Goal: Task Accomplishment & Management: Manage account settings

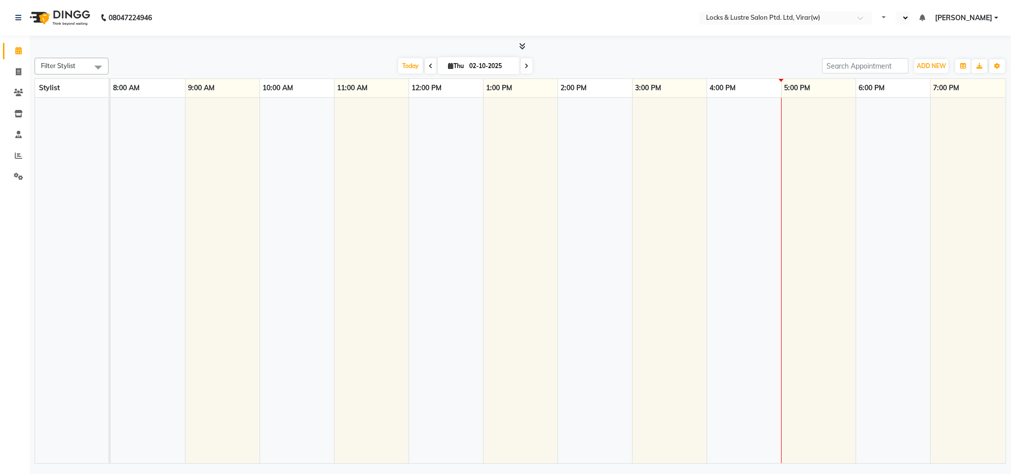
select select "en"
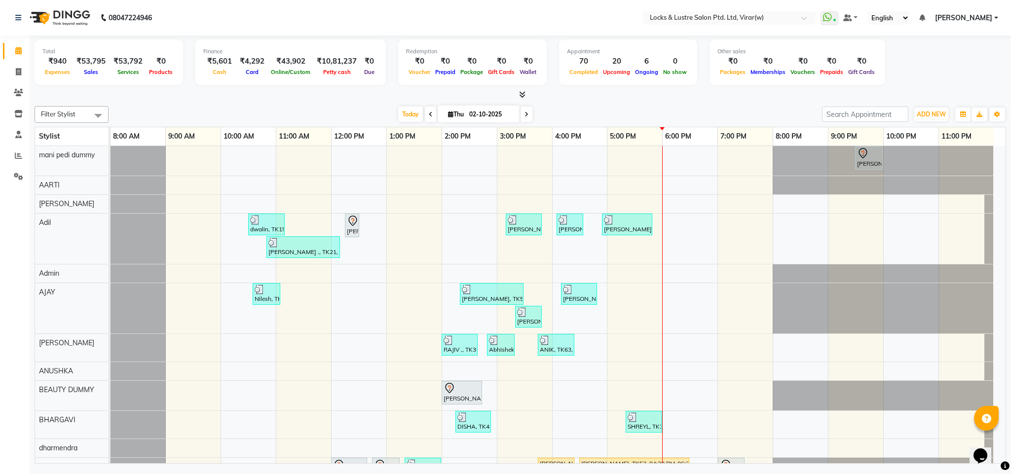
click at [455, 117] on span "Thu" at bounding box center [456, 114] width 21 height 7
select select "10"
select select "2025"
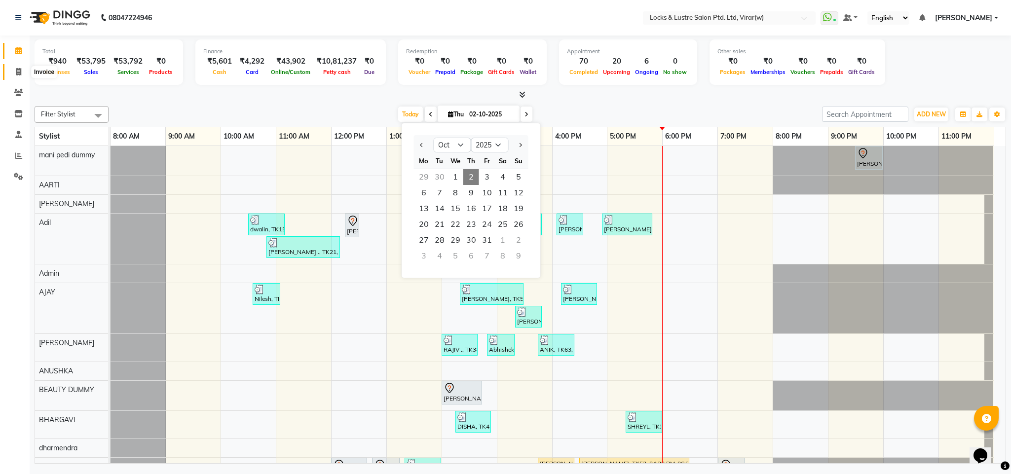
click at [23, 70] on span at bounding box center [18, 72] width 17 height 11
select select "5944"
select select "service"
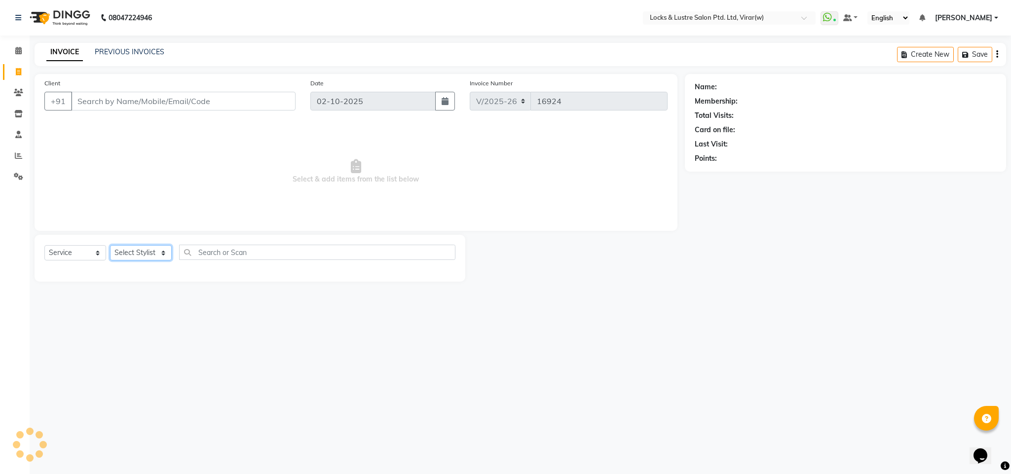
click at [166, 247] on select "Select Stylist" at bounding box center [141, 252] width 62 height 15
select select "48079"
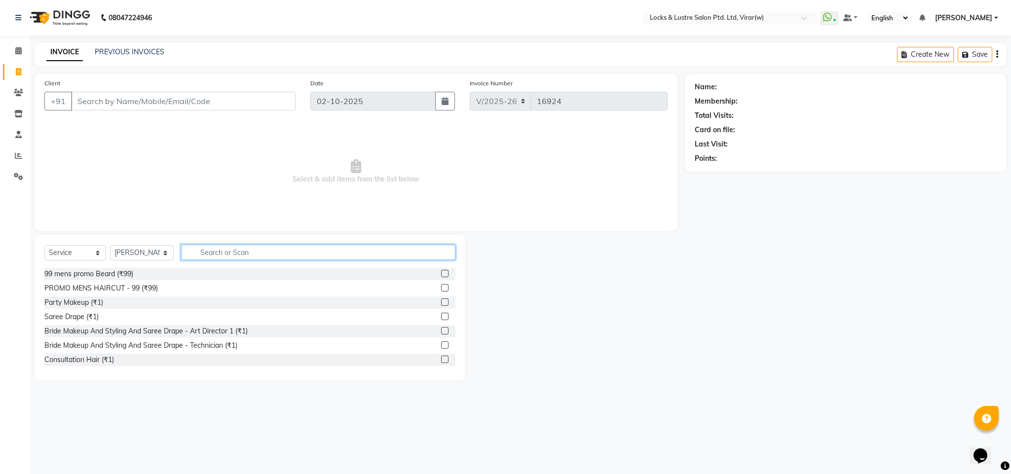
click at [240, 258] on input "text" at bounding box center [318, 252] width 274 height 15
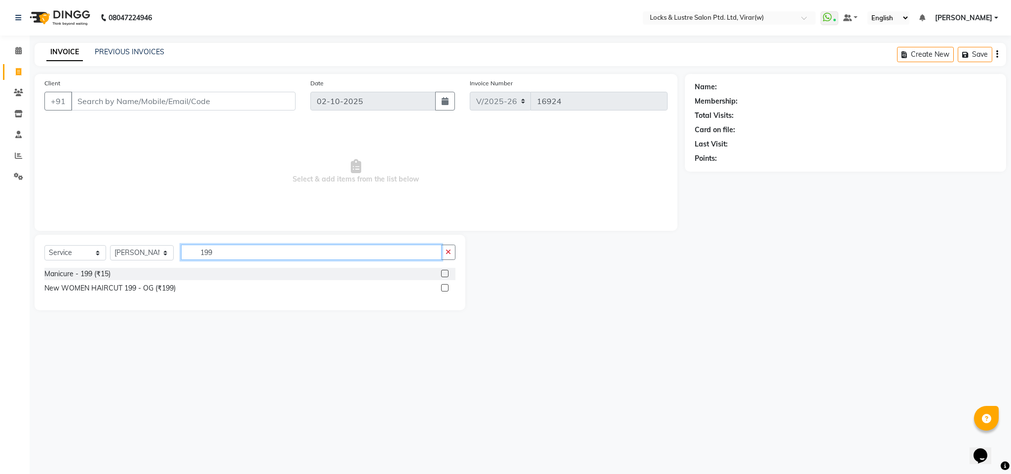
type input "199"
click at [157, 282] on div "Manicure - 199 (₹15) New WOMEN HAIRCUT 199 - OG (₹199)" at bounding box center [249, 282] width 411 height 29
click at [157, 285] on div "New WOMEN HAIRCUT 199 - OG (₹199)" at bounding box center [109, 288] width 131 height 10
checkbox input "false"
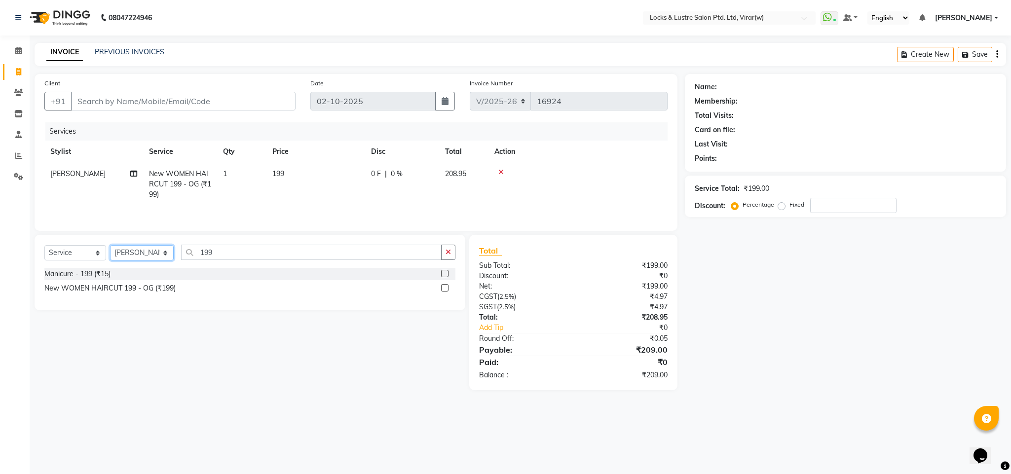
click at [136, 257] on select "Select Stylist [PERSON_NAME] [PERSON_NAME] [PERSON_NAME] AKASH [PERSON_NAME] [P…" at bounding box center [142, 252] width 64 height 15
select select "42107"
drag, startPoint x: 136, startPoint y: 257, endPoint x: 163, endPoint y: 257, distance: 26.6
click at [152, 257] on select "Select Stylist [PERSON_NAME] [PERSON_NAME] [PERSON_NAME] AKASH [PERSON_NAME] [P…" at bounding box center [142, 252] width 64 height 15
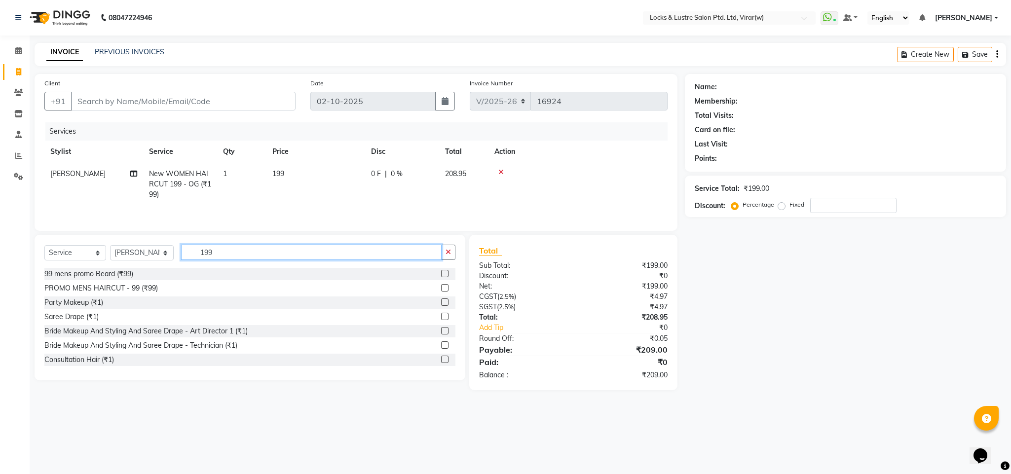
drag, startPoint x: 249, startPoint y: 253, endPoint x: 55, endPoint y: 253, distance: 193.9
click at [55, 253] on div "Select Service Product Membership Package Voucher Prepaid Gift Card Select Styl…" at bounding box center [249, 256] width 411 height 23
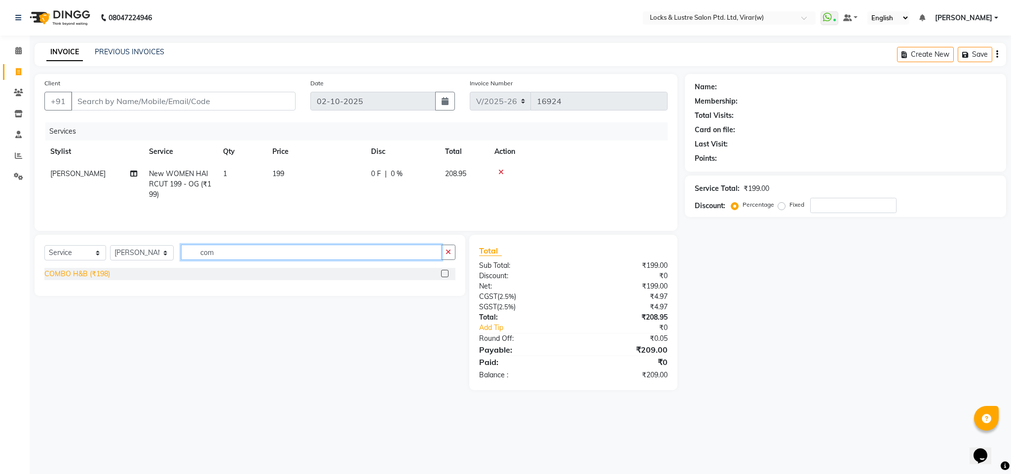
type input "com"
click at [77, 279] on div "COMBO H&B (₹198)" at bounding box center [77, 274] width 66 height 10
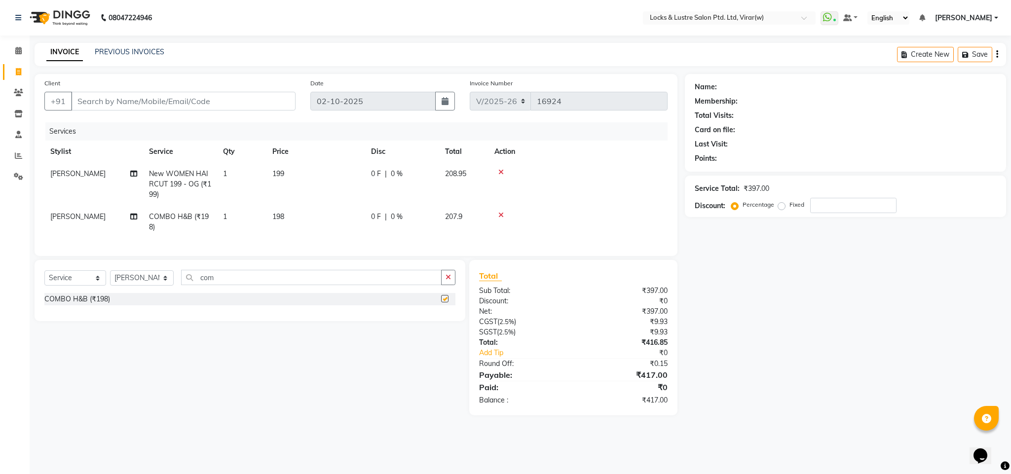
checkbox input "false"
click at [143, 286] on select "Select Stylist AARTI Abdul Khan Adil Admin AJAY AKASH NHAVI ANUSHKA Ashwini Saw…" at bounding box center [142, 277] width 64 height 15
click at [247, 380] on div "Select Service Product Membership Package Voucher Prepaid Gift Card Select Styl…" at bounding box center [246, 337] width 438 height 155
click at [230, 107] on input "Client" at bounding box center [183, 101] width 224 height 19
type input "9"
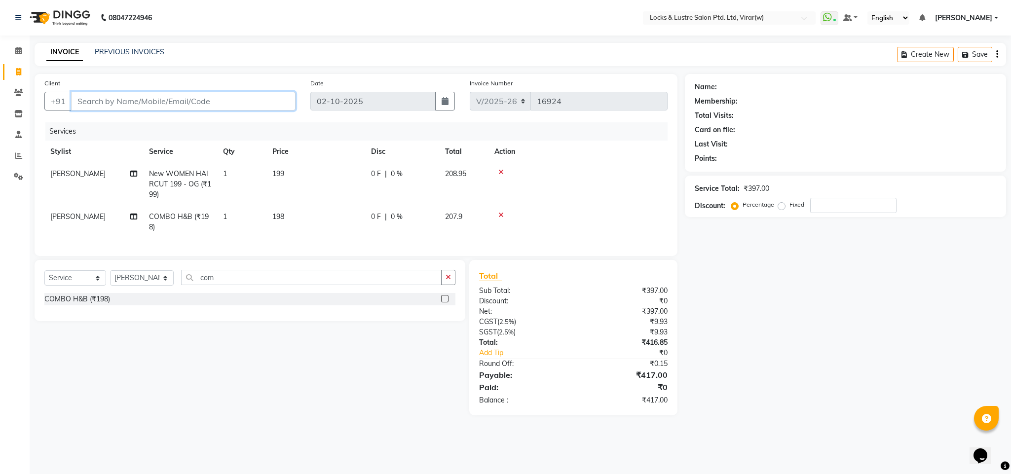
type input "0"
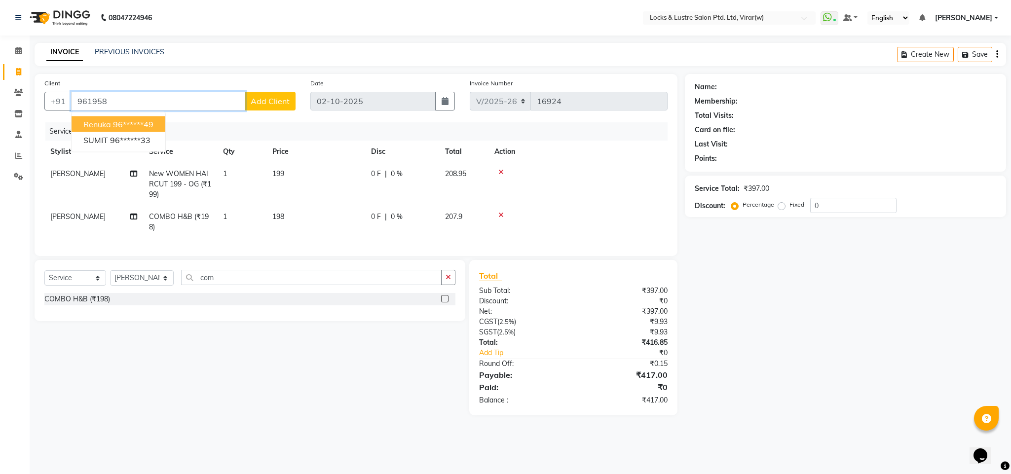
click at [114, 120] on ngb-highlight "96******49" at bounding box center [133, 124] width 40 height 10
type input "96******49"
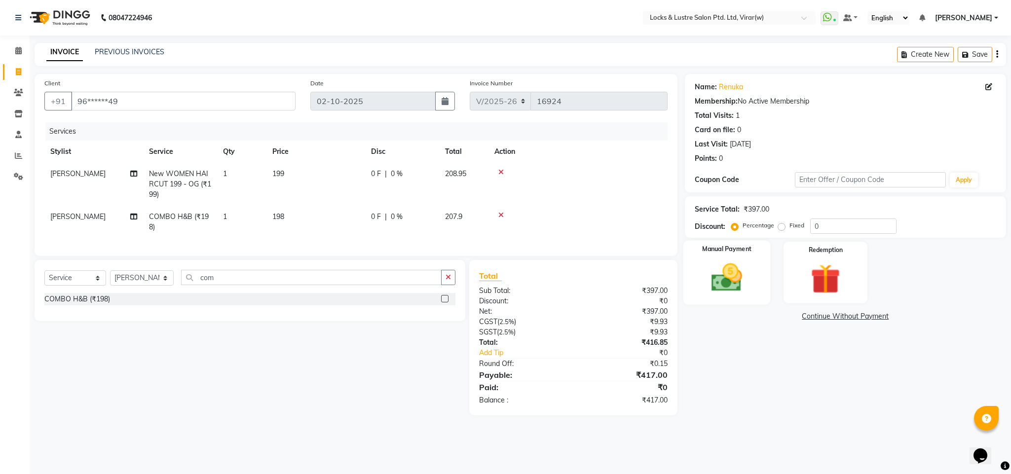
click at [740, 280] on img at bounding box center [727, 278] width 50 height 36
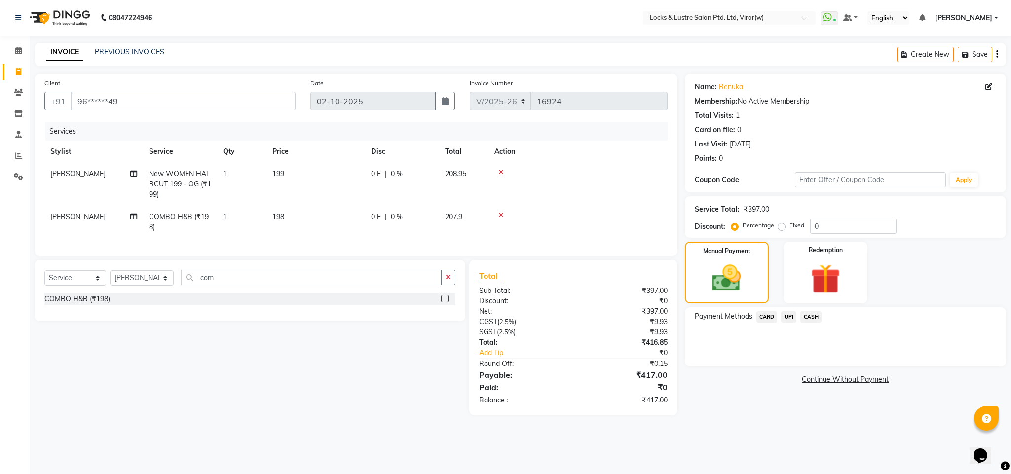
click at [789, 314] on span "UPI" at bounding box center [788, 316] width 15 height 11
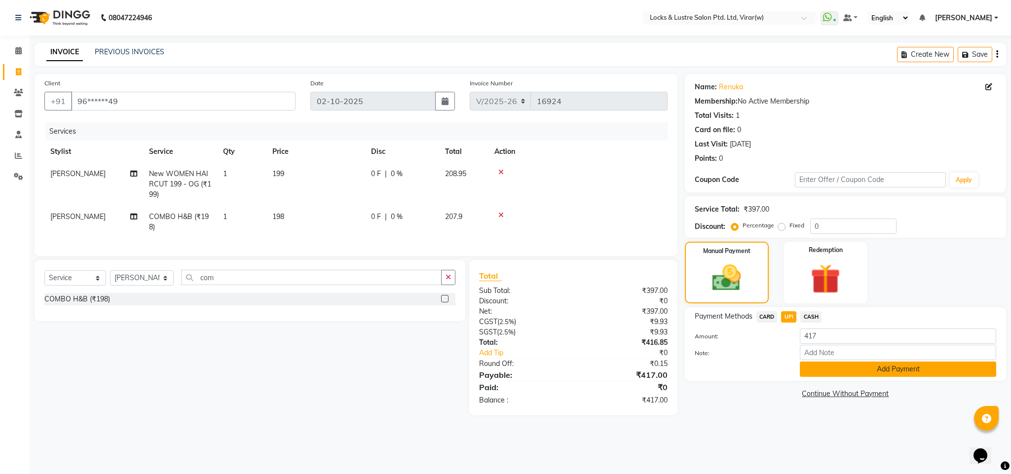
click at [822, 372] on button "Add Payment" at bounding box center [898, 369] width 196 height 15
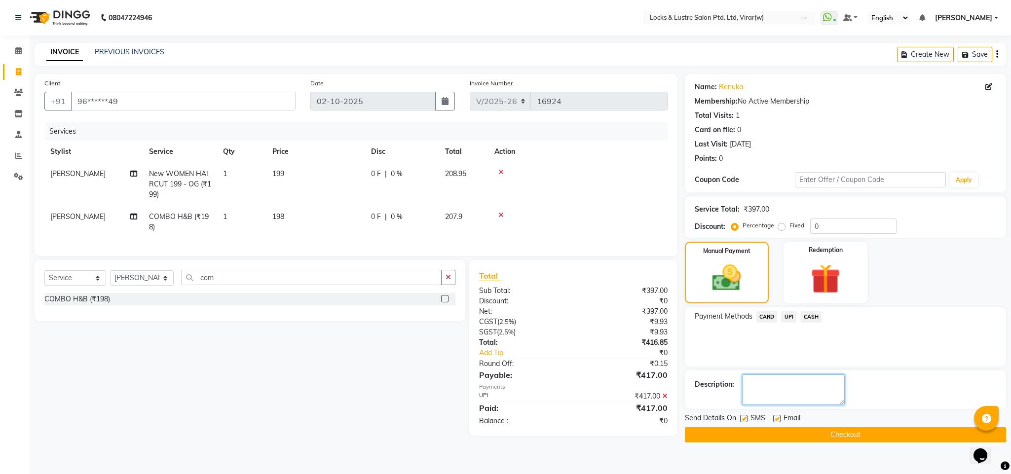
click at [814, 397] on textarea at bounding box center [793, 389] width 103 height 31
type textarea "527511116547"
click at [818, 434] on button "Checkout" at bounding box center [845, 434] width 321 height 15
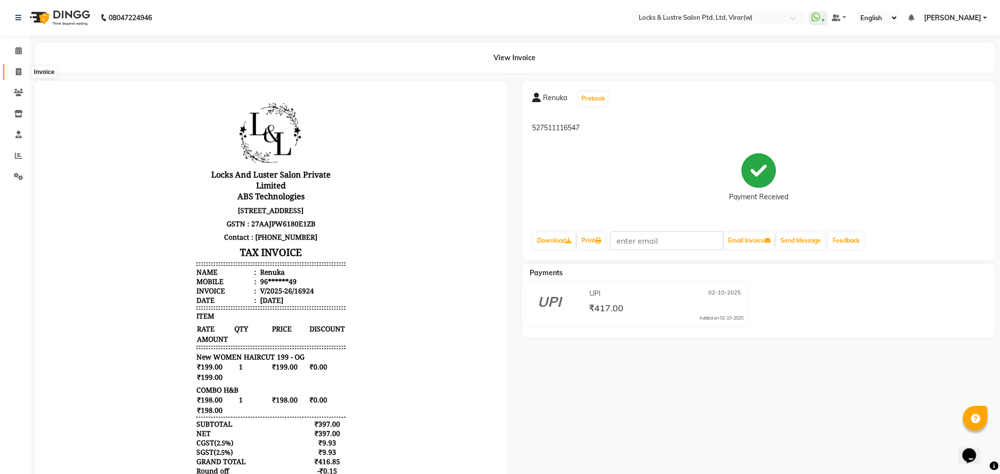
click at [21, 75] on icon at bounding box center [18, 71] width 5 height 7
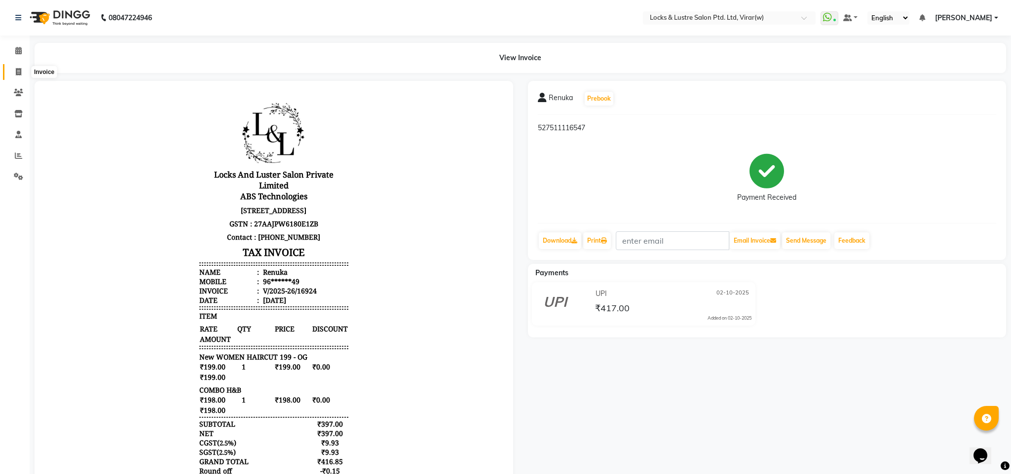
select select "5944"
select select "service"
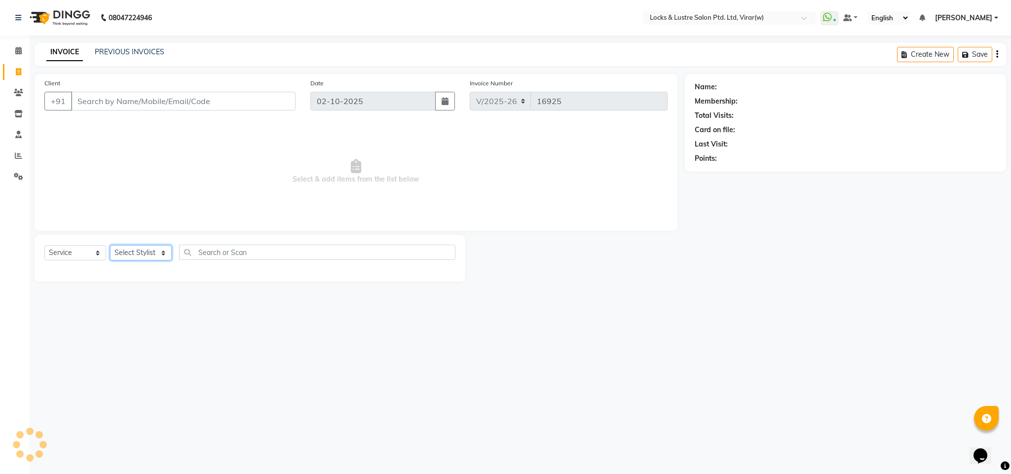
click at [151, 254] on select "Select Stylist" at bounding box center [141, 252] width 62 height 15
select select "42111"
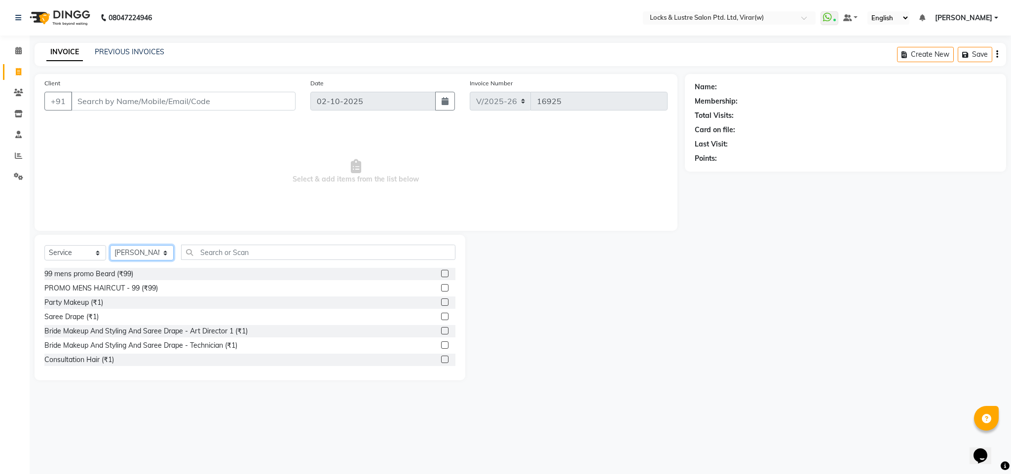
click at [148, 252] on select "Select Stylist AARTI Abdul Khan Adil Admin AJAY AKASH NHAVI ANUSHKA Ashwini Saw…" at bounding box center [142, 252] width 64 height 15
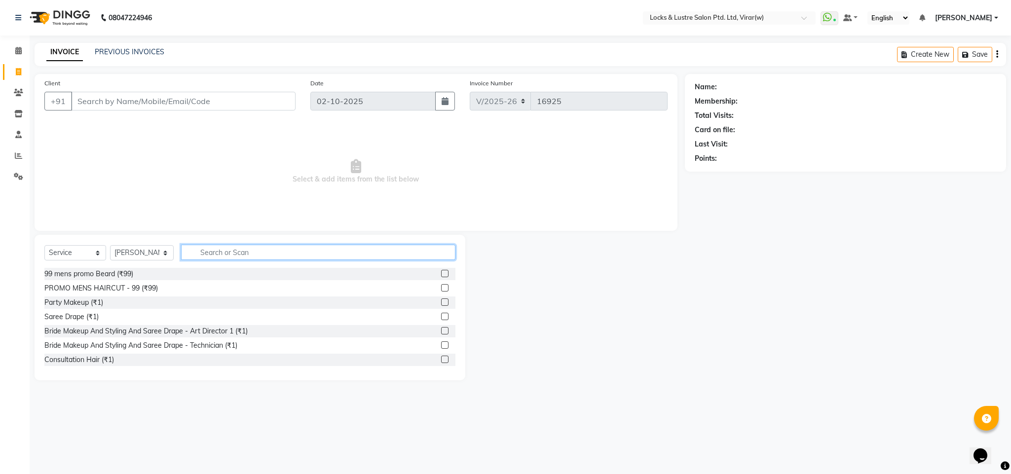
click at [209, 252] on input "text" at bounding box center [318, 252] width 274 height 15
type input "spa"
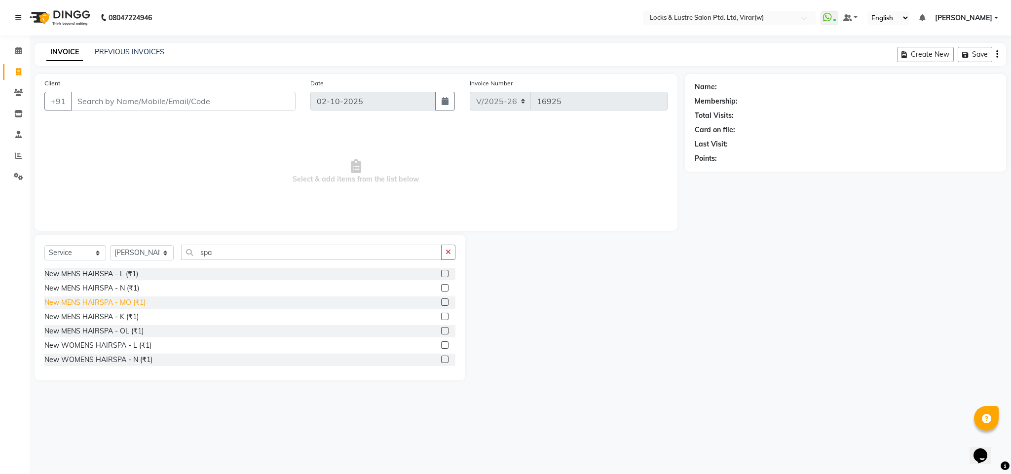
click at [89, 306] on div "New MENS HAIRSPA - MO (₹1)" at bounding box center [94, 303] width 101 height 10
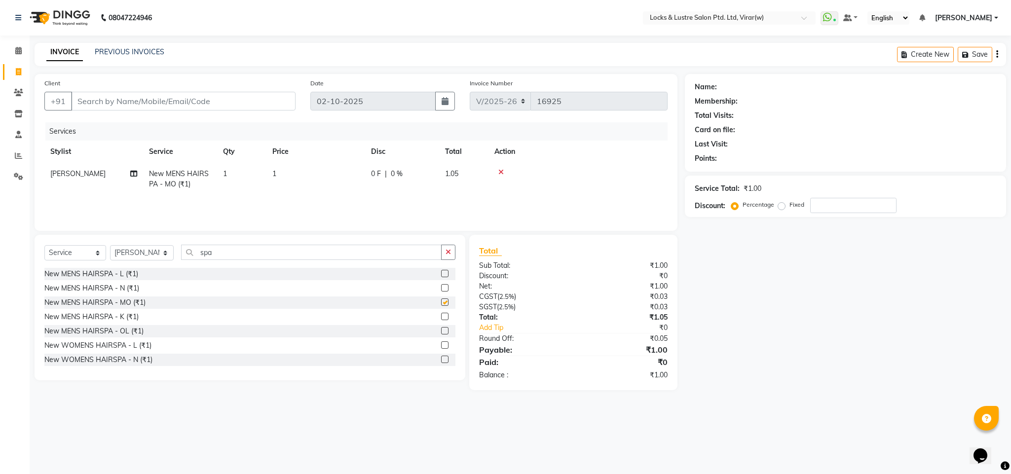
checkbox input "false"
drag, startPoint x: 318, startPoint y: 186, endPoint x: 327, endPoint y: 184, distance: 9.2
click at [327, 184] on td "1" at bounding box center [315, 179] width 99 height 33
select select "42111"
click at [349, 176] on input "1" at bounding box center [362, 176] width 87 height 15
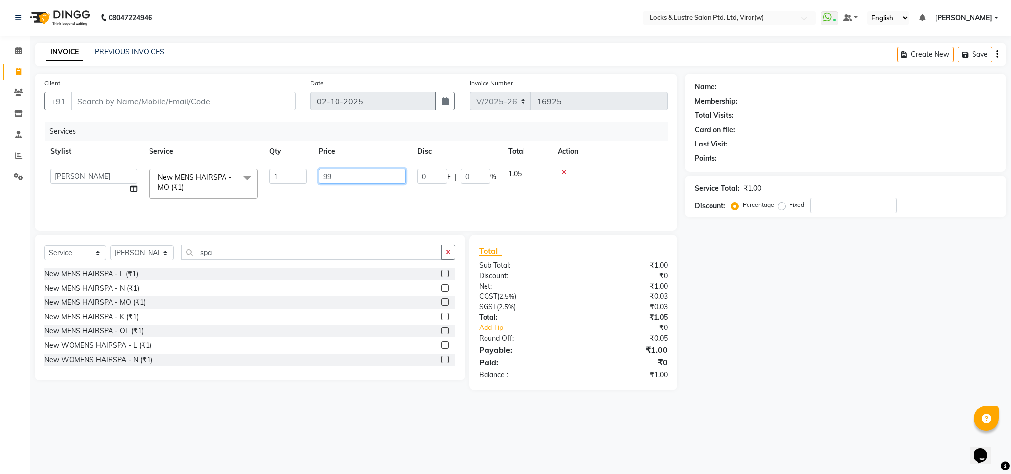
type input "999"
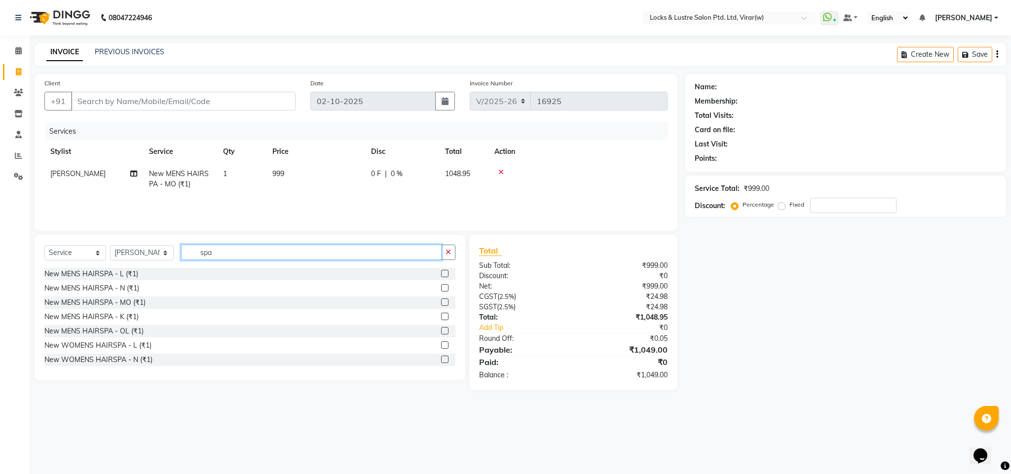
click at [265, 247] on input "spa" at bounding box center [311, 252] width 261 height 15
click at [138, 252] on select "Select Stylist [PERSON_NAME] [PERSON_NAME] [PERSON_NAME] AKASH [PERSON_NAME] [P…" at bounding box center [142, 252] width 64 height 15
drag, startPoint x: 210, startPoint y: 247, endPoint x: 173, endPoint y: 245, distance: 37.1
click at [173, 245] on div "Select Service Product Membership Package Voucher Prepaid Gift Card Select Styl…" at bounding box center [249, 256] width 411 height 23
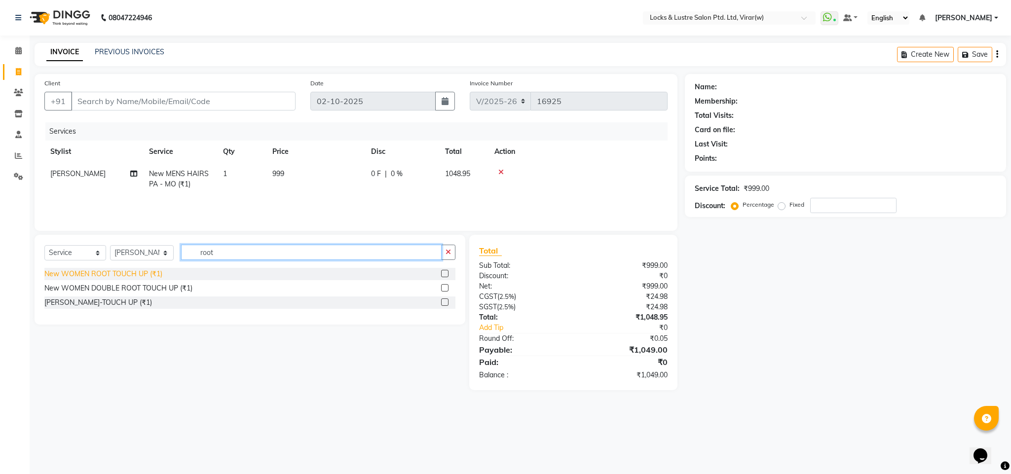
type input "root"
click at [144, 276] on div "New WOMEN ROOT TOUCH UP (₹1)" at bounding box center [103, 274] width 118 height 10
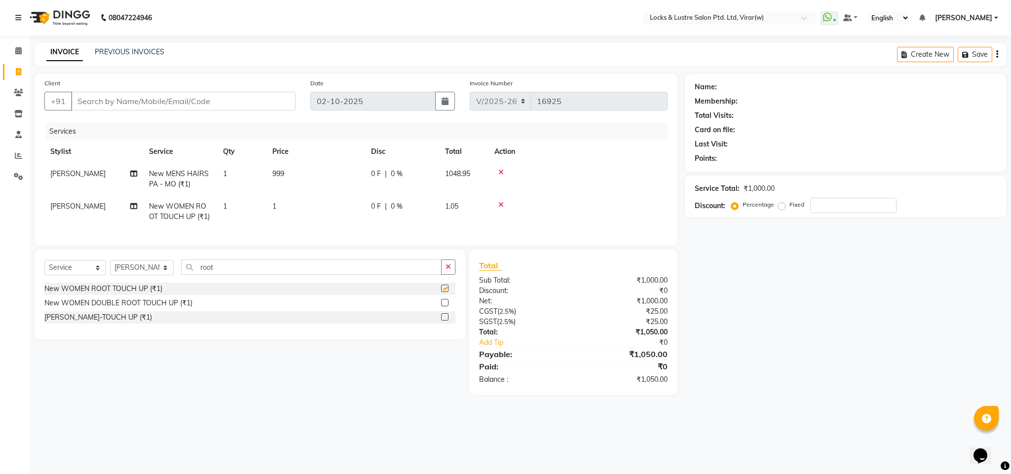
checkbox input "false"
drag, startPoint x: 296, startPoint y: 221, endPoint x: 335, endPoint y: 209, distance: 40.1
click at [301, 220] on td "1" at bounding box center [315, 211] width 99 height 33
select select "42111"
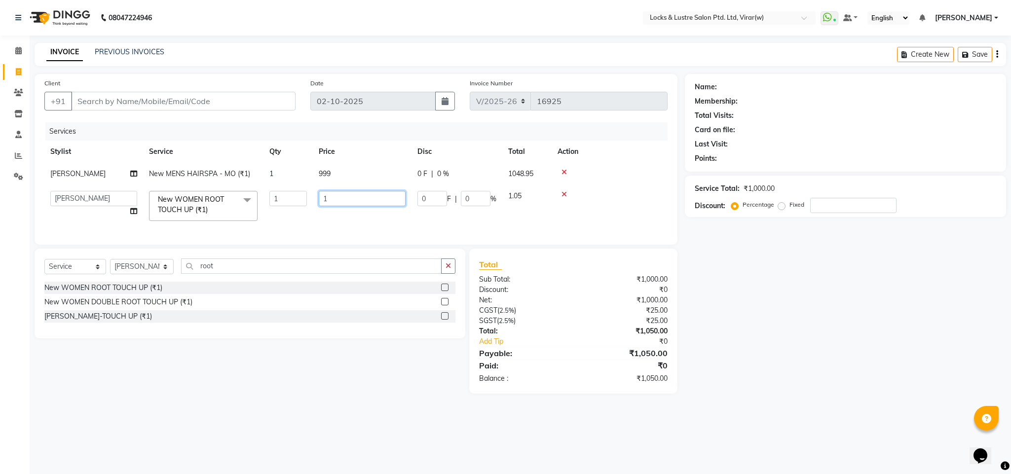
click at [367, 196] on input "1" at bounding box center [362, 198] width 87 height 15
type input "1100"
drag, startPoint x: 728, startPoint y: 327, endPoint x: 682, endPoint y: 323, distance: 46.1
click at [720, 324] on div "Name: Membership: Total Visits: Card on file: Last Visit: Points: Service Total…" at bounding box center [849, 234] width 329 height 320
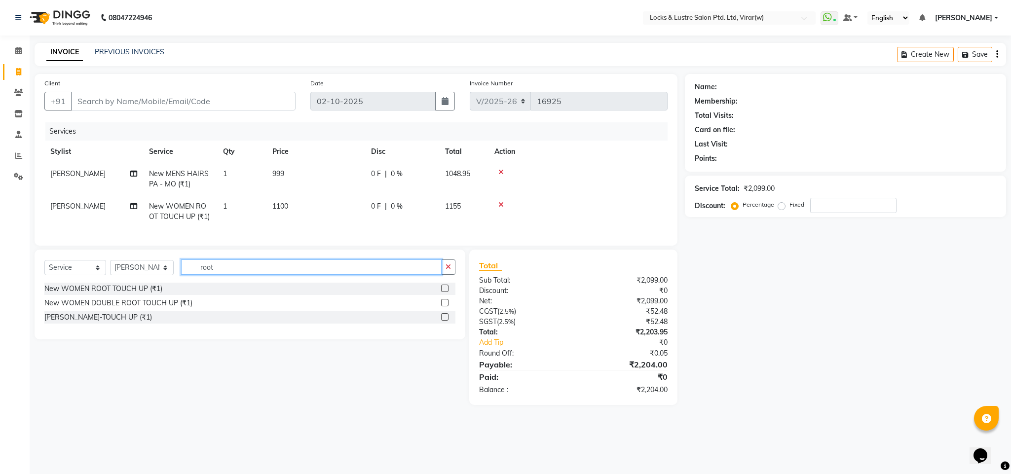
drag, startPoint x: 249, startPoint y: 278, endPoint x: 109, endPoint y: 278, distance: 140.1
click at [109, 278] on div "Select Service Product Membership Package Voucher Prepaid Gift Card Select Styl…" at bounding box center [249, 271] width 411 height 23
type input "olpa"
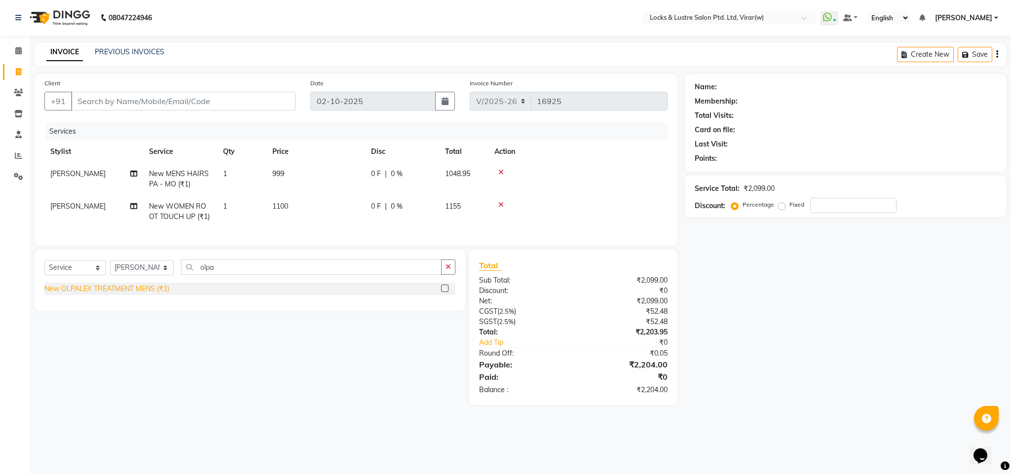
click at [92, 294] on div "New OLPALEX TREATMENT MENS (₹1)" at bounding box center [106, 289] width 125 height 10
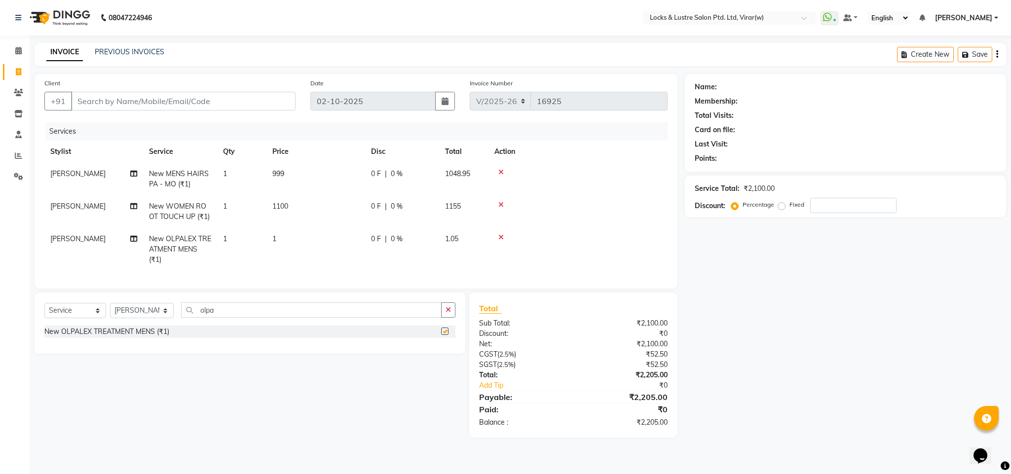
checkbox input "false"
click at [344, 250] on td "1" at bounding box center [315, 249] width 99 height 43
select select "42111"
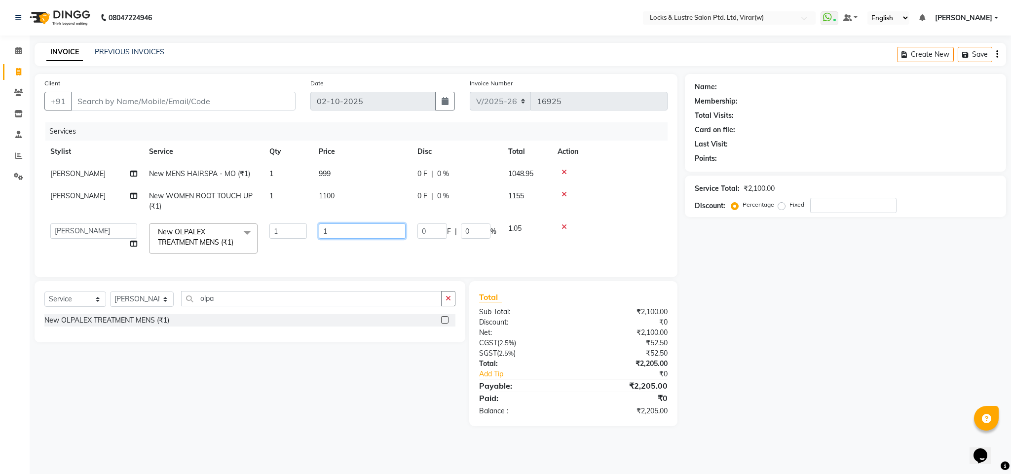
click at [373, 229] on input "1" at bounding box center [362, 231] width 87 height 15
type input "3500"
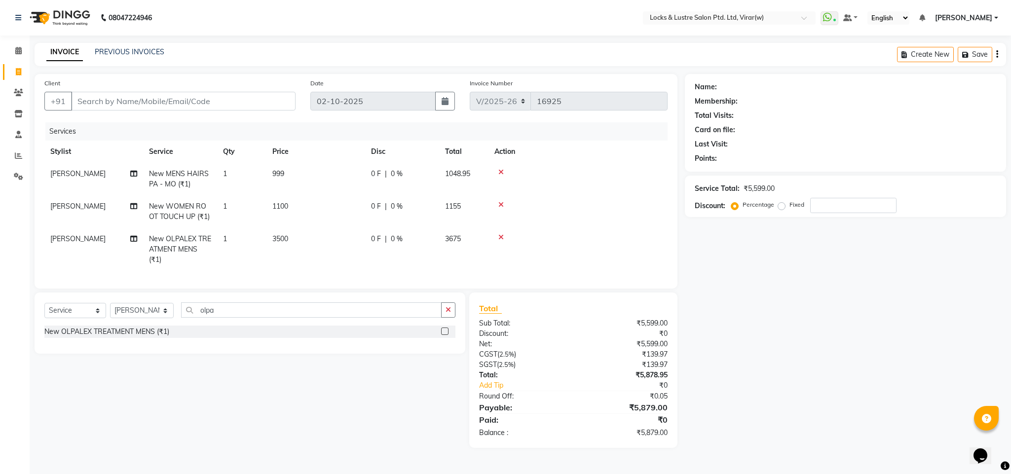
click at [474, 242] on td "3675" at bounding box center [463, 249] width 49 height 43
select select "42111"
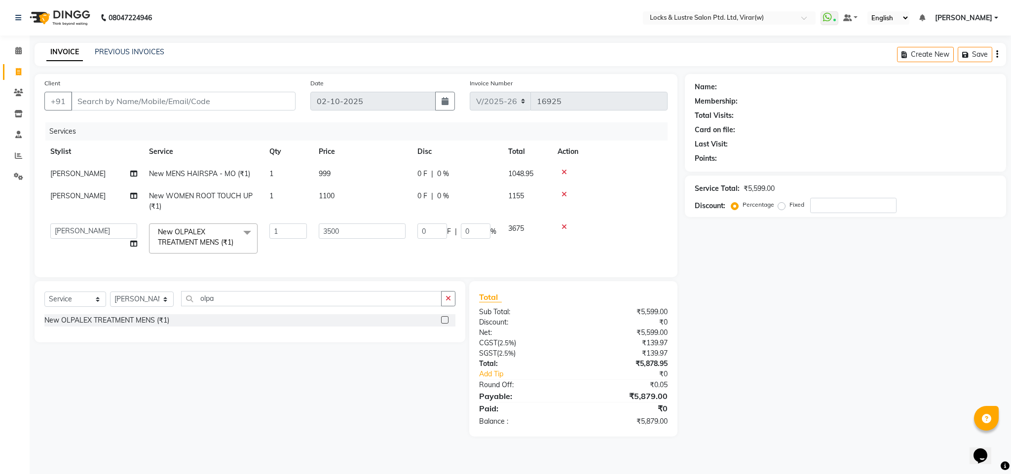
click at [459, 233] on div "0 F | 0 %" at bounding box center [456, 231] width 79 height 15
click at [465, 233] on input "0" at bounding box center [476, 231] width 30 height 15
type input "20"
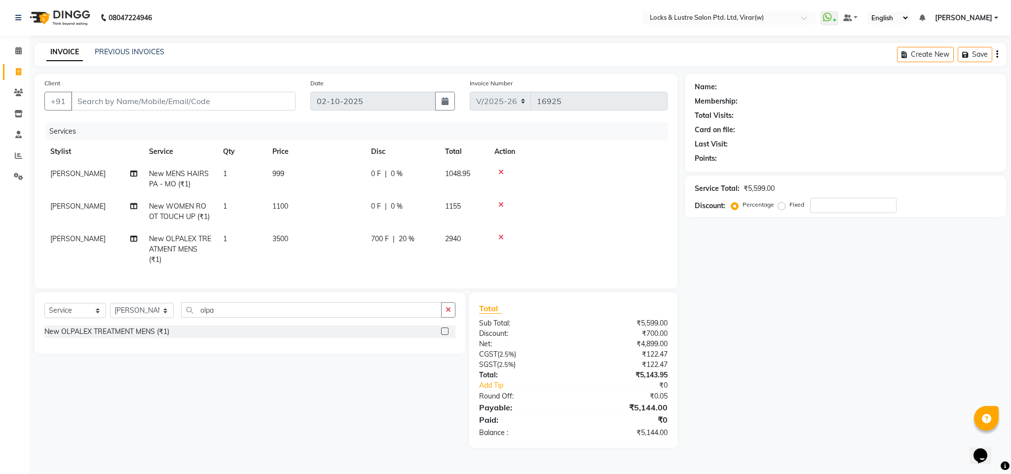
drag, startPoint x: 721, startPoint y: 301, endPoint x: 480, endPoint y: 284, distance: 241.8
click at [715, 301] on div "Name: Membership: Total Visits: Card on file: Last Visit: Points: Service Total…" at bounding box center [849, 261] width 329 height 374
click at [135, 317] on select "Select Stylist AARTI Abdul Khan Adil Admin AJAY AKASH NHAVI ANUSHKA Ashwini Saw…" at bounding box center [142, 310] width 64 height 15
select select "42109"
drag, startPoint x: 133, startPoint y: 319, endPoint x: 152, endPoint y: 319, distance: 19.2
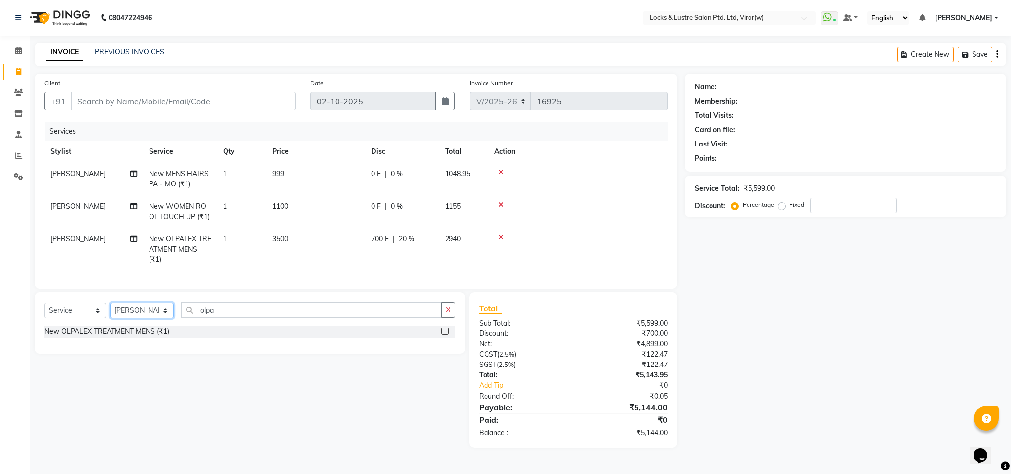
click at [133, 318] on select "Select Stylist AARTI Abdul Khan Adil Admin AJAY AKASH NHAVI ANUSHKA Ashwini Saw…" at bounding box center [142, 310] width 64 height 15
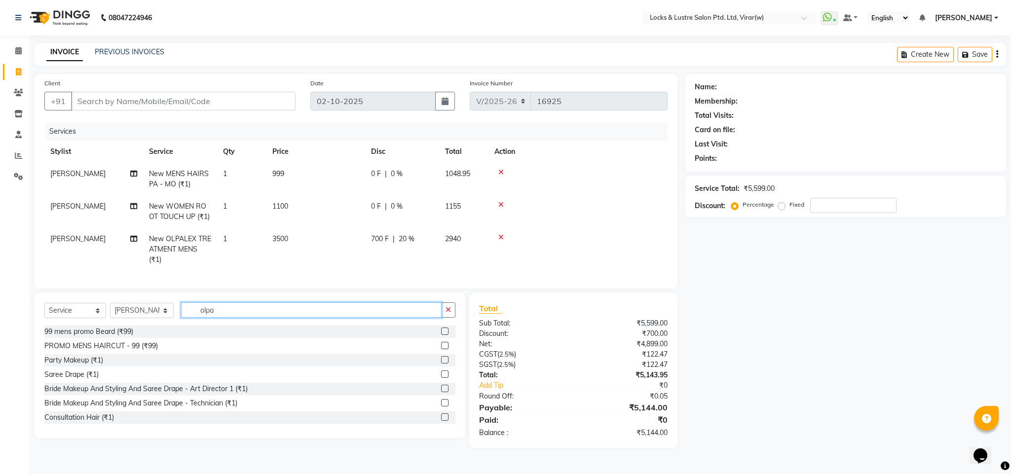
drag, startPoint x: 243, startPoint y: 317, endPoint x: 142, endPoint y: 325, distance: 100.9
click at [142, 325] on div "Select Service Product Membership Package Voucher Prepaid Gift Card Select Styl…" at bounding box center [249, 313] width 411 height 23
type input "eye"
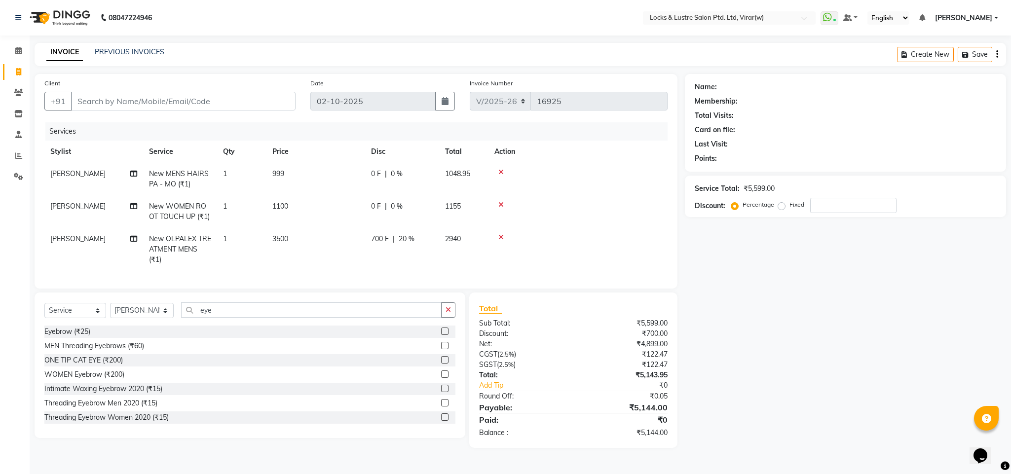
drag, startPoint x: 77, startPoint y: 340, endPoint x: 92, endPoint y: 340, distance: 14.8
click at [80, 337] on div "Eyebrow (₹25)" at bounding box center [67, 332] width 46 height 10
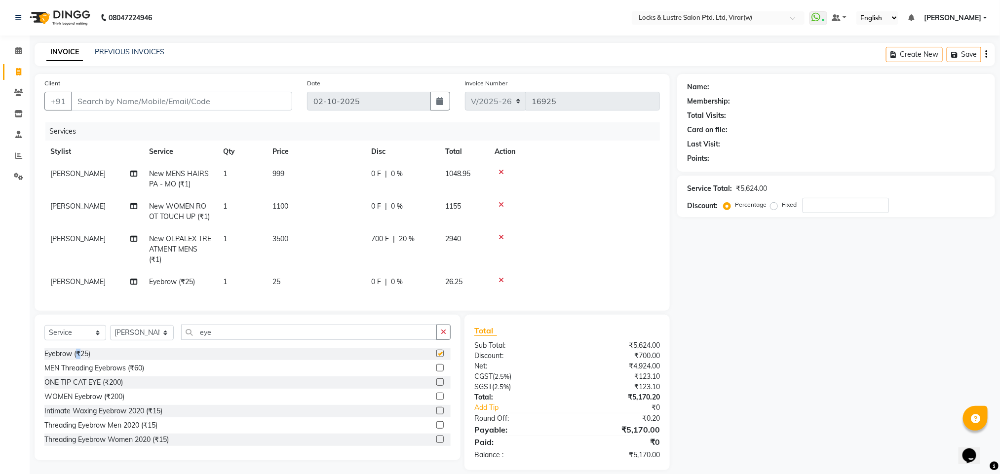
checkbox input "false"
click at [291, 280] on td "25" at bounding box center [315, 282] width 99 height 22
select select "42109"
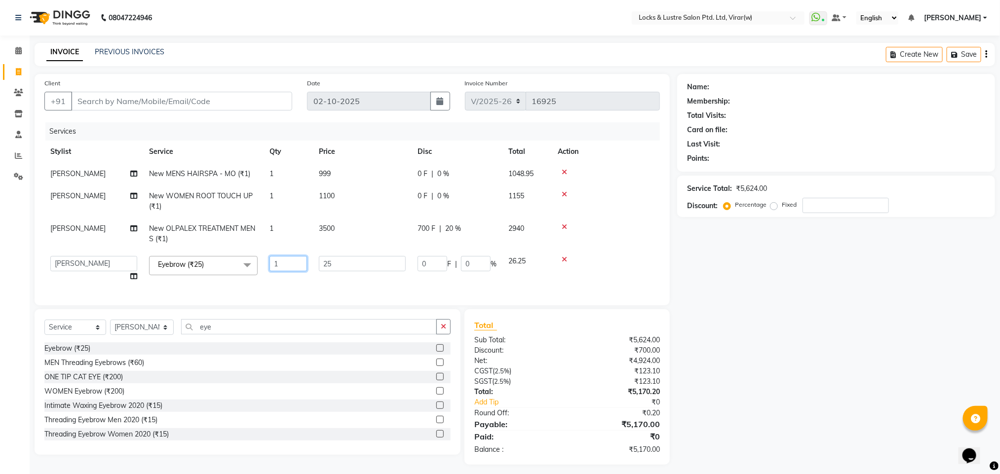
click at [292, 266] on input "1" at bounding box center [287, 263] width 37 height 15
type input "3"
click at [804, 345] on div "Name: Membership: Total Visits: Card on file: Last Visit: Points: Service Total…" at bounding box center [839, 269] width 325 height 391
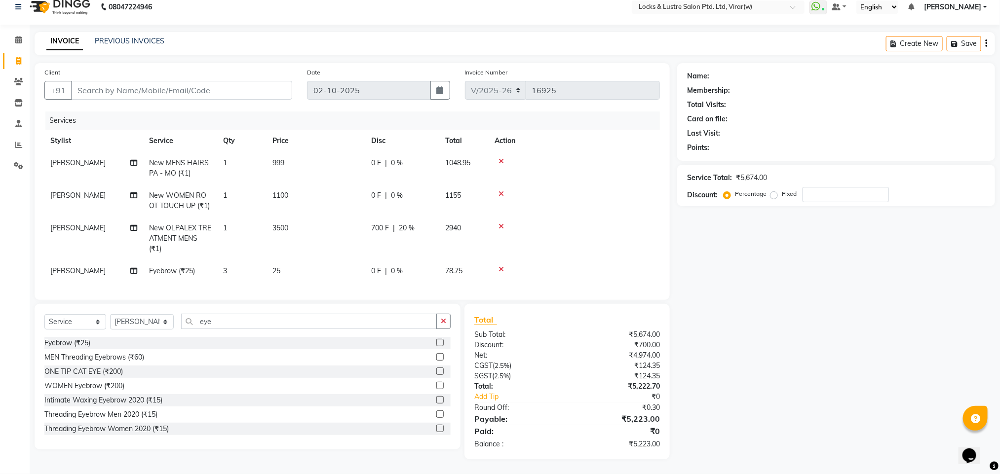
scroll to position [22, 0]
click at [253, 83] on input "Client" at bounding box center [181, 90] width 221 height 19
type input "7"
type input "0"
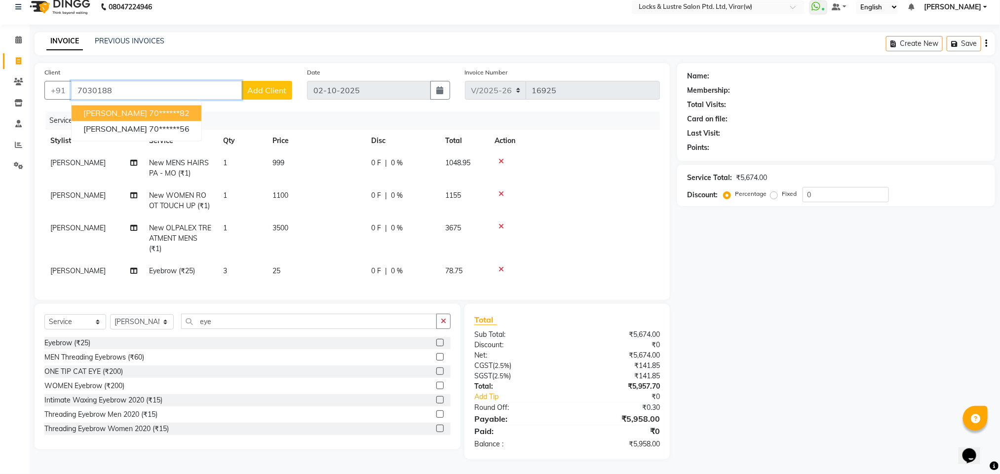
click at [129, 109] on span "SWAROOPA" at bounding box center [115, 114] width 64 height 10
type input "70******82"
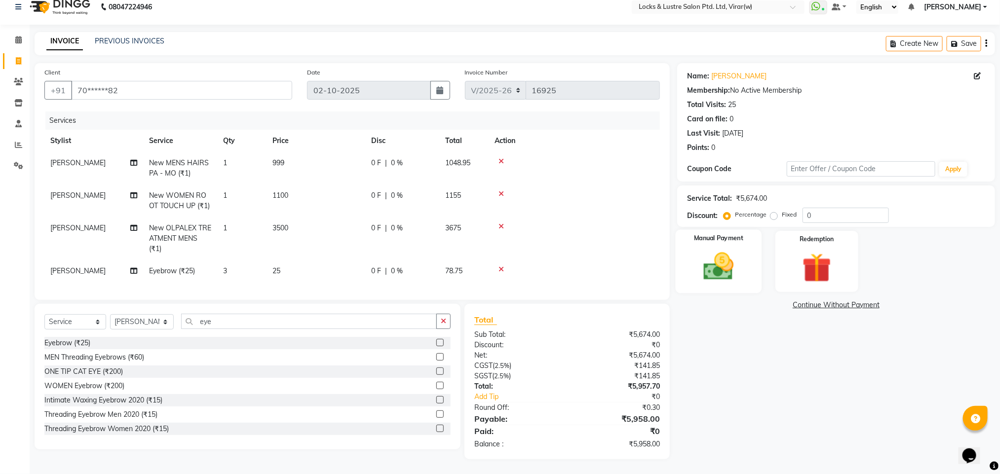
click at [730, 257] on img at bounding box center [718, 266] width 49 height 35
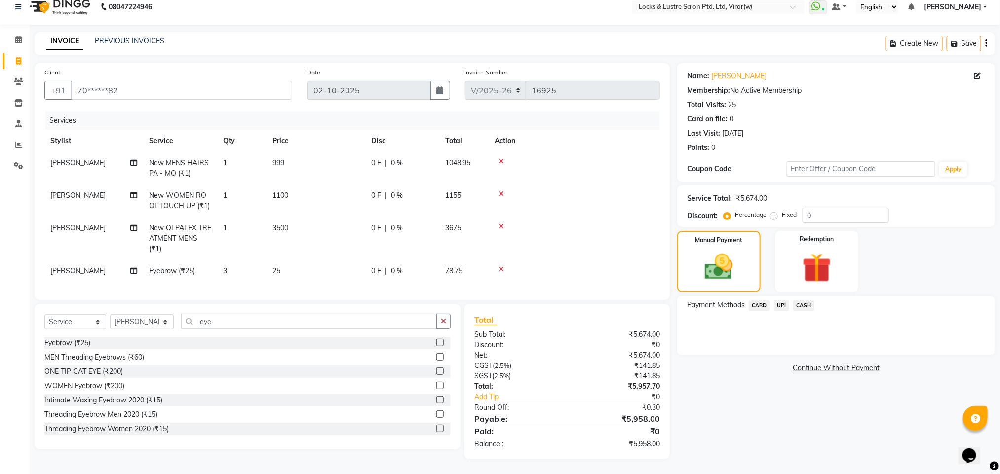
click at [397, 223] on span "0 %" at bounding box center [397, 228] width 12 height 10
select select "42111"
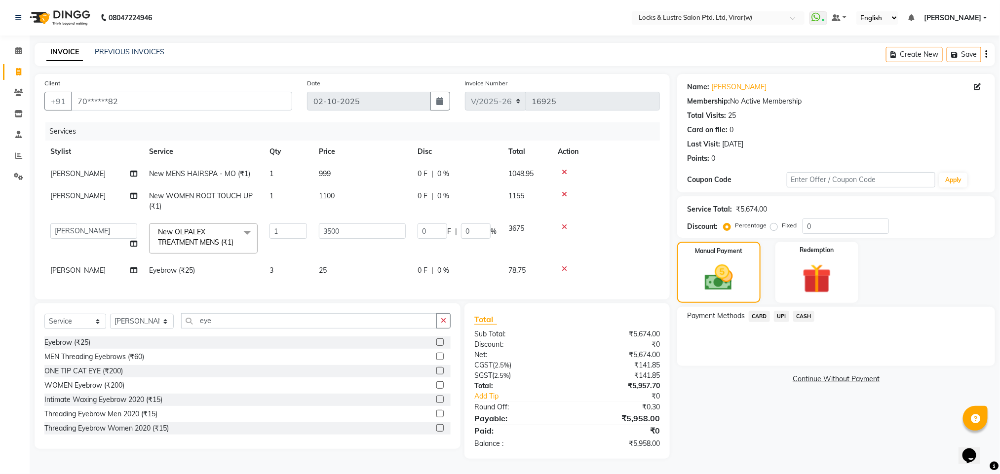
scroll to position [21, 0]
click at [466, 224] on input "0" at bounding box center [476, 231] width 30 height 15
type input "20"
click at [725, 424] on div "Name: Swaroopa Membership: No Active Membership Total Visits: 25 Card on file: …" at bounding box center [839, 266] width 325 height 385
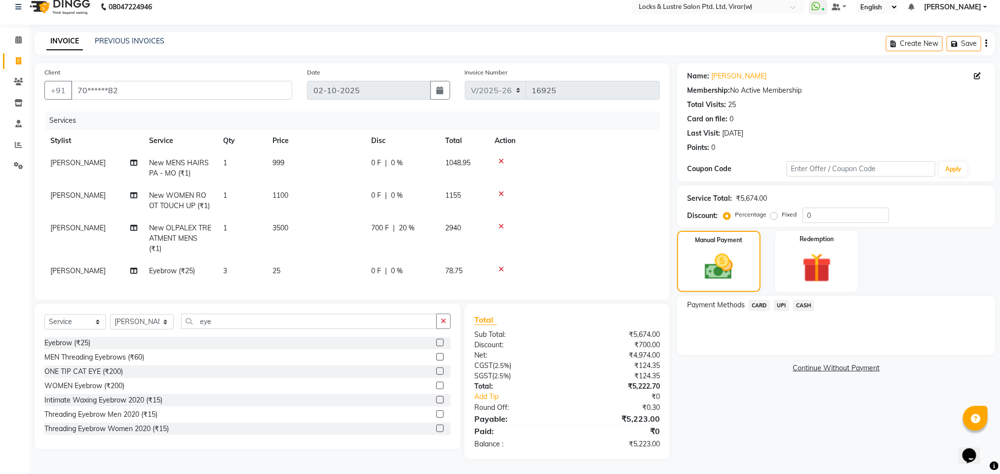
click at [783, 300] on span "UPI" at bounding box center [781, 305] width 15 height 11
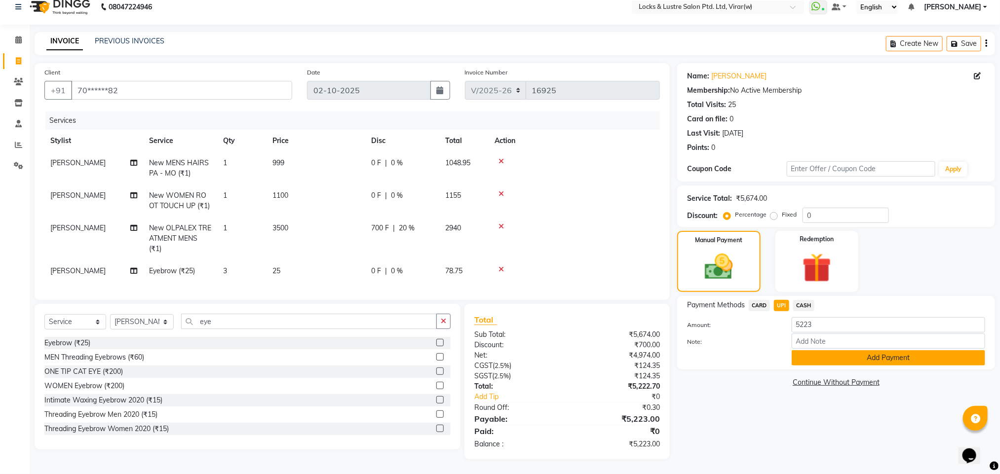
click at [821, 350] on button "Add Payment" at bounding box center [887, 357] width 193 height 15
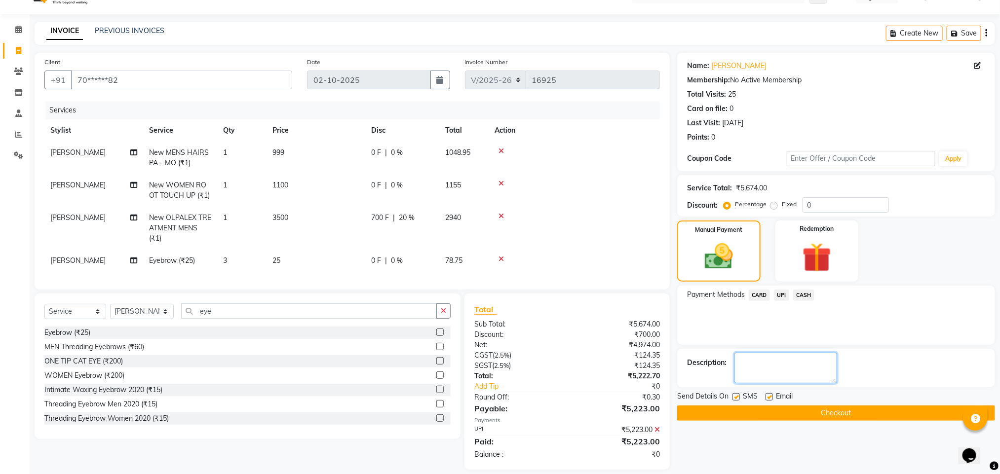
click at [806, 358] on textarea at bounding box center [785, 368] width 103 height 31
type textarea "527521613775"
click at [902, 418] on button "Checkout" at bounding box center [836, 413] width 318 height 15
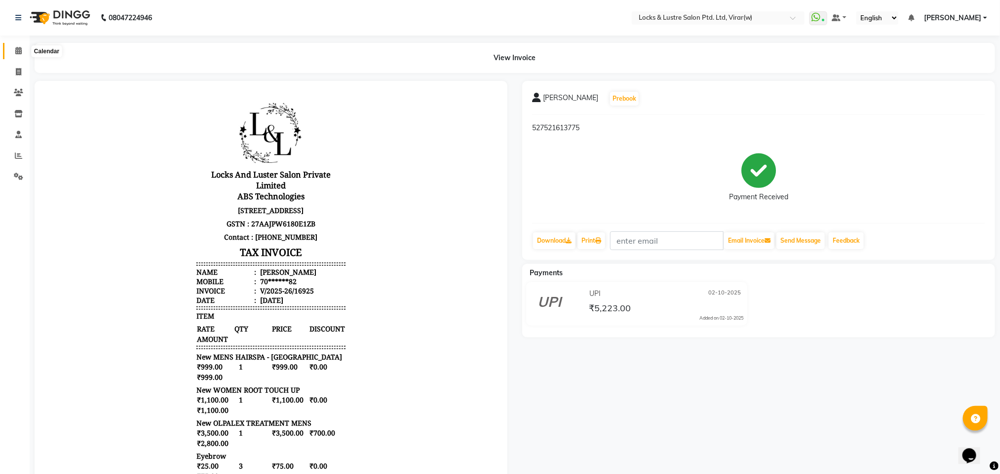
click at [23, 50] on span at bounding box center [18, 50] width 17 height 11
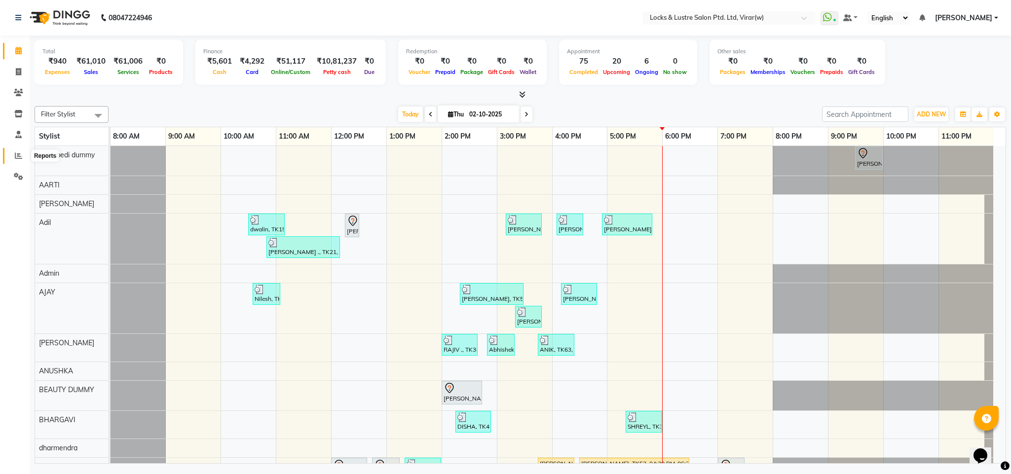
click at [25, 156] on span at bounding box center [18, 155] width 17 height 11
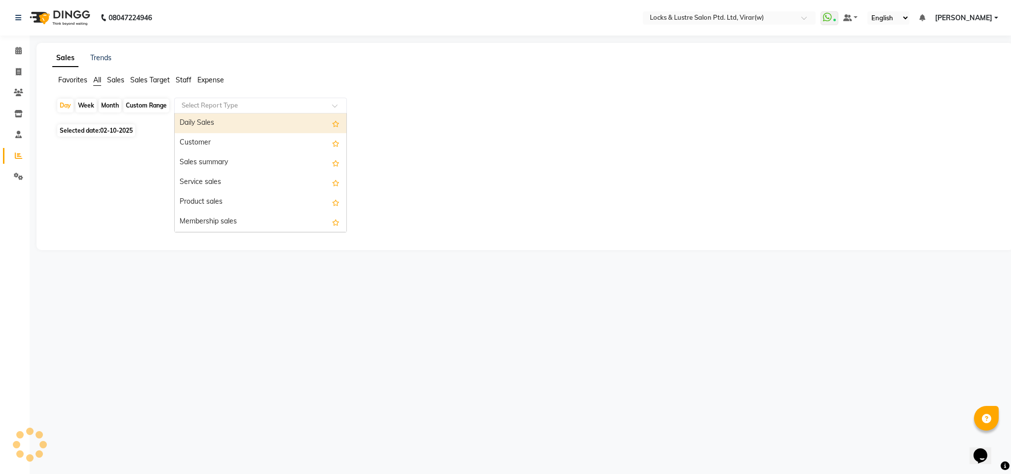
click at [268, 104] on input "text" at bounding box center [251, 106] width 142 height 10
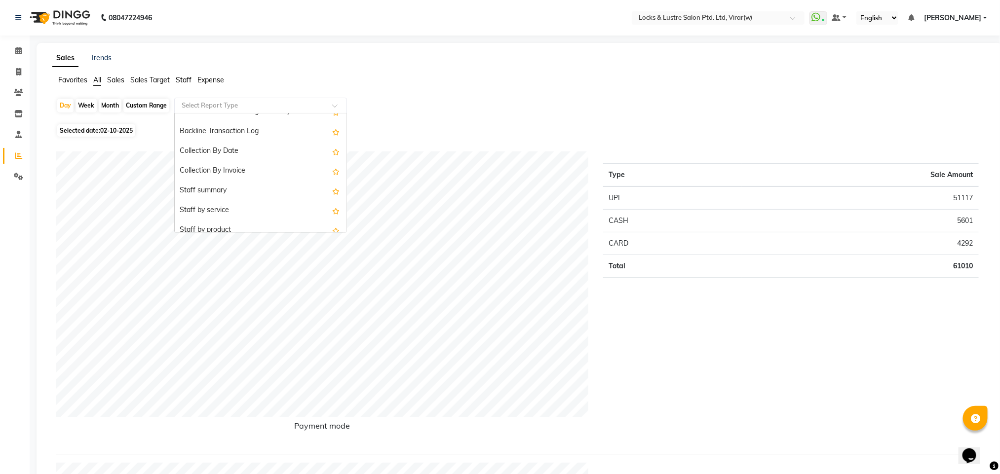
scroll to position [329, 0]
click at [213, 147] on div "Staff summary" at bounding box center [261, 150] width 172 height 20
select select "csv"
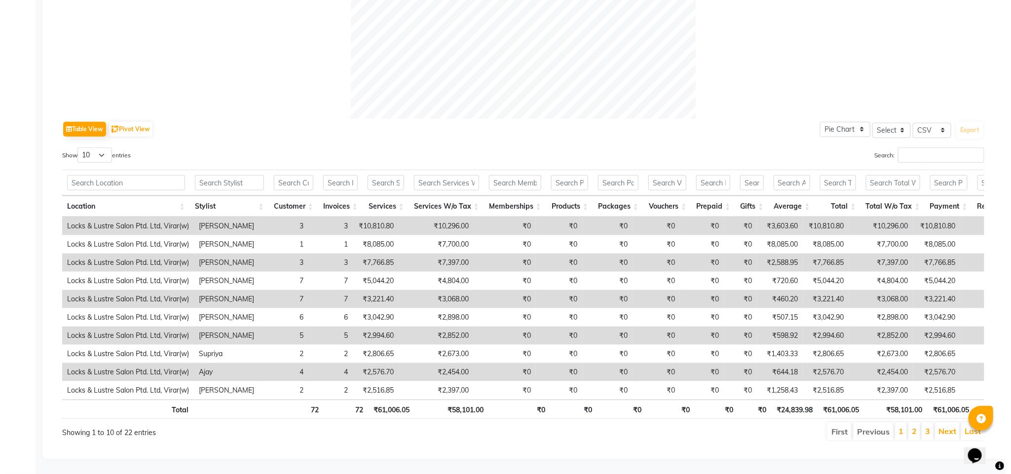
scroll to position [0, 0]
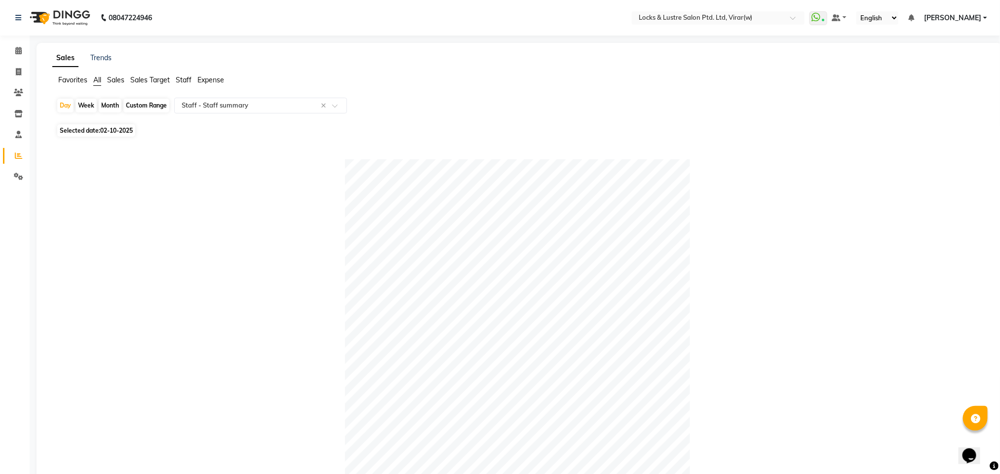
click at [13, 60] on li "Calendar" at bounding box center [15, 50] width 30 height 21
click at [18, 49] on icon at bounding box center [18, 50] width 6 height 7
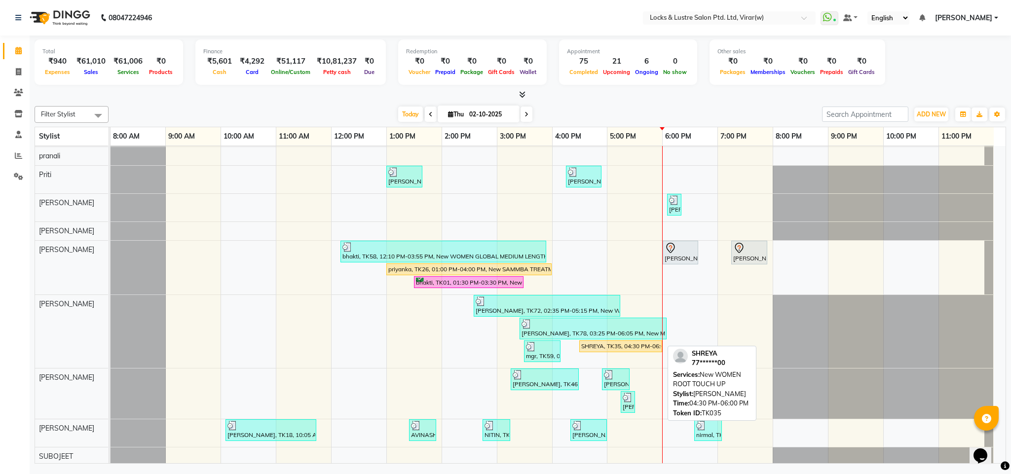
click at [619, 351] on div "SHREYA, TK35, 04:30 PM-06:00 PM, New WOMEN ROOT TOUCH UP" at bounding box center [620, 346] width 81 height 9
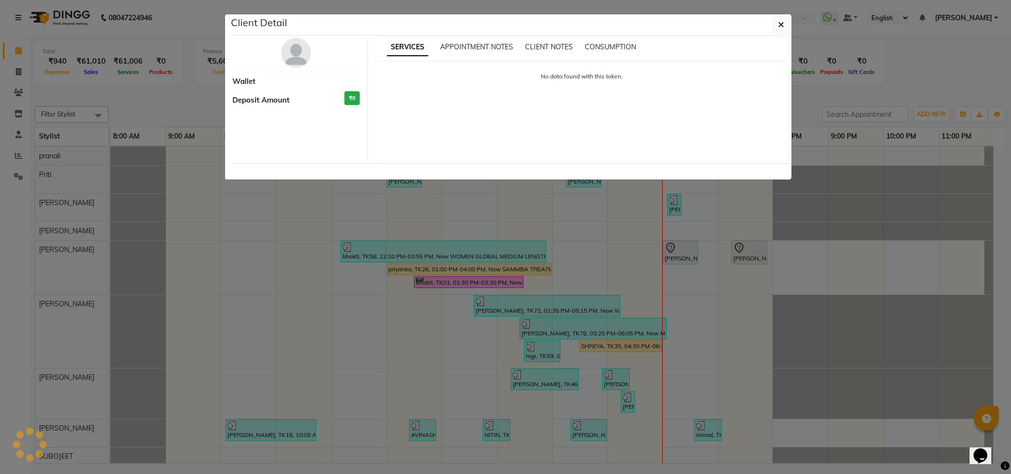
select select "1"
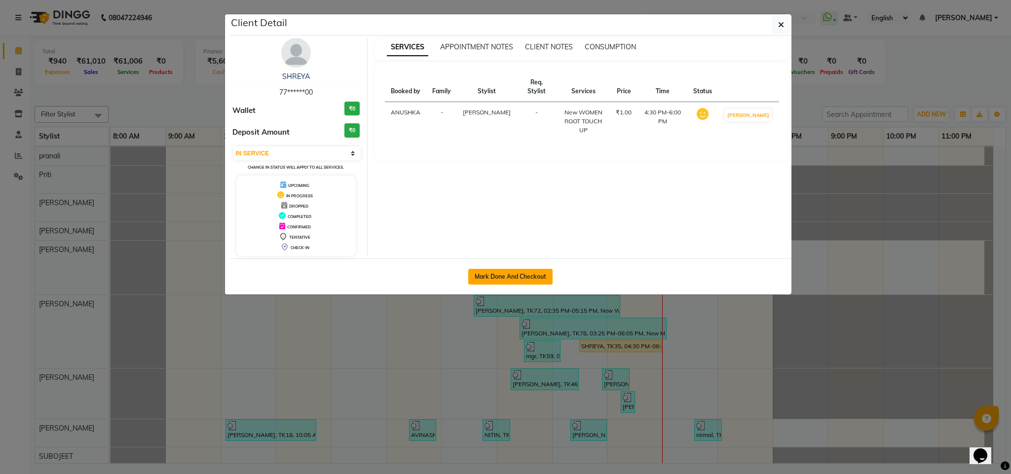
click at [498, 276] on button "Mark Done And Checkout" at bounding box center [510, 277] width 84 height 16
select select "service"
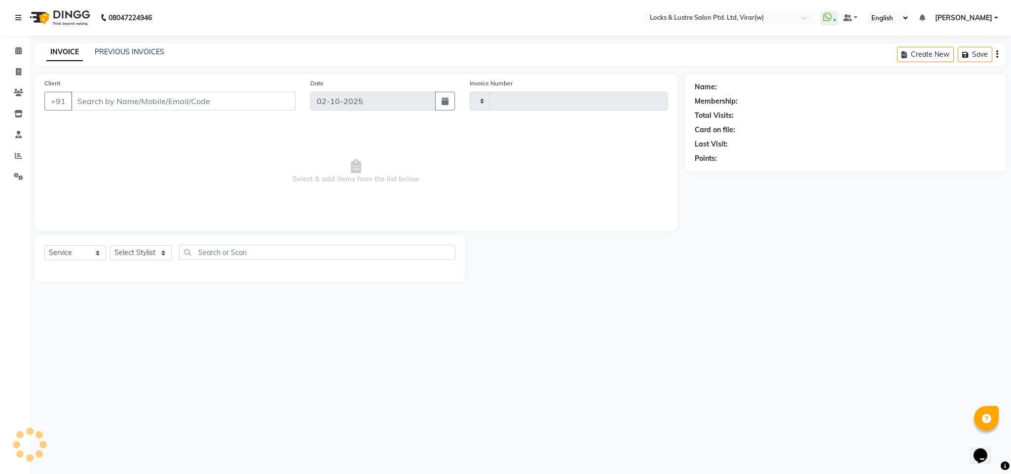
type input "16927"
select select "5944"
type input "77******00"
select select "42111"
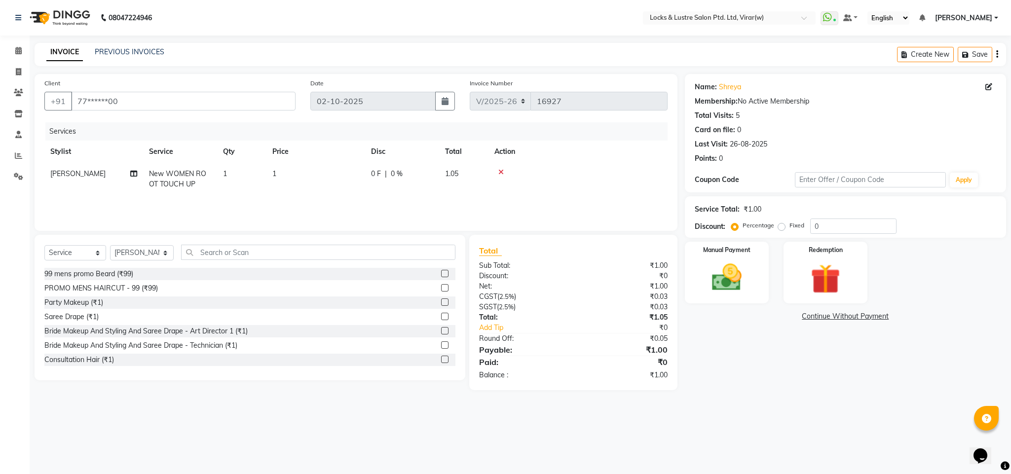
drag, startPoint x: 237, startPoint y: 188, endPoint x: 265, endPoint y: 178, distance: 30.1
click at [242, 186] on td "1" at bounding box center [241, 179] width 49 height 33
select select "42111"
click at [352, 182] on input "1" at bounding box center [362, 176] width 87 height 15
type input "1400"
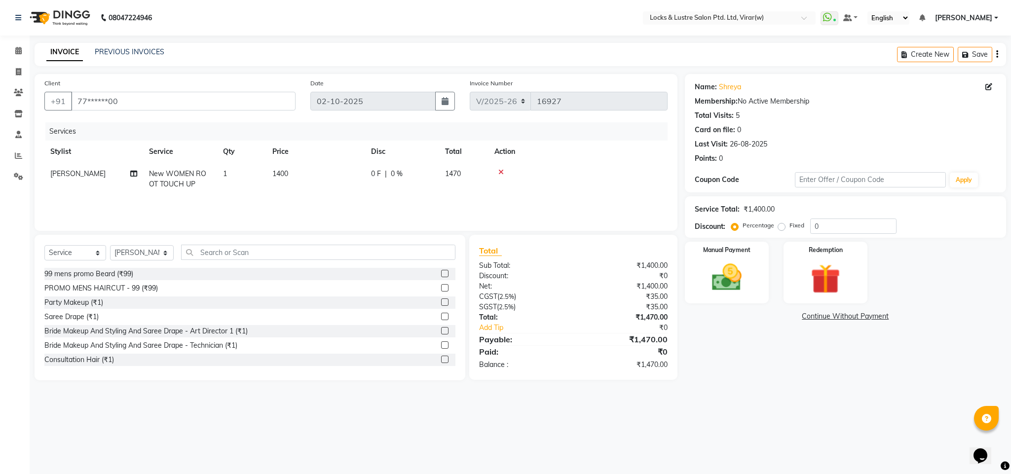
click at [326, 199] on div "Services Stylist Service Qty Price Disc Total Action SAROJ THAKUR New WOMEN ROO…" at bounding box center [355, 171] width 623 height 99
click at [742, 270] on img at bounding box center [727, 278] width 50 height 36
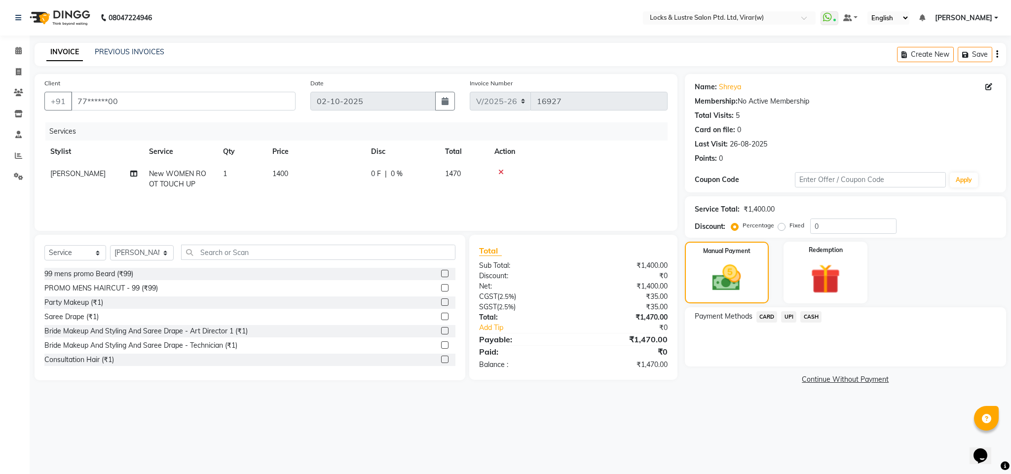
click at [817, 316] on span "CASH" at bounding box center [810, 316] width 21 height 11
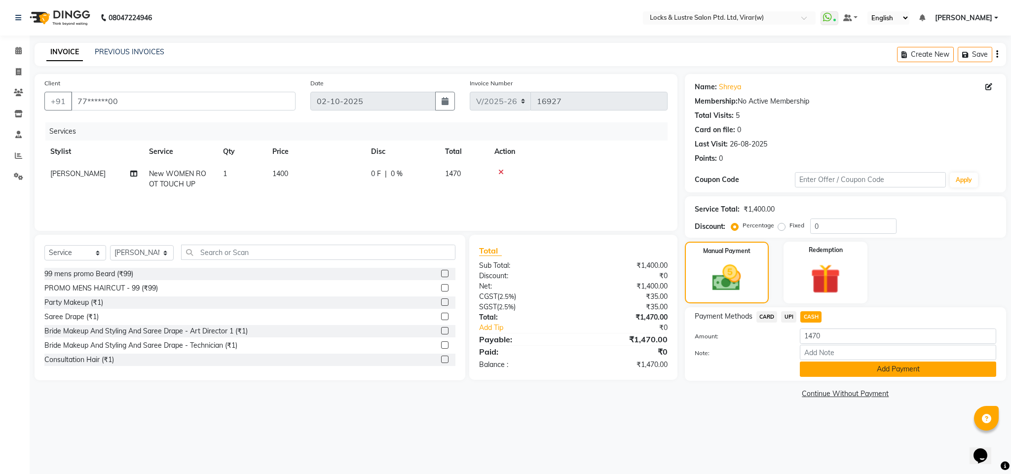
click at [838, 373] on button "Add Payment" at bounding box center [898, 369] width 196 height 15
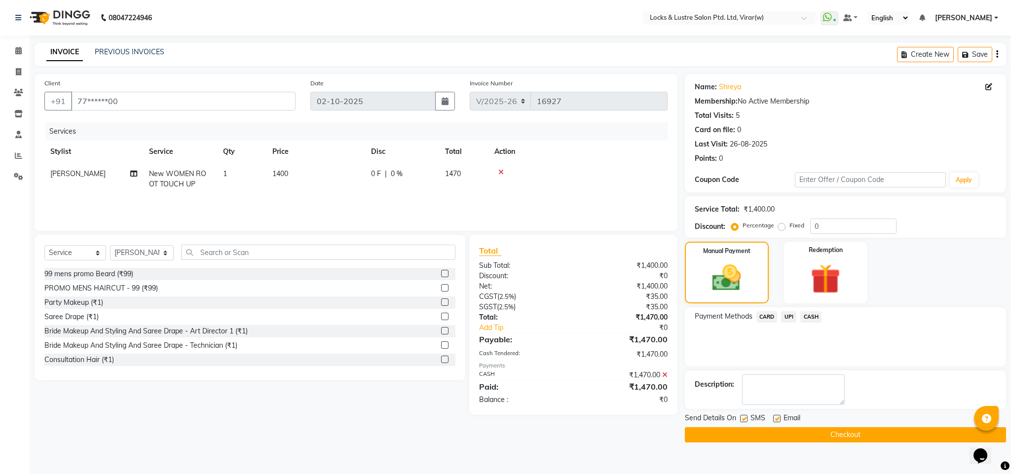
drag, startPoint x: 1006, startPoint y: 285, endPoint x: 1002, endPoint y: 359, distance: 74.1
click at [1002, 359] on div "Name: Shreya Membership: No Active Membership Total Visits: 5 Card on file: 0 L…" at bounding box center [849, 258] width 329 height 369
click at [259, 407] on div "Select Service Product Membership Package Voucher Prepaid Gift Card Select Styl…" at bounding box center [246, 325] width 438 height 180
click at [839, 431] on button "Checkout" at bounding box center [845, 434] width 321 height 15
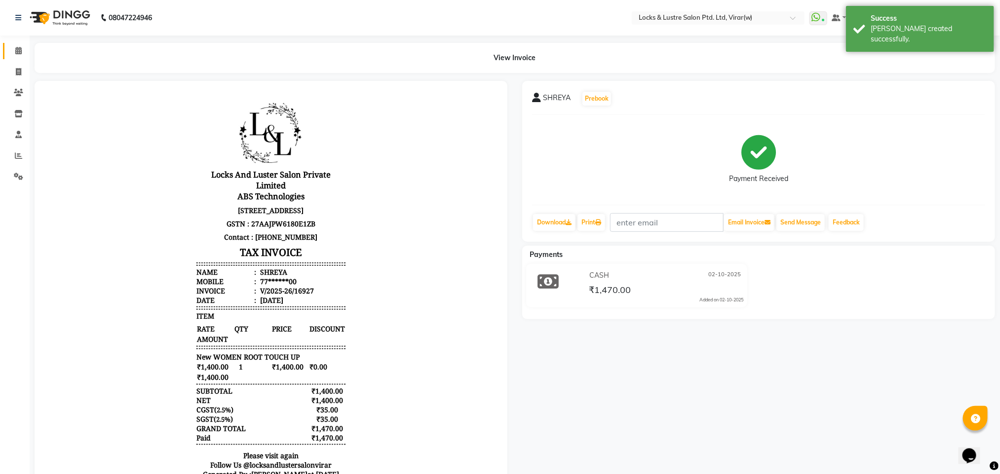
click at [27, 52] on app-home "08047224946 Select Location × Locks & Lustre Salon Ptd. Ltd, Virar(w) WhatsApp …" at bounding box center [500, 271] width 1000 height 542
click at [26, 44] on link "Calendar" at bounding box center [15, 51] width 24 height 16
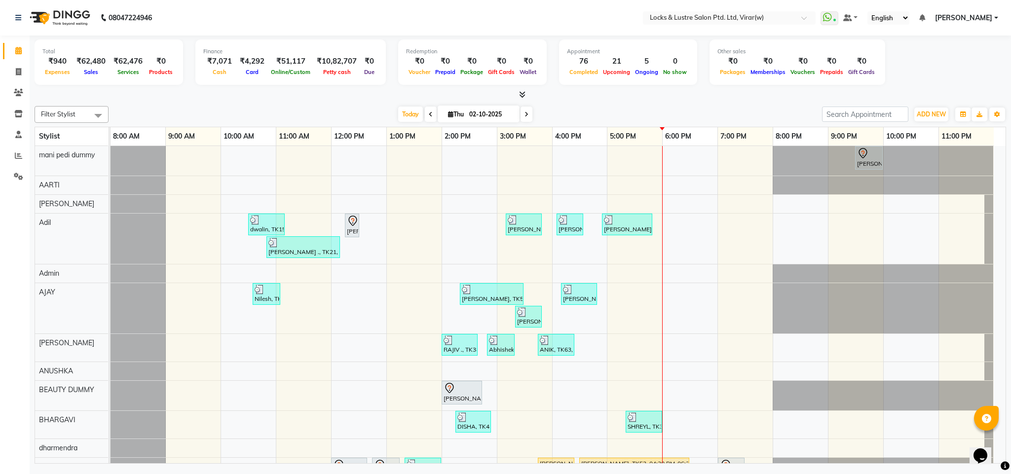
scroll to position [369, 0]
click at [860, 119] on input "search" at bounding box center [865, 114] width 86 height 15
click at [866, 114] on input "search" at bounding box center [865, 114] width 86 height 15
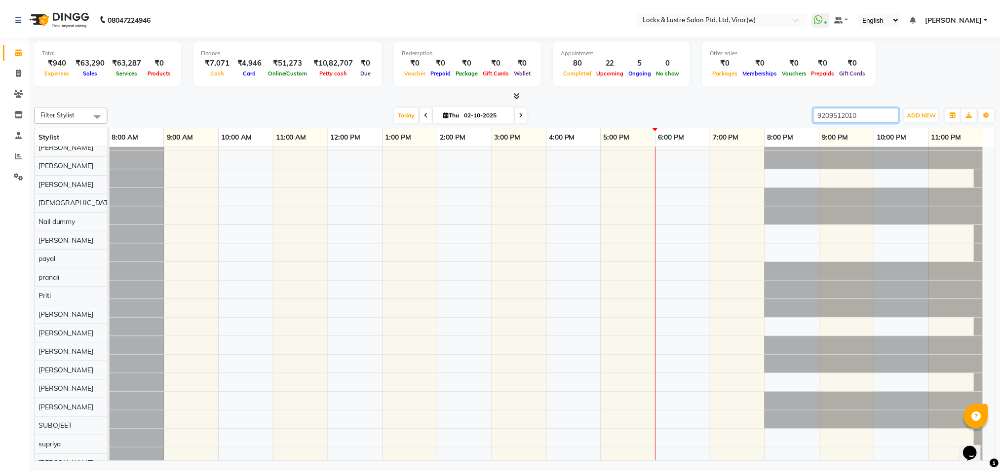
scroll to position [296, 0]
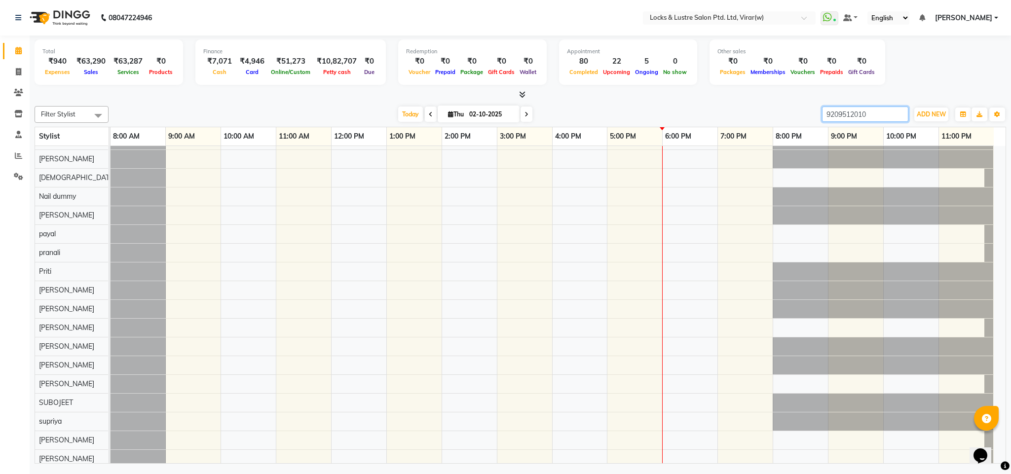
click at [829, 112] on input "9209512010" at bounding box center [865, 114] width 86 height 15
type input "9209512010"
click at [21, 68] on span at bounding box center [18, 72] width 17 height 11
select select "5944"
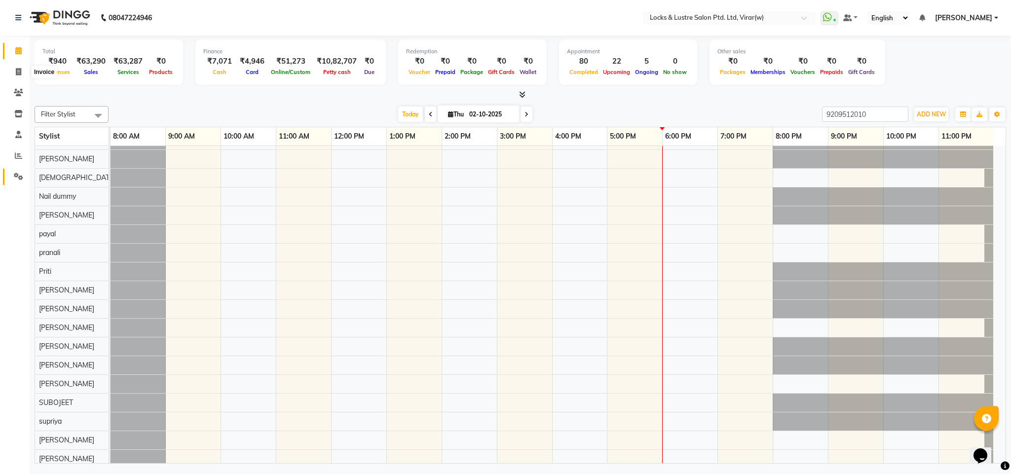
select select "service"
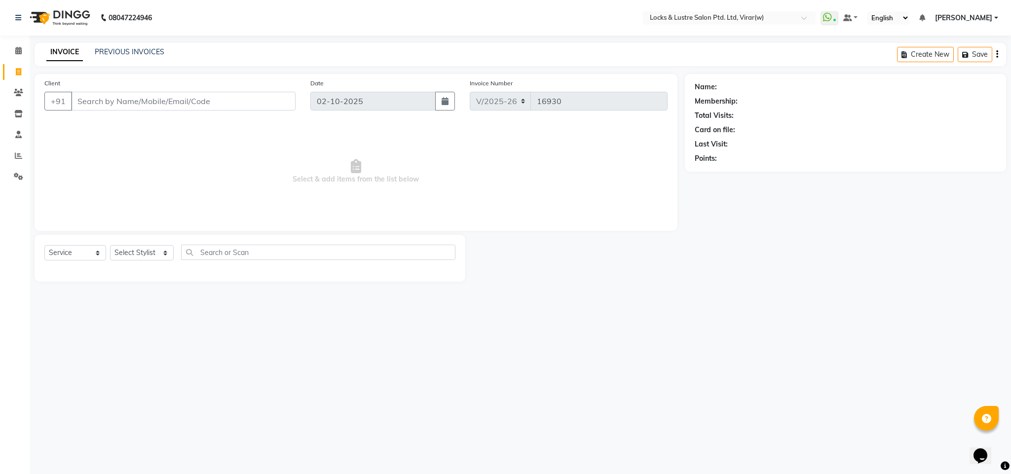
click at [102, 108] on input "Client" at bounding box center [183, 101] width 224 height 19
type input "9209512010"
click at [122, 252] on select "Select Stylist AARTI Abdul Khan Adil Admin AJAY AKASH NHAVI ANUSHKA Ashwini Saw…" at bounding box center [142, 252] width 64 height 15
select select "68296"
click at [110, 246] on select "Select Stylist AARTI Abdul Khan Adil Admin AJAY AKASH NHAVI ANUSHKA Ashwini Saw…" at bounding box center [142, 252] width 64 height 15
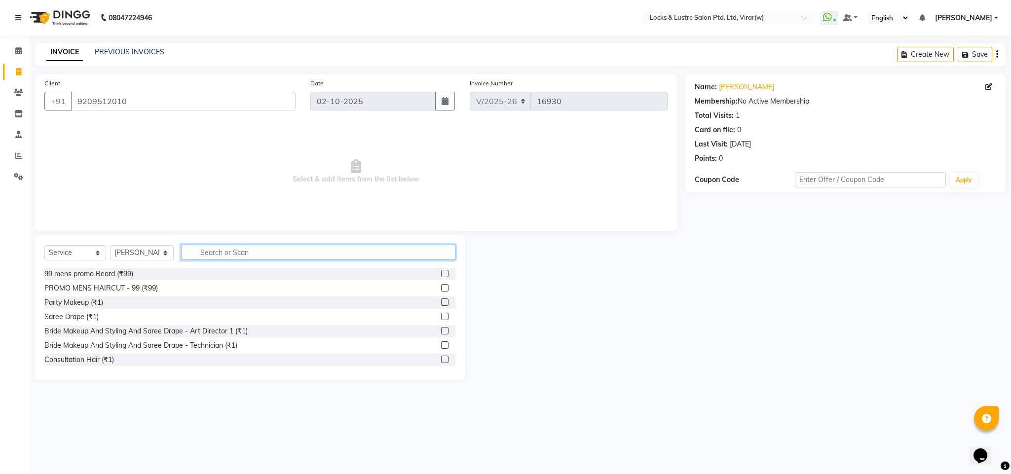
click at [292, 256] on input "text" at bounding box center [318, 252] width 274 height 15
click at [234, 252] on input "text" at bounding box center [318, 252] width 274 height 15
type input "spa"
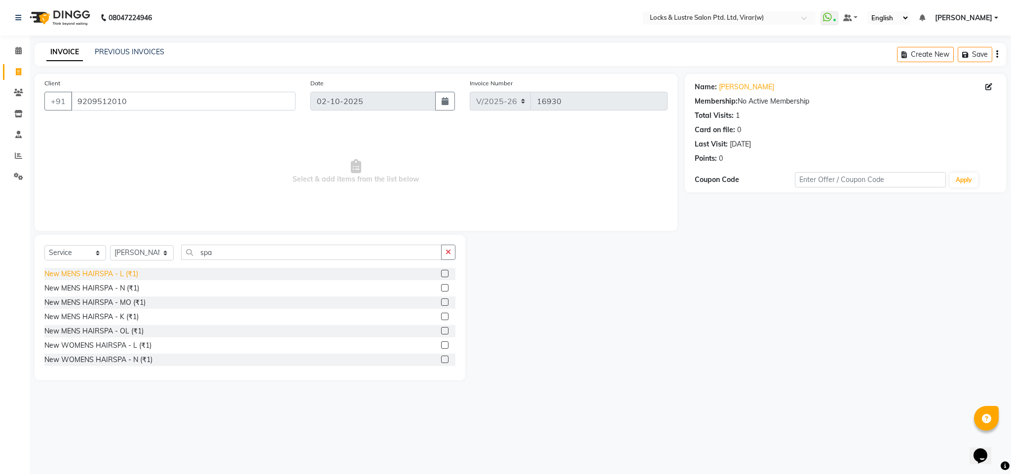
click at [110, 277] on div "New MENS HAIRSPA - L (₹1)" at bounding box center [91, 274] width 94 height 10
checkbox input "false"
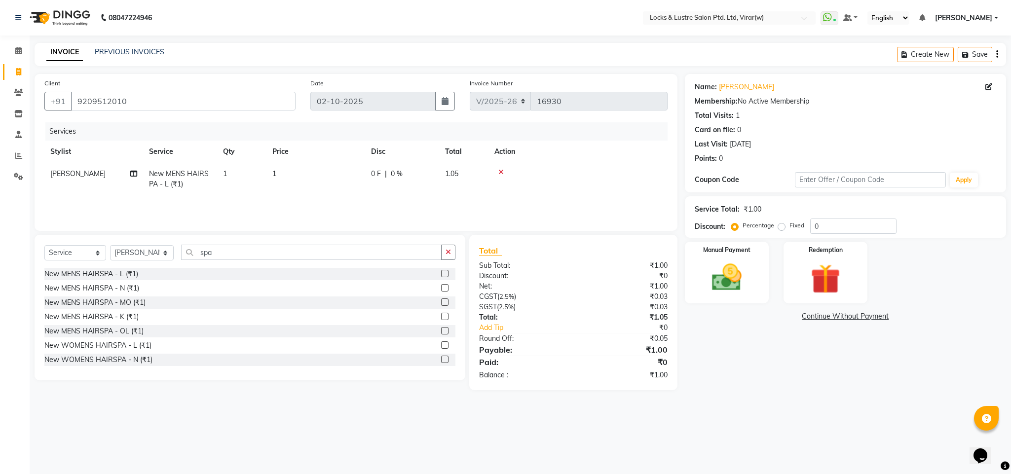
click at [308, 167] on td "1" at bounding box center [315, 179] width 99 height 33
select select "68296"
click at [346, 169] on input "1" at bounding box center [362, 176] width 87 height 15
type input "999"
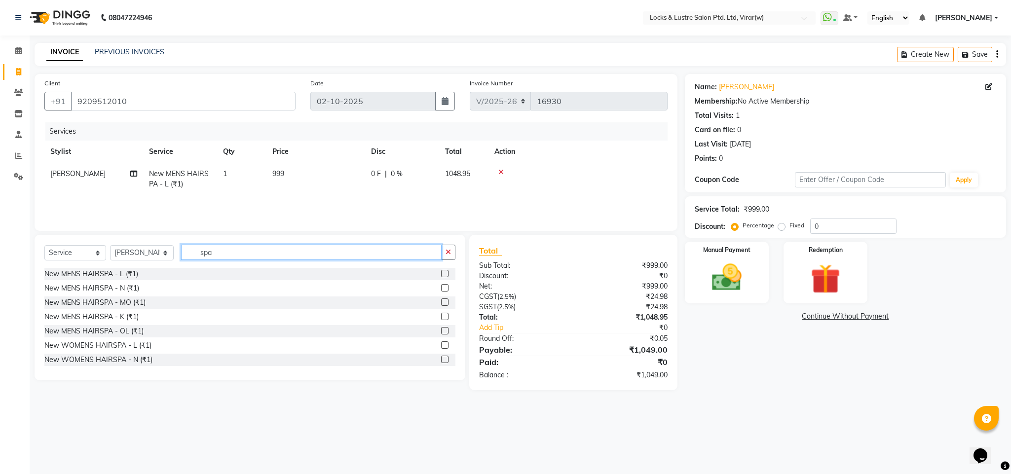
click at [240, 256] on input "spa" at bounding box center [311, 252] width 261 height 15
click at [241, 255] on input "spa" at bounding box center [311, 252] width 261 height 15
click at [244, 255] on input "99" at bounding box center [311, 252] width 261 height 15
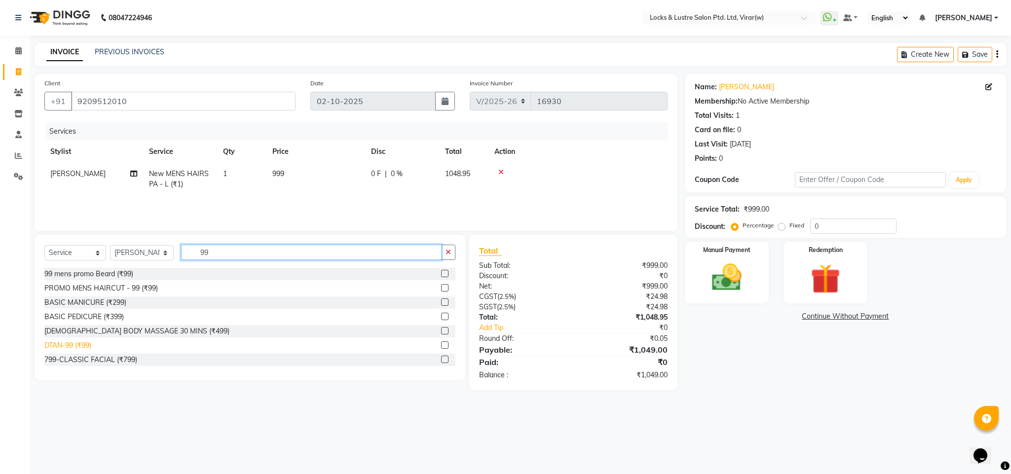
type input "99"
click at [77, 350] on div "DTAN-99 (₹99)" at bounding box center [67, 345] width 47 height 10
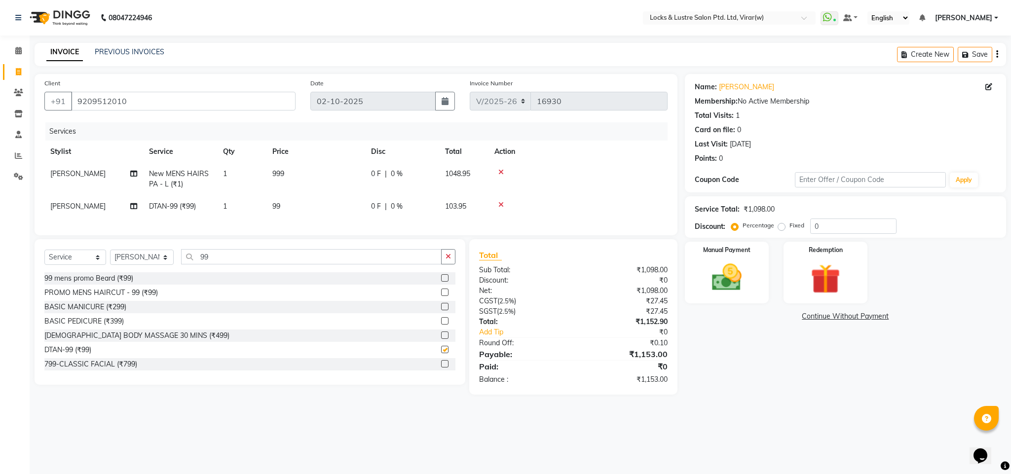
checkbox input "false"
click at [80, 204] on span "[PERSON_NAME]" at bounding box center [77, 206] width 55 height 9
select select "68296"
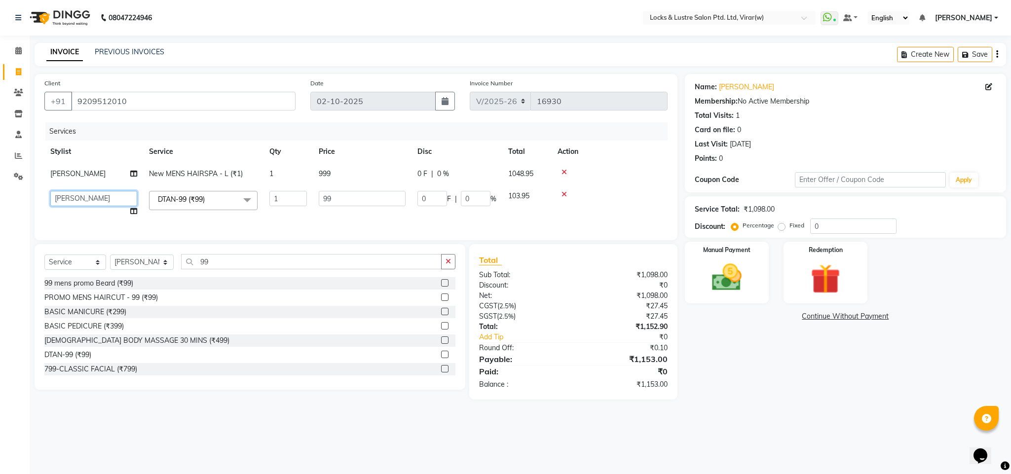
click at [80, 204] on select "AARTI Abdul Khan Adil Admin AJAY AKASH NHAVI ANUSHKA Ashwini Sawant BEAUTY DUMM…" at bounding box center [93, 198] width 87 height 15
select select "42128"
click at [831, 397] on div "Name: Vinita Membership: No Active Membership Total Visits: 1 Card on file: 0 L…" at bounding box center [849, 237] width 329 height 326
click at [786, 392] on div "Name: Vinita Membership: No Active Membership Total Visits: 1 Card on file: 0 L…" at bounding box center [849, 237] width 329 height 326
click at [718, 284] on img at bounding box center [727, 278] width 50 height 36
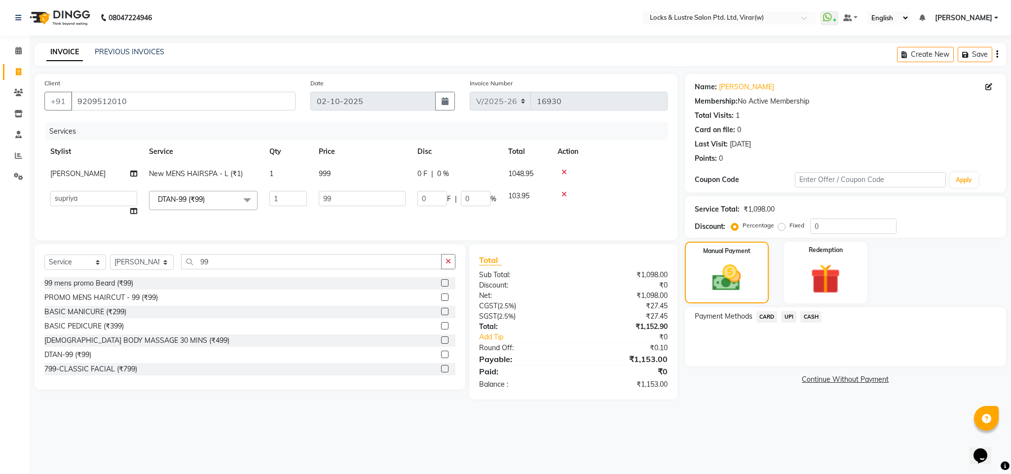
click at [807, 316] on span "CASH" at bounding box center [810, 316] width 21 height 11
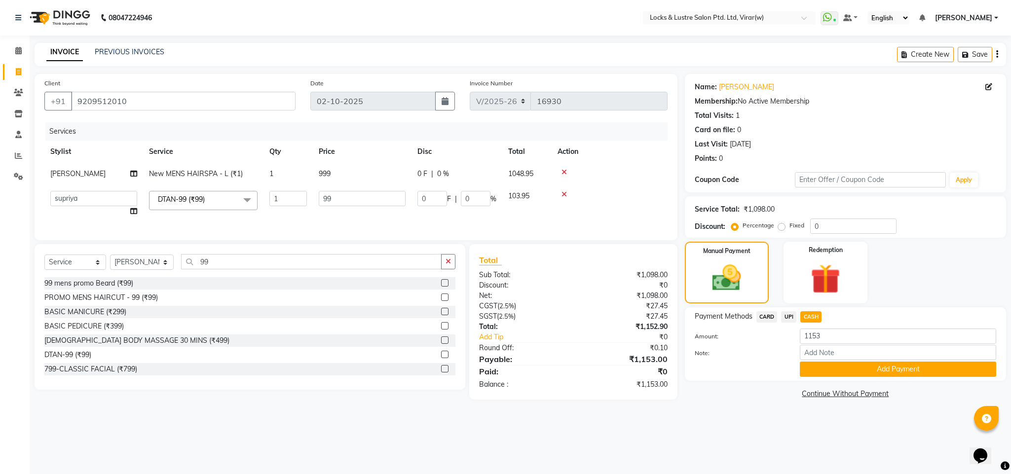
click at [789, 314] on span "UPI" at bounding box center [788, 316] width 15 height 11
click at [820, 366] on button "Add Payment" at bounding box center [898, 369] width 196 height 15
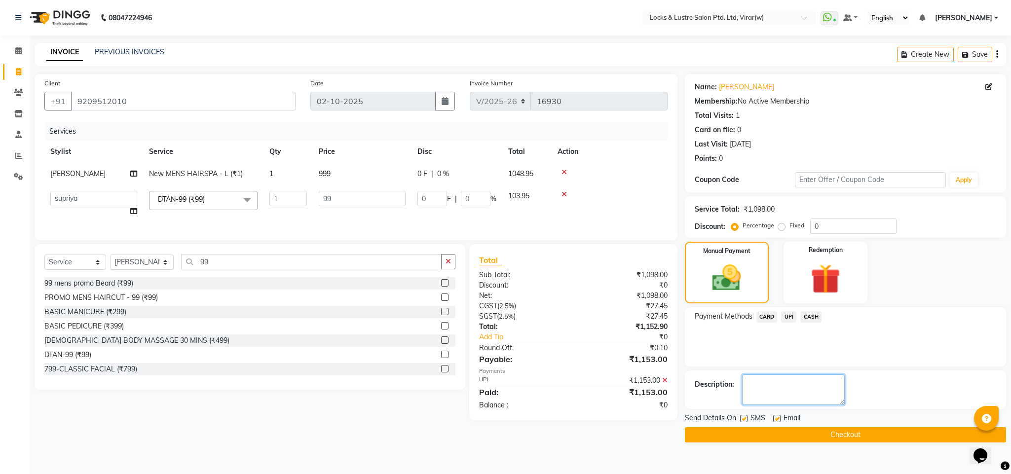
click at [799, 375] on textarea at bounding box center [793, 389] width 103 height 31
click at [363, 204] on input "99" at bounding box center [362, 198] width 87 height 15
click at [955, 357] on div "Payment Methods CARD UPI CASH" at bounding box center [845, 336] width 321 height 59
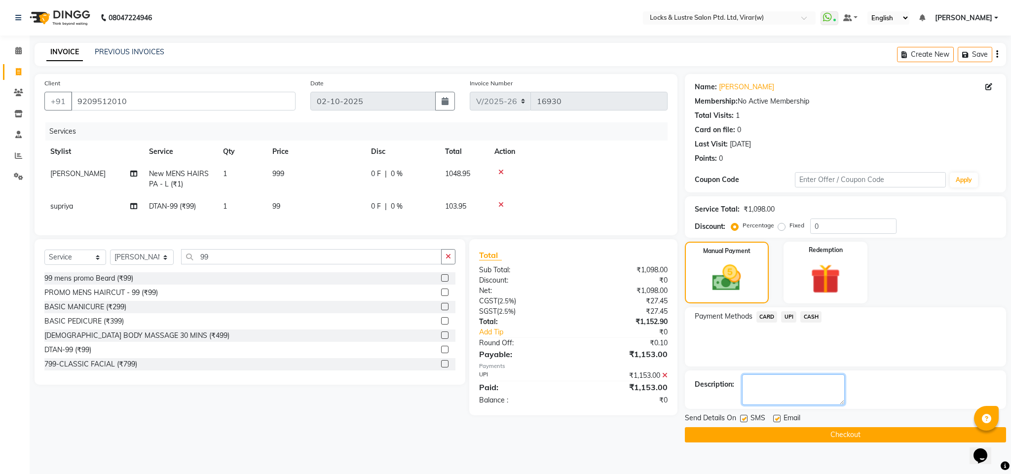
click at [799, 381] on textarea at bounding box center [793, 389] width 103 height 31
type textarea "527518841676"
click at [853, 434] on button "Checkout" at bounding box center [845, 434] width 321 height 15
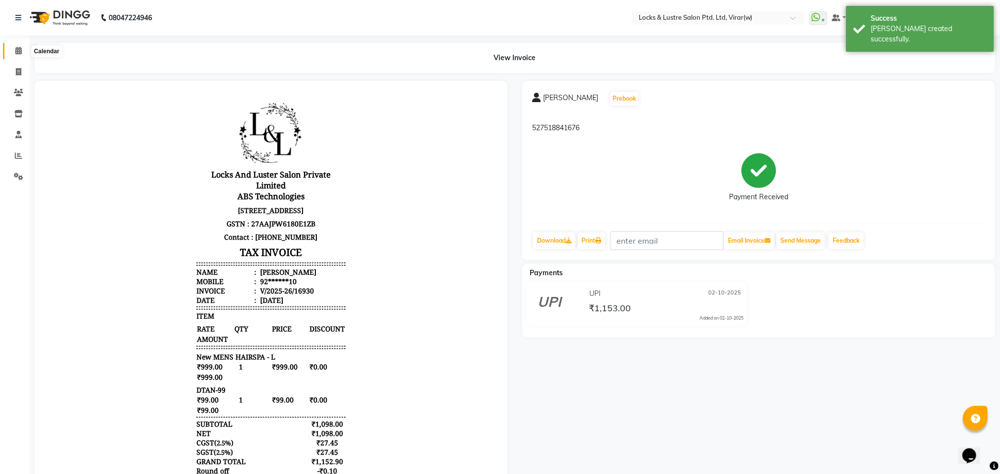
click at [15, 49] on icon at bounding box center [18, 50] width 6 height 7
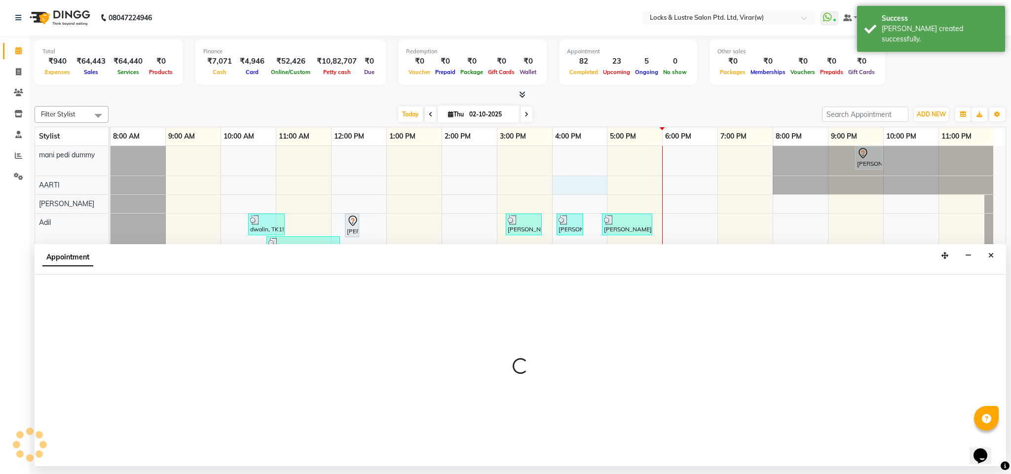
select select "42114"
select select "960"
select select "tentative"
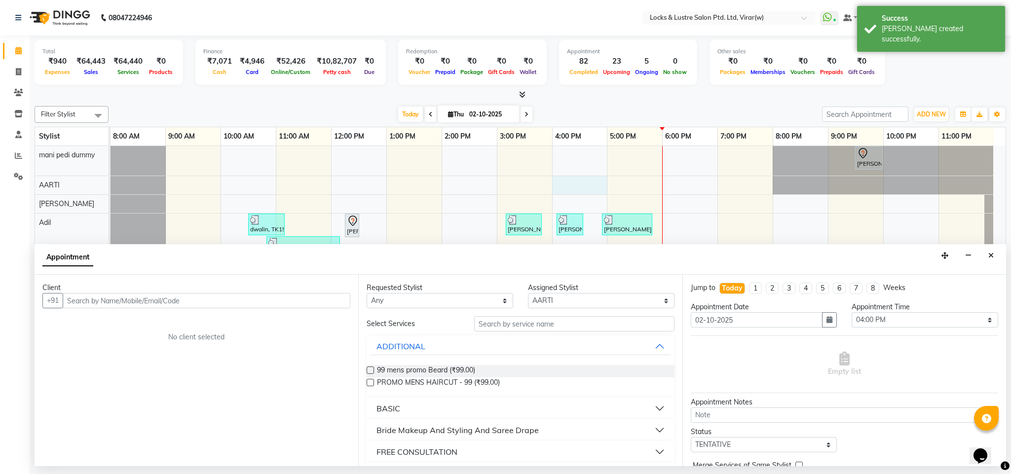
click at [187, 301] on input "text" at bounding box center [207, 300] width 288 height 15
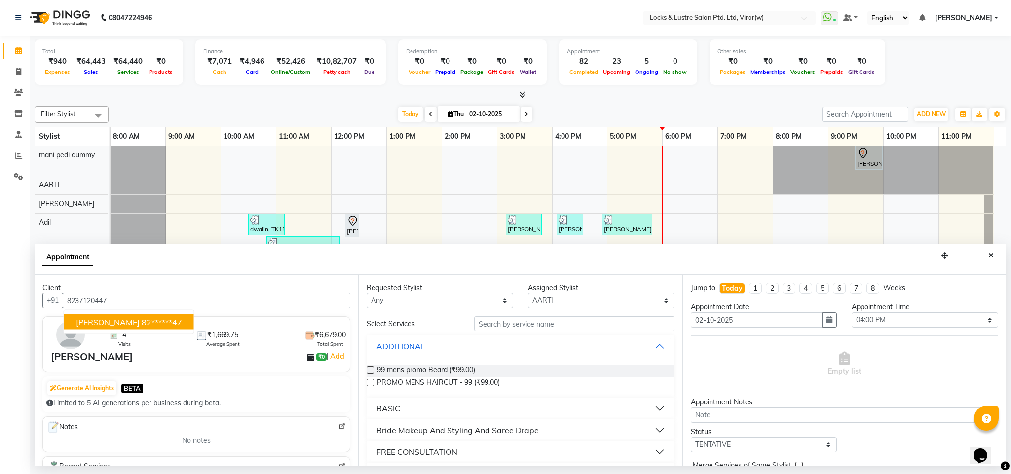
click at [145, 320] on ngb-highlight "82******47" at bounding box center [162, 322] width 40 height 10
type input "82******47"
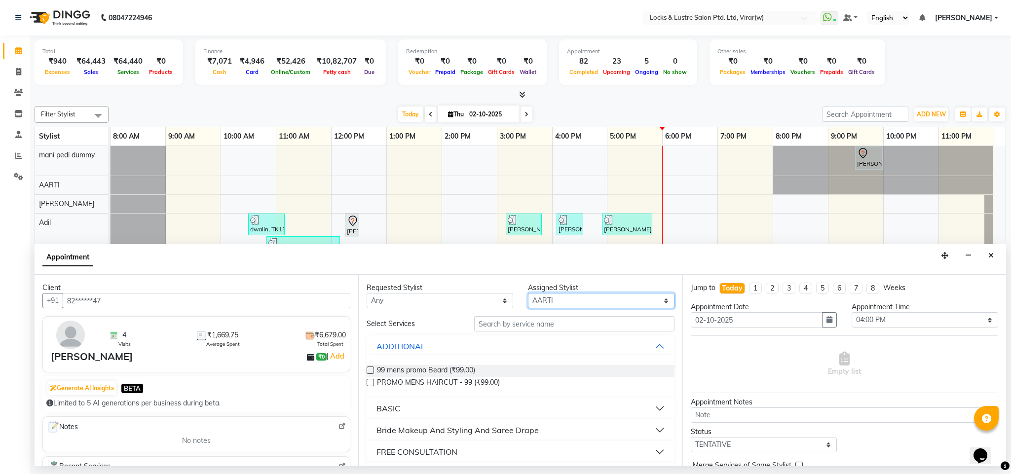
click at [565, 295] on select "Select AARTI Abdul Khan Adil Admin AJAY AKASH NHAVI ANUSHKA Ashwini Sawant BEAU…" at bounding box center [601, 300] width 147 height 15
select select "43856"
click at [528, 294] on select "Select AARTI Abdul Khan Adil Admin AJAY AKASH NHAVI ANUSHKA Ashwini Sawant BEAU…" at bounding box center [601, 300] width 147 height 15
click at [824, 315] on button "button" at bounding box center [829, 319] width 15 height 15
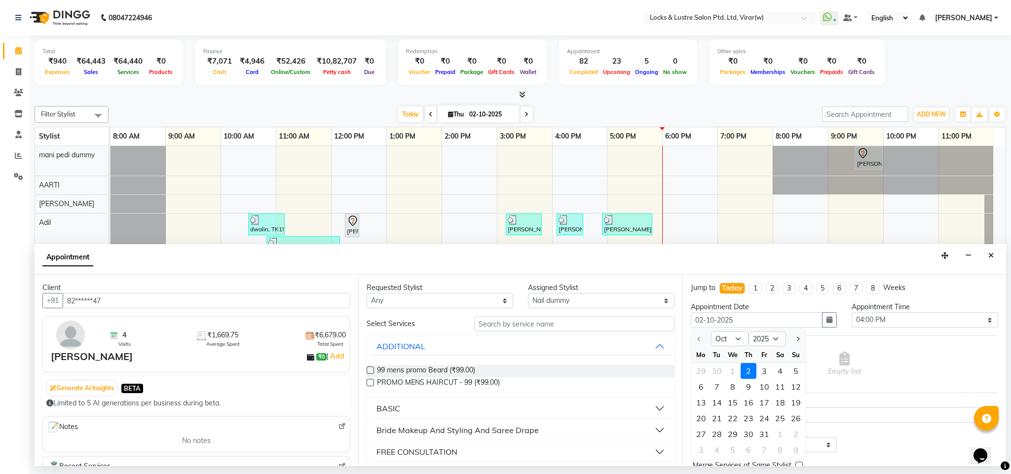
drag, startPoint x: 749, startPoint y: 368, endPoint x: 799, endPoint y: 363, distance: 50.6
click at [752, 368] on div "2" at bounding box center [749, 371] width 16 height 16
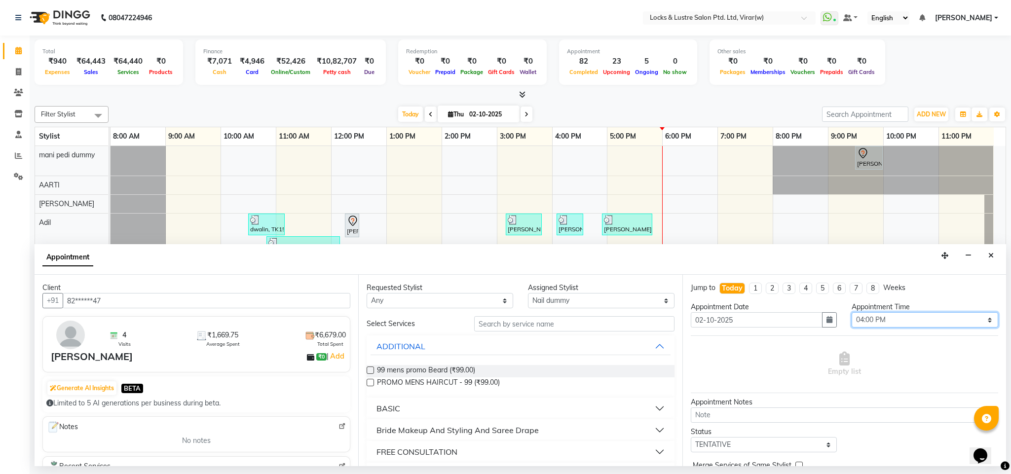
click at [871, 316] on select "Select 09:00 AM 09:15 AM 09:30 AM 09:45 AM 10:00 AM 10:15 AM 10:30 AM 10:45 AM …" at bounding box center [925, 319] width 147 height 15
click at [852, 313] on select "Select 09:00 AM 09:15 AM 09:30 AM 09:45 AM 10:00 AM 10:15 AM 10:30 AM 10:45 AM …" at bounding box center [925, 319] width 147 height 15
click at [869, 316] on select "Select 09:00 AM 09:15 AM 09:30 AM 09:45 AM 10:00 AM 10:15 AM 10:30 AM 10:45 AM …" at bounding box center [925, 319] width 147 height 15
select select "1230"
click at [852, 313] on select "Select 09:00 AM 09:15 AM 09:30 AM 09:45 AM 10:00 AM 10:15 AM 10:30 AM 10:45 AM …" at bounding box center [925, 319] width 147 height 15
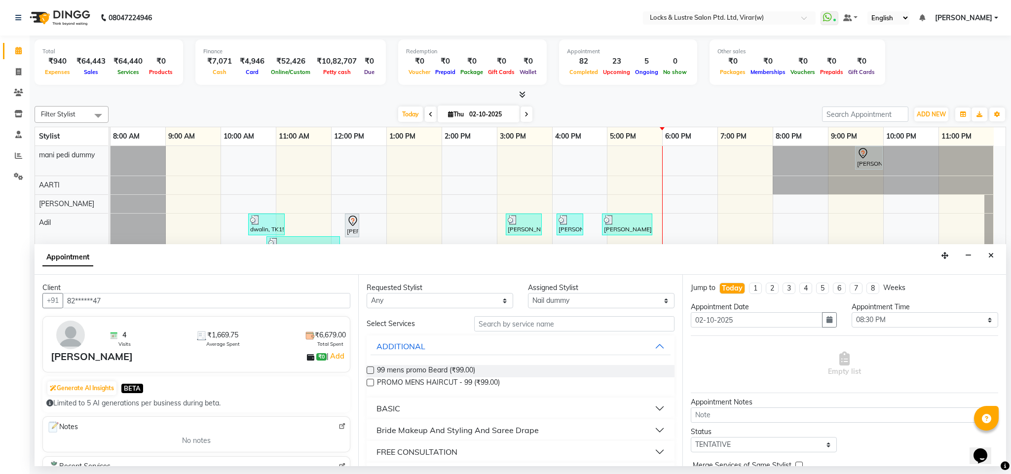
click at [763, 261] on div "Appointment" at bounding box center [520, 259] width 971 height 31
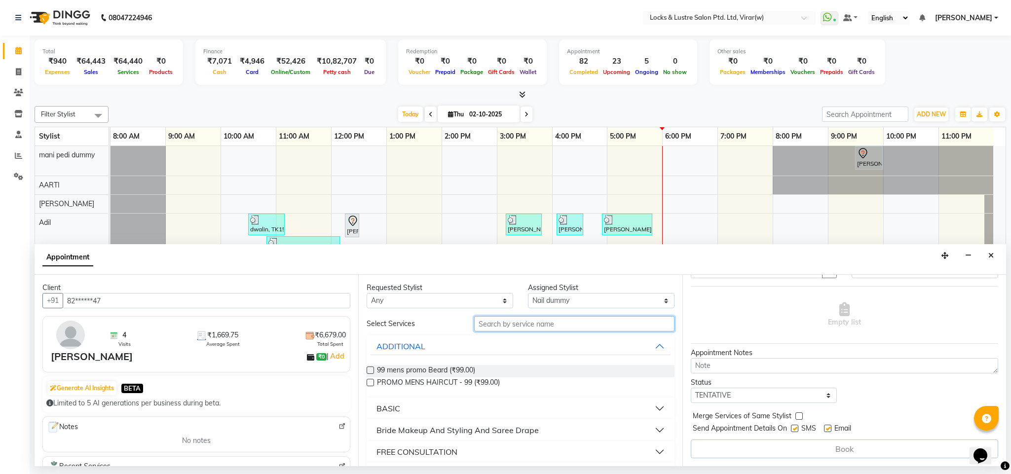
click at [568, 318] on input "text" at bounding box center [574, 323] width 200 height 15
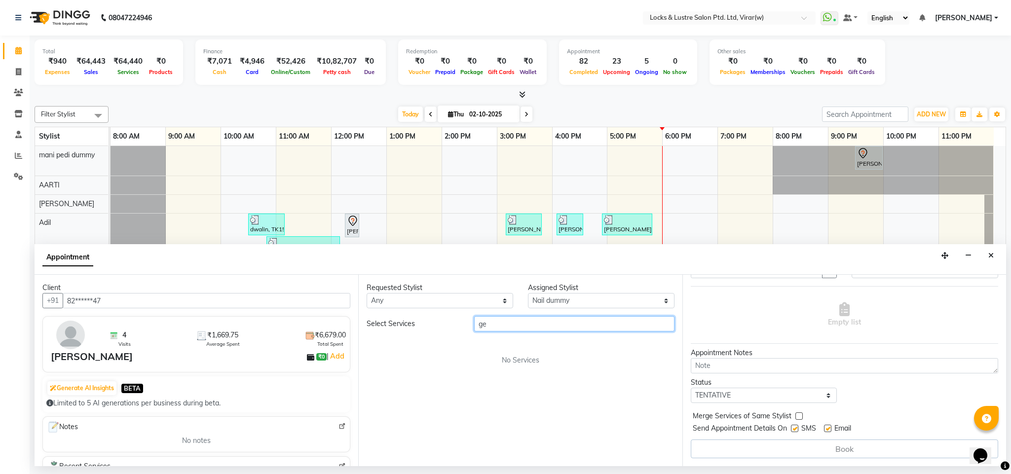
type input "g"
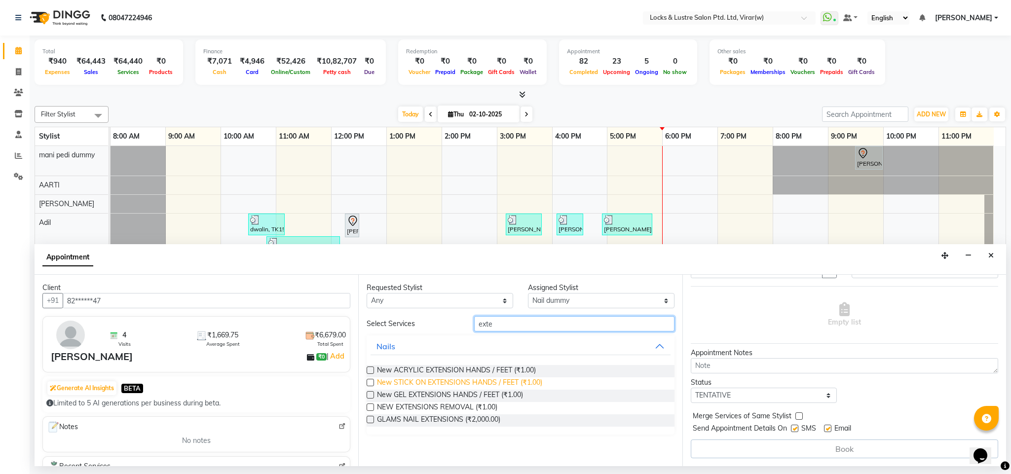
type input "exte"
drag, startPoint x: 415, startPoint y: 382, endPoint x: 874, endPoint y: 243, distance: 479.5
click at [417, 381] on span "New STICK ON EXTENSIONS HANDS / FEET (₹1.00)" at bounding box center [459, 383] width 165 height 12
checkbox input "false"
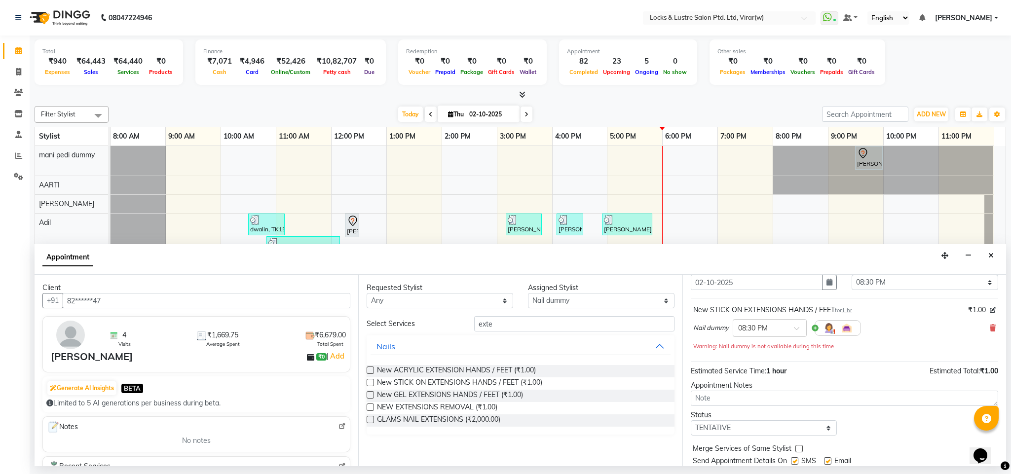
scroll to position [71, 0]
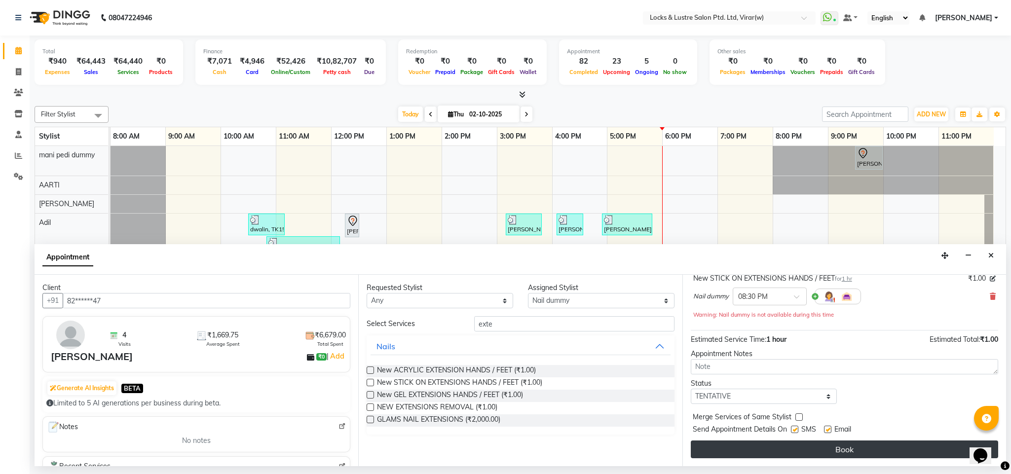
click at [845, 456] on button "Book" at bounding box center [844, 450] width 307 height 18
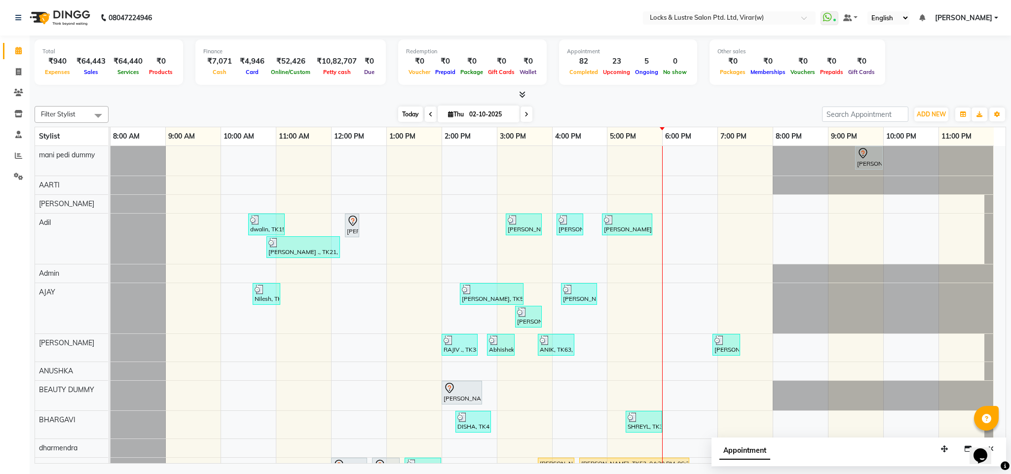
click at [400, 111] on span "Today" at bounding box center [410, 114] width 25 height 15
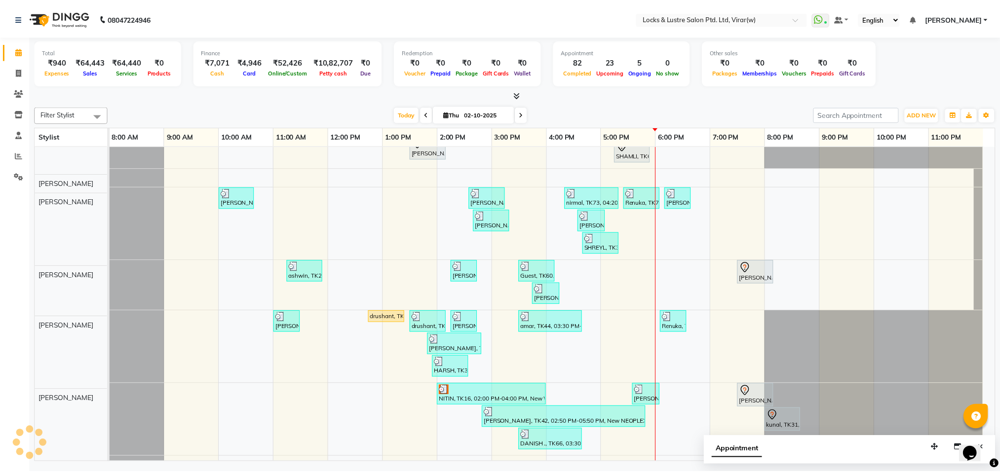
scroll to position [370, 0]
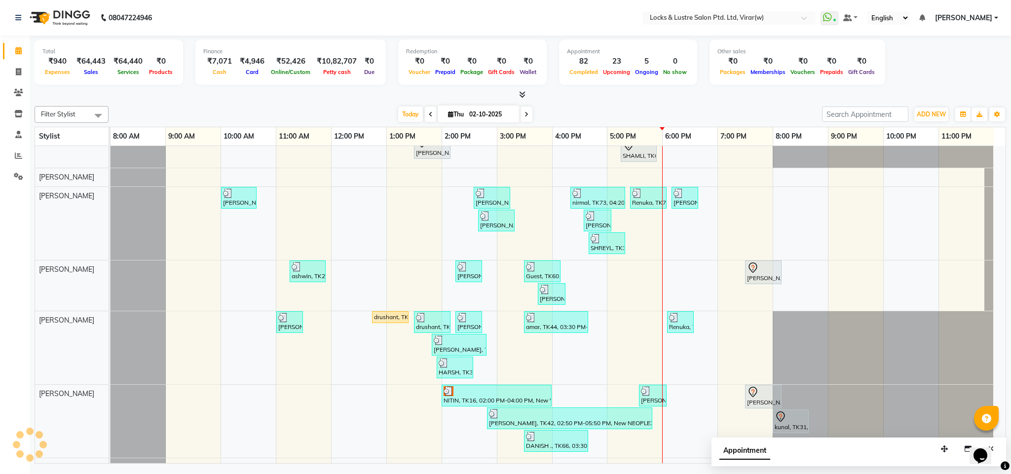
drag, startPoint x: 869, startPoint y: 445, endPoint x: 798, endPoint y: 445, distance: 70.6
click at [798, 445] on div "Appointment" at bounding box center [858, 453] width 295 height 31
click at [111, 357] on div at bounding box center [111, 347] width 0 height 73
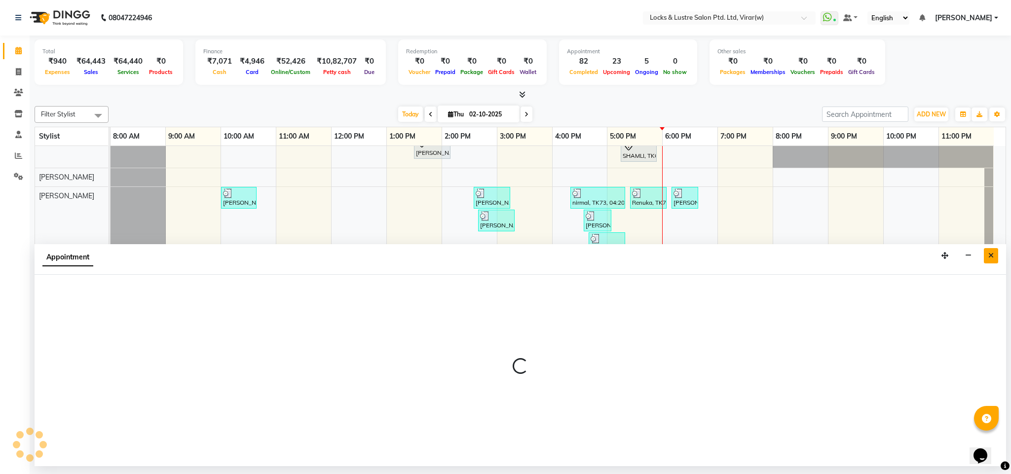
click at [990, 254] on icon "Close" at bounding box center [990, 255] width 5 height 7
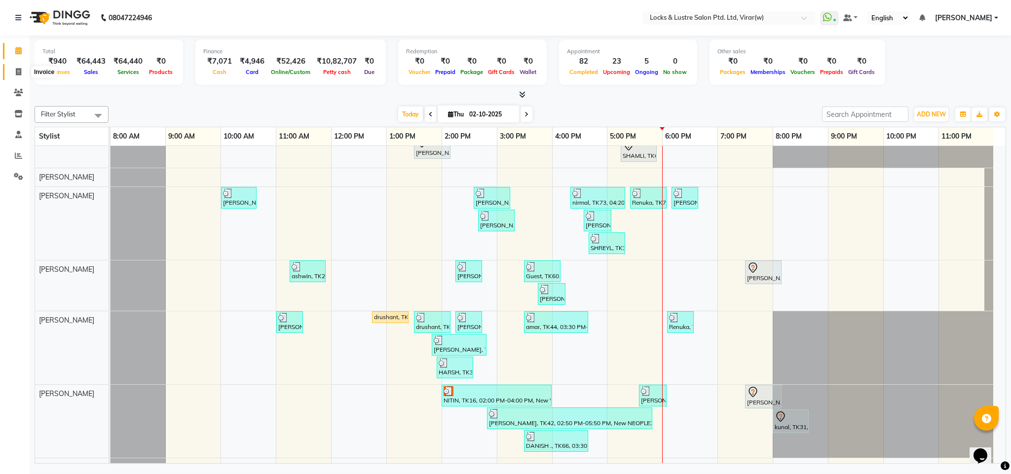
click at [10, 75] on span at bounding box center [18, 72] width 17 height 11
select select "5944"
select select "service"
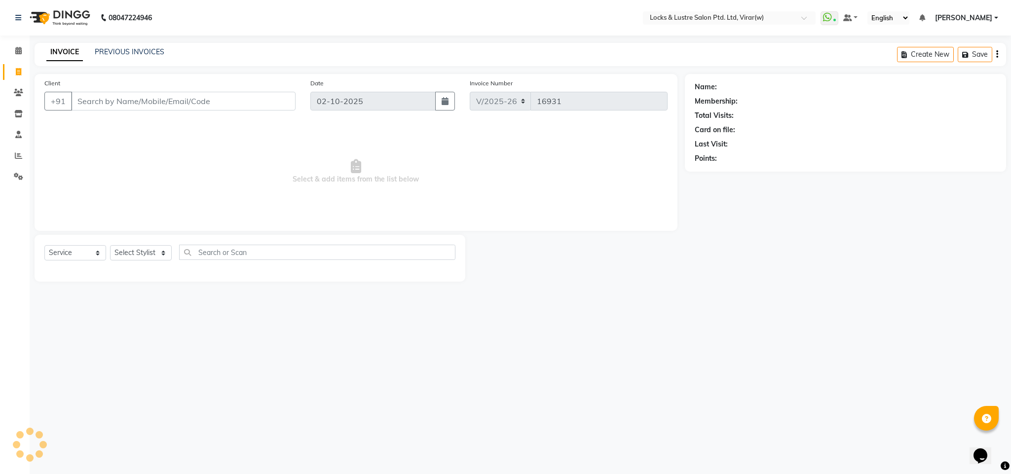
drag, startPoint x: 135, startPoint y: 117, endPoint x: 141, endPoint y: 103, distance: 15.5
click at [136, 114] on div "Client +91" at bounding box center [170, 98] width 266 height 40
click at [147, 91] on div "Client +91" at bounding box center [170, 98] width 266 height 40
click at [146, 94] on input "Client" at bounding box center [183, 101] width 224 height 19
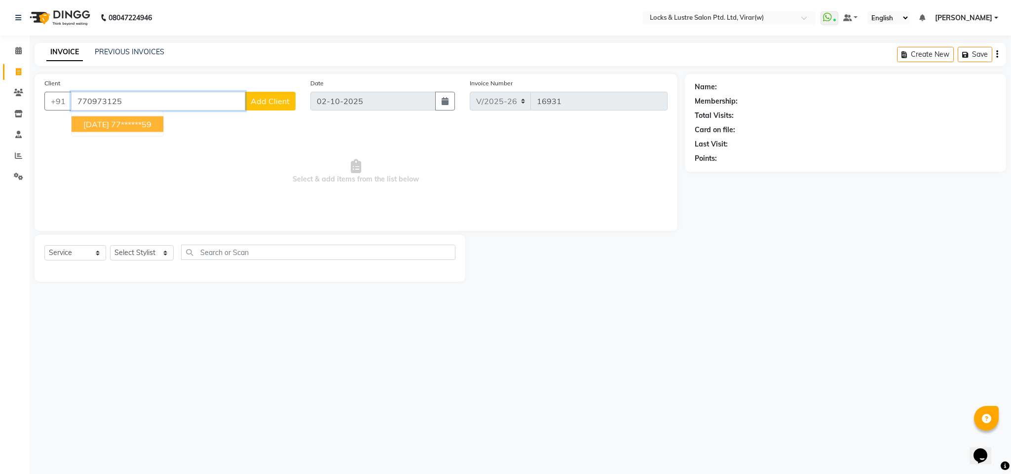
click at [142, 114] on ngb-typeahead-window "kartik 77******59" at bounding box center [117, 124] width 93 height 25
click at [141, 127] on ngb-highlight "77******59" at bounding box center [131, 124] width 40 height 10
type input "77******59"
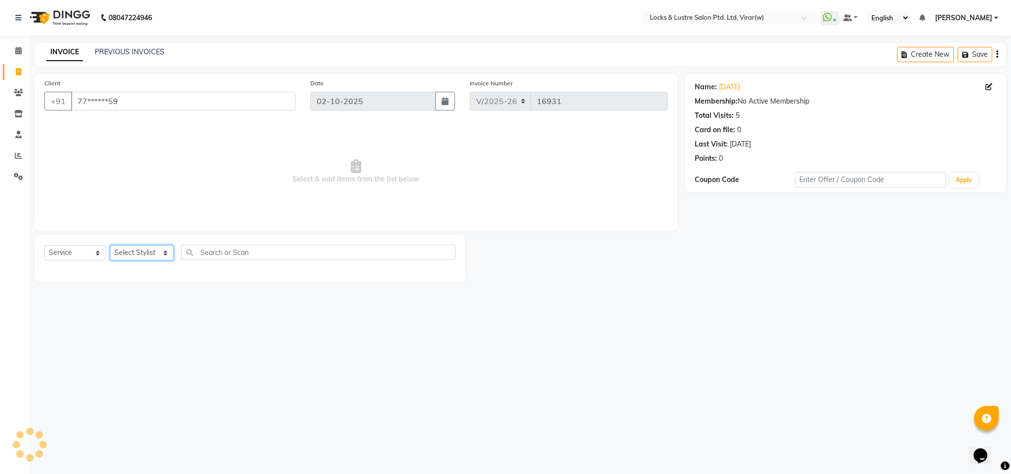
click at [151, 251] on select "Select Stylist AARTI Abdul Khan Adil Admin AJAY AKASH NHAVI ANUSHKA Ashwini Saw…" at bounding box center [142, 252] width 64 height 15
select select "83002"
click at [110, 246] on select "Select Stylist AARTI Abdul Khan Adil Admin AJAY AKASH NHAVI ANUSHKA Ashwini Saw…" at bounding box center [142, 252] width 64 height 15
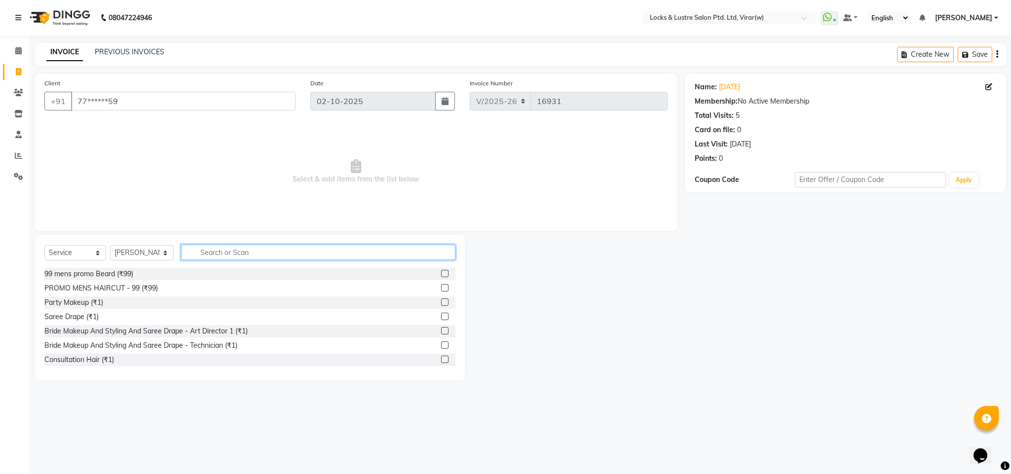
click at [223, 253] on input "text" at bounding box center [318, 252] width 274 height 15
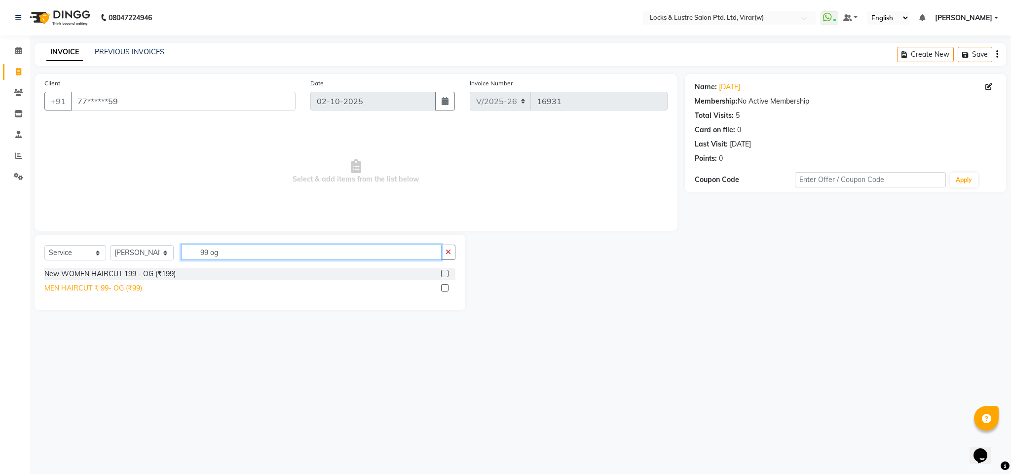
type input "99 og"
click at [92, 291] on div "MEN HAIRCUT ₹ 99- OG (₹99)" at bounding box center [93, 288] width 98 height 10
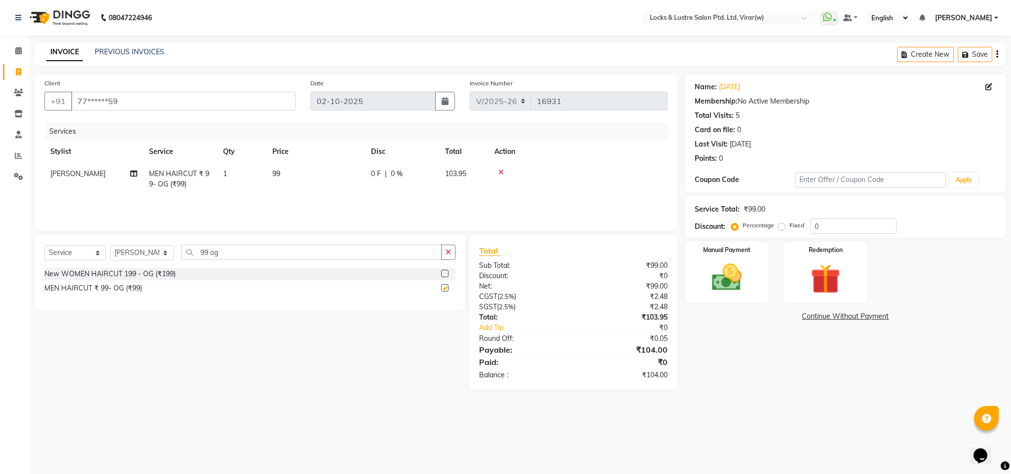
checkbox input "false"
click at [738, 282] on img at bounding box center [727, 278] width 50 height 36
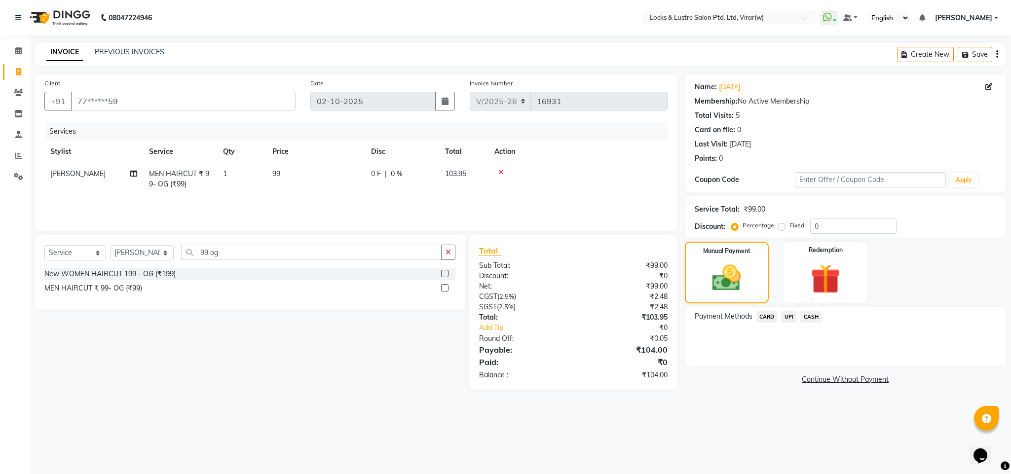
drag, startPoint x: 804, startPoint y: 324, endPoint x: 810, endPoint y: 317, distance: 9.1
click at [810, 317] on div "CASH" at bounding box center [808, 317] width 25 height 13
click at [804, 317] on span "CASH" at bounding box center [810, 316] width 21 height 11
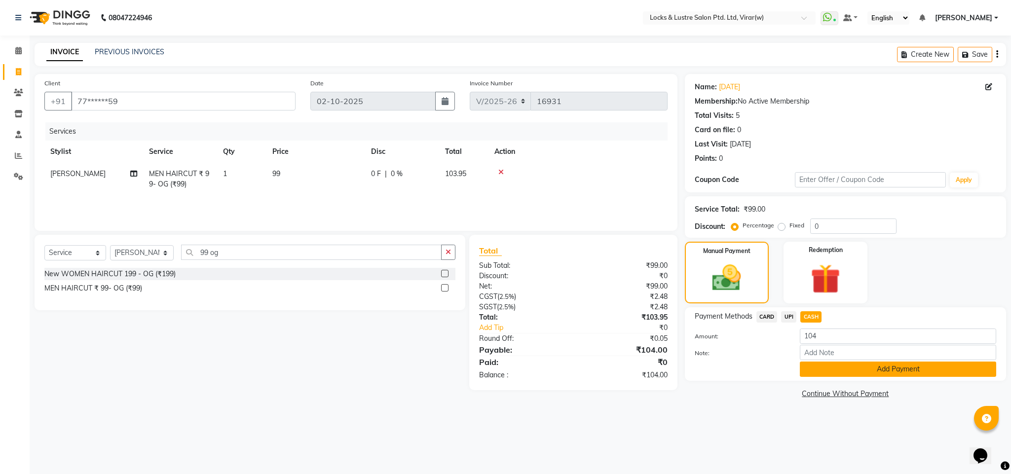
click at [820, 372] on button "Add Payment" at bounding box center [898, 369] width 196 height 15
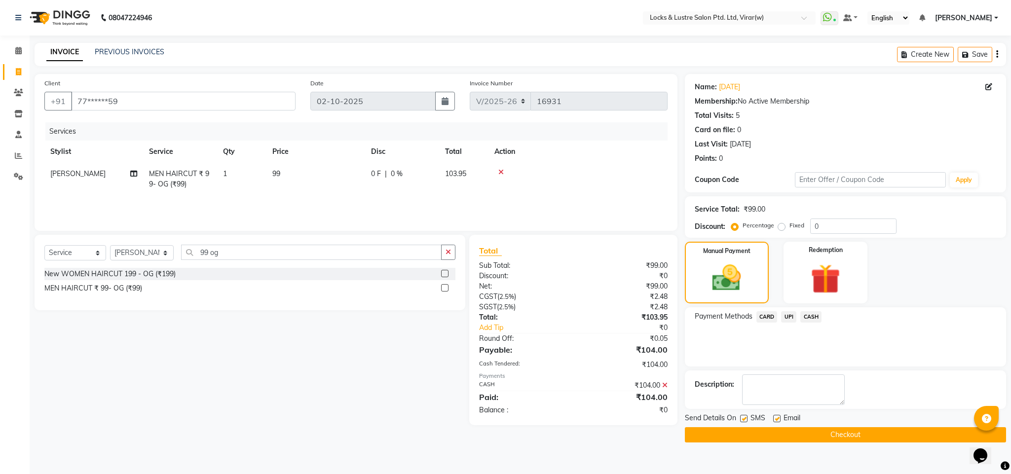
click at [807, 434] on button "Checkout" at bounding box center [845, 434] width 321 height 15
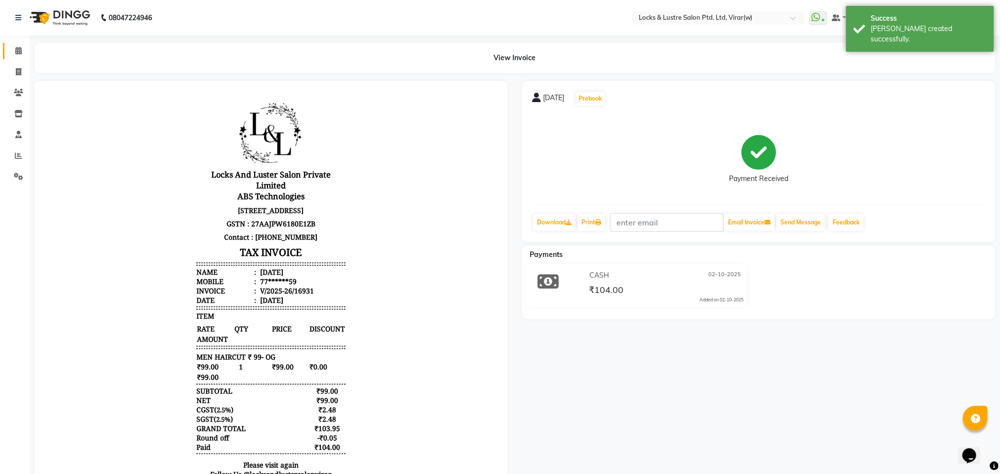
click at [20, 44] on link "Calendar" at bounding box center [15, 51] width 24 height 16
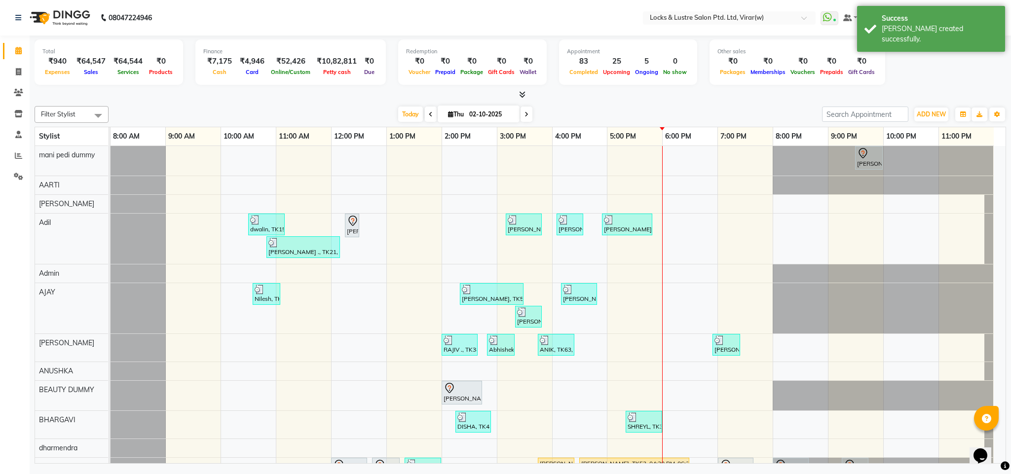
click at [320, 40] on div "Finance ₹7,175 Cash ₹4,946 Card ₹52,426 Online/Custom ₹10,82,811 Petty cash ₹0 …" at bounding box center [290, 61] width 190 height 45
click at [323, 25] on nav "08047224946 Select Location × Locks & Lustre Salon Ptd. Ltd, Virar(w) WhatsApp …" at bounding box center [505, 18] width 1011 height 36
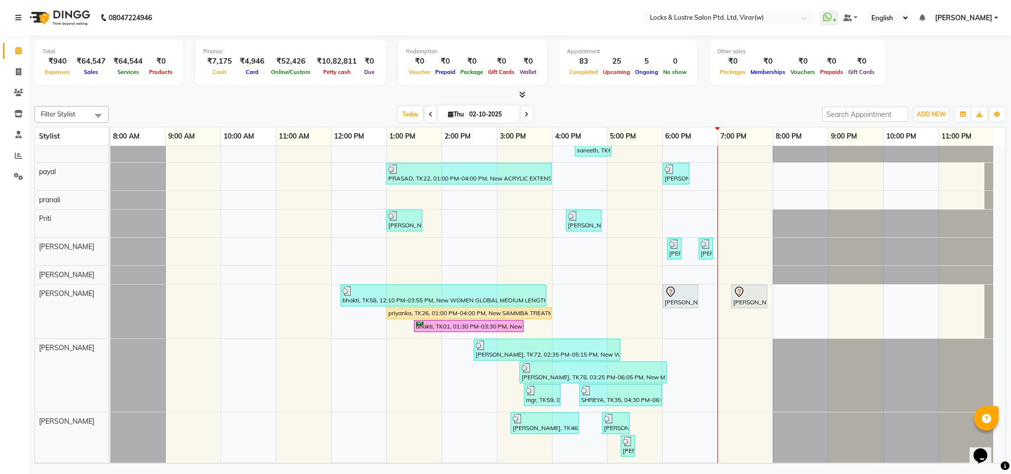
scroll to position [853, 0]
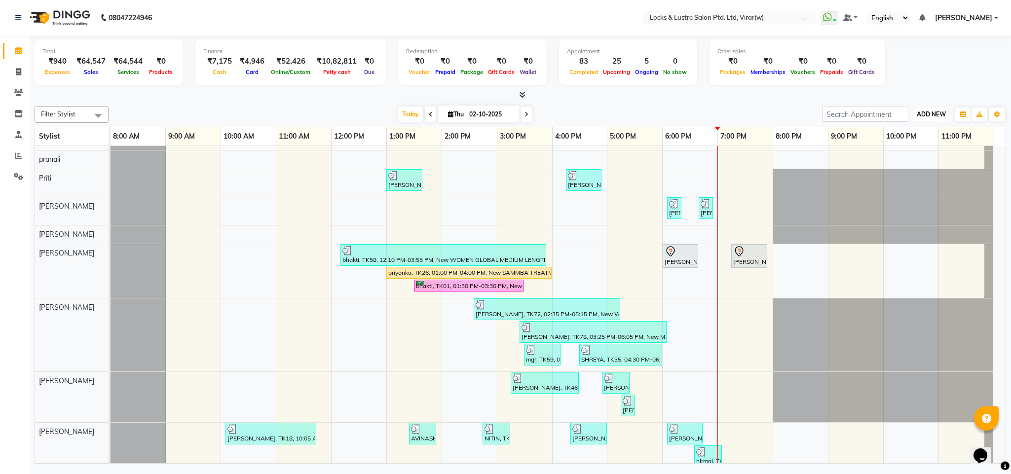
click at [934, 117] on span "ADD NEW" at bounding box center [931, 114] width 29 height 7
click at [924, 132] on button "Add Appointment" at bounding box center [909, 133] width 78 height 13
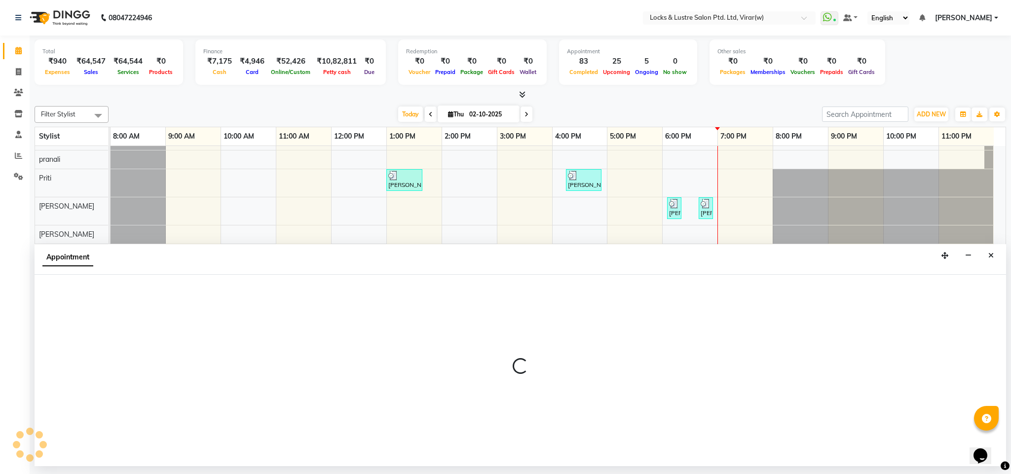
select select "540"
select select "tentative"
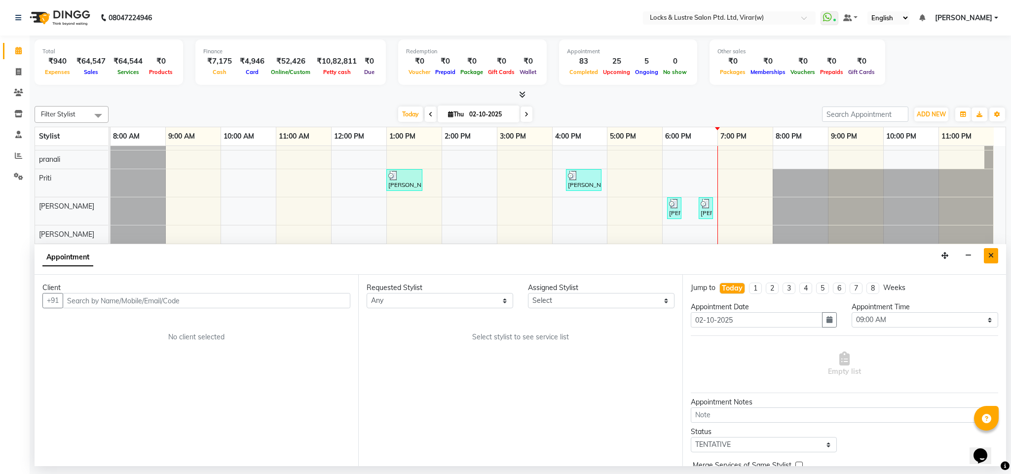
click at [988, 253] on icon "Close" at bounding box center [990, 255] width 5 height 7
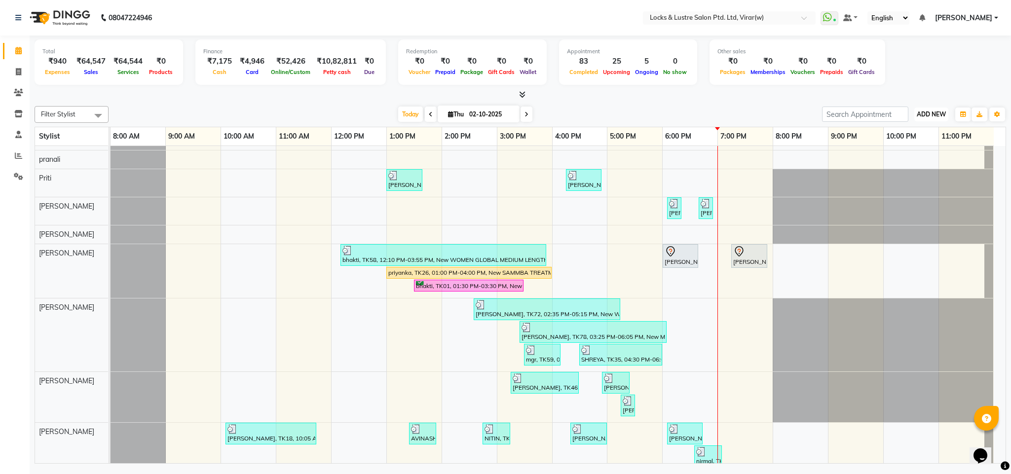
click at [924, 112] on span "ADD NEW" at bounding box center [931, 114] width 29 height 7
click at [924, 131] on button "Add Appointment" at bounding box center [909, 133] width 78 height 13
select select "540"
select select "tentative"
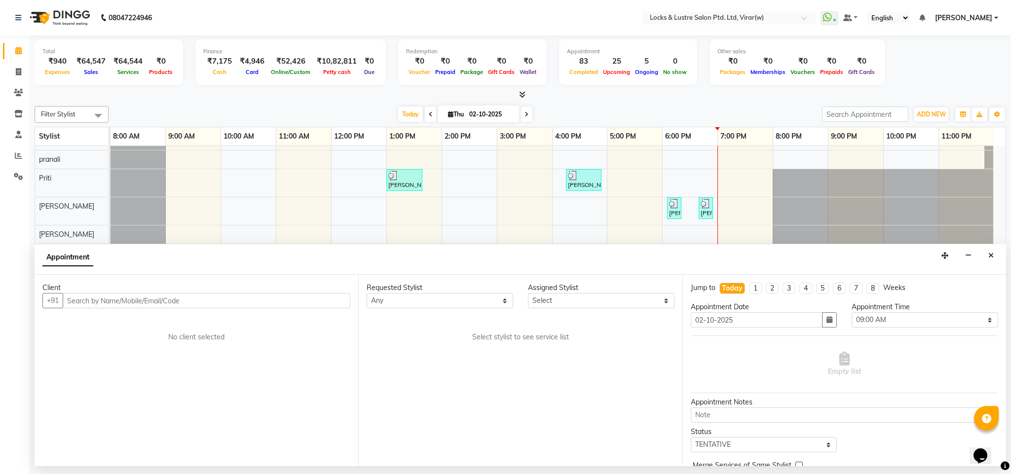
click at [229, 295] on input "text" at bounding box center [207, 300] width 288 height 15
type input "7028357569"
click at [336, 304] on span "Add Client" at bounding box center [329, 300] width 33 height 9
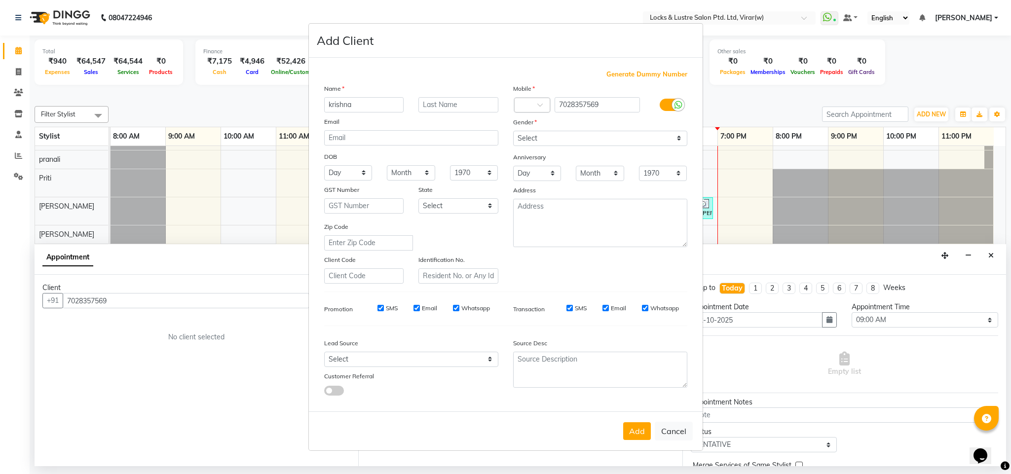
type input "krishna"
click at [476, 103] on input "text" at bounding box center [458, 104] width 80 height 15
type input "parmar"
drag, startPoint x: 660, startPoint y: 133, endPoint x: 650, endPoint y: 140, distance: 12.2
click at [660, 133] on select "Select Male Female Other Prefer Not To Say" at bounding box center [600, 138] width 174 height 15
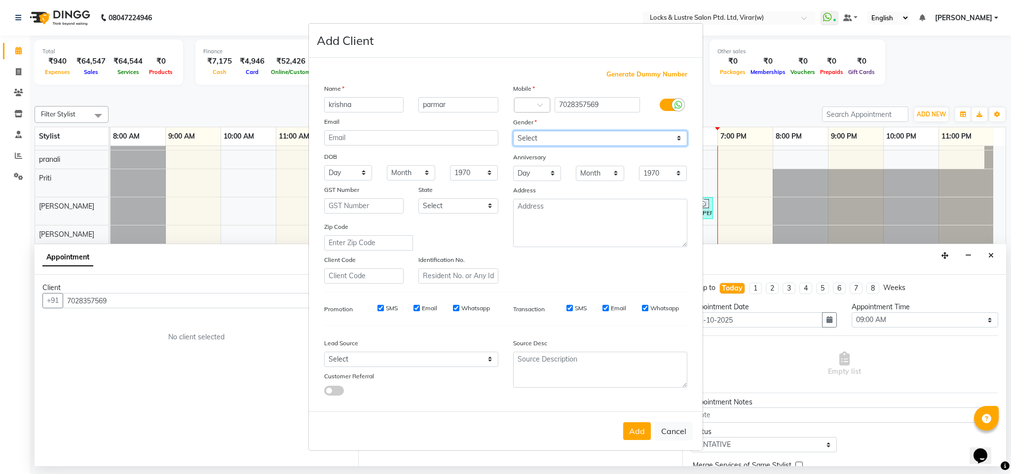
select select "male"
click at [513, 131] on select "Select Male Female Other Prefer Not To Say" at bounding box center [600, 138] width 174 height 15
click at [640, 428] on button "Add" at bounding box center [637, 431] width 28 height 18
click at [539, 108] on span at bounding box center [543, 108] width 12 height 10
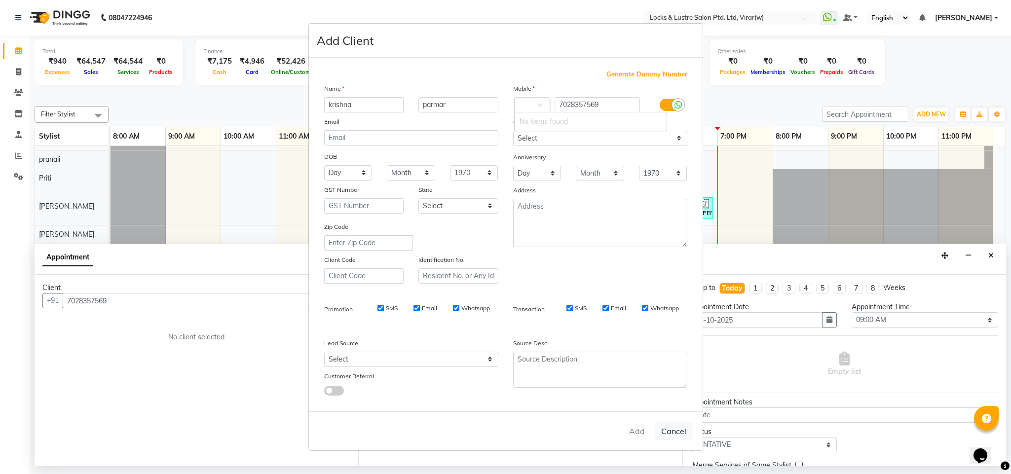
click at [539, 108] on span at bounding box center [543, 108] width 12 height 10
click at [560, 104] on input "7028357569" at bounding box center [597, 104] width 85 height 15
click at [548, 107] on span at bounding box center [543, 108] width 12 height 10
drag, startPoint x: 613, startPoint y: 104, endPoint x: 556, endPoint y: 104, distance: 57.2
click at [556, 104] on input "7028357569" at bounding box center [597, 104] width 85 height 15
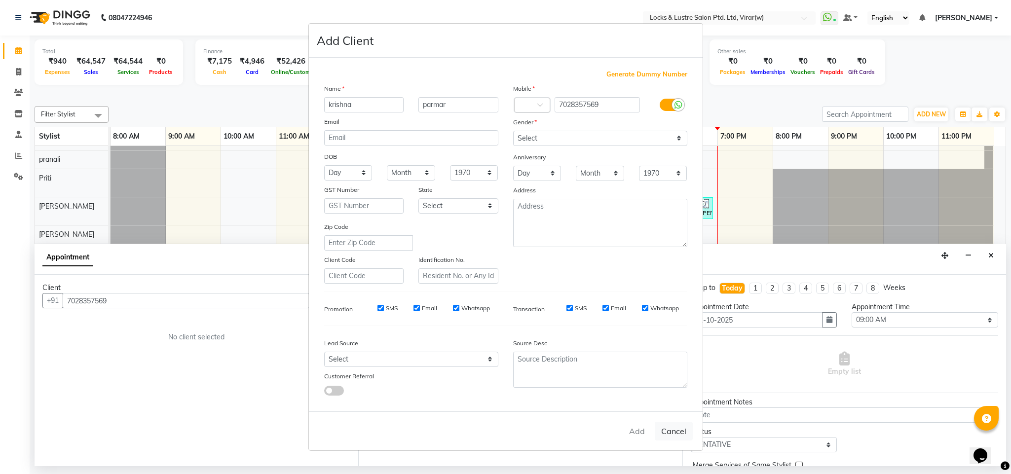
click at [534, 97] on div "Mobile Country Code × 7028357569 Gender Select Male Female Other Prefer Not To …" at bounding box center [600, 183] width 189 height 200
click at [535, 104] on div at bounding box center [533, 106] width 36 height 10
click at [537, 124] on div "No items found" at bounding box center [591, 121] width 152 height 18
click at [437, 139] on input "email" at bounding box center [411, 137] width 174 height 15
click at [535, 103] on div at bounding box center [533, 106] width 36 height 10
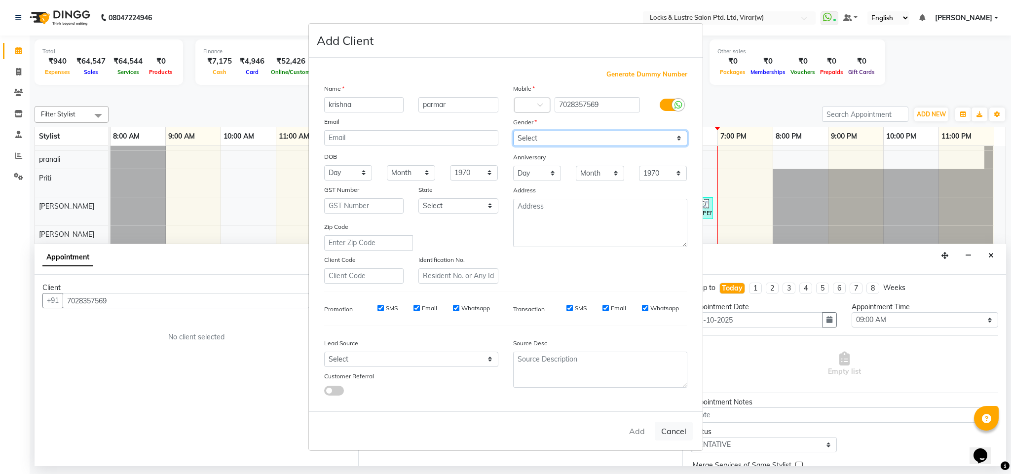
click at [569, 140] on select "Select Male Female Other Prefer Not To Say" at bounding box center [600, 138] width 174 height 15
click at [685, 434] on button "Cancel" at bounding box center [674, 431] width 38 height 19
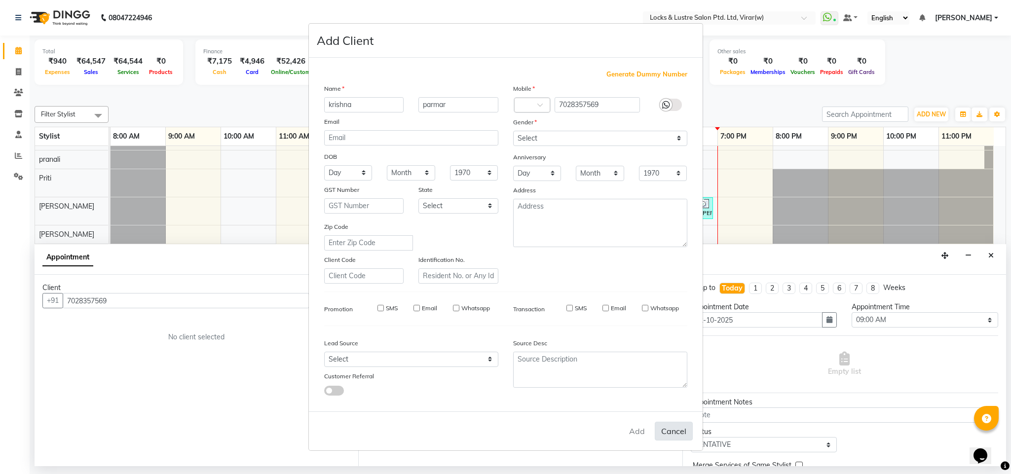
select select
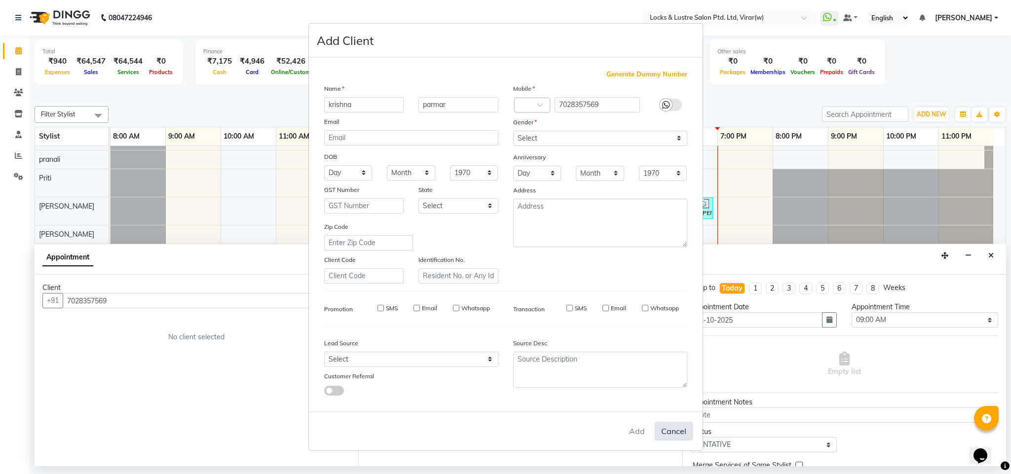
select select
checkbox input "false"
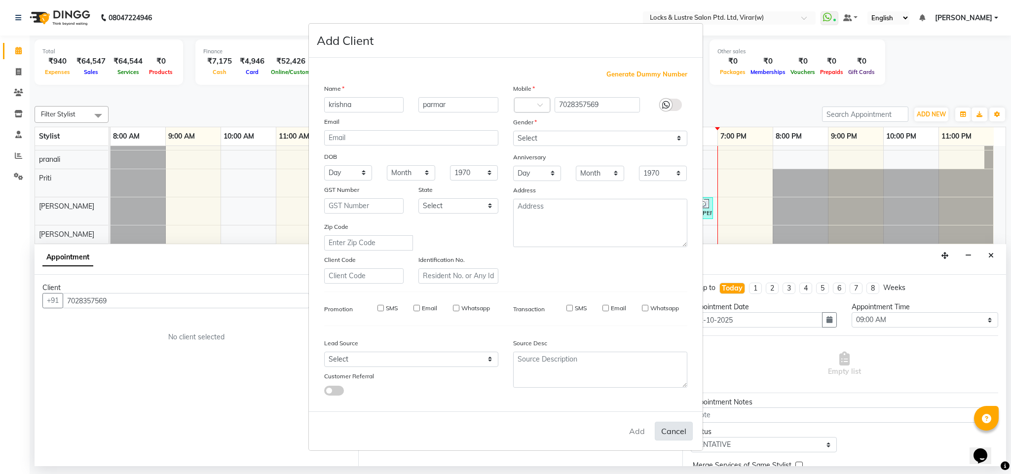
checkbox input "false"
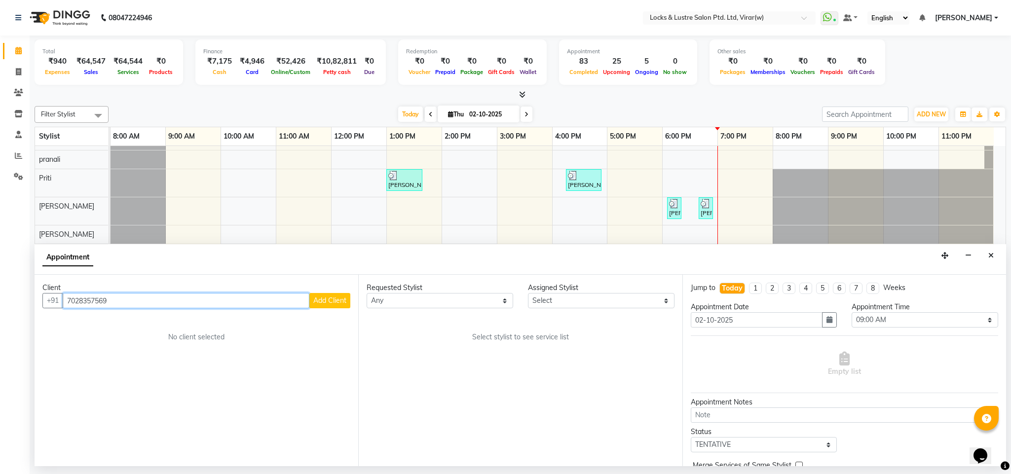
drag, startPoint x: 157, startPoint y: 307, endPoint x: 178, endPoint y: 307, distance: 20.7
click at [158, 307] on input "7028357569" at bounding box center [186, 300] width 247 height 15
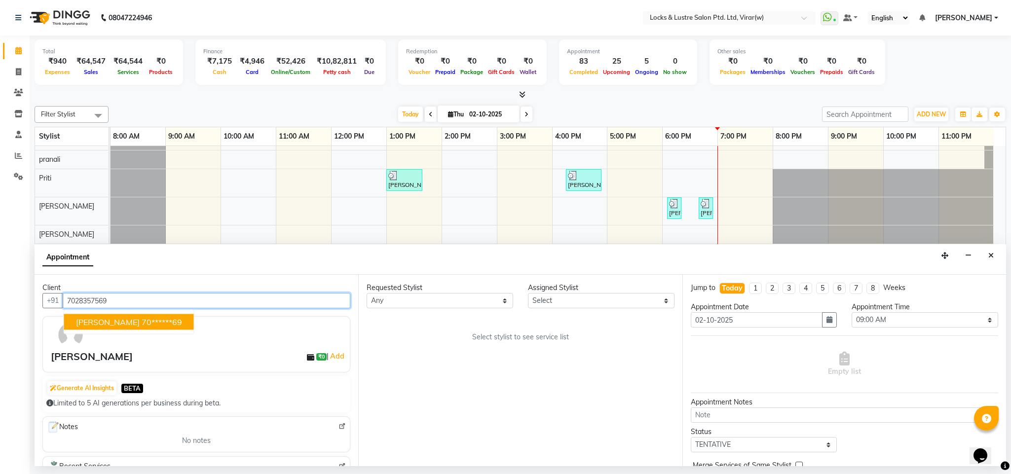
click at [98, 326] on span "krishna parmar" at bounding box center [108, 322] width 64 height 10
type input "70******69"
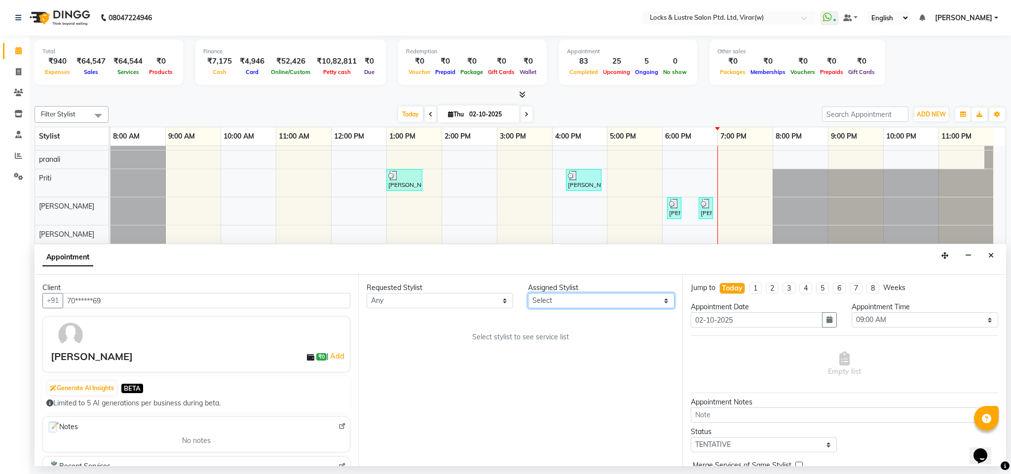
click at [587, 305] on select "Select AARTI Abdul Khan Adil Admin AJAY AKASH NHAVI ANUSHKA Ashwini Sawant BEAU…" at bounding box center [601, 300] width 147 height 15
click at [456, 298] on select "Any AARTI Abdul Khan Adil Admin AJAY AKASH NHAVI ANUSHKA Ashwini Sawant BEAUTY …" at bounding box center [440, 300] width 147 height 15
select select "58561"
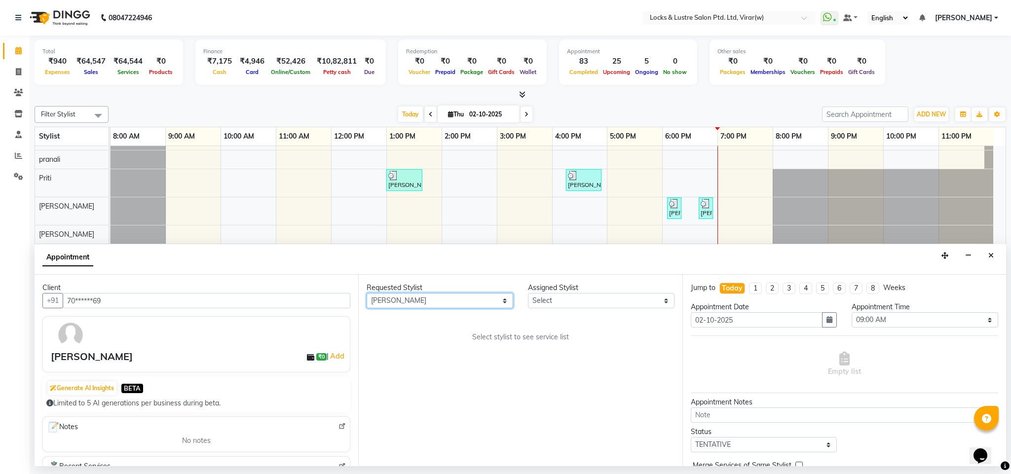
click at [367, 294] on select "Any AARTI Abdul Khan Adil Admin AJAY AKASH NHAVI ANUSHKA Ashwini Sawant BEAUTY …" at bounding box center [440, 300] width 147 height 15
select select "58561"
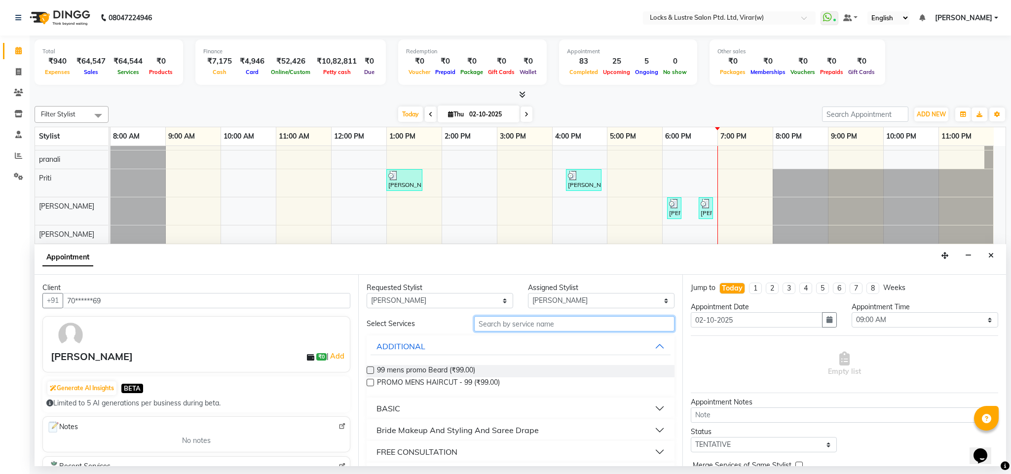
click at [571, 326] on input "text" at bounding box center [574, 323] width 200 height 15
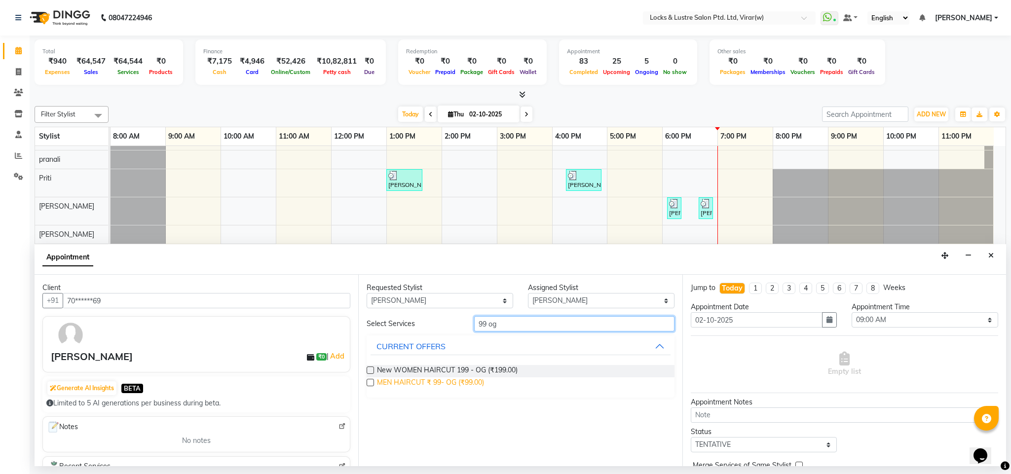
type input "99 og"
click at [483, 381] on span "MEN HAIRCUT ₹ 99- OG (₹99.00)" at bounding box center [430, 383] width 107 height 12
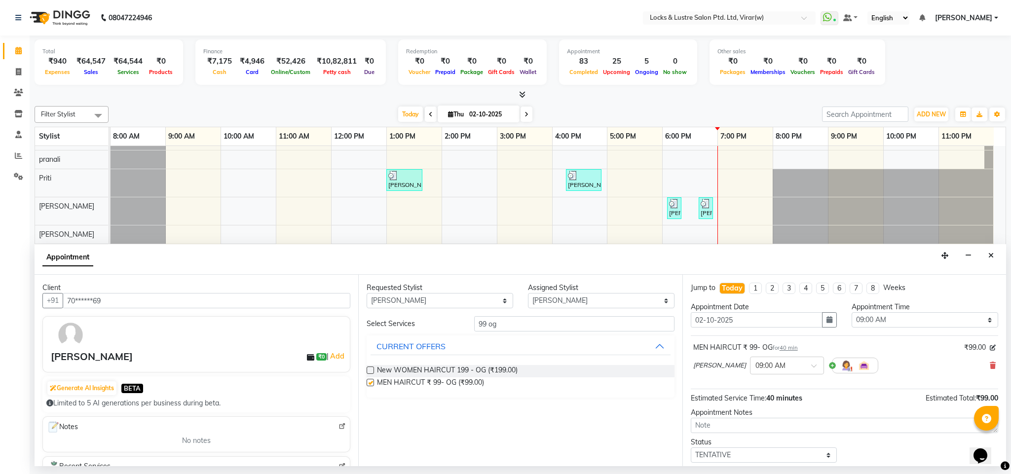
checkbox input "false"
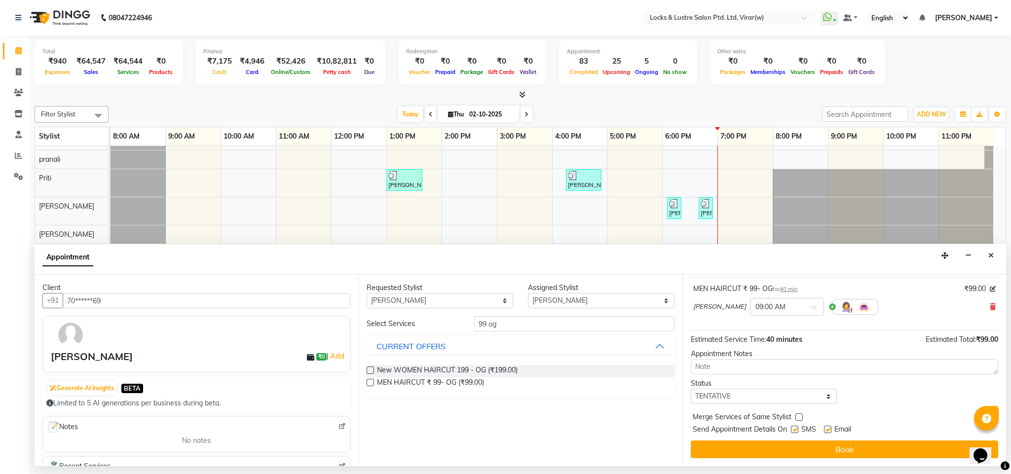
click at [730, 406] on div "Jump to Today 1 2 3 4 5 6 7 8 Weeks Appointment Date 02-10-2025 Appointment Tim…" at bounding box center [844, 370] width 324 height 191
click at [732, 397] on select "Select TENTATIVE CONFIRM CHECK-IN UPCOMING" at bounding box center [764, 396] width 147 height 15
select select "confirm booking"
click at [691, 389] on select "Select TENTATIVE CONFIRM CHECK-IN UPCOMING" at bounding box center [764, 396] width 147 height 15
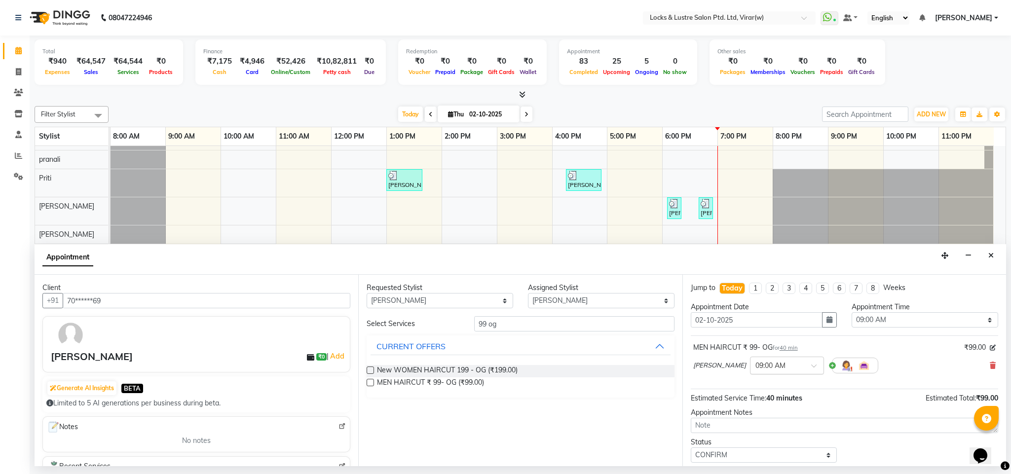
click at [811, 365] on div at bounding box center [786, 365] width 73 height 10
click at [792, 454] on div "08:15 PM" at bounding box center [786, 445] width 73 height 18
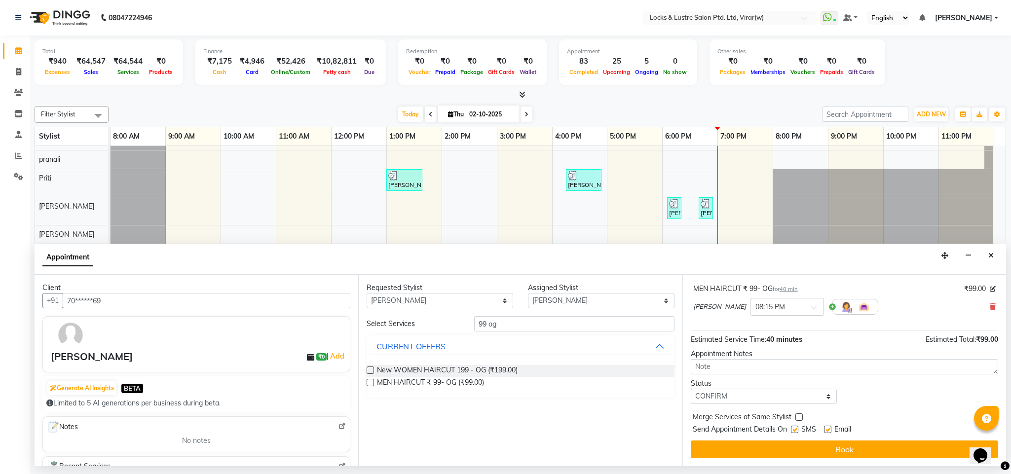
drag, startPoint x: 785, startPoint y: 449, endPoint x: 796, endPoint y: 453, distance: 12.2
click at [790, 451] on button "Book" at bounding box center [844, 450] width 307 height 18
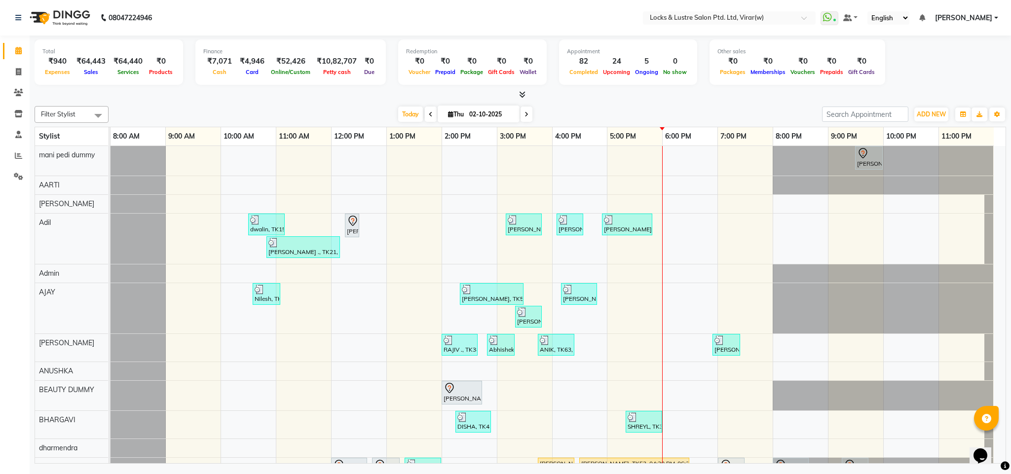
click at [434, 14] on nav "08047224946 Select Location × Locks & Lustre Salon Ptd. Ltd, Virar(w) WhatsApp …" at bounding box center [505, 18] width 1011 height 36
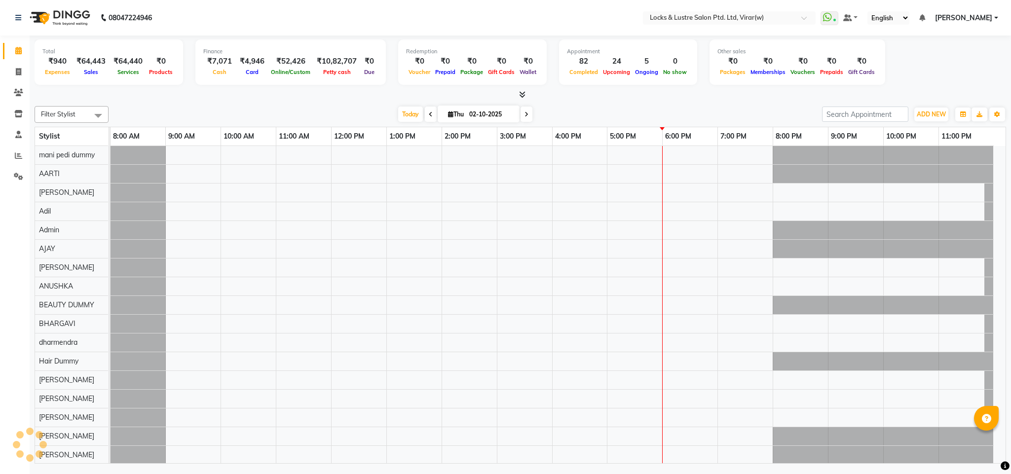
click at [395, 13] on nav "08047224946 Select Location × Locks & Lustre Salon Ptd. Ltd, Virar(w) WhatsApp …" at bounding box center [505, 18] width 1011 height 36
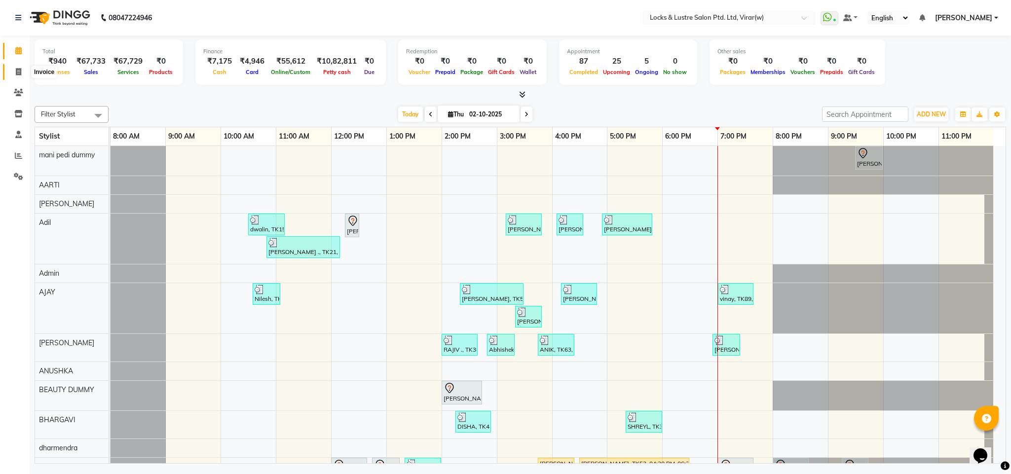
click at [14, 75] on span at bounding box center [18, 72] width 17 height 11
select select "service"
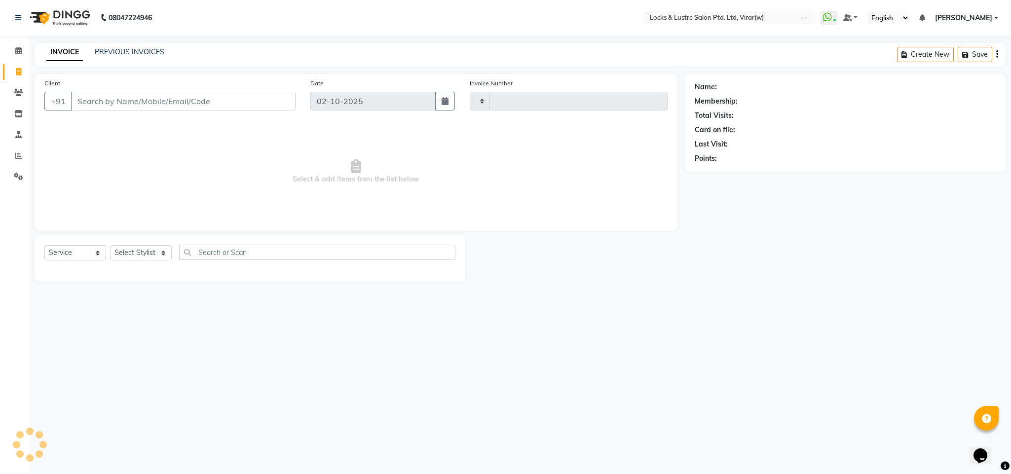
type input "16934"
select select "5944"
click at [128, 258] on select "Select Stylist AARTI Abdul Khan Adil Admin AJAY AKASH NHAVI ANUSHKA Ashwini Saw…" at bounding box center [142, 252] width 64 height 15
select select "42107"
drag, startPoint x: 128, startPoint y: 257, endPoint x: 226, endPoint y: 251, distance: 98.9
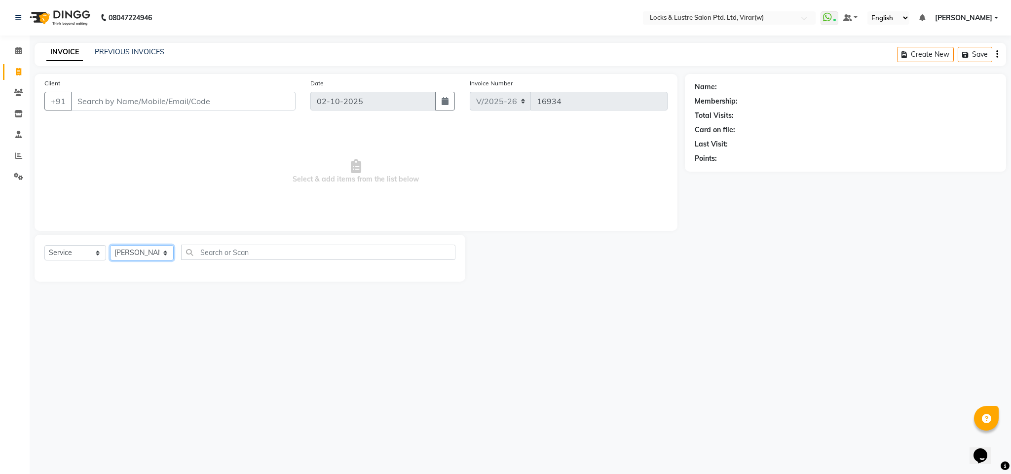
click at [128, 257] on select "Select Stylist AARTI Abdul Khan Adil Admin AJAY AKASH NHAVI ANUSHKA Ashwini Saw…" at bounding box center [142, 252] width 64 height 15
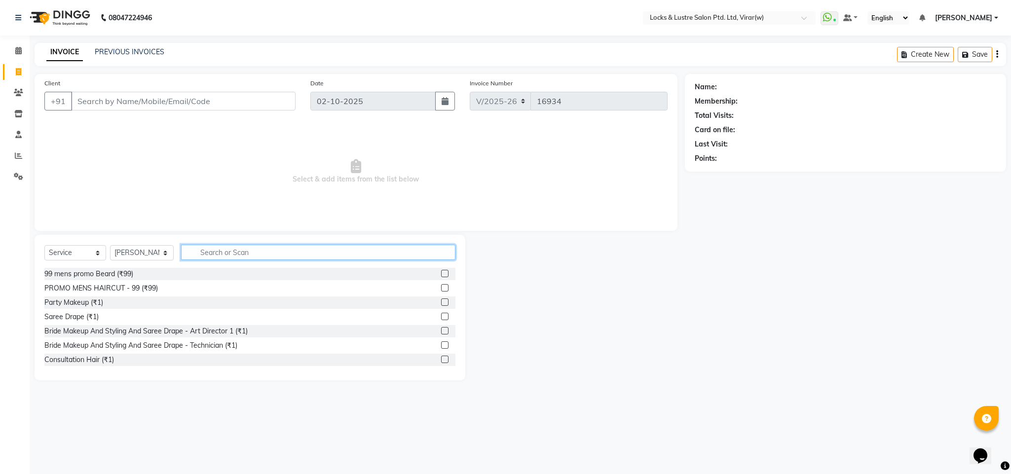
click at [231, 250] on input "text" at bounding box center [318, 252] width 274 height 15
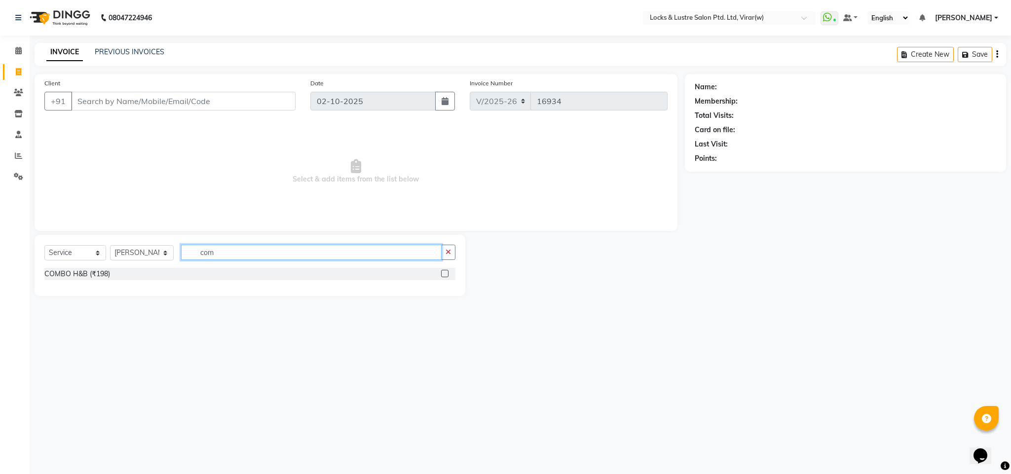
type input "com"
click at [78, 280] on div "COMBO H&B (₹198)" at bounding box center [249, 274] width 411 height 12
click at [82, 274] on div "COMBO H&B (₹198)" at bounding box center [77, 274] width 66 height 10
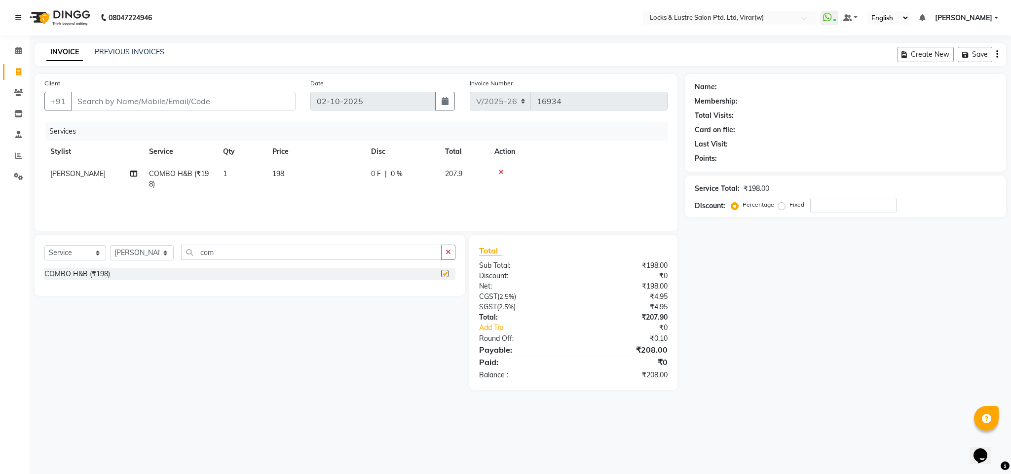
checkbox input "false"
click at [240, 112] on div "Client +91" at bounding box center [170, 98] width 266 height 40
click at [239, 104] on input "Client" at bounding box center [183, 101] width 224 height 19
type input "9"
type input "0"
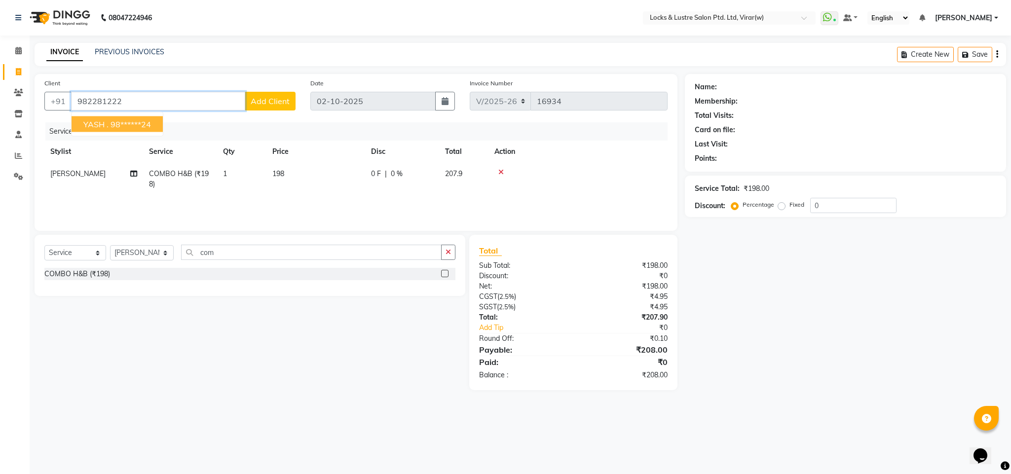
click at [96, 124] on span "YASH ." at bounding box center [95, 124] width 25 height 10
type input "98******24"
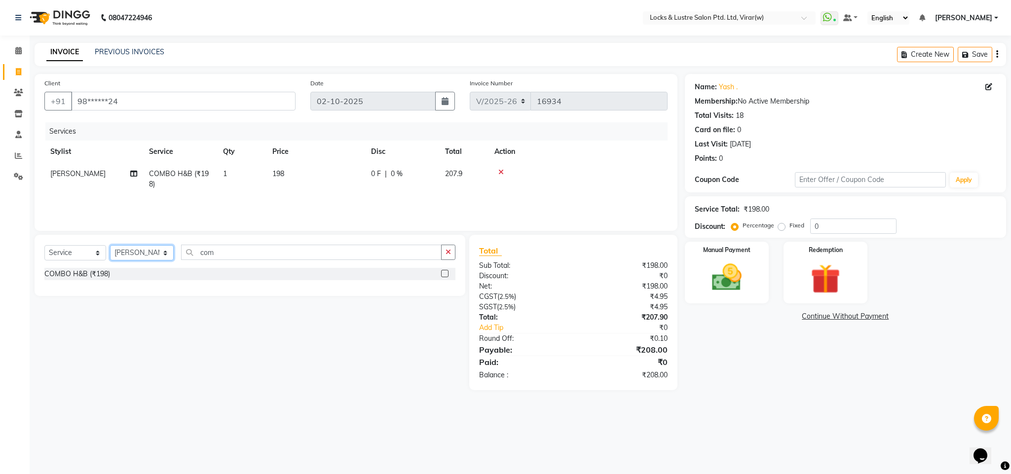
click at [151, 255] on select "Select Stylist AARTI Abdul Khan Adil Admin AJAY AKASH NHAVI ANUSHKA Ashwini Saw…" at bounding box center [142, 252] width 64 height 15
select select "42104"
click at [235, 258] on input "com" at bounding box center [311, 252] width 261 height 15
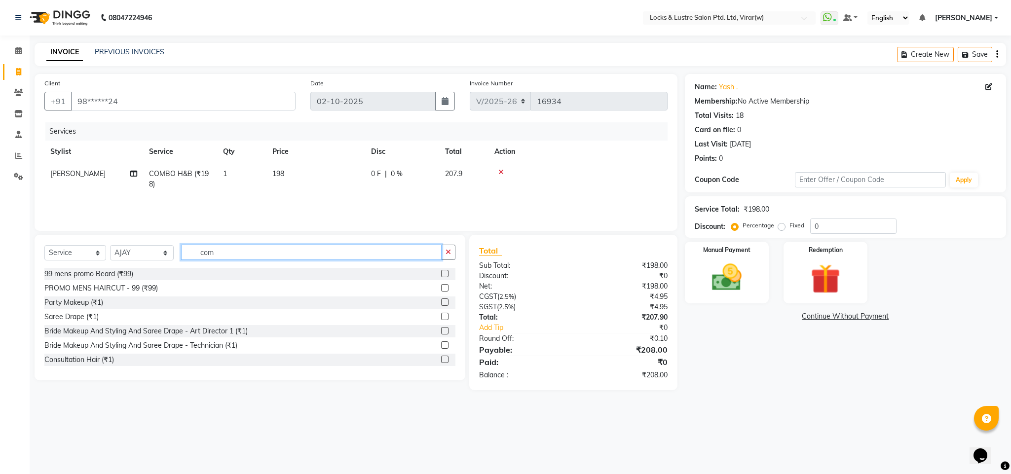
drag, startPoint x: 235, startPoint y: 258, endPoint x: 229, endPoint y: 252, distance: 8.4
click at [235, 255] on input "com" at bounding box center [311, 252] width 261 height 15
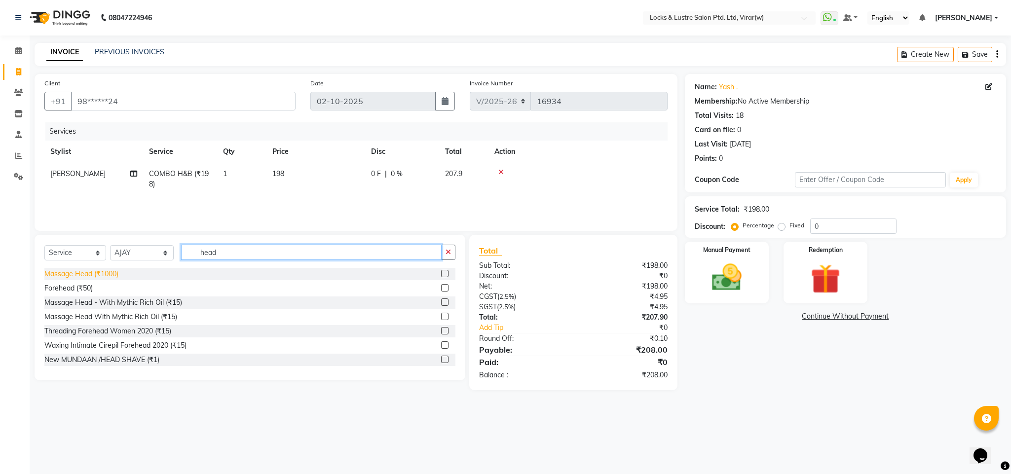
type input "head"
click at [64, 271] on div "Massage Head (₹1000)" at bounding box center [81, 274] width 74 height 10
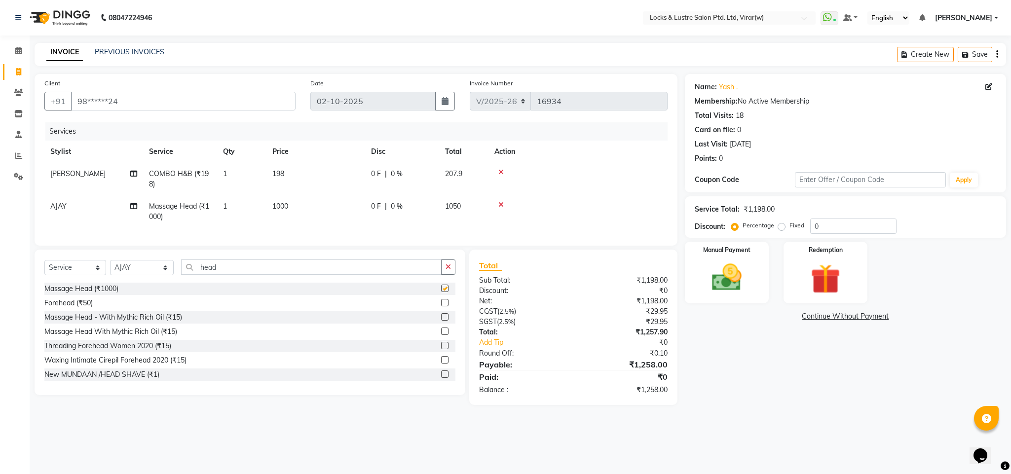
checkbox input "false"
click at [222, 275] on input "head" at bounding box center [311, 267] width 261 height 15
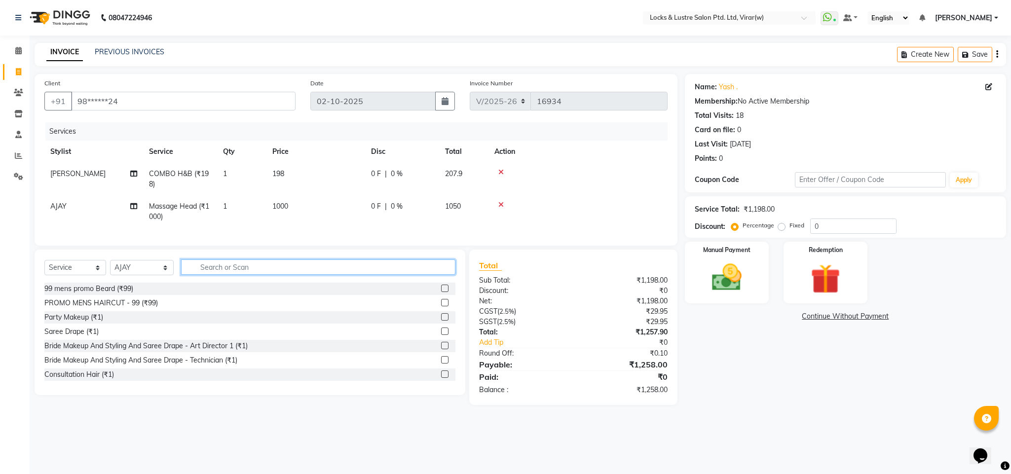
click at [233, 274] on input "text" at bounding box center [318, 267] width 274 height 15
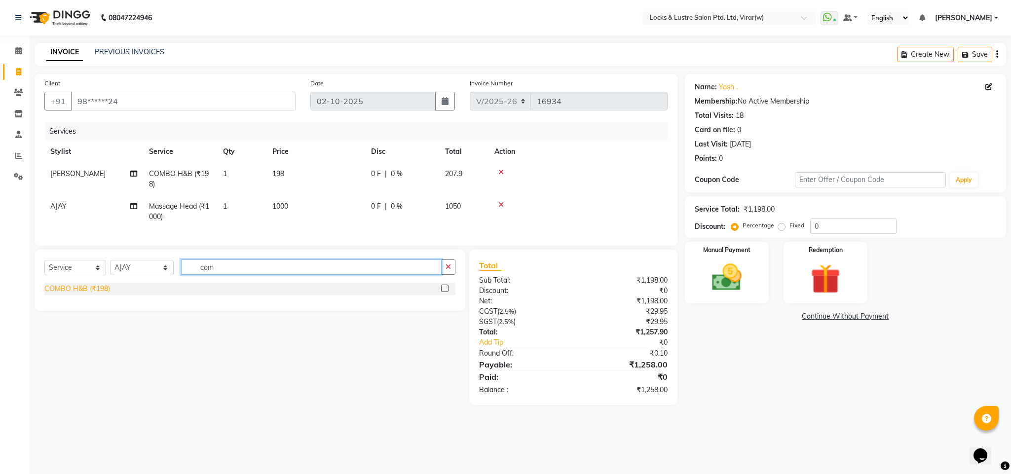
type input "com"
click at [97, 294] on div "COMBO H&B (₹198)" at bounding box center [77, 289] width 66 height 10
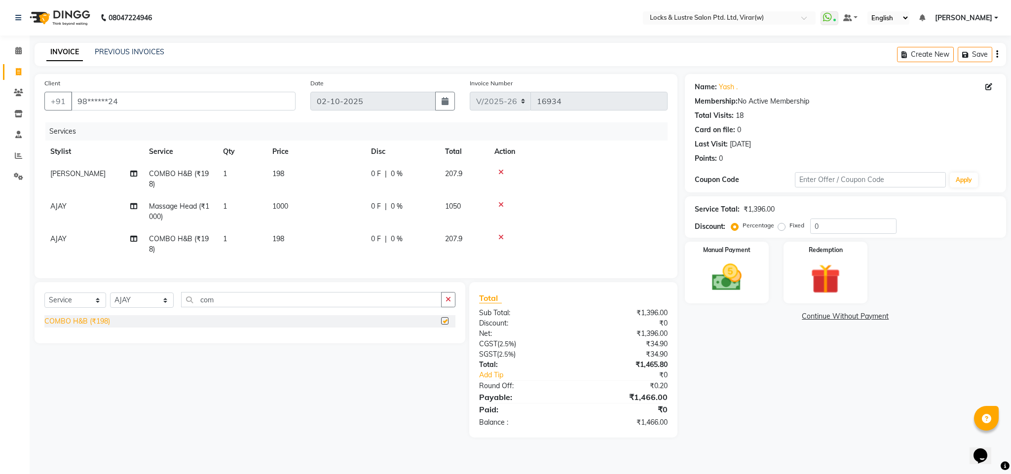
checkbox input "false"
click at [724, 282] on img at bounding box center [727, 278] width 50 height 36
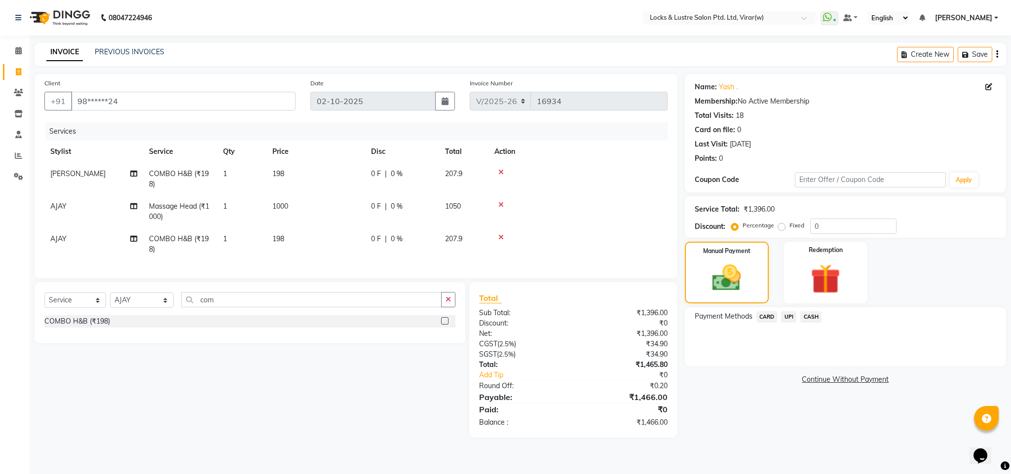
click at [785, 318] on span "UPI" at bounding box center [788, 316] width 15 height 11
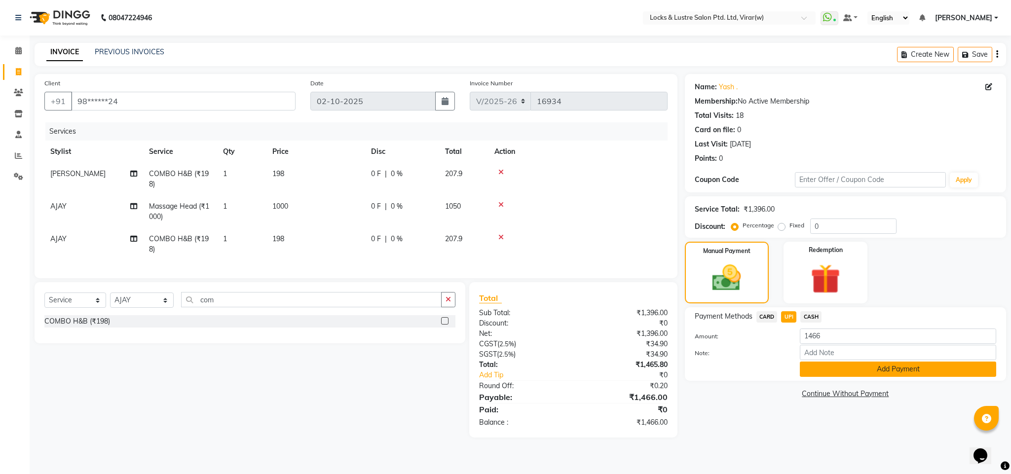
click at [847, 371] on button "Add Payment" at bounding box center [898, 369] width 196 height 15
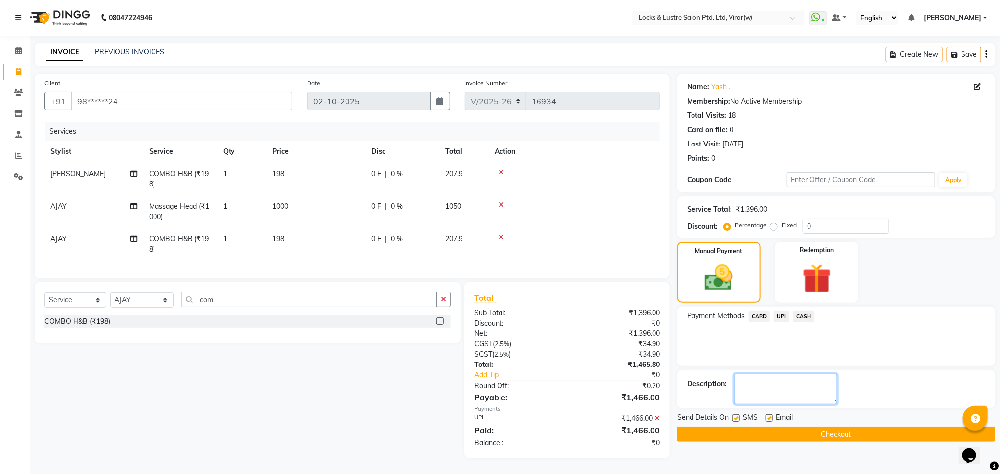
click at [829, 385] on textarea at bounding box center [785, 389] width 103 height 31
type textarea "527547208581/527507233026"
click at [869, 440] on button "Checkout" at bounding box center [836, 434] width 318 height 15
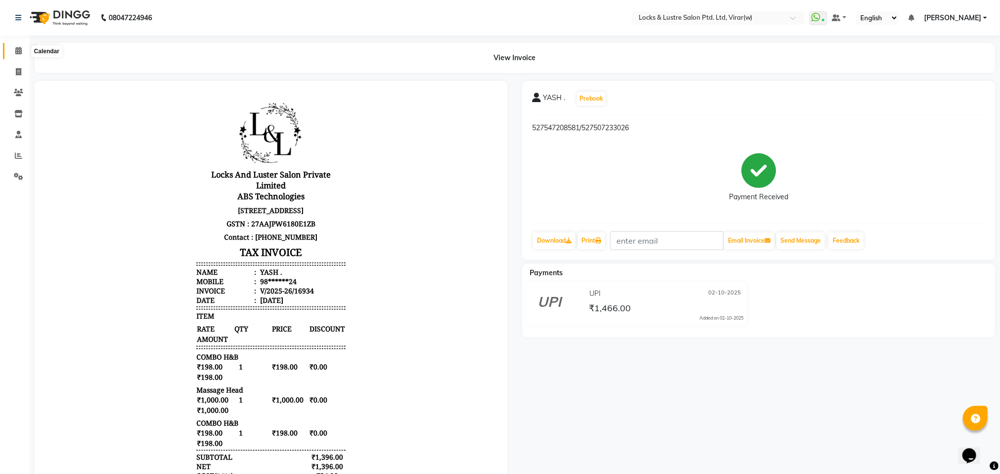
click at [17, 52] on icon at bounding box center [18, 50] width 6 height 7
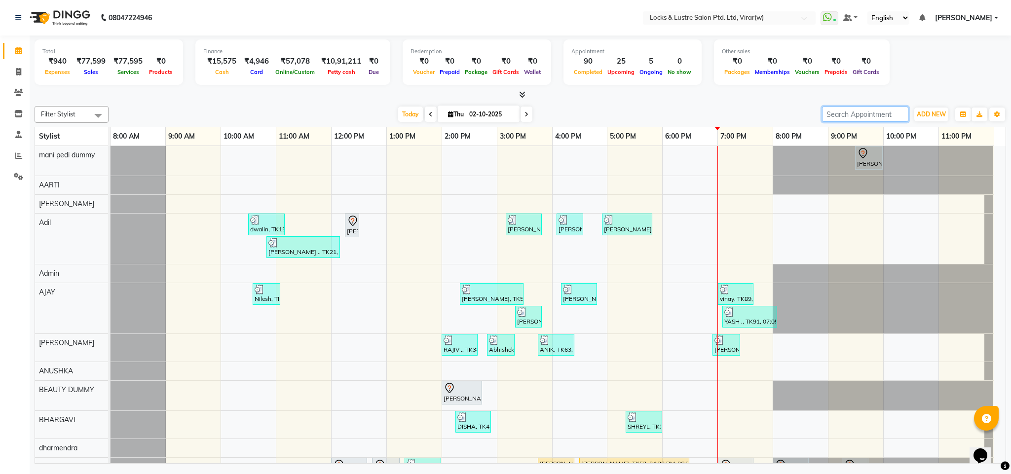
click at [883, 118] on input "search" at bounding box center [865, 114] width 86 height 15
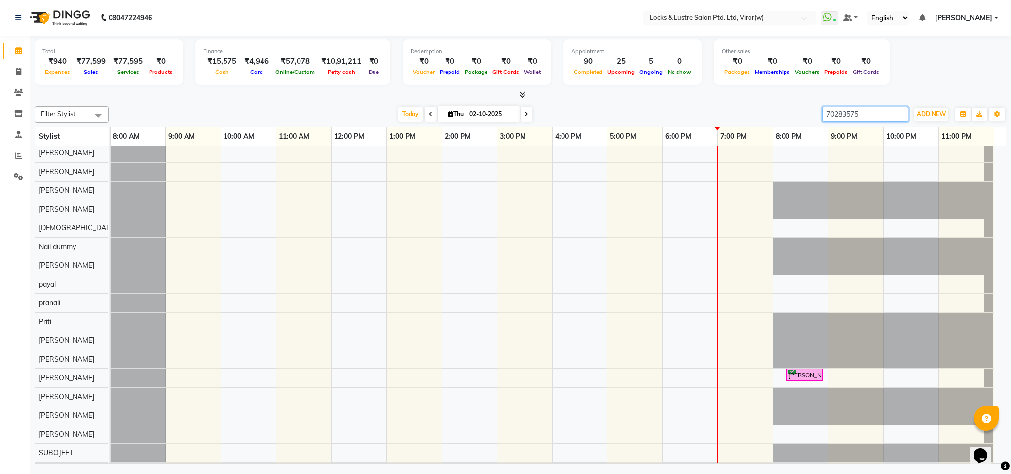
scroll to position [385, 0]
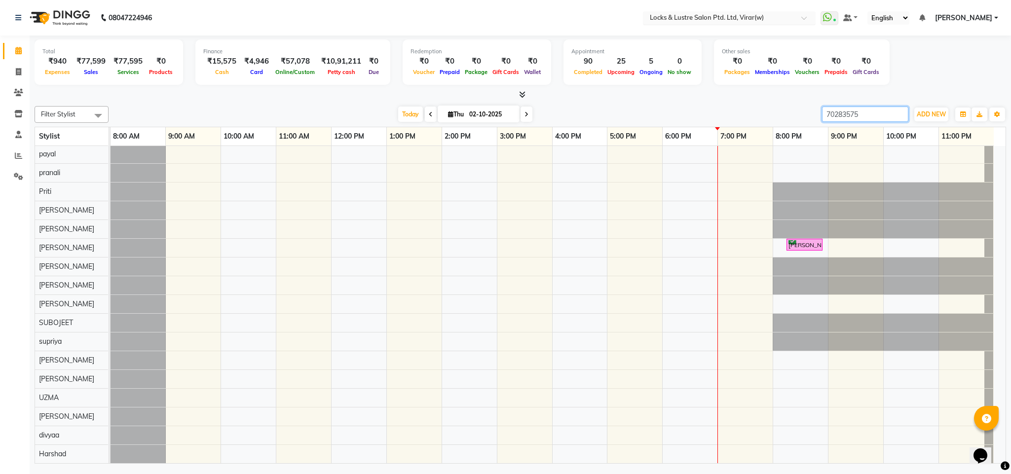
type input "70283575"
click at [11, 72] on span at bounding box center [18, 72] width 17 height 11
select select "service"
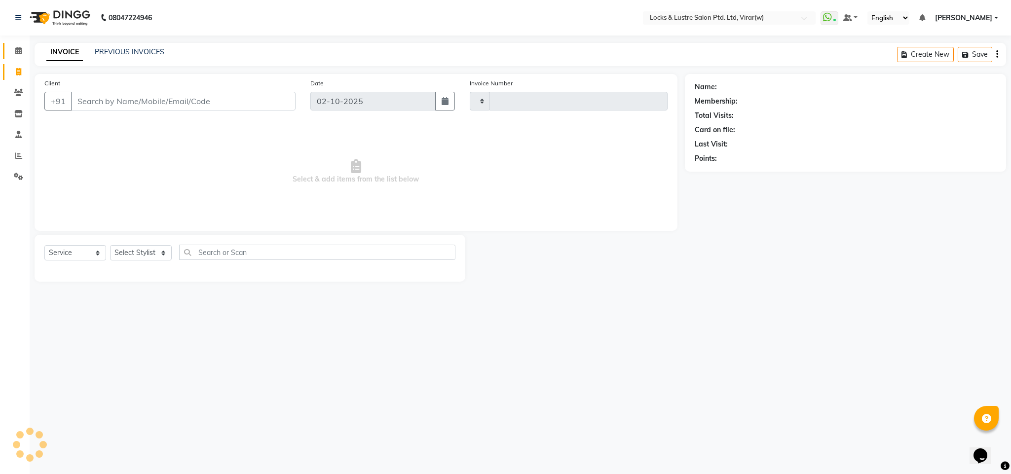
type input "16936"
select select "5944"
click at [144, 105] on input "Client" at bounding box center [183, 101] width 224 height 19
click at [15, 54] on icon at bounding box center [18, 50] width 6 height 7
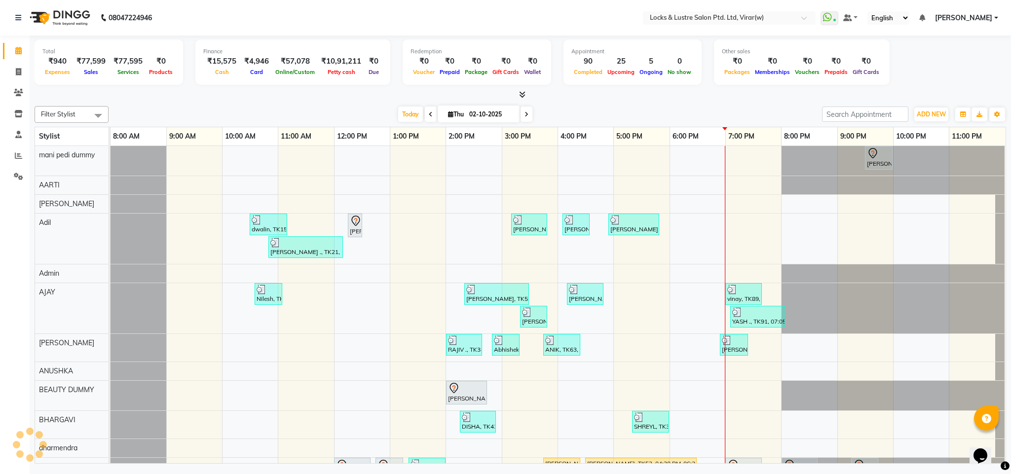
click at [484, 117] on input "02-10-2025" at bounding box center [490, 114] width 49 height 15
select select "10"
select select "2025"
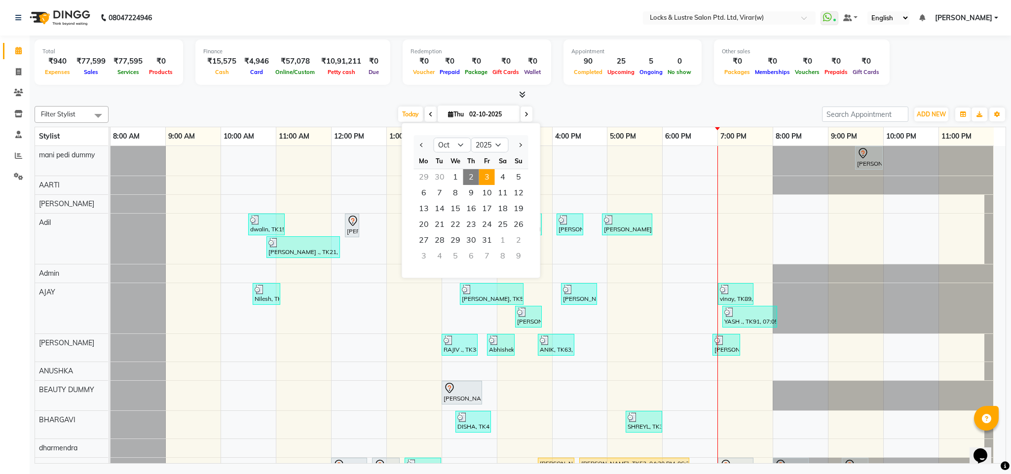
click at [484, 177] on span "3" at bounding box center [487, 177] width 16 height 16
type input "03-10-2025"
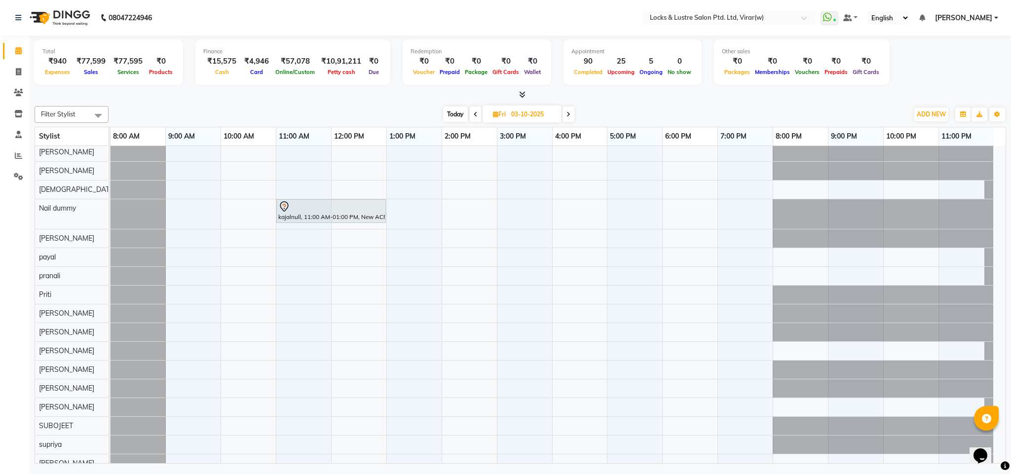
scroll to position [370, 0]
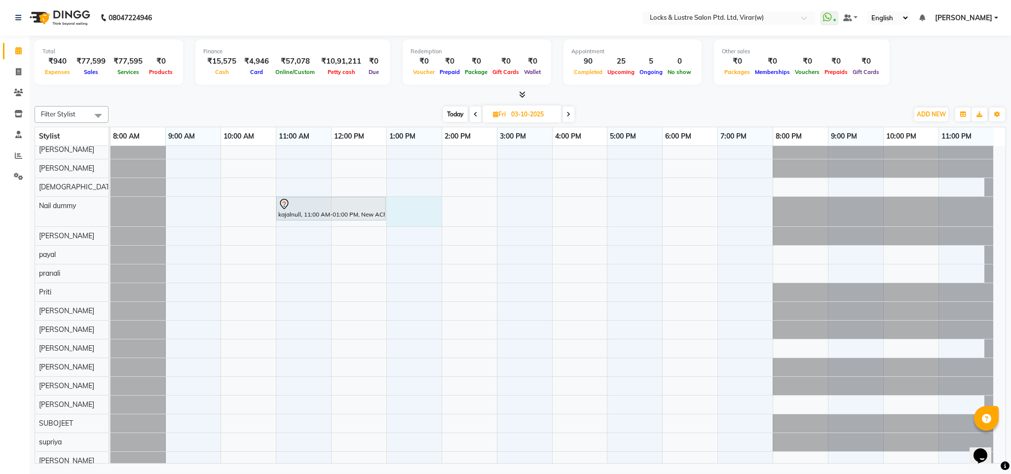
click at [433, 215] on div "hetalinull, 11:45 AM-12:45 PM, New WOMENS HAIRSPA - L shreya tiwarinull, 08:00 …" at bounding box center [558, 175] width 895 height 799
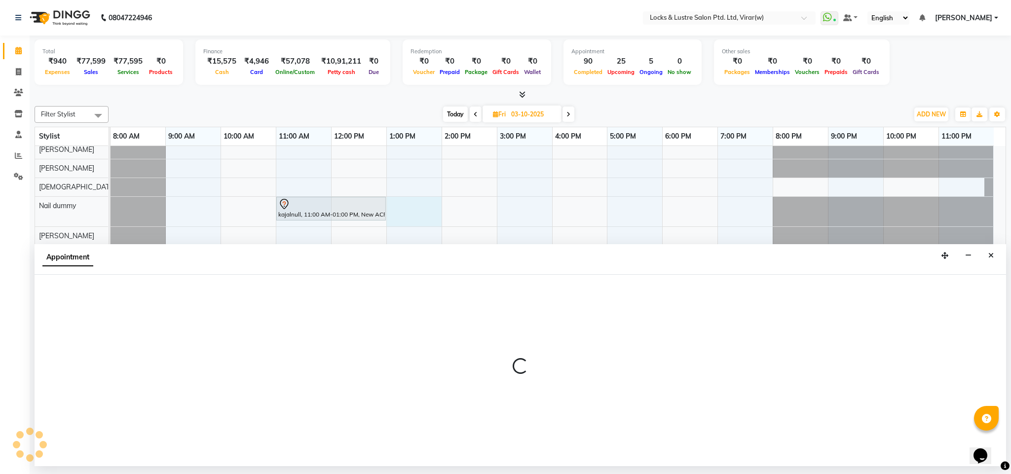
select select "43856"
select select "780"
select select "tentative"
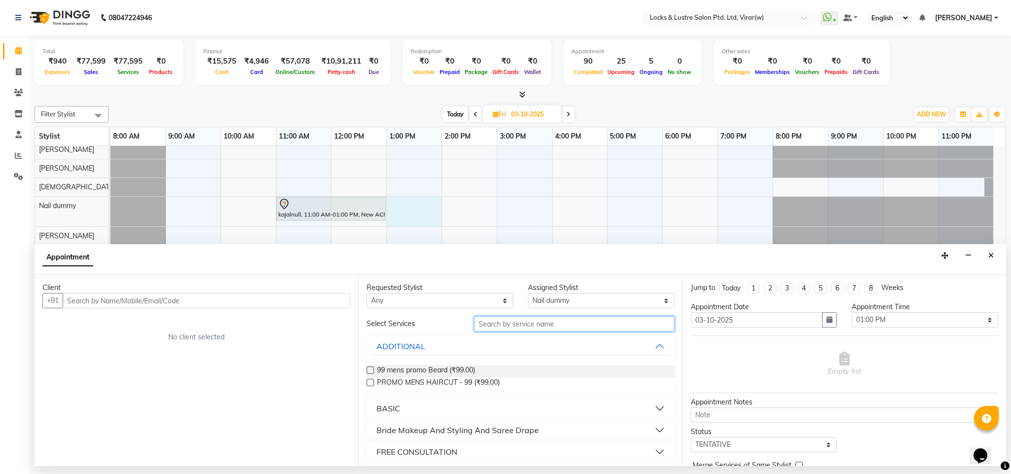
click at [527, 327] on input "text" at bounding box center [574, 323] width 200 height 15
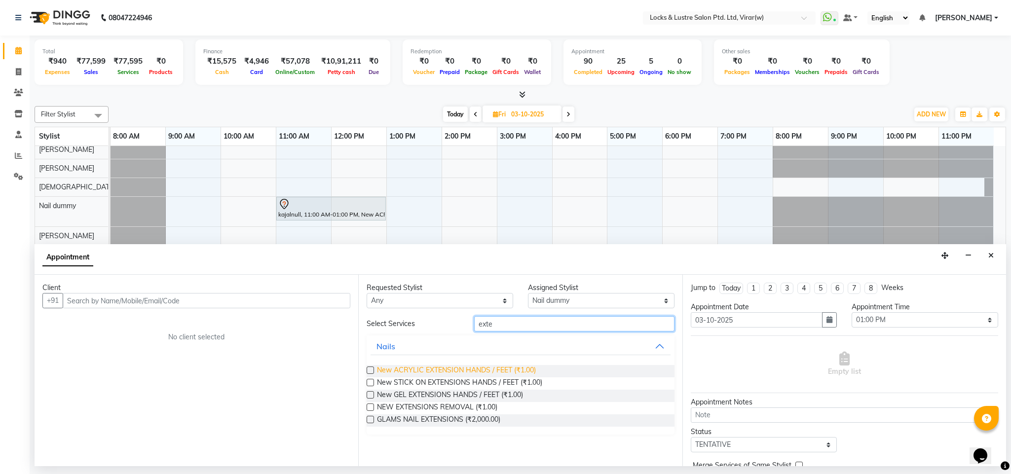
type input "exte"
click at [487, 376] on span "New ACRYLIC EXTENSION HANDS / FEET (₹1.00)" at bounding box center [456, 371] width 159 height 12
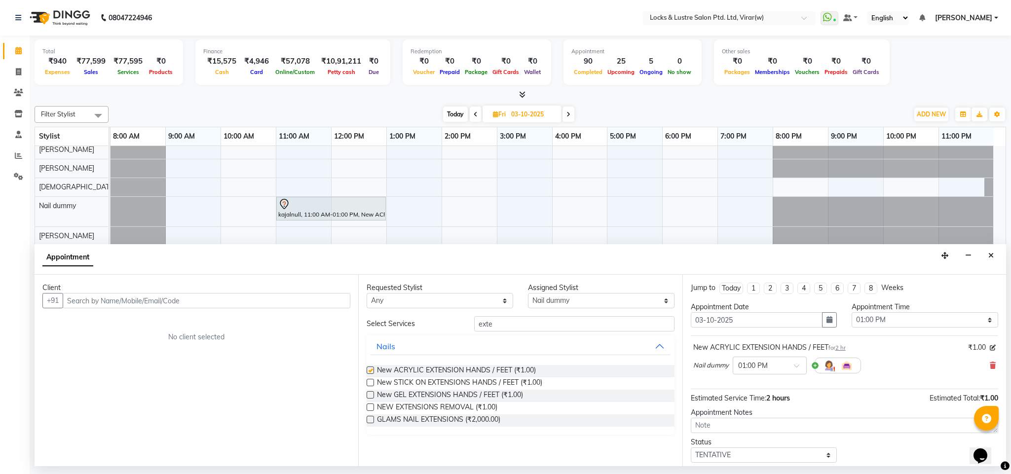
checkbox input "false"
click at [323, 307] on input "text" at bounding box center [207, 300] width 288 height 15
paste input "+91 96197 91226"
click at [82, 302] on input "+91 96197 91226" at bounding box center [186, 300] width 247 height 15
type input "96197 91226"
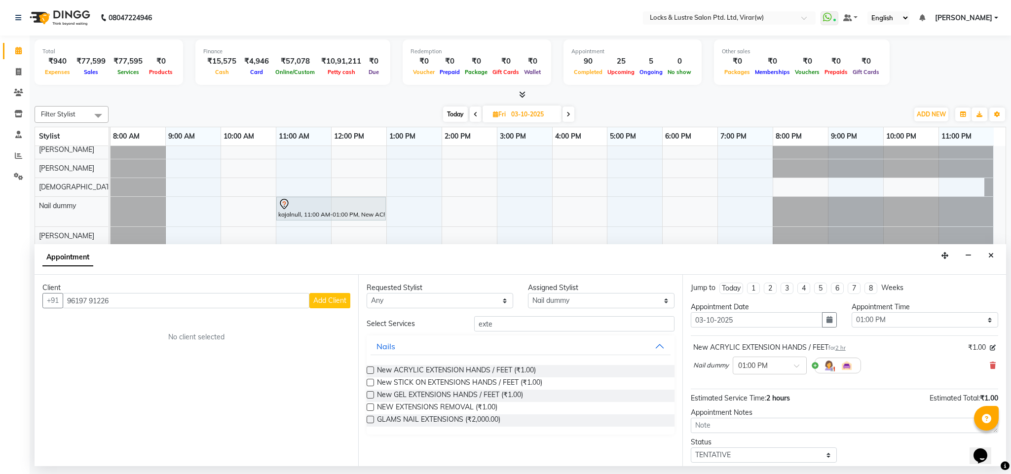
click at [218, 327] on div "Client +91 96197 91226 Add Client No client selected" at bounding box center [197, 370] width 324 height 191
click at [138, 295] on input "96197 91226" at bounding box center [186, 300] width 247 height 15
drag, startPoint x: 166, startPoint y: 305, endPoint x: 4, endPoint y: 308, distance: 161.9
click at [20, 308] on app-home "08047224946 Select Location × Locks & Lustre Salon Ptd. Ltd, Virar(w) WhatsApp …" at bounding box center [505, 233] width 1011 height 466
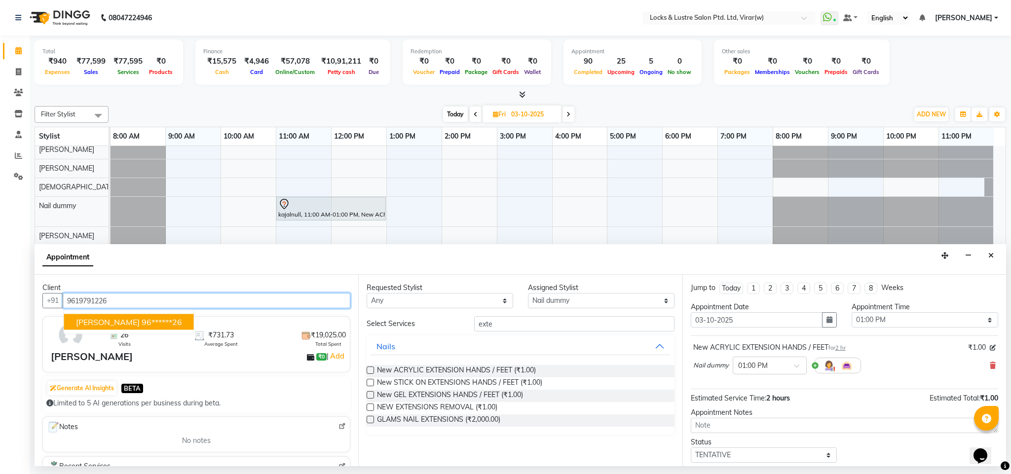
click at [149, 324] on ngb-highlight "96******26" at bounding box center [162, 322] width 40 height 10
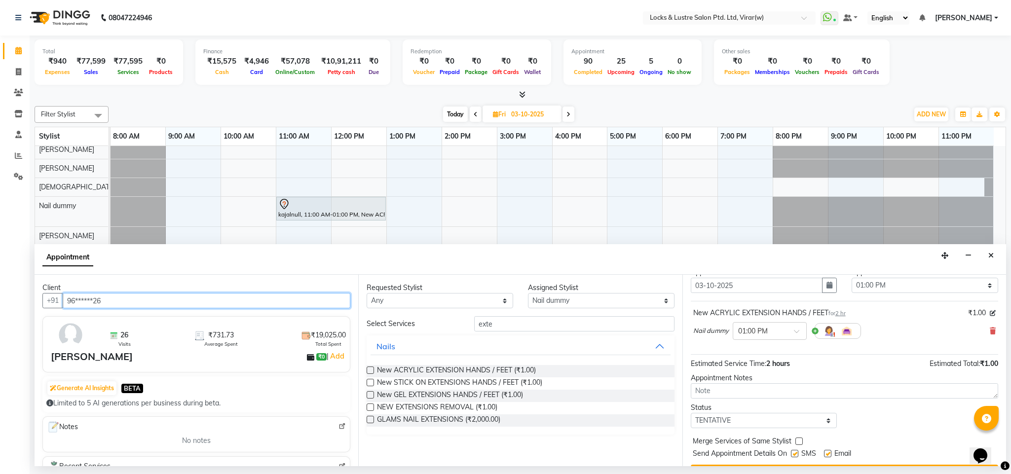
scroll to position [61, 0]
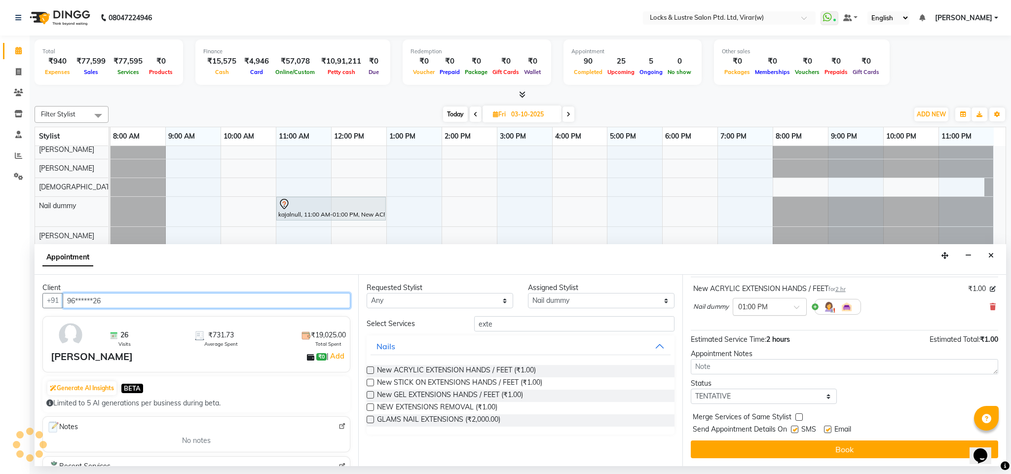
type input "96******26"
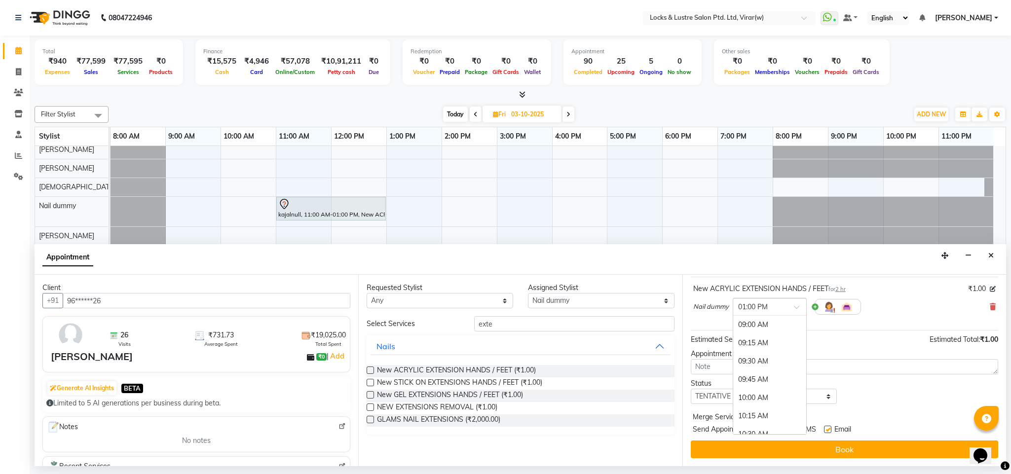
drag, startPoint x: 757, startPoint y: 300, endPoint x: 756, endPoint y: 339, distance: 39.0
click at [757, 302] on input "text" at bounding box center [759, 306] width 43 height 10
click at [754, 363] on div "01:30 PM" at bounding box center [769, 358] width 73 height 18
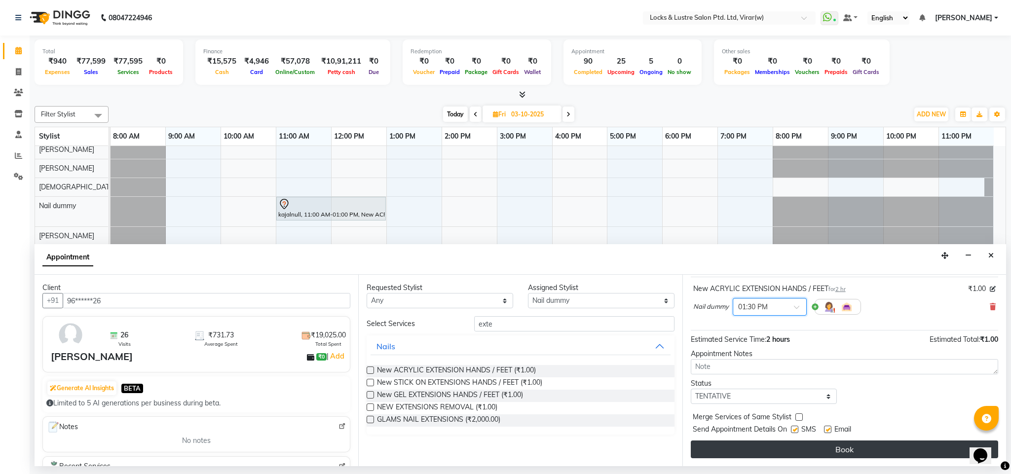
click at [783, 445] on button "Book" at bounding box center [844, 450] width 307 height 18
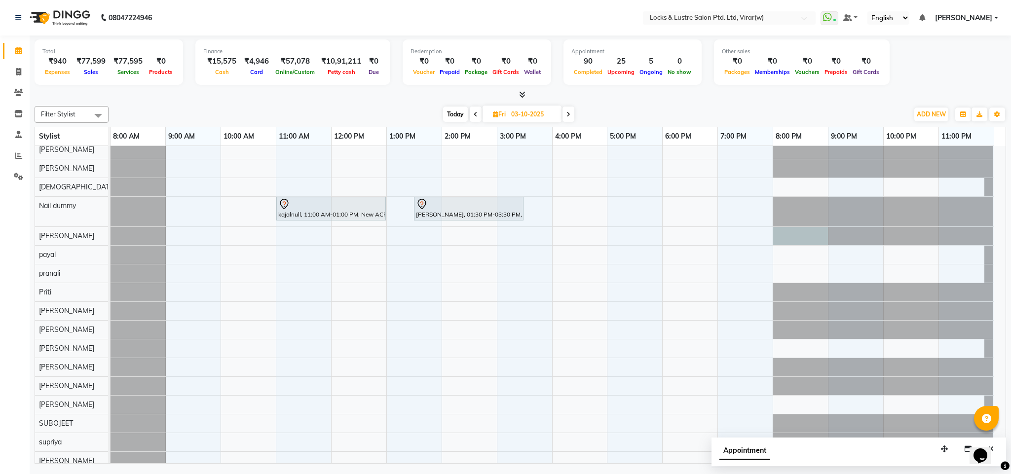
click at [111, 234] on div at bounding box center [111, 236] width 0 height 18
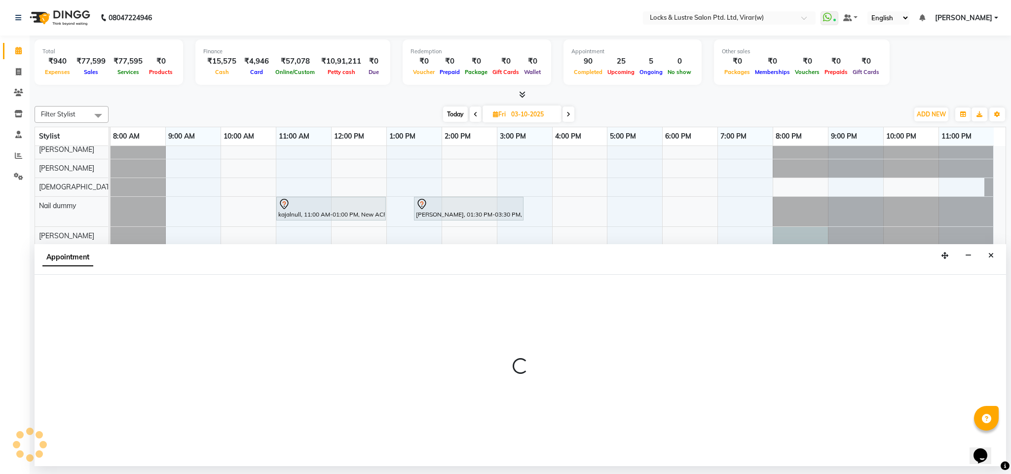
select select "42119"
select select "1200"
select select "tentative"
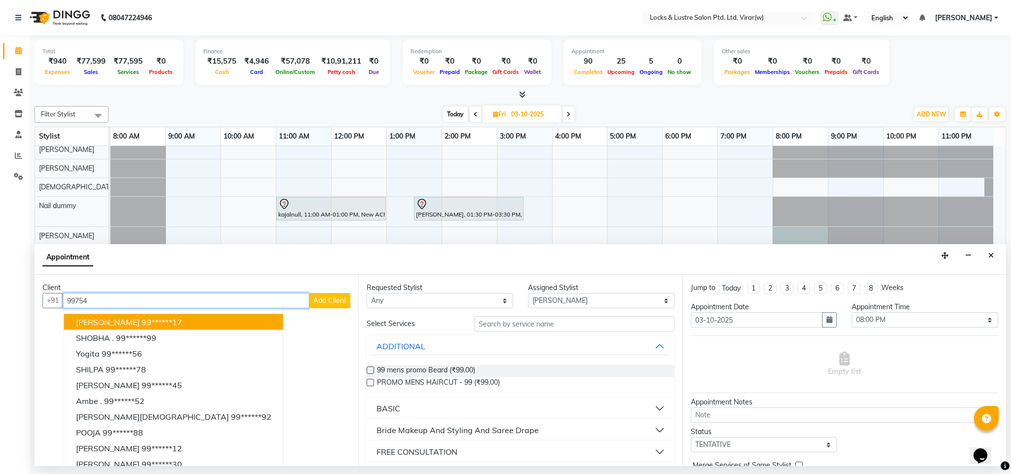
paste input "60662"
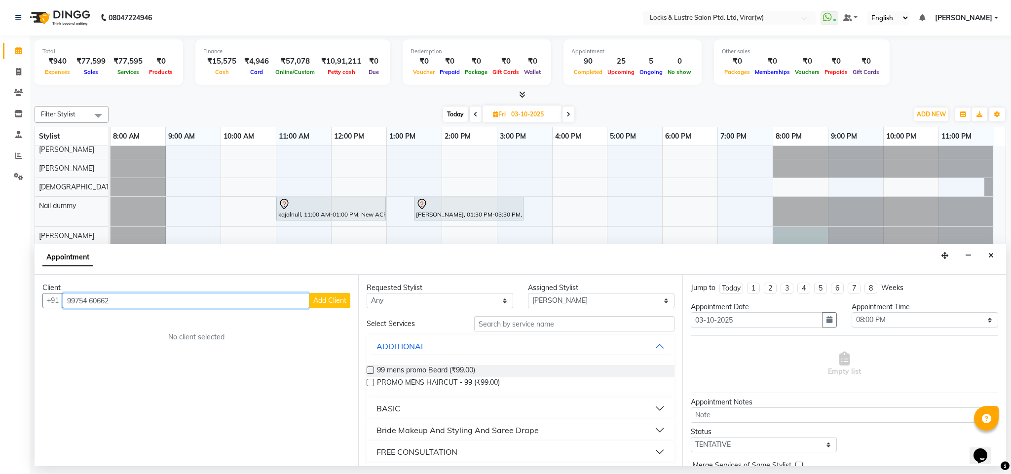
click at [93, 301] on input "99754 60662" at bounding box center [186, 300] width 247 height 15
click at [90, 306] on input "99754 60662" at bounding box center [186, 300] width 247 height 15
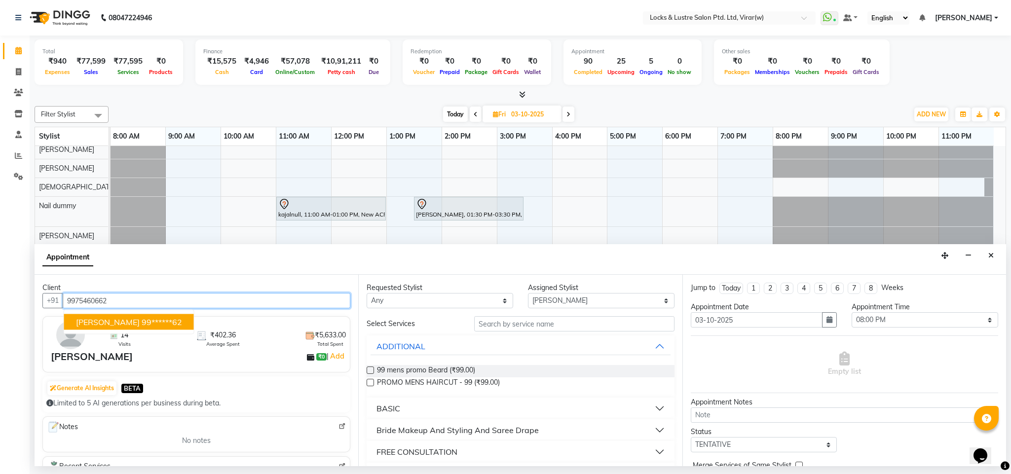
click at [147, 329] on button "SANCHIT 99******62" at bounding box center [129, 322] width 130 height 16
type input "99******62"
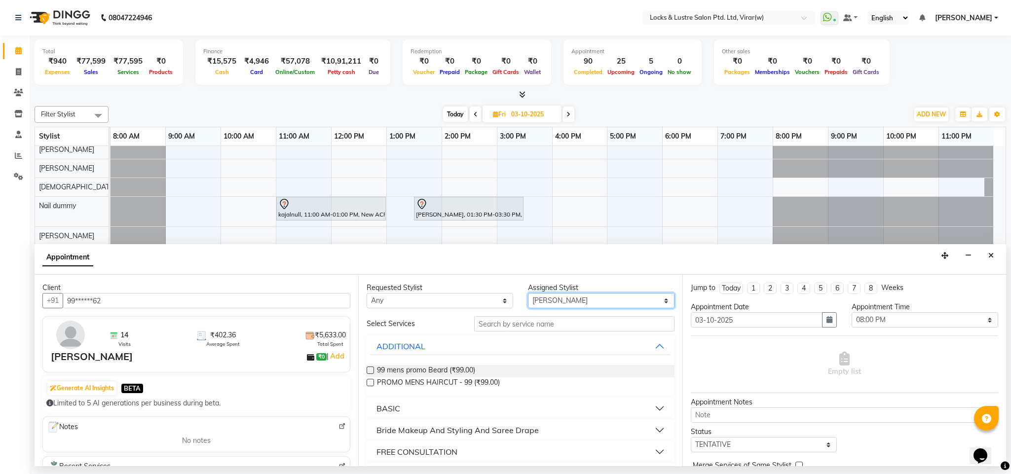
click at [559, 297] on select "Select AARTI Abdul Khan Adil Admin AJAY AKASH NHAVI ANUSHKA Ashwini Sawant BEAU…" at bounding box center [601, 300] width 147 height 15
select select "42107"
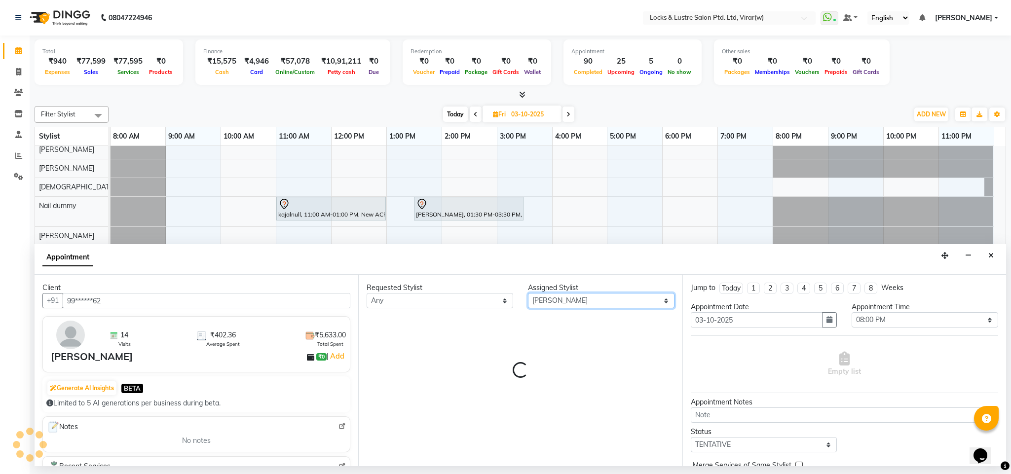
click at [558, 304] on select "Select AARTI Abdul Khan Adil Admin AJAY AKASH NHAVI ANUSHKA Ashwini Sawant BEAU…" at bounding box center [601, 300] width 147 height 15
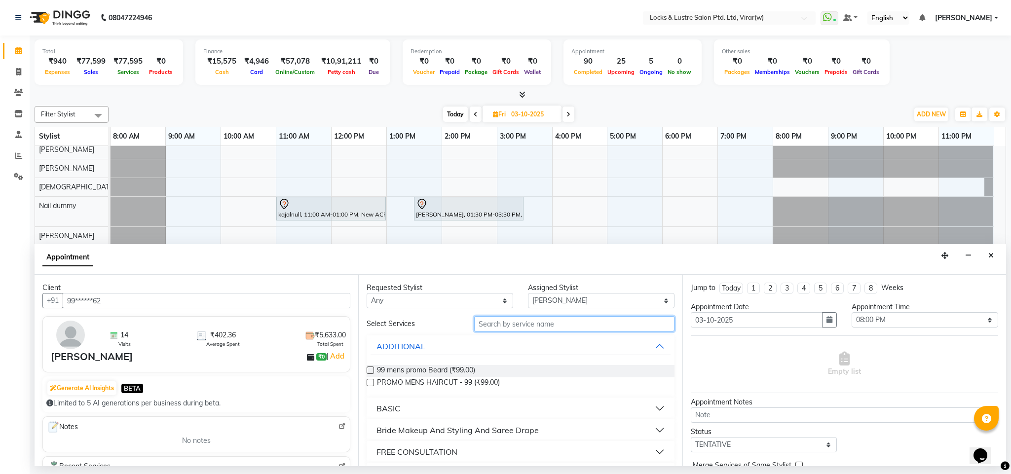
click at [533, 329] on input "text" at bounding box center [574, 323] width 200 height 15
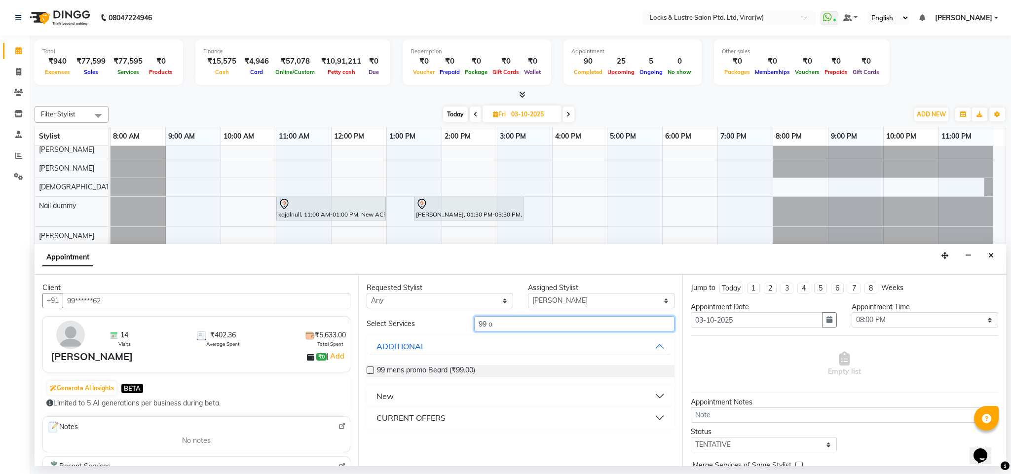
type input "99 o"
click at [427, 410] on button "CURRENT OFFERS" at bounding box center [520, 418] width 299 height 18
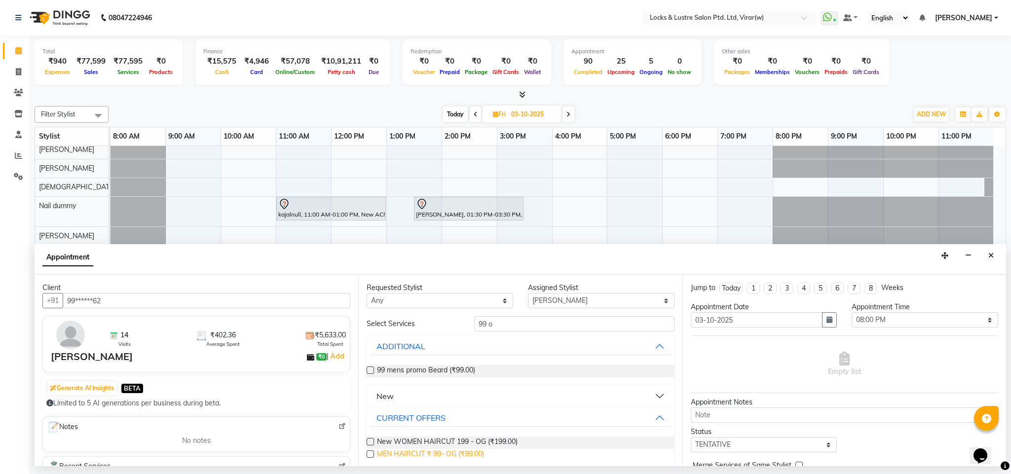
click at [454, 454] on span "MEN HAIRCUT ₹ 99- OG (₹99.00)" at bounding box center [430, 455] width 107 height 12
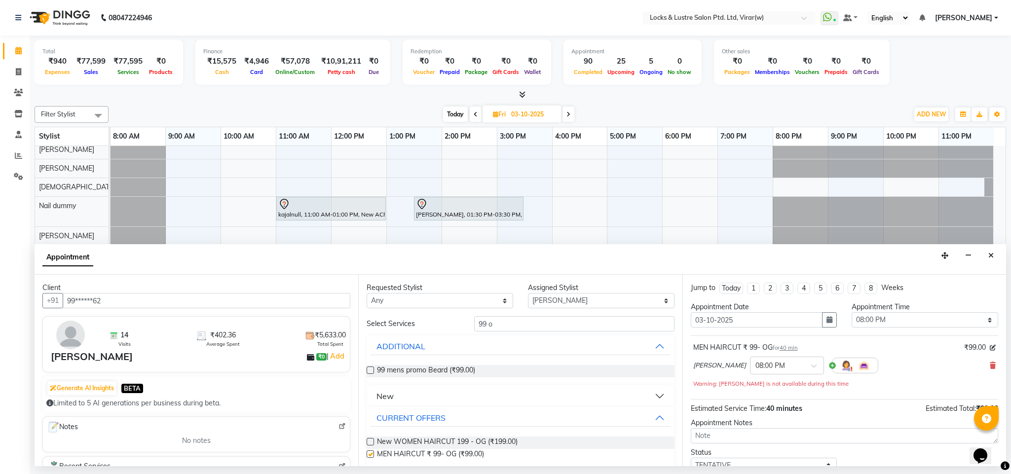
checkbox input "false"
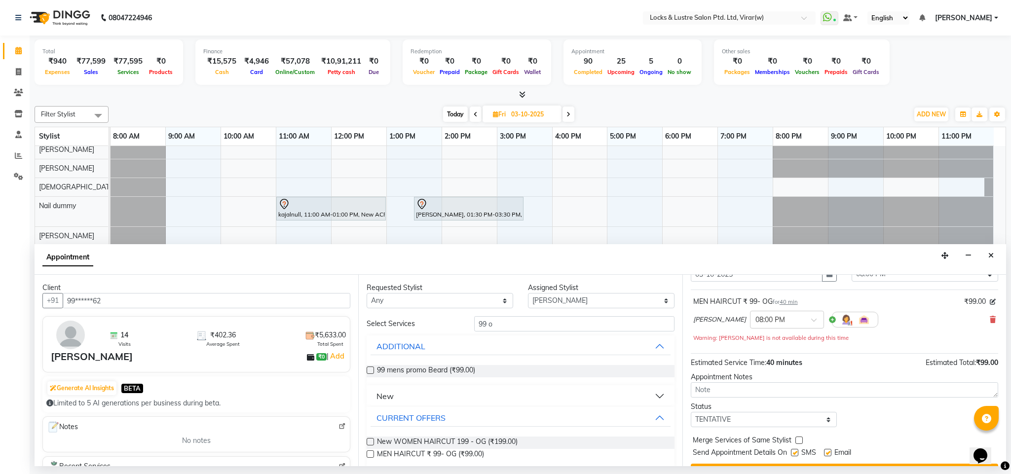
scroll to position [71, 0]
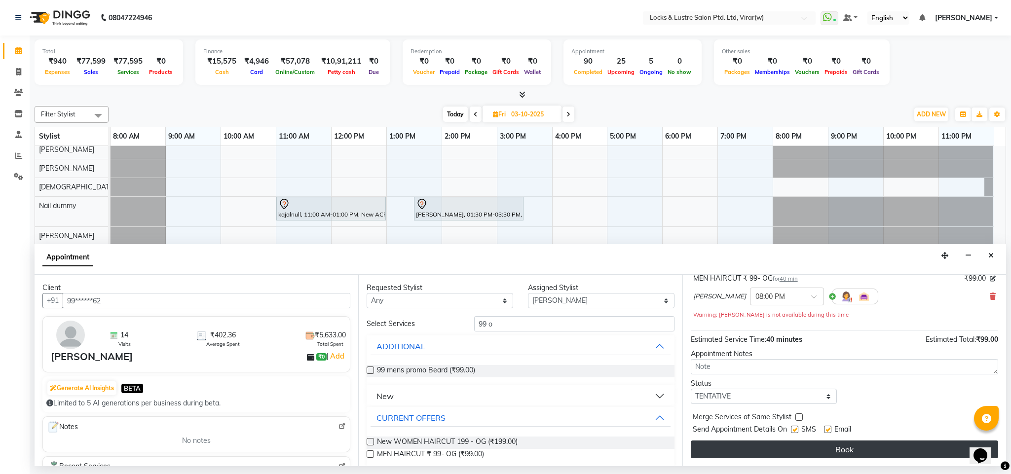
click at [913, 450] on button "Book" at bounding box center [844, 450] width 307 height 18
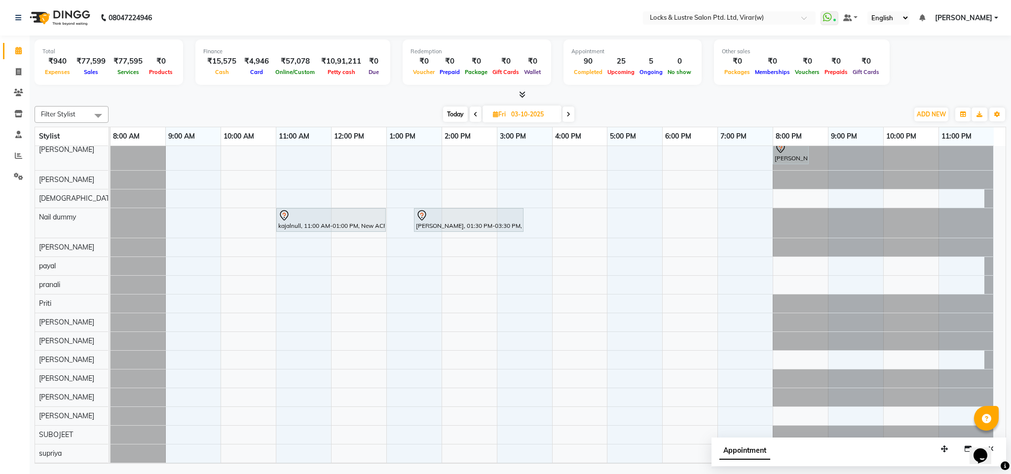
click at [572, 116] on span at bounding box center [568, 114] width 12 height 15
type input "04-10-2025"
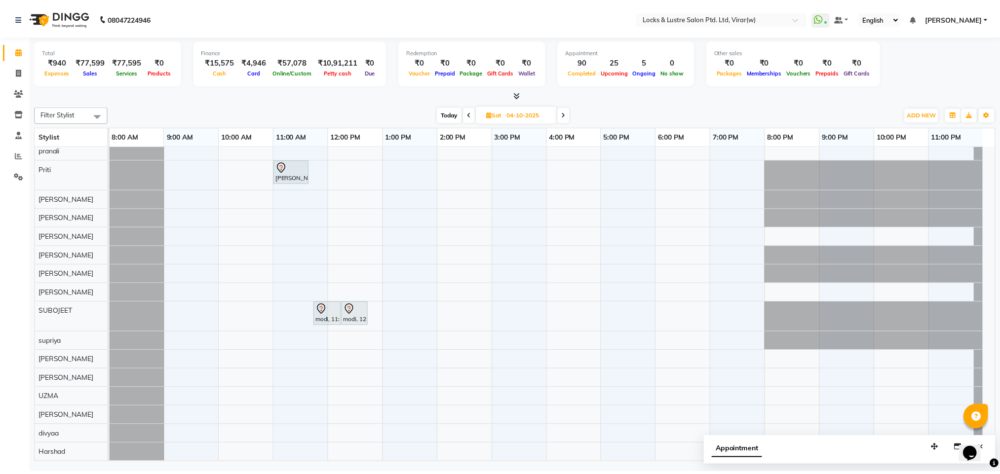
scroll to position [0, 0]
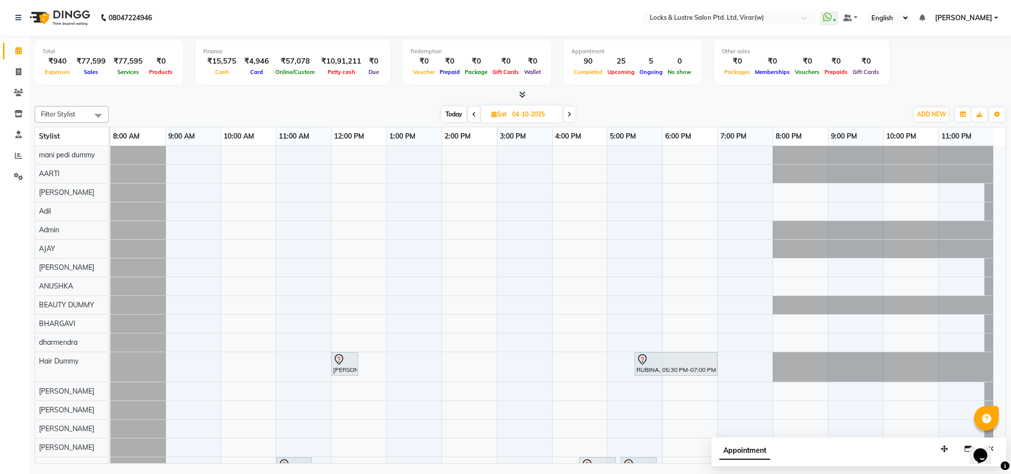
click at [35, 144] on div "Stylist" at bounding box center [49, 136] width 29 height 18
click at [21, 154] on icon at bounding box center [18, 155] width 7 height 7
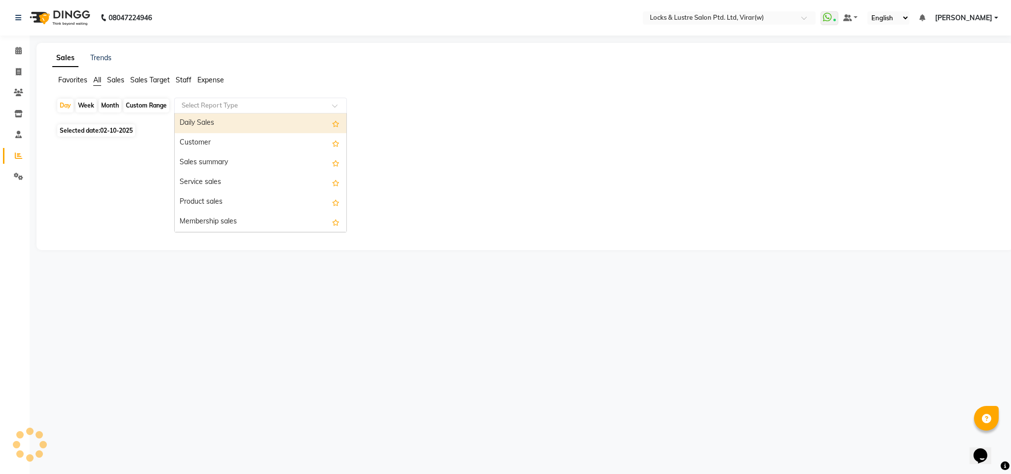
click at [224, 101] on div at bounding box center [261, 106] width 172 height 10
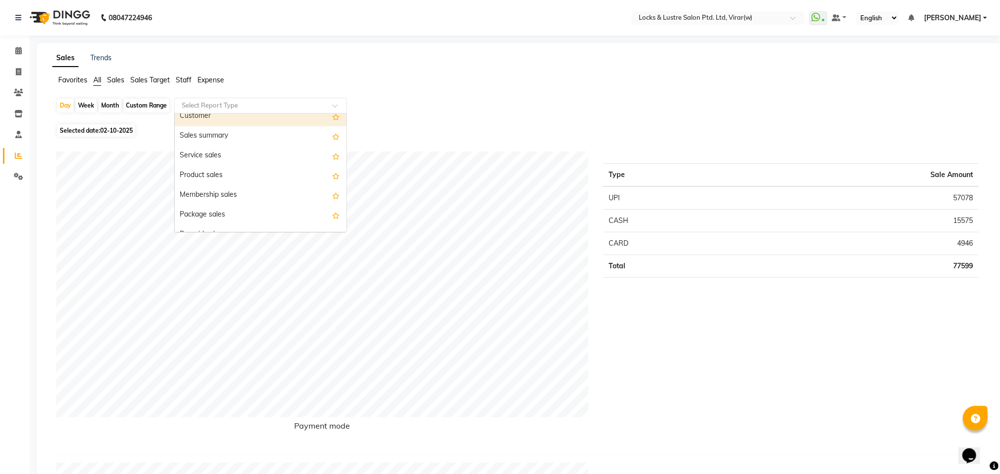
scroll to position [53, 0]
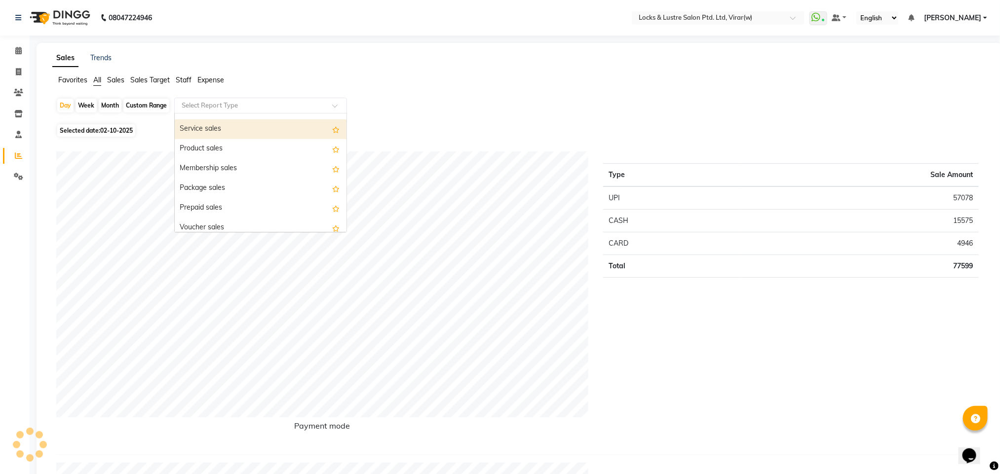
click at [250, 129] on div "Service sales" at bounding box center [261, 129] width 172 height 20
select select "csv"
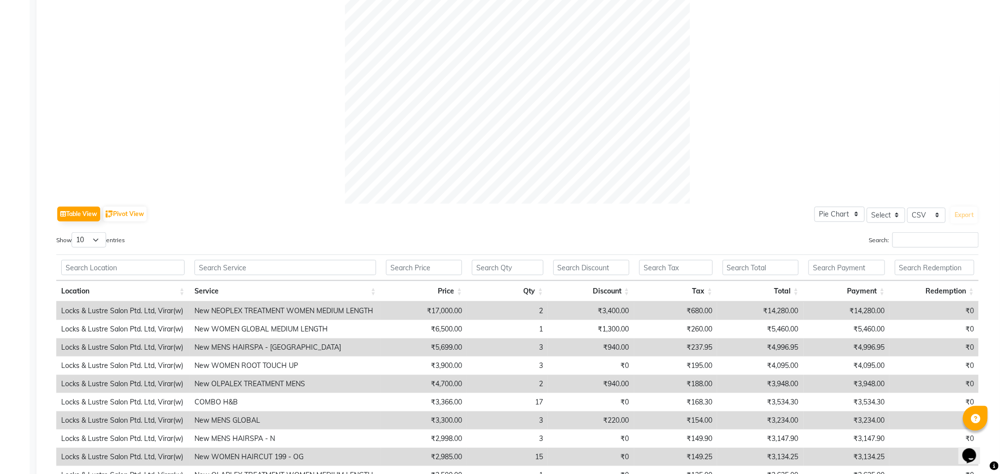
scroll to position [293, 0]
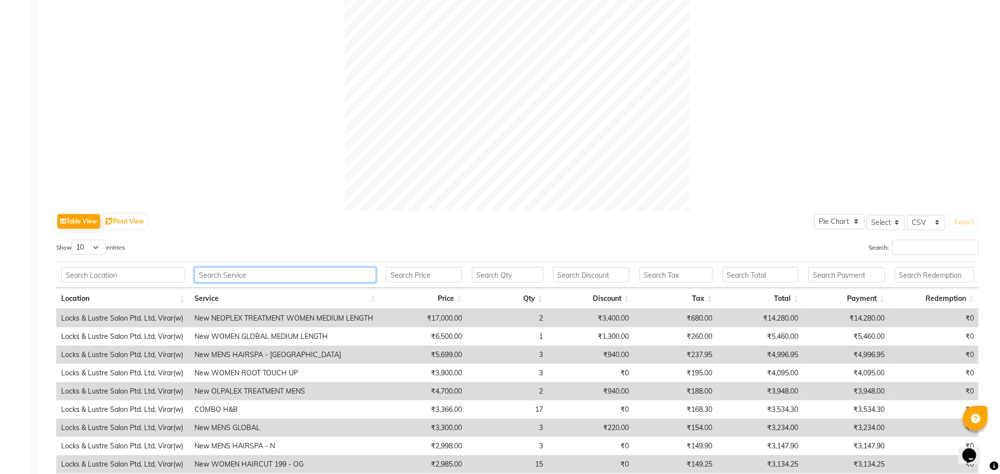
click at [253, 278] on input "text" at bounding box center [285, 274] width 182 height 15
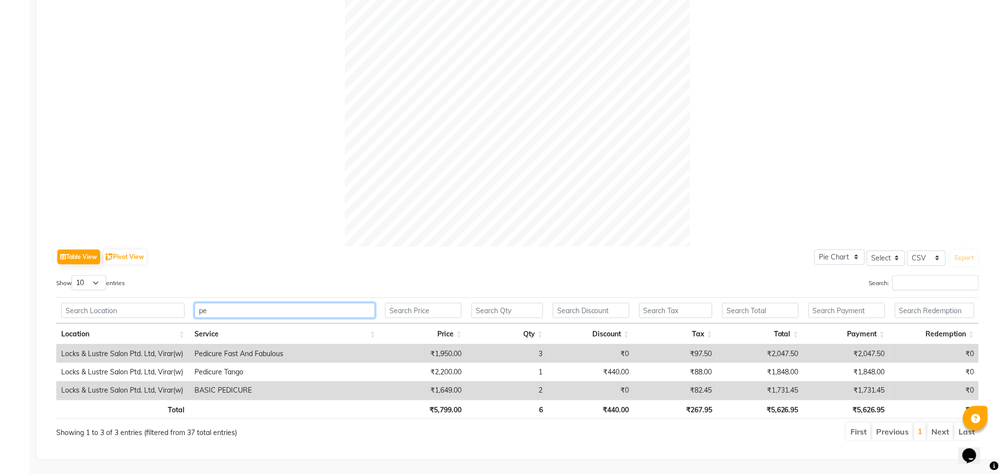
scroll to position [271, 0]
type input "ped"
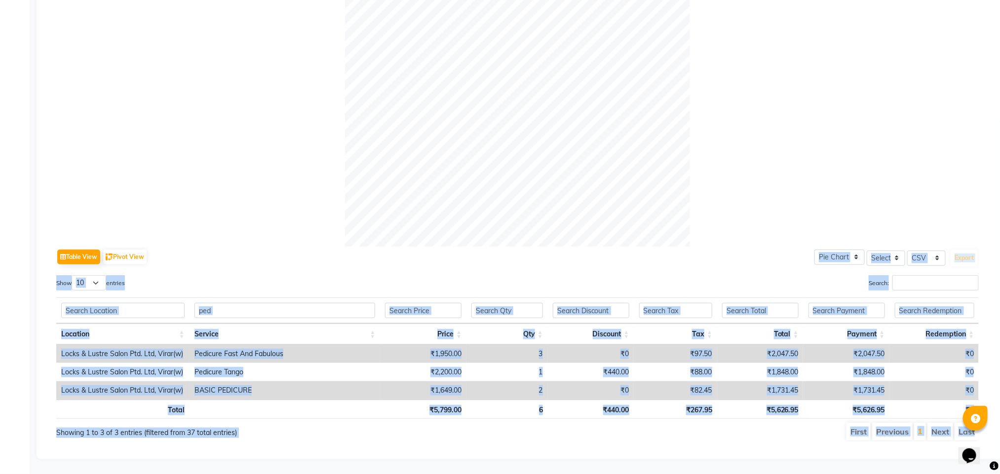
drag, startPoint x: 998, startPoint y: 439, endPoint x: 1010, endPoint y: 165, distance: 274.1
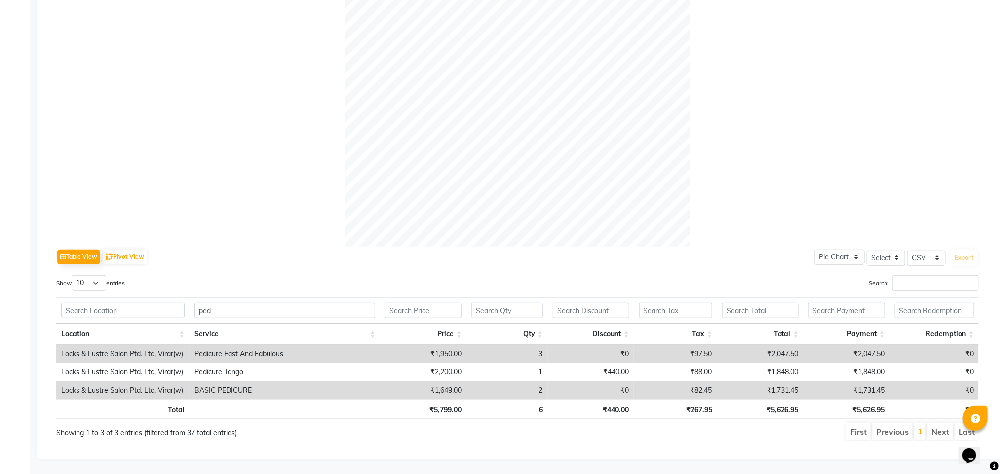
click at [942, 118] on div at bounding box center [517, 74] width 922 height 345
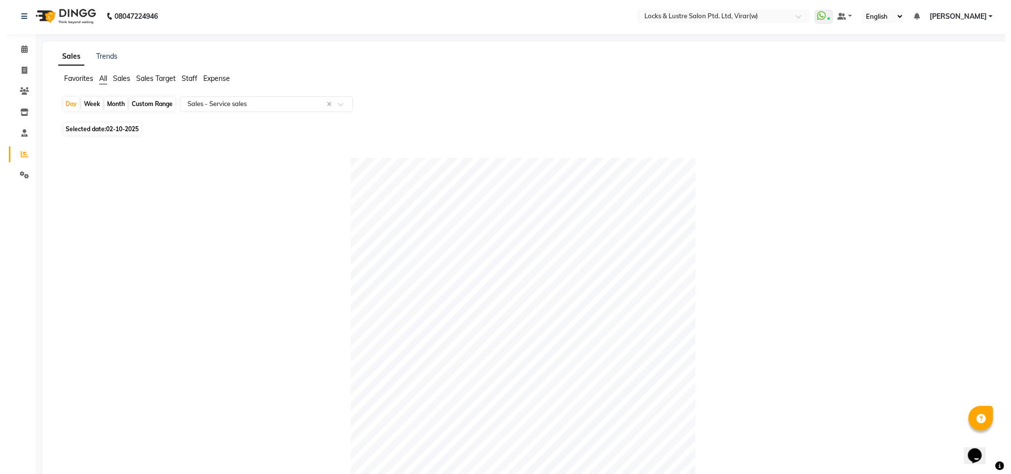
scroll to position [0, 0]
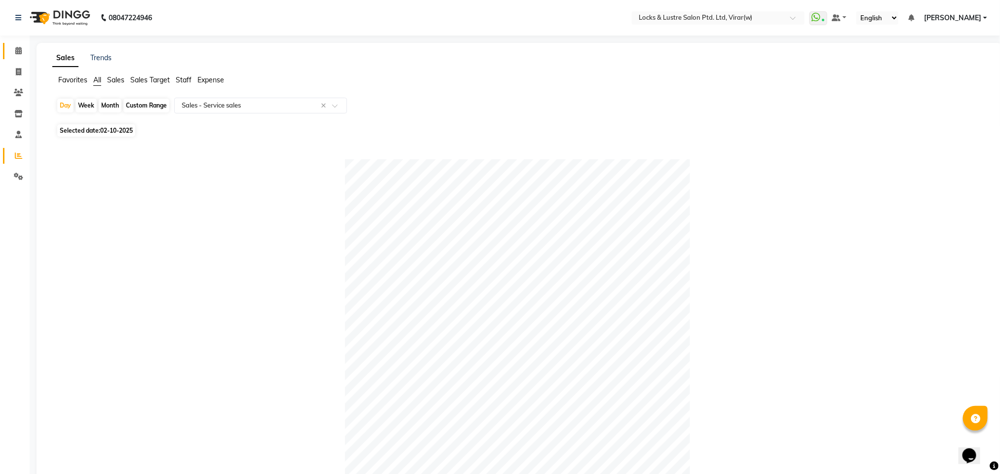
drag, startPoint x: 14, startPoint y: 44, endPoint x: 16, endPoint y: 51, distance: 6.9
click at [15, 44] on link "Calendar" at bounding box center [15, 51] width 24 height 16
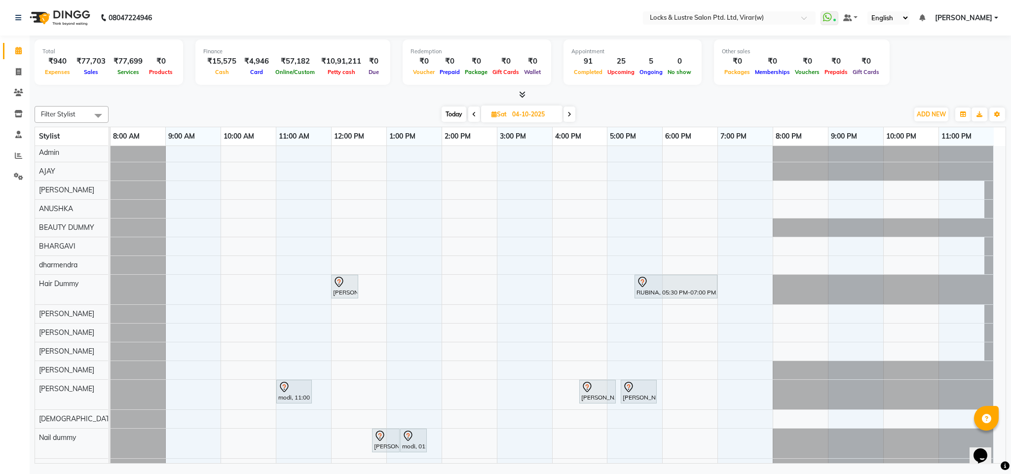
scroll to position [74, 0]
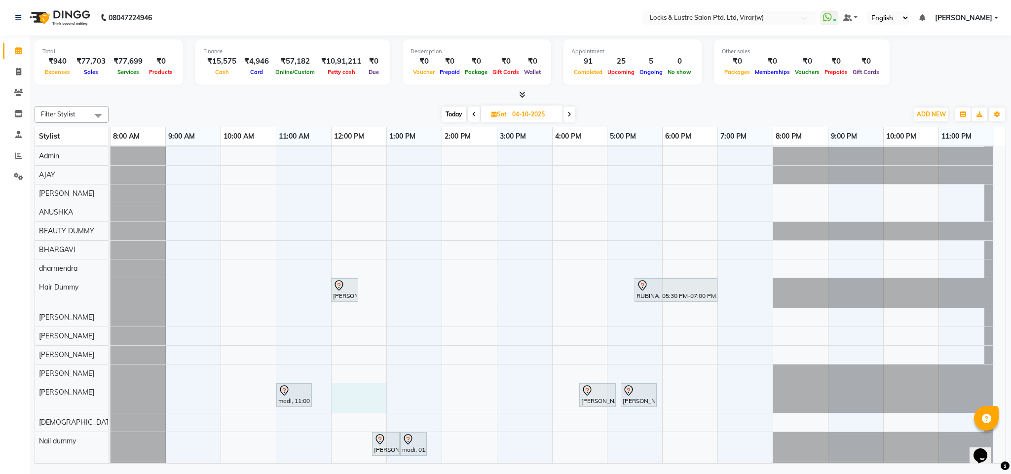
click at [357, 394] on div "[PERSON_NAME], 12:00 PM-12:30 PM, [GEOGRAPHIC_DATA] TREATMENT ADD ONN RUBINA, 0…" at bounding box center [558, 447] width 895 height 750
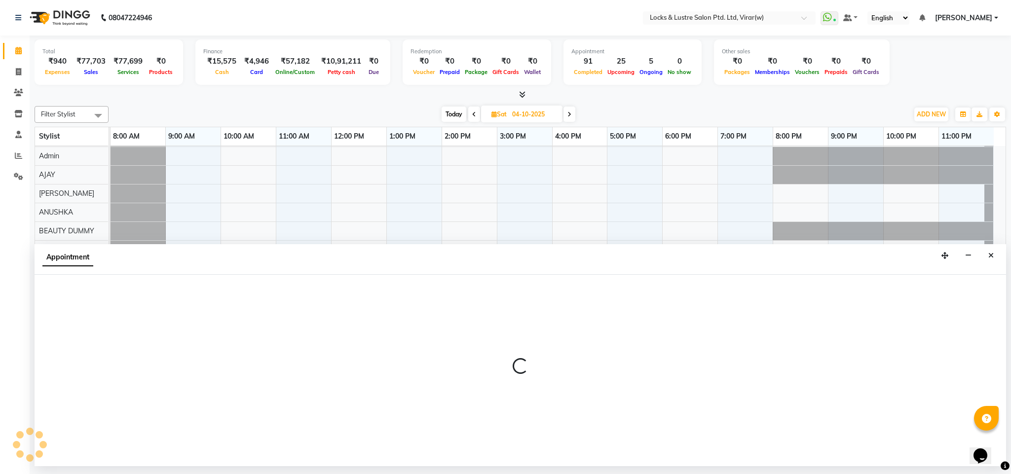
select select "42108"
select select "720"
select select "tentative"
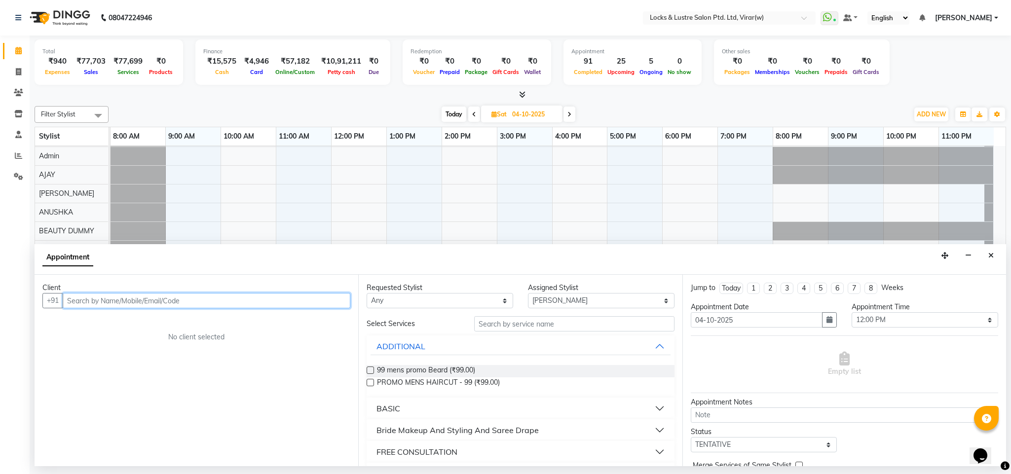
paste input "[PHONE_NUMBER]"
click at [112, 302] on input "[PHONE_NUMBER]" at bounding box center [186, 300] width 247 height 15
click at [100, 304] on input "[PHONE_NUMBER]" at bounding box center [186, 300] width 247 height 15
click at [96, 303] on input "[PHONE_NUMBER]" at bounding box center [186, 300] width 247 height 15
click at [82, 305] on input "[PHONE_NUMBER]" at bounding box center [186, 300] width 247 height 15
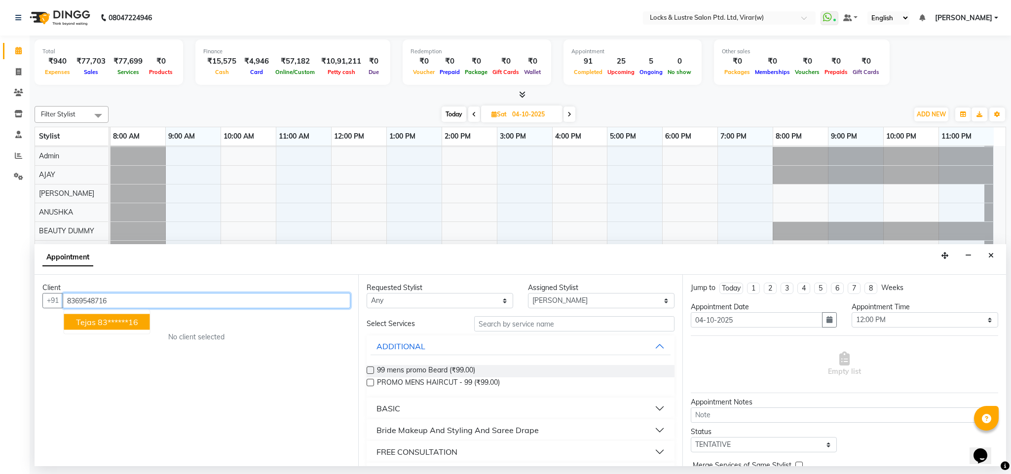
drag, startPoint x: 102, startPoint y: 320, endPoint x: 110, endPoint y: 320, distance: 7.9
click at [106, 320] on ngb-highlight "83******16" at bounding box center [118, 322] width 40 height 10
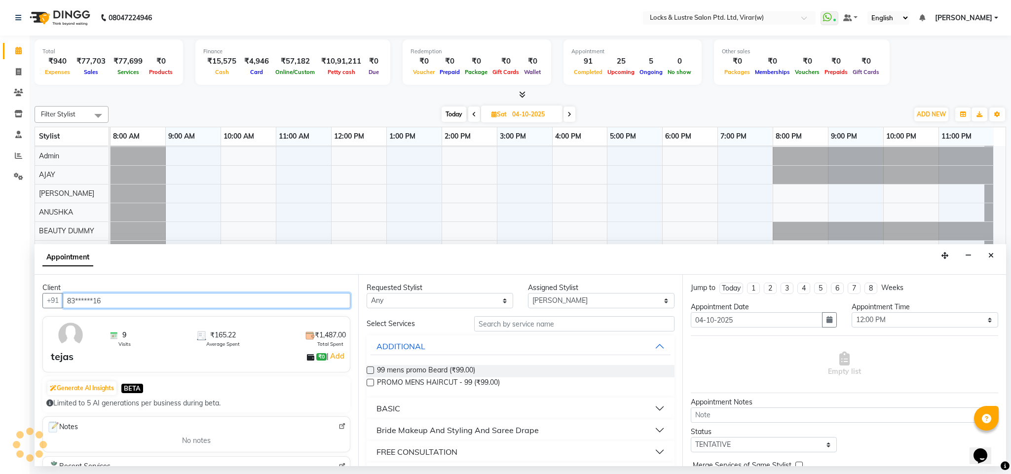
type input "83******16"
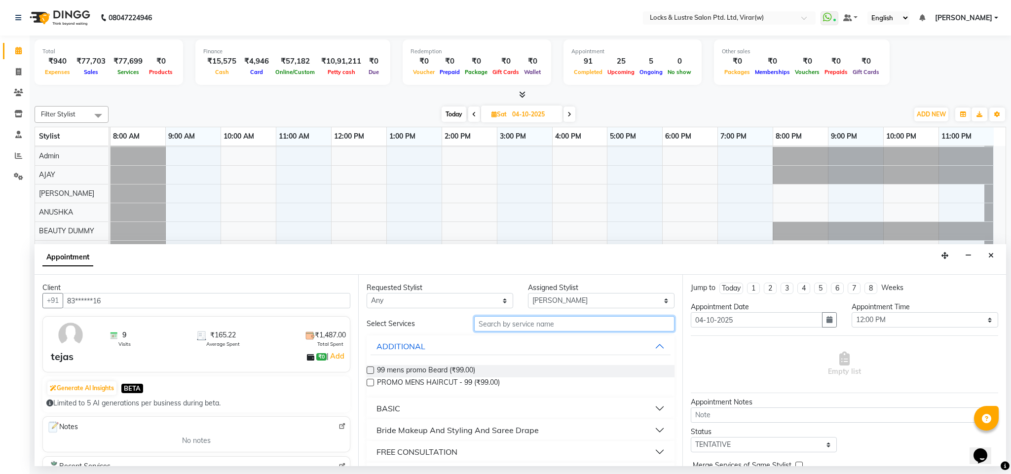
click at [535, 326] on input "text" at bounding box center [574, 323] width 200 height 15
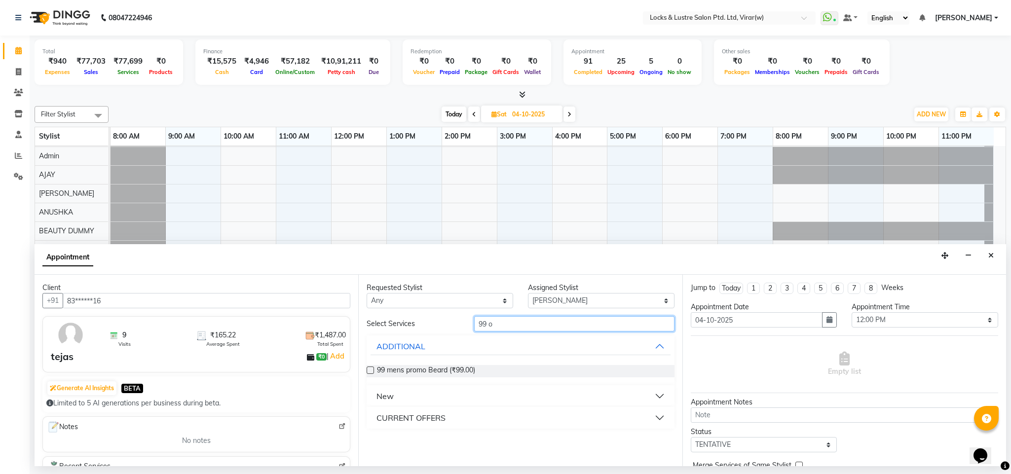
type input "99 o"
click at [428, 416] on div "CURRENT OFFERS" at bounding box center [410, 418] width 69 height 12
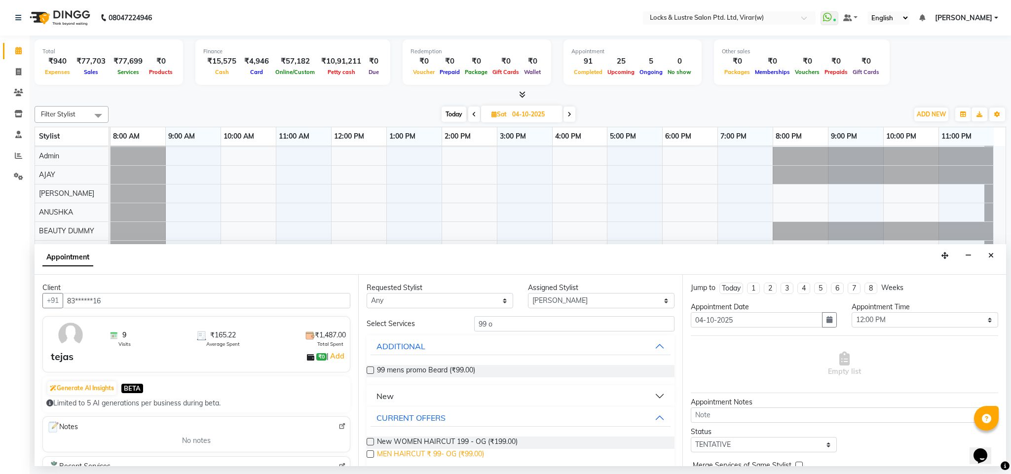
click at [453, 457] on span "MEN HAIRCUT ₹ 99- OG (₹99.00)" at bounding box center [430, 455] width 107 height 12
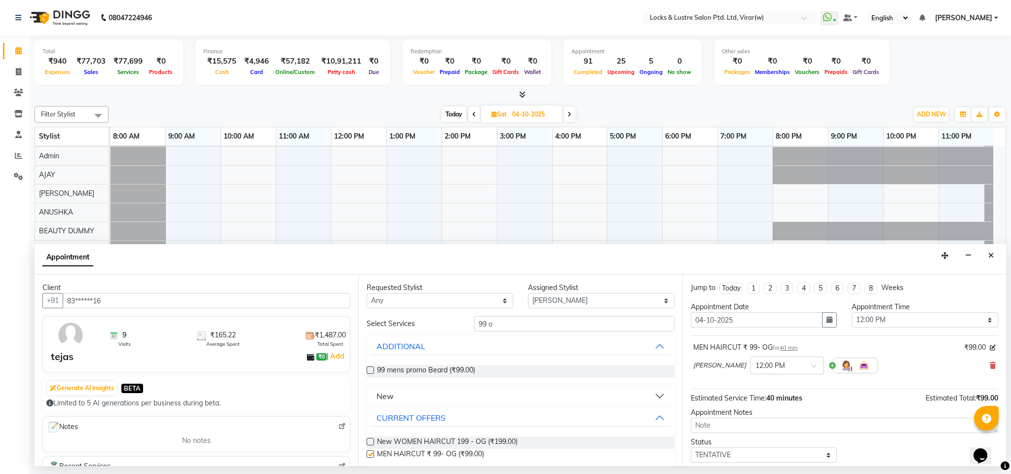
checkbox input "false"
drag, startPoint x: 782, startPoint y: 362, endPoint x: 799, endPoint y: 403, distance: 44.4
click at [780, 370] on input "text" at bounding box center [776, 365] width 43 height 10
click at [778, 400] on div "12:15 PM" at bounding box center [786, 400] width 73 height 18
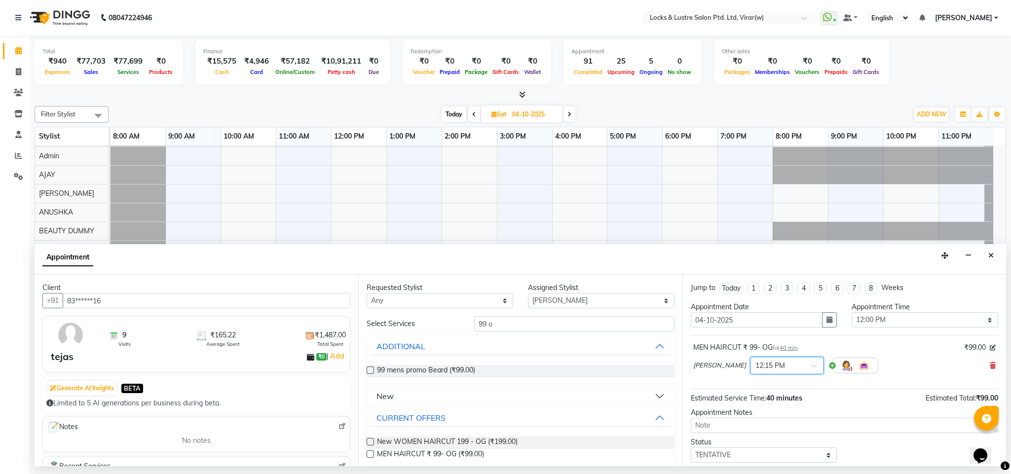
scroll to position [61, 0]
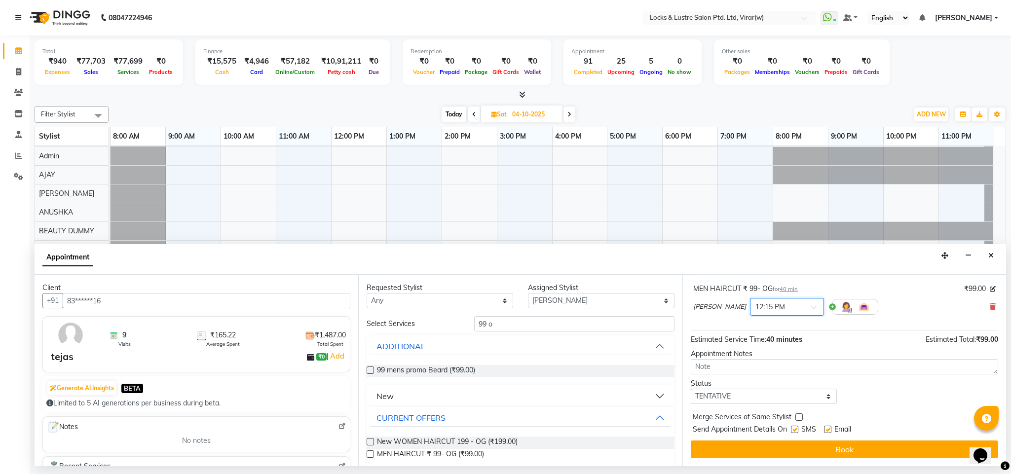
click at [860, 439] on div "Jump to [DATE] 1 2 3 4 5 6 7 8 Weeks Appointment Date [DATE] Appointment Time S…" at bounding box center [844, 370] width 324 height 191
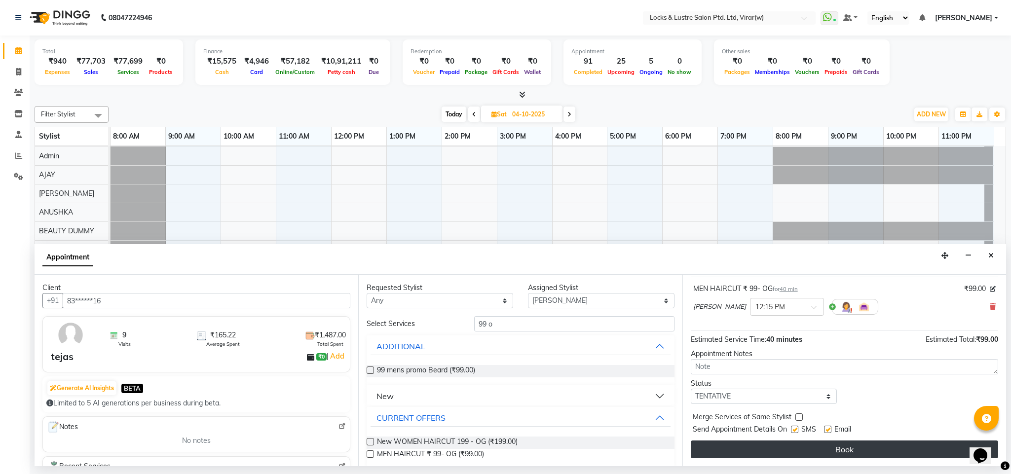
click at [862, 450] on button "Book" at bounding box center [844, 450] width 307 height 18
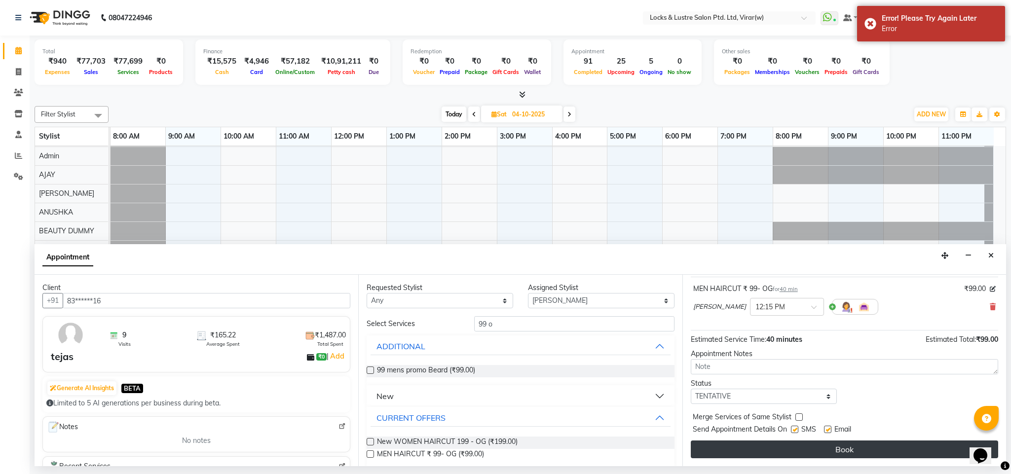
click at [736, 443] on button "Book" at bounding box center [844, 450] width 307 height 18
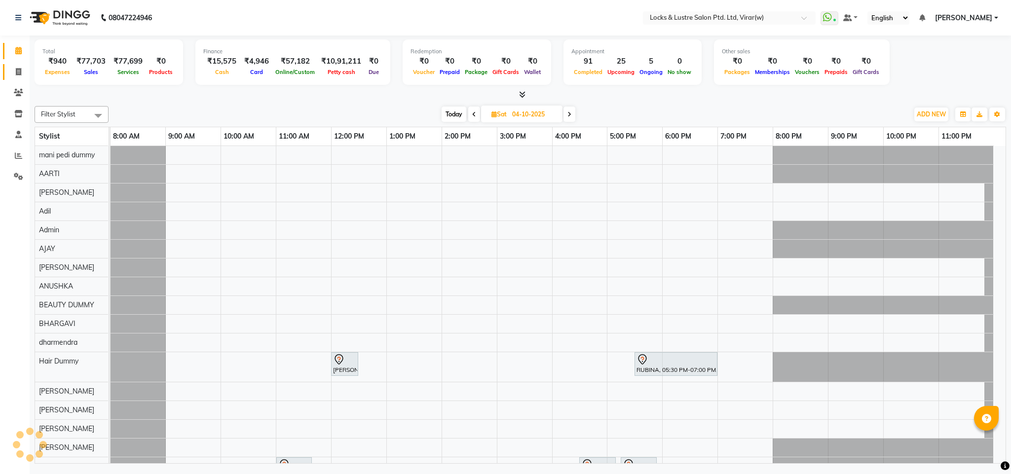
click at [13, 67] on span at bounding box center [18, 72] width 17 height 11
select select "5944"
select select "service"
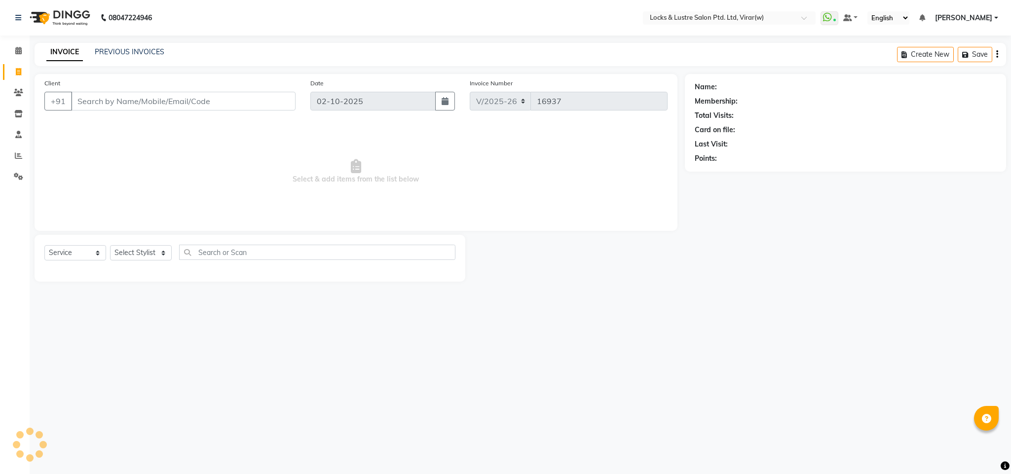
click at [144, 107] on input "Client" at bounding box center [183, 101] width 224 height 19
type input "8482809661"
click at [269, 101] on span "Add Client" at bounding box center [270, 101] width 39 height 10
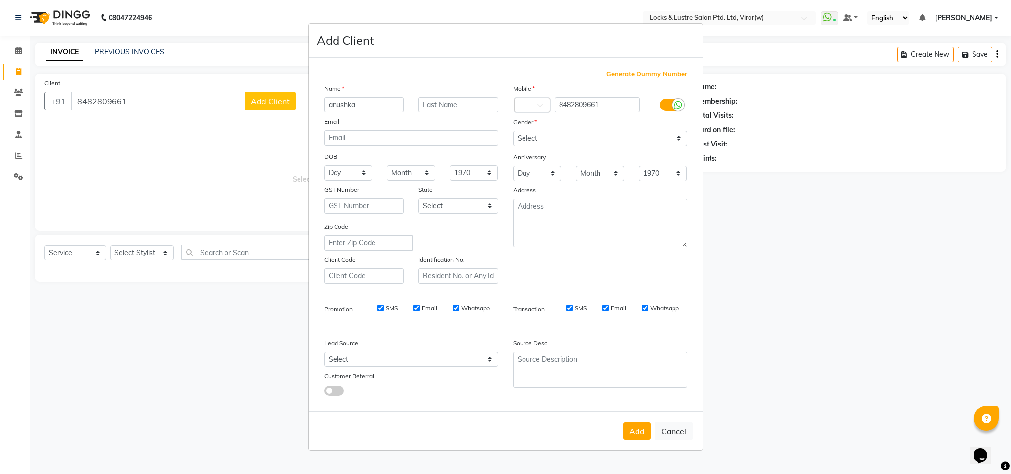
type input "anushka"
click at [561, 141] on select "Select [DEMOGRAPHIC_DATA] [DEMOGRAPHIC_DATA] Other Prefer Not To Say" at bounding box center [600, 138] width 174 height 15
select select "[DEMOGRAPHIC_DATA]"
click at [513, 131] on select "Select [DEMOGRAPHIC_DATA] [DEMOGRAPHIC_DATA] Other Prefer Not To Say" at bounding box center [600, 138] width 174 height 15
click at [644, 431] on button "Add" at bounding box center [637, 431] width 28 height 18
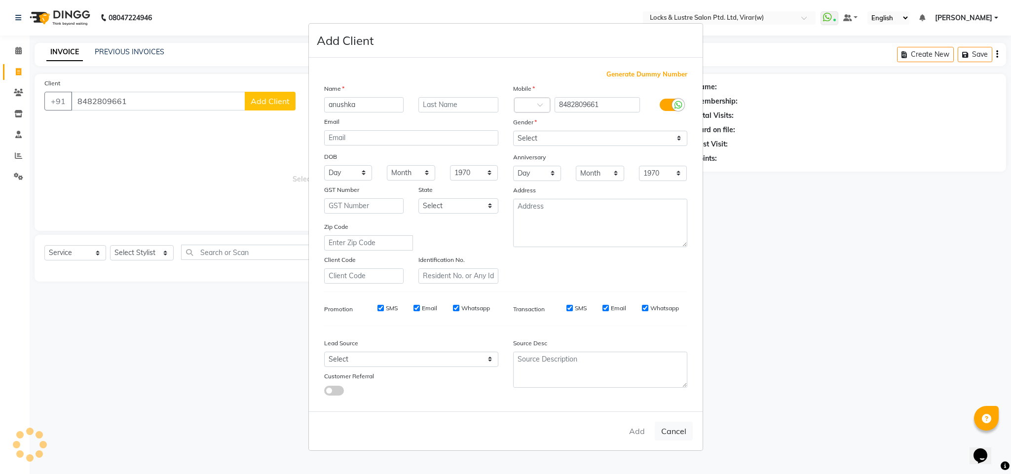
click at [138, 249] on ngb-modal-window "Add Client Generate Dummy Number Name anushka Email DOB Day 01 02 03 04 05 06 0…" at bounding box center [505, 237] width 1011 height 474
click at [675, 429] on button "Cancel" at bounding box center [674, 431] width 38 height 19
select select
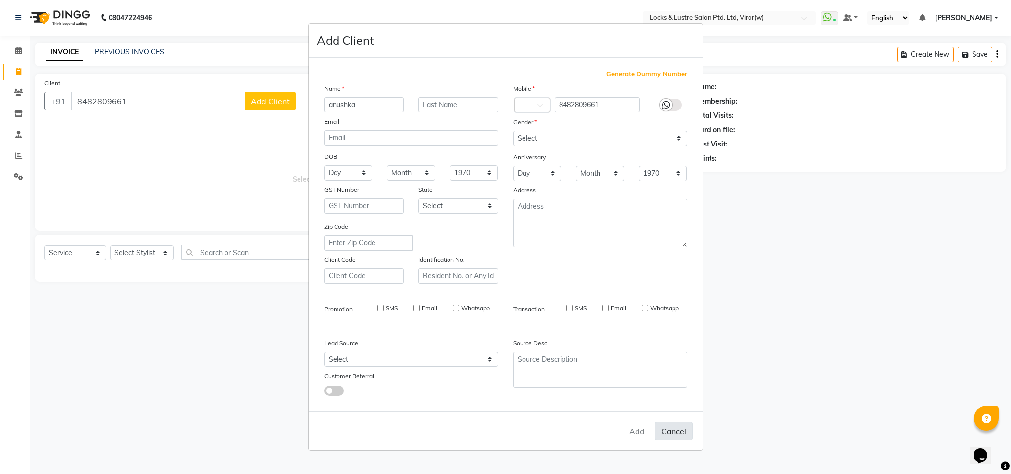
select select
checkbox input "false"
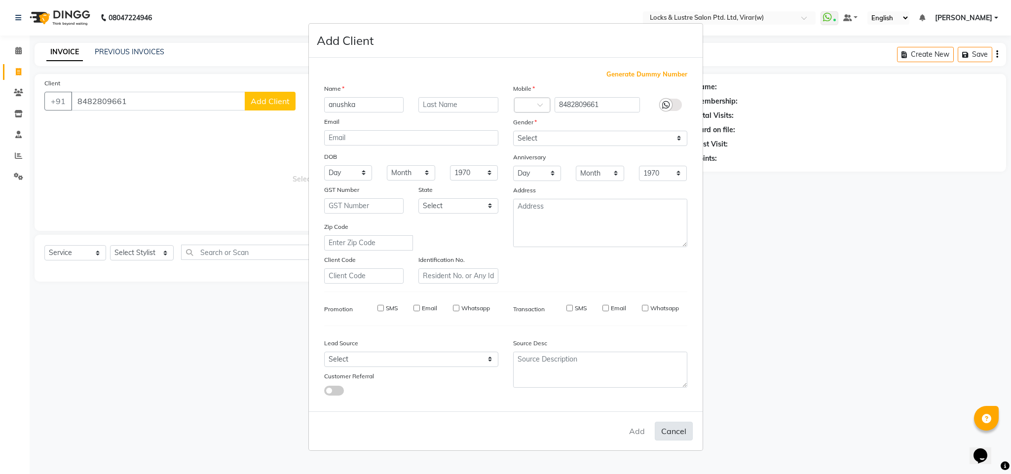
checkbox input "false"
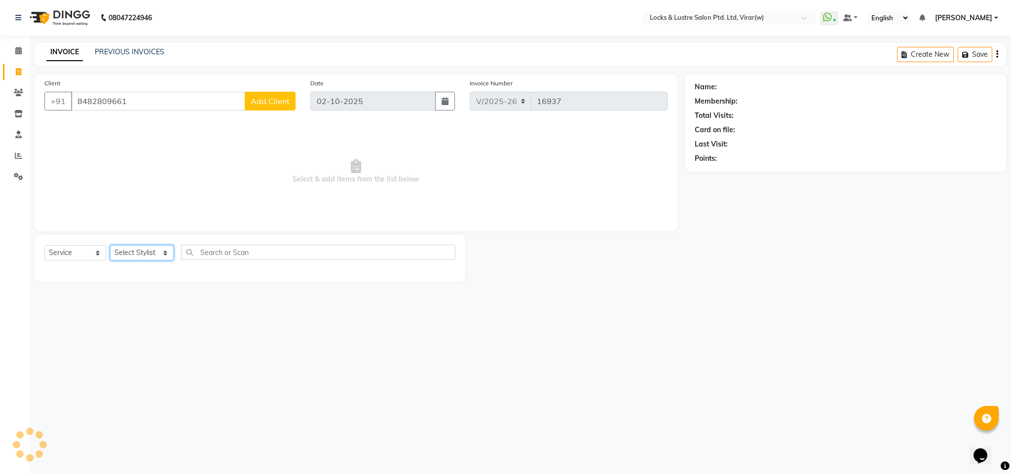
click at [148, 257] on select "Select Stylist [PERSON_NAME] [PERSON_NAME] [PERSON_NAME] AKASH [PERSON_NAME] [P…" at bounding box center [142, 252] width 64 height 15
select select "79998"
drag, startPoint x: 151, startPoint y: 259, endPoint x: 171, endPoint y: 259, distance: 19.7
click at [163, 259] on select "Select Stylist [PERSON_NAME] [PERSON_NAME] [PERSON_NAME] AKASH [PERSON_NAME] [P…" at bounding box center [142, 252] width 64 height 15
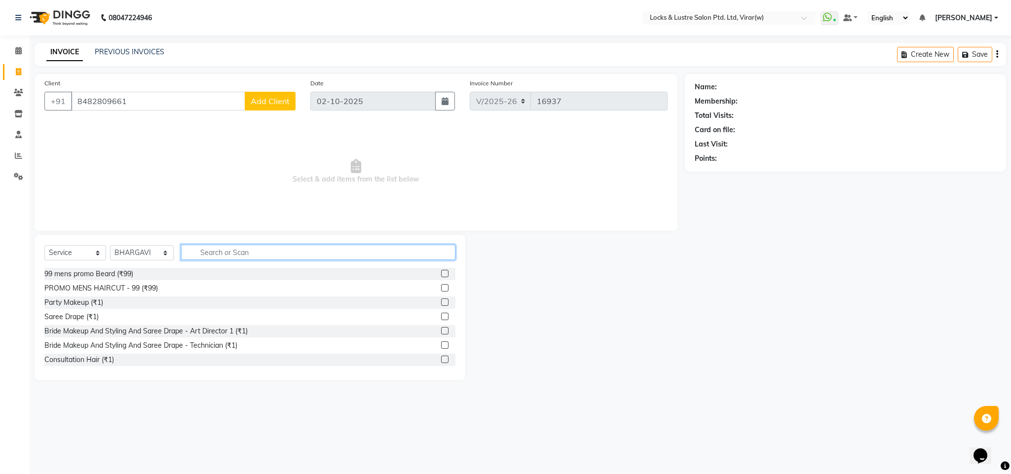
click at [236, 255] on input "text" at bounding box center [318, 252] width 274 height 15
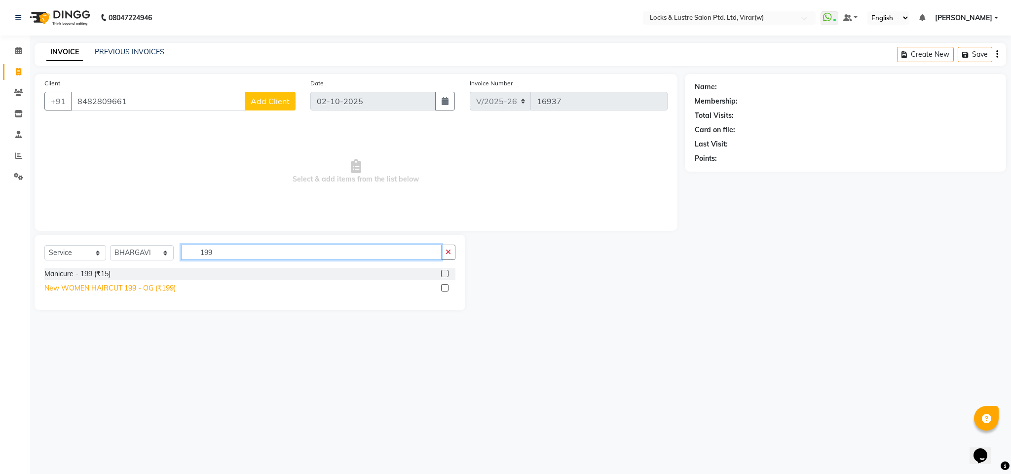
type input "199"
click at [135, 287] on div "New WOMEN HAIRCUT 199 - OG (₹199)" at bounding box center [109, 288] width 131 height 10
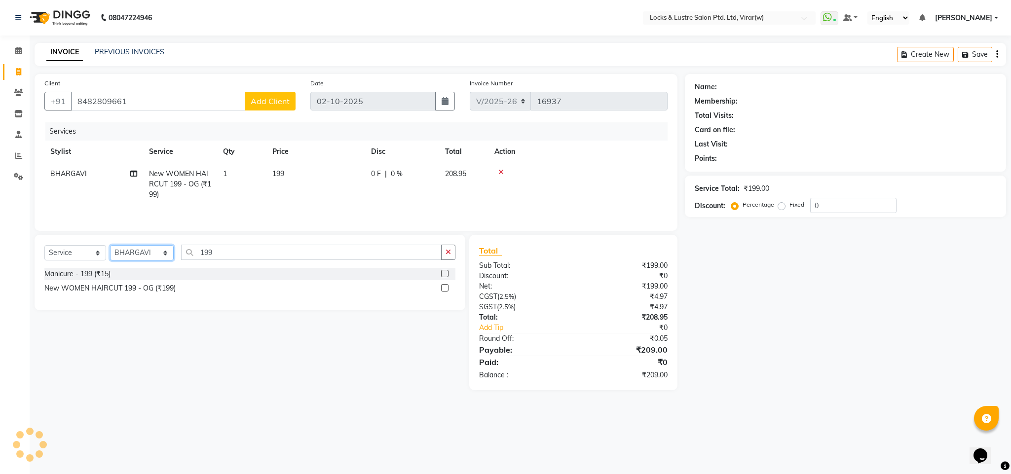
click at [143, 260] on select "Select Stylist [PERSON_NAME] [PERSON_NAME] [PERSON_NAME] AKASH [PERSON_NAME] [P…" at bounding box center [142, 252] width 64 height 15
click at [128, 294] on div "New WOMEN HAIRCUT 199 - OG (₹199)" at bounding box center [109, 288] width 131 height 10
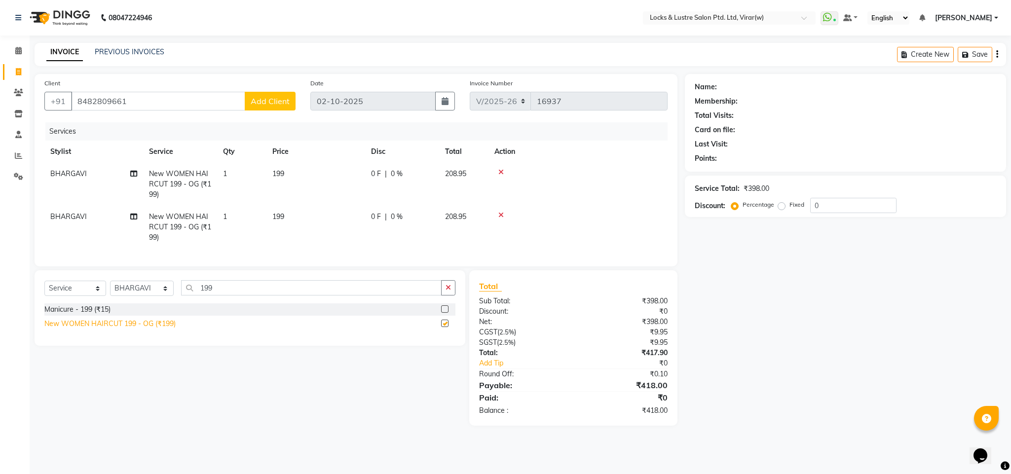
checkbox input "false"
click at [141, 296] on select "Select Stylist [PERSON_NAME] [PERSON_NAME] [PERSON_NAME] AKASH [PERSON_NAME] [P…" at bounding box center [142, 288] width 64 height 15
select select "88739"
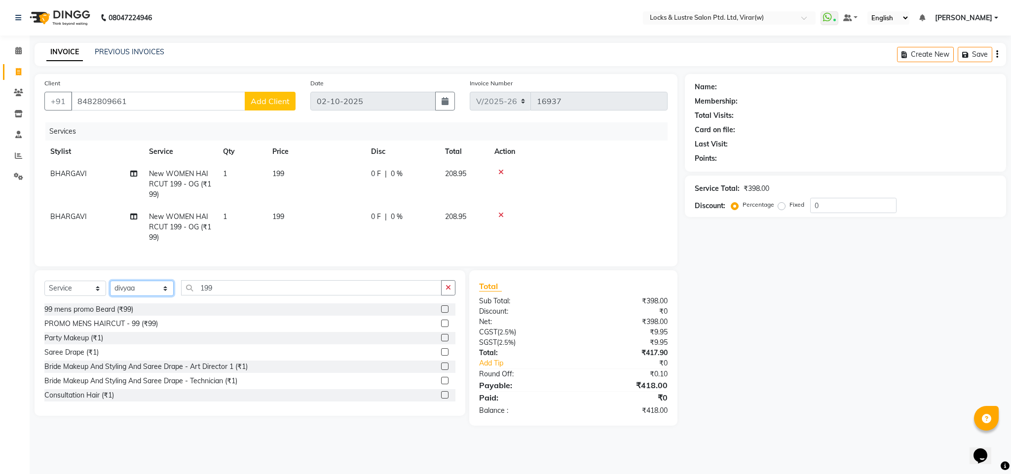
drag, startPoint x: 141, startPoint y: 301, endPoint x: 198, endPoint y: 300, distance: 57.2
click at [143, 296] on select "Select Stylist [PERSON_NAME] [PERSON_NAME] [PERSON_NAME] AKASH [PERSON_NAME] [P…" at bounding box center [142, 288] width 64 height 15
click at [218, 296] on input "199" at bounding box center [311, 287] width 261 height 15
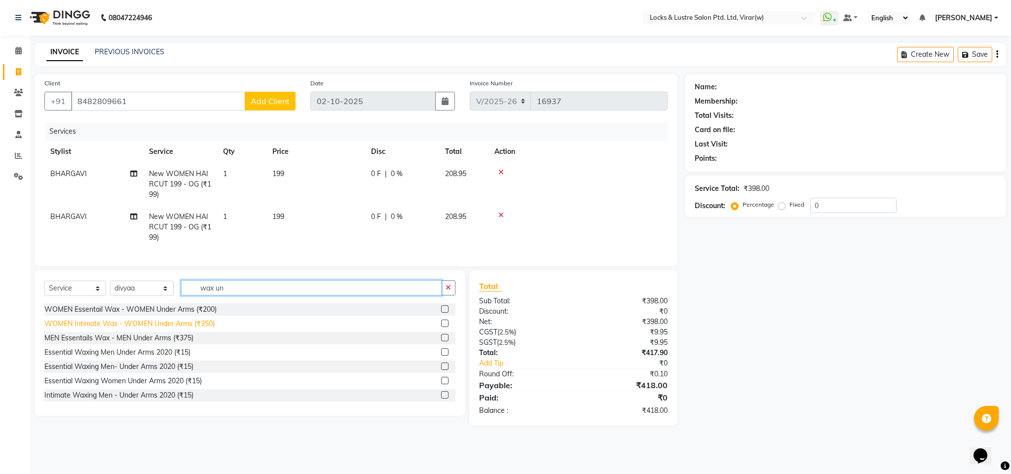
type input "wax un"
click at [194, 329] on div "WOMEN Intimate Wax - WOMEN Under Arms (₹350)" at bounding box center [129, 324] width 170 height 10
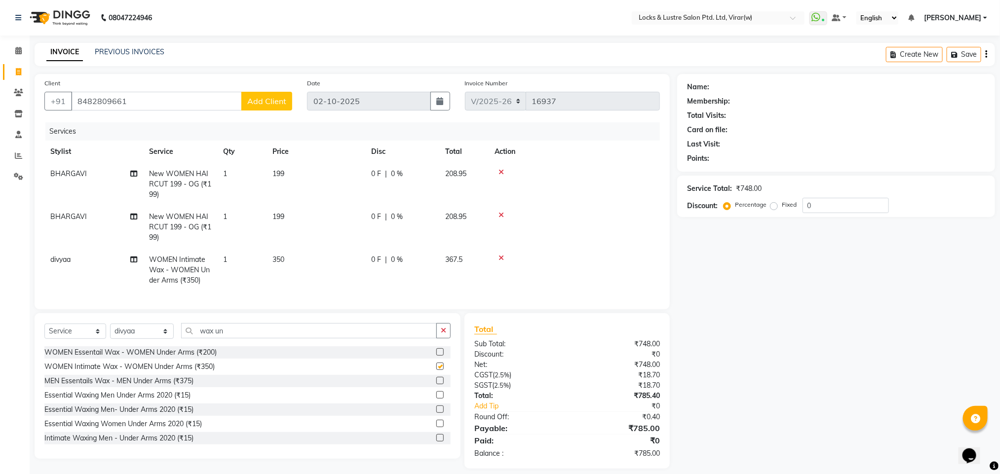
checkbox input "false"
click at [333, 252] on td "350" at bounding box center [315, 270] width 99 height 43
select select "88739"
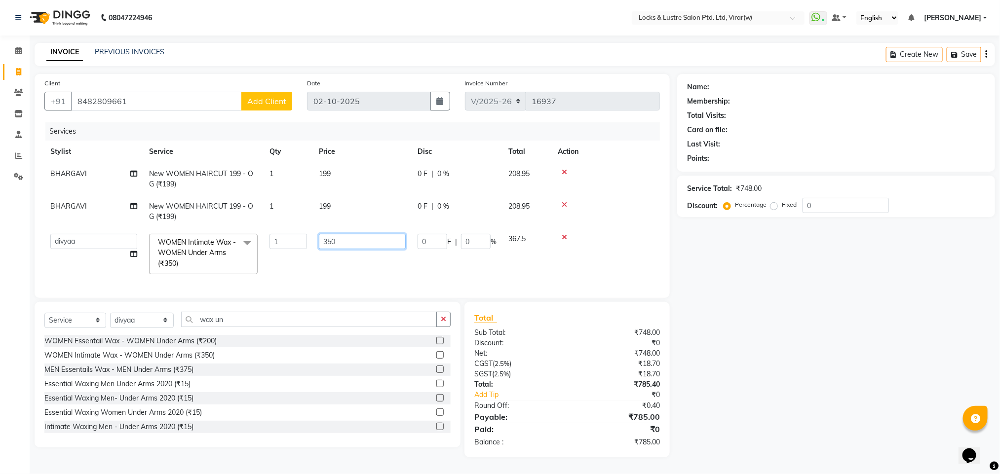
drag, startPoint x: 366, startPoint y: 237, endPoint x: 230, endPoint y: 287, distance: 144.5
click at [230, 287] on div "Services Stylist Service Qty Price Disc Total Action [PERSON_NAME] New WOMEN HA…" at bounding box center [351, 205] width 615 height 166
type input "180"
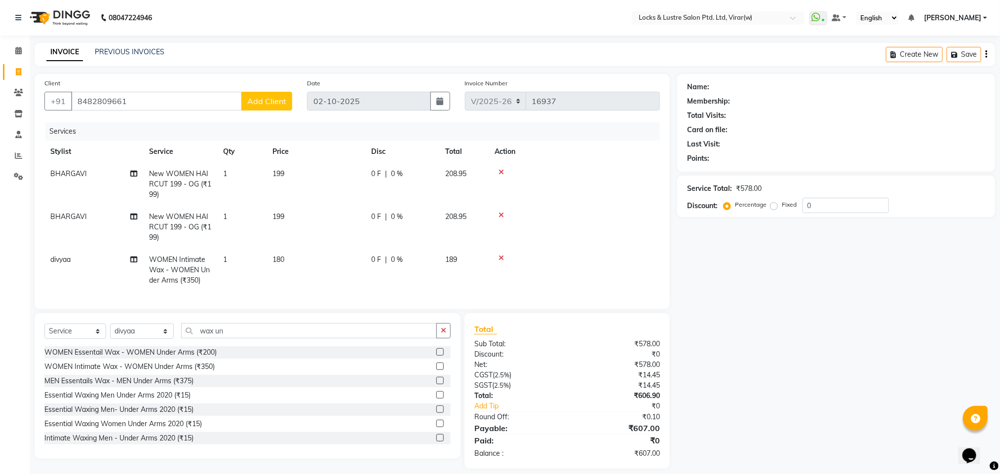
click at [716, 328] on div "Name: Membership: Total Visits: Card on file: Last Visit: Points: Service Total…" at bounding box center [839, 271] width 325 height 395
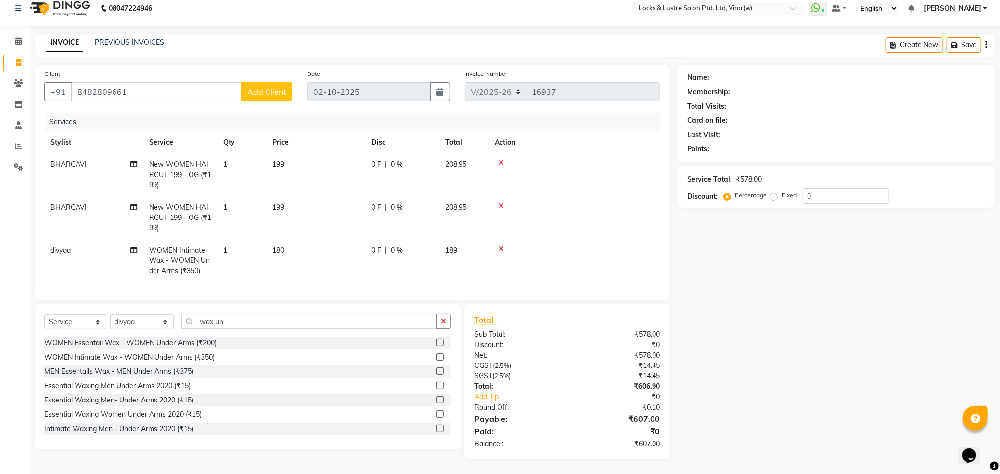
scroll to position [21, 0]
click at [274, 87] on span "Add Client" at bounding box center [266, 92] width 39 height 10
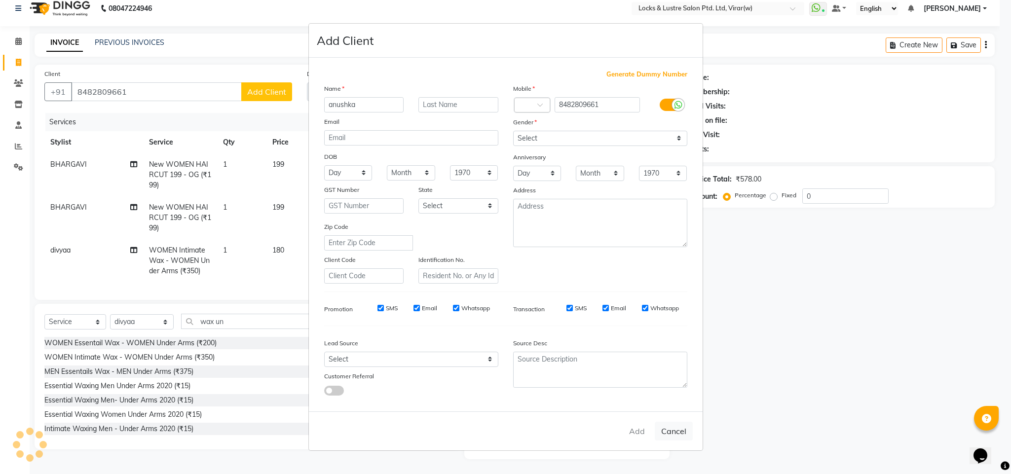
type input "anushka"
drag, startPoint x: 588, startPoint y: 138, endPoint x: 587, endPoint y: 146, distance: 8.0
click at [588, 138] on select "Select [DEMOGRAPHIC_DATA] [DEMOGRAPHIC_DATA] Other Prefer Not To Say" at bounding box center [600, 138] width 174 height 15
select select "[DEMOGRAPHIC_DATA]"
click at [513, 131] on select "Select [DEMOGRAPHIC_DATA] [DEMOGRAPHIC_DATA] Other Prefer Not To Say" at bounding box center [600, 138] width 174 height 15
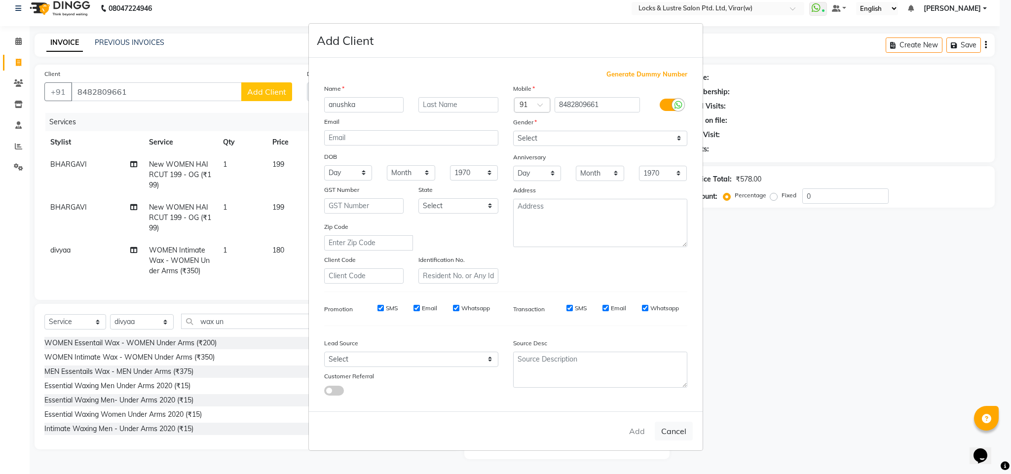
click at [649, 426] on div "Add Cancel" at bounding box center [506, 430] width 394 height 39
click at [671, 434] on button "Cancel" at bounding box center [674, 431] width 38 height 19
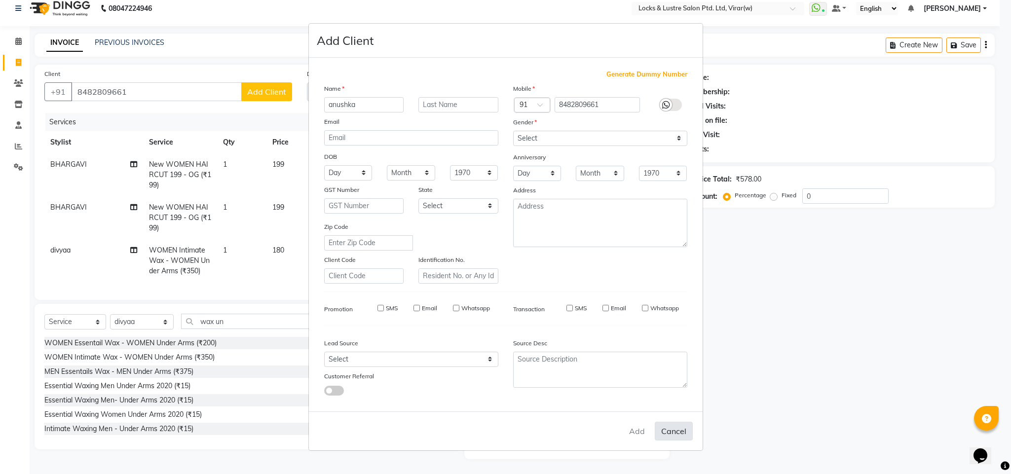
select select
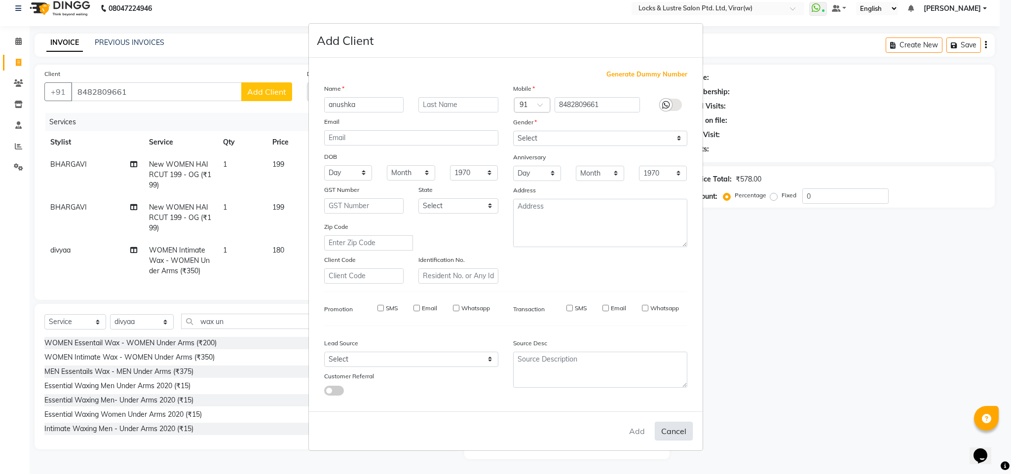
select select
checkbox input "false"
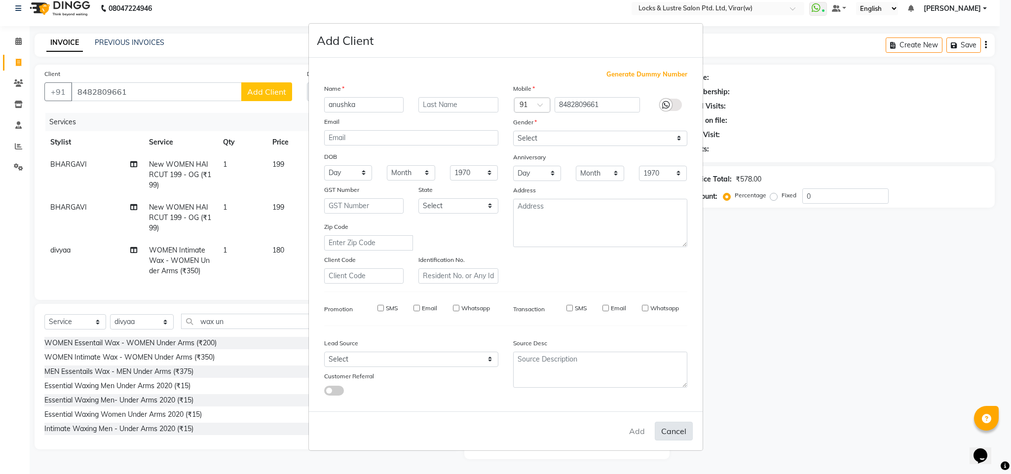
checkbox input "false"
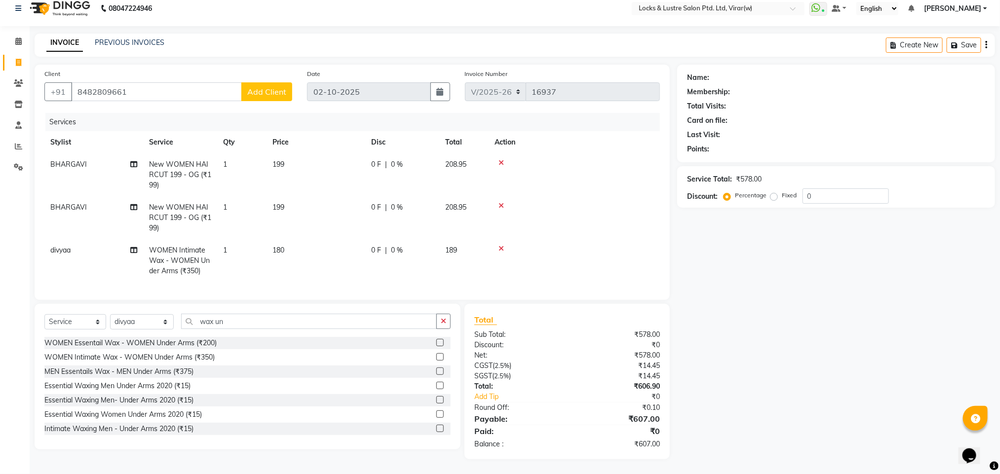
click at [768, 419] on div "Name: Membership: Total Visits: Card on file: Last Visit: Points: Service Total…" at bounding box center [839, 262] width 325 height 395
click at [181, 82] on input "8482809661" at bounding box center [156, 91] width 171 height 19
click at [13, 36] on span at bounding box center [18, 41] width 17 height 11
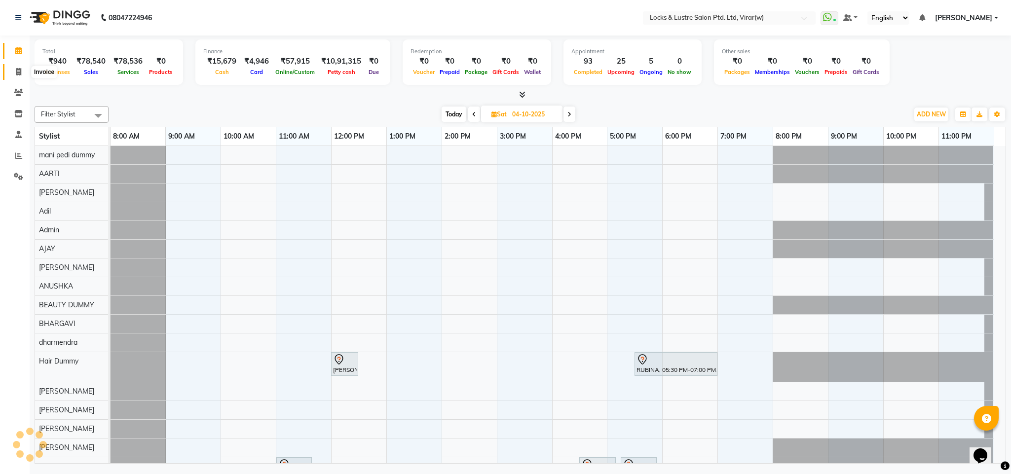
click at [17, 74] on icon at bounding box center [18, 71] width 5 height 7
select select "service"
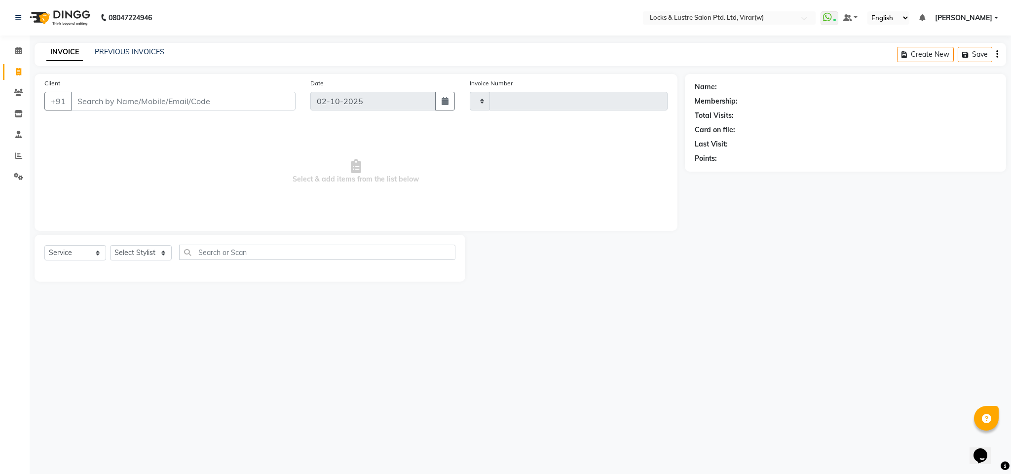
type input "16939"
select select "5944"
click at [179, 104] on input "Client" at bounding box center [183, 101] width 224 height 19
paste input "8482809661"
type input "8482809661"
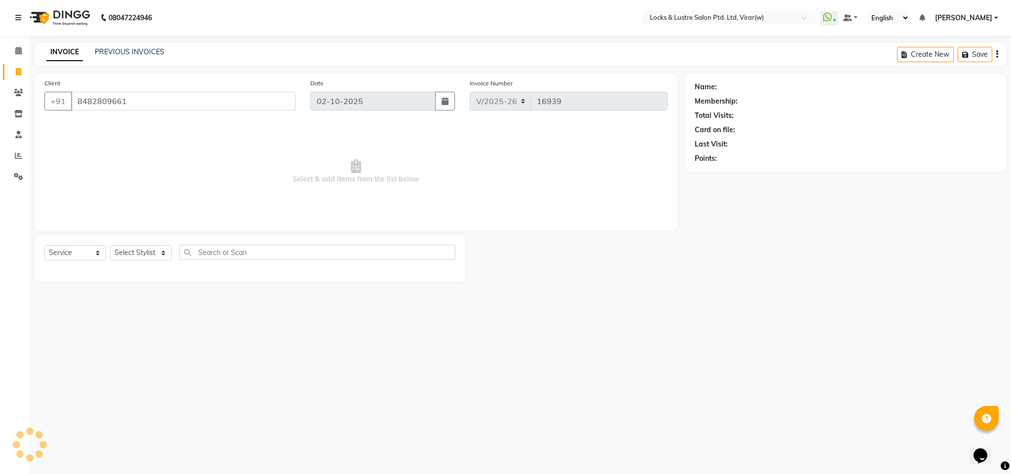
click at [228, 121] on div "Client +91 8482809661 Date 02-10-2025 Invoice Number V/2025 V/2025-26 16939 Sel…" at bounding box center [356, 152] width 643 height 157
click at [152, 246] on select "Select Stylist AARTI Abdul Khan Adil Admin AJAY AKASH NHAVI ANUSHKA Ashwini Saw…" at bounding box center [142, 252] width 64 height 15
select select "79998"
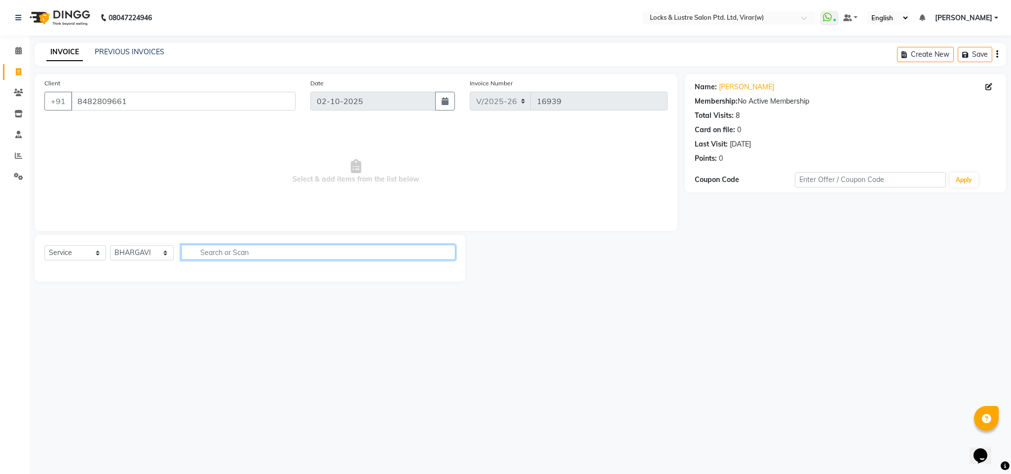
click at [234, 248] on input "text" at bounding box center [318, 252] width 274 height 15
type input "199"
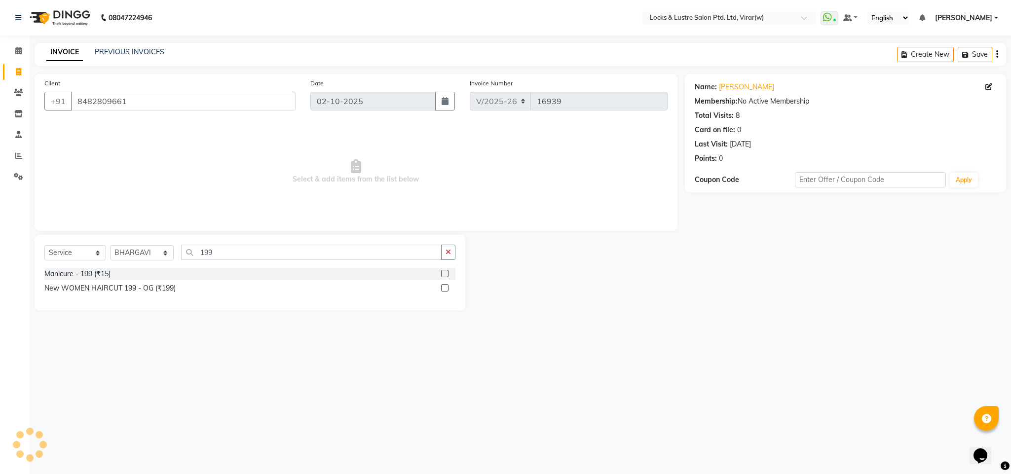
click at [165, 286] on div "New WOMEN HAIRCUT 199 - OG (₹199)" at bounding box center [109, 288] width 131 height 10
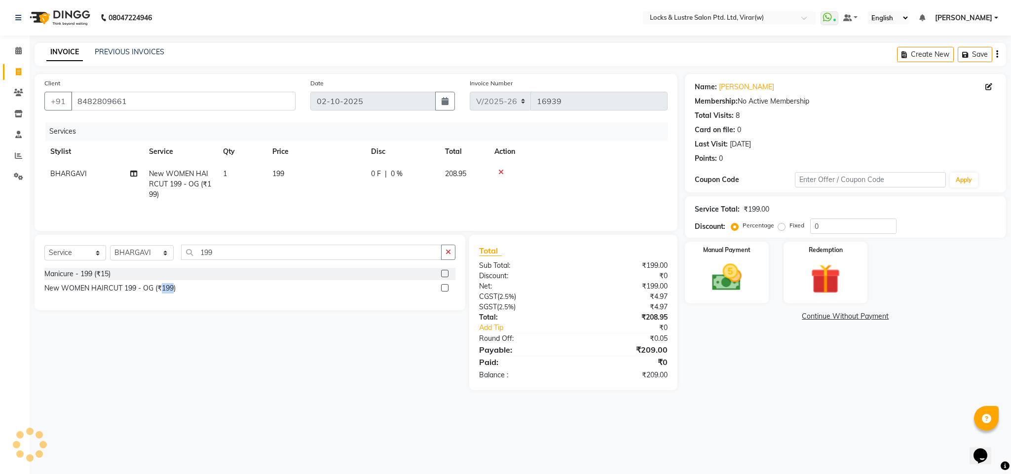
click at [165, 286] on div "New WOMEN HAIRCUT 199 - OG (₹199)" at bounding box center [249, 288] width 411 height 12
click at [165, 290] on div "New WOMEN HAIRCUT 199 - OG (₹199)" at bounding box center [109, 288] width 131 height 10
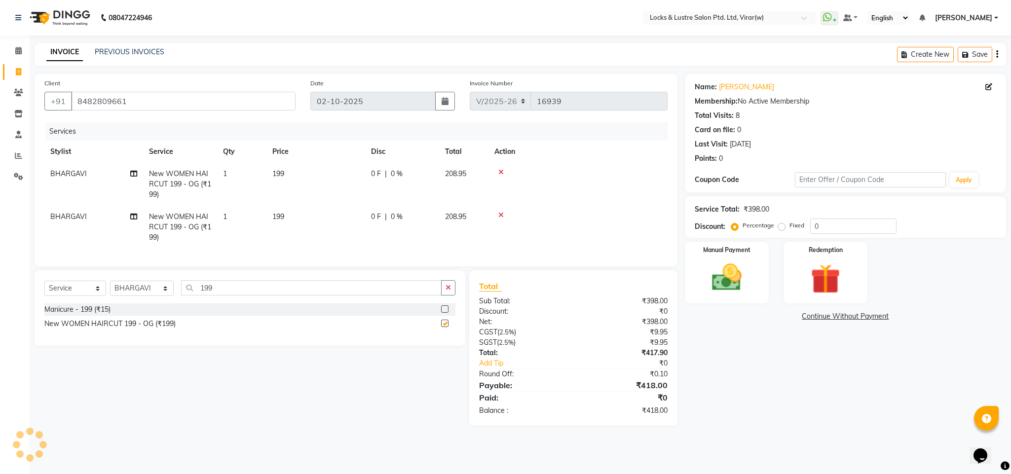
checkbox input "false"
click at [137, 296] on select "Select Stylist AARTI Abdul Khan Adil Admin AJAY AKASH NHAVI ANUSHKA Ashwini Saw…" at bounding box center [142, 288] width 64 height 15
select select "88739"
drag, startPoint x: 163, startPoint y: 299, endPoint x: 177, endPoint y: 299, distance: 13.8
click at [170, 296] on select "Select Stylist AARTI Abdul Khan Adil Admin AJAY AKASH NHAVI ANUSHKA Ashwini Saw…" at bounding box center [142, 288] width 64 height 15
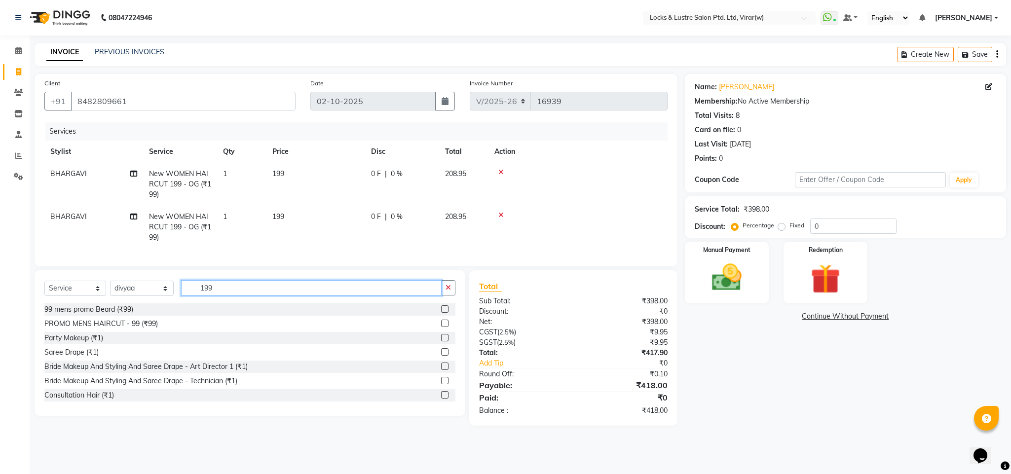
click at [209, 296] on input "199" at bounding box center [311, 287] width 261 height 15
drag, startPoint x: 184, startPoint y: 303, endPoint x: 191, endPoint y: 304, distance: 7.9
click at [184, 296] on input "199" at bounding box center [311, 287] width 261 height 15
drag, startPoint x: 207, startPoint y: 303, endPoint x: 154, endPoint y: 303, distance: 53.3
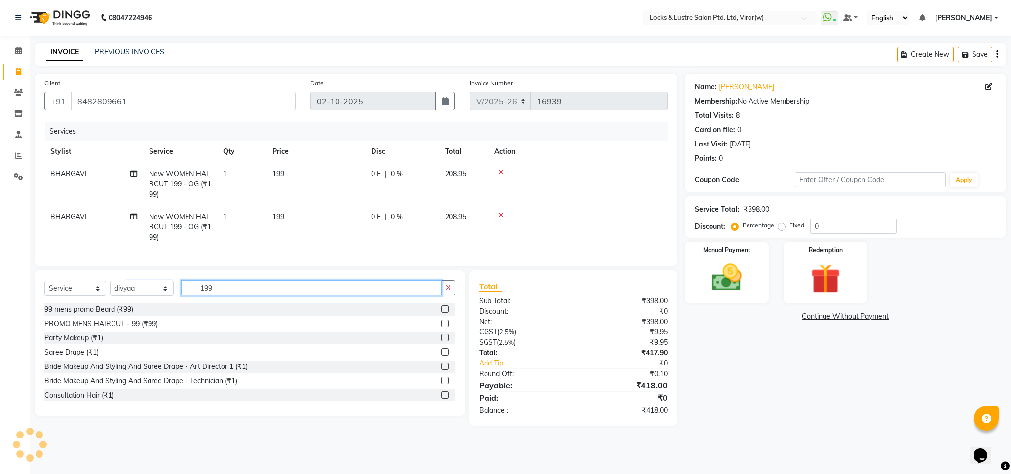
click at [154, 303] on div "Select Service Product Membership Package Voucher Prepaid Gift Card Select Styl…" at bounding box center [249, 291] width 411 height 23
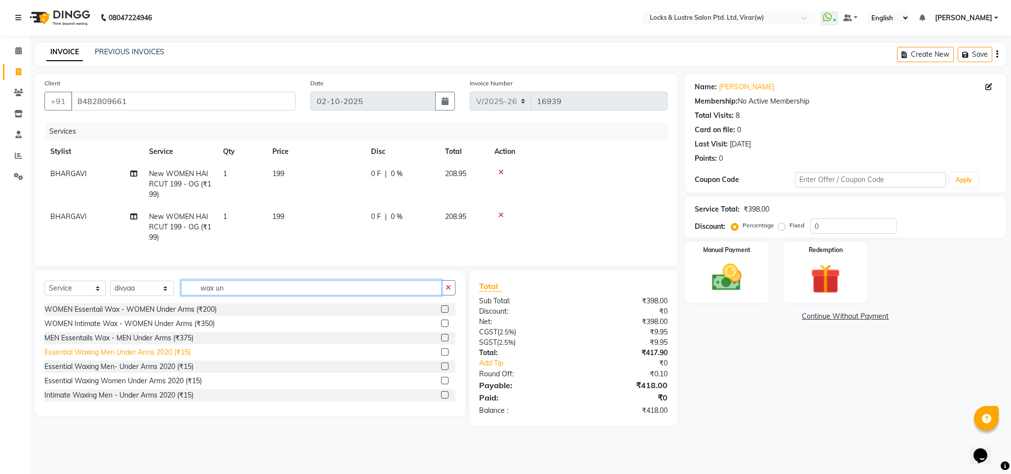
type input "wax un"
click at [174, 358] on div "Essential Waxing Men Under Arms 2020 (₹15)" at bounding box center [117, 352] width 146 height 10
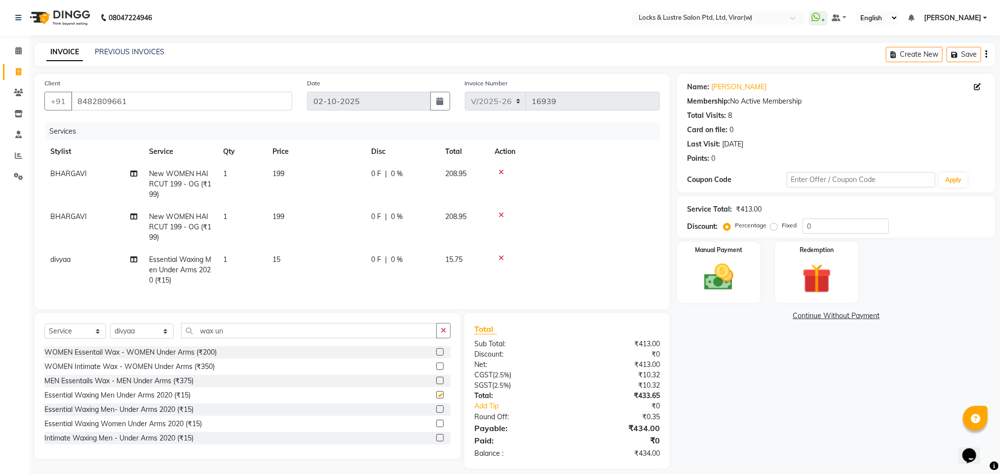
checkbox input "false"
click at [322, 267] on td "15" at bounding box center [315, 270] width 99 height 43
select select "88739"
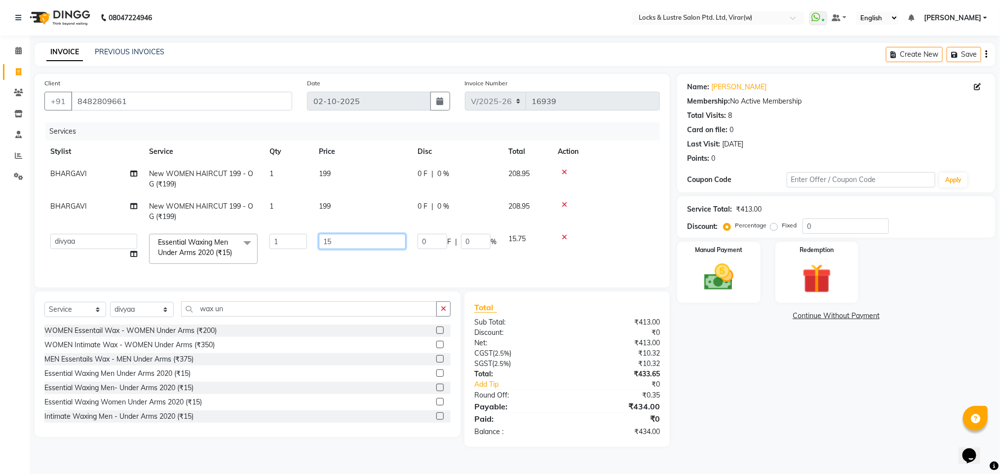
drag, startPoint x: 355, startPoint y: 242, endPoint x: 290, endPoint y: 241, distance: 65.1
click at [287, 238] on tr "AARTI Abdul Khan Adil Admin AJAY AKASH NHAVI ANUSHKA Ashwini Sawant BEAUTY DUMM…" at bounding box center [351, 249] width 615 height 42
type input "180"
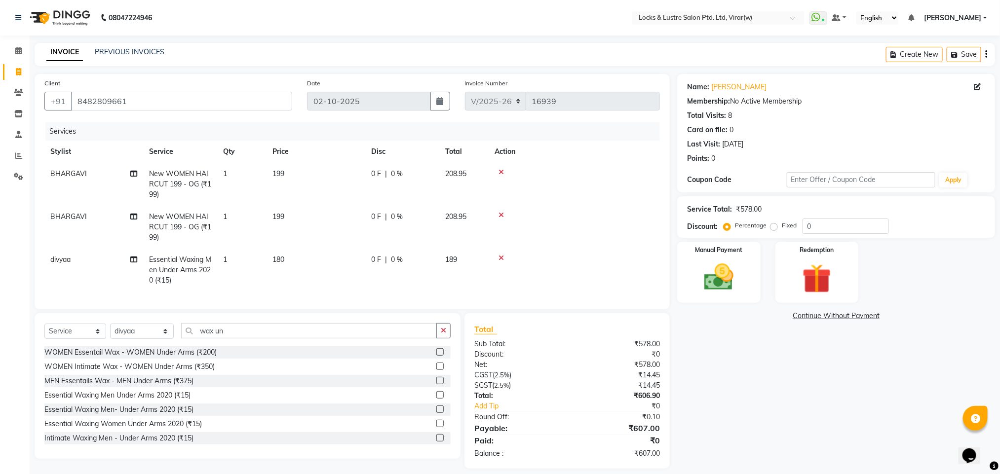
click at [677, 380] on div "Name: Anushka Jadhav Membership: No Active Membership Total Visits: 8 Card on f…" at bounding box center [839, 271] width 325 height 395
drag, startPoint x: 739, startPoint y: 272, endPoint x: 748, endPoint y: 290, distance: 20.1
click at [738, 272] on img at bounding box center [718, 277] width 49 height 35
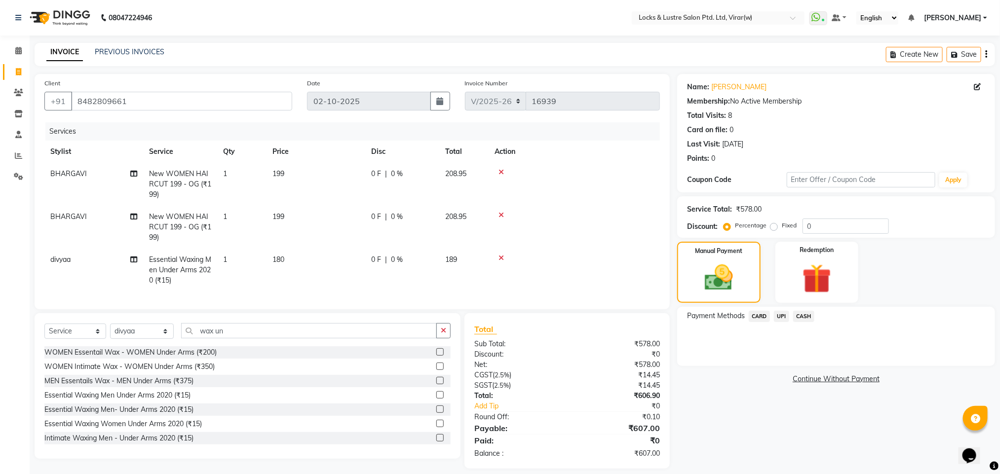
drag, startPoint x: 801, startPoint y: 314, endPoint x: 810, endPoint y: 327, distance: 15.6
click at [804, 314] on span "CASH" at bounding box center [803, 316] width 21 height 11
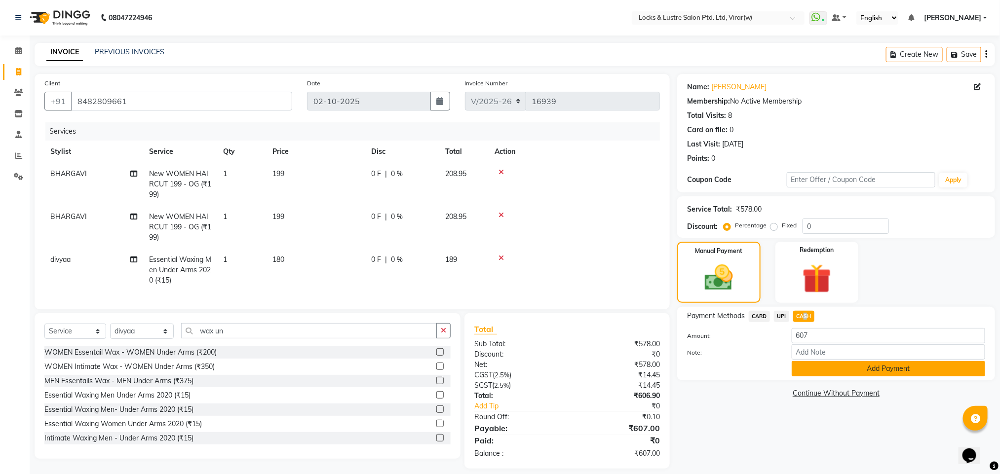
click at [816, 367] on button "Add Payment" at bounding box center [887, 368] width 193 height 15
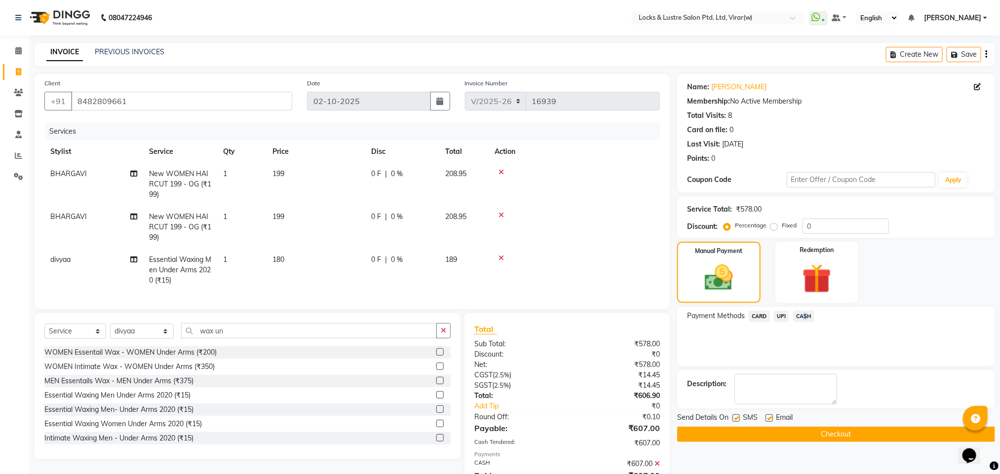
click at [797, 433] on button "Checkout" at bounding box center [836, 434] width 318 height 15
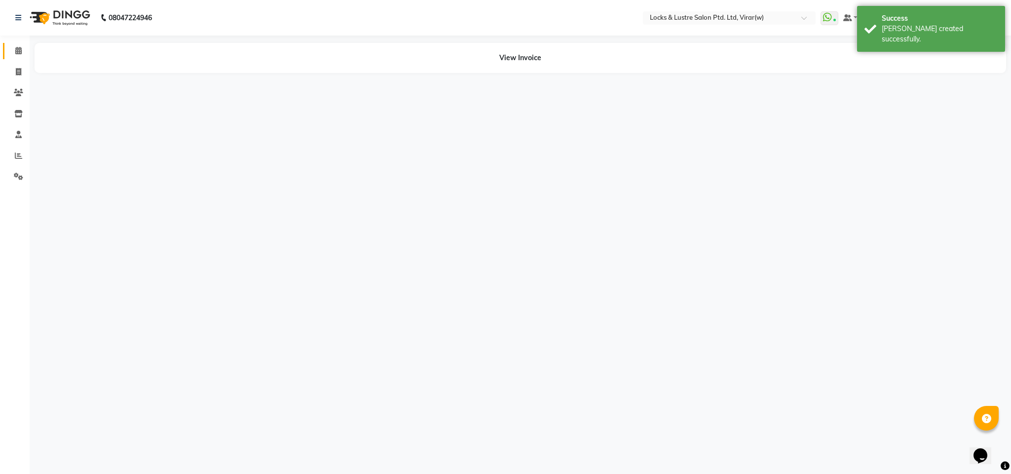
click at [19, 56] on span at bounding box center [18, 50] width 17 height 11
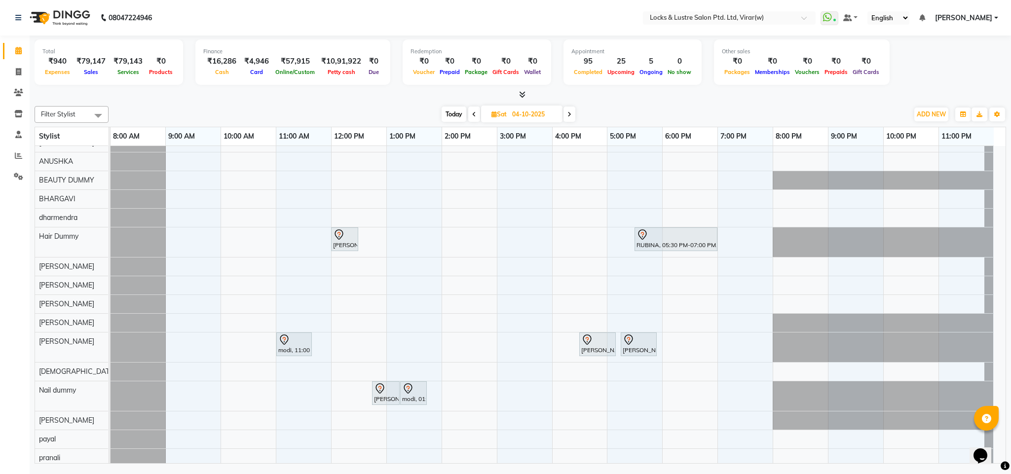
click at [447, 112] on span "Today" at bounding box center [454, 114] width 25 height 15
type input "02-10-2025"
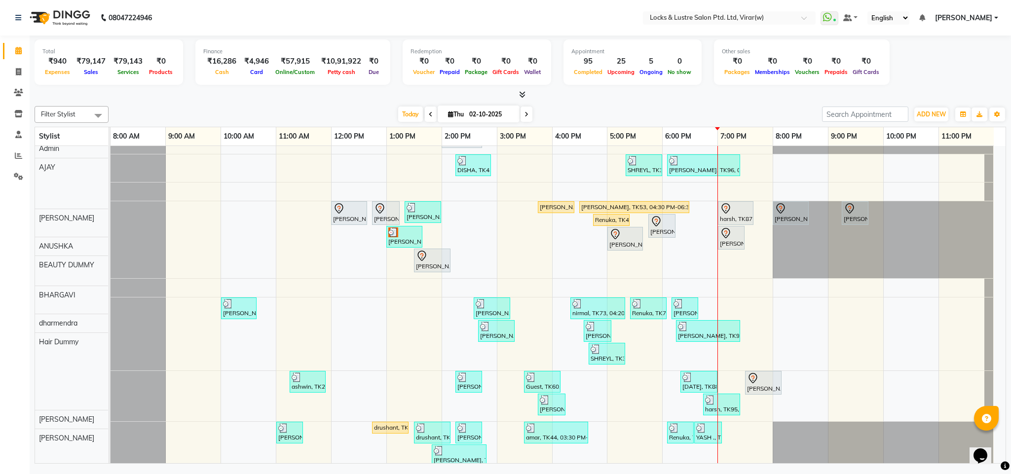
scroll to position [289, 0]
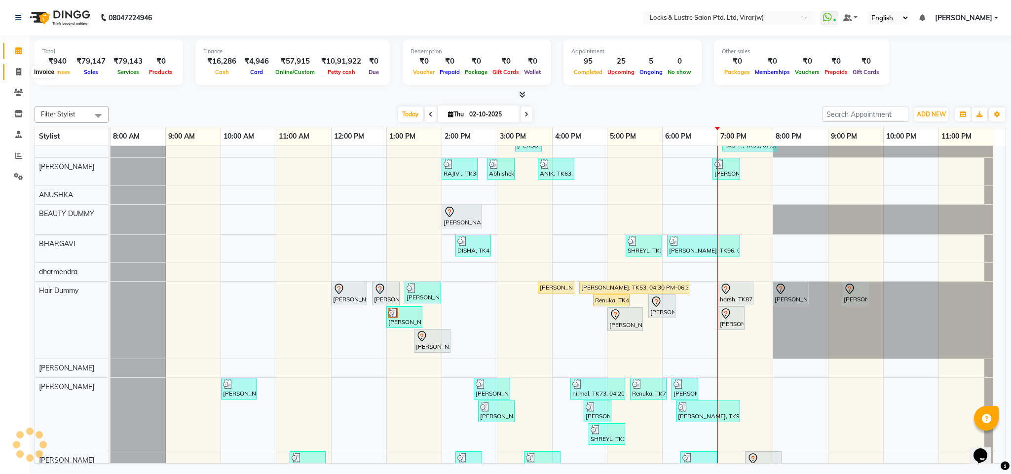
click at [11, 74] on span at bounding box center [18, 72] width 17 height 11
select select "service"
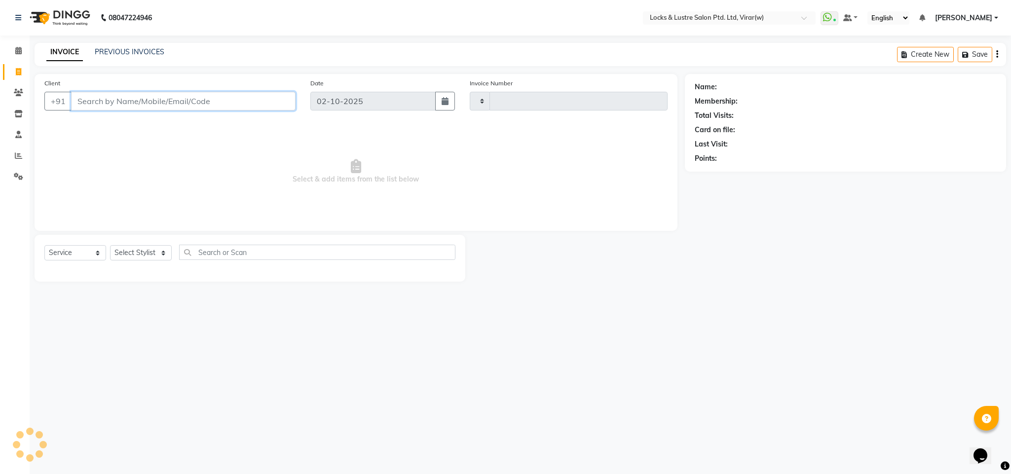
click at [220, 96] on input "Client" at bounding box center [183, 101] width 224 height 19
type input "16940"
select select "5944"
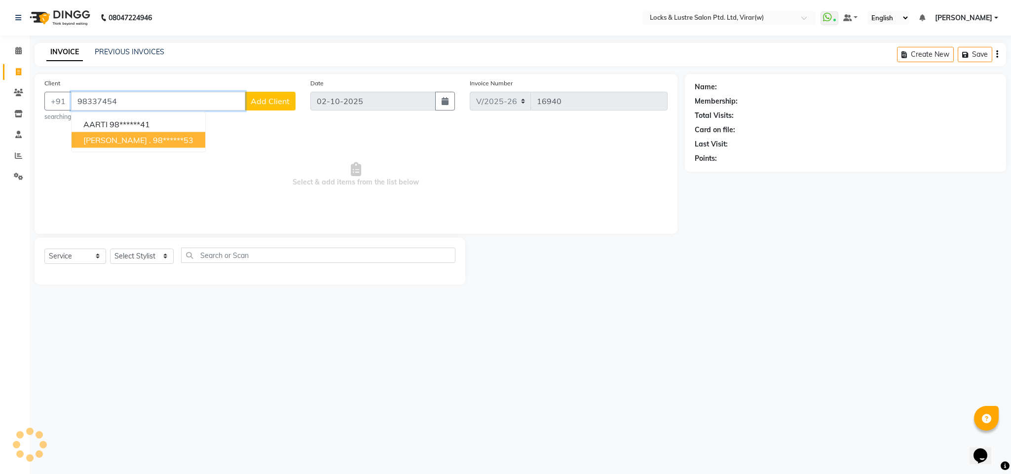
click at [109, 144] on span "Ronak ." at bounding box center [117, 140] width 68 height 10
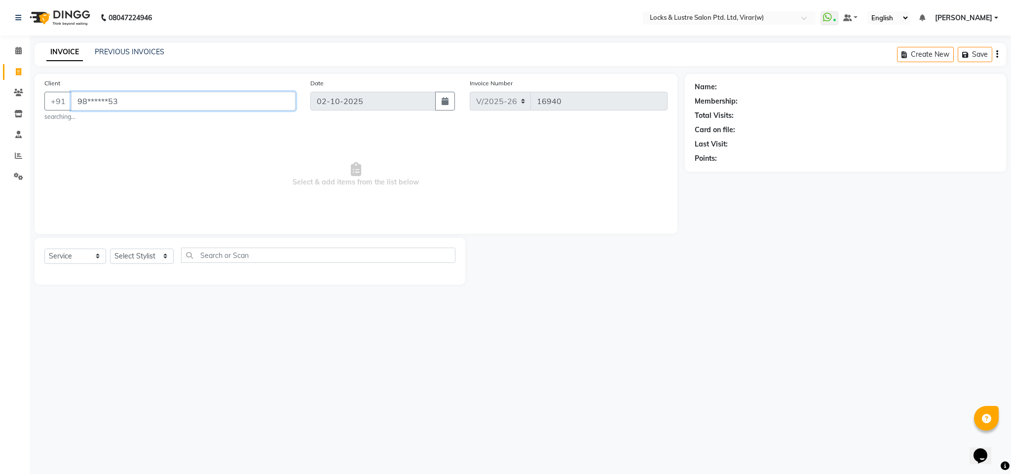
type input "98******53"
click at [154, 266] on div "Select Service Product Membership Package Voucher Prepaid Gift Card Select Styl…" at bounding box center [249, 259] width 411 height 23
click at [154, 260] on select "Select Stylist AARTI Abdul Khan Adil Admin AJAY AKASH NHAVI ANUSHKA Ashwini Saw…" at bounding box center [142, 256] width 64 height 15
select select "84172"
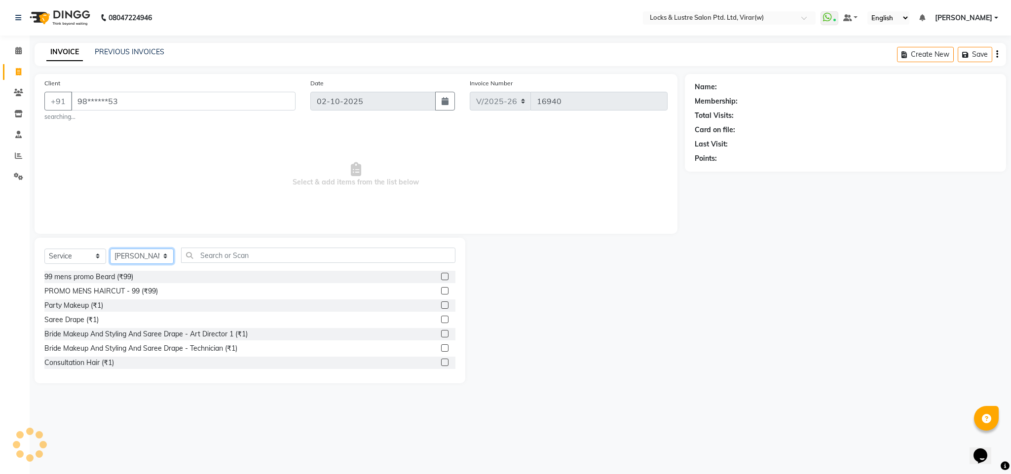
drag, startPoint x: 154, startPoint y: 260, endPoint x: 218, endPoint y: 253, distance: 64.5
click at [154, 260] on select "Select Stylist AARTI Abdul Khan Adil Admin AJAY AKASH NHAVI ANUSHKA Ashwini Saw…" at bounding box center [142, 256] width 64 height 15
click at [234, 253] on input "text" at bounding box center [318, 255] width 274 height 15
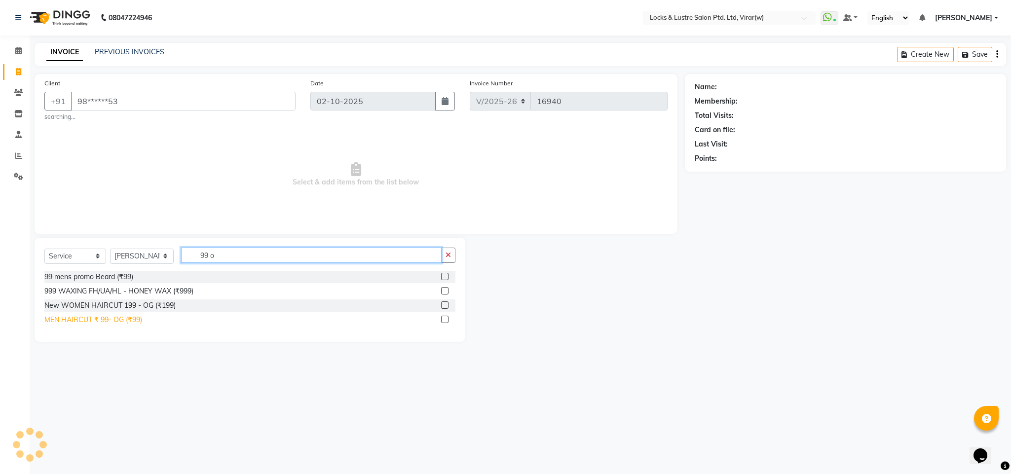
type input "99 o"
click at [106, 325] on div "MEN HAIRCUT ₹ 99- OG (₹99)" at bounding box center [93, 320] width 98 height 10
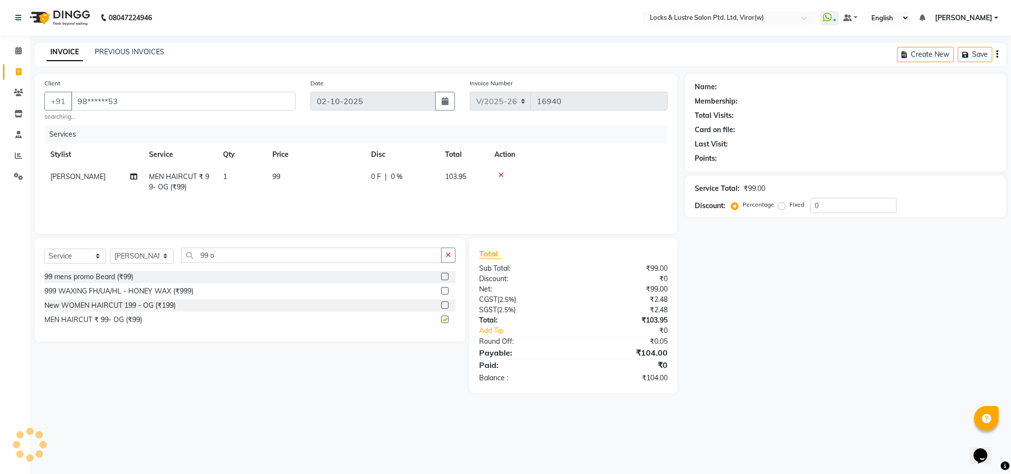
checkbox input "false"
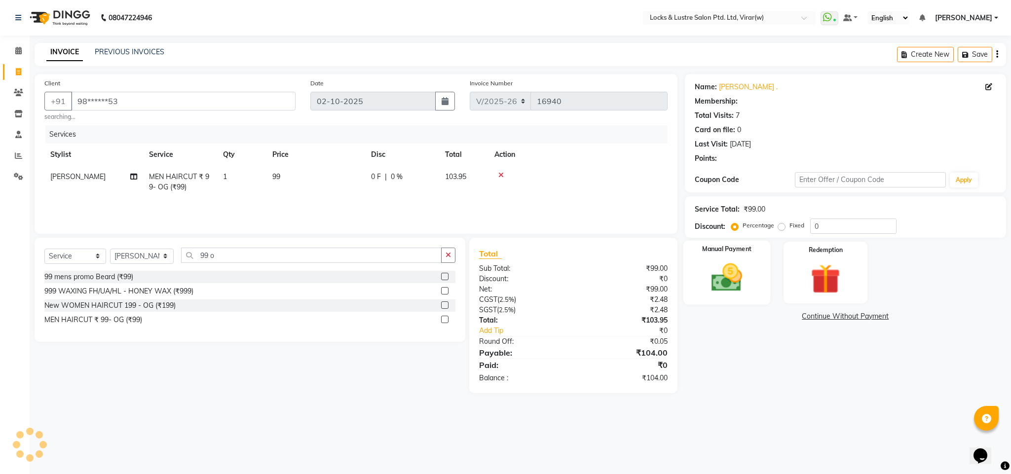
click at [745, 282] on img at bounding box center [727, 278] width 50 height 36
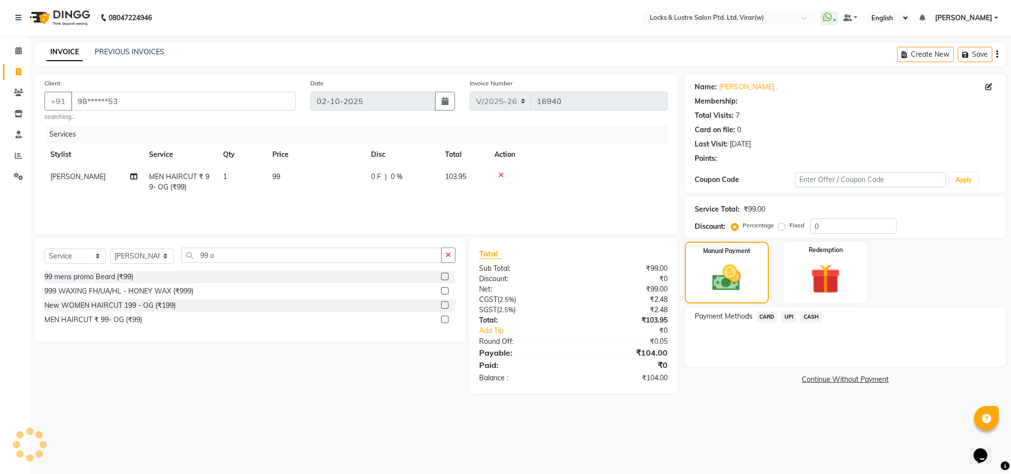
click at [786, 313] on span "UPI" at bounding box center [788, 316] width 15 height 11
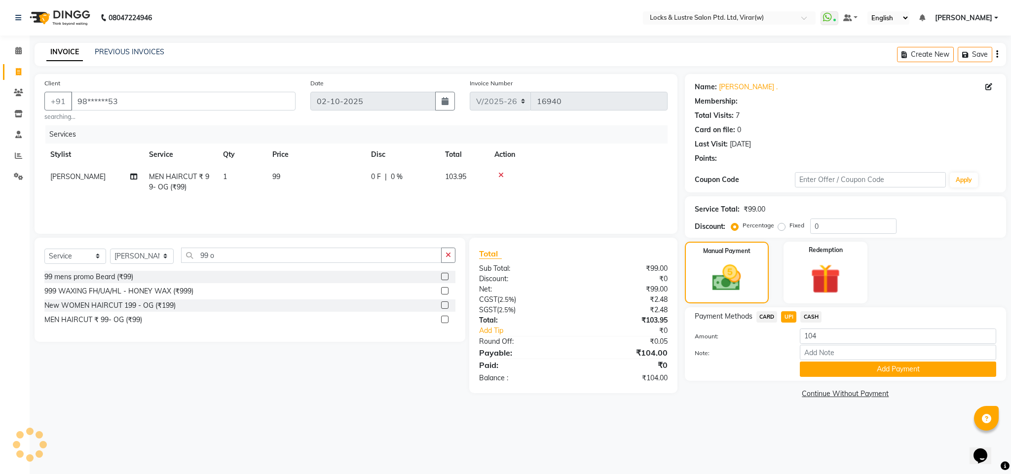
click at [839, 379] on div "Payment Methods CARD UPI CASH Amount: 104 Note: Add Payment" at bounding box center [845, 344] width 321 height 74
click at [848, 369] on button "Add Payment" at bounding box center [898, 369] width 196 height 15
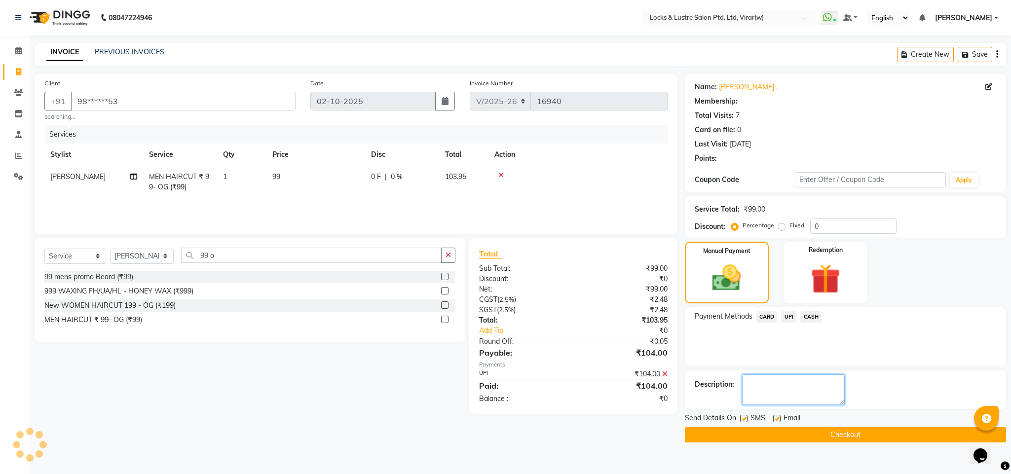
click at [811, 388] on textarea at bounding box center [793, 389] width 103 height 31
click at [833, 381] on textarea at bounding box center [793, 389] width 103 height 31
type textarea "527562430859"
click at [856, 432] on button "Checkout" at bounding box center [845, 434] width 321 height 15
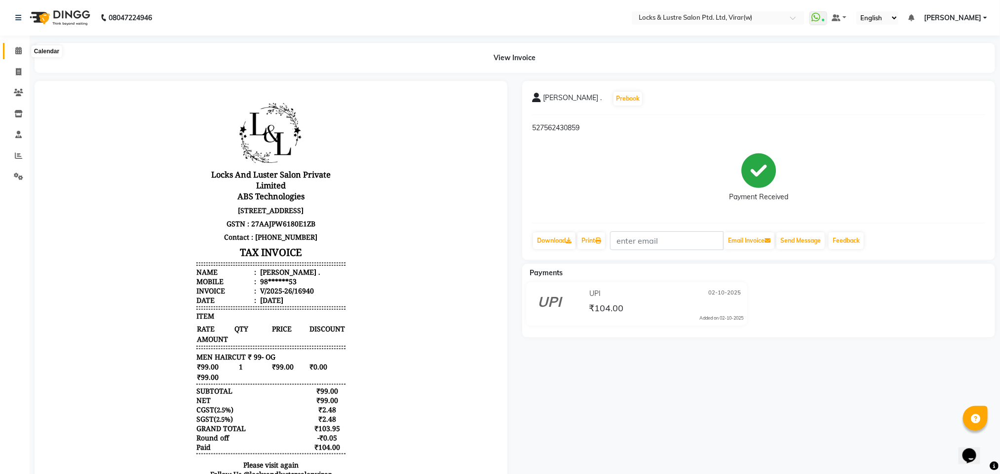
click at [18, 45] on span at bounding box center [18, 50] width 17 height 11
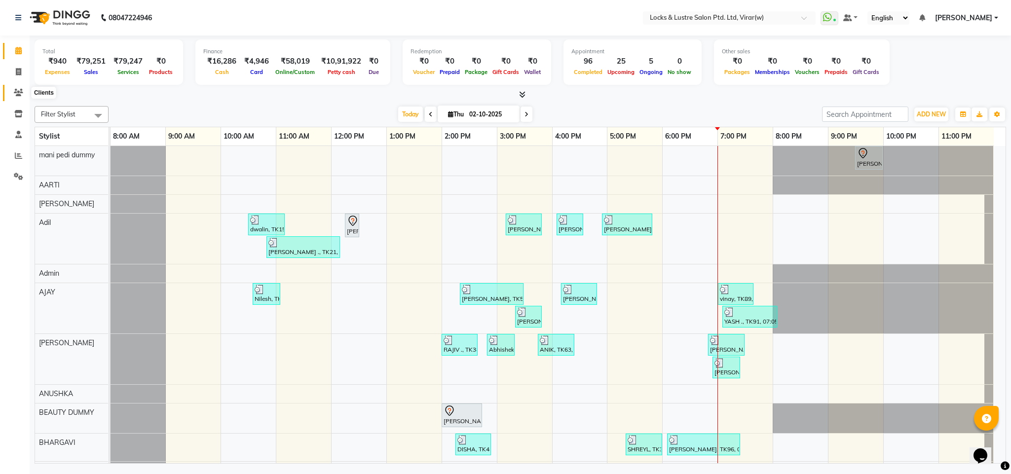
drag, startPoint x: 18, startPoint y: 88, endPoint x: 54, endPoint y: 91, distance: 35.6
click at [20, 89] on icon at bounding box center [18, 92] width 9 height 7
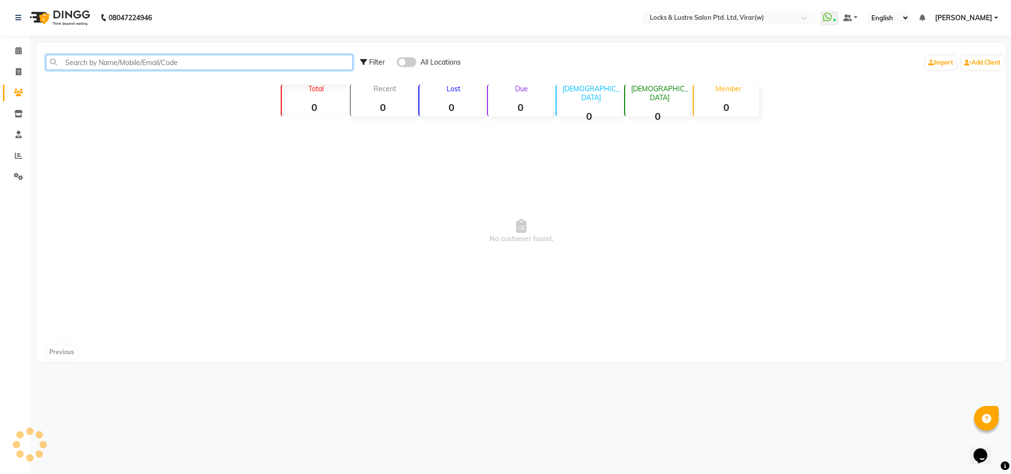
click at [121, 58] on input "text" at bounding box center [199, 62] width 307 height 15
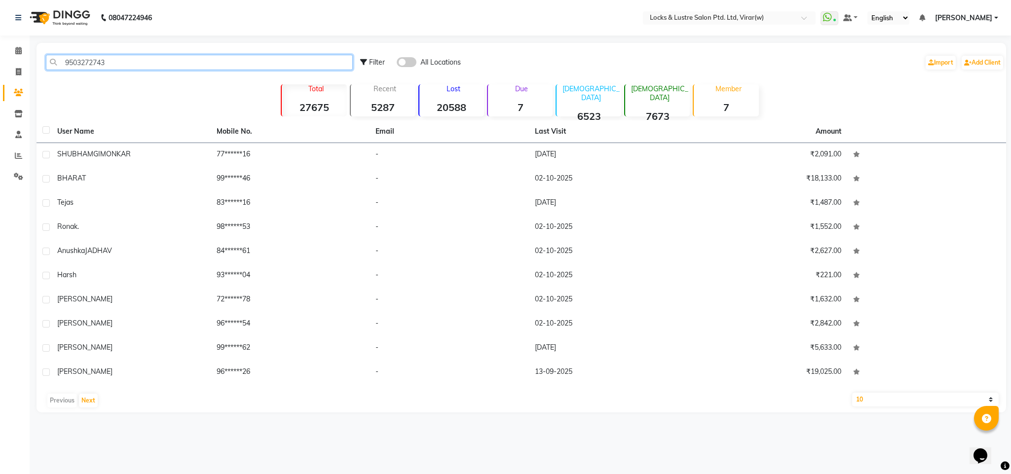
click at [186, 64] on input "9503272743" at bounding box center [199, 62] width 307 height 15
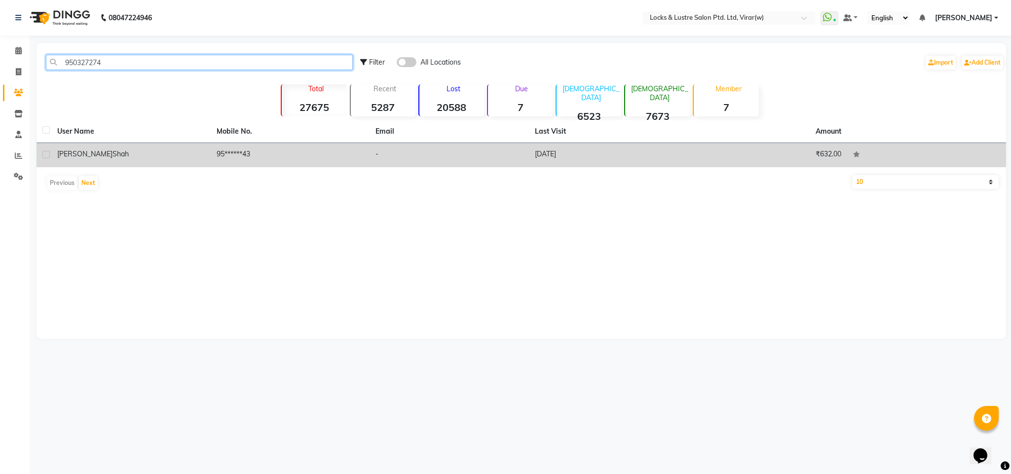
type input "950327274"
click at [207, 159] on td "[PERSON_NAME]" at bounding box center [130, 155] width 159 height 24
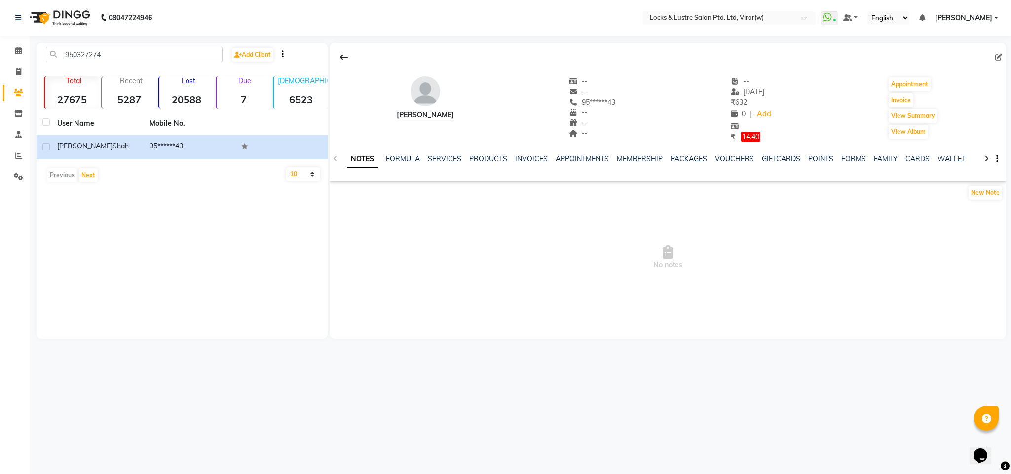
click at [438, 166] on div "NOTES FORMULA SERVICES PRODUCTS INVOICES APPOINTMENTS MEMBERSHIP PACKAGES VOUCH…" at bounding box center [656, 163] width 619 height 18
click at [439, 165] on div "NOTES FORMULA SERVICES PRODUCTS INVOICES APPOINTMENTS MEMBERSHIP PACKAGES VOUCH…" at bounding box center [656, 163] width 619 height 18
click at [440, 164] on div "SERVICES" at bounding box center [445, 159] width 34 height 10
click at [441, 163] on link "SERVICES" at bounding box center [445, 158] width 34 height 9
click at [444, 163] on link "SERVICES" at bounding box center [431, 159] width 41 height 18
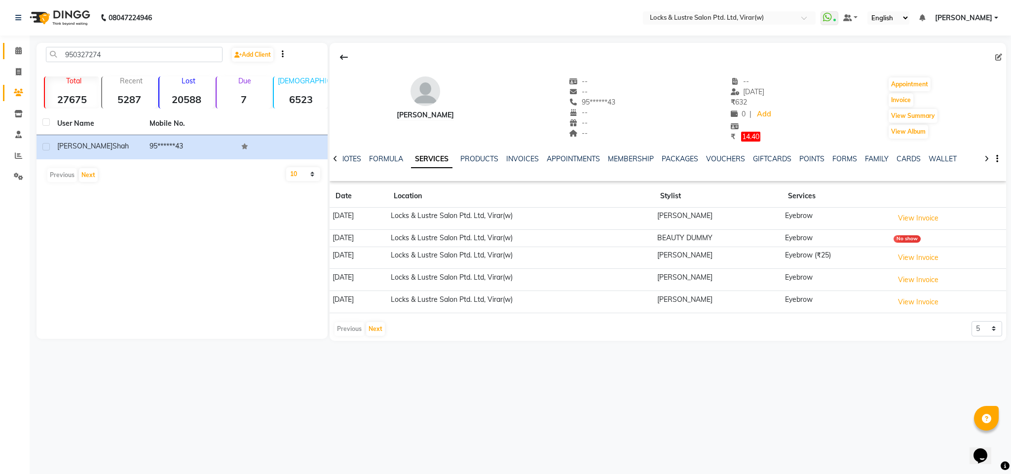
click at [9, 54] on link "Calendar" at bounding box center [15, 51] width 24 height 16
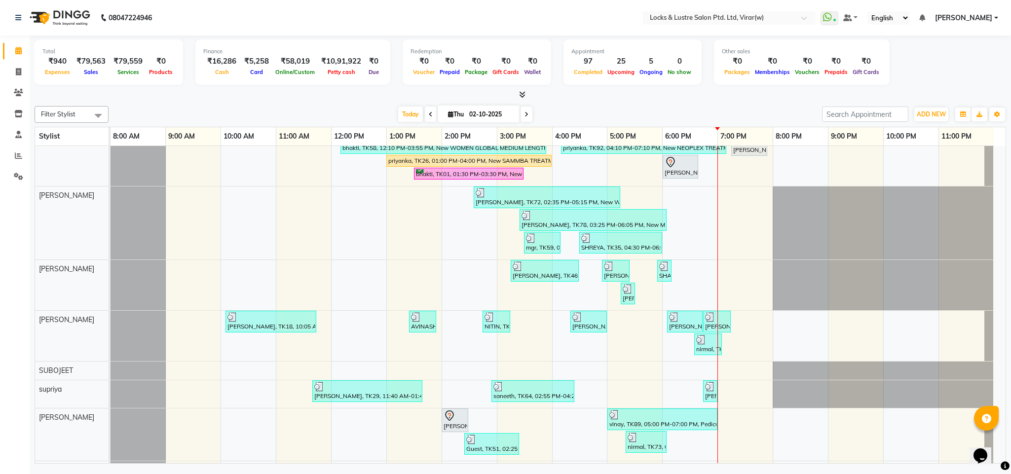
scroll to position [1066, 0]
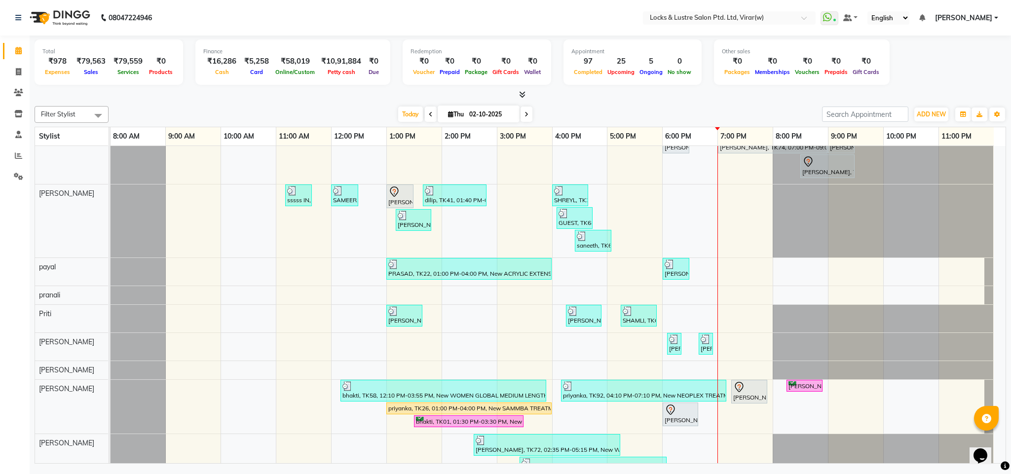
scroll to position [796, 0]
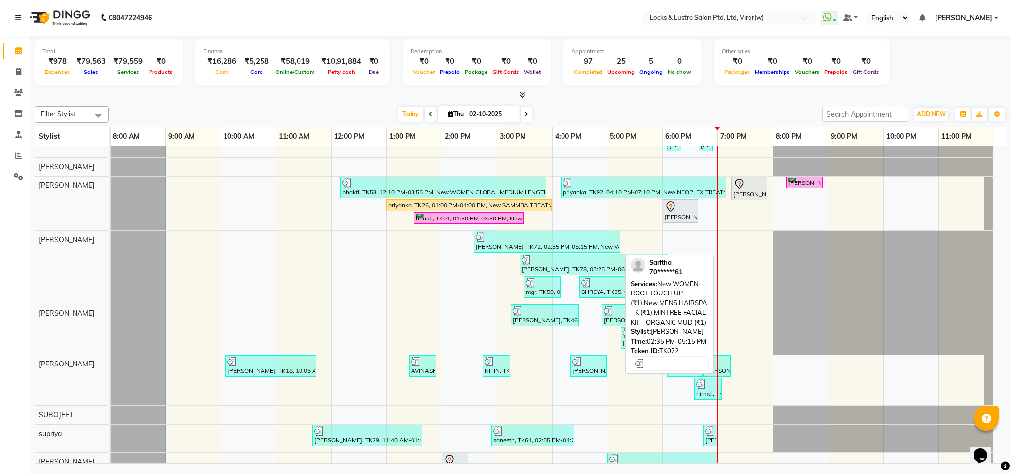
click at [527, 251] on div "[PERSON_NAME], TK72, 02:35 PM-05:15 PM, New WOMEN ROOT TOUCH UP (₹1),New MENS H…" at bounding box center [547, 241] width 145 height 19
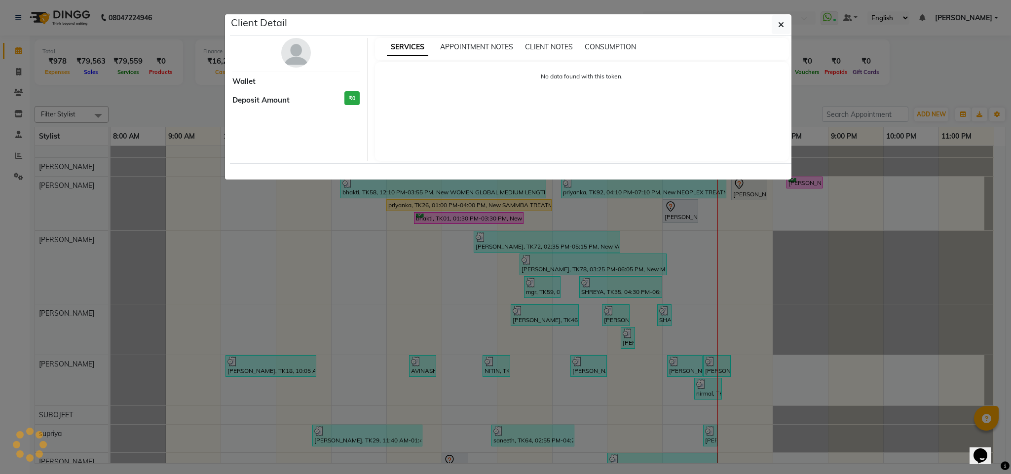
select select "3"
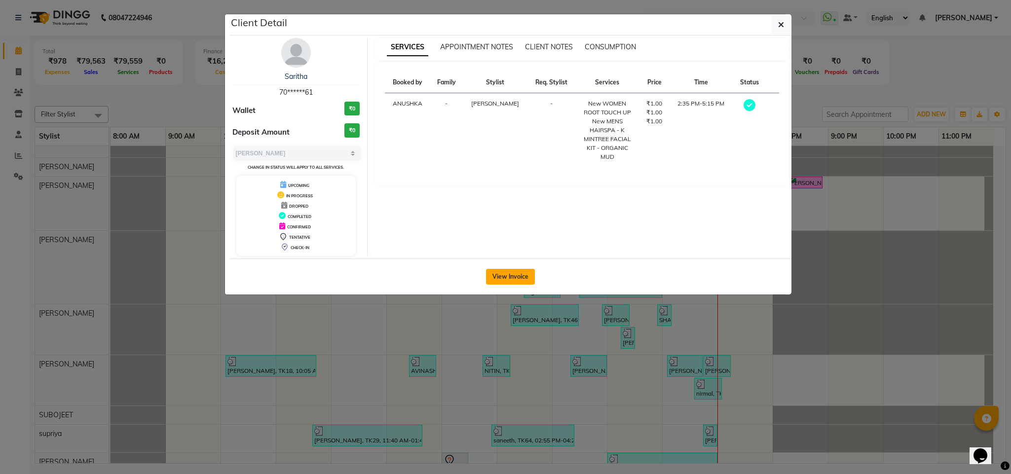
click at [490, 279] on button "View Invoice" at bounding box center [510, 277] width 49 height 16
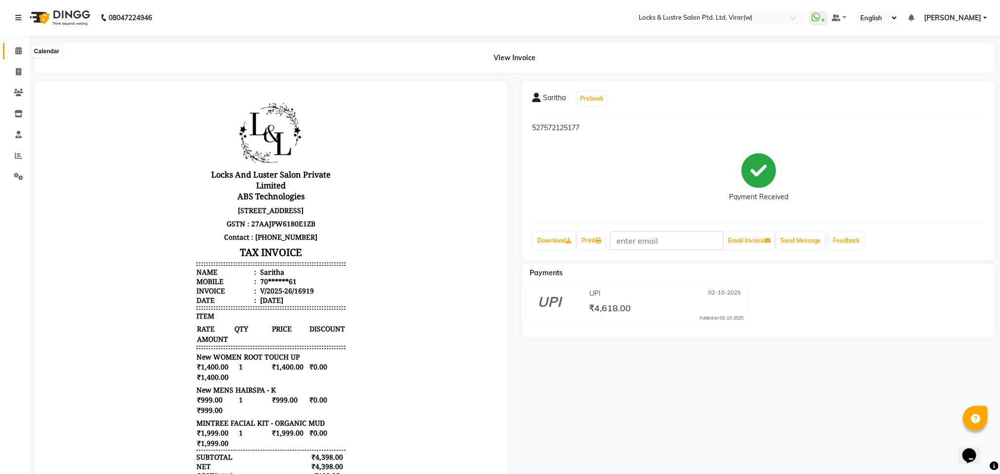
click at [14, 51] on span at bounding box center [18, 50] width 17 height 11
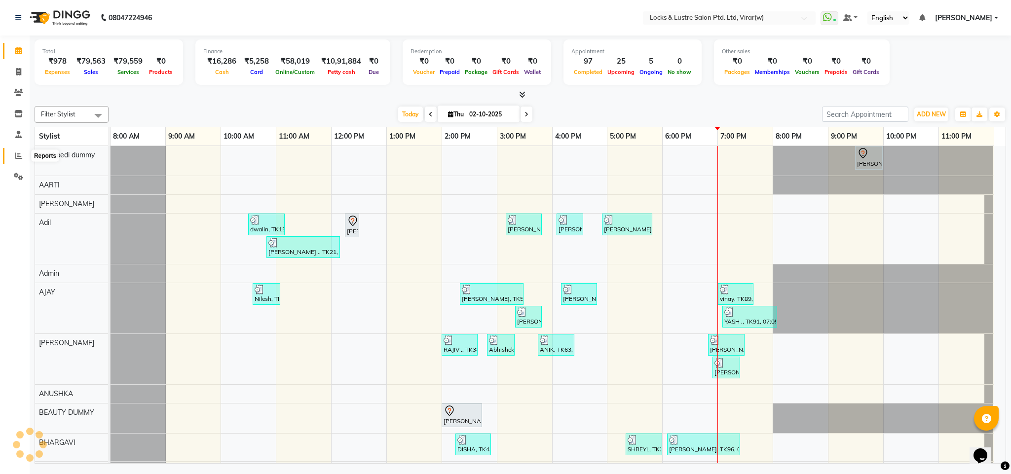
click at [22, 157] on span at bounding box center [18, 155] width 17 height 11
click at [12, 70] on span at bounding box center [18, 72] width 17 height 11
select select "service"
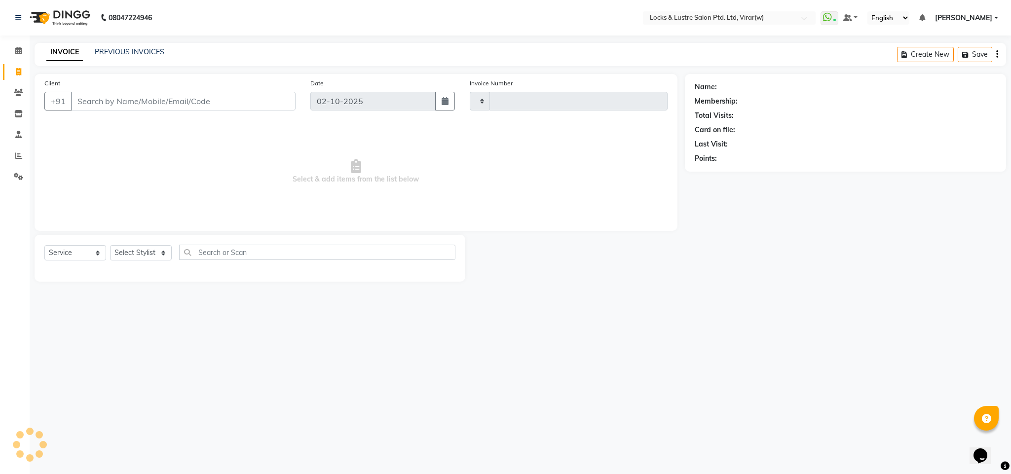
type input "16942"
select select "5944"
click at [128, 98] on input "Client" at bounding box center [183, 101] width 224 height 19
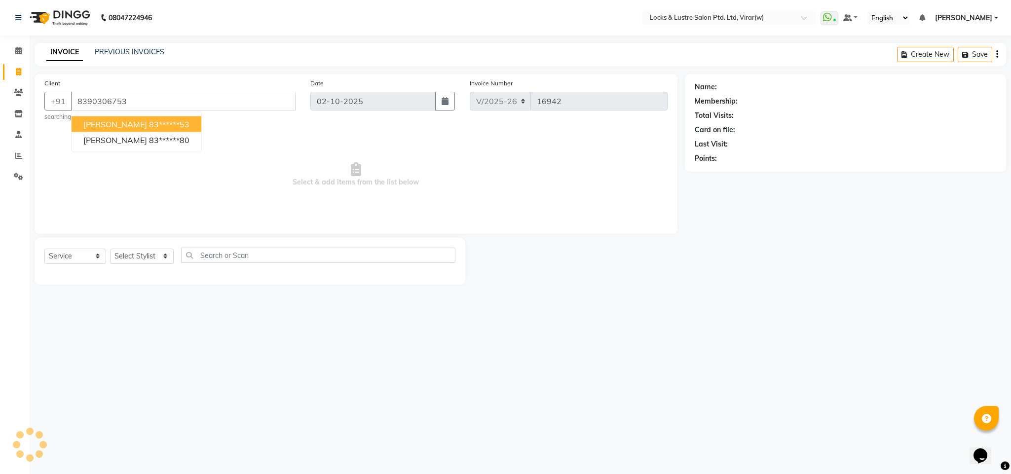
click at [149, 124] on ngb-highlight "83******53" at bounding box center [169, 124] width 40 height 10
type input "83******53"
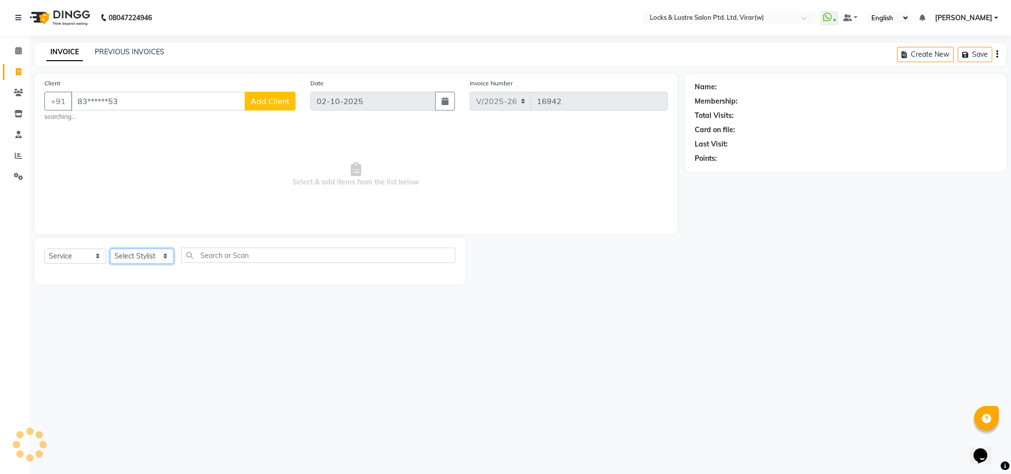
click at [122, 255] on select "Select Stylist AARTI Abdul Khan Adil Admin AJAY AKASH NHAVI ANUSHKA Ashwini Saw…" at bounding box center [142, 256] width 64 height 15
click at [123, 255] on select "Select Stylist AARTI Abdul Khan Adil Admin AJAY AKASH NHAVI ANUSHKA Ashwini Saw…" at bounding box center [142, 256] width 64 height 15
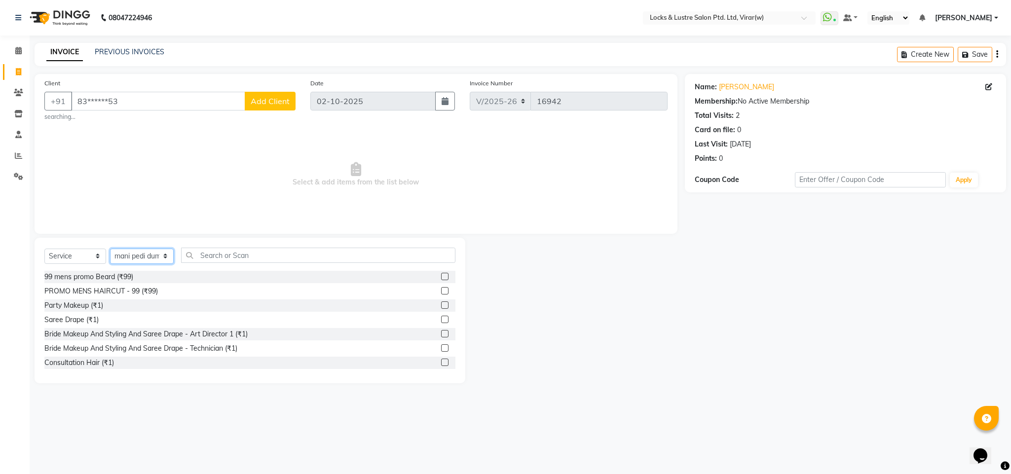
click at [132, 255] on select "Select Stylist AARTI Abdul Khan Adil Admin AJAY AKASH NHAVI ANUSHKA Ashwini Saw…" at bounding box center [142, 256] width 64 height 15
select select "43855"
click at [110, 249] on select "Select Stylist AARTI Abdul Khan Adil Admin AJAY AKASH NHAVI ANUSHKA Ashwini Saw…" at bounding box center [142, 256] width 64 height 15
click at [214, 255] on input "text" at bounding box center [318, 255] width 274 height 15
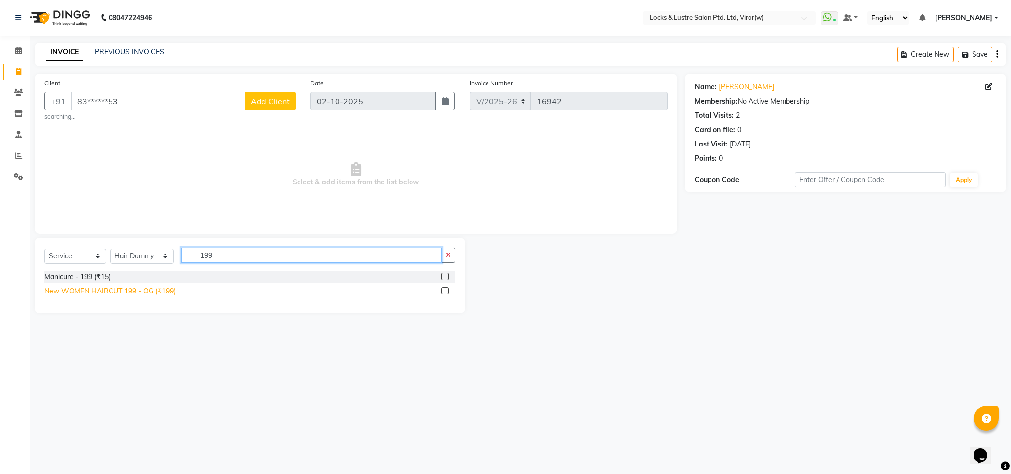
type input "199"
click at [167, 287] on div "New WOMEN HAIRCUT 199 - OG (₹199)" at bounding box center [109, 291] width 131 height 10
checkbox input "false"
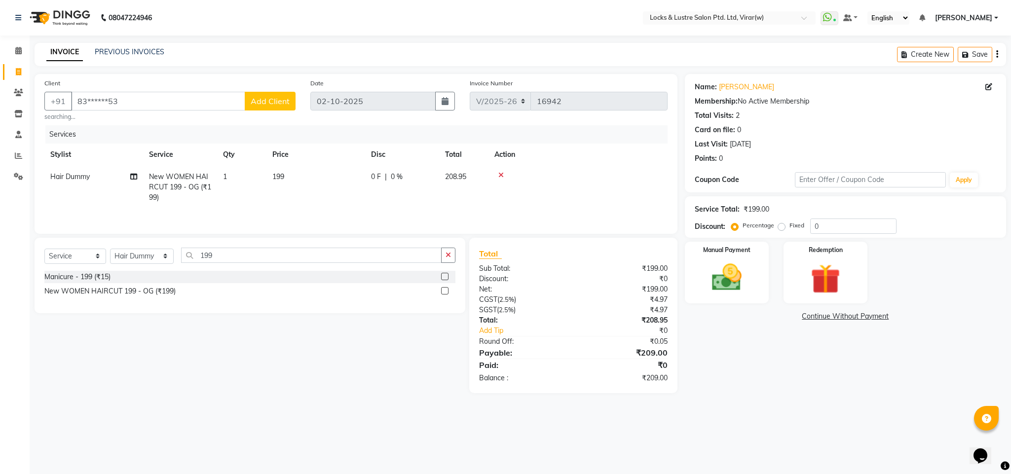
click at [730, 318] on div "Name: Jasmita Membership: No Active Membership Total Visits: 2 Card on file: 0 …" at bounding box center [849, 233] width 329 height 319
click at [75, 178] on span "Hair Dummy" at bounding box center [69, 176] width 39 height 9
select select "43855"
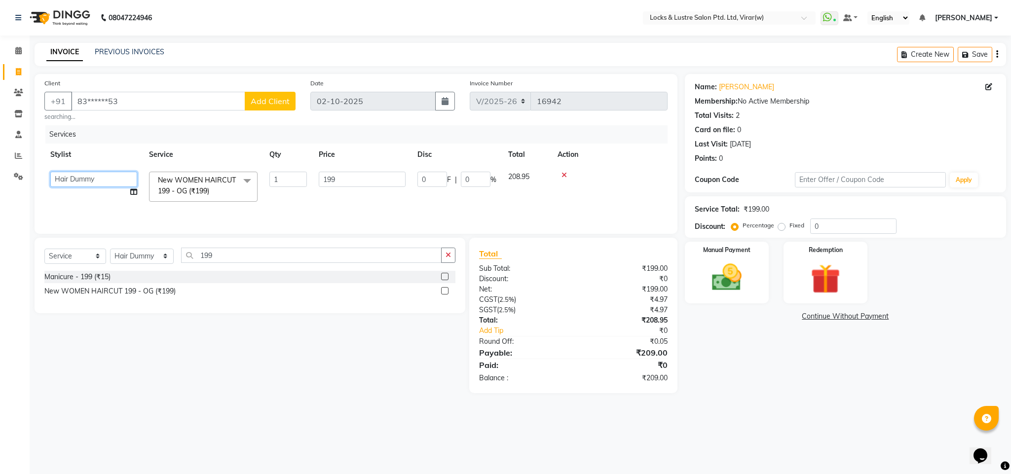
click at [86, 178] on select "AARTI Abdul Khan Adil Admin AJAY AKASH NHAVI ANUSHKA Ashwini Sawant BEAUTY DUMM…" at bounding box center [93, 179] width 87 height 15
select select "68717"
click at [86, 178] on select "AARTI Abdul Khan Adil Admin AJAY AKASH NHAVI ANUSHKA Ashwini Sawant BEAUTY DUMM…" at bounding box center [93, 179] width 87 height 15
click at [217, 149] on tr "Stylist Service Qty Price Disc Total Action" at bounding box center [355, 155] width 623 height 22
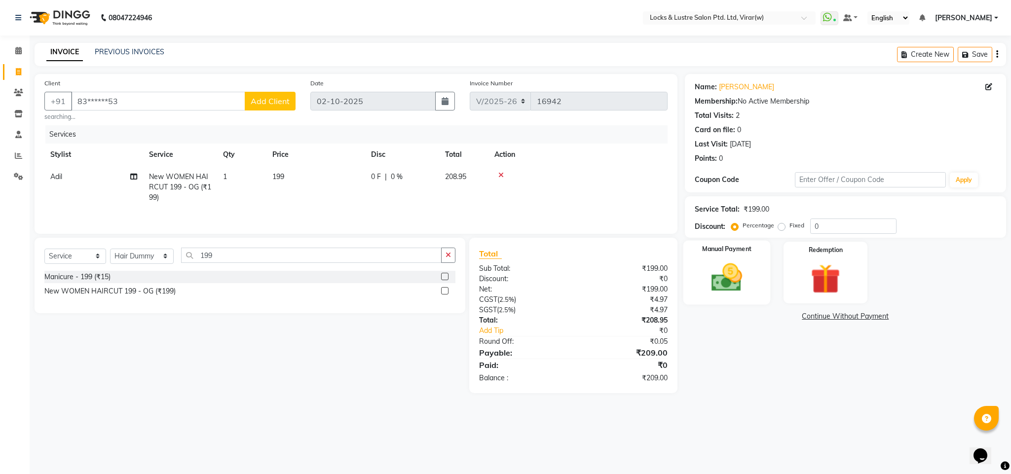
click at [731, 276] on img at bounding box center [727, 278] width 50 height 36
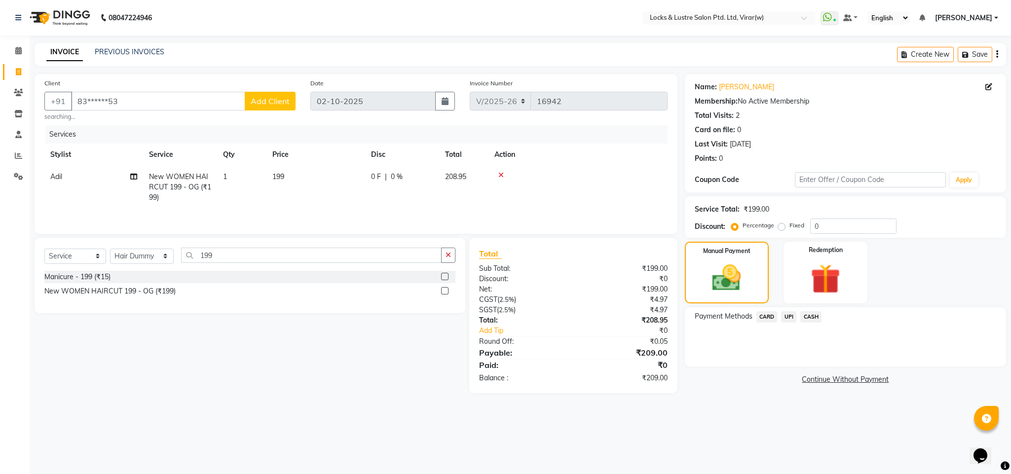
click at [786, 317] on span "UPI" at bounding box center [788, 316] width 15 height 11
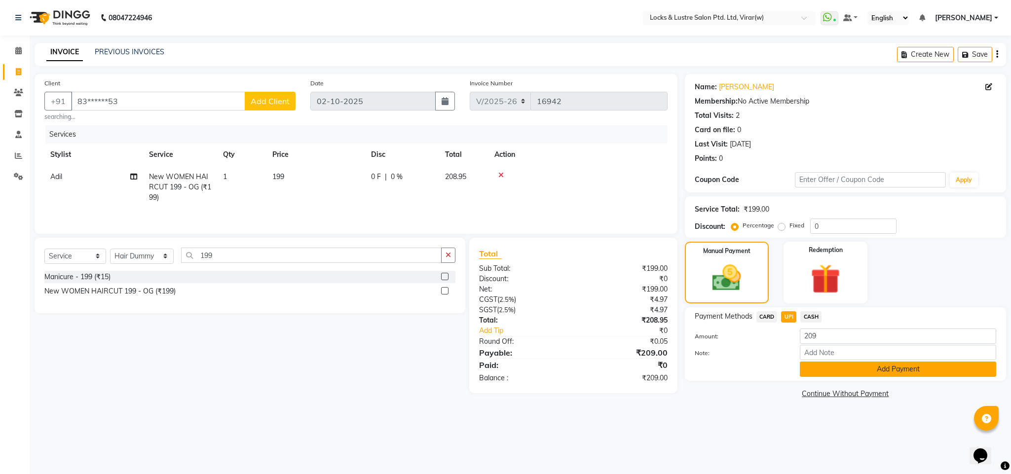
click at [823, 373] on button "Add Payment" at bounding box center [898, 369] width 196 height 15
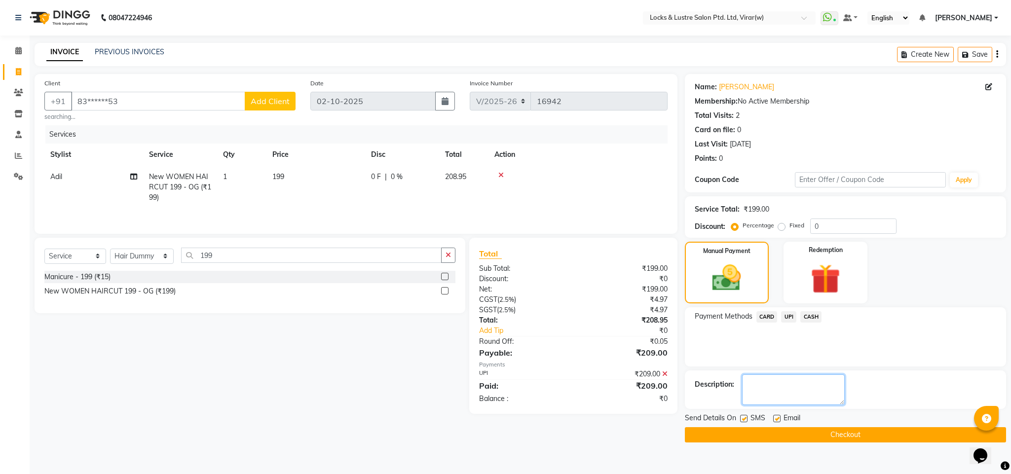
click at [803, 382] on textarea at bounding box center [793, 389] width 103 height 31
type textarea "112087419952"
click at [808, 438] on button "Checkout" at bounding box center [845, 434] width 321 height 15
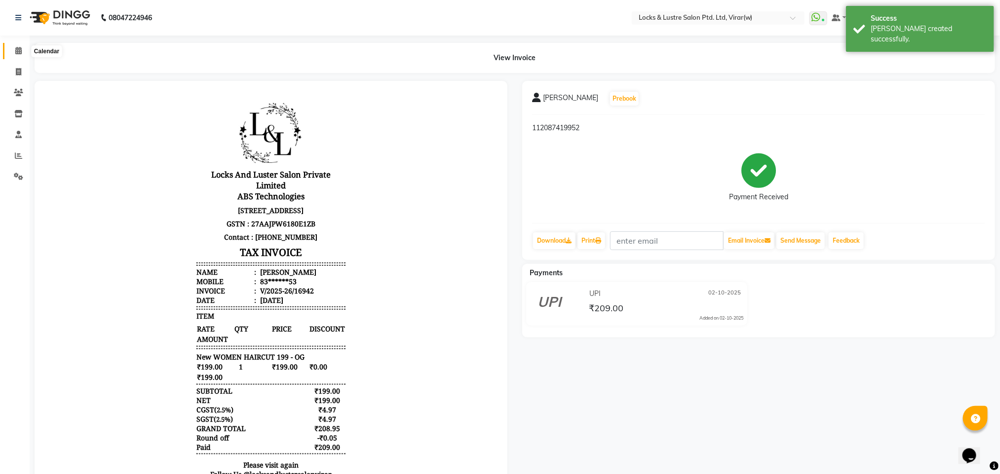
click at [15, 52] on icon at bounding box center [18, 50] width 6 height 7
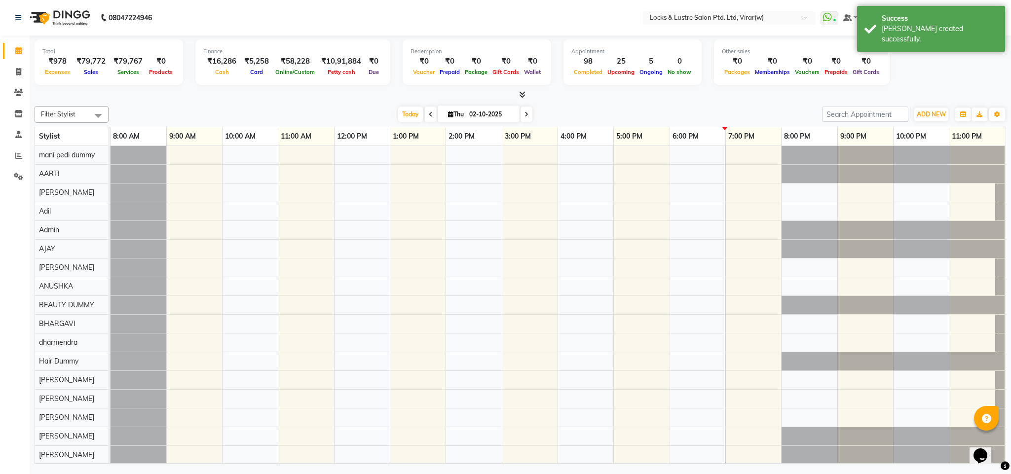
scroll to position [0, 11]
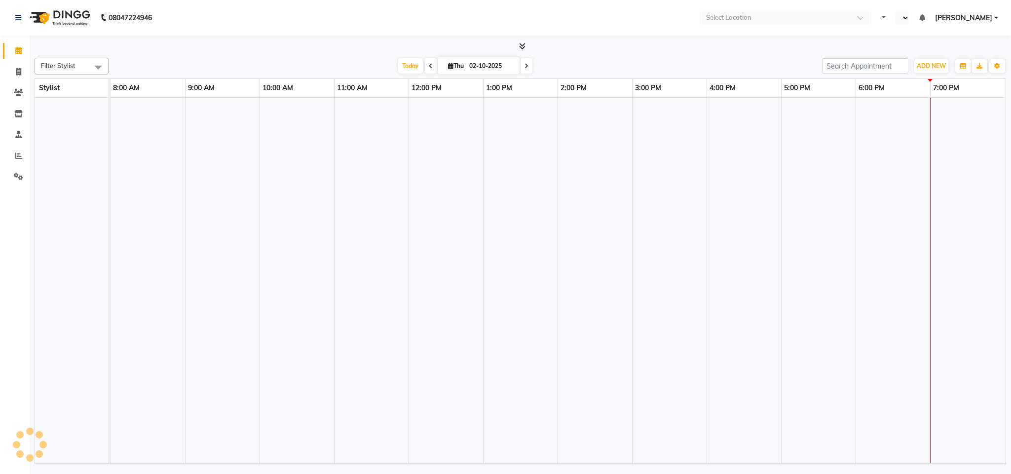
select select "en"
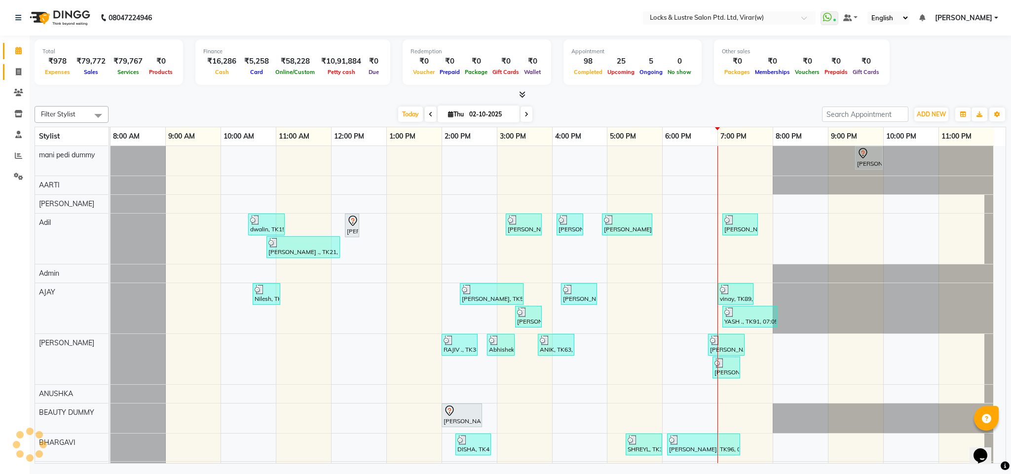
click at [19, 66] on link "Invoice" at bounding box center [15, 72] width 24 height 16
select select "service"
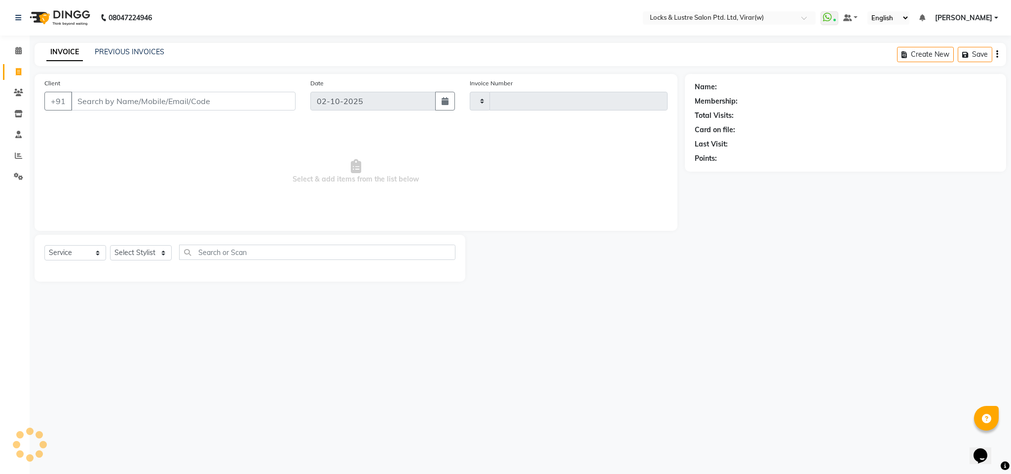
click at [173, 95] on input "Client" at bounding box center [183, 101] width 224 height 19
type input "950"
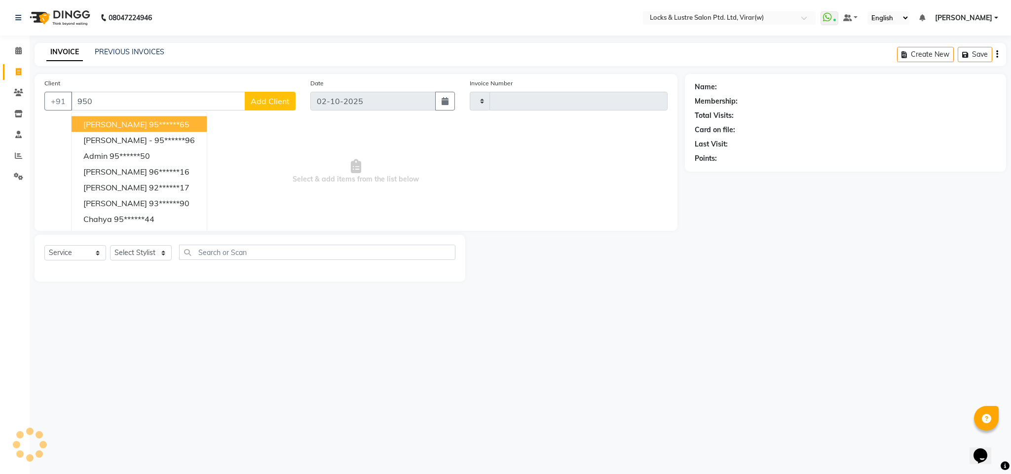
type input "16943"
select select "5944"
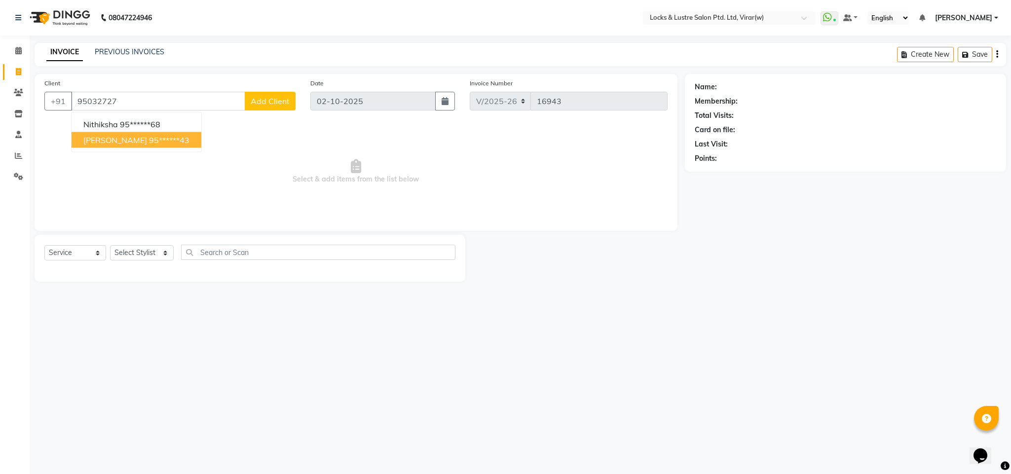
click at [149, 141] on ngb-highlight "95******43" at bounding box center [169, 140] width 40 height 10
type input "95******43"
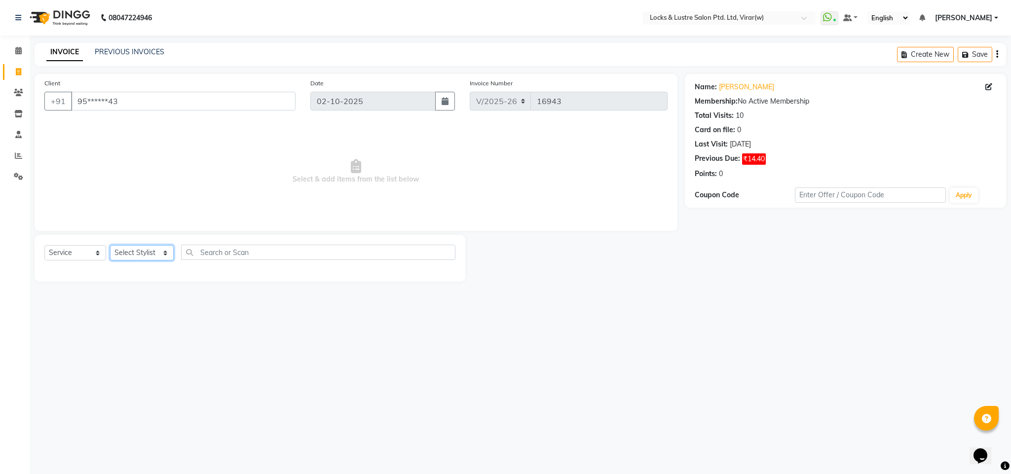
click at [135, 252] on select "Select Stylist [PERSON_NAME] [PERSON_NAME] [PERSON_NAME] AKASH [PERSON_NAME] [P…" at bounding box center [142, 252] width 64 height 15
select select "42117"
drag, startPoint x: 135, startPoint y: 253, endPoint x: 240, endPoint y: 257, distance: 105.1
click at [167, 255] on select "Select Stylist [PERSON_NAME] [PERSON_NAME] [PERSON_NAME] AKASH [PERSON_NAME] [P…" at bounding box center [142, 252] width 64 height 15
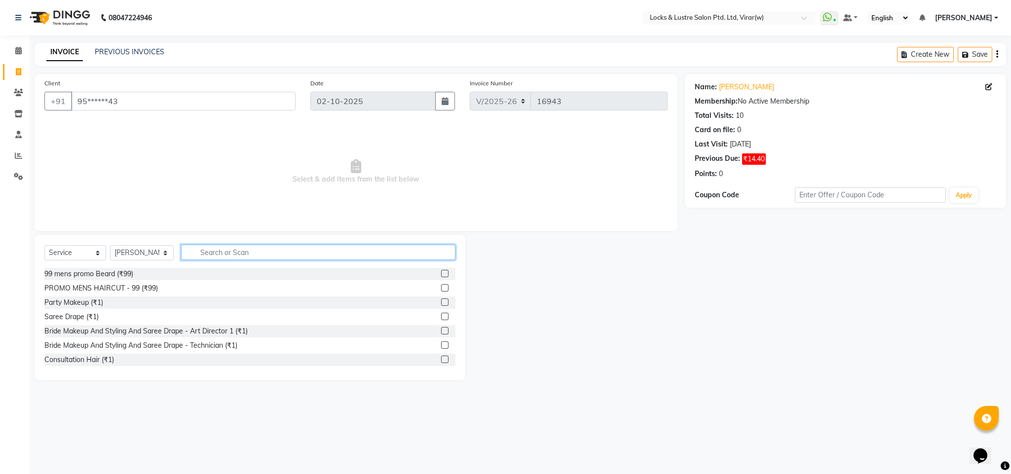
click at [240, 257] on input "text" at bounding box center [318, 252] width 274 height 15
type input "eye"
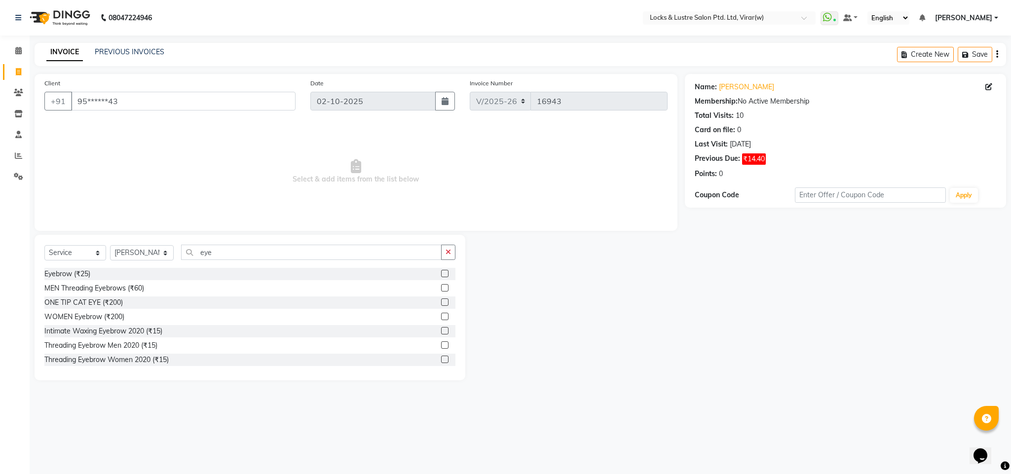
click at [47, 281] on div "Eyebrow (₹25) MEN Threading Eyebrows (₹60) ONE TIP CAT EYE (₹200) WOMEN Eyebrow…" at bounding box center [249, 317] width 411 height 99
click at [66, 275] on div "Eyebrow (₹25)" at bounding box center [67, 274] width 46 height 10
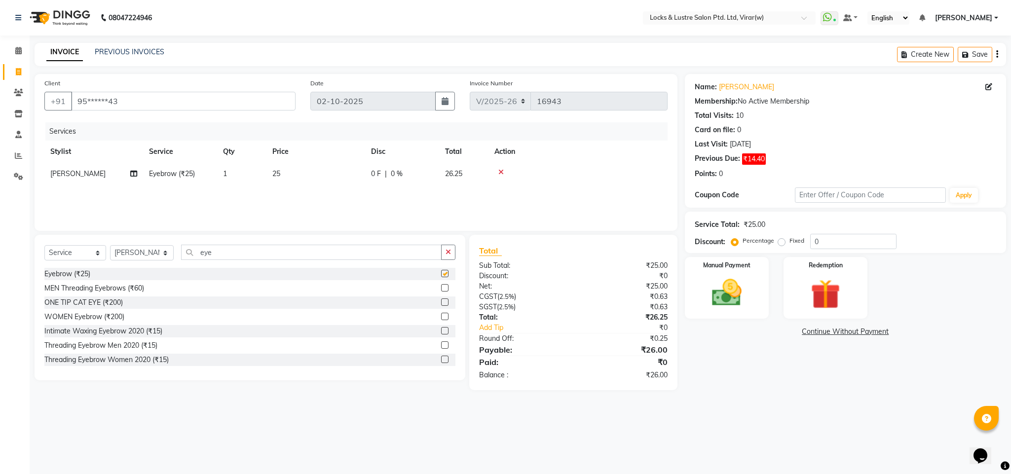
checkbox input "false"
drag, startPoint x: 261, startPoint y: 177, endPoint x: 305, endPoint y: 171, distance: 45.3
click at [280, 177] on tr "Smita lade Eyebrow (₹25) 1 25 0 F | 0 % 26.25" at bounding box center [355, 174] width 623 height 22
click at [290, 181] on td "25" at bounding box center [315, 174] width 99 height 22
select select "42117"
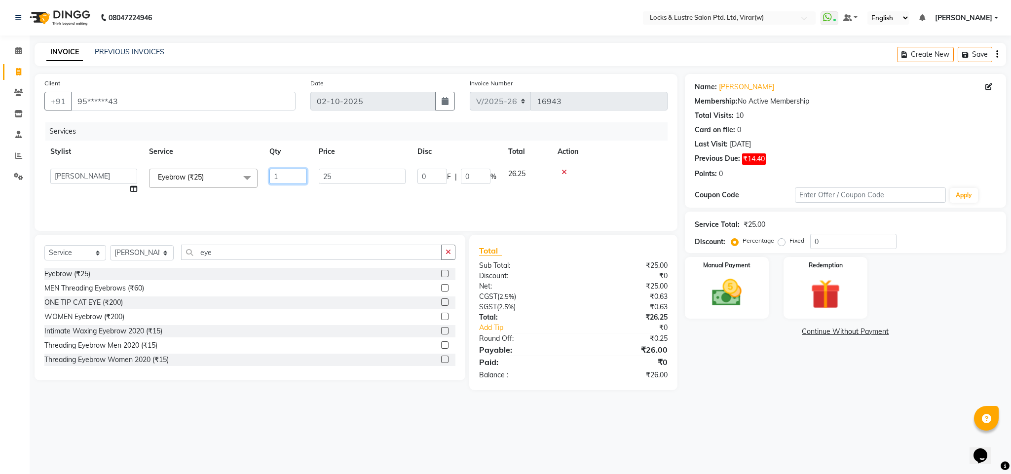
click at [287, 181] on input "1" at bounding box center [287, 176] width 37 height 15
type input "2"
click at [746, 390] on div "Name: Yukti Shah Membership: No Active Membership Total Visits: 10 Card on file…" at bounding box center [849, 232] width 329 height 316
click at [725, 290] on img at bounding box center [727, 293] width 50 height 36
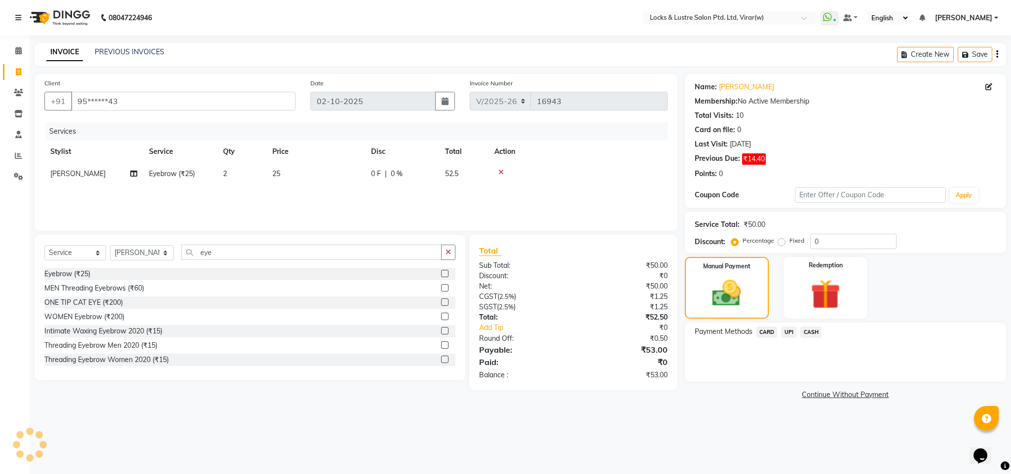
click at [790, 332] on span "UPI" at bounding box center [788, 332] width 15 height 11
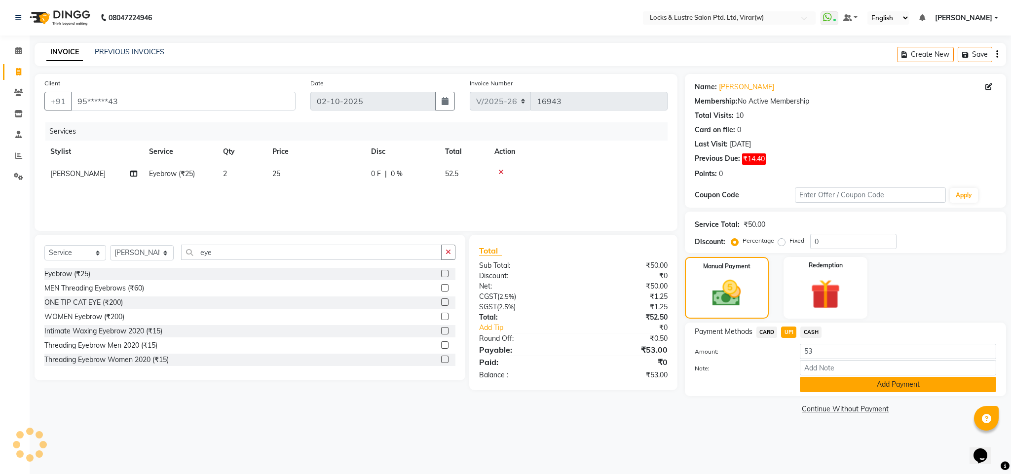
click at [835, 385] on button "Add Payment" at bounding box center [898, 384] width 196 height 15
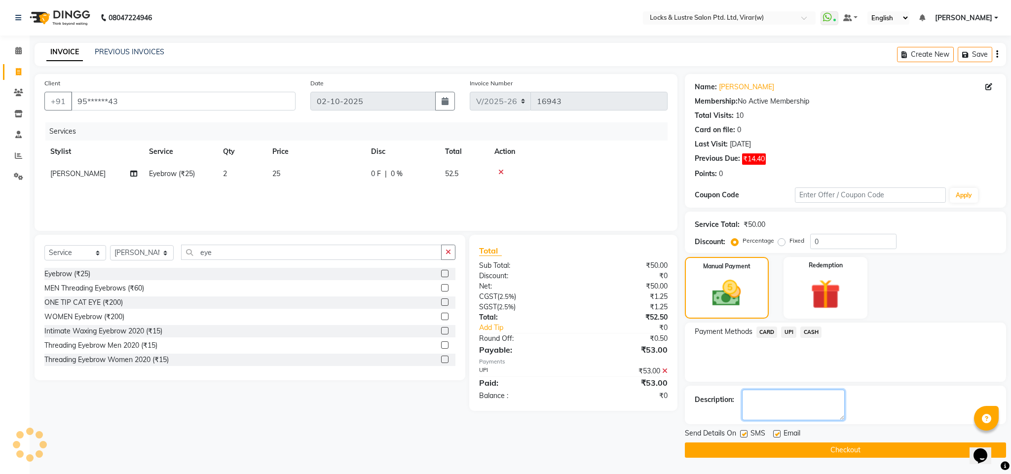
click at [810, 405] on textarea at bounding box center [793, 405] width 103 height 31
type textarea "112087685450"
click at [829, 450] on button "Checkout" at bounding box center [845, 450] width 321 height 15
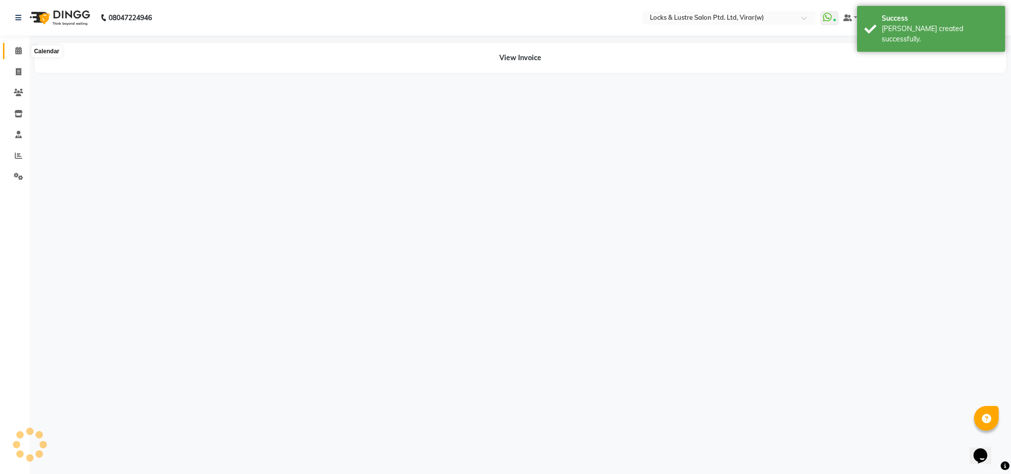
click at [23, 46] on span at bounding box center [18, 50] width 17 height 11
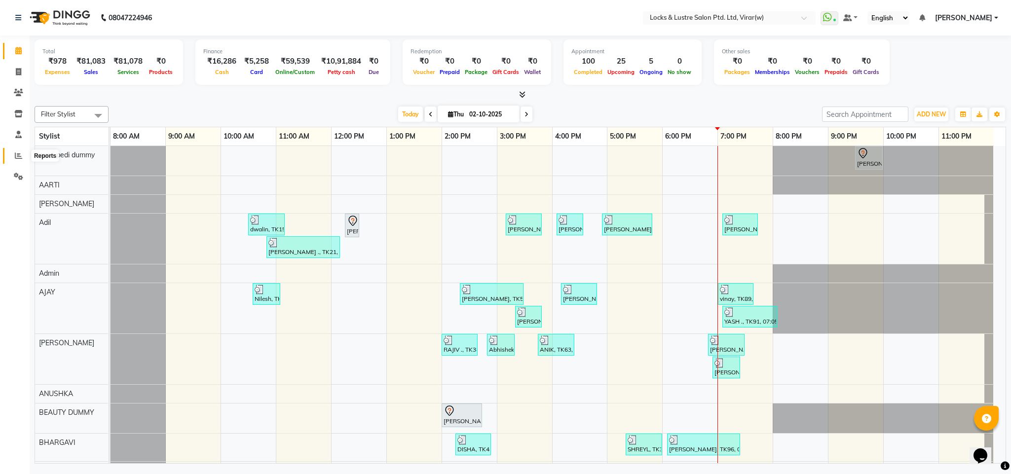
click at [18, 157] on icon at bounding box center [18, 155] width 7 height 7
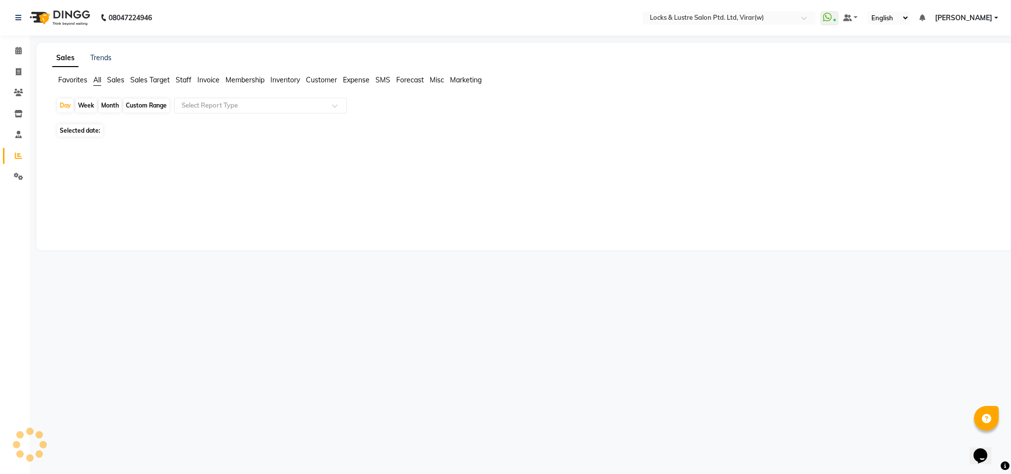
drag, startPoint x: 357, startPoint y: 80, endPoint x: 329, endPoint y: 97, distance: 32.3
click at [357, 80] on span "Expense" at bounding box center [356, 79] width 27 height 9
click at [286, 107] on input "text" at bounding box center [251, 106] width 142 height 10
click at [209, 157] on div "No reports" at bounding box center [522, 147] width 949 height 26
click at [279, 135] on div "No reports" at bounding box center [522, 147] width 949 height 26
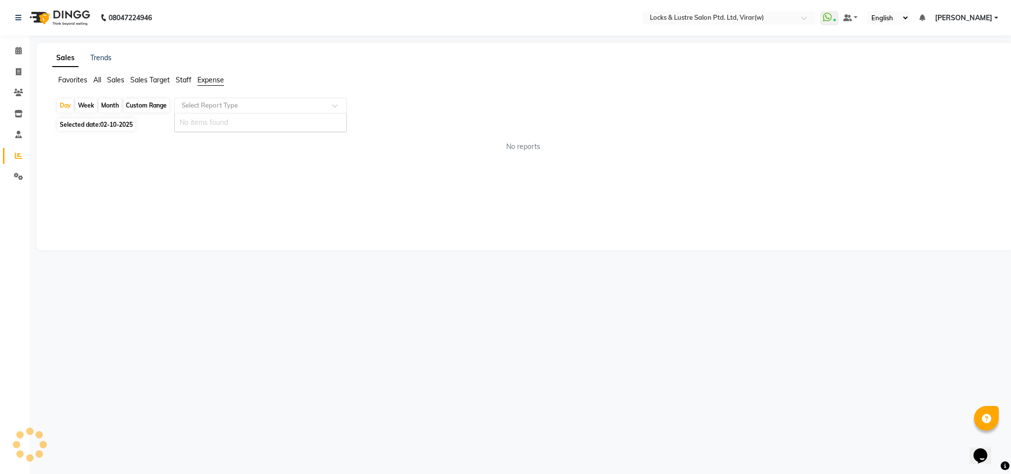
click at [201, 100] on div "Select Report Type" at bounding box center [260, 106] width 173 height 16
click at [243, 84] on ul "Favorites All Sales Sales Target Staff Expense" at bounding box center [524, 80] width 945 height 11
click at [209, 110] on input "text" at bounding box center [251, 106] width 142 height 10
click at [196, 128] on div "No items found" at bounding box center [261, 122] width 172 height 18
click at [225, 77] on ul "Favorites All Sales Sales Target Staff Expense" at bounding box center [524, 80] width 945 height 11
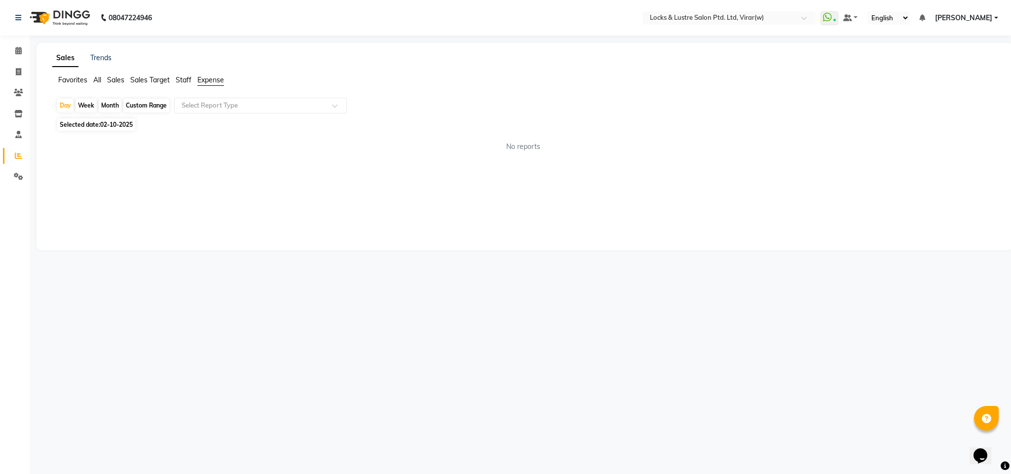
click at [215, 80] on span "Expense" at bounding box center [210, 79] width 27 height 9
click at [219, 113] on ng-select "Select Report Type" at bounding box center [260, 106] width 173 height 16
click at [138, 110] on div "Custom Range" at bounding box center [146, 106] width 46 height 14
select select "10"
select select "2025"
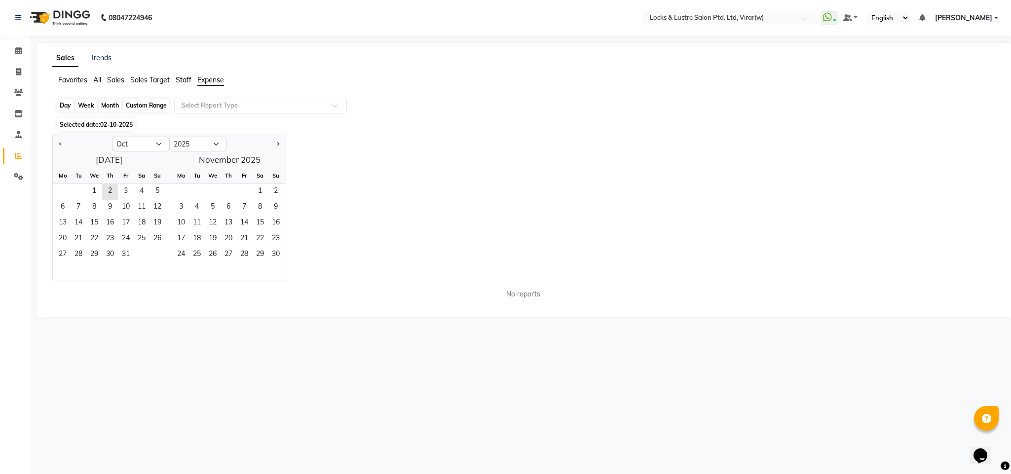
click at [156, 105] on div "Custom Range" at bounding box center [146, 106] width 46 height 14
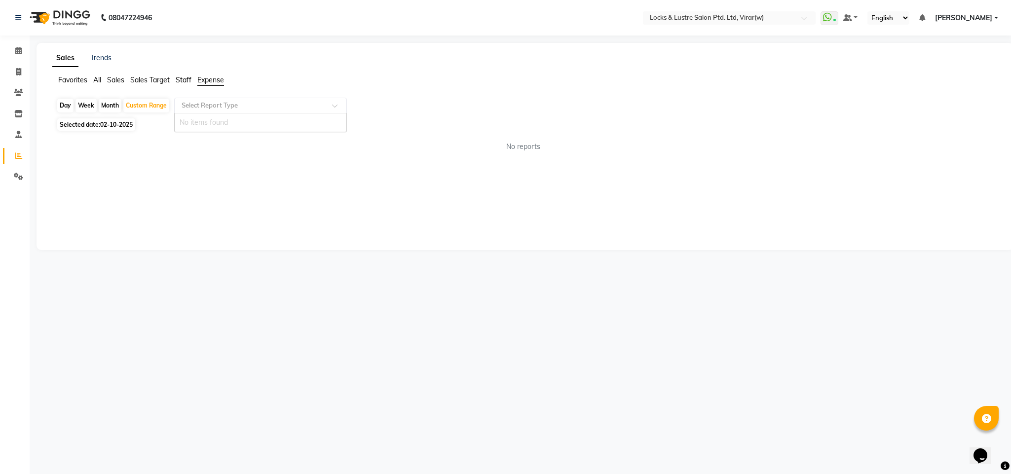
click at [221, 101] on input "text" at bounding box center [251, 106] width 142 height 10
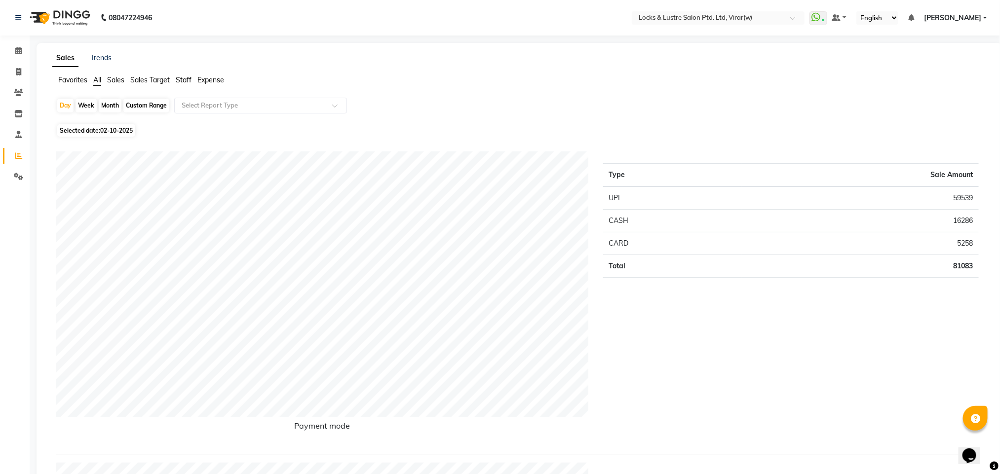
click at [210, 83] on span "Expense" at bounding box center [210, 79] width 27 height 9
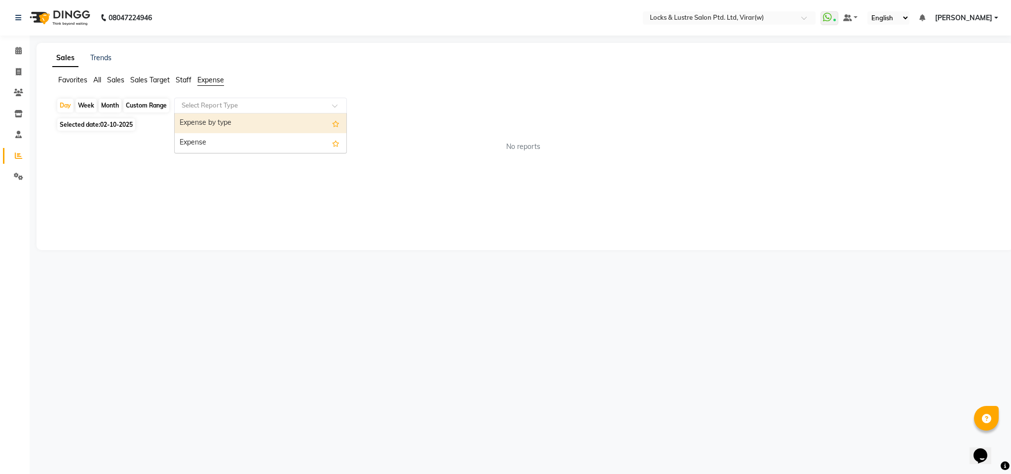
drag, startPoint x: 233, startPoint y: 112, endPoint x: 244, endPoint y: 122, distance: 14.7
click at [237, 112] on ng-select "Select Report Type Expense by type Expense" at bounding box center [260, 106] width 173 height 16
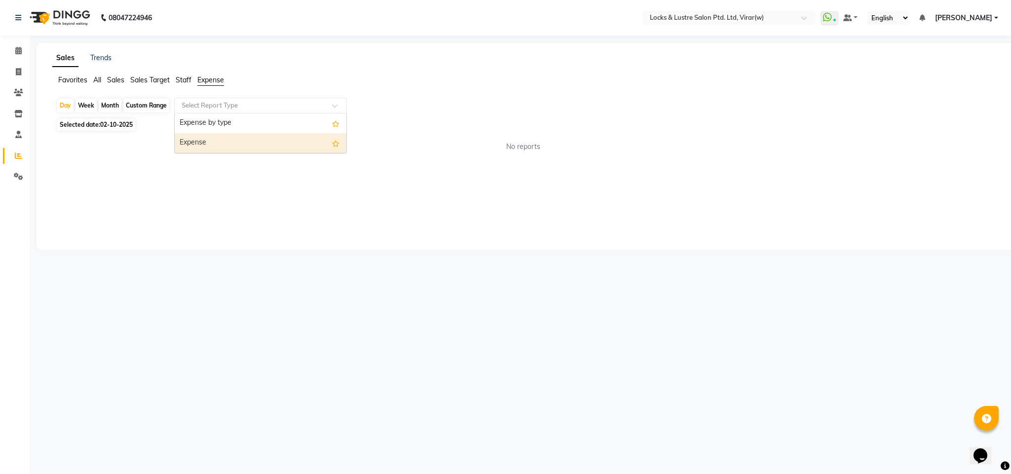
click at [234, 151] on div "Expense" at bounding box center [261, 143] width 172 height 20
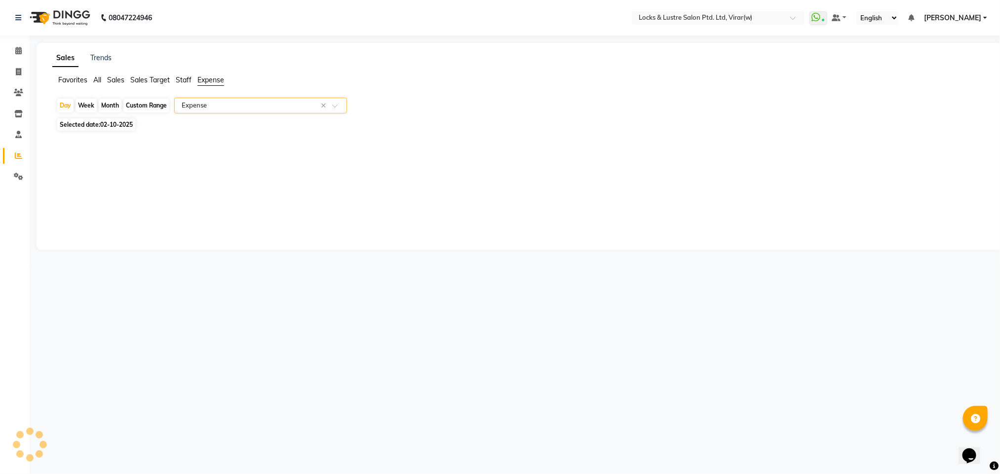
select select "csv"
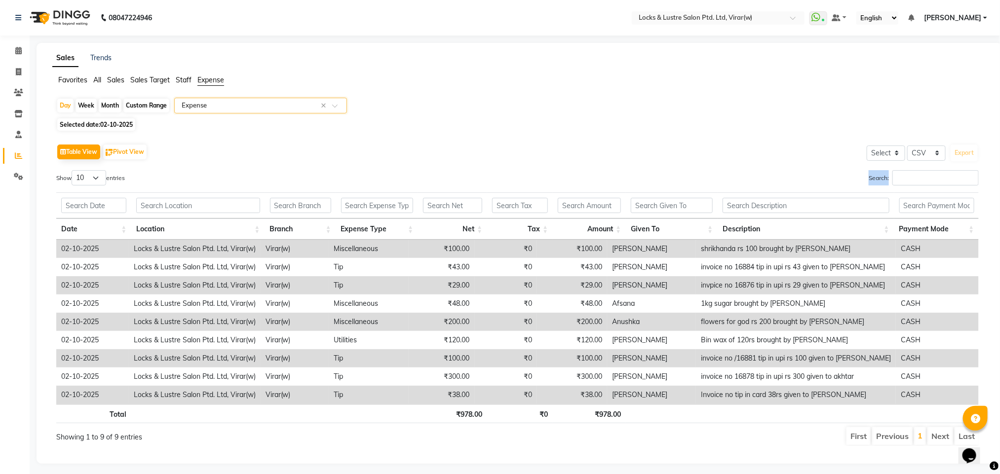
click at [817, 190] on div "Show 10 25 50 100 entries Search: Date Location Branch Expense Type Net Tax Amo…" at bounding box center [517, 308] width 922 height 276
click at [817, 199] on input "text" at bounding box center [805, 205] width 166 height 15
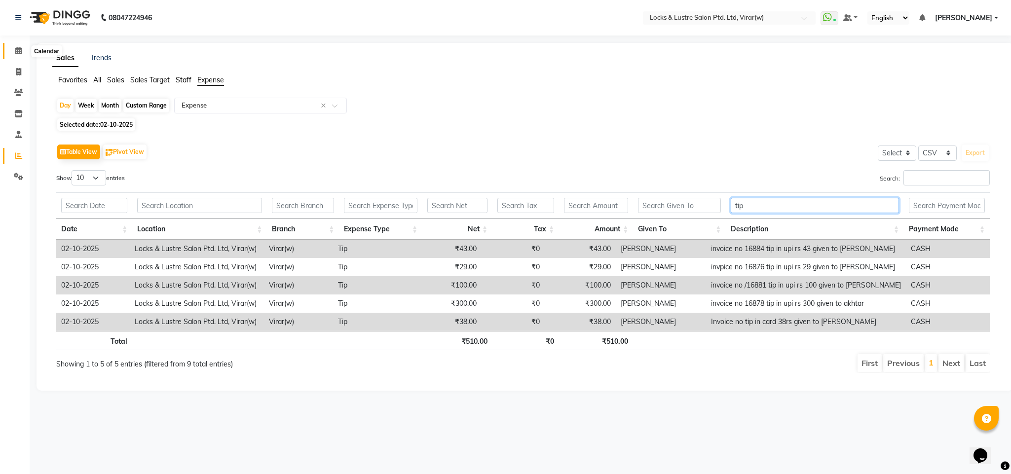
type input "tip"
click at [19, 55] on span at bounding box center [18, 50] width 17 height 11
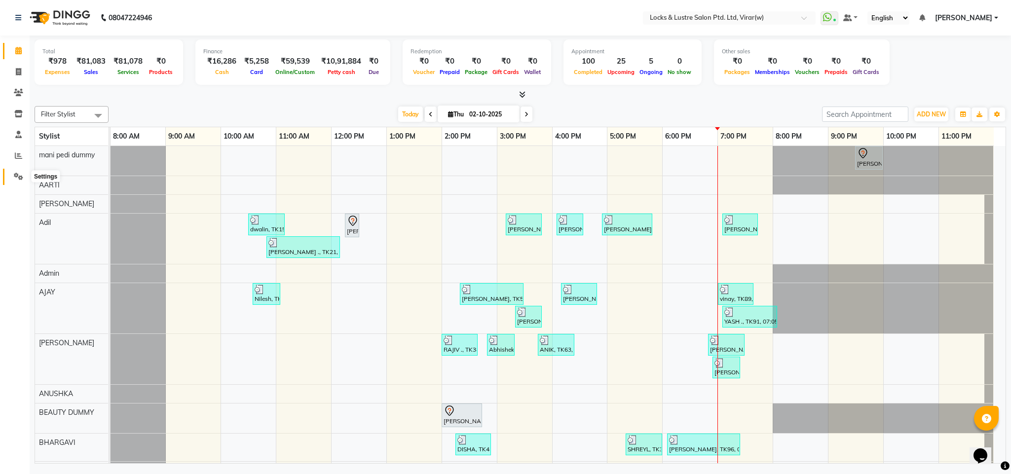
click at [21, 180] on icon at bounding box center [18, 176] width 9 height 7
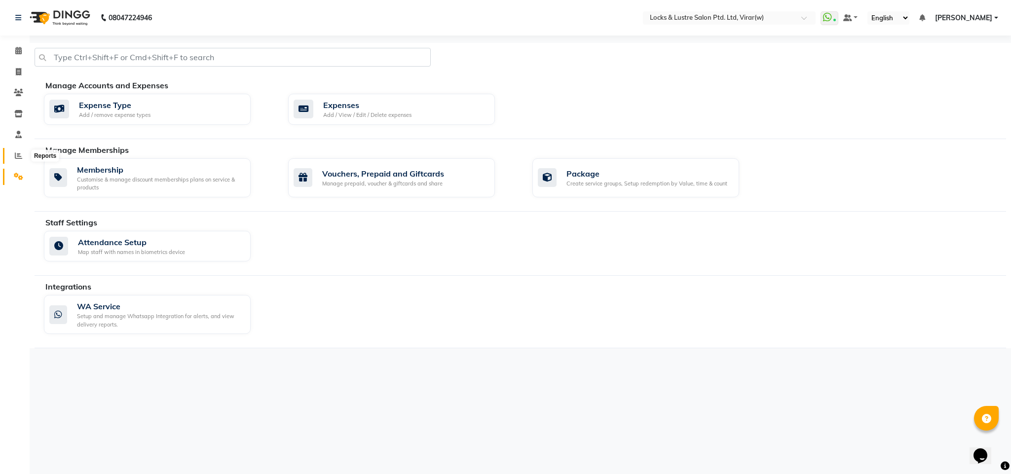
click at [21, 160] on span at bounding box center [18, 155] width 17 height 11
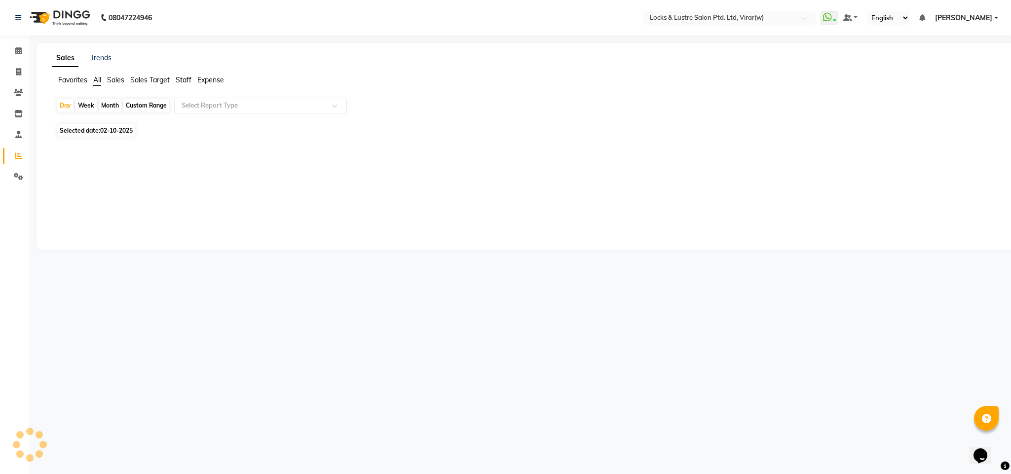
click at [205, 81] on span "Expense" at bounding box center [210, 79] width 27 height 9
click at [215, 104] on input "text" at bounding box center [251, 106] width 142 height 10
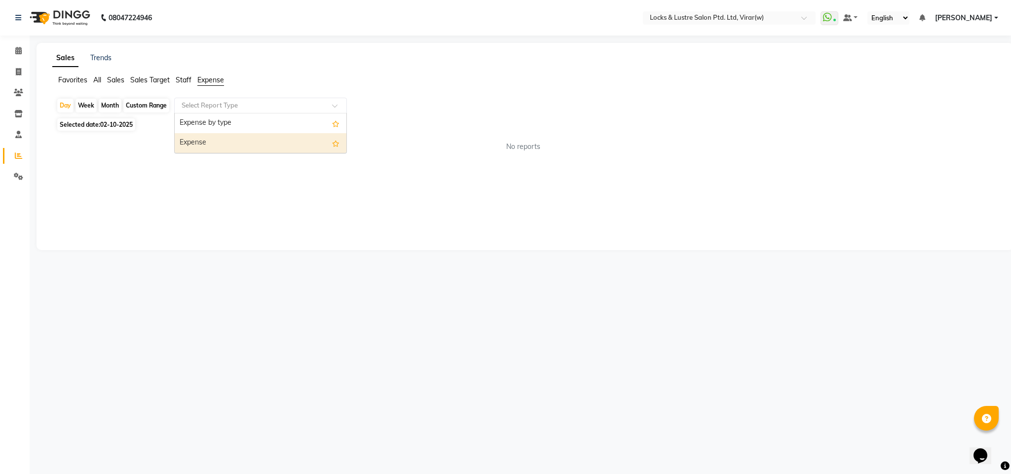
click at [214, 142] on div "Expense" at bounding box center [261, 143] width 172 height 20
select select "csv"
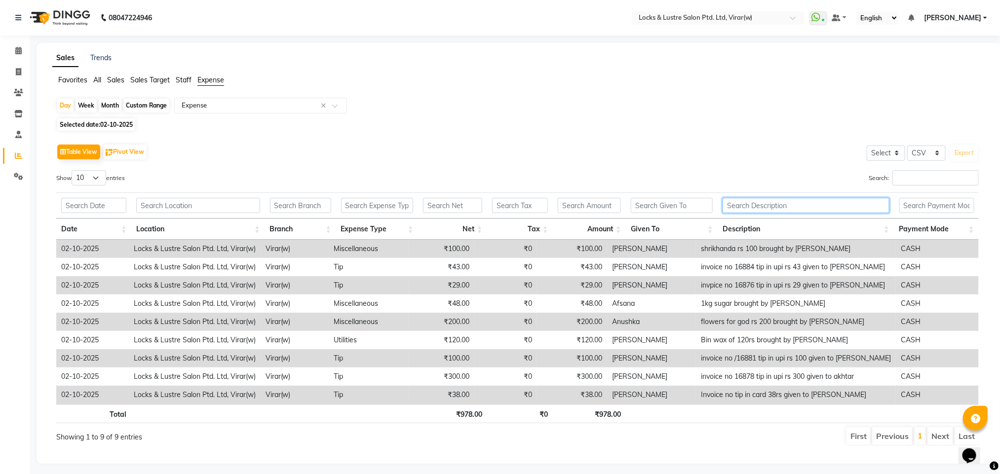
click at [782, 203] on input "text" at bounding box center [805, 205] width 166 height 15
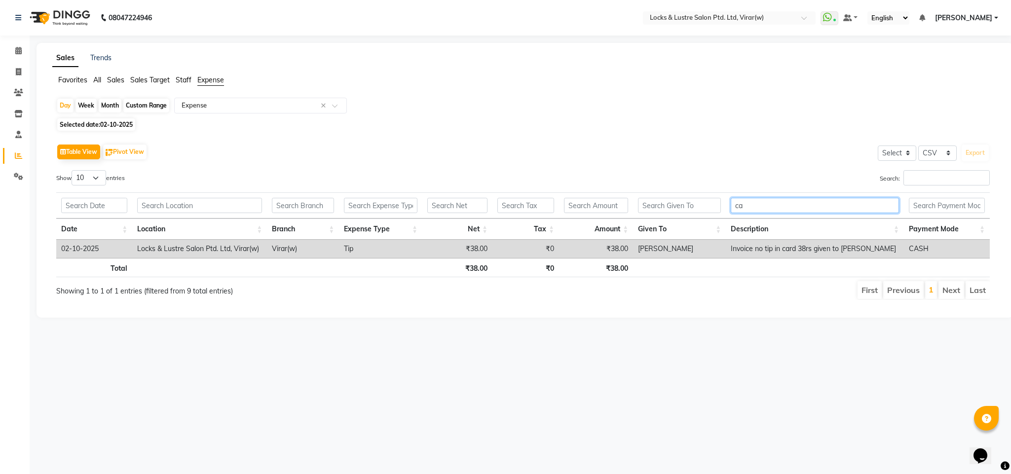
type input "car"
drag, startPoint x: 770, startPoint y: 206, endPoint x: 705, endPoint y: 209, distance: 65.2
click at [705, 209] on tr "car" at bounding box center [522, 205] width 933 height 26
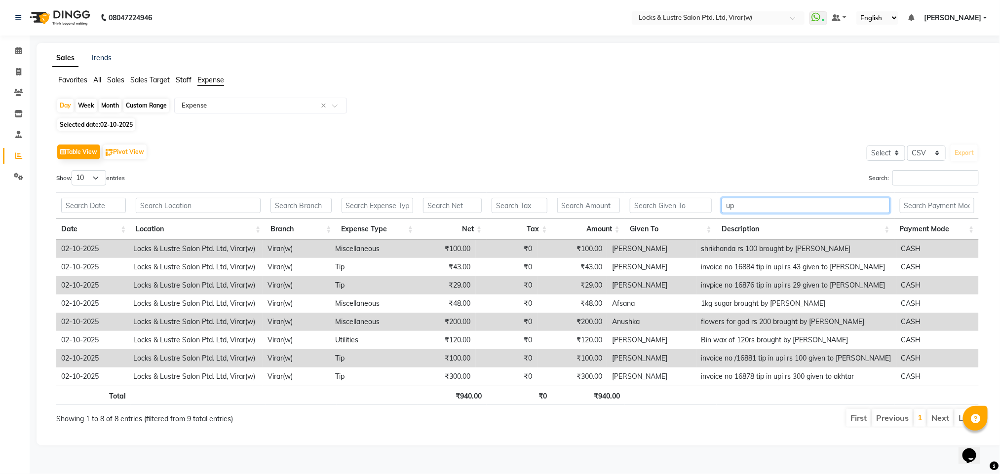
type input "upi"
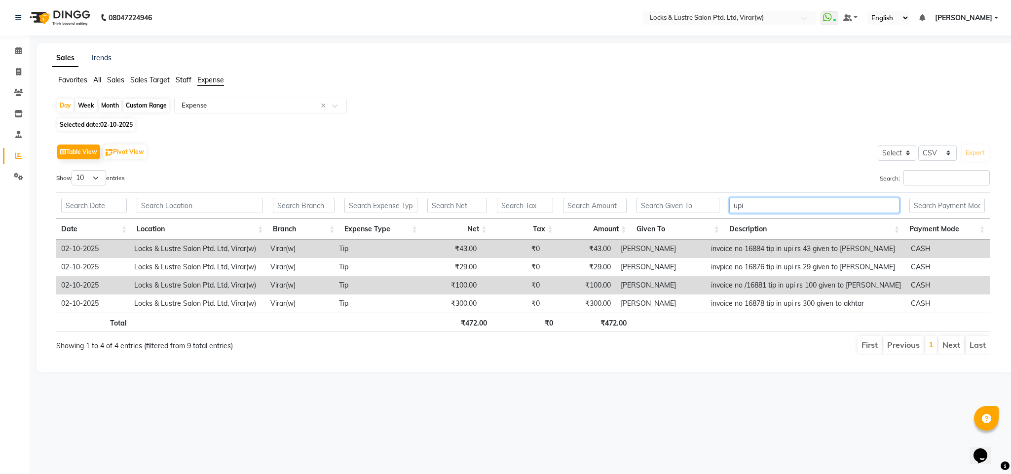
drag, startPoint x: 767, startPoint y: 214, endPoint x: 658, endPoint y: 215, distance: 109.5
click at [681, 213] on tr "upi" at bounding box center [522, 205] width 933 height 26
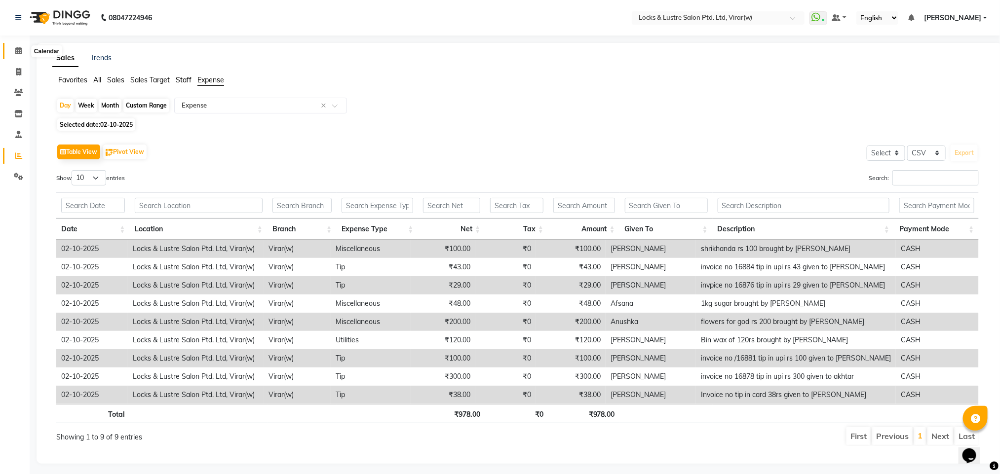
click at [10, 51] on span at bounding box center [18, 50] width 17 height 11
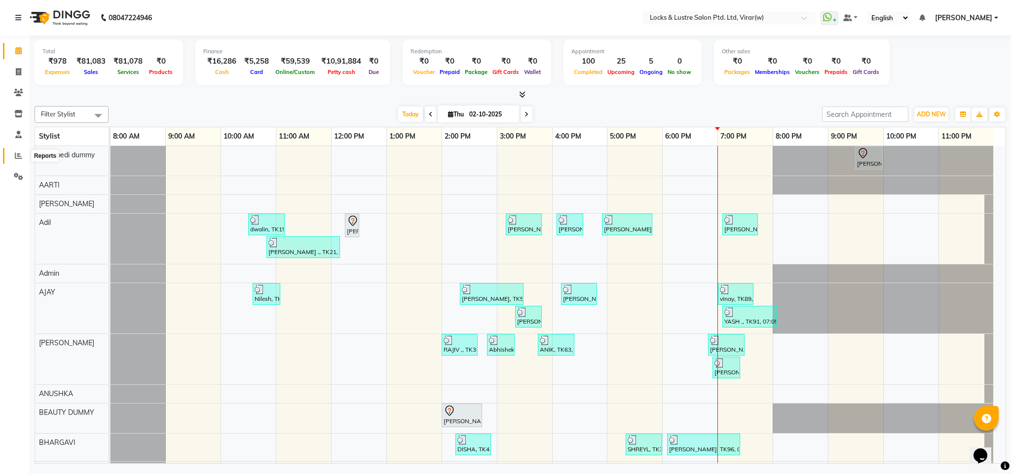
click at [21, 158] on icon at bounding box center [18, 155] width 7 height 7
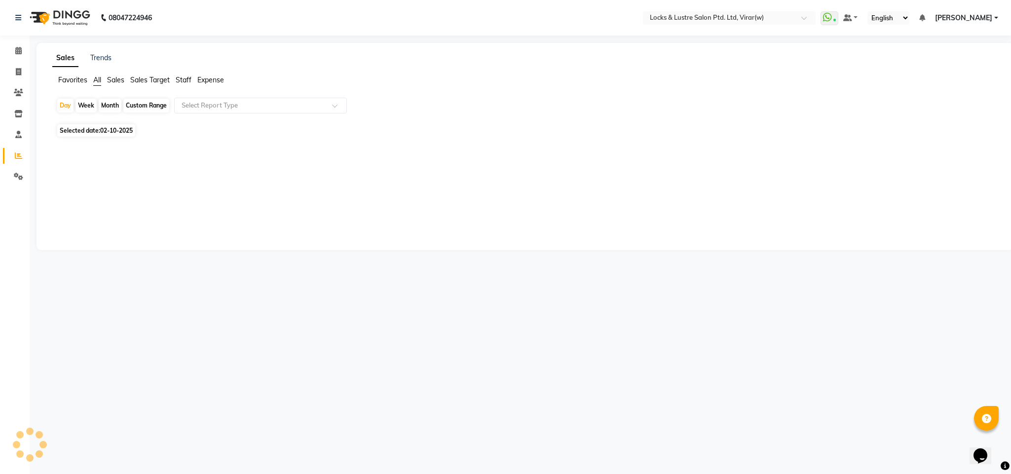
click at [216, 79] on span "Expense" at bounding box center [210, 79] width 27 height 9
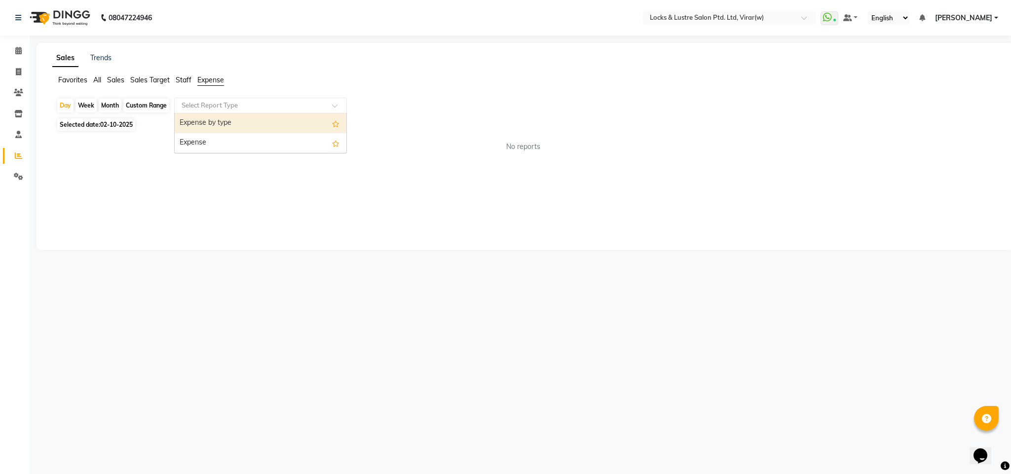
click at [223, 106] on input "text" at bounding box center [251, 106] width 142 height 10
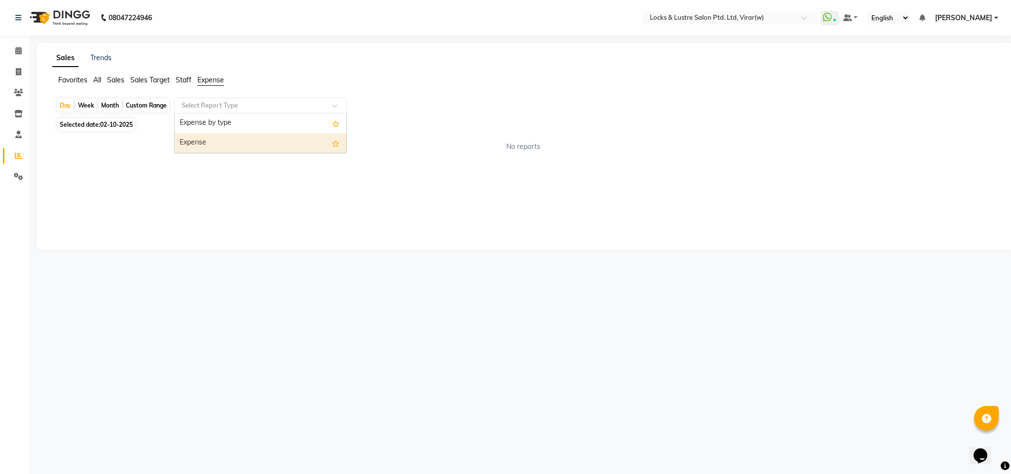
click at [217, 136] on div "Expense" at bounding box center [261, 143] width 172 height 20
select select "csv"
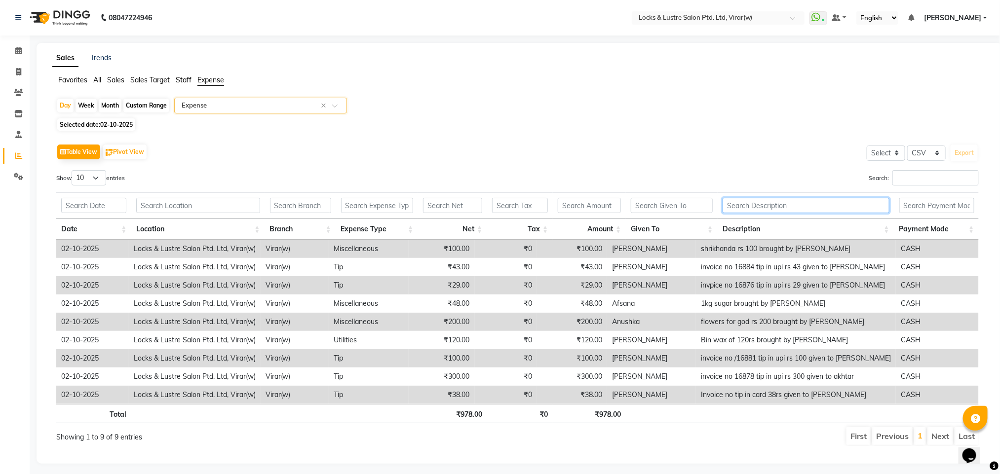
click at [785, 206] on input "text" at bounding box center [805, 205] width 166 height 15
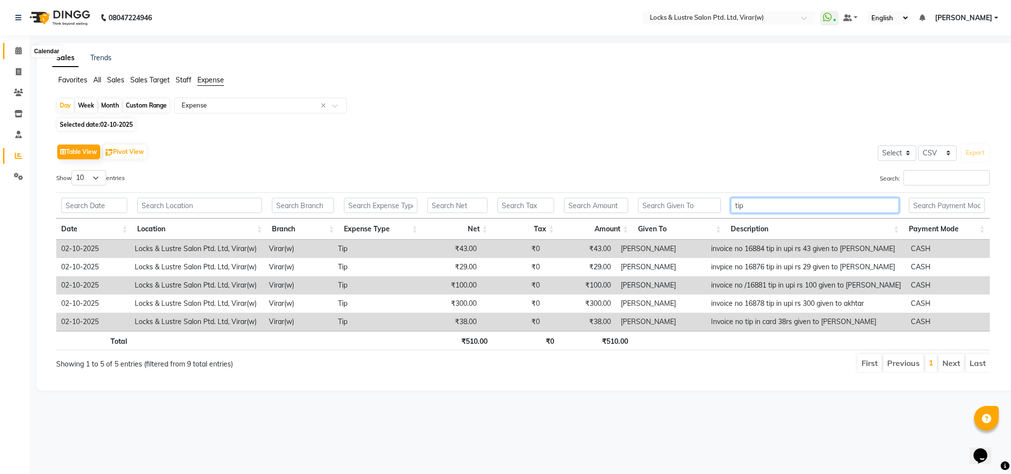
type input "tip"
click at [15, 49] on icon at bounding box center [18, 50] width 6 height 7
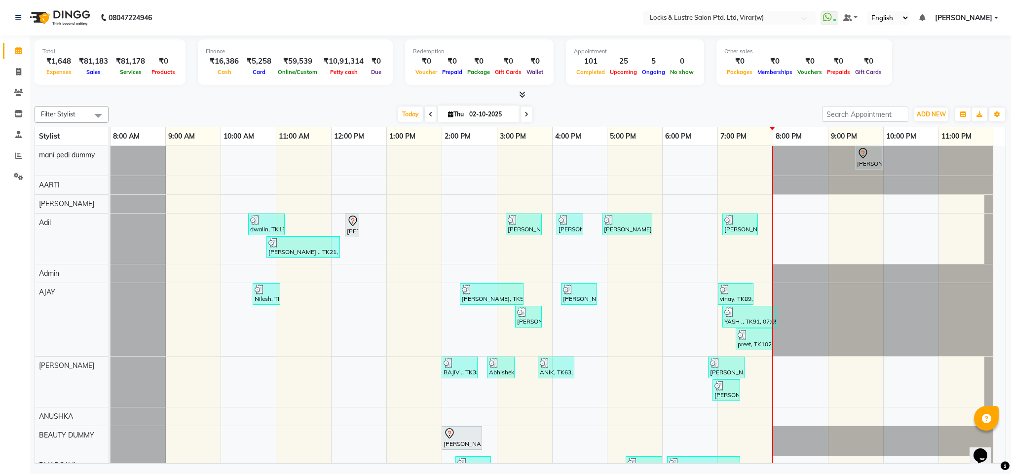
click at [364, 24] on nav "08047224946 Select Location × Locks & Lustre Salon Ptd. Ltd, Virar(w) WhatsApp …" at bounding box center [505, 18] width 1011 height 36
click at [258, 23] on nav "08047224946 Select Location × Locks & Lustre Salon Ptd. Ltd, Virar(w) WhatsApp …" at bounding box center [505, 18] width 1011 height 36
click at [839, 119] on input "search" at bounding box center [865, 114] width 86 height 15
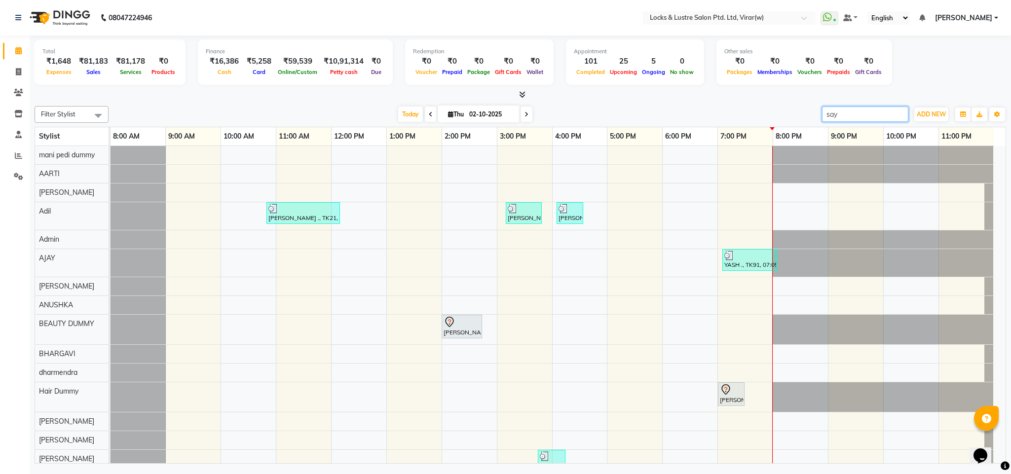
type input "saya"
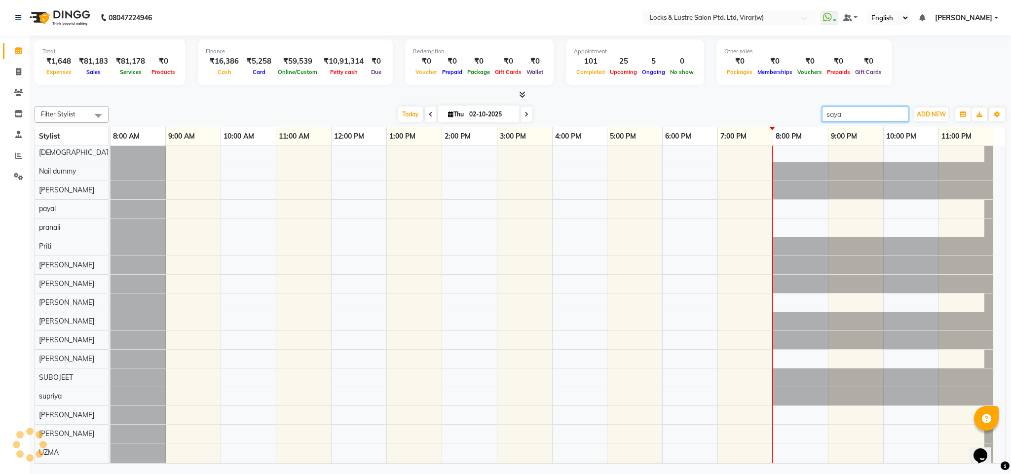
scroll to position [385, 0]
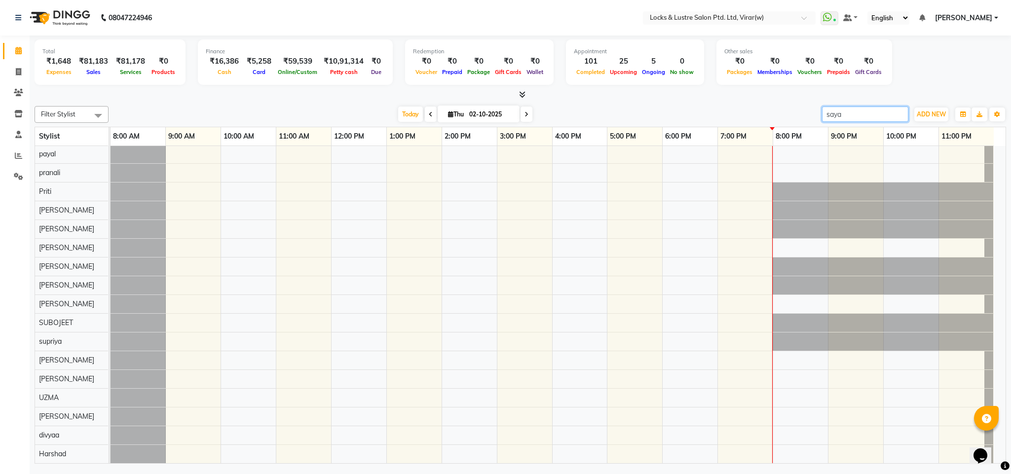
click at [854, 120] on input "saya" at bounding box center [865, 114] width 86 height 15
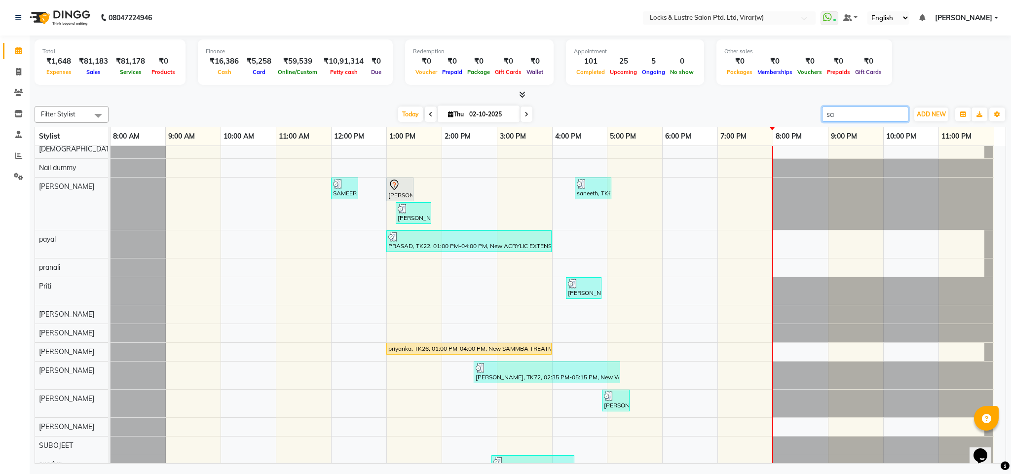
type input "sai"
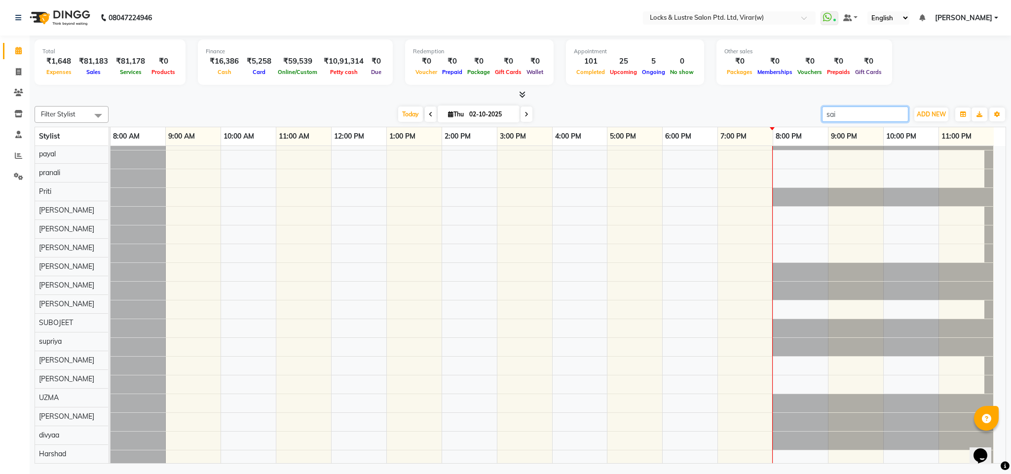
scroll to position [0, 0]
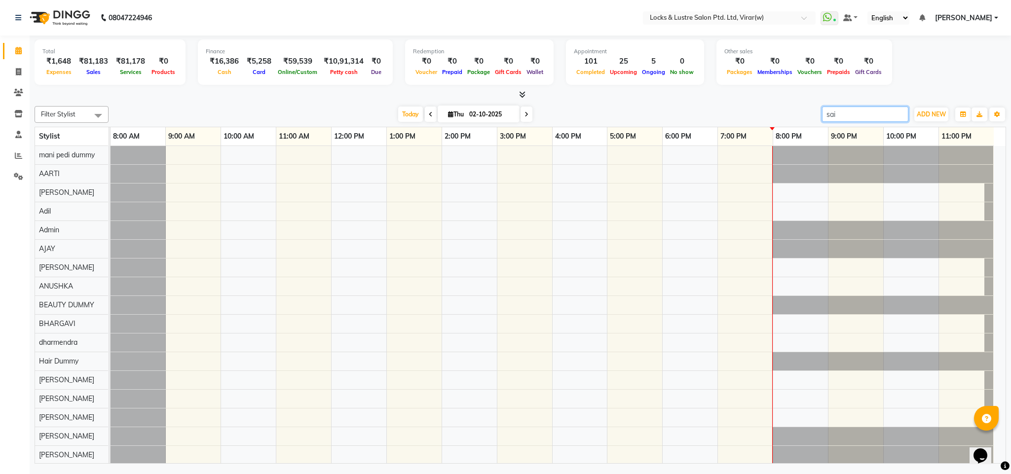
click at [838, 114] on input "sai" at bounding box center [865, 114] width 86 height 15
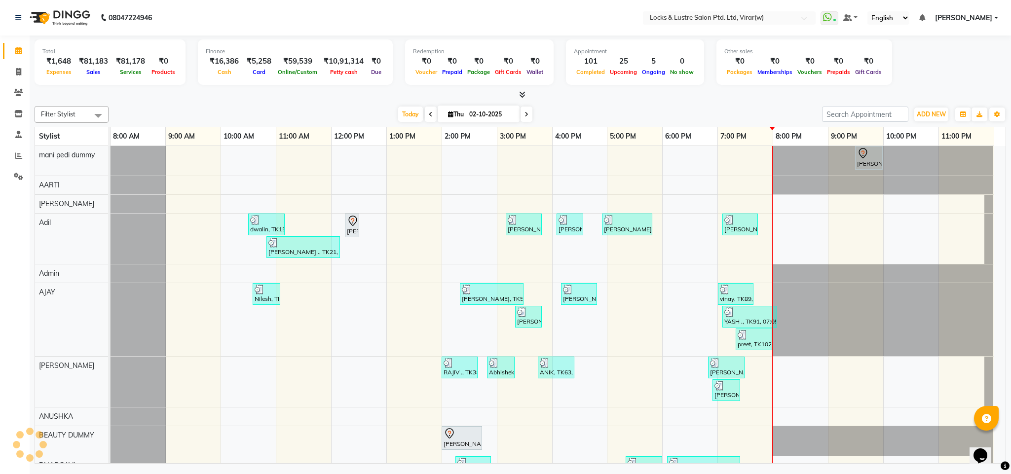
click at [416, 21] on nav "08047224946 Select Location × Locks & Lustre Salon Ptd. Ltd, Virar(w) WhatsApp …" at bounding box center [505, 18] width 1011 height 36
click at [999, 237] on div "Total ₹1,648 Expenses ₹81,183 Sales ₹81,178 Services ₹0 Products Finance ₹16,38…" at bounding box center [520, 251] width 981 height 431
click at [999, 242] on div "Total ₹1,648 Expenses ₹81,183 Sales ₹81,178 Services ₹0 Products Finance ₹16,38…" at bounding box center [520, 251] width 981 height 431
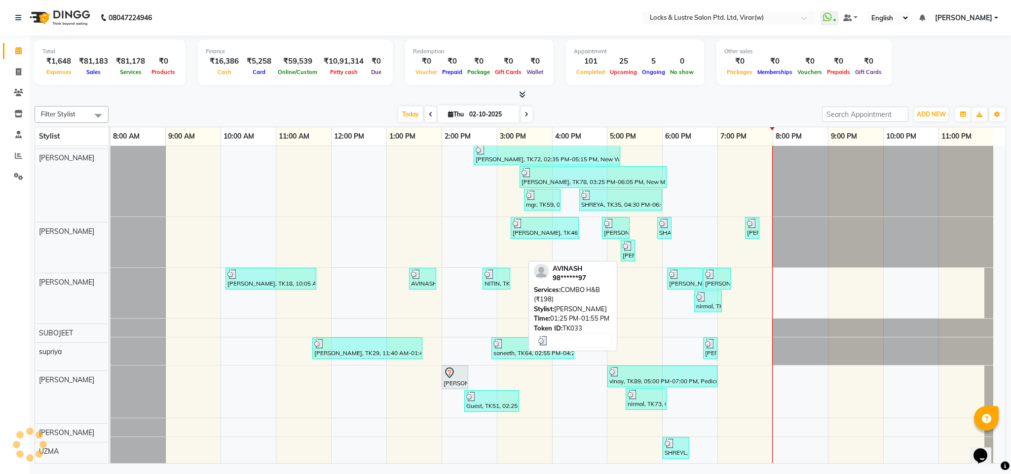
scroll to position [1072, 0]
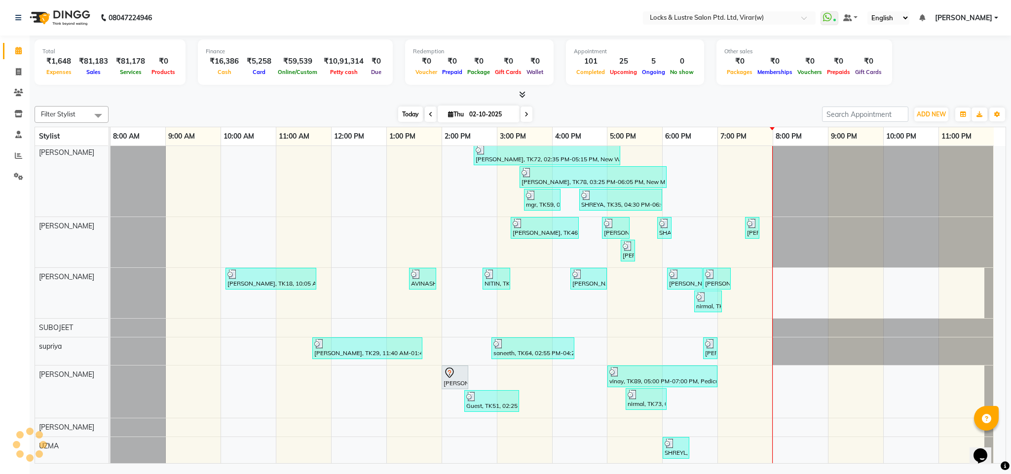
click at [412, 113] on span "Today" at bounding box center [410, 114] width 25 height 15
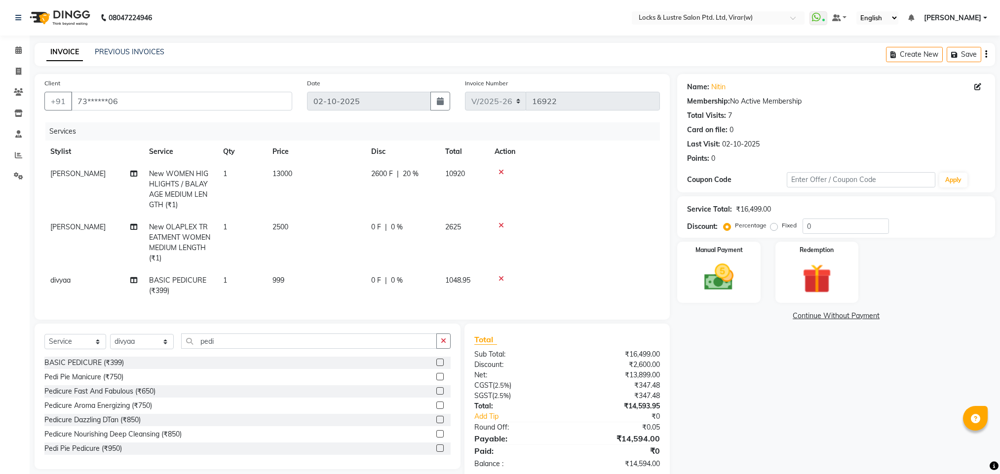
select select "5944"
select select "service"
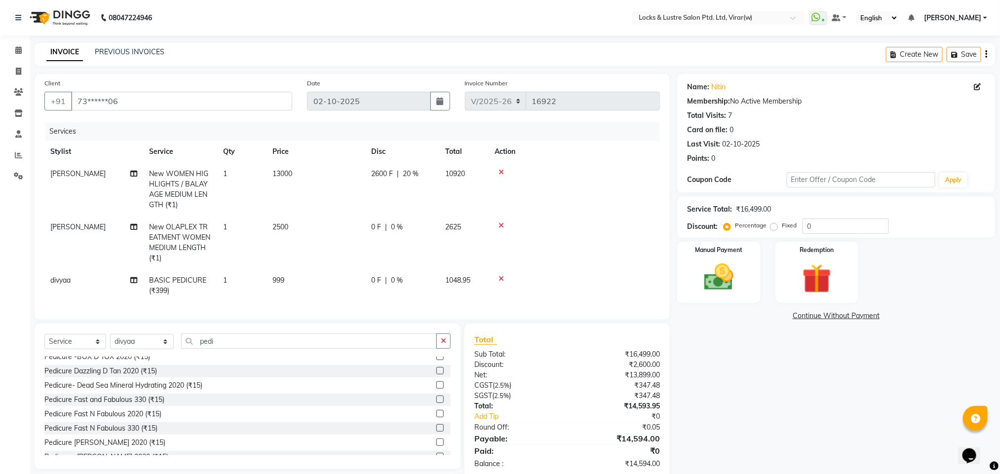
scroll to position [370, 0]
click at [143, 348] on select "Select Stylist [PERSON_NAME] [PERSON_NAME] [PERSON_NAME] AKASH [PERSON_NAME] [P…" at bounding box center [142, 341] width 64 height 15
select select "68297"
click at [110, 345] on select "Select Stylist [PERSON_NAME] [PERSON_NAME] [PERSON_NAME] AKASH [PERSON_NAME] [P…" at bounding box center [142, 341] width 64 height 15
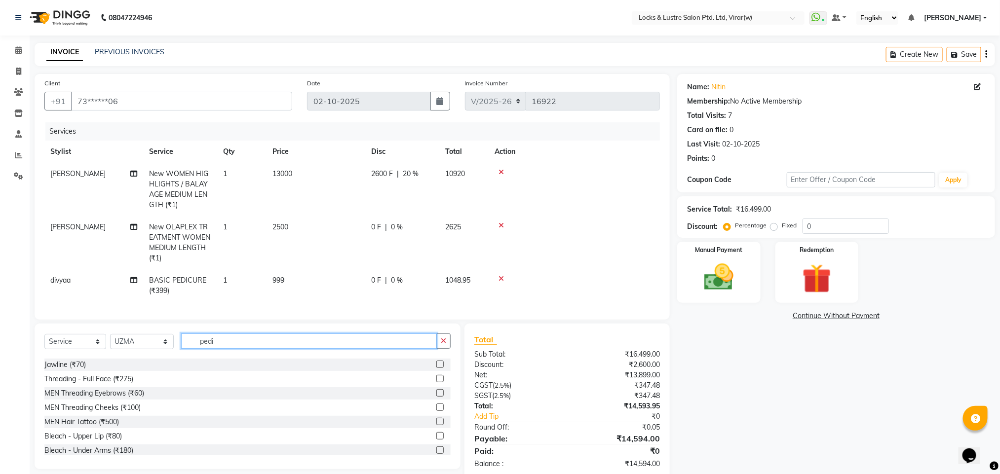
click at [229, 345] on input "pedi" at bounding box center [309, 341] width 256 height 15
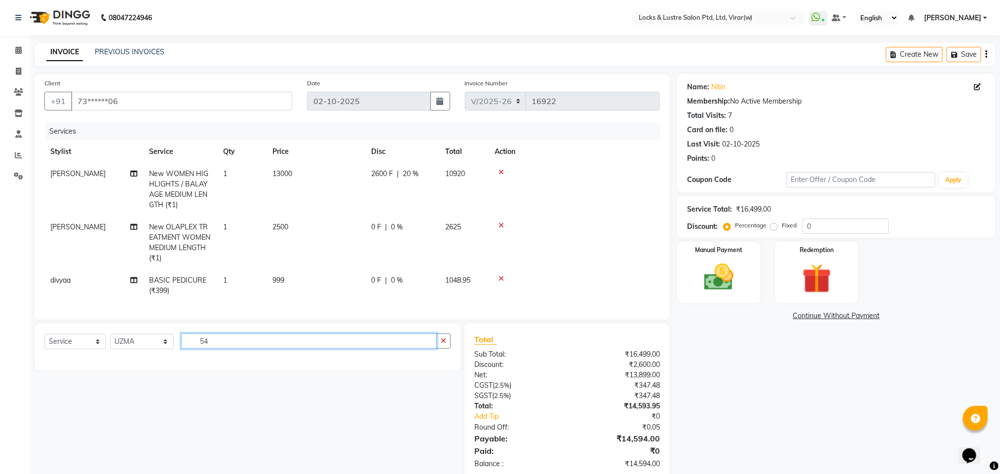
type input "549"
click at [229, 344] on input "549" at bounding box center [309, 341] width 256 height 15
type input "149"
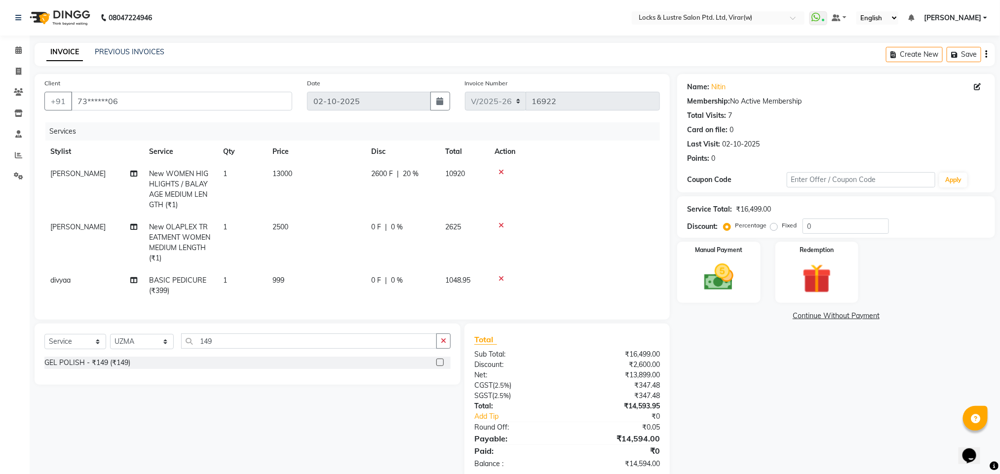
drag, startPoint x: 77, startPoint y: 376, endPoint x: 119, endPoint y: 343, distance: 53.0
click at [78, 368] on div "GEL POLISH - ₹149 (₹149)" at bounding box center [87, 363] width 86 height 10
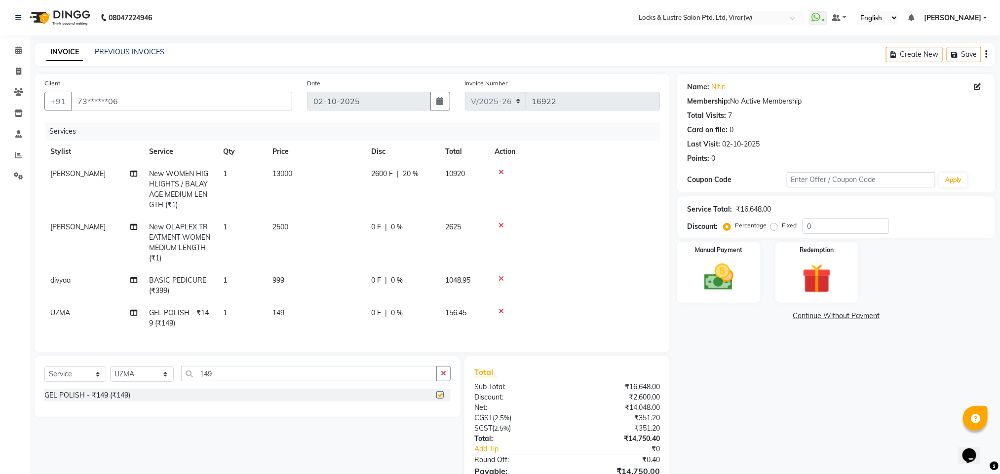
checkbox input "false"
click at [290, 310] on td "149" at bounding box center [315, 318] width 99 height 33
select select "68297"
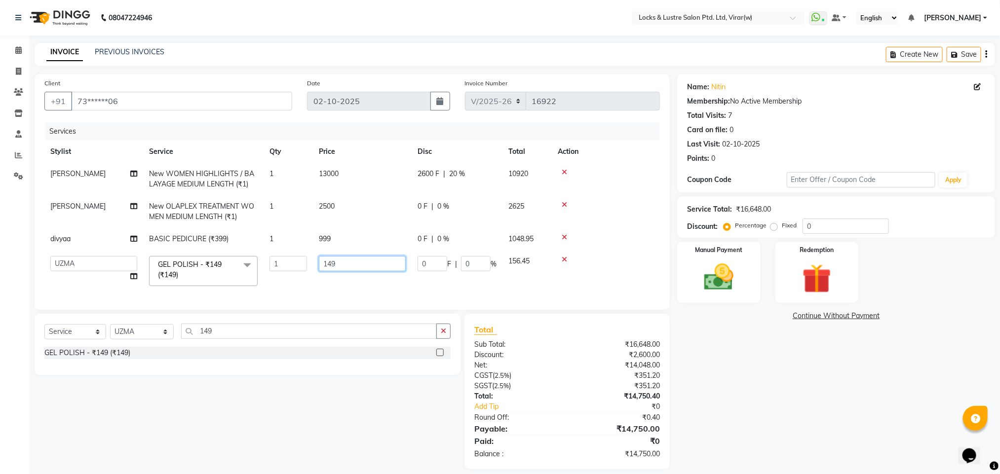
click at [326, 268] on input "149" at bounding box center [362, 263] width 87 height 15
type input "549"
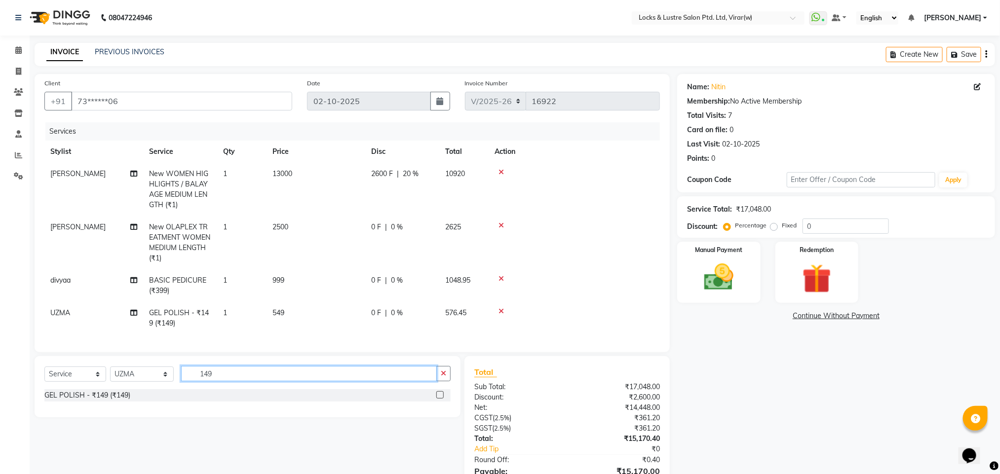
click at [238, 348] on div "Client +91 73******06 Date 02-10-2025 Invoice Number V/2025 V/2025-26 16922 Ser…" at bounding box center [352, 293] width 650 height 438
click at [120, 401] on div "GEL POLISH - ₹149 (₹149)" at bounding box center [87, 395] width 86 height 10
checkbox input "false"
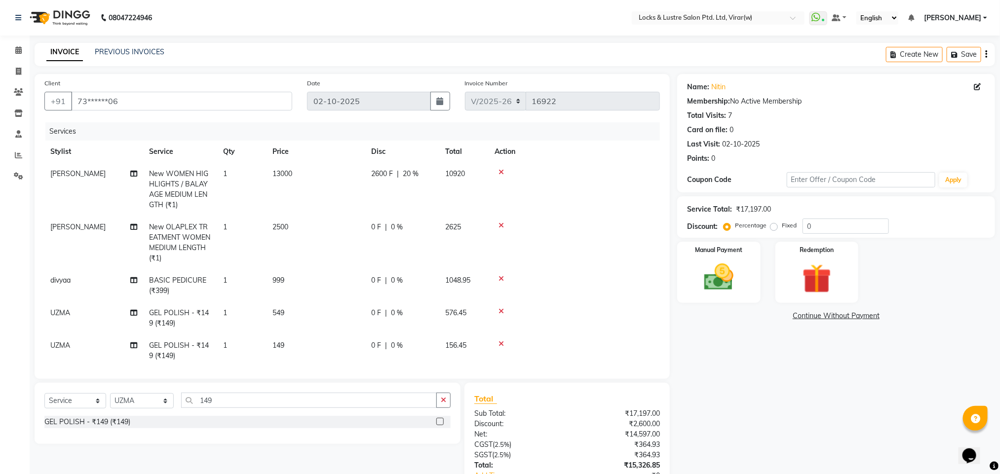
drag, startPoint x: 291, startPoint y: 357, endPoint x: 292, endPoint y: 345, distance: 11.4
click at [290, 354] on td "149" at bounding box center [315, 351] width 99 height 33
select select "68297"
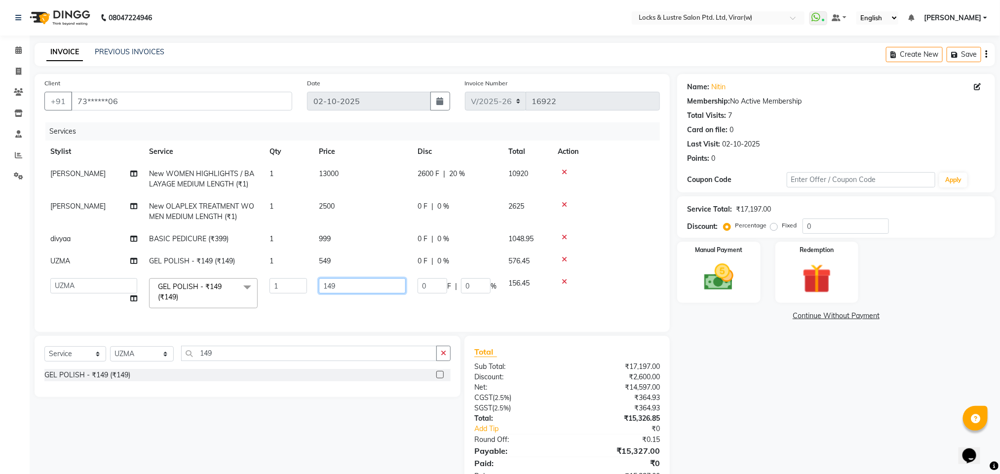
click at [346, 280] on input "149" at bounding box center [362, 285] width 87 height 15
type input "1"
type input "600"
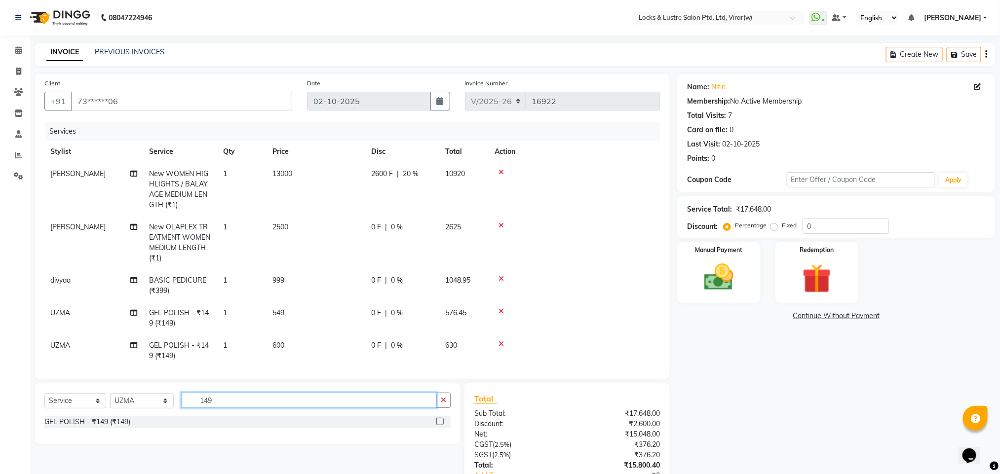
click at [240, 363] on div "Client +91 73******06 Date 02-10-2025 Invoice Number V/2025 V/2025-26 16922 Ser…" at bounding box center [352, 306] width 650 height 464
click at [240, 391] on div "Select Service Product Membership Package Voucher Prepaid Gift Card Select Styl…" at bounding box center [248, 413] width 426 height 61
click at [247, 406] on input "149" at bounding box center [309, 400] width 256 height 15
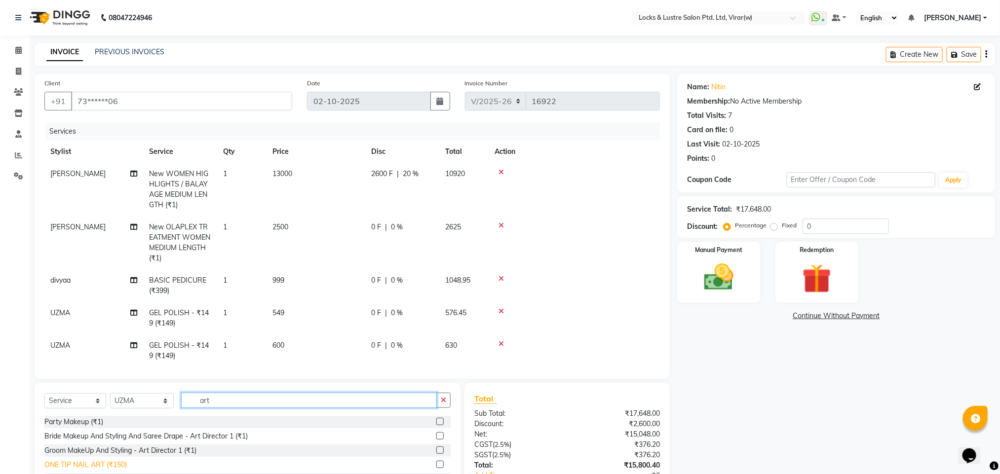
type input "art"
click at [109, 467] on div "ONE TIP NAIL ART (₹150)" at bounding box center [85, 465] width 82 height 10
checkbox input "false"
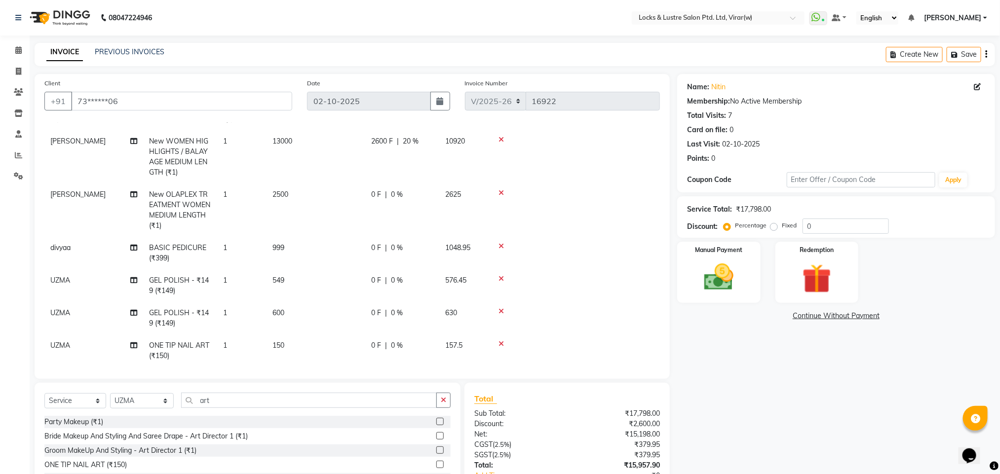
scroll to position [49, 0]
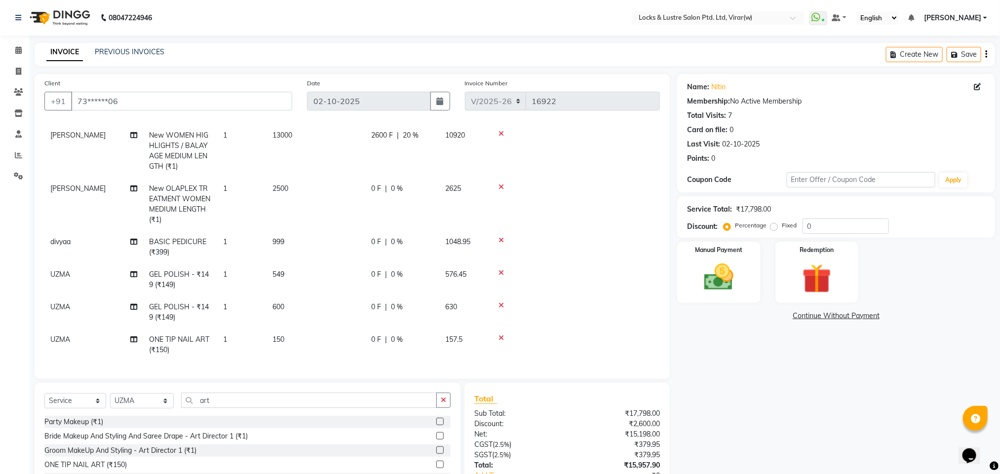
click at [288, 329] on td "150" at bounding box center [315, 345] width 99 height 33
select select "68297"
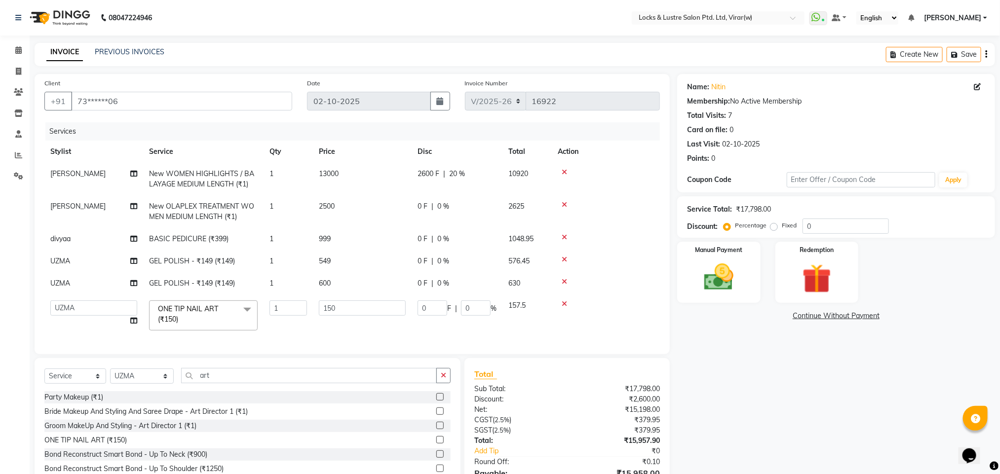
scroll to position [0, 0]
click at [288, 326] on td "1" at bounding box center [287, 316] width 49 height 42
click at [357, 305] on input "150" at bounding box center [362, 307] width 87 height 15
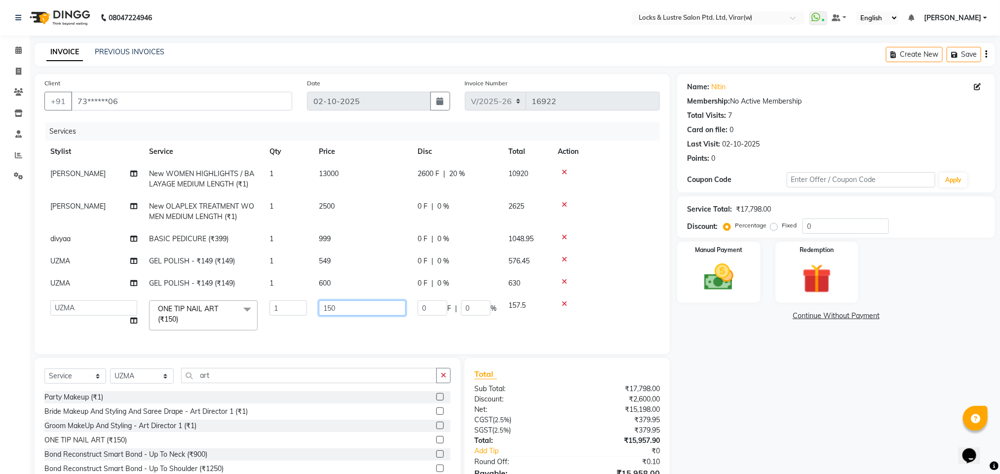
click at [357, 305] on input "150" at bounding box center [362, 307] width 87 height 15
type input "60"
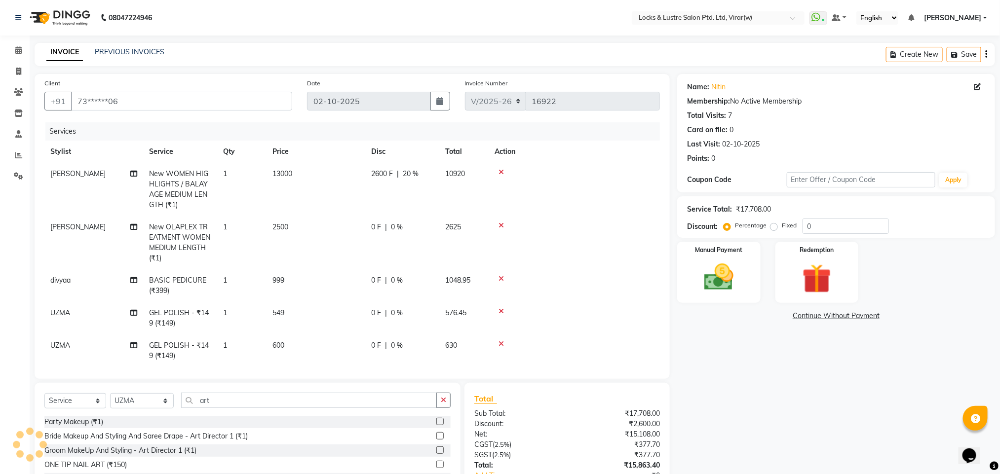
click at [233, 339] on td "1" at bounding box center [241, 351] width 49 height 33
select select "68297"
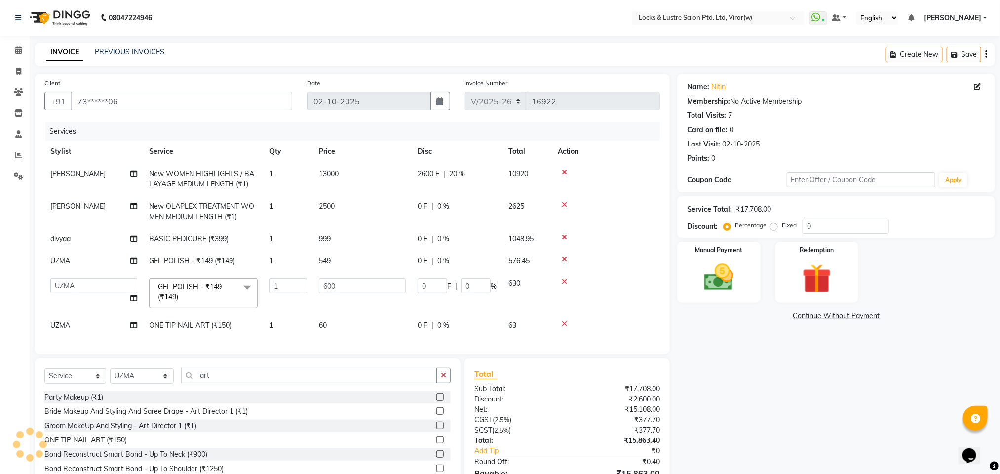
click at [277, 322] on td "1" at bounding box center [287, 325] width 49 height 22
select select "68297"
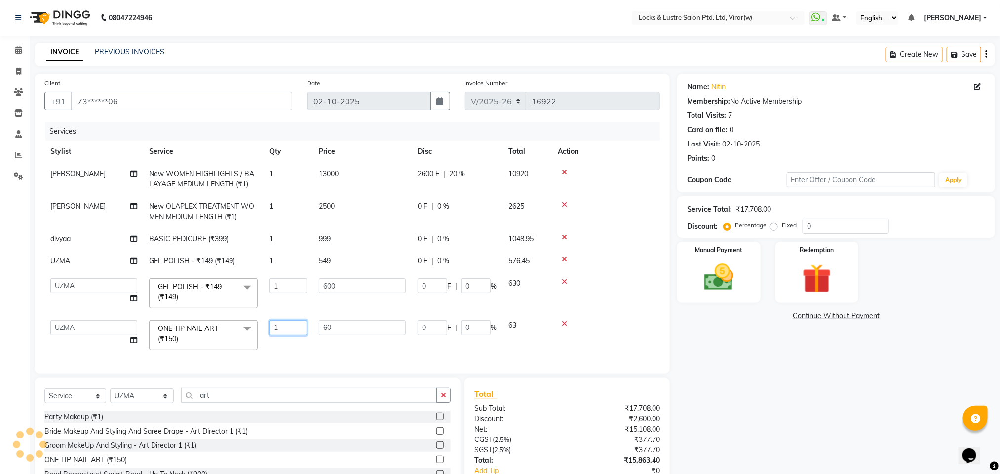
click at [282, 326] on input "1" at bounding box center [287, 327] width 37 height 15
type input "2"
click at [779, 378] on div "Name: Nitin Membership: No Active Membership Total Visits: 7 Card on file: 0 La…" at bounding box center [839, 303] width 325 height 459
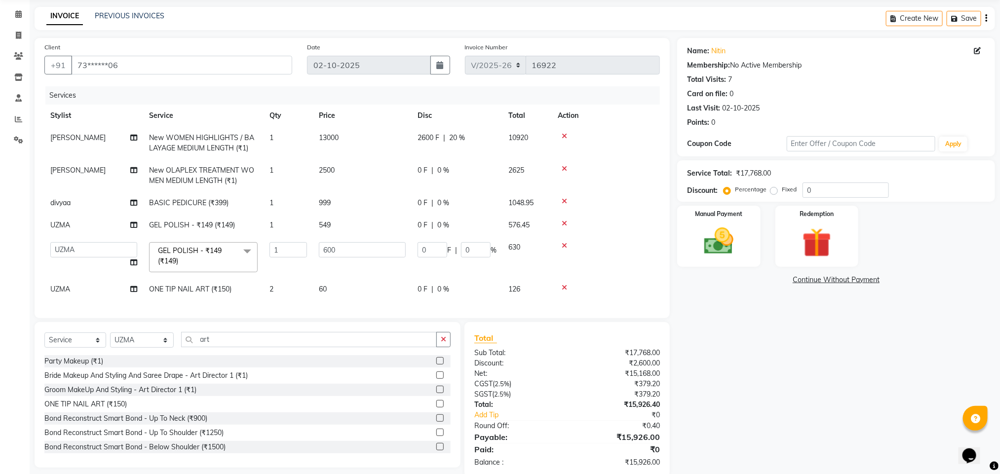
scroll to position [66, 0]
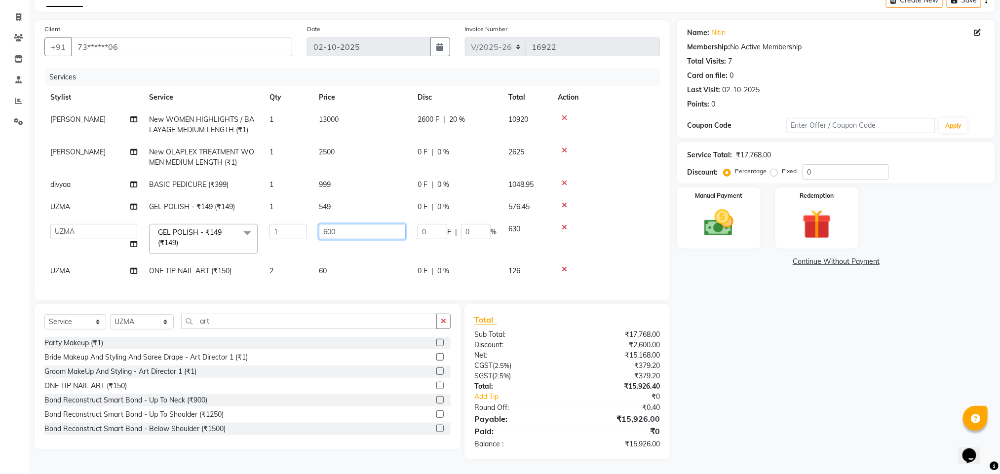
drag, startPoint x: 379, startPoint y: 218, endPoint x: 582, endPoint y: 265, distance: 208.1
click at [382, 224] on input "600" at bounding box center [362, 231] width 87 height 15
click at [778, 360] on div "Name: Nitin Membership: No Active Membership Total Visits: 7 Card on file: 0 La…" at bounding box center [839, 240] width 325 height 440
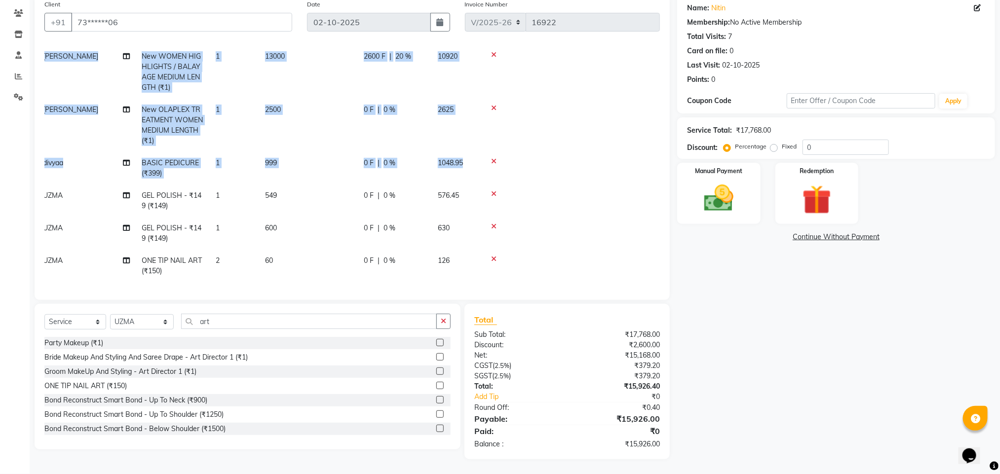
scroll to position [0, 7]
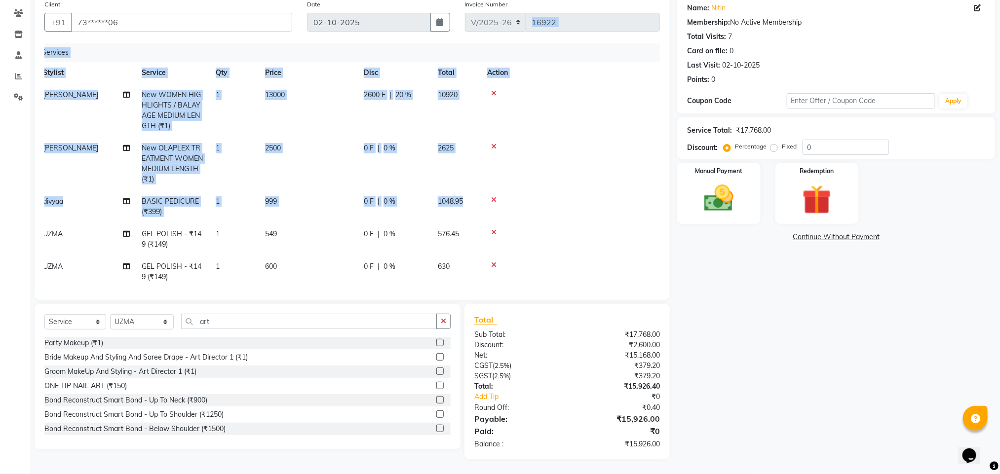
drag, startPoint x: 648, startPoint y: 163, endPoint x: 662, endPoint y: 22, distance: 141.8
click at [662, 22] on div "Client +91 73******06 Date 02-10-2025 Invoice Number V/2025 V/2025-26 16922 Ser…" at bounding box center [352, 147] width 635 height 305
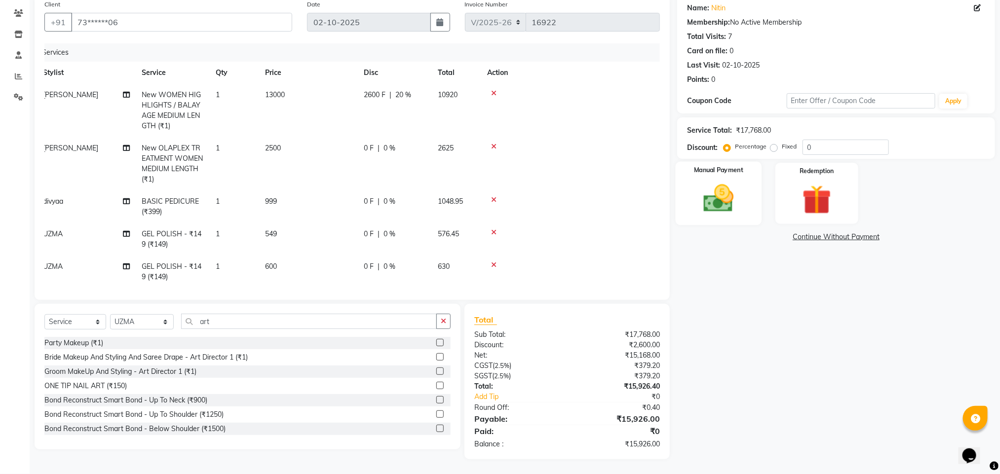
drag, startPoint x: 813, startPoint y: 370, endPoint x: 692, endPoint y: 224, distance: 190.3
click at [806, 359] on div "Name: Nitin Membership: No Active Membership Total Visits: 7 Card on file: 0 La…" at bounding box center [839, 227] width 325 height 464
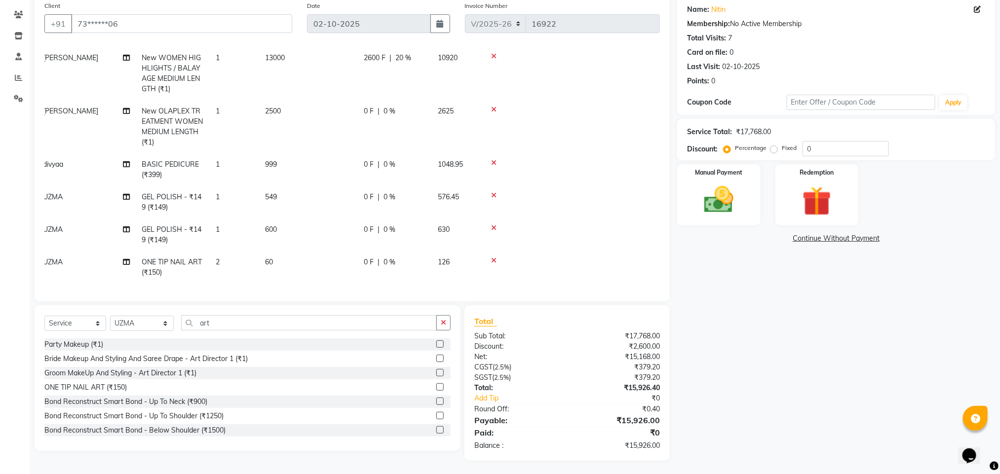
scroll to position [79, 0]
click at [727, 206] on img at bounding box center [718, 198] width 49 height 35
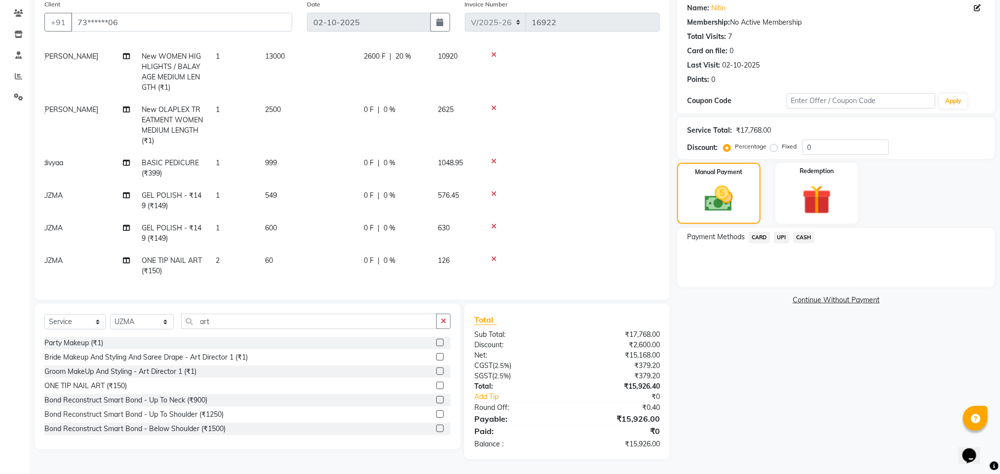
click at [767, 240] on span "CARD" at bounding box center [758, 237] width 21 height 11
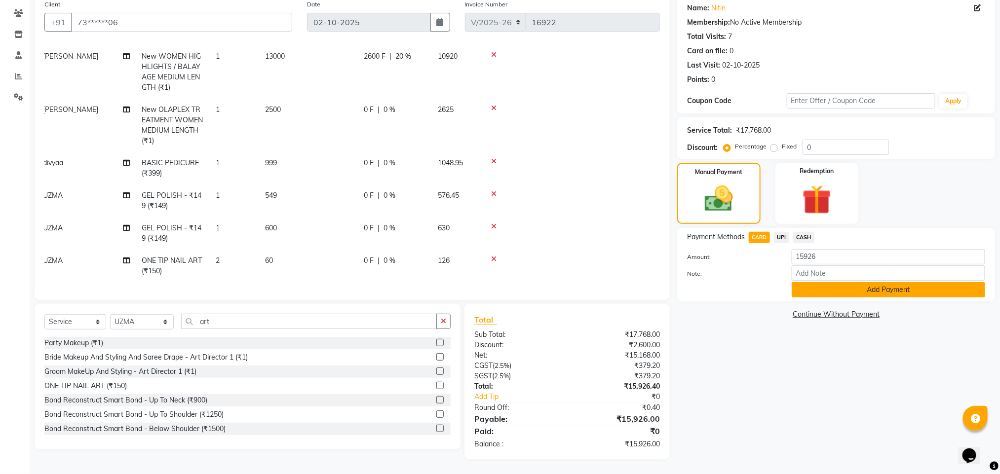
click at [821, 288] on button "Add Payment" at bounding box center [887, 289] width 193 height 15
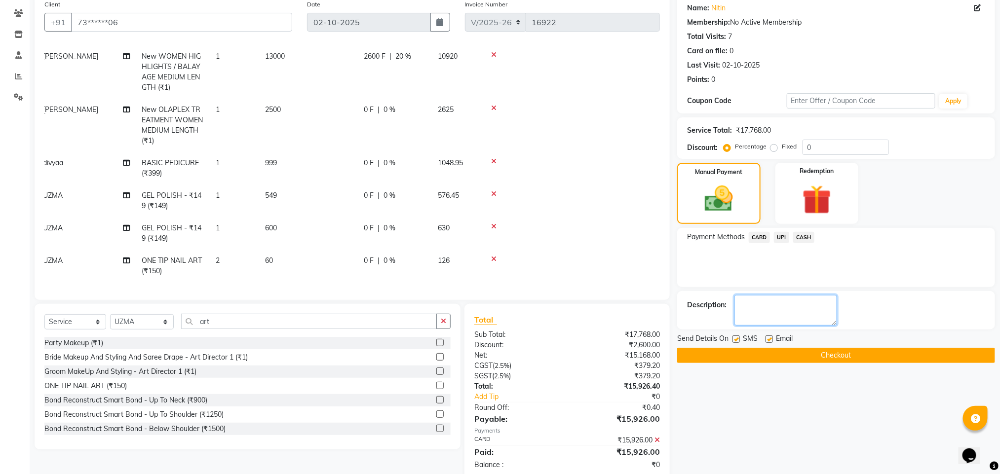
click at [787, 311] on textarea at bounding box center [785, 310] width 103 height 31
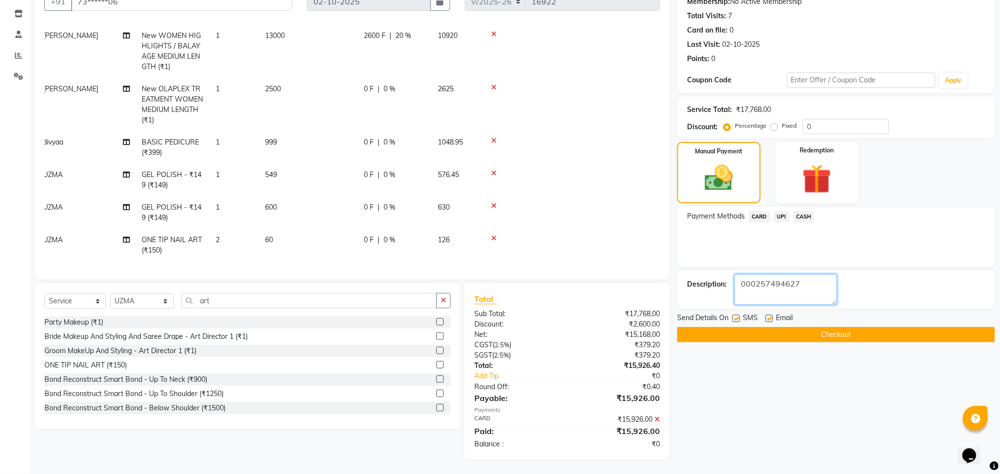
type textarea "000257494627"
drag, startPoint x: 866, startPoint y: 333, endPoint x: 953, endPoint y: 346, distance: 87.9
click at [866, 332] on button "Checkout" at bounding box center [836, 334] width 318 height 15
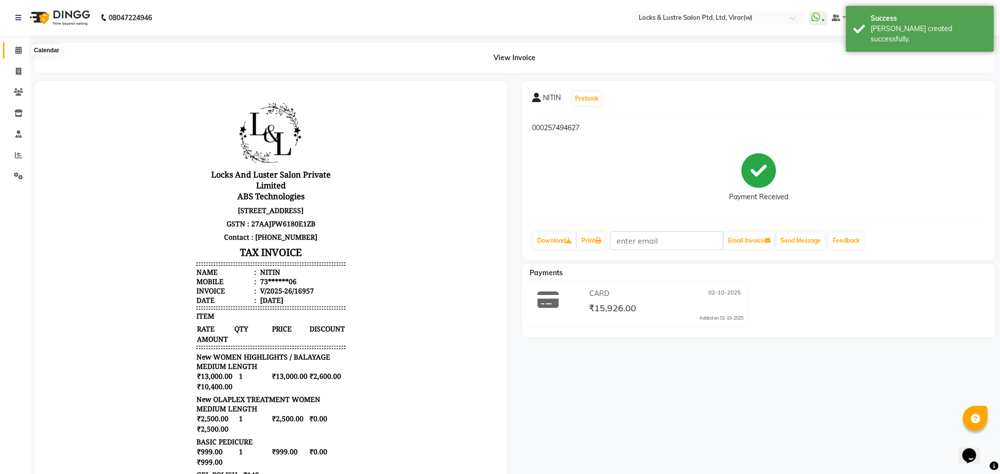
click at [17, 49] on icon at bounding box center [18, 49] width 6 height 7
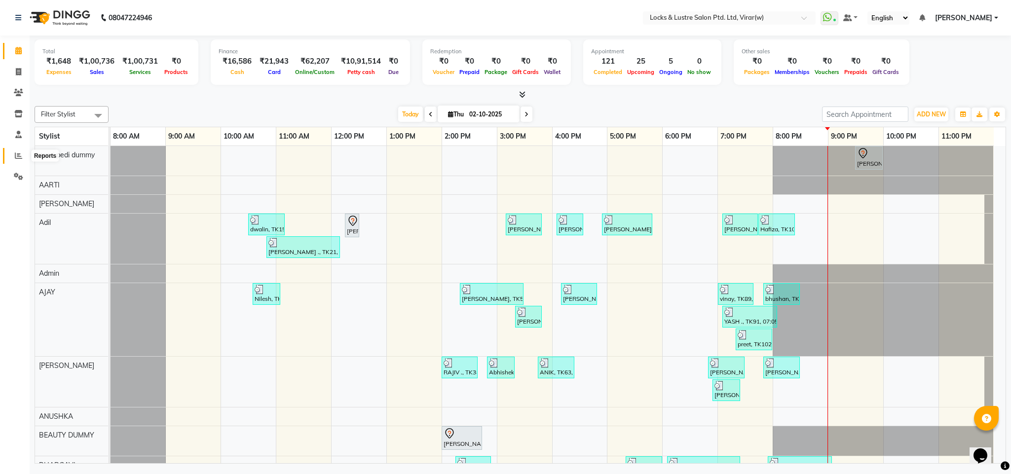
click at [22, 150] on span at bounding box center [18, 155] width 17 height 11
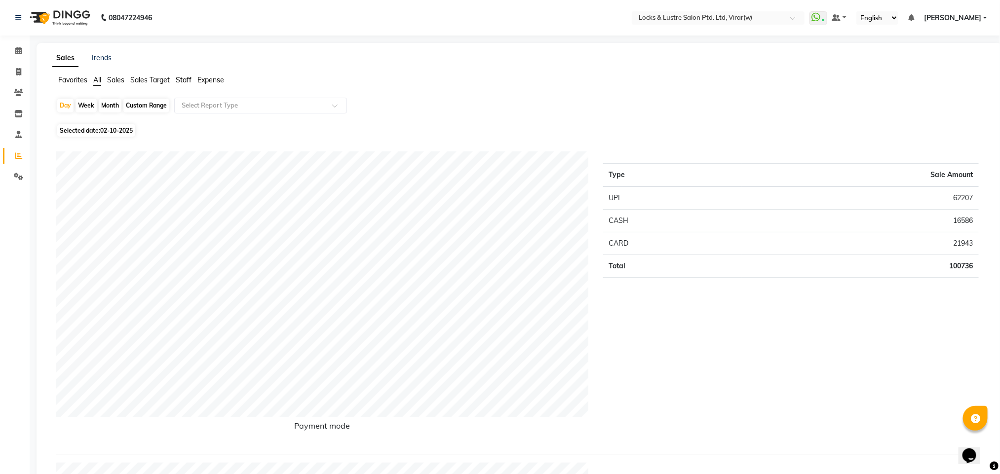
click at [134, 78] on span "Sales Target" at bounding box center [149, 79] width 39 height 9
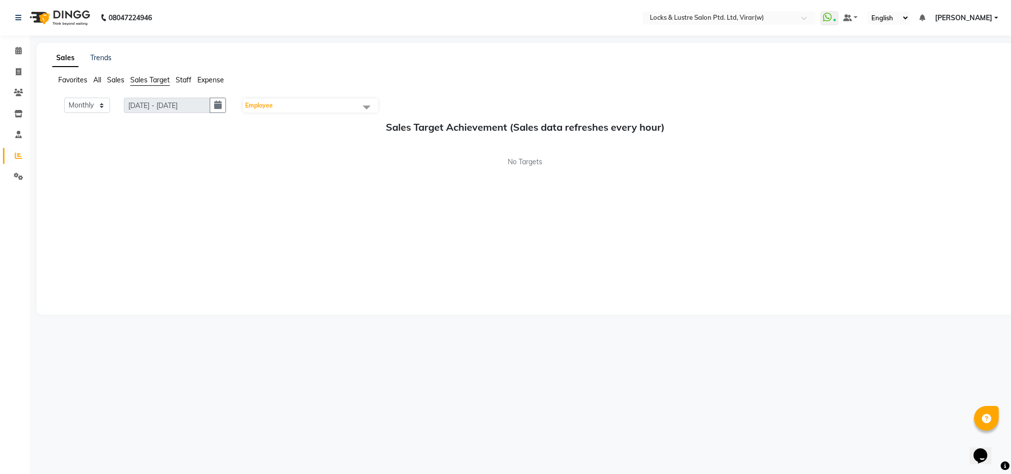
click at [184, 80] on span "Staff" at bounding box center [184, 79] width 16 height 9
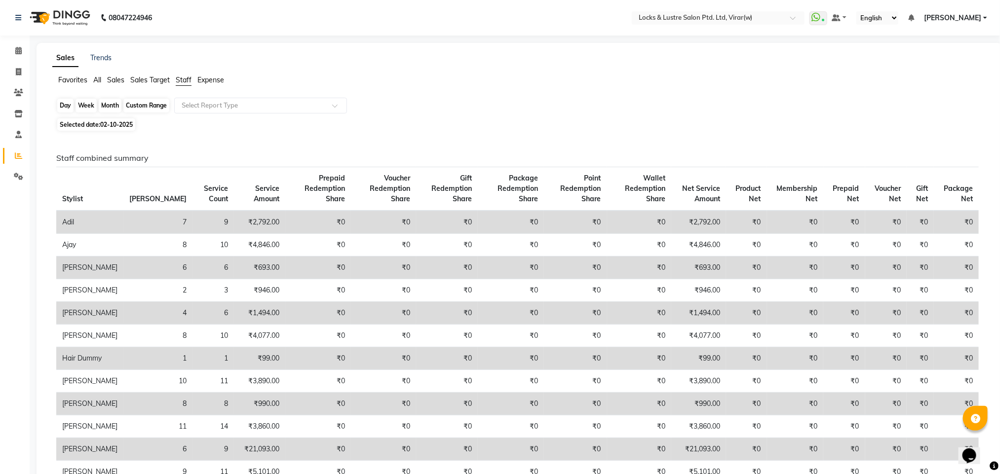
click at [66, 102] on div "Day" at bounding box center [65, 106] width 16 height 14
select select "10"
select select "2025"
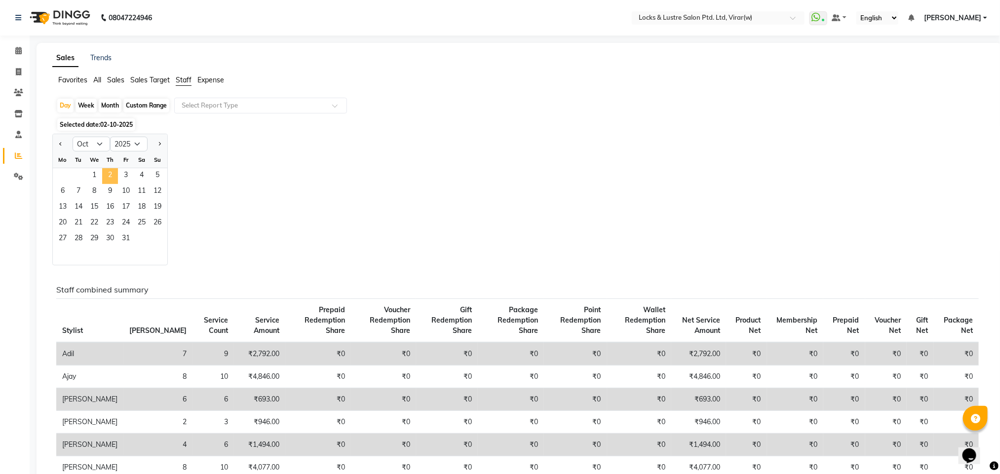
click at [113, 178] on span "2" at bounding box center [110, 176] width 16 height 16
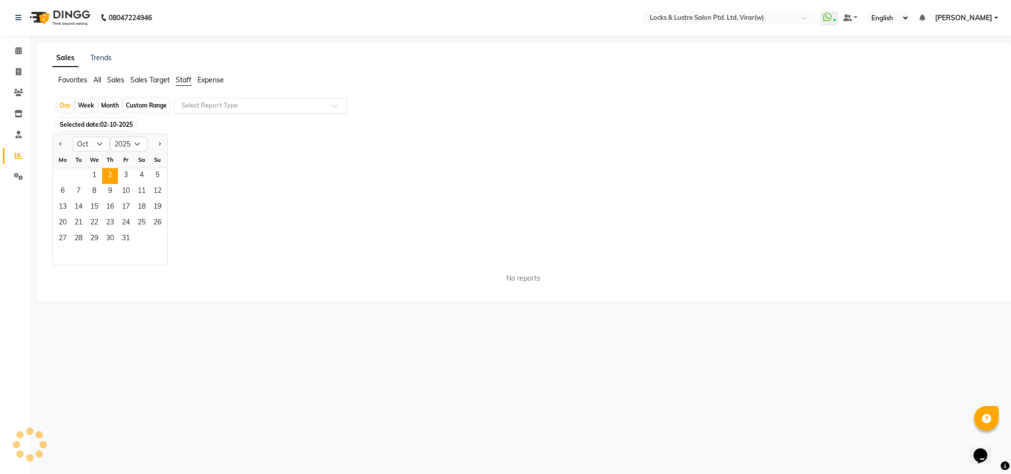
click at [222, 105] on input "text" at bounding box center [251, 106] width 142 height 10
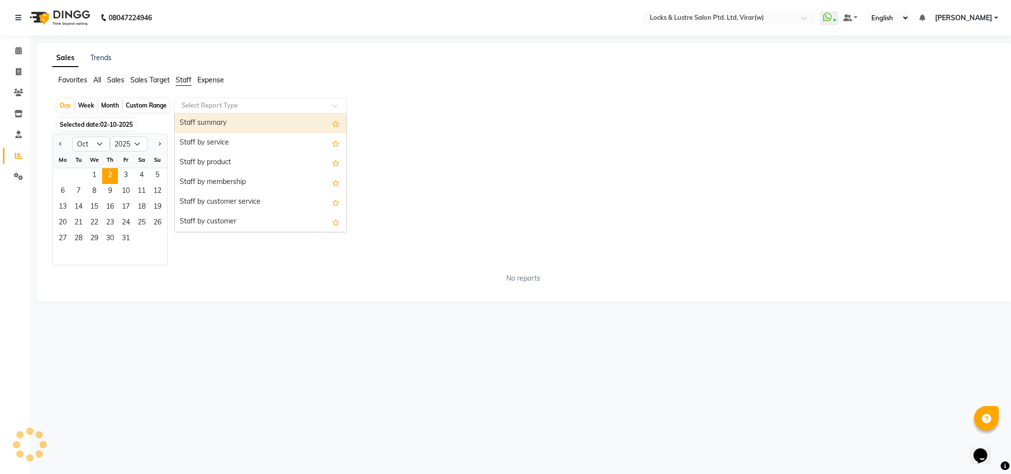
click at [255, 131] on div "Staff summary" at bounding box center [261, 123] width 172 height 20
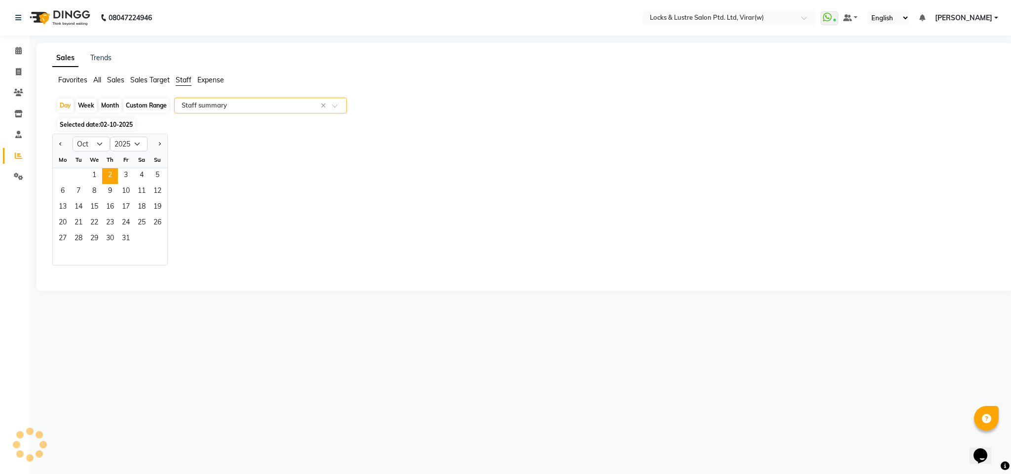
click at [361, 209] on div "Jan Feb Mar Apr May Jun [DATE] Aug Sep Oct Nov [DATE] 2016 2017 2018 2019 2020 …" at bounding box center [524, 200] width 945 height 132
click at [302, 105] on input "text" at bounding box center [251, 106] width 142 height 10
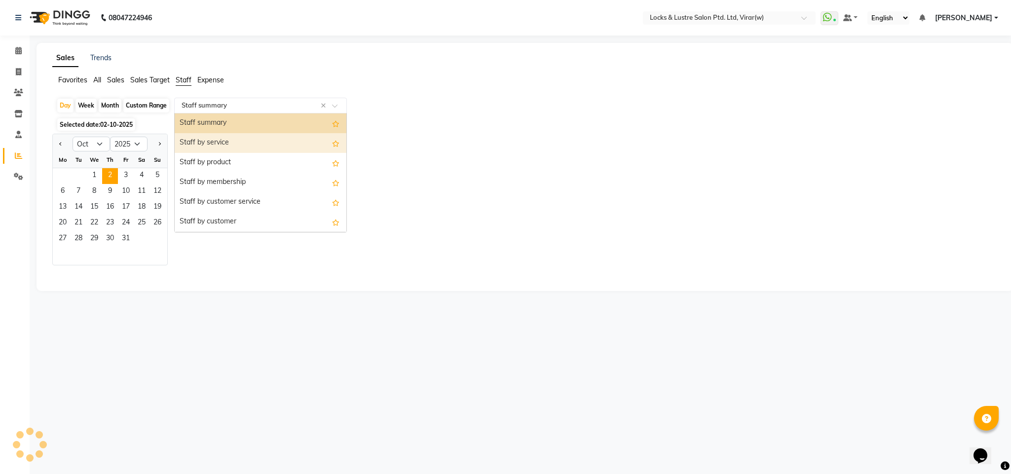
click at [291, 141] on div "Staff by service" at bounding box center [261, 143] width 172 height 20
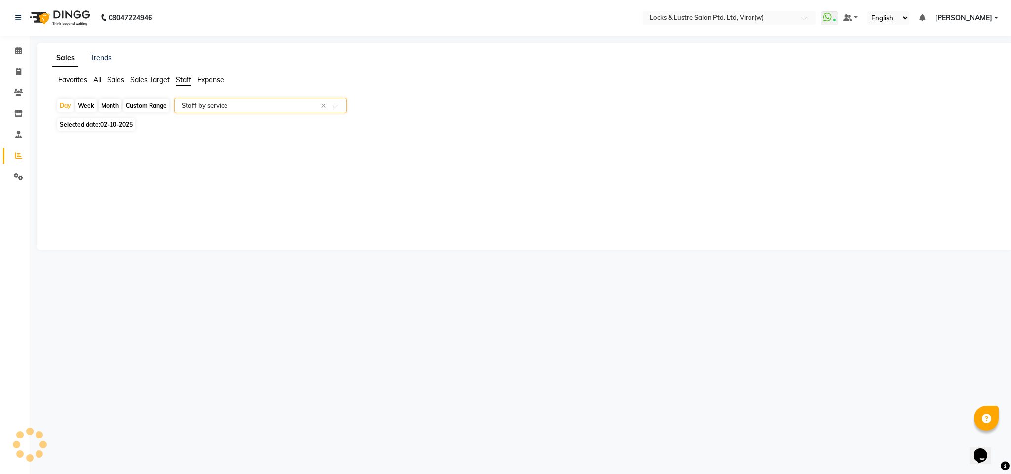
click at [286, 102] on input "text" at bounding box center [251, 106] width 142 height 10
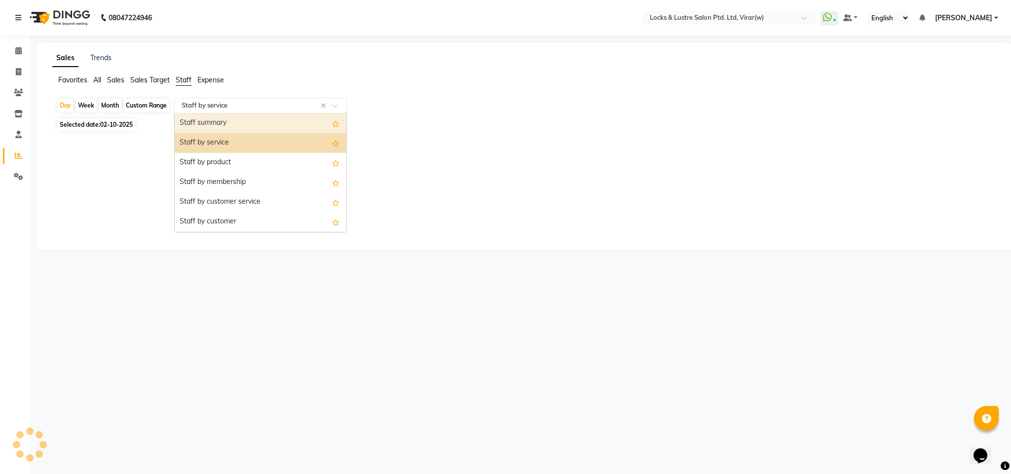
click at [291, 128] on div "Staff summary" at bounding box center [261, 123] width 172 height 20
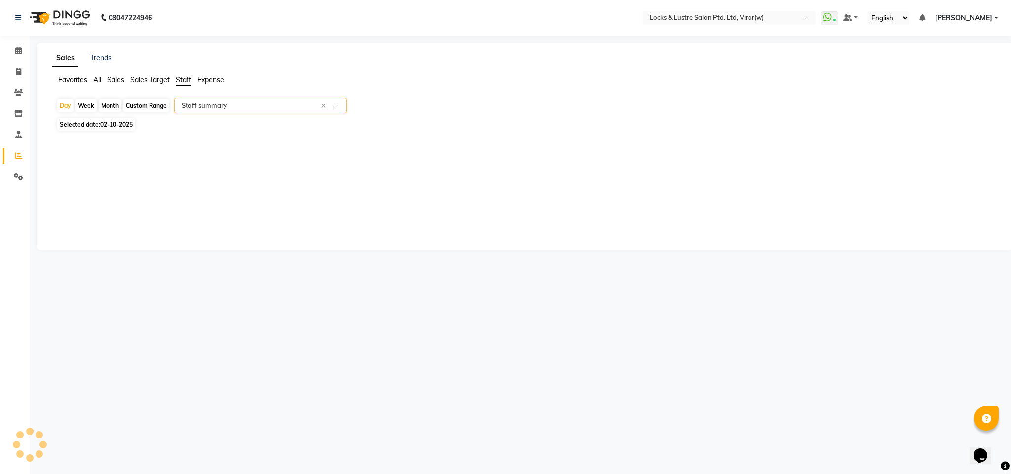
select select "csv"
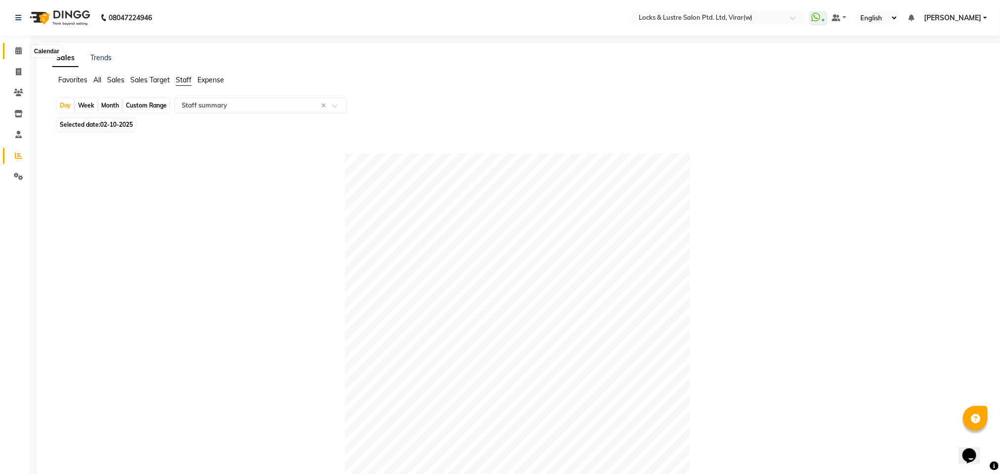
click at [20, 50] on icon at bounding box center [18, 50] width 6 height 7
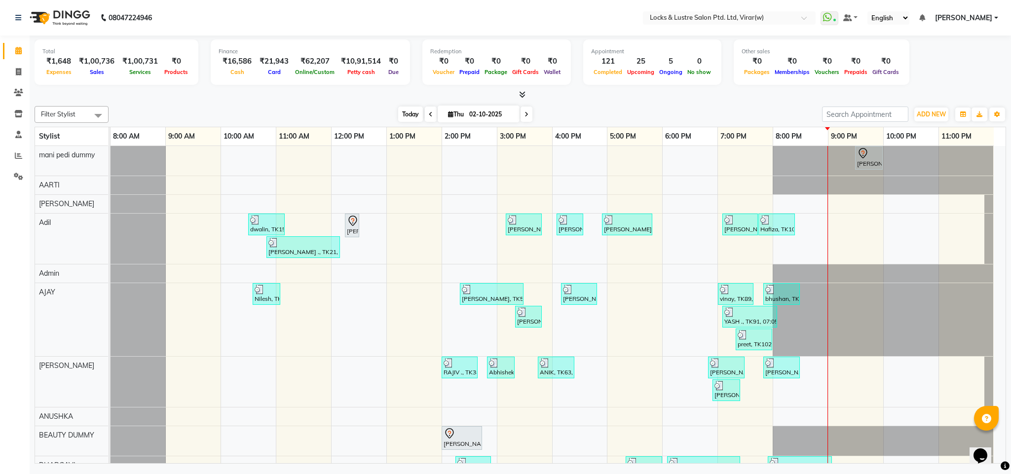
click at [398, 110] on span "Today" at bounding box center [410, 114] width 25 height 15
click at [276, 67] on div "Card" at bounding box center [274, 72] width 37 height 10
click at [12, 71] on span at bounding box center [18, 72] width 17 height 11
select select "service"
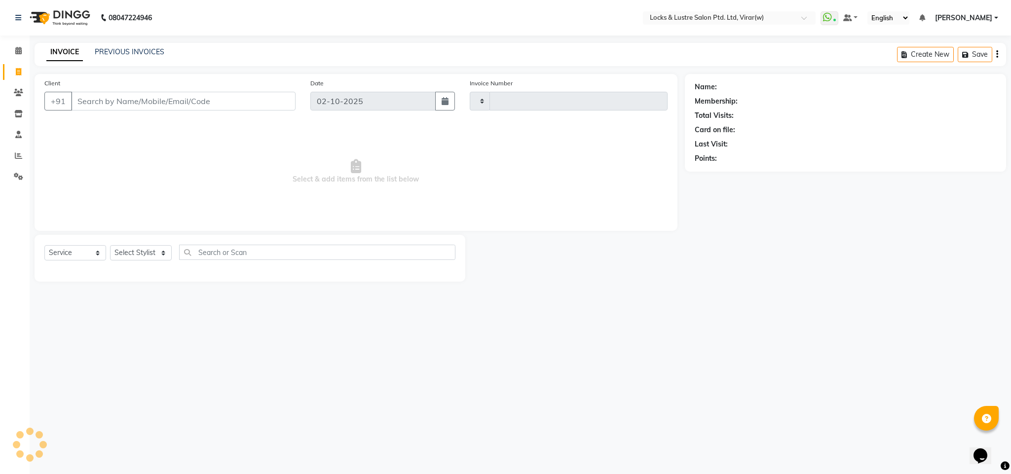
drag, startPoint x: 209, startPoint y: 117, endPoint x: 218, endPoint y: 107, distance: 14.0
click at [209, 117] on div "Client +91" at bounding box center [170, 98] width 266 height 40
click at [219, 103] on input "Client" at bounding box center [183, 101] width 224 height 19
type input "16962"
select select "5944"
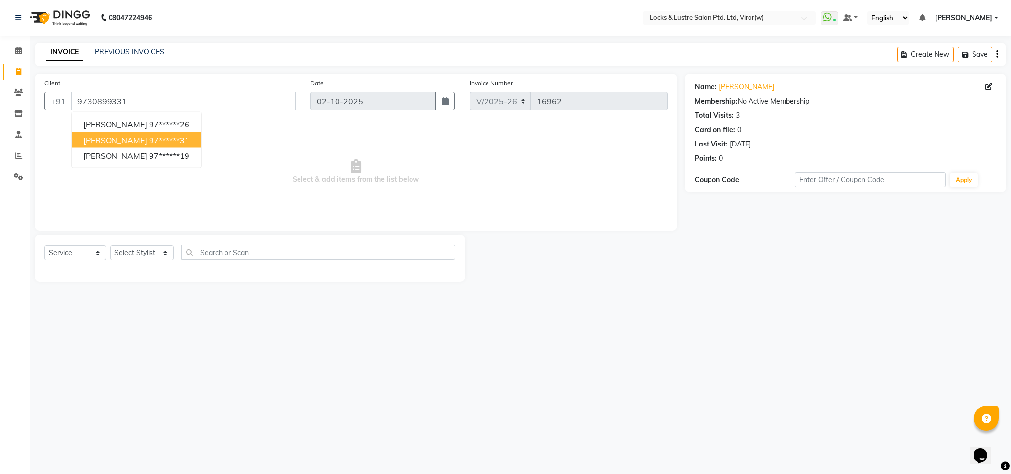
click at [201, 141] on button "[PERSON_NAME] 97******31" at bounding box center [137, 140] width 130 height 16
type input "97******31"
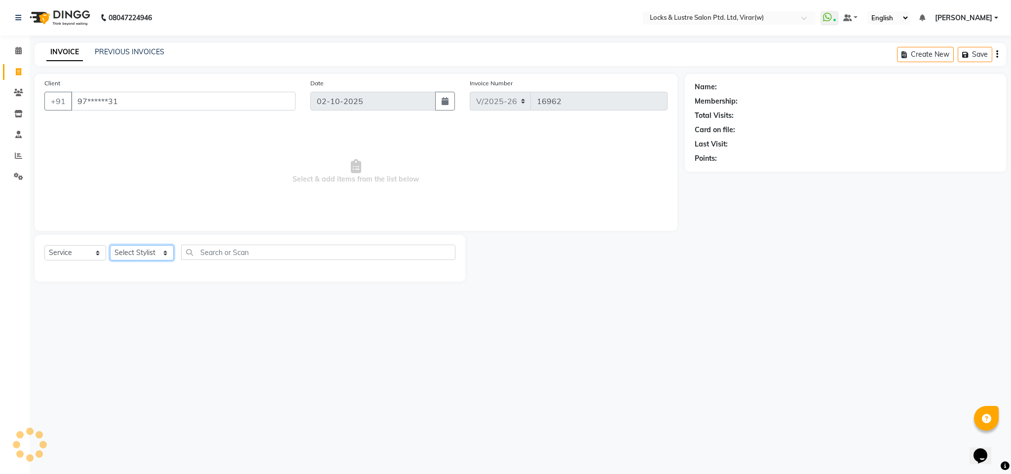
click at [163, 246] on select "Select Stylist [PERSON_NAME] [PERSON_NAME] [PERSON_NAME] AKASH [PERSON_NAME] [P…" at bounding box center [142, 252] width 64 height 15
select select "42109"
click at [110, 246] on select "Select Stylist [PERSON_NAME] [PERSON_NAME] [PERSON_NAME] AKASH [PERSON_NAME] [P…" at bounding box center [142, 252] width 64 height 15
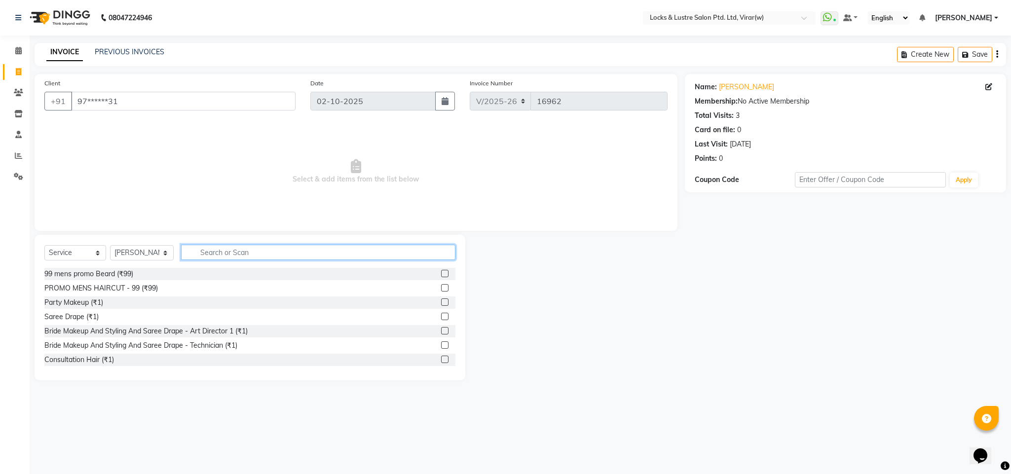
click at [261, 246] on input "text" at bounding box center [318, 252] width 274 height 15
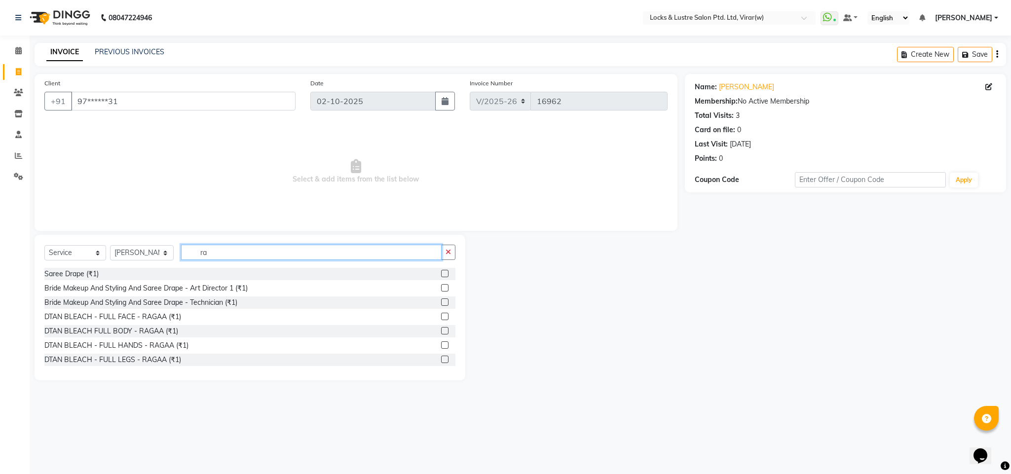
type input "r"
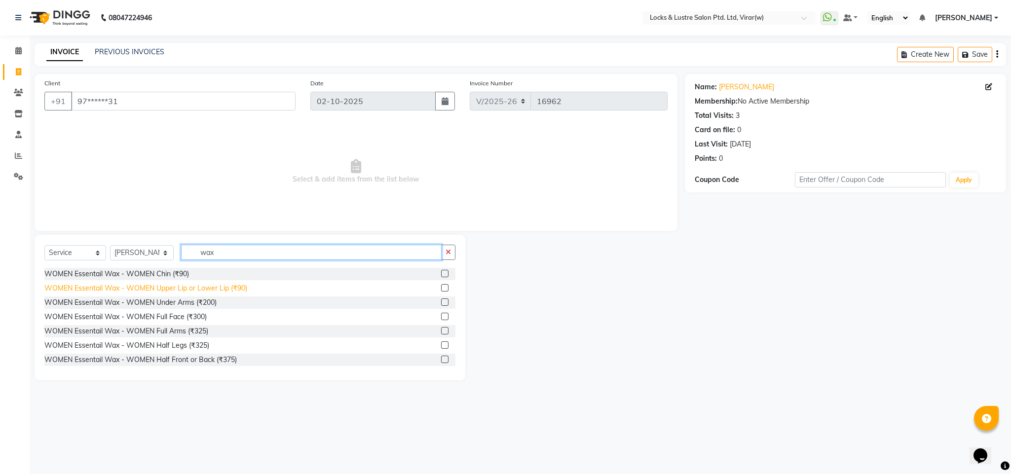
type input "wax"
drag, startPoint x: 161, startPoint y: 293, endPoint x: 168, endPoint y: 300, distance: 9.8
click at [162, 293] on div "WOMEN Essentail Wax - WOMEN Upper Lip or Lower Lip (₹90)" at bounding box center [145, 288] width 203 height 10
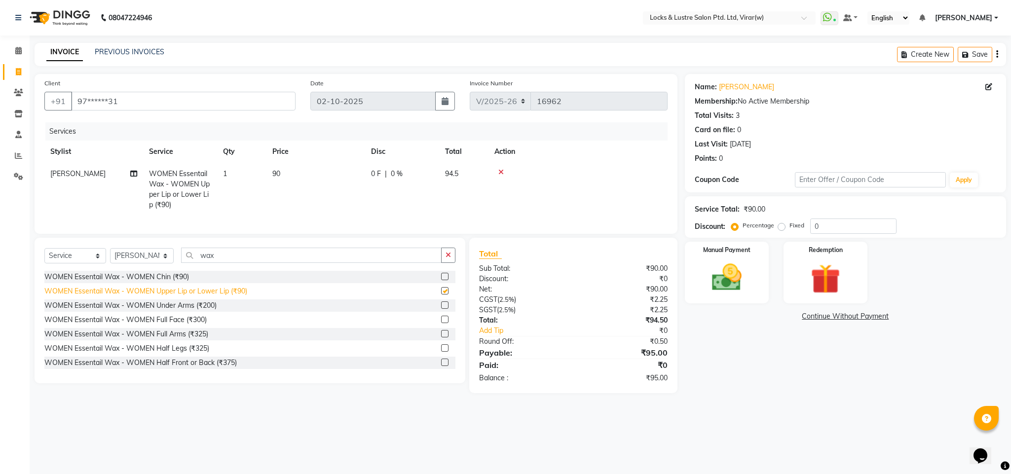
checkbox input "false"
drag, startPoint x: 296, startPoint y: 175, endPoint x: 313, endPoint y: 174, distance: 16.8
click at [298, 174] on td "90" at bounding box center [315, 189] width 99 height 53
select select "42109"
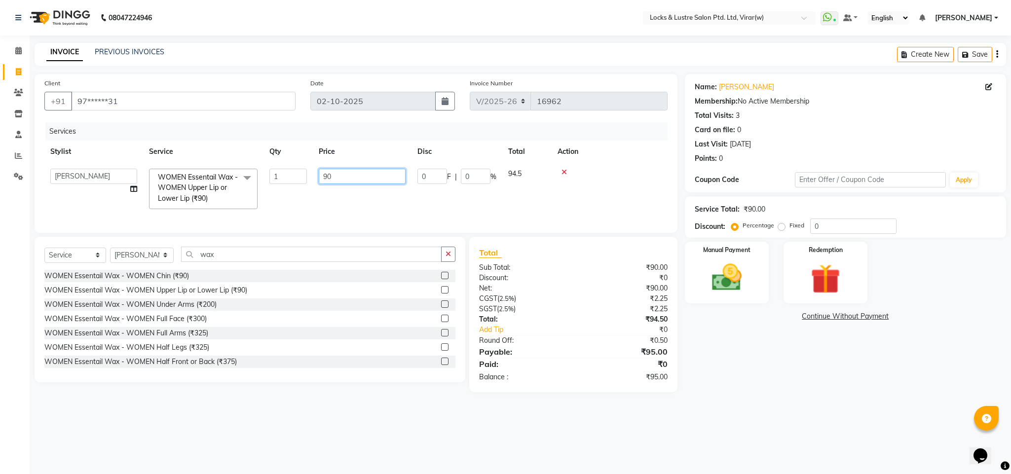
click at [339, 177] on input "90" at bounding box center [362, 176] width 87 height 15
type input "9"
type input "550"
click at [225, 296] on div "WOMEN Essentail Wax - WOMEN Upper Lip or Lower Lip (₹90)" at bounding box center [145, 290] width 203 height 10
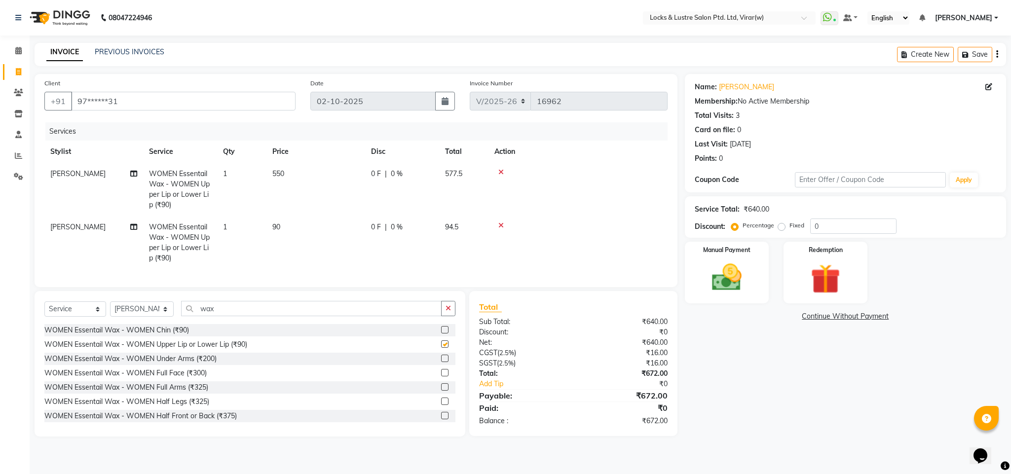
checkbox input "false"
drag, startPoint x: 288, startPoint y: 233, endPoint x: 304, endPoint y: 221, distance: 20.1
click at [293, 230] on td "90" at bounding box center [315, 242] width 99 height 53
select select "42109"
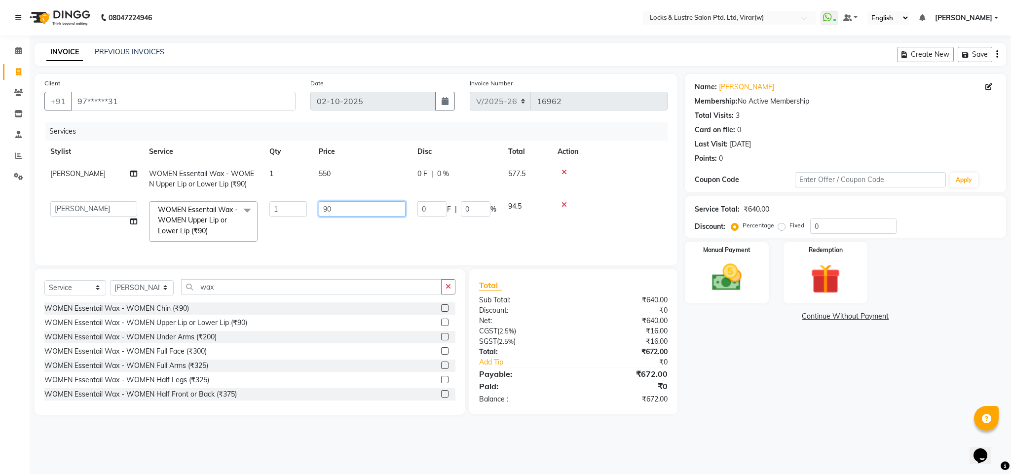
click at [336, 210] on input "90" at bounding box center [362, 208] width 87 height 15
type input "9"
type input "350"
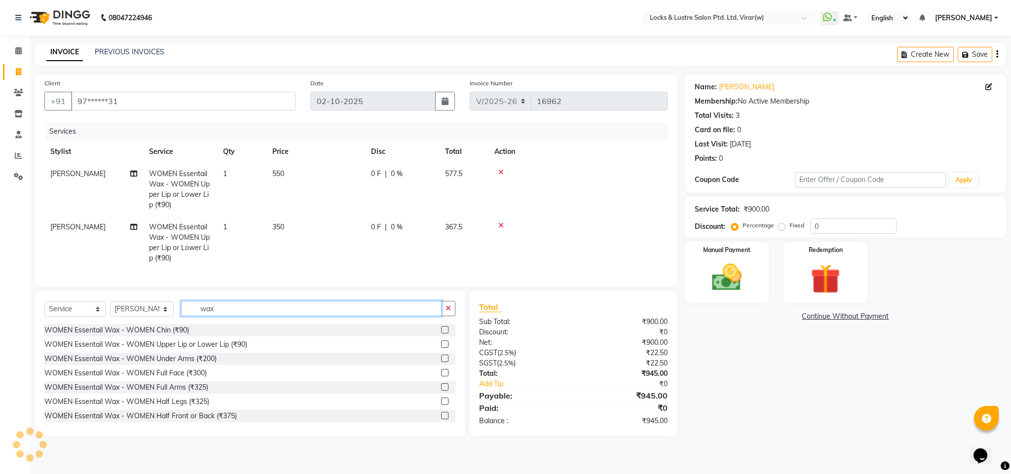
click at [243, 305] on div "Select Service Product Membership Package Voucher Prepaid Gift Card Select Styl…" at bounding box center [250, 364] width 431 height 146
click at [246, 316] on input "wax" at bounding box center [311, 308] width 261 height 15
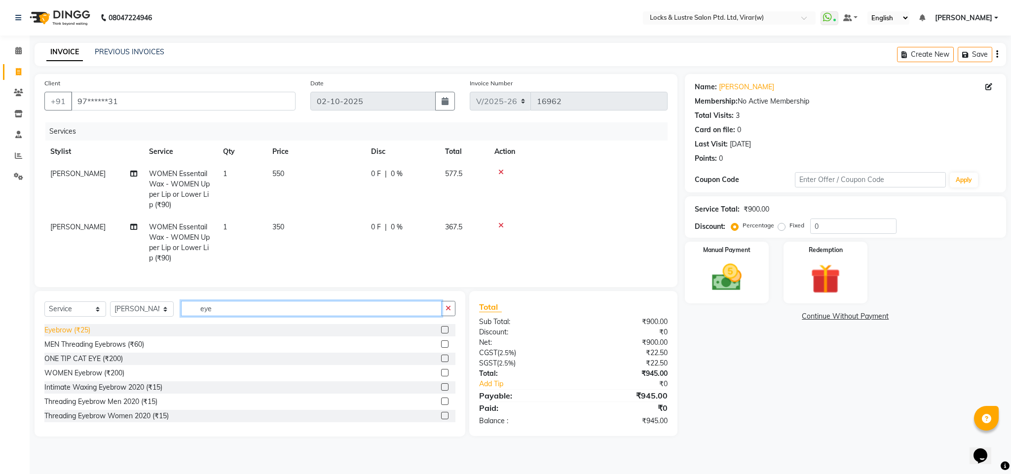
type input "eye"
click at [80, 335] on div "Eyebrow (₹25)" at bounding box center [67, 330] width 46 height 10
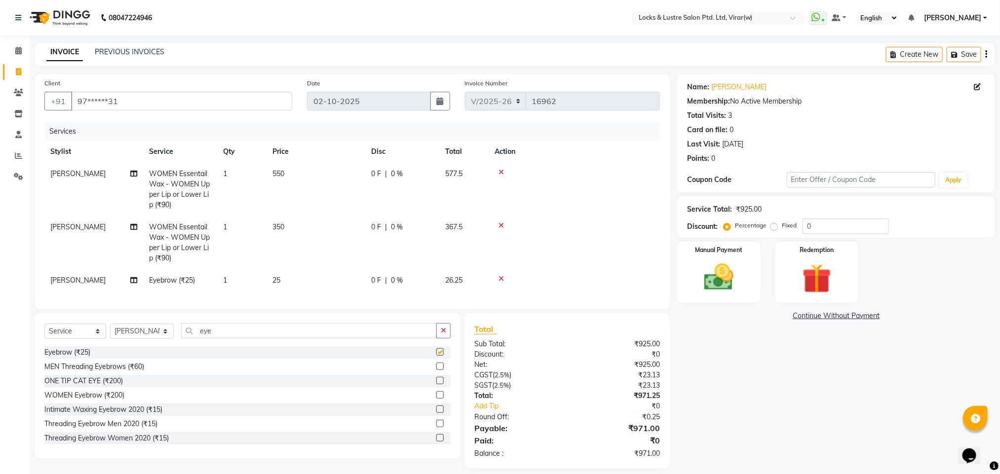
checkbox input "false"
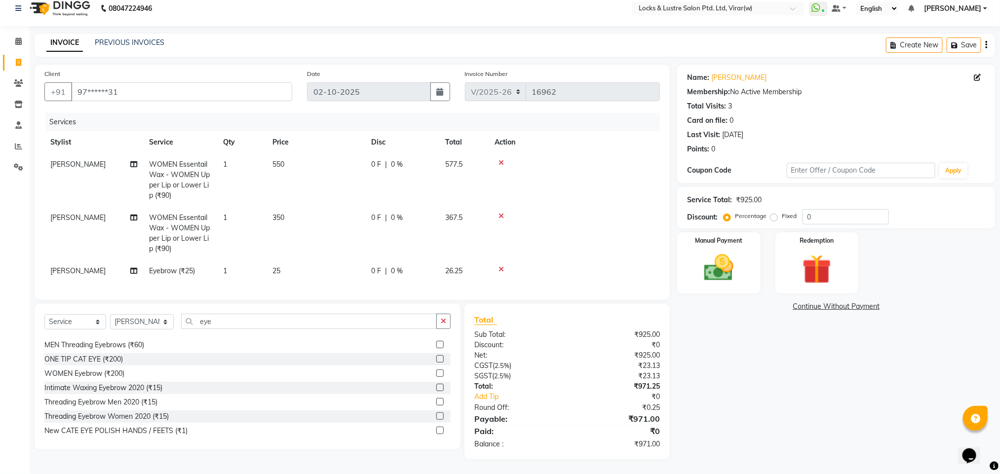
scroll to position [15, 0]
click at [820, 34] on div "INVOICE PREVIOUS INVOICES Create New Save" at bounding box center [515, 45] width 960 height 23
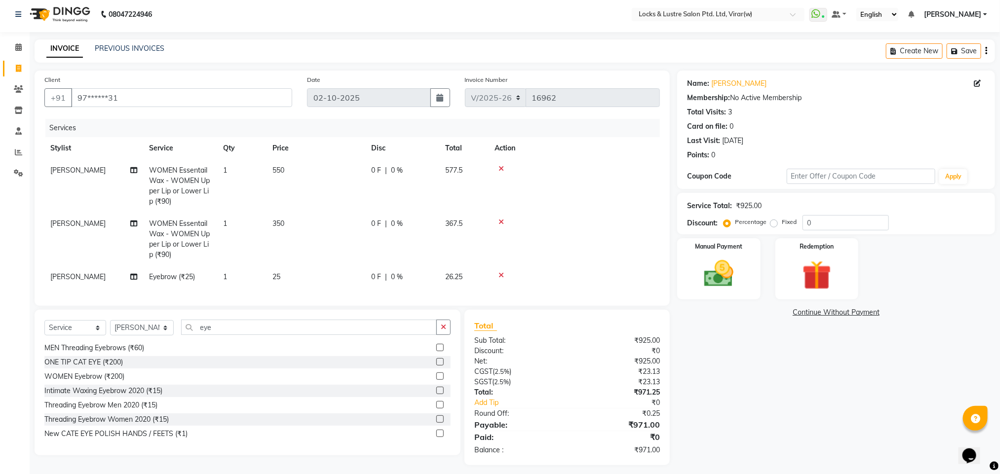
scroll to position [0, 0]
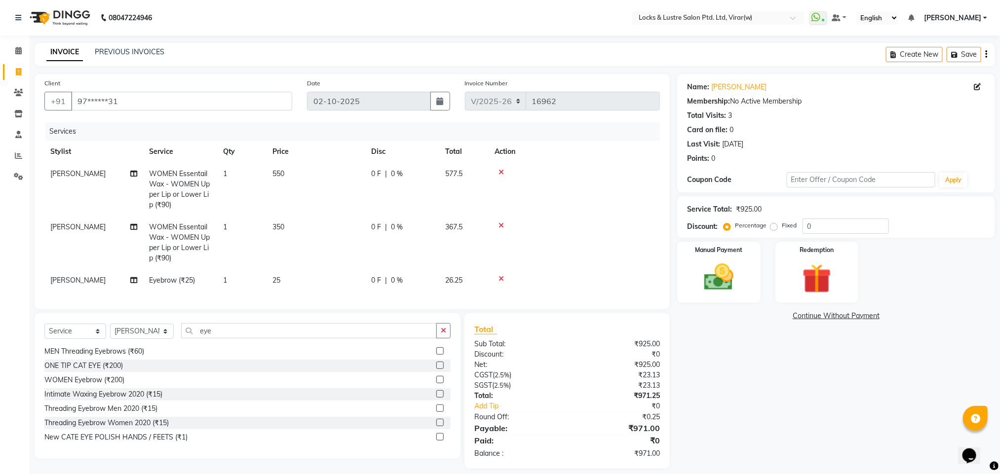
click at [178, 186] on span "WOMEN Essentail Wax - WOMEN Upper Lip or Lower Lip (₹90)" at bounding box center [179, 189] width 61 height 40
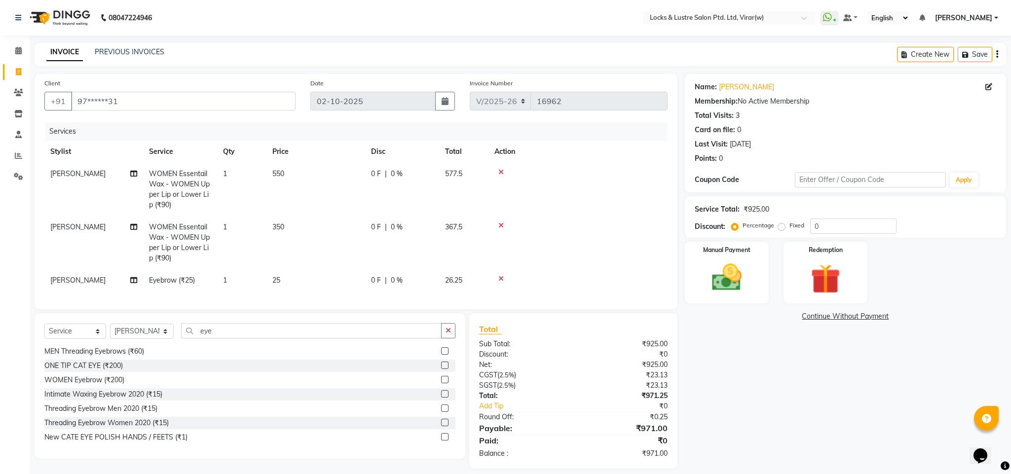
select select "42109"
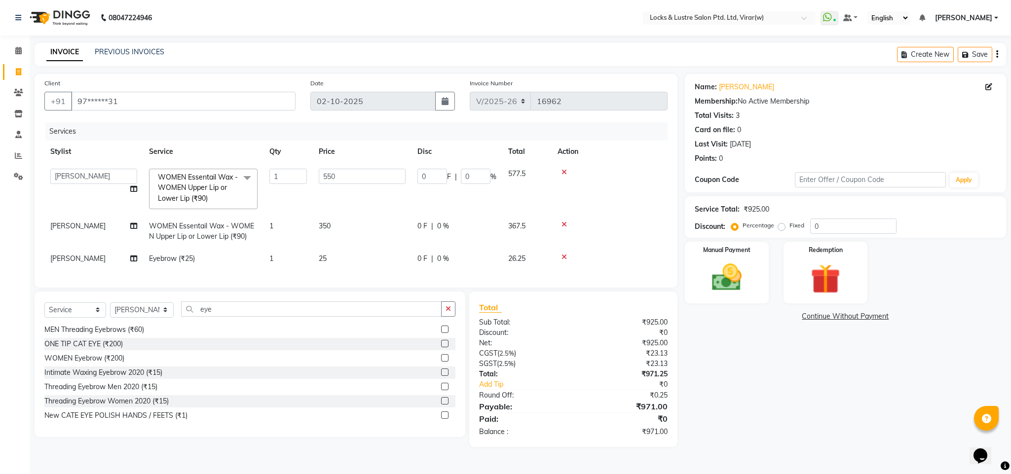
click at [192, 193] on span "WOMEN Essentail Wax - WOMEN Upper Lip or Lower Lip (₹90) x" at bounding box center [198, 188] width 87 height 32
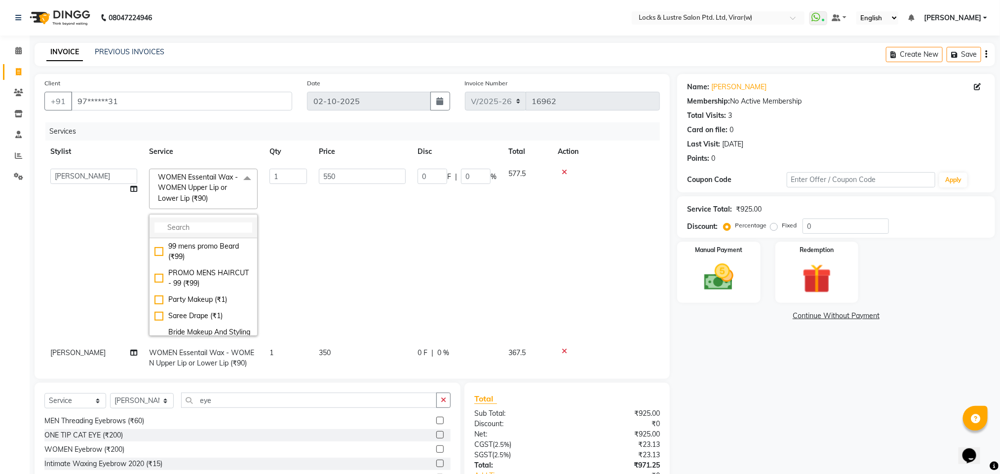
click at [197, 229] on input "multiselect-search" at bounding box center [203, 228] width 98 height 10
type input "wax"
click at [229, 325] on div "WOMEN Essentail Wax - WOMEN Under Arms (₹200)" at bounding box center [203, 320] width 98 height 31
checkbox input "false"
checkbox input "true"
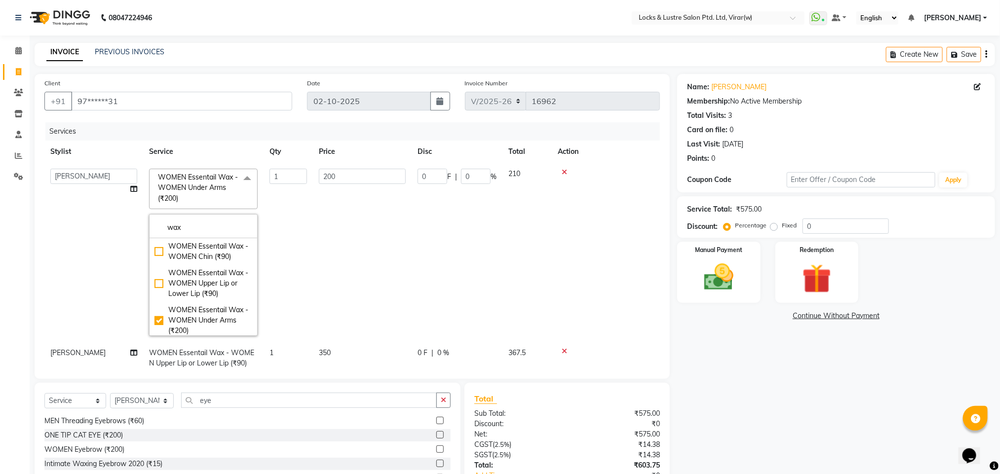
click at [780, 409] on div "Name: Jinesh Metha Membership: No Active Membership Total Visits: 3 Card on fil…" at bounding box center [839, 306] width 325 height 464
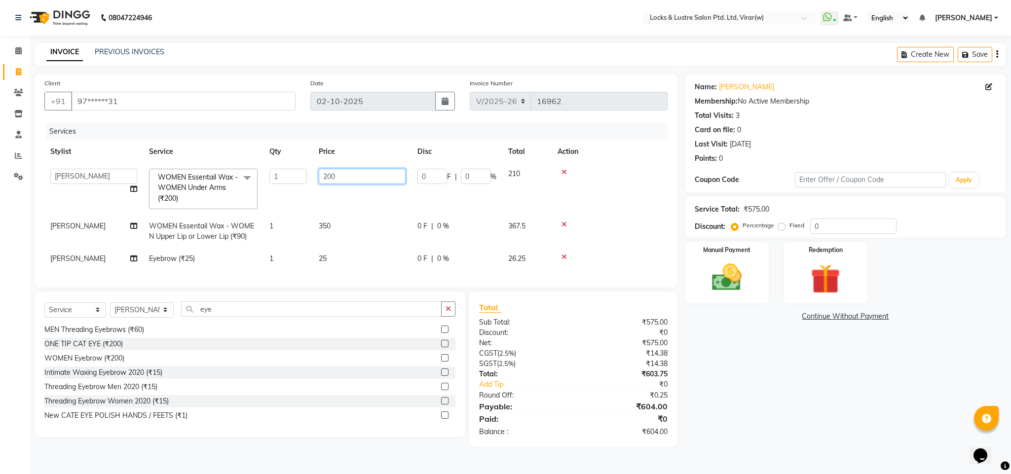
click at [351, 172] on input "200" at bounding box center [362, 176] width 87 height 15
type input "550"
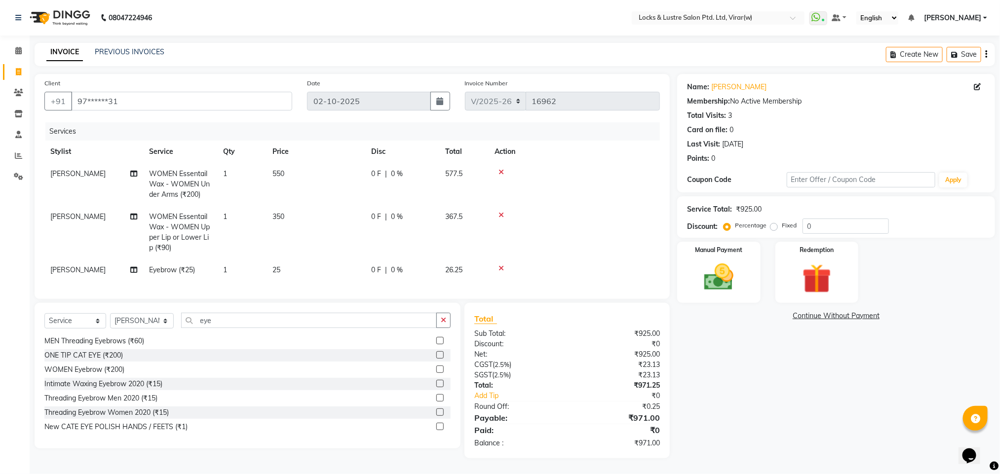
click at [227, 225] on tr "RACHNA PAWAR WOMEN Essentail Wax - WOMEN Upper Lip or Lower Lip (₹90) 1 350 0 F…" at bounding box center [351, 232] width 615 height 53
click at [181, 226] on span "WOMEN Essentail Wax - WOMEN Upper Lip or Lower Lip (₹90)" at bounding box center [179, 232] width 61 height 40
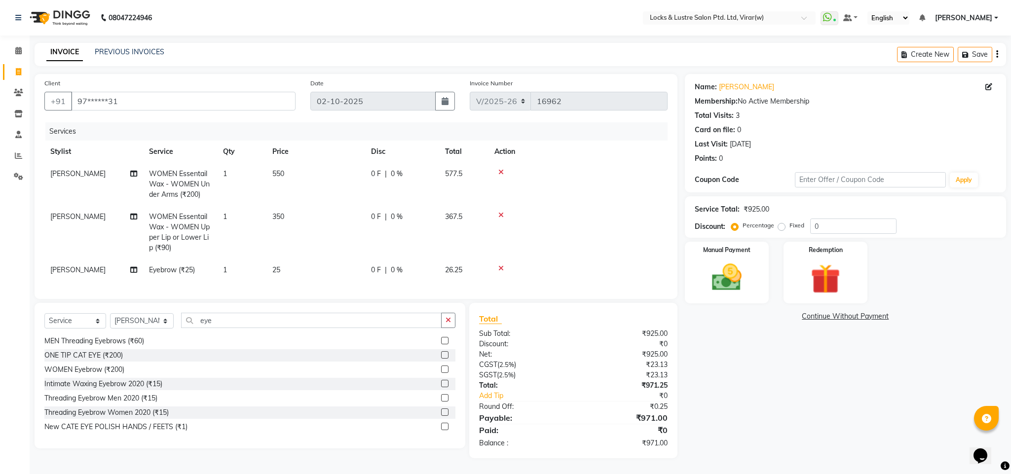
select select "42109"
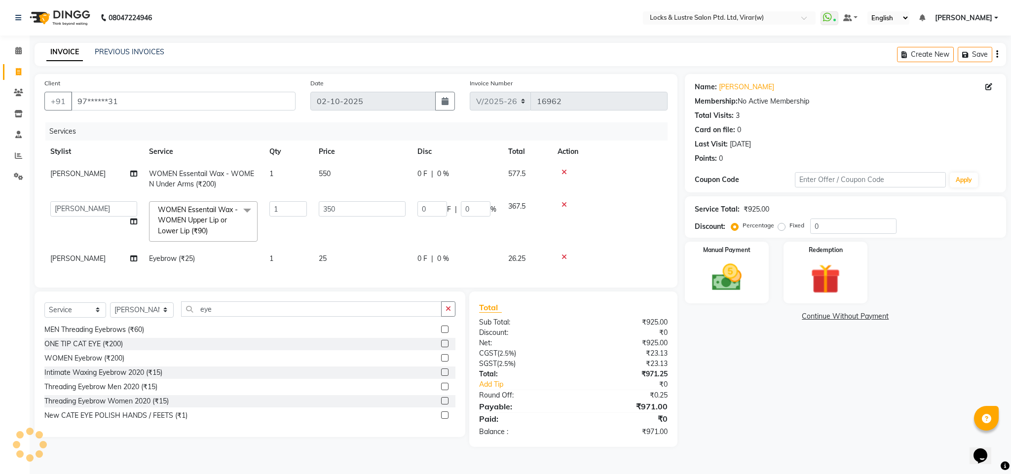
click at [186, 226] on span "WOMEN Essentail Wax - WOMEN Upper Lip or Lower Lip (₹90)" at bounding box center [198, 220] width 80 height 30
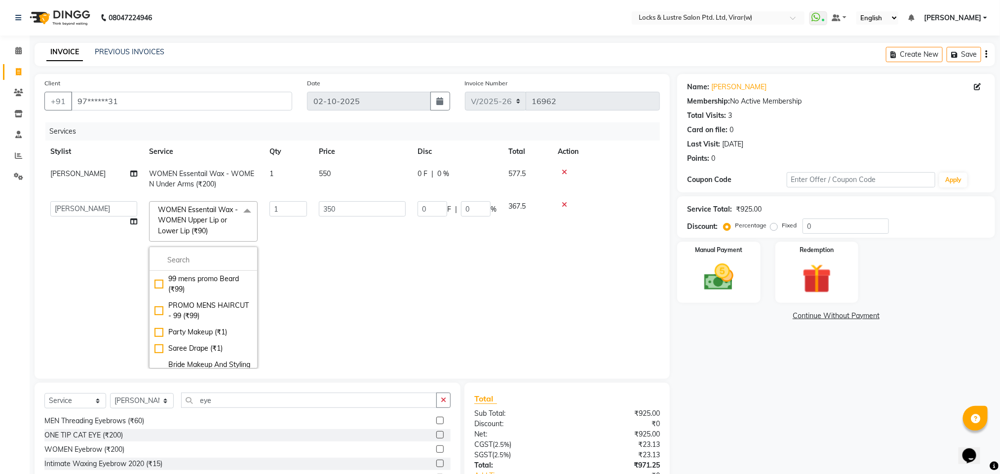
click at [214, 221] on span "WOMEN Essentail Wax - WOMEN Upper Lip or Lower Lip (₹90)" at bounding box center [198, 220] width 80 height 30
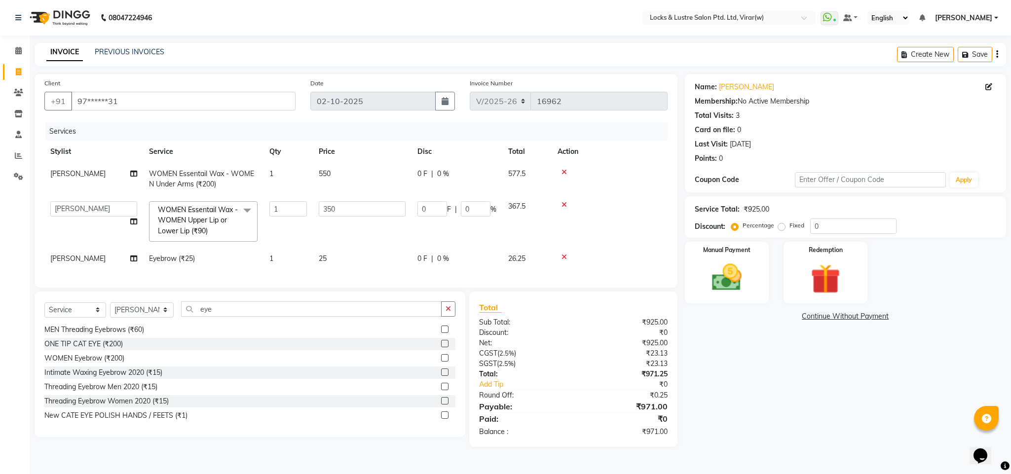
click at [214, 225] on span "WOMEN Essentail Wax - WOMEN Upper Lip or Lower Lip (₹90) x" at bounding box center [198, 221] width 87 height 32
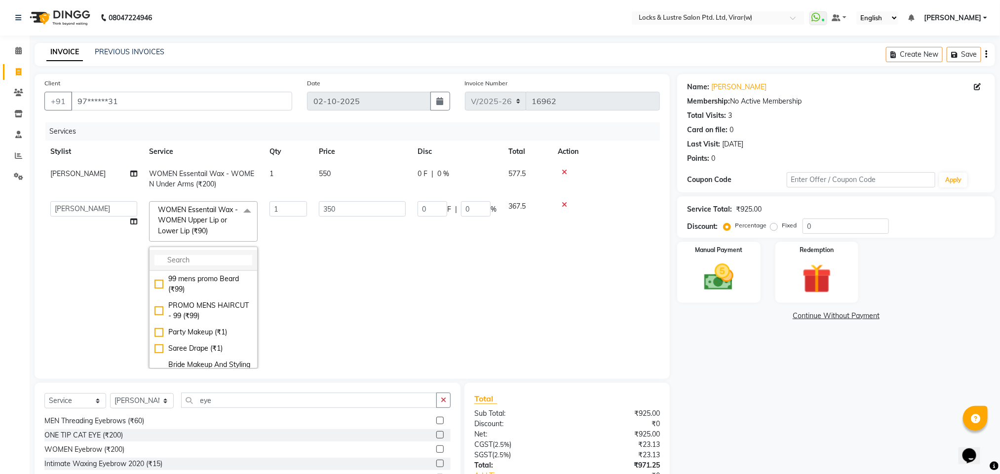
click at [212, 254] on li at bounding box center [203, 260] width 108 height 21
click at [211, 273] on li "99 mens promo Beard (₹99)" at bounding box center [203, 284] width 108 height 27
checkbox input "true"
checkbox input "false"
type input "99"
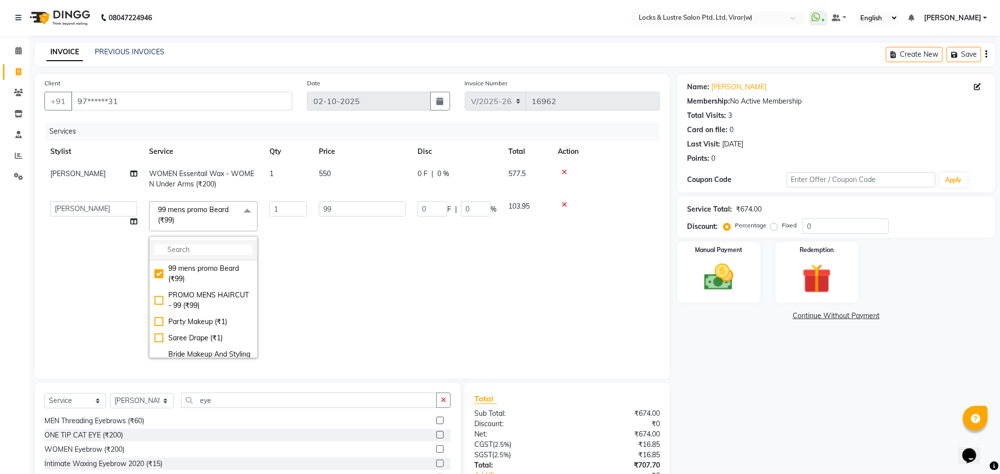
click at [223, 242] on li at bounding box center [203, 250] width 108 height 21
click at [224, 255] on input "multiselect-search" at bounding box center [203, 250] width 98 height 10
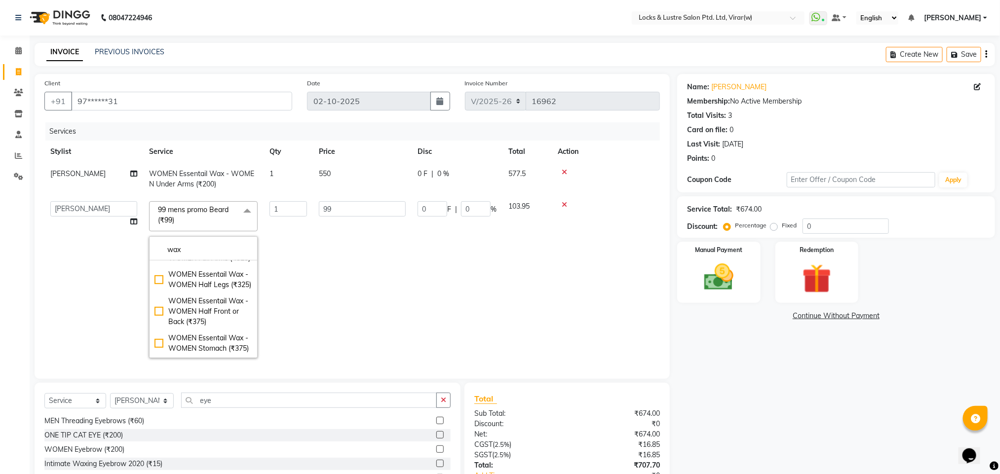
type input "wax"
click at [222, 172] on span "WOMEN Essentail Wax - WOMEN Under Arms (₹200)" at bounding box center [201, 178] width 105 height 19
select select "42109"
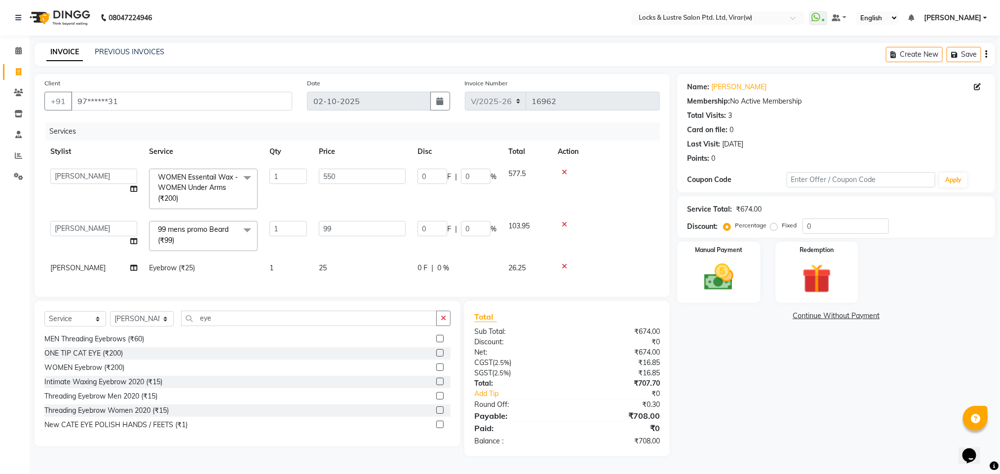
click at [231, 181] on span "WOMEN Essentail Wax - WOMEN Under Arms (₹200)" at bounding box center [198, 188] width 80 height 30
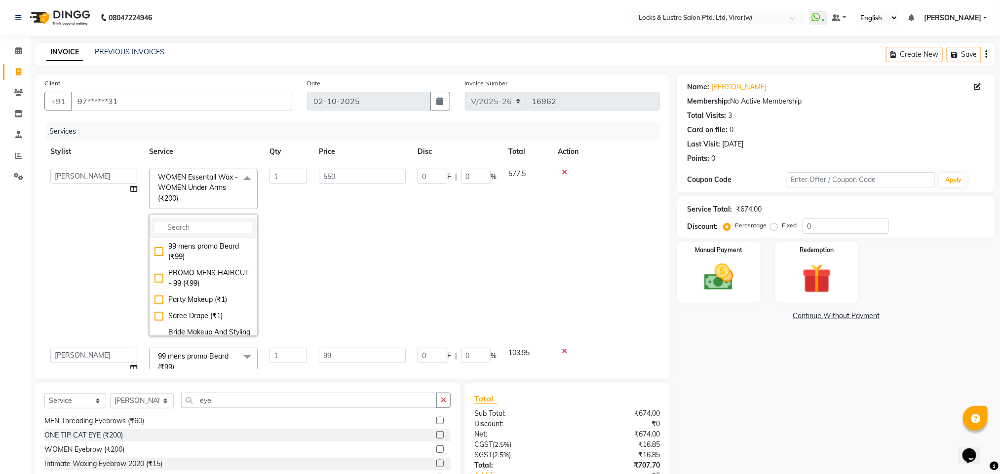
click at [218, 225] on input "multiselect-search" at bounding box center [203, 228] width 98 height 10
type input "wax"
click at [222, 241] on div "WOMEN Essentail Wax - WOMEN Full Arms (₹325)" at bounding box center [203, 231] width 98 height 21
type input "325"
checkbox input "false"
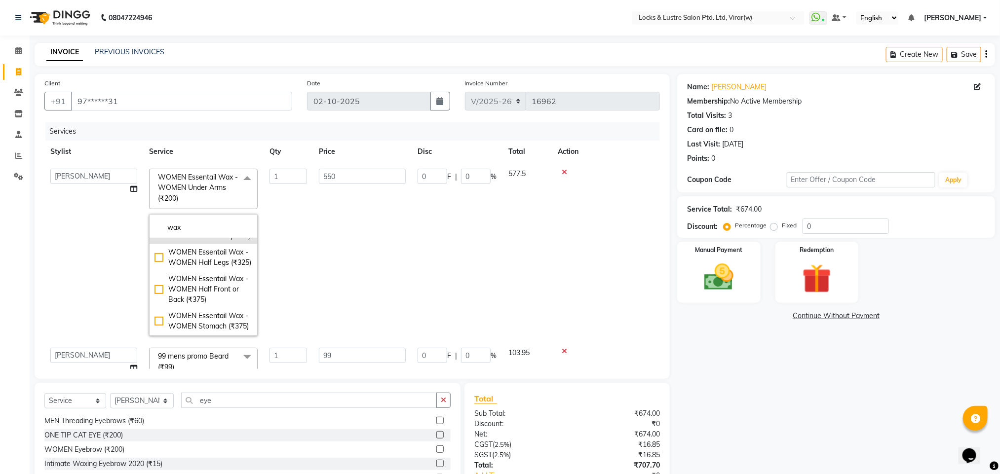
checkbox input "true"
click at [802, 348] on div "Name: Jinesh Metha Membership: No Active Membership Total Visits: 3 Card on fil…" at bounding box center [839, 306] width 325 height 464
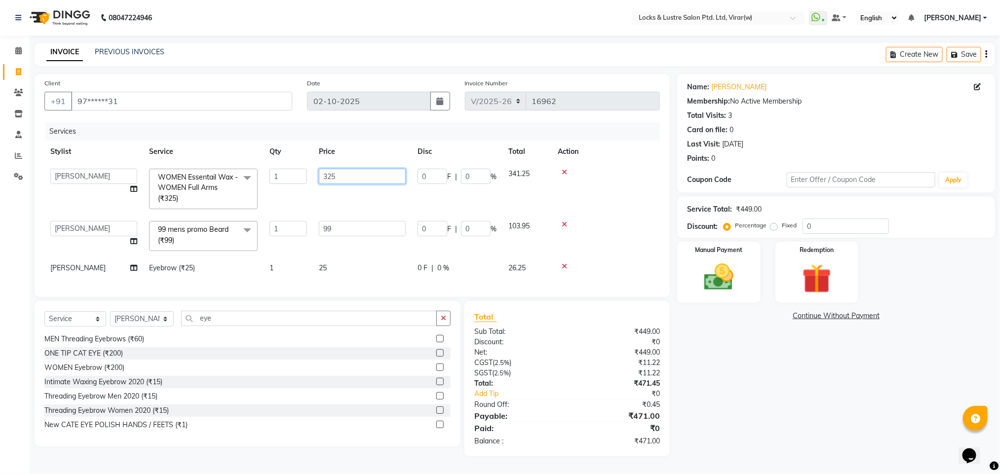
click at [338, 183] on input "325" at bounding box center [362, 176] width 87 height 15
type input "550"
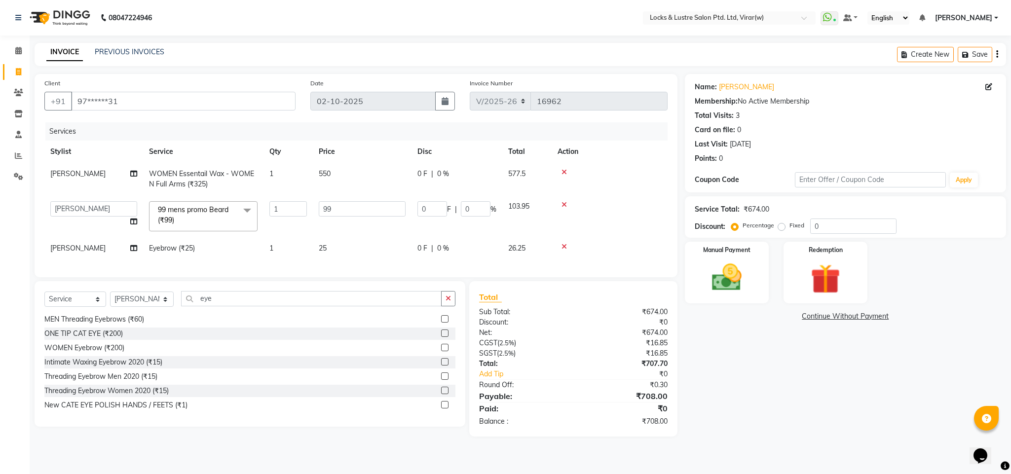
click at [195, 245] on tbody "RACHNA PAWAR WOMEN Essentail Wax - WOMEN Full Arms (₹325) 1 550 0 F | 0 % 577.5…" at bounding box center [355, 211] width 623 height 97
click at [203, 213] on span "99 mens promo Beard (₹99)" at bounding box center [193, 214] width 71 height 19
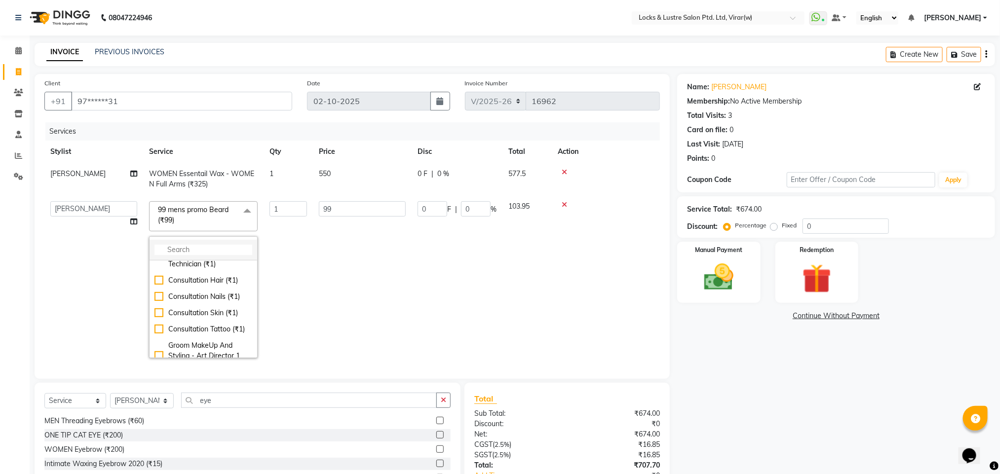
click at [203, 249] on input "multiselect-search" at bounding box center [203, 250] width 98 height 10
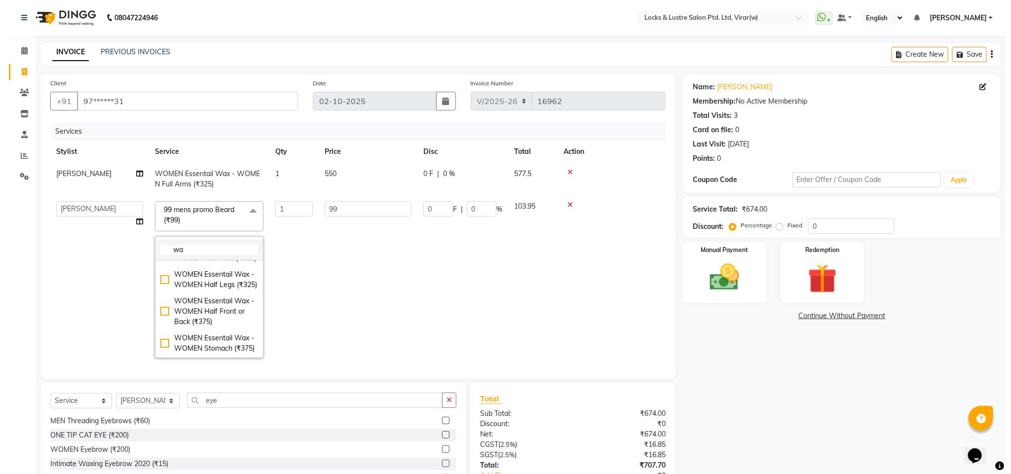
scroll to position [62, 0]
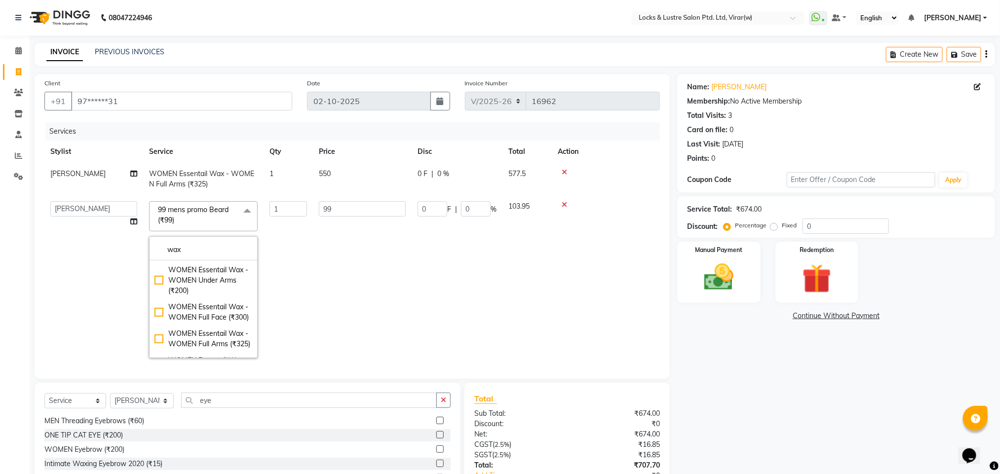
type input "wax"
click at [224, 292] on div "WOMEN Essentail Wax - WOMEN Under Arms (₹200)" at bounding box center [203, 280] width 98 height 31
checkbox input "true"
type input "200"
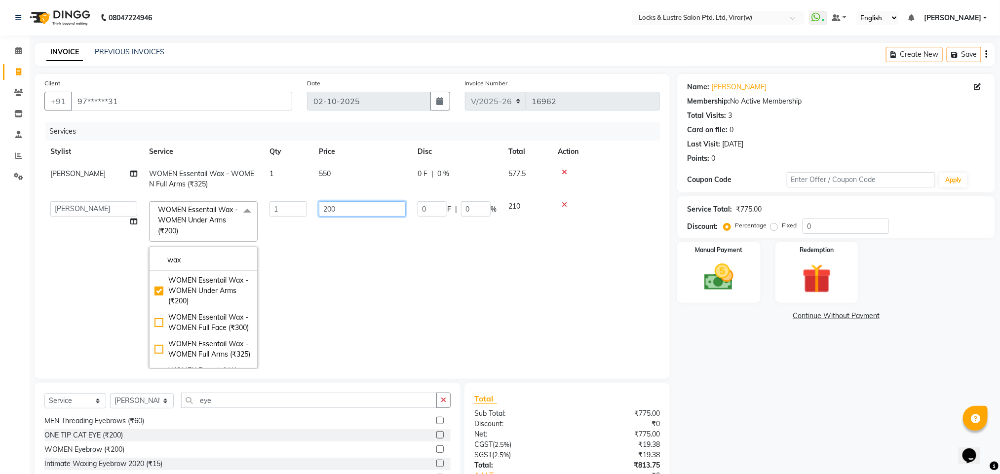
click at [349, 208] on input "200" at bounding box center [362, 208] width 87 height 15
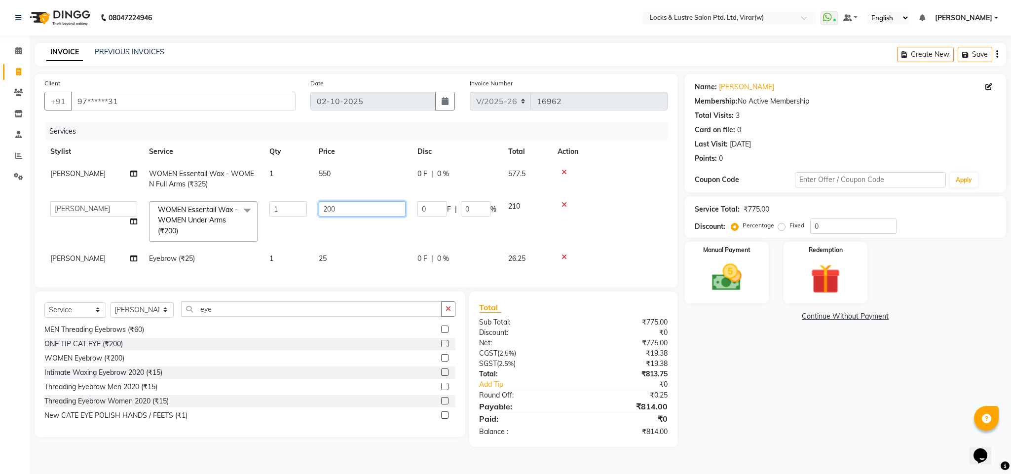
click at [349, 208] on input "200" at bounding box center [362, 208] width 87 height 15
click at [349, 207] on input "200" at bounding box center [362, 208] width 87 height 15
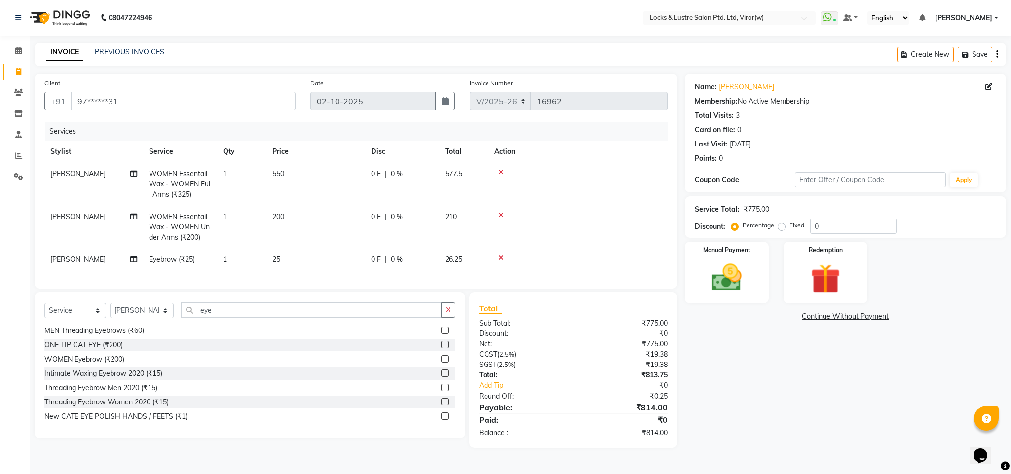
click at [830, 56] on div "INVOICE PREVIOUS INVOICES Create New Save" at bounding box center [520, 54] width 971 height 23
click at [312, 224] on td "200" at bounding box center [315, 227] width 99 height 43
select select "42109"
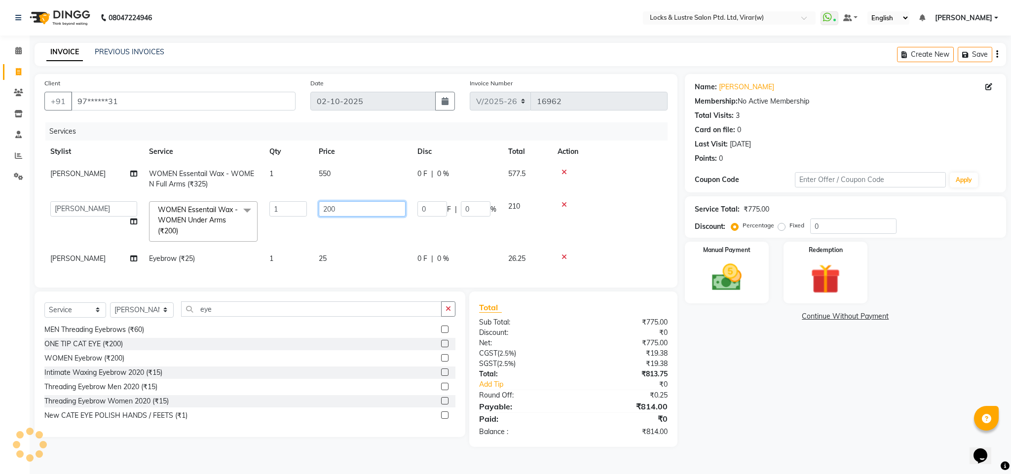
click at [340, 209] on input "200" at bounding box center [362, 208] width 87 height 15
click at [340, 208] on input "200" at bounding box center [362, 208] width 87 height 15
type input "350"
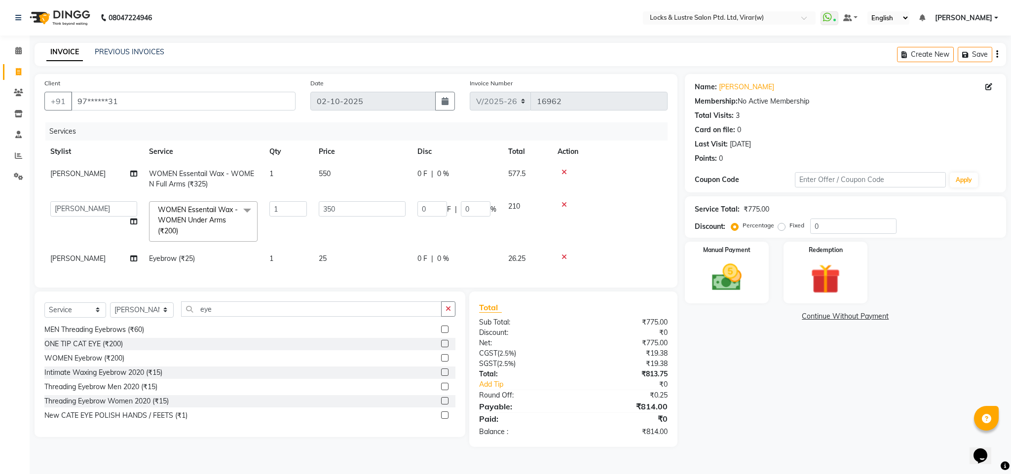
click at [869, 361] on div "Name: Jinesh Metha Membership: No Active Membership Total Visits: 3 Card on fil…" at bounding box center [849, 260] width 329 height 373
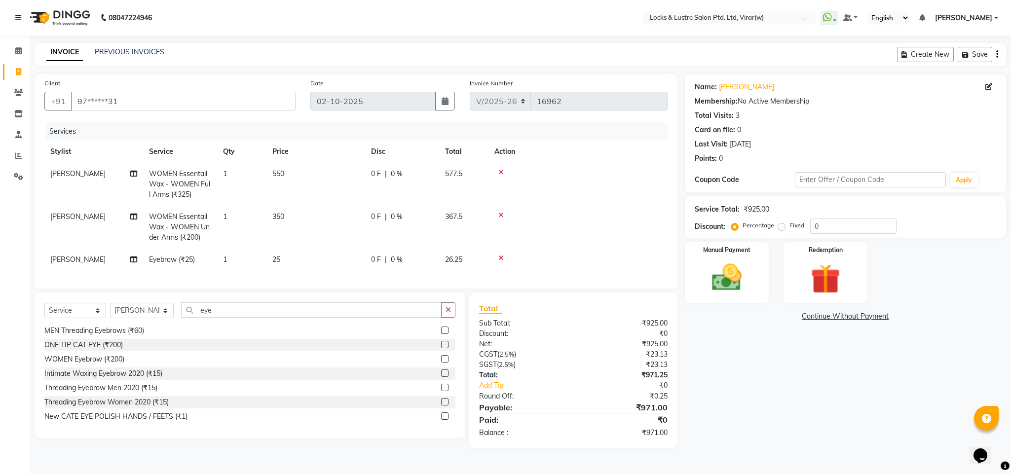
click at [1002, 271] on div "Manual Payment Redemption" at bounding box center [845, 273] width 336 height 62
click at [721, 388] on div "Name: Jinesh Metha Membership: No Active Membership Total Visits: 3 Card on fil…" at bounding box center [849, 261] width 329 height 374
drag, startPoint x: 1010, startPoint y: 86, endPoint x: 1010, endPoint y: 384, distance: 297.5
click at [1010, 384] on div "Name: Jinesh Metha Membership: No Active Membership Total Visits: 3 Card on fil…" at bounding box center [849, 261] width 329 height 374
drag, startPoint x: 836, startPoint y: 409, endPoint x: 842, endPoint y: 409, distance: 5.9
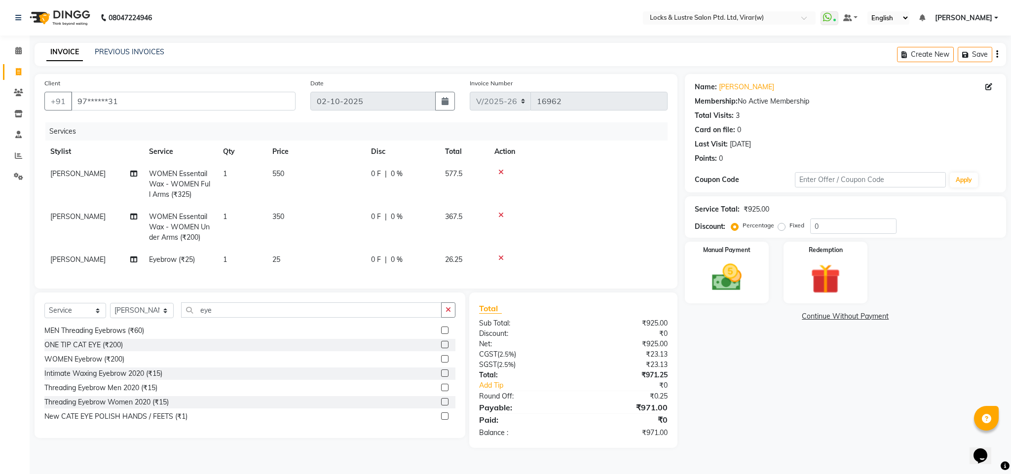
click at [837, 409] on div "Name: Jinesh Metha Membership: No Active Membership Total Visits: 3 Card on fil…" at bounding box center [849, 261] width 329 height 374
click at [989, 84] on icon at bounding box center [988, 86] width 7 height 7
click at [986, 86] on icon at bounding box center [988, 86] width 7 height 7
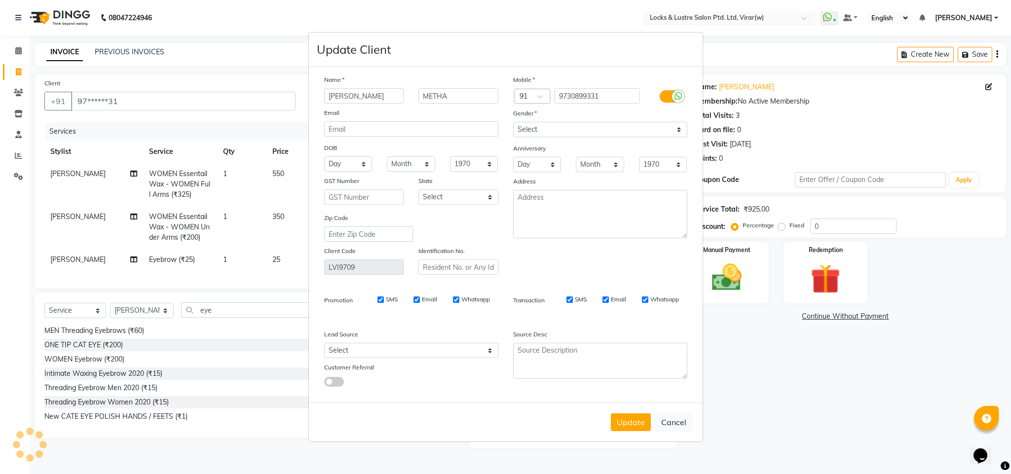
select select
click at [678, 413] on button "Cancel" at bounding box center [674, 422] width 38 height 19
select select
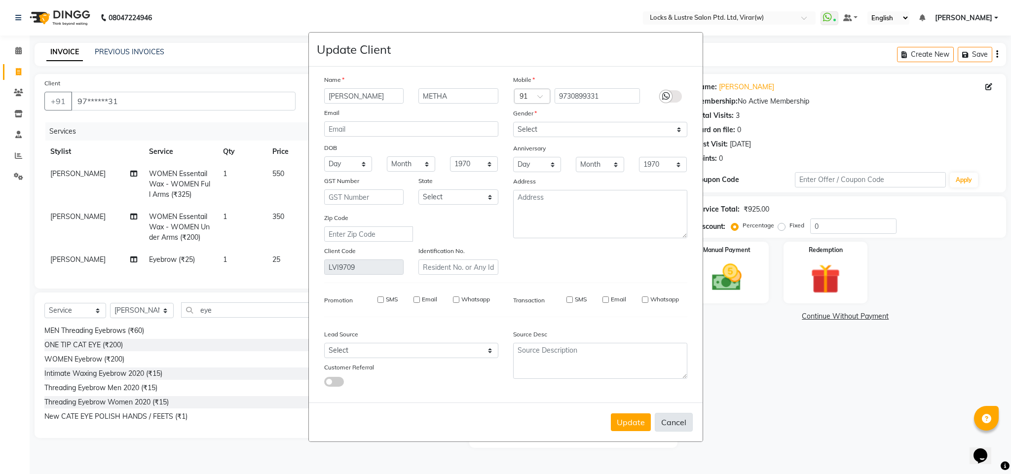
select select
checkbox input "false"
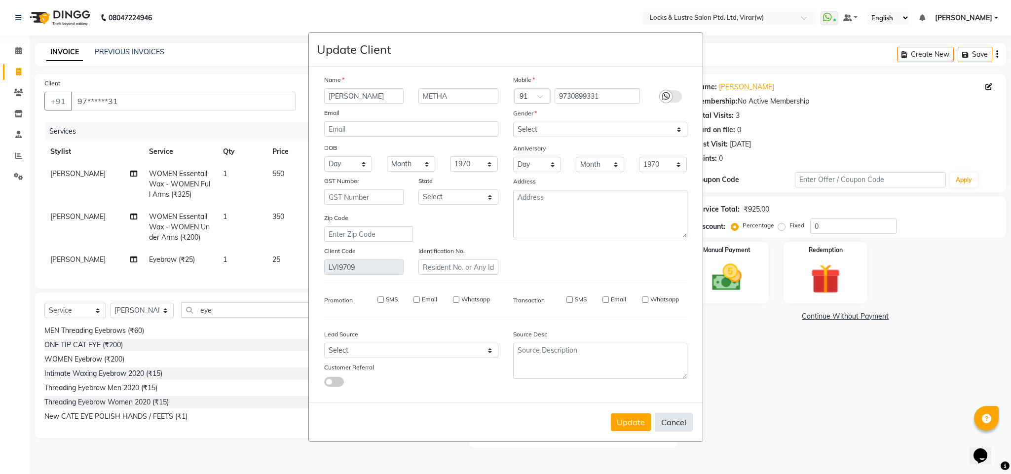
checkbox input "false"
select select
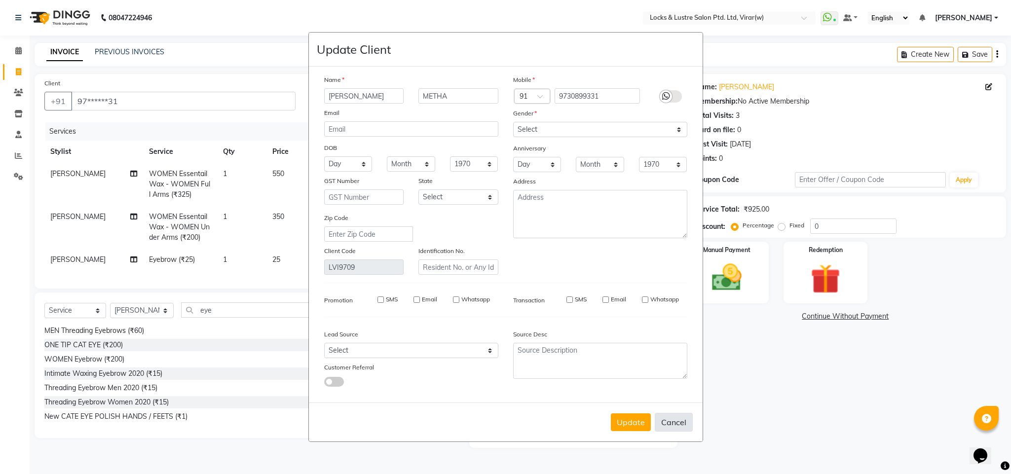
select select
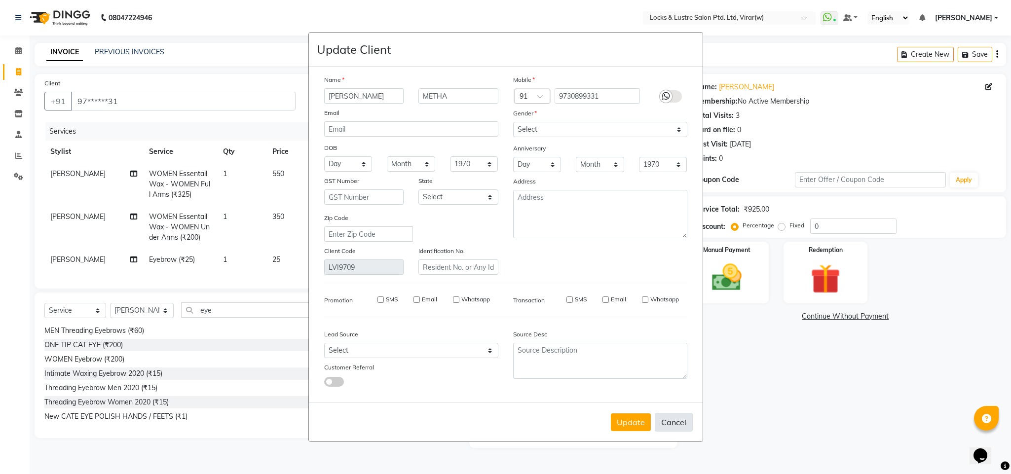
checkbox input "false"
select select
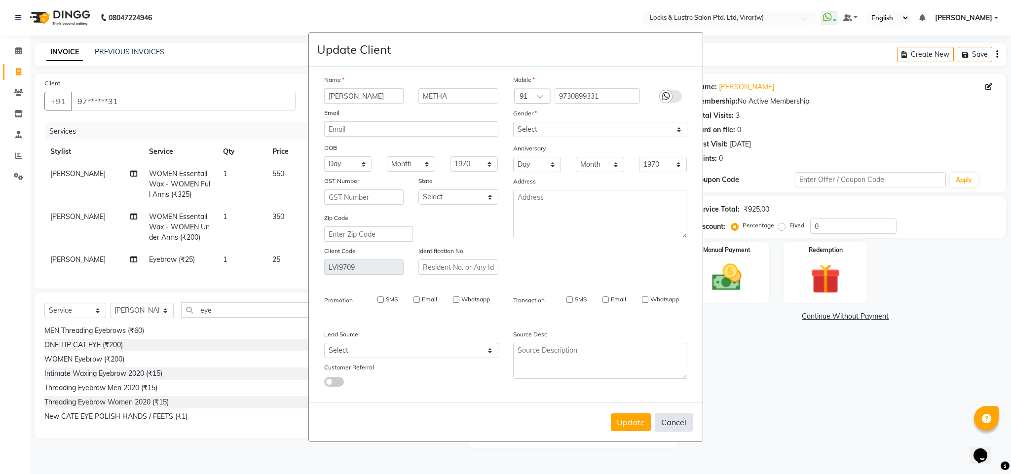
select select
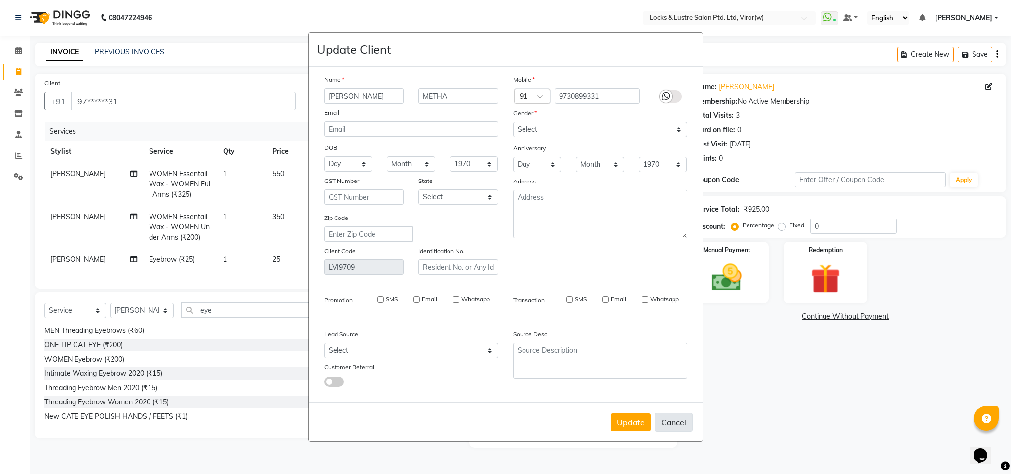
select select
checkbox input "false"
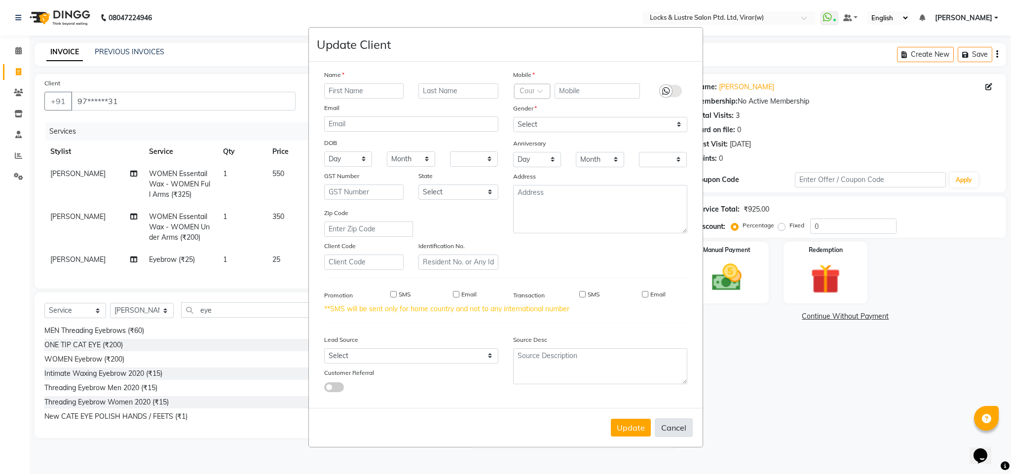
click at [673, 428] on button "Cancel" at bounding box center [674, 427] width 38 height 19
select select
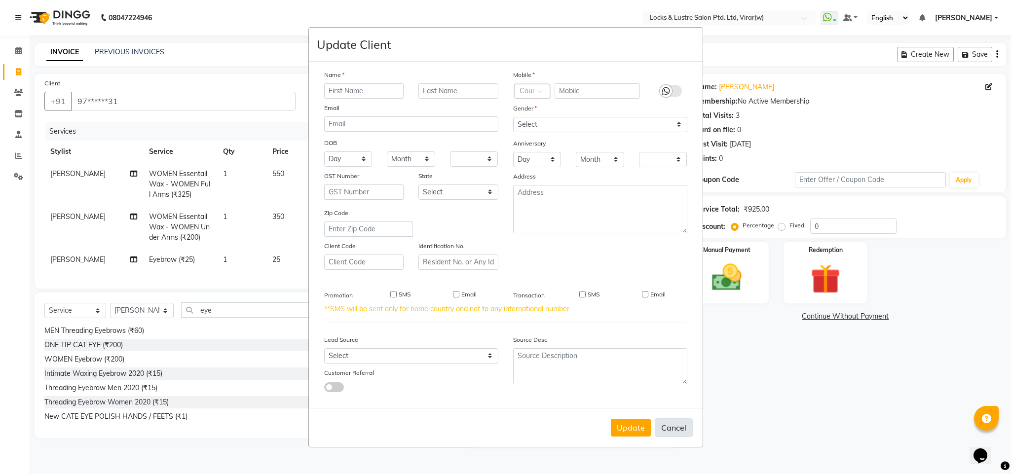
select select
checkbox input "false"
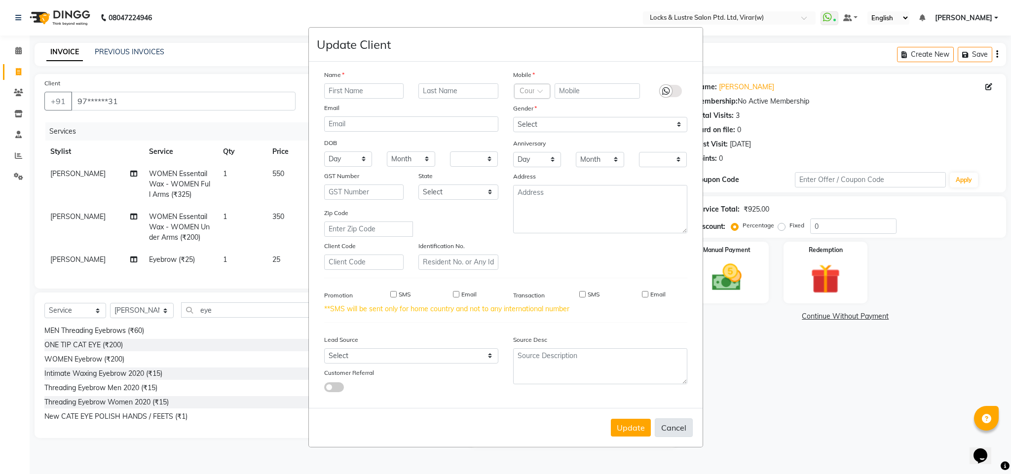
checkbox input "false"
select select
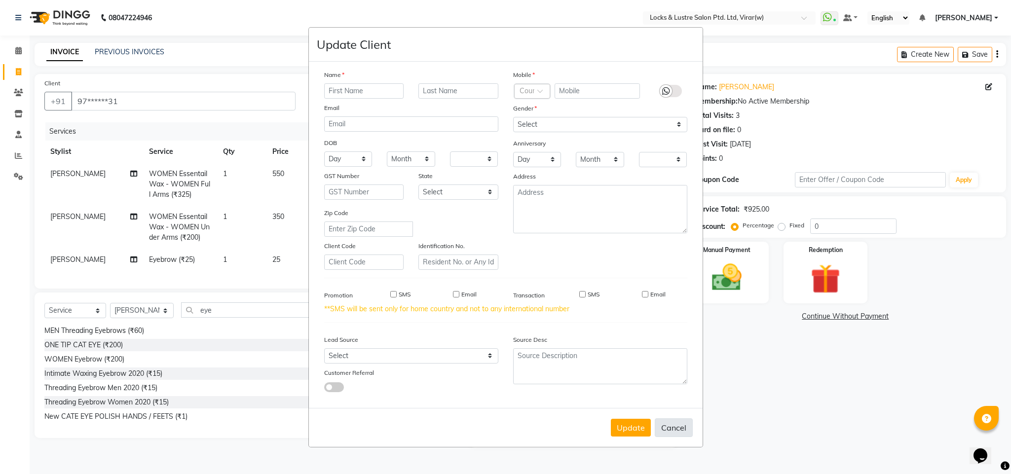
select select
checkbox input "false"
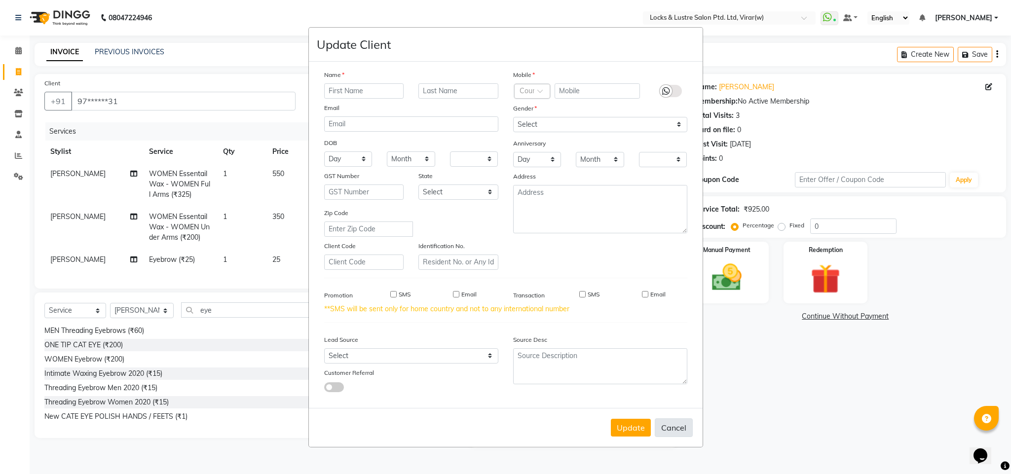
checkbox input "false"
click at [672, 426] on button "Cancel" at bounding box center [674, 427] width 38 height 19
select select
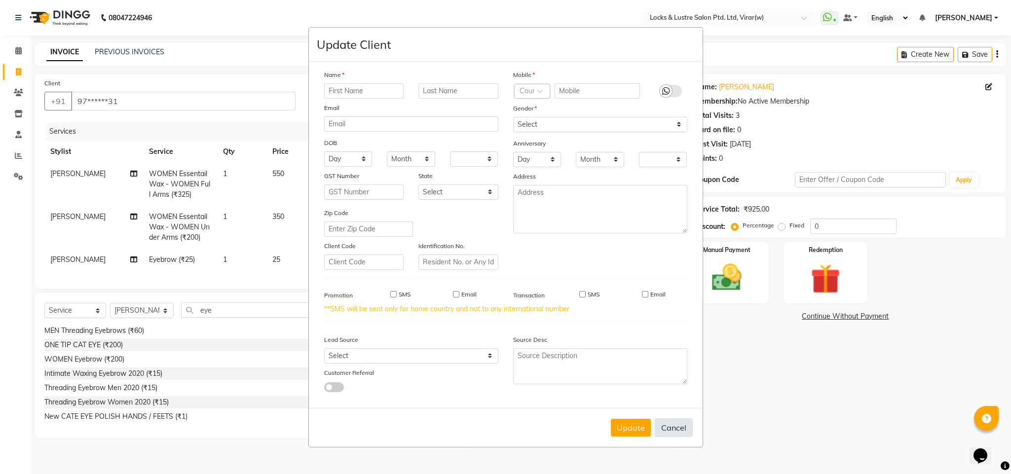
select select
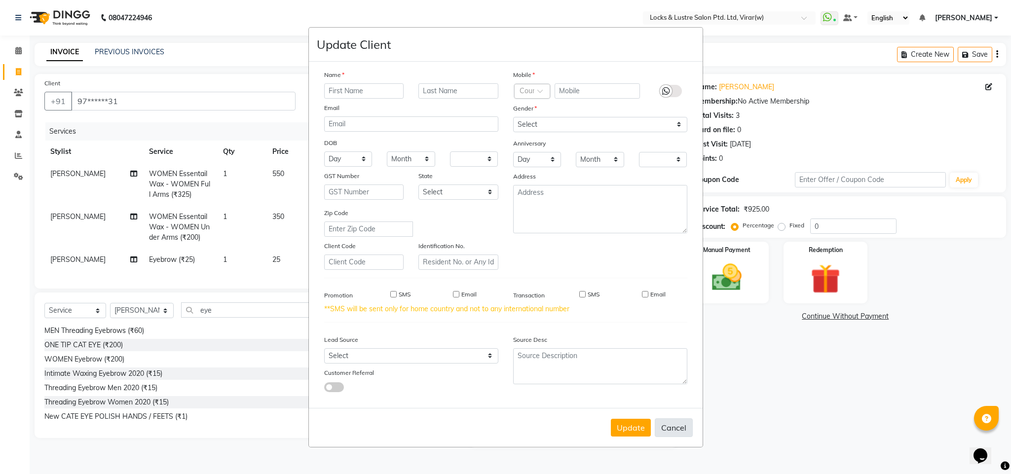
select select
checkbox input "false"
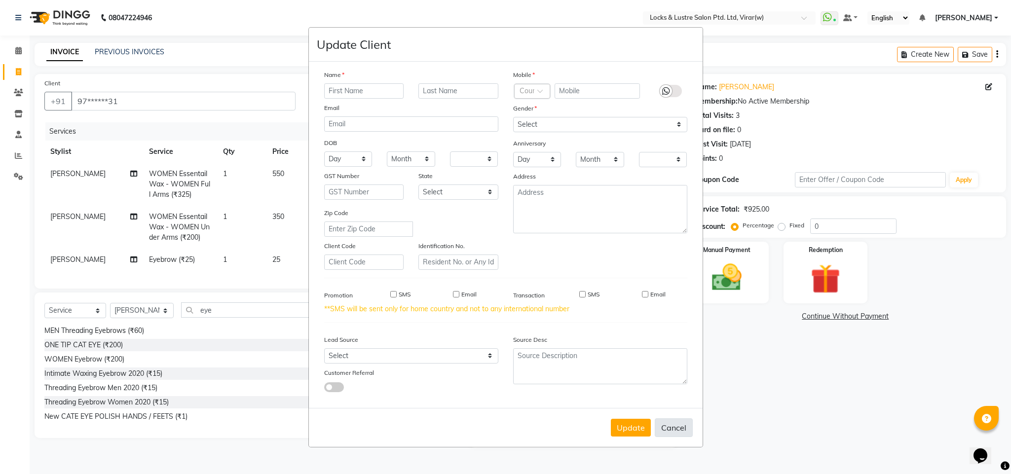
select select
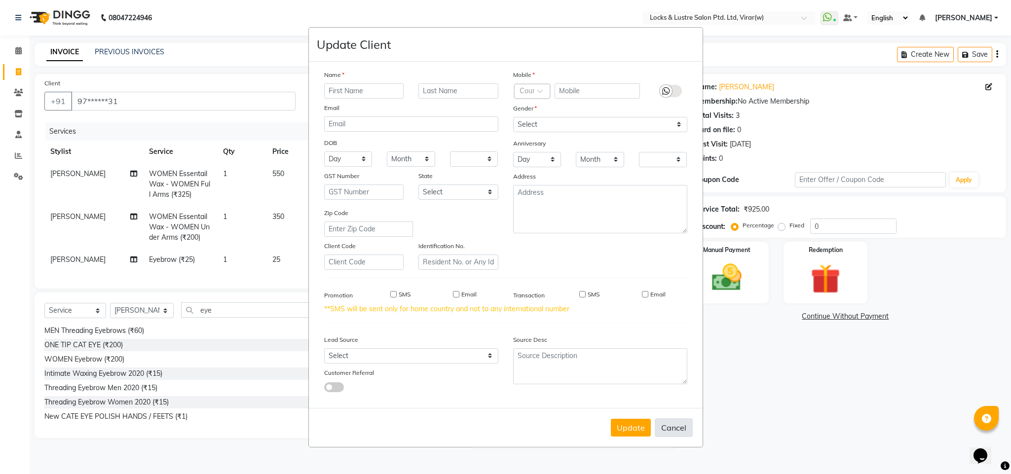
select select
checkbox input "false"
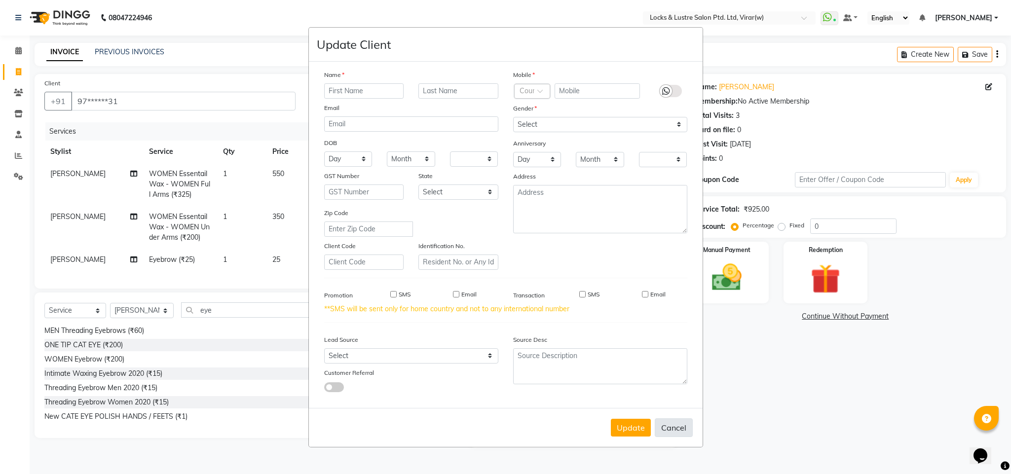
checkbox input "false"
click at [669, 426] on button "Cancel" at bounding box center [674, 427] width 38 height 19
select select
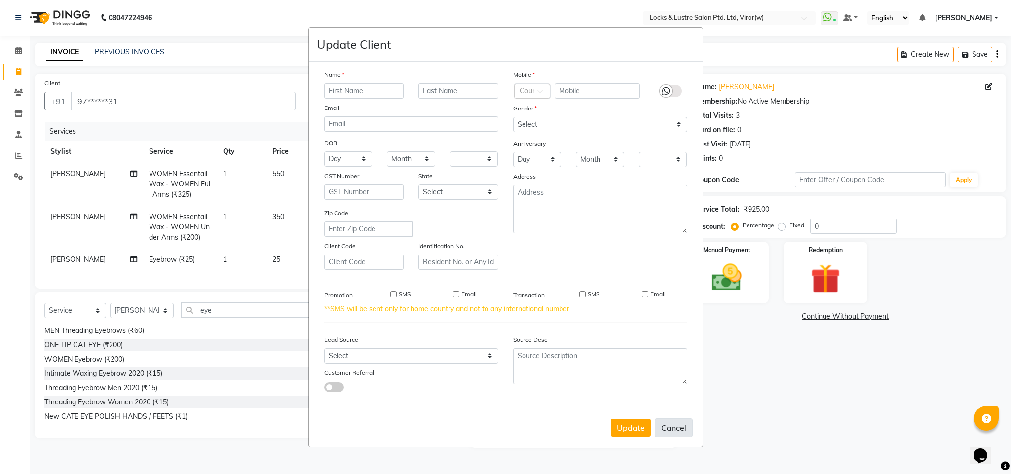
select select
checkbox input "false"
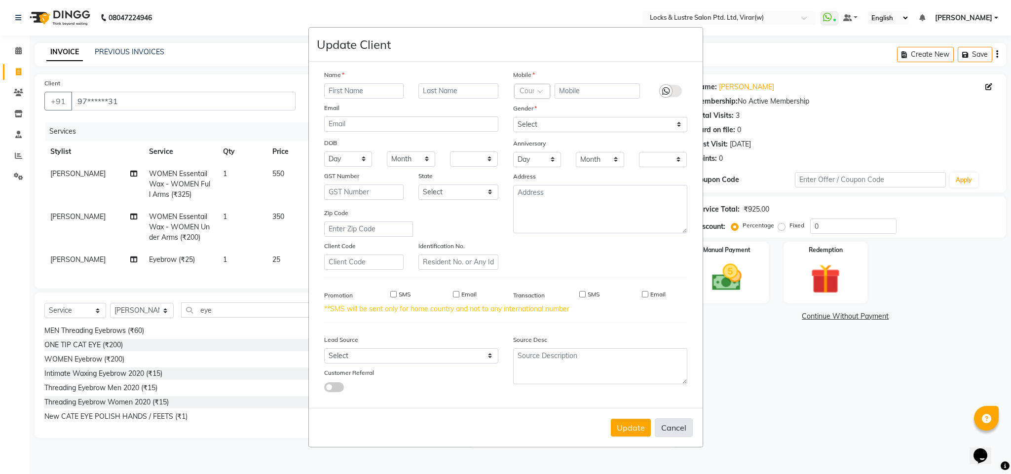
checkbox input "false"
select select
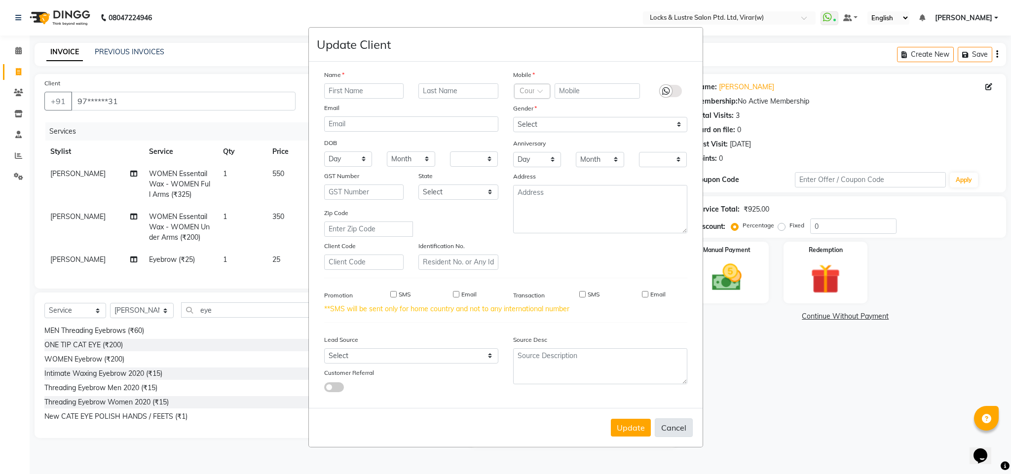
select select
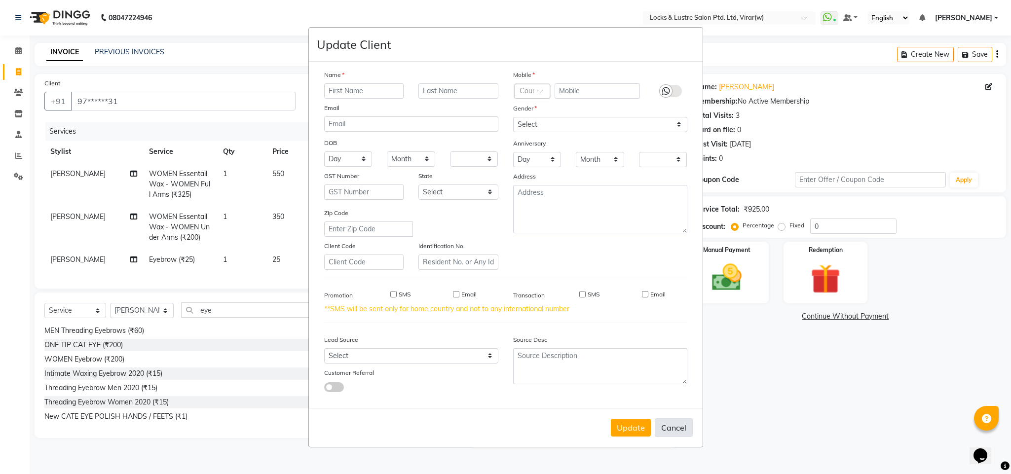
checkbox input "false"
click at [672, 426] on button "Cancel" at bounding box center [674, 427] width 38 height 19
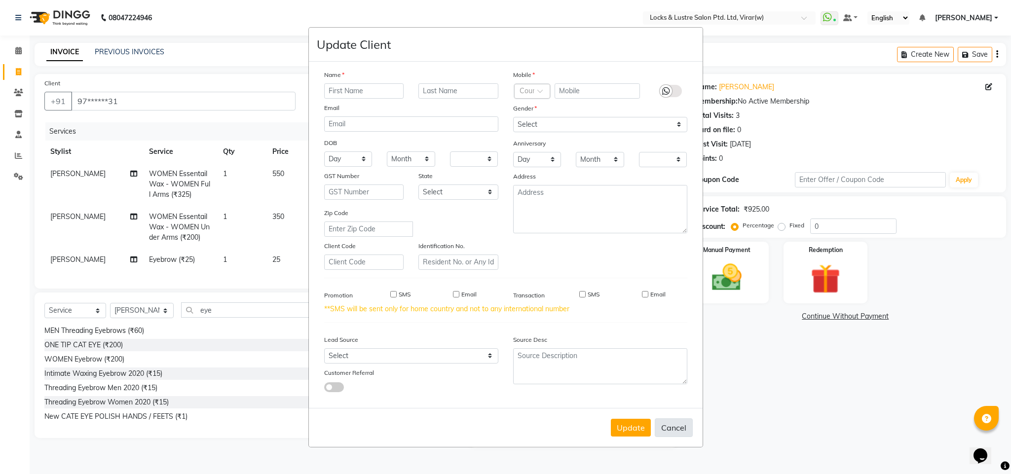
select select
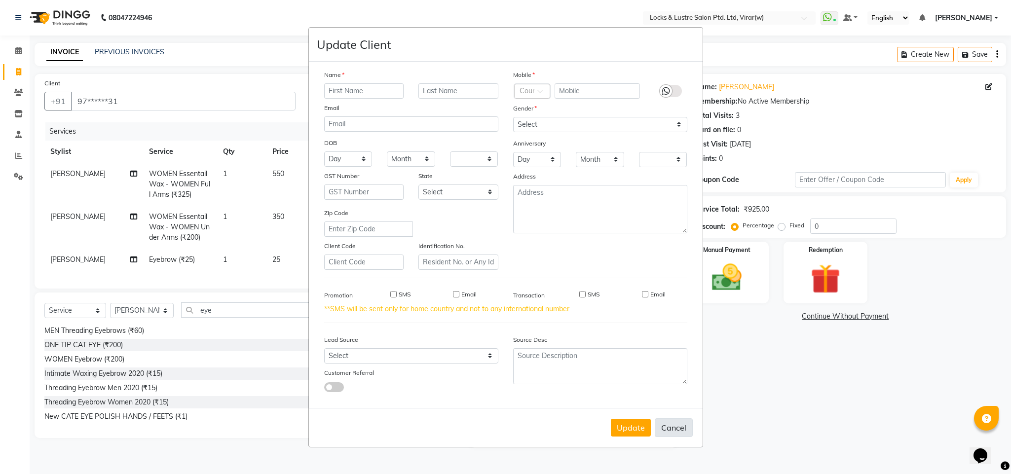
select select
checkbox input "false"
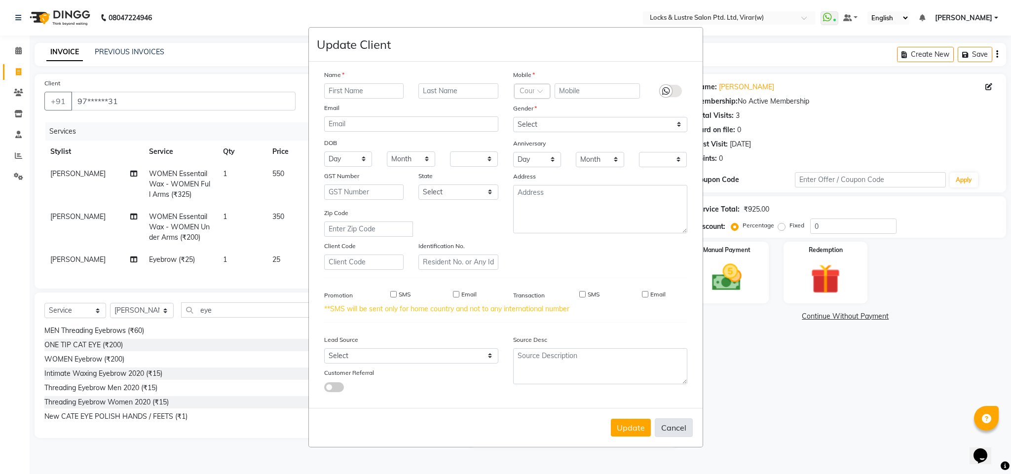
checkbox input "false"
select select
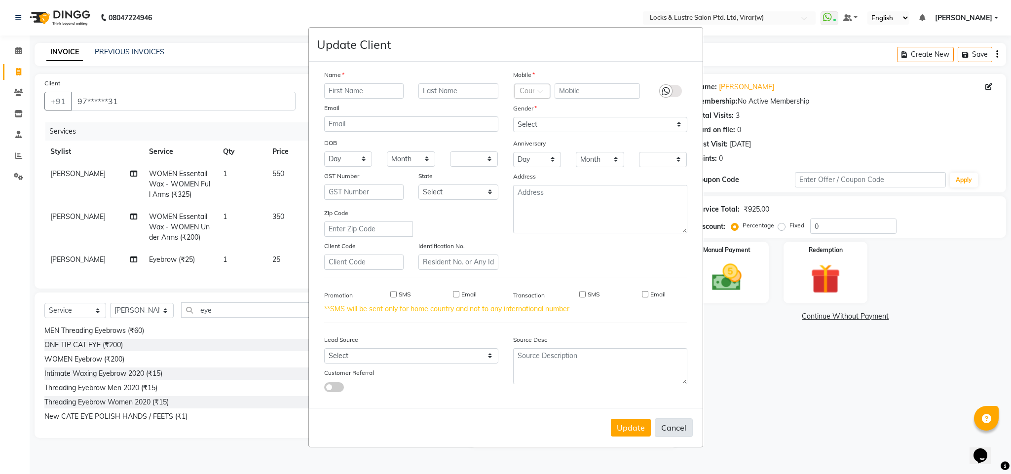
select select
checkbox input "false"
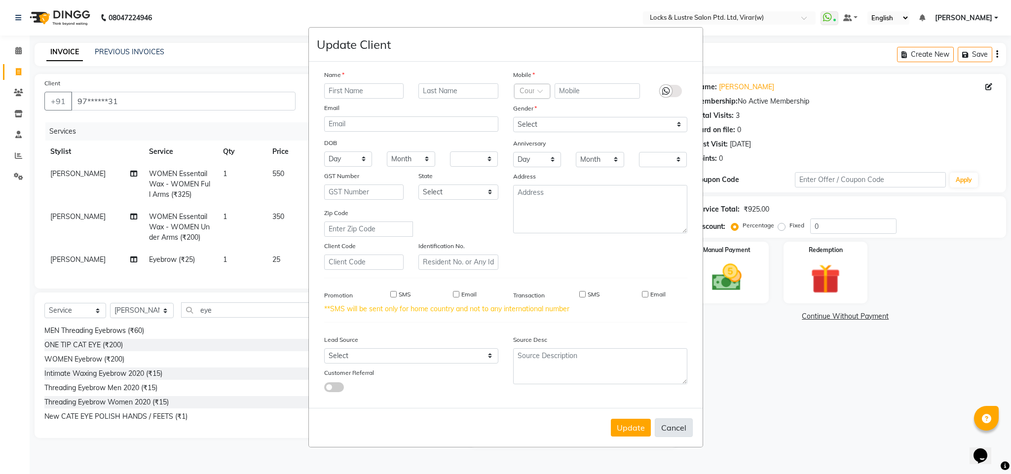
checkbox input "false"
click at [674, 426] on button "Cancel" at bounding box center [674, 427] width 38 height 19
select select
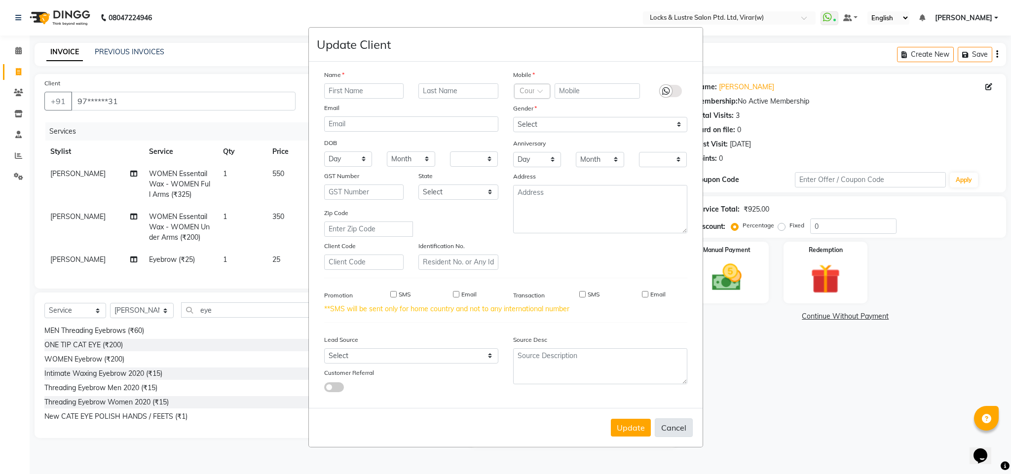
select select
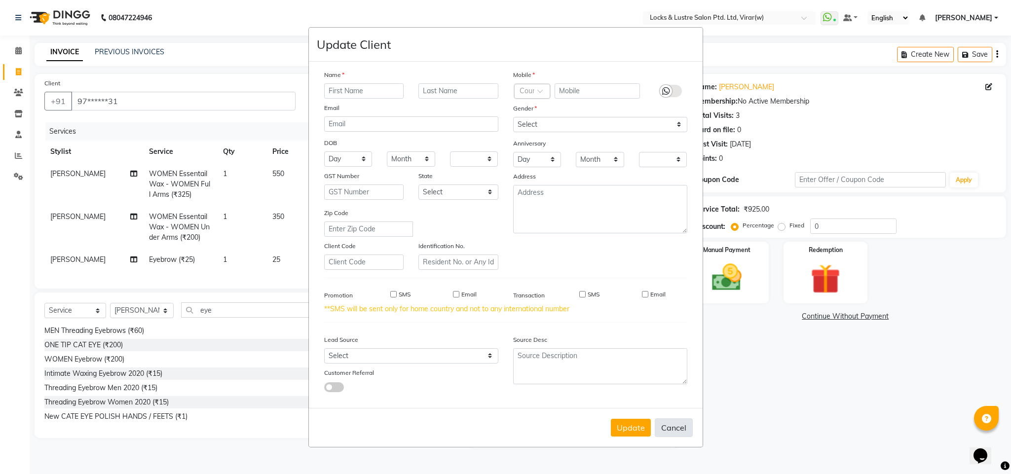
checkbox input "false"
select select
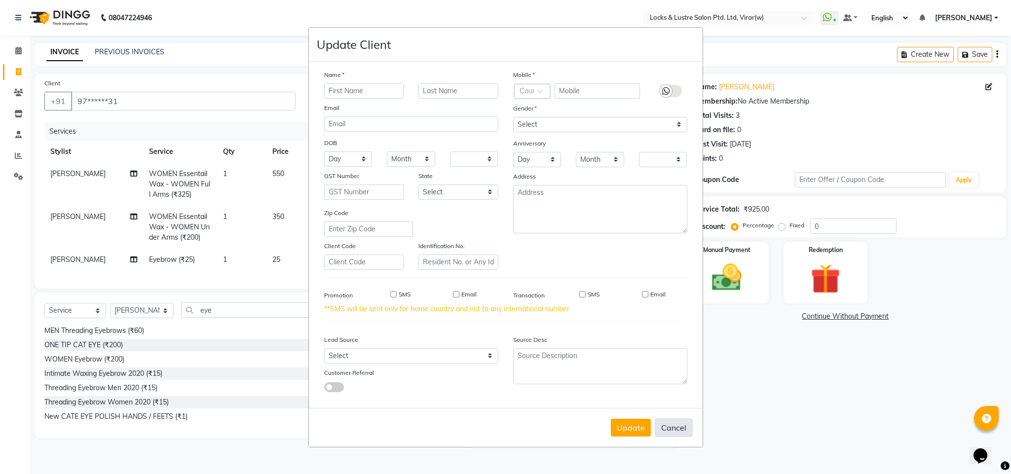
select select
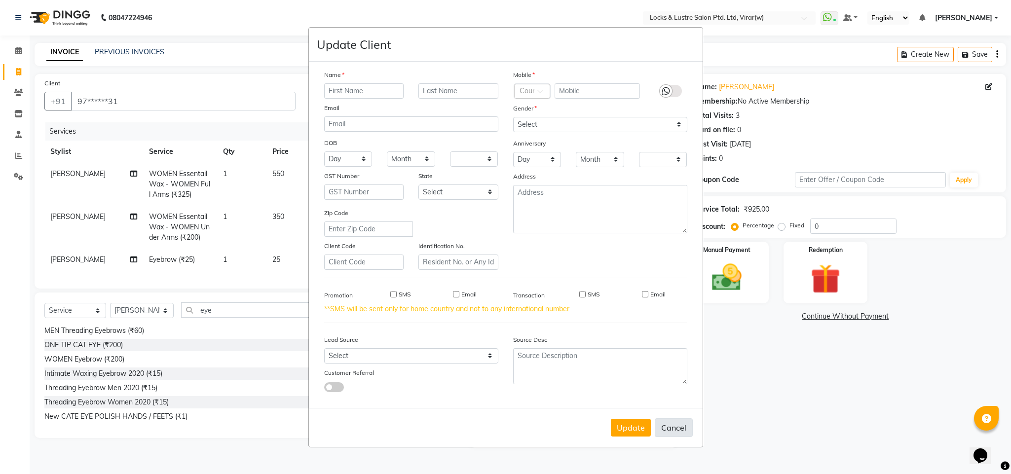
select select
checkbox input "false"
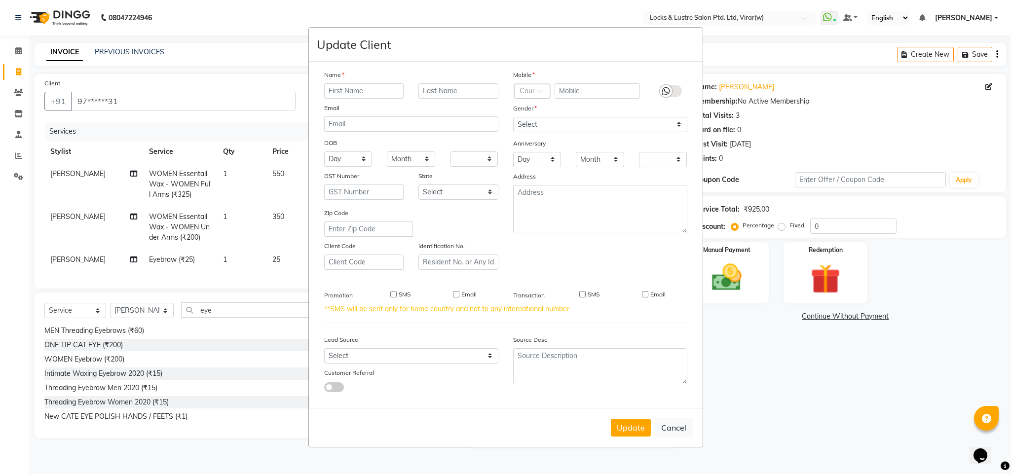
drag, startPoint x: 675, startPoint y: 426, endPoint x: 727, endPoint y: 407, distance: 54.8
click at [685, 426] on button "Cancel" at bounding box center [674, 427] width 38 height 19
select select
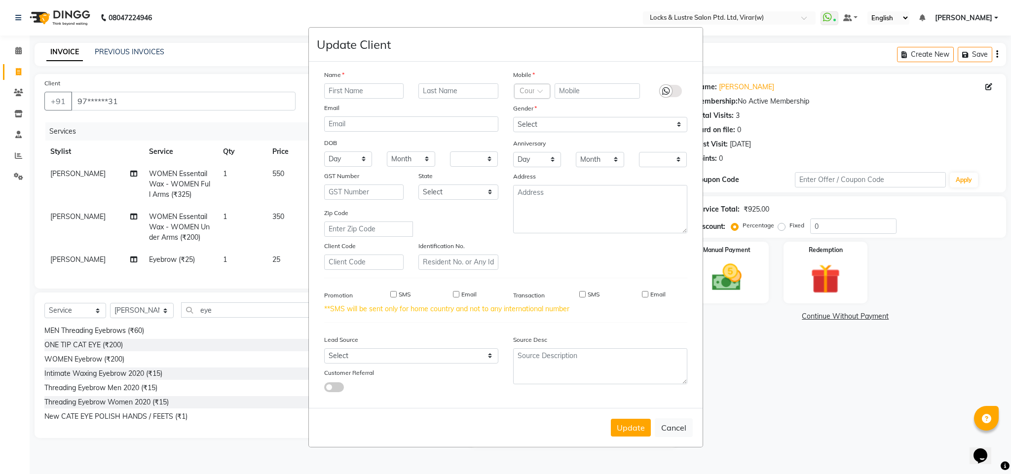
select select
click at [807, 360] on ngb-modal-window "Update Client Name Email DOB Day 01 02 03 04 05 06 07 08 09 10 11 12 13 14 15 1…" at bounding box center [505, 237] width 1011 height 474
click at [808, 360] on ngb-modal-window "Update Client Name Email DOB Day 01 02 03 04 05 06 07 08 09 10 11 12 13 14 15 1…" at bounding box center [505, 237] width 1011 height 474
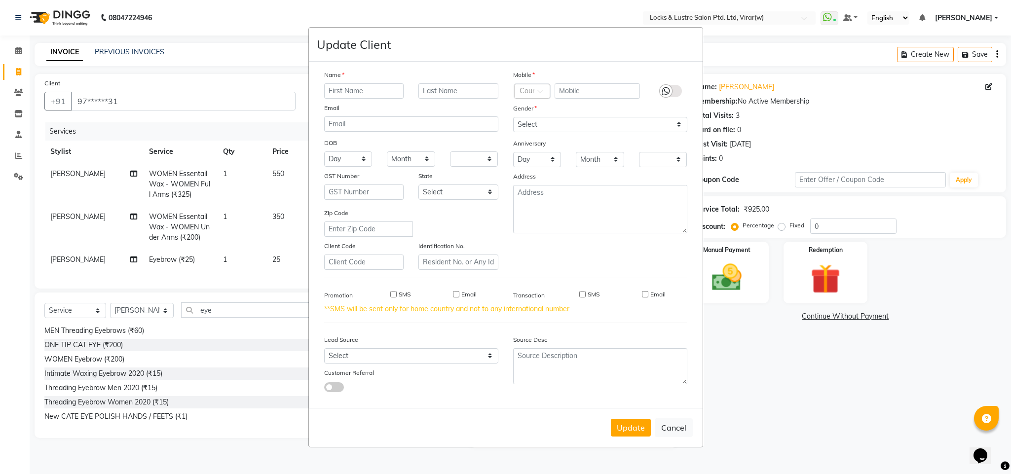
drag, startPoint x: 805, startPoint y: 361, endPoint x: 514, endPoint y: 261, distance: 308.0
click at [805, 362] on ngb-modal-window "Update Client Name Email DOB Day 01 02 03 04 05 06 07 08 09 10 11 12 13 14 15 1…" at bounding box center [505, 237] width 1011 height 474
click at [884, 67] on ngb-modal-window "Update Client Name Email DOB Day 01 02 03 04 05 06 07 08 09 10 11 12 13 14 15 1…" at bounding box center [505, 237] width 1011 height 474
click at [884, 71] on ngb-modal-window "Update Client Name Email DOB Day 01 02 03 04 05 06 07 08 09 10 11 12 13 14 15 1…" at bounding box center [505, 237] width 1011 height 474
click at [982, 96] on ngb-modal-window "Update Client Name Email DOB Day 01 02 03 04 05 06 07 08 09 10 11 12 13 14 15 1…" at bounding box center [505, 237] width 1011 height 474
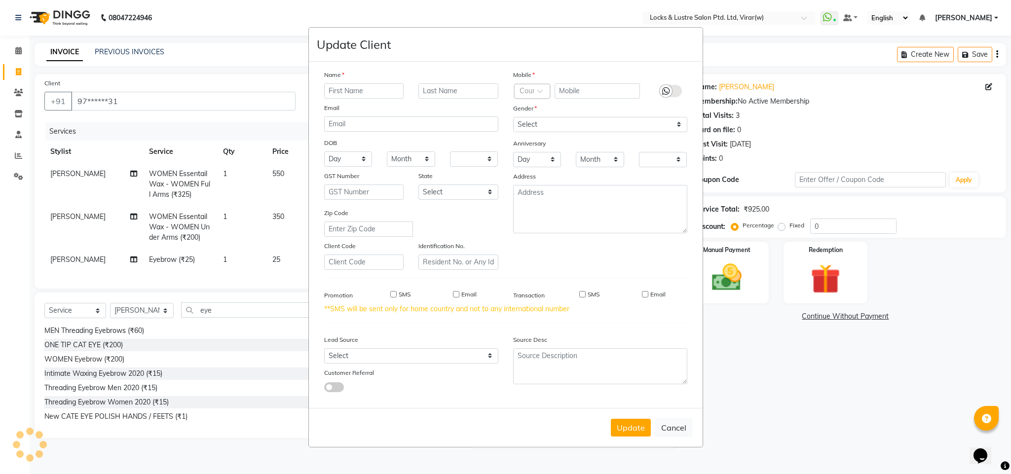
click at [983, 89] on ngb-modal-window "Update Client Name Email DOB Day 01 02 03 04 05 06 07 08 09 10 11 12 13 14 15 1…" at bounding box center [505, 237] width 1011 height 474
click at [987, 89] on ngb-modal-window "Update Client Name Email DOB Day 01 02 03 04 05 06 07 08 09 10 11 12 13 14 15 1…" at bounding box center [505, 237] width 1011 height 474
click at [988, 88] on ngb-modal-window "Update Client Name Email DOB Day 01 02 03 04 05 06 07 08 09 10 11 12 13 14 15 1…" at bounding box center [505, 237] width 1011 height 474
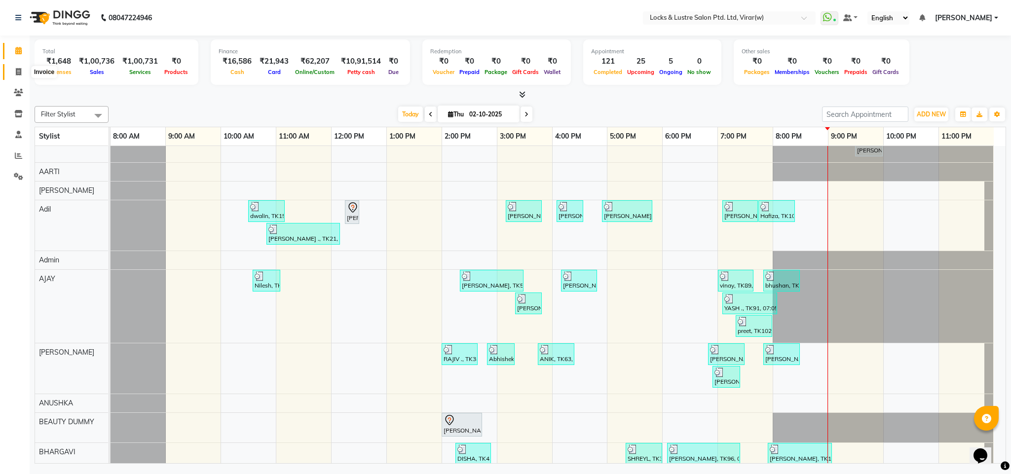
click at [19, 74] on icon at bounding box center [18, 71] width 5 height 7
select select "service"
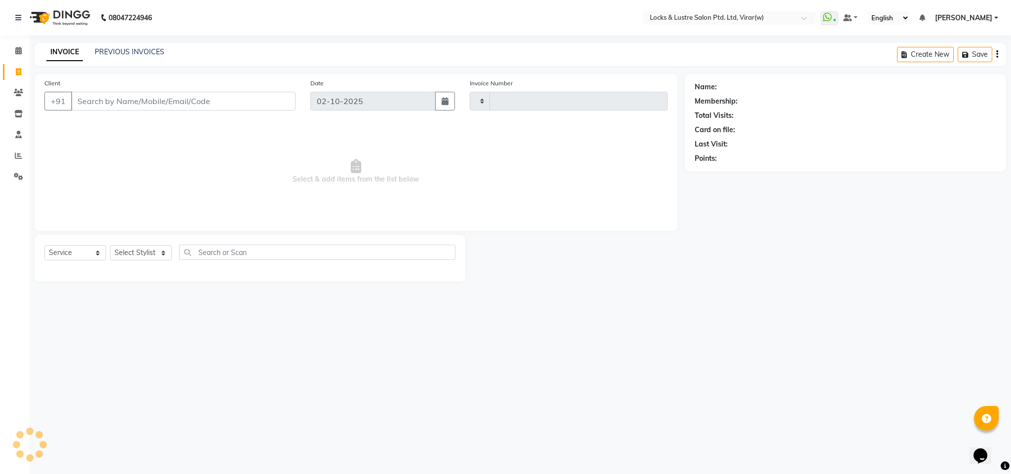
type input "16962"
select select "5944"
click at [109, 102] on input "Client" at bounding box center [183, 101] width 224 height 19
type input "9821138611"
click at [140, 264] on select "Select Stylist [PERSON_NAME] [PERSON_NAME] [PERSON_NAME] AKASH [PERSON_NAME] [P…" at bounding box center [142, 256] width 64 height 15
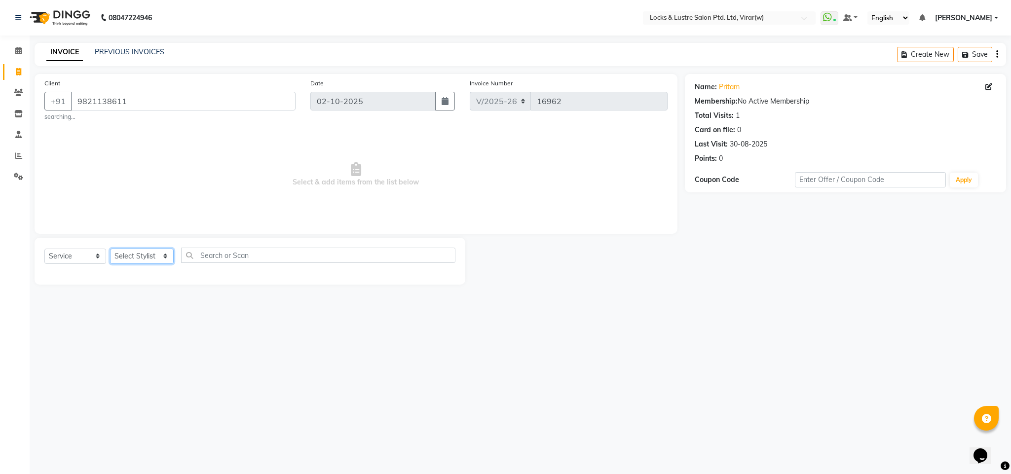
select select "84172"
click at [110, 249] on select "Select Stylist [PERSON_NAME] [PERSON_NAME] [PERSON_NAME] AKASH [PERSON_NAME] [P…" at bounding box center [142, 256] width 64 height 15
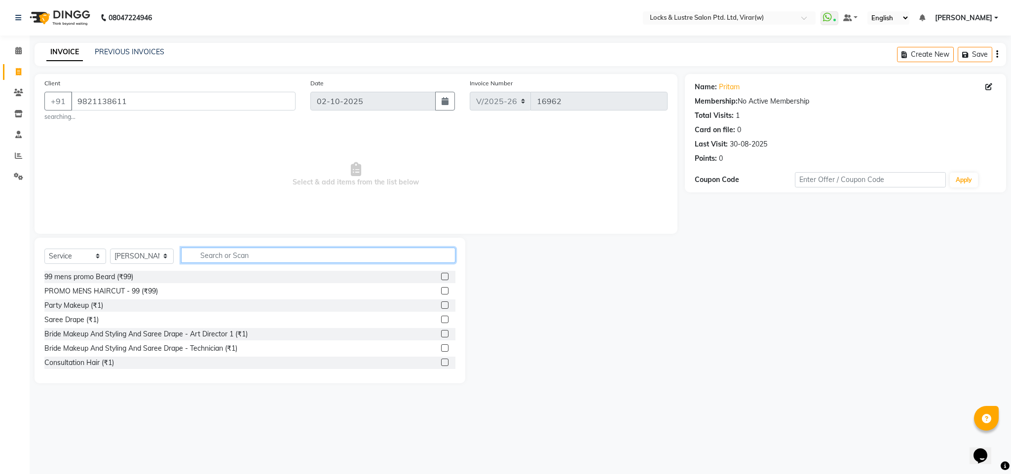
click at [281, 252] on input "text" at bounding box center [318, 255] width 274 height 15
type input "99"
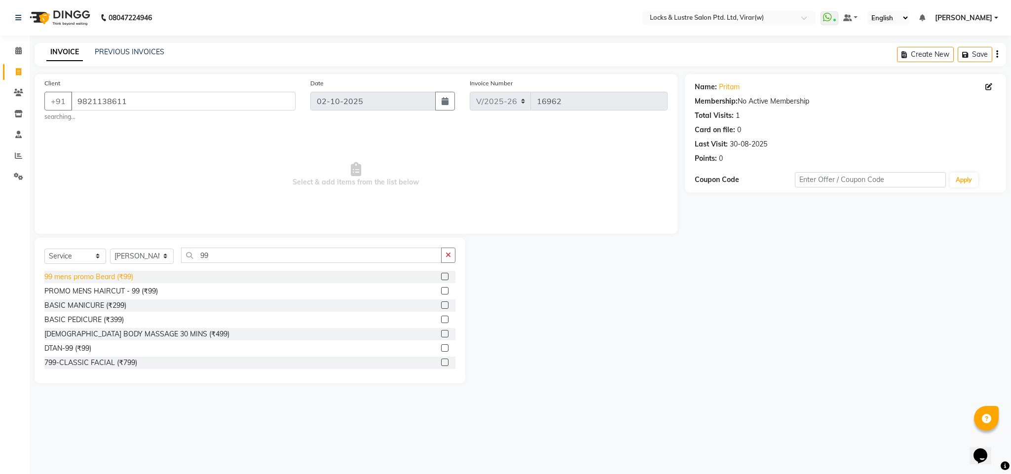
click at [117, 280] on div "99 mens promo Beard (₹99)" at bounding box center [88, 277] width 89 height 10
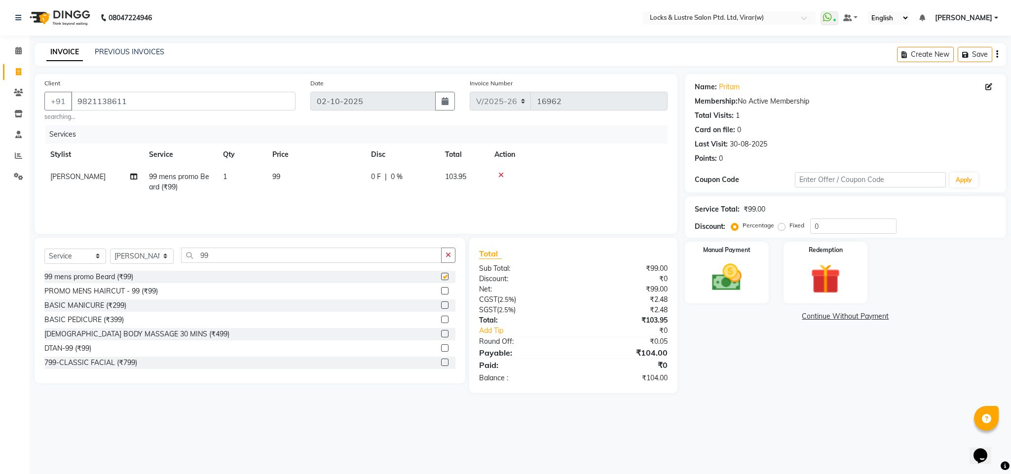
checkbox input "false"
click at [202, 249] on input "99" at bounding box center [311, 255] width 261 height 15
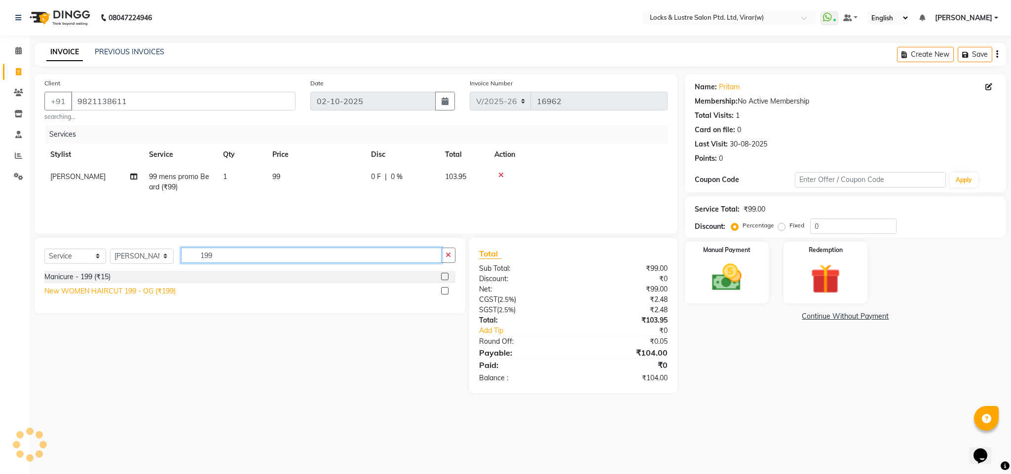
type input "199"
click at [164, 295] on div "New WOMEN HAIRCUT 199 - OG (₹199)" at bounding box center [109, 291] width 131 height 10
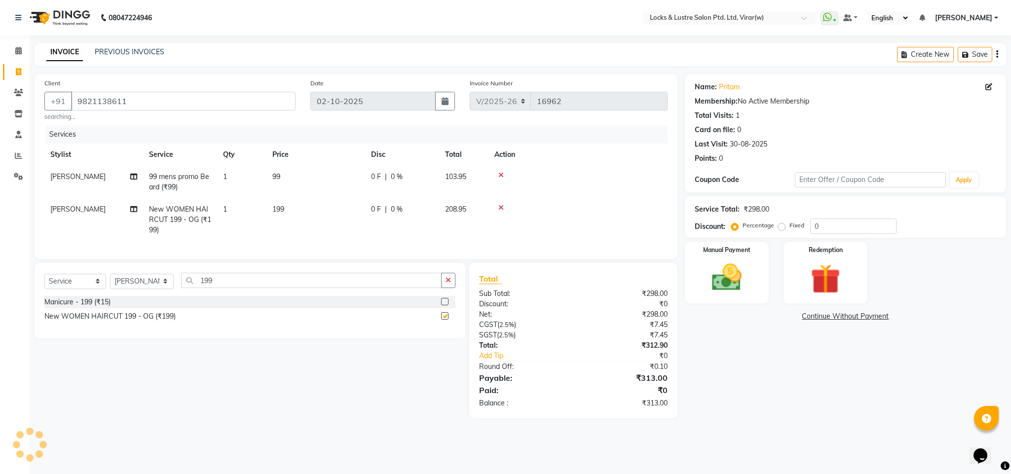
checkbox input "false"
click at [62, 209] on span "[PERSON_NAME]" at bounding box center [77, 209] width 55 height 9
select select "84172"
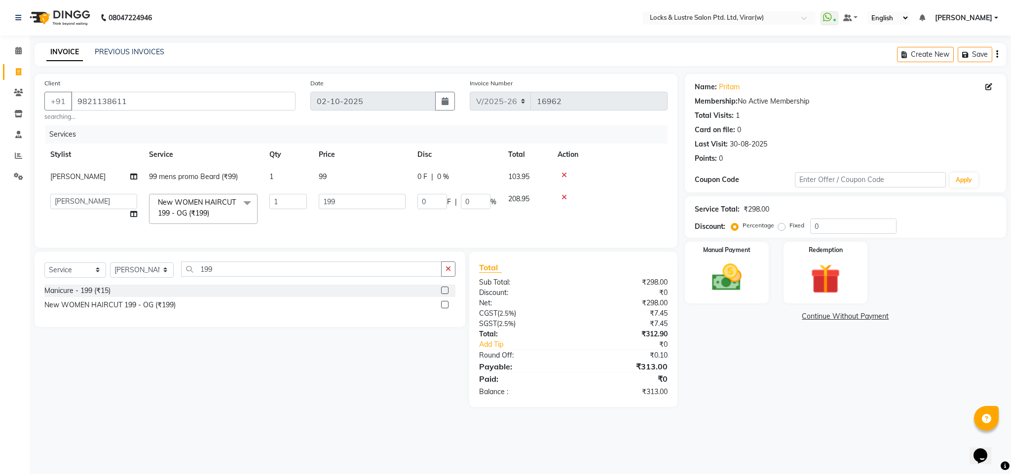
click at [62, 209] on select "AARTI Abdul Khan Adil Admin AJAY AKASH NHAVI ANUSHKA Ashwini Sawant BEAUTY DUMM…" at bounding box center [93, 201] width 87 height 15
select select "68717"
click at [727, 284] on img at bounding box center [727, 278] width 50 height 36
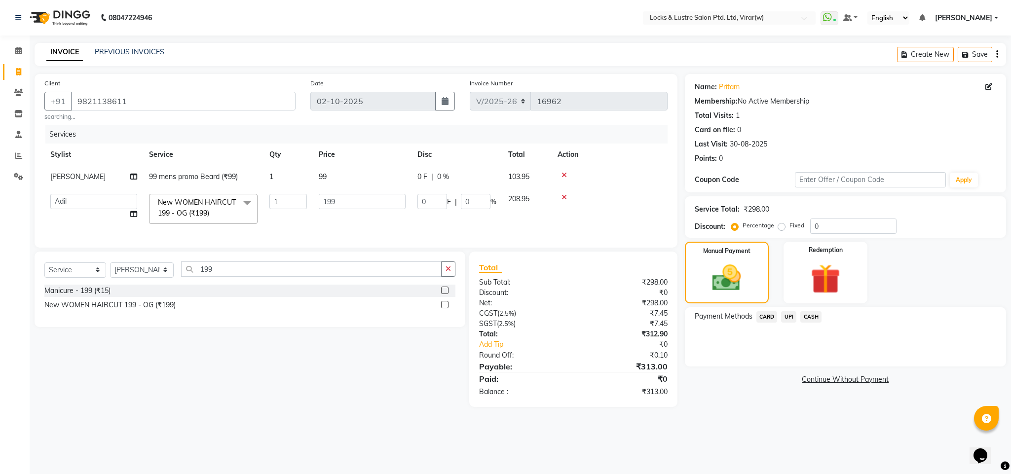
click at [792, 313] on span "UPI" at bounding box center [788, 316] width 15 height 11
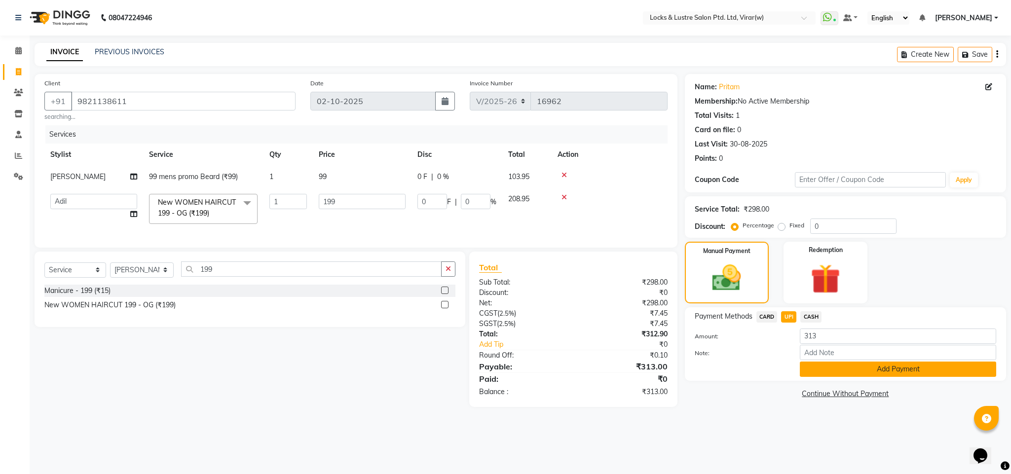
click at [819, 375] on button "Add Payment" at bounding box center [898, 369] width 196 height 15
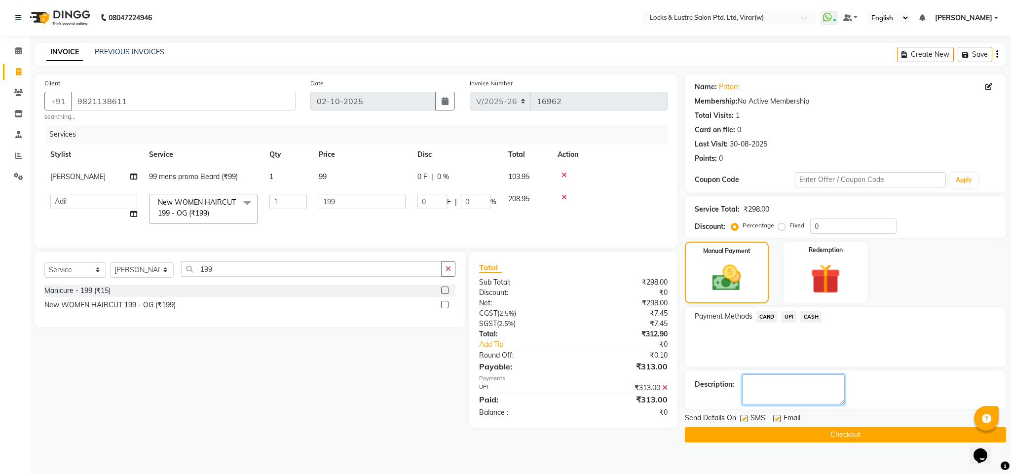
click at [798, 388] on textarea at bounding box center [793, 389] width 103 height 31
click at [361, 203] on input "199" at bounding box center [362, 201] width 87 height 15
click at [596, 40] on div "08047224946 Select Location × Locks & Lustre Salon Ptd. Ltd, Virar(w) WhatsApp …" at bounding box center [505, 237] width 1011 height 474
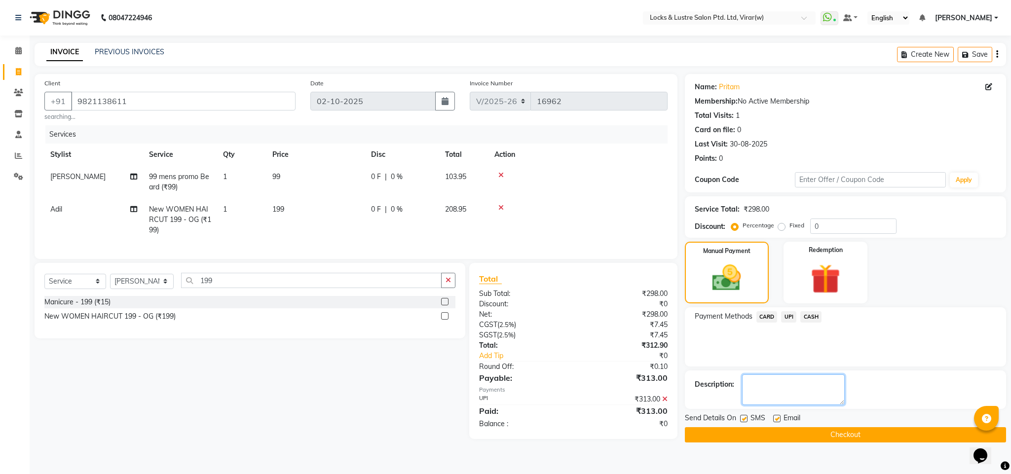
click at [795, 377] on textarea at bounding box center [793, 389] width 103 height 31
type textarea "112092448909"
click at [832, 430] on button "Checkout" at bounding box center [845, 434] width 321 height 15
click at [732, 433] on button "Checkout" at bounding box center [845, 434] width 321 height 15
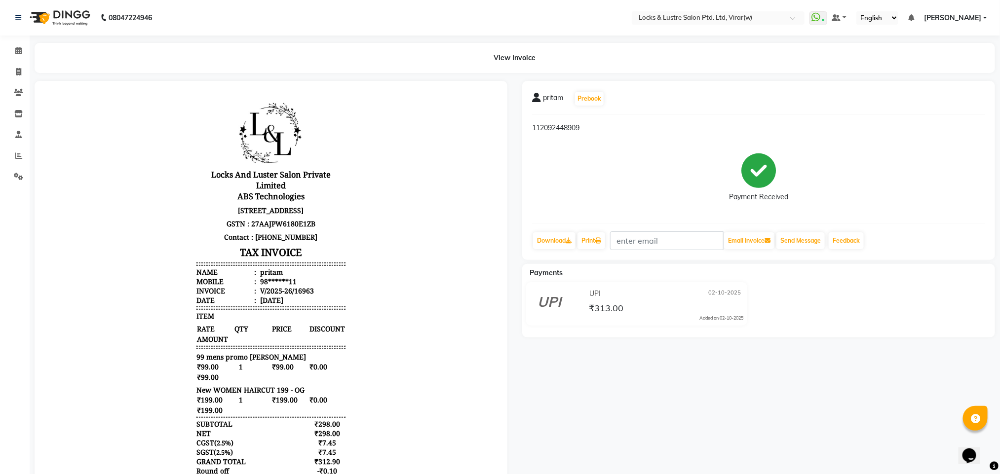
click at [27, 54] on div "View Invoice" at bounding box center [514, 58] width 975 height 30
click at [15, 43] on link "Calendar" at bounding box center [15, 51] width 24 height 16
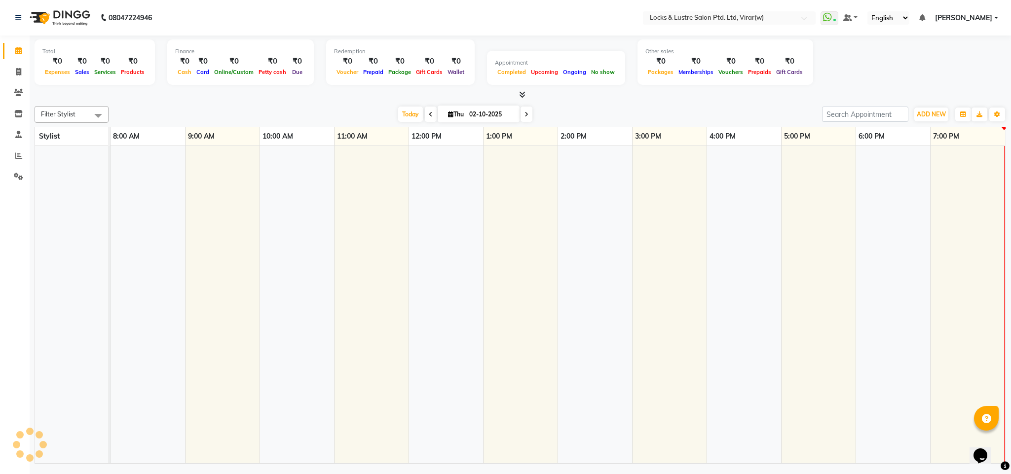
click at [339, 98] on div at bounding box center [520, 95] width 971 height 10
click at [19, 52] on icon at bounding box center [18, 50] width 6 height 7
drag, startPoint x: 14, startPoint y: 70, endPoint x: 18, endPoint y: 129, distance: 58.9
click at [13, 70] on span at bounding box center [18, 72] width 17 height 11
select select "service"
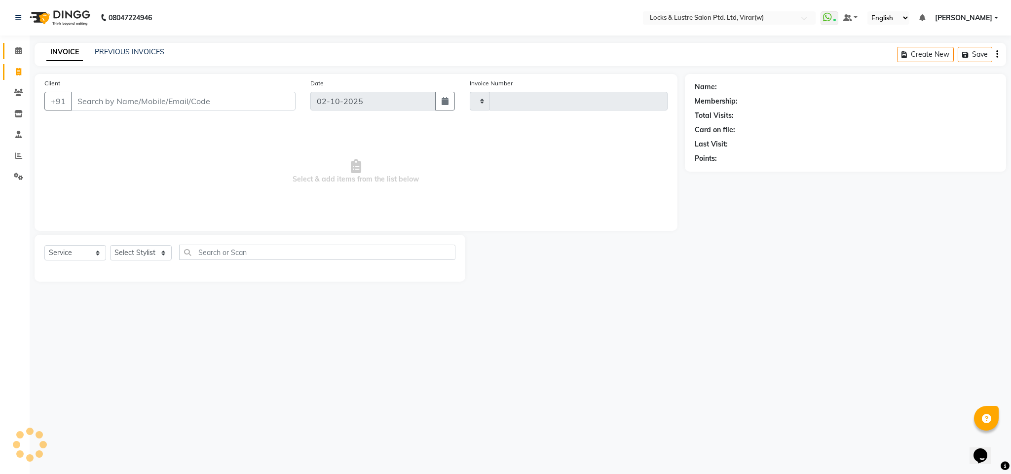
click at [9, 52] on link "Calendar" at bounding box center [15, 51] width 24 height 16
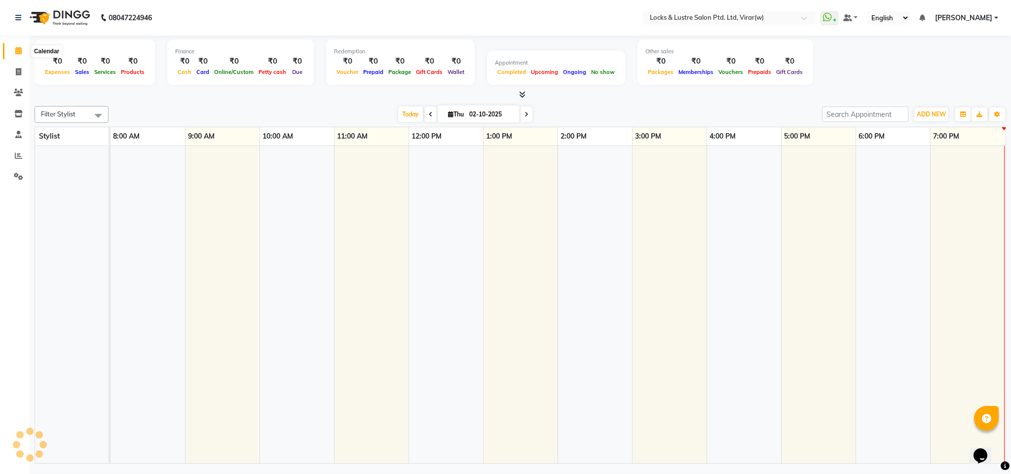
click at [18, 47] on icon at bounding box center [18, 50] width 6 height 7
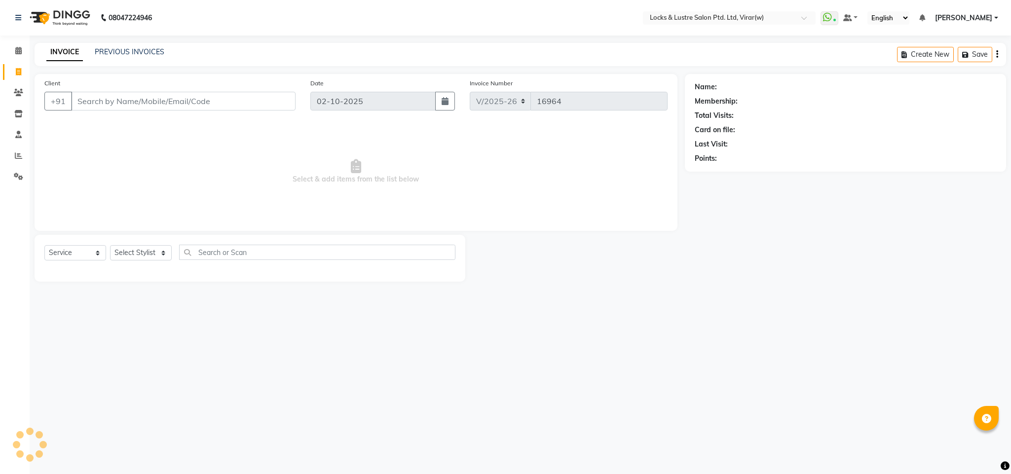
select select "5944"
select select "service"
click at [200, 90] on div "Client +91" at bounding box center [170, 98] width 266 height 40
click at [205, 95] on input "Client" at bounding box center [183, 101] width 224 height 19
paste input "8482809661"
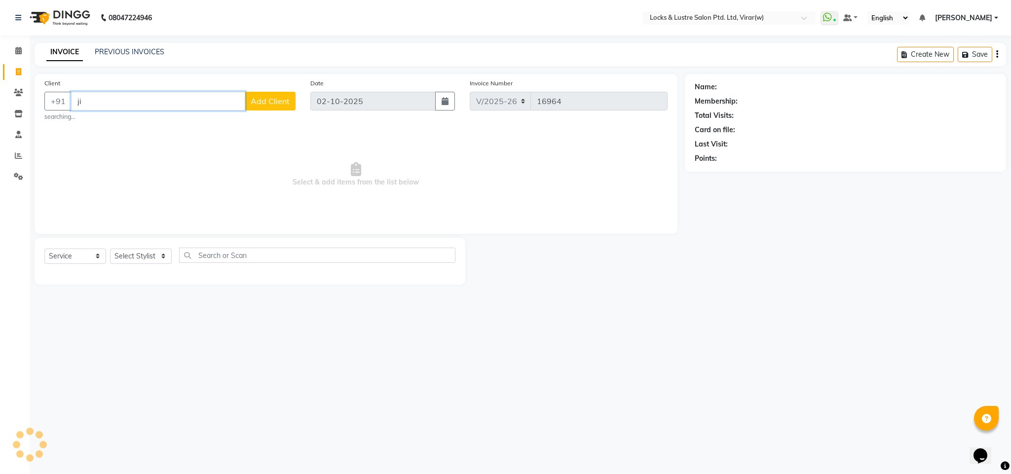
type input "j"
paste input "8482809661"
type input "8482809661"
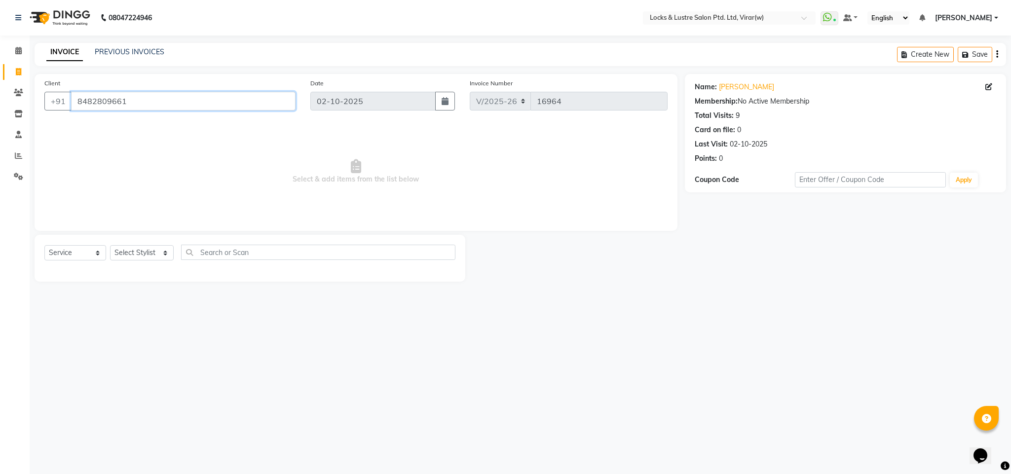
click at [209, 95] on input "8482809661" at bounding box center [183, 101] width 224 height 19
click at [215, 96] on input "8482809661" at bounding box center [183, 101] width 224 height 19
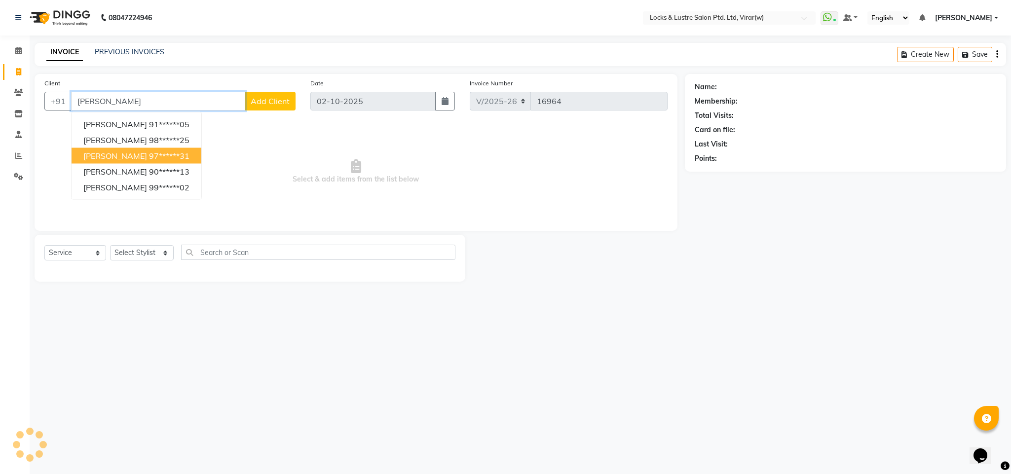
click at [167, 154] on ngb-highlight "97******31" at bounding box center [169, 156] width 40 height 10
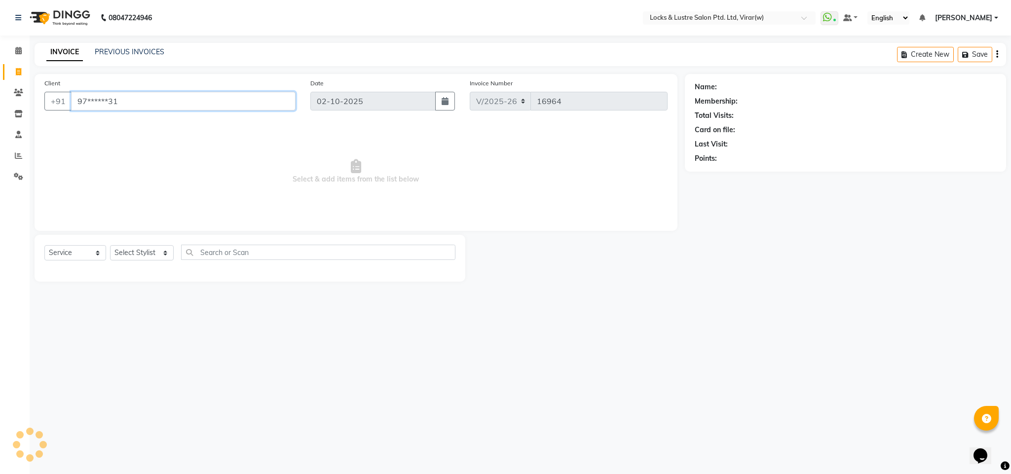
type input "97******31"
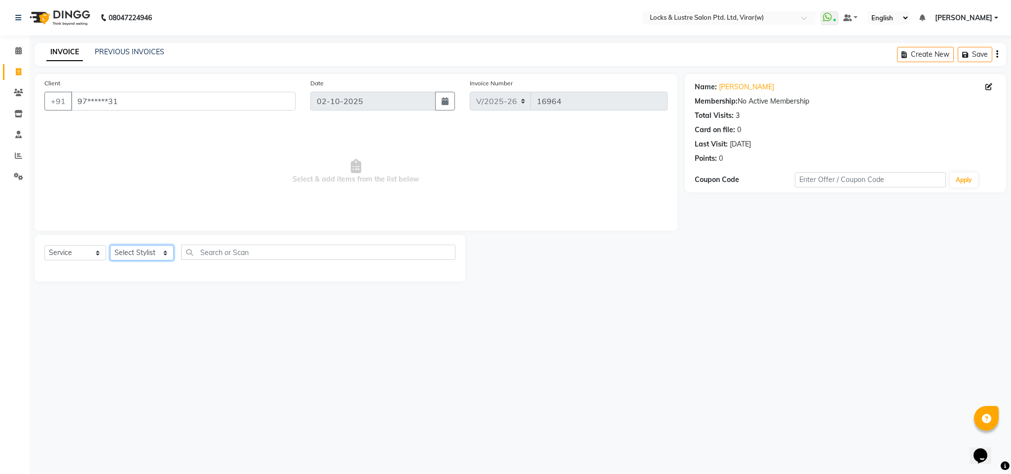
click at [135, 255] on select "Select Stylist [PERSON_NAME] [PERSON_NAME] [PERSON_NAME] AKASH [PERSON_NAME] [P…" at bounding box center [142, 252] width 64 height 15
select select "42109"
click at [110, 246] on select "Select Stylist [PERSON_NAME] [PERSON_NAME] [PERSON_NAME] AKASH [PERSON_NAME] [P…" at bounding box center [142, 252] width 64 height 15
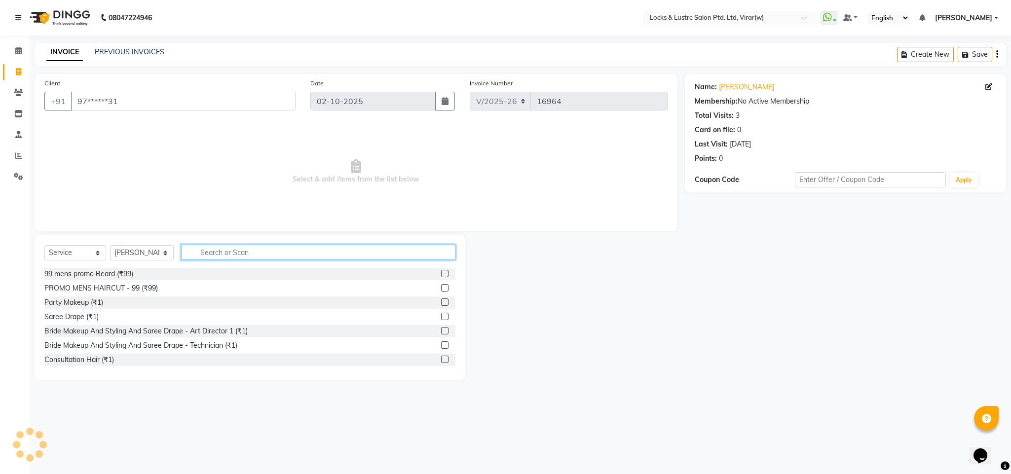
click at [299, 255] on input "text" at bounding box center [318, 252] width 274 height 15
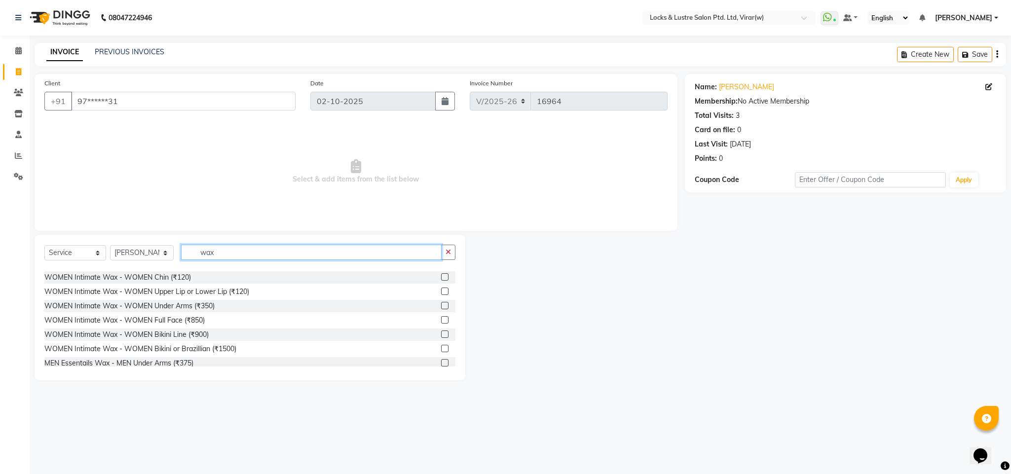
scroll to position [222, 0]
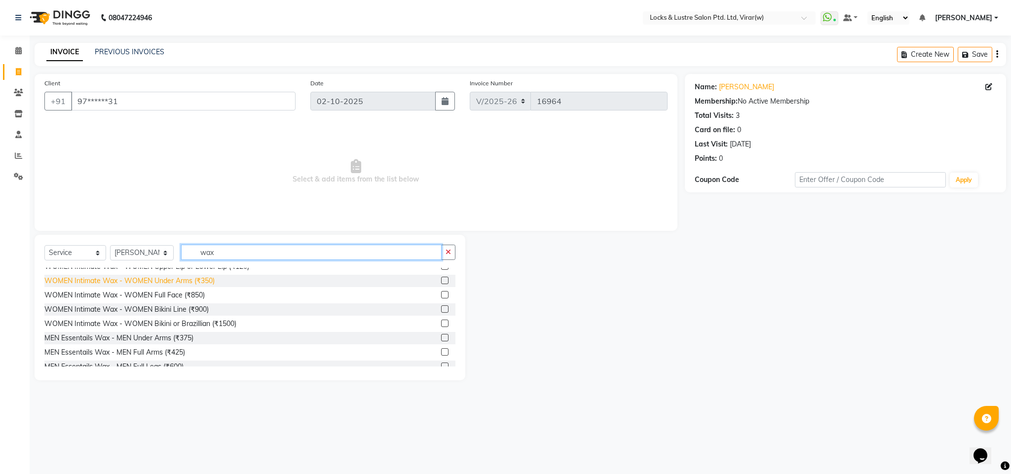
type input "wax"
click at [206, 282] on div "WOMEN Intimate Wax - WOMEN Under Arms (₹350)" at bounding box center [129, 281] width 170 height 10
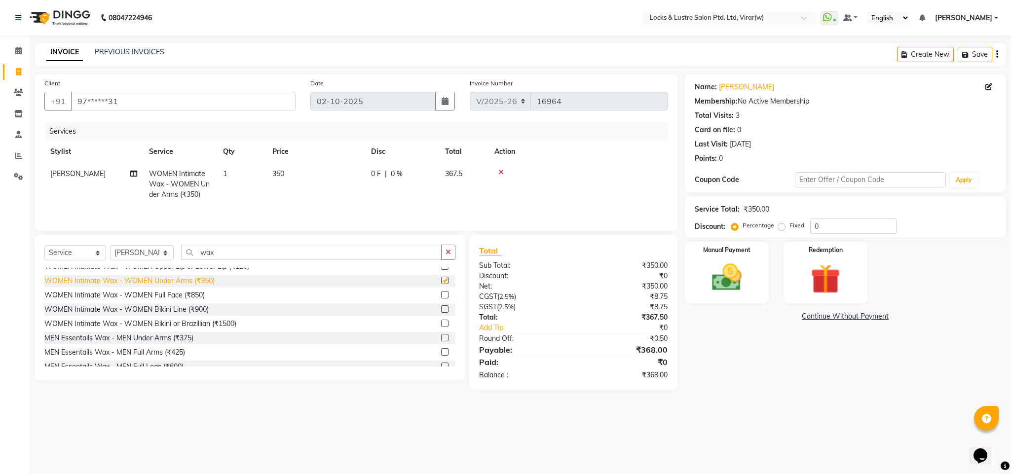
checkbox input "false"
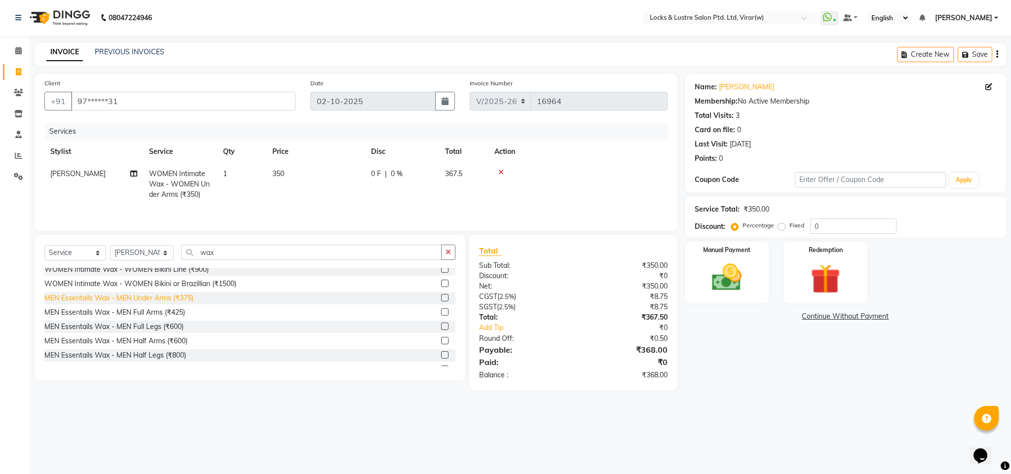
scroll to position [296, 0]
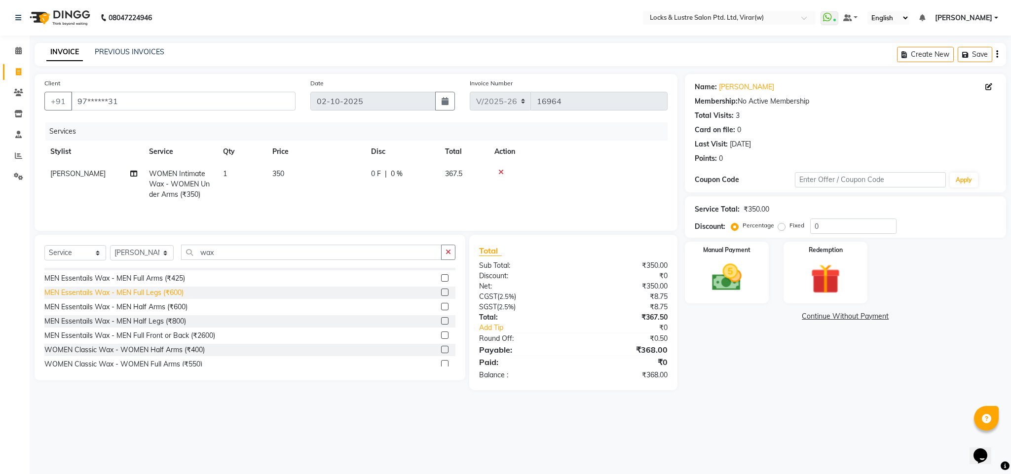
click at [178, 298] on div "MEN Essentails Wax - MEN Full Legs (₹600)" at bounding box center [113, 293] width 139 height 10
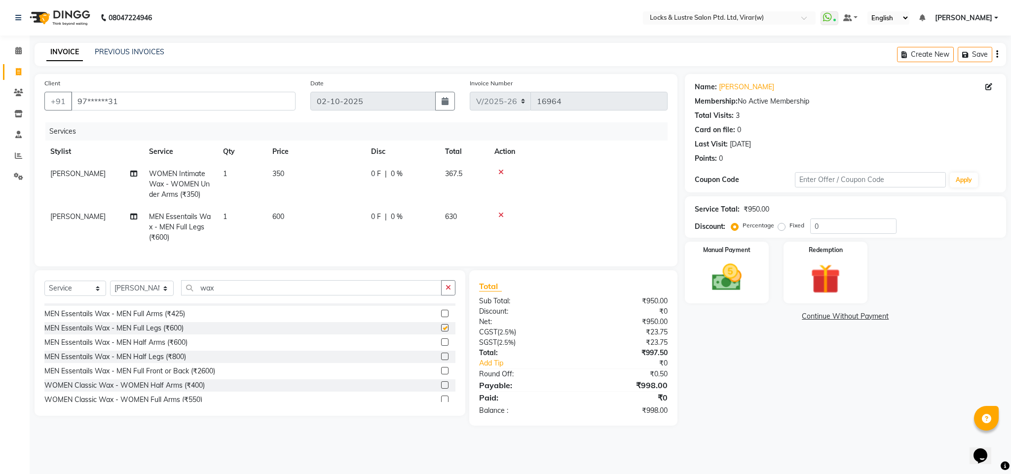
checkbox input "false"
click at [283, 211] on td "600" at bounding box center [315, 227] width 99 height 43
select select "42109"
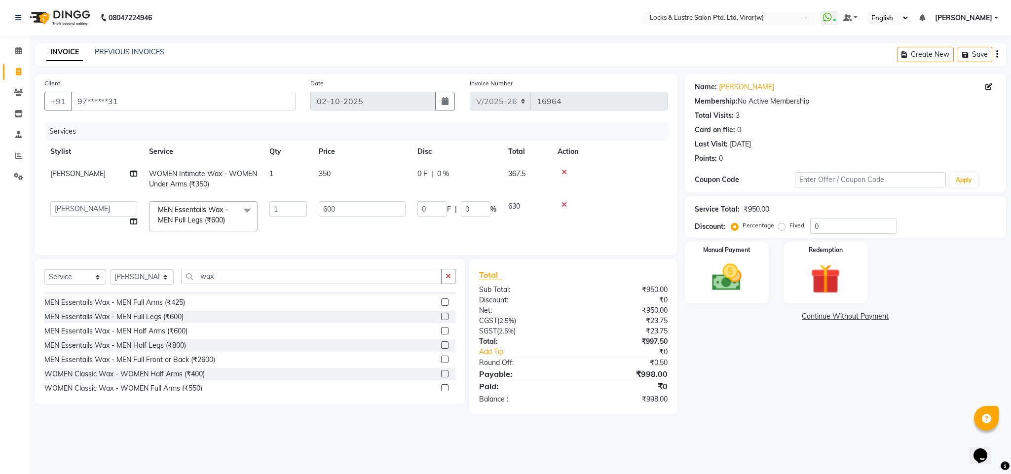
click at [561, 202] on icon at bounding box center [563, 204] width 5 height 7
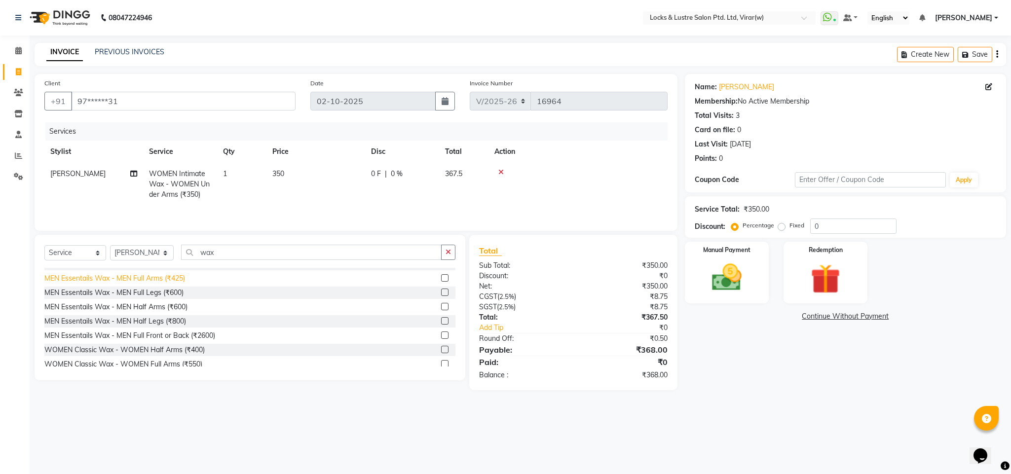
click at [174, 282] on div "MEN Essentails Wax - MEN Full Arms (₹425)" at bounding box center [114, 278] width 141 height 10
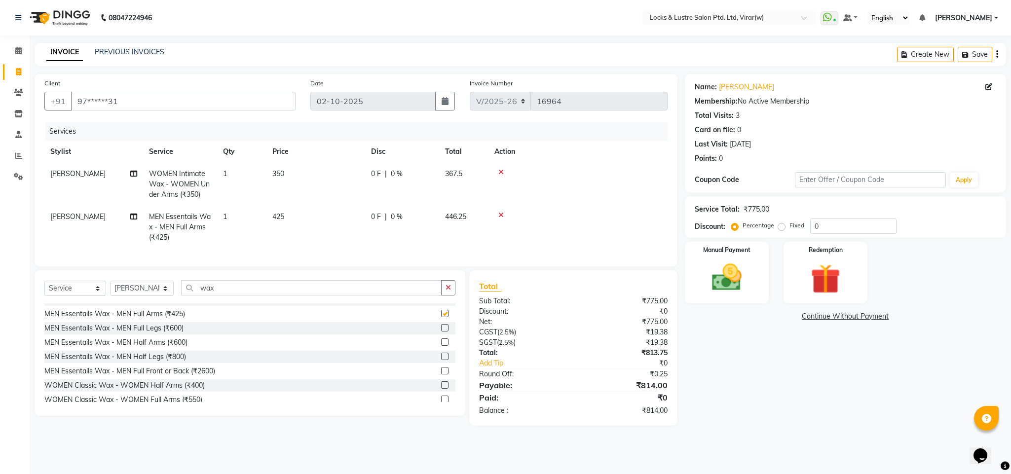
checkbox input "false"
click at [280, 212] on span "425" at bounding box center [278, 216] width 12 height 9
select select "42109"
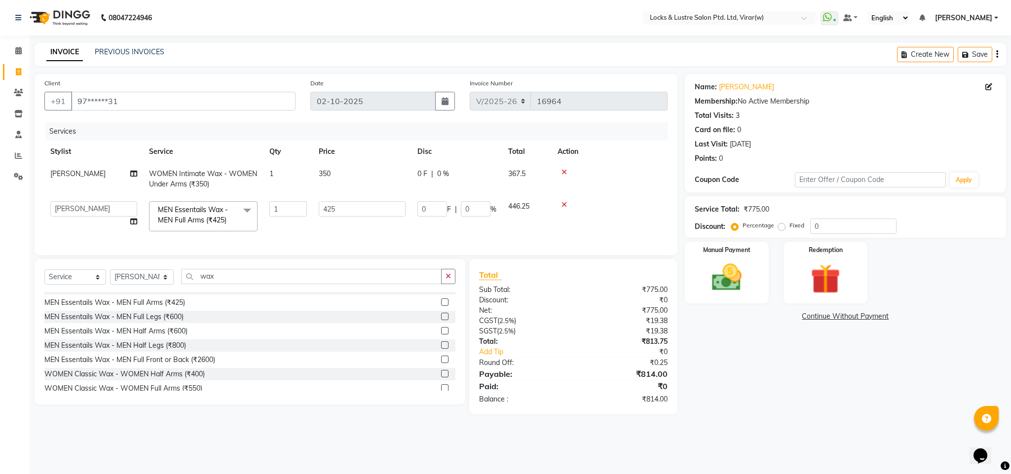
click at [280, 212] on input "1" at bounding box center [287, 208] width 37 height 15
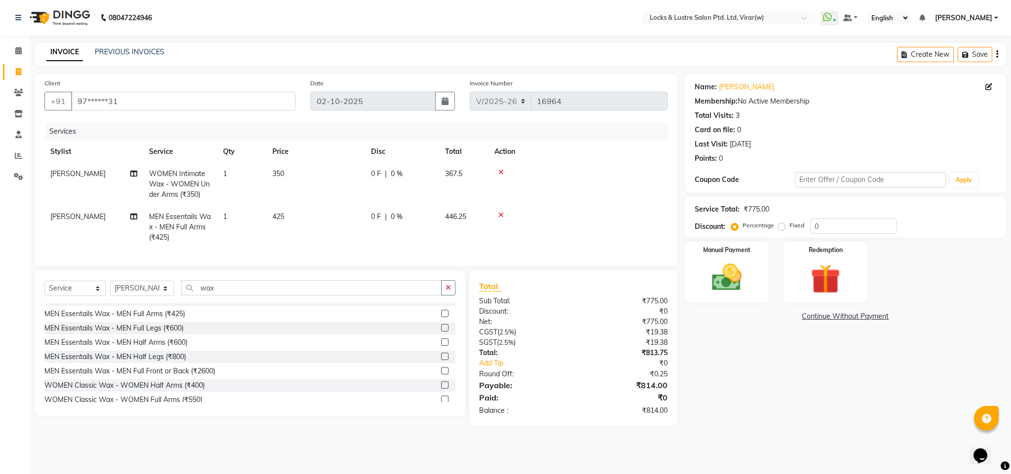
click at [332, 206] on td "425" at bounding box center [315, 227] width 99 height 43
select select "42109"
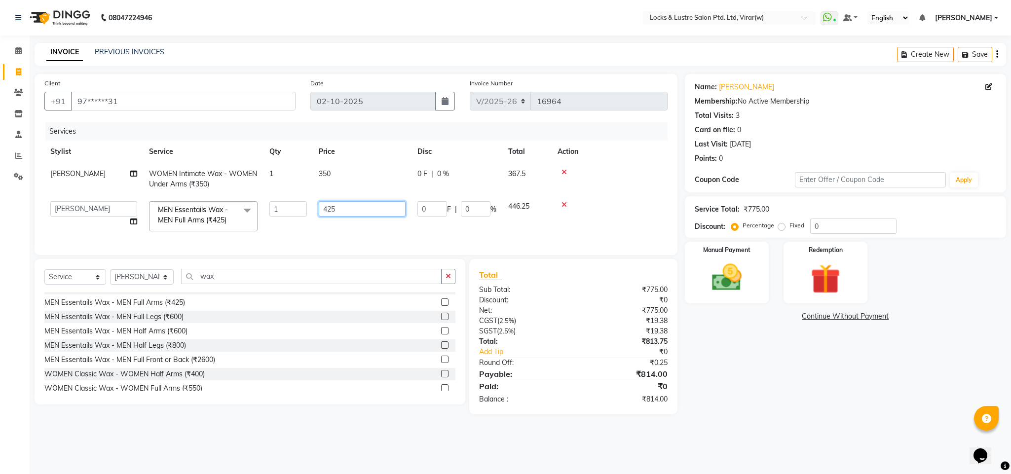
click at [337, 211] on input "425" at bounding box center [362, 208] width 87 height 15
type input "550"
click at [730, 357] on div "Name: [PERSON_NAME] Membership: No Active Membership Total Visits: 3 Card on fi…" at bounding box center [849, 244] width 329 height 340
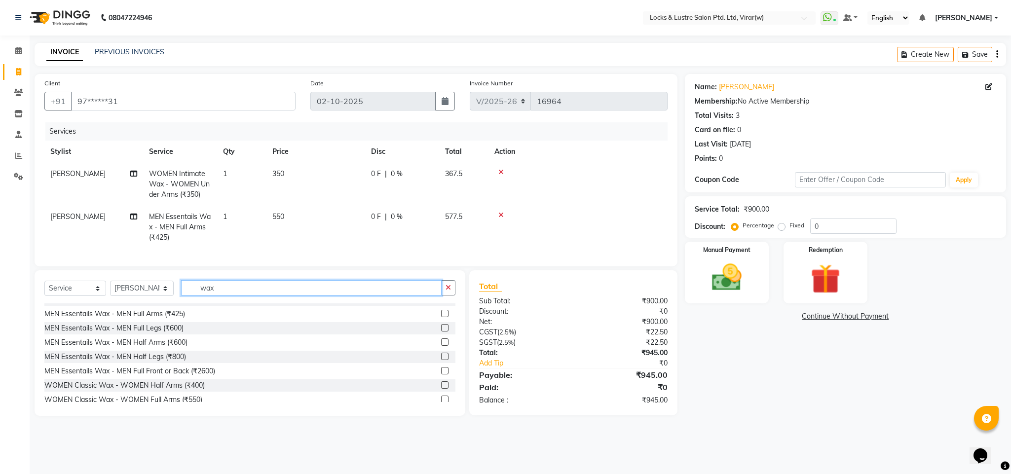
click at [219, 296] on input "wax" at bounding box center [311, 287] width 261 height 15
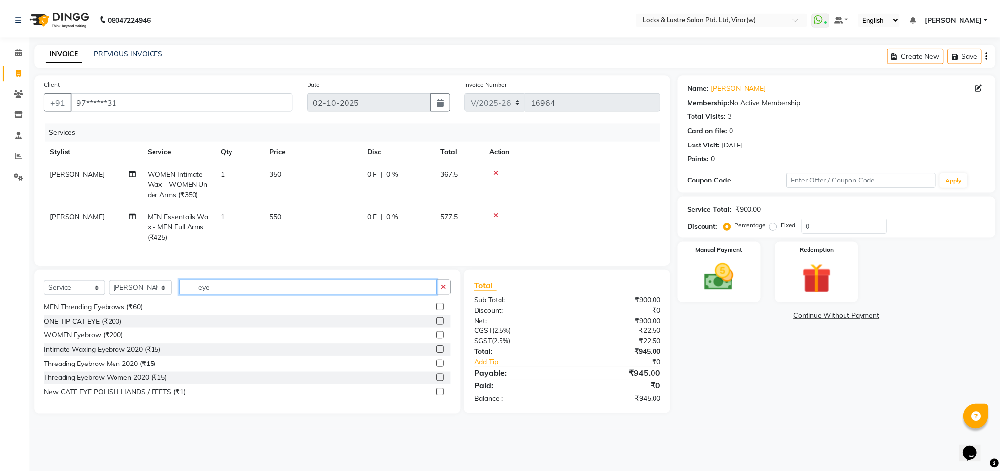
scroll to position [0, 0]
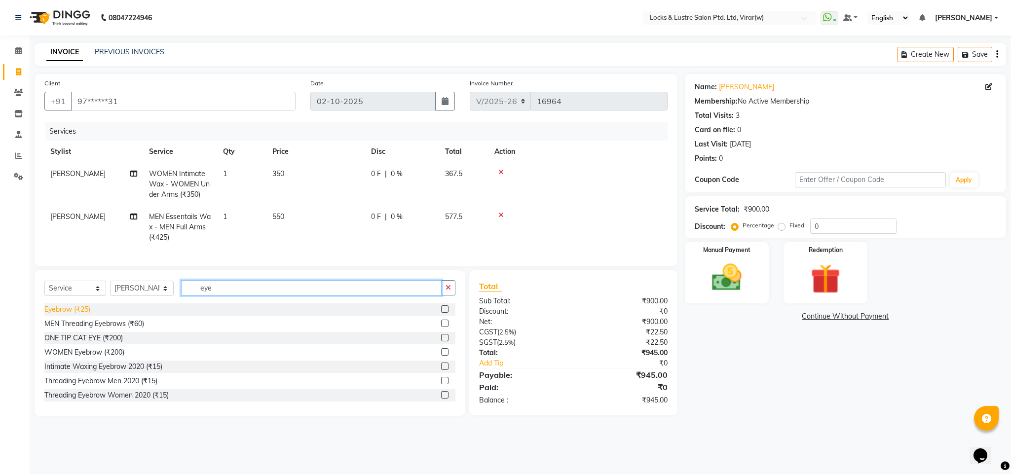
type input "eye"
drag, startPoint x: 55, startPoint y: 319, endPoint x: 89, endPoint y: 317, distance: 34.1
click at [56, 315] on div "Eyebrow (₹25)" at bounding box center [67, 309] width 46 height 10
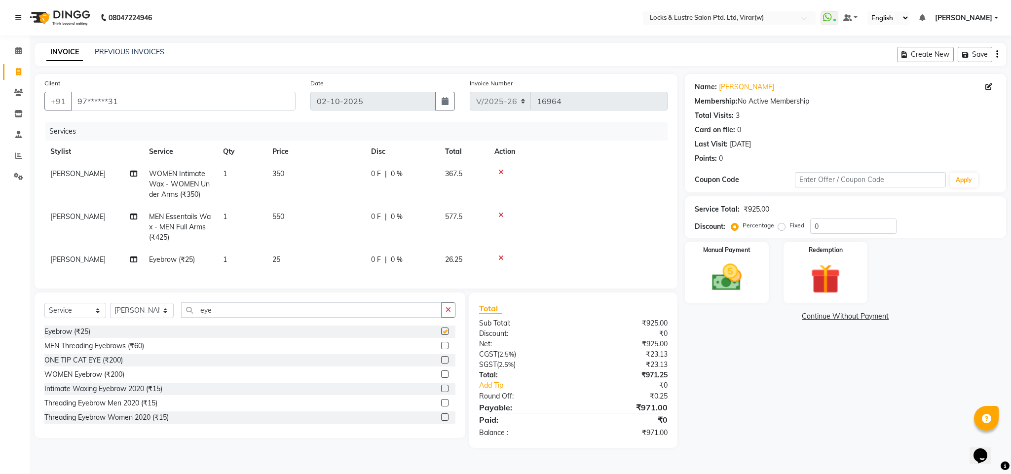
checkbox input "false"
click at [745, 274] on img at bounding box center [727, 278] width 50 height 36
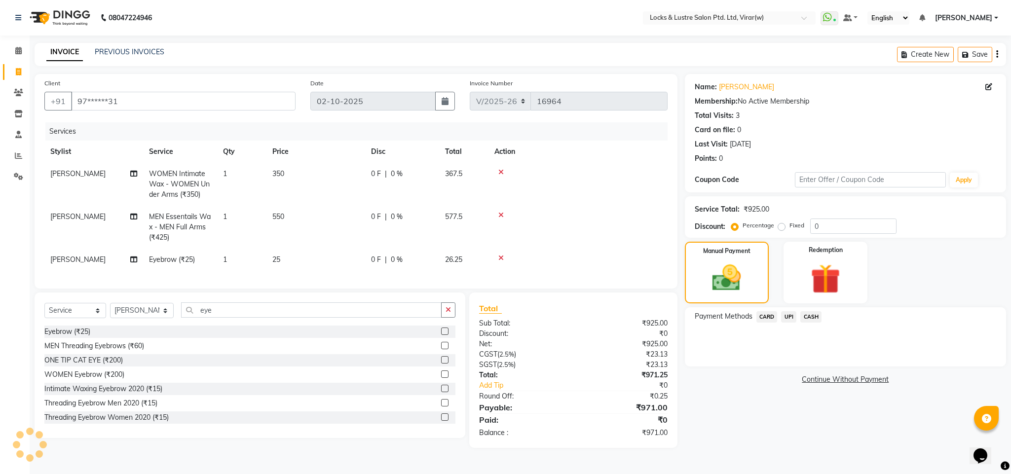
drag, startPoint x: 791, startPoint y: 318, endPoint x: 792, endPoint y: 323, distance: 5.0
click at [791, 319] on span "UPI" at bounding box center [788, 316] width 15 height 11
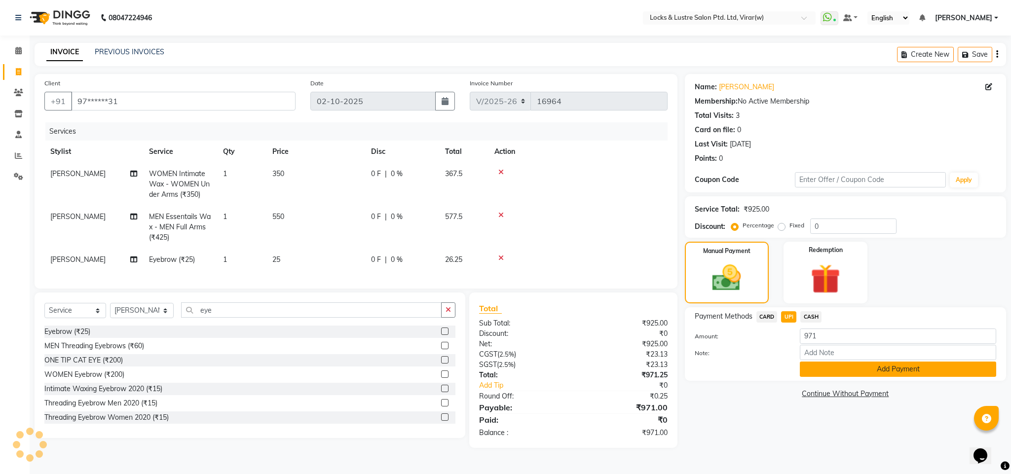
click at [829, 370] on button "Add Payment" at bounding box center [898, 369] width 196 height 15
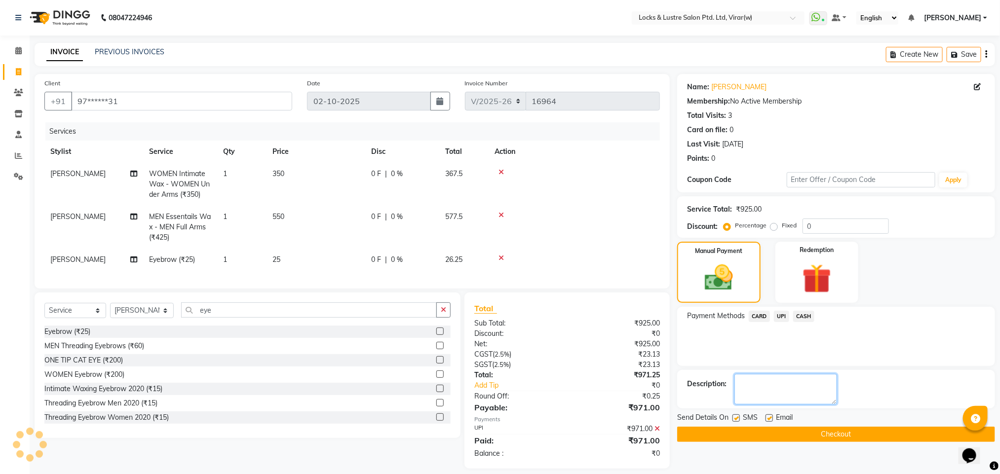
click at [820, 389] on textarea at bounding box center [785, 389] width 103 height 31
type textarea "1"
type textarea "112092327544"
click at [378, 49] on div "INVOICE PREVIOUS INVOICES Create New Save" at bounding box center [515, 54] width 960 height 23
click at [295, 43] on div "INVOICE PREVIOUS INVOICES Create New Save" at bounding box center [515, 54] width 960 height 23
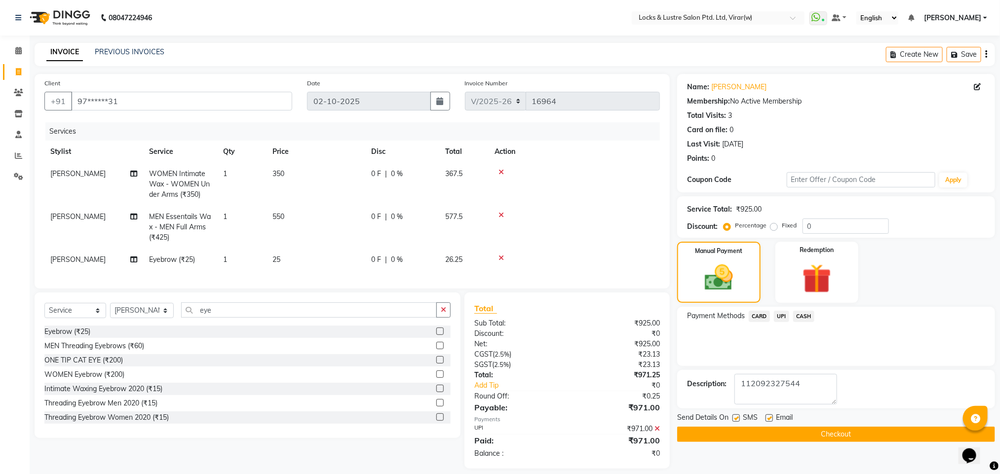
click at [804, 65] on main "INVOICE PREVIOUS INVOICES Create New Save Client +91 97******31 Date [DATE] Inv…" at bounding box center [515, 263] width 970 height 441
click at [495, 25] on nav "08047224946 Select Location × Locks & Lustre Salon Ptd. Ltd, Virar(w) WhatsApp …" at bounding box center [500, 18] width 1000 height 36
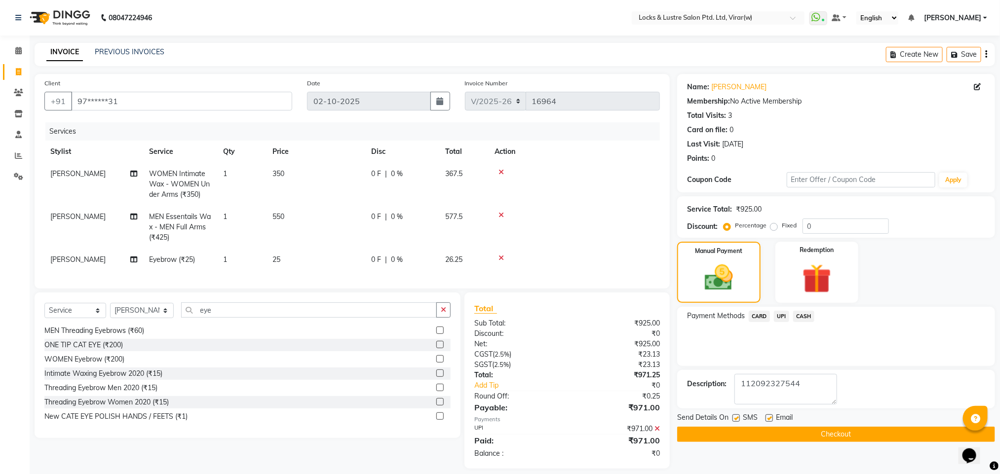
scroll to position [21, 0]
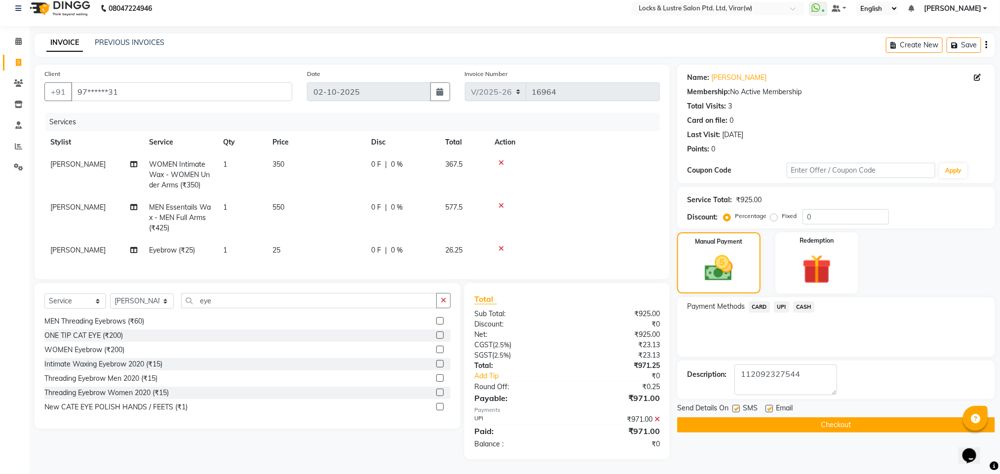
click at [763, 417] on button "Checkout" at bounding box center [836, 424] width 318 height 15
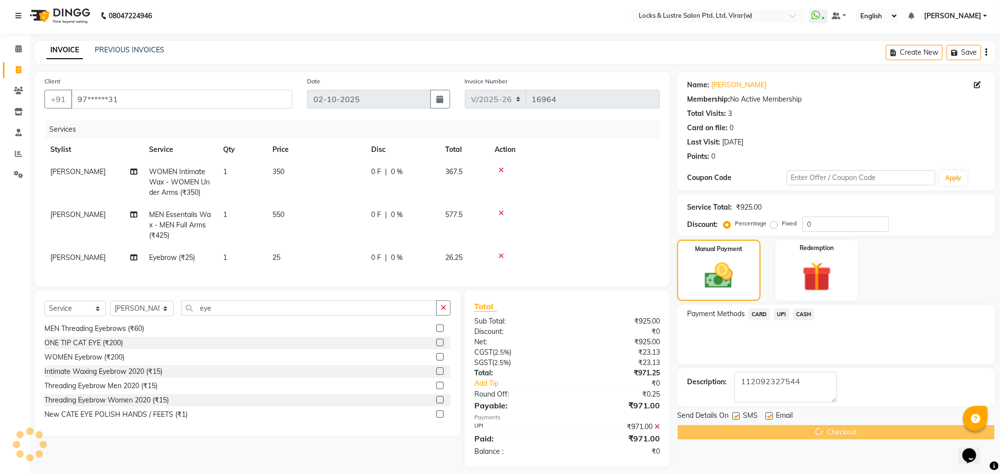
scroll to position [0, 0]
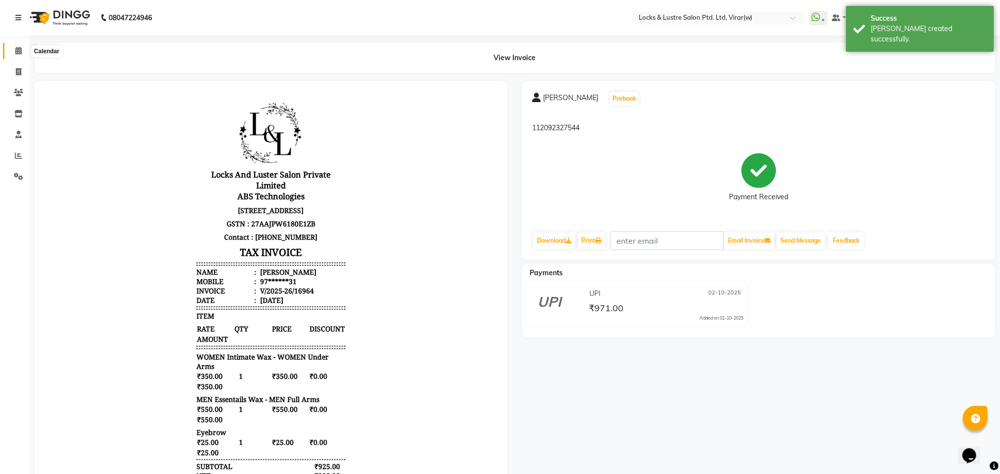
click at [19, 49] on icon at bounding box center [18, 50] width 6 height 7
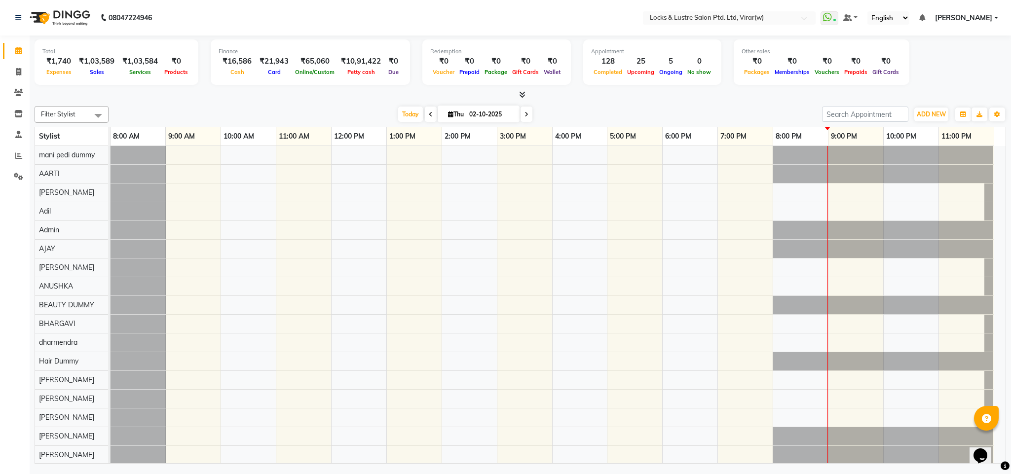
click at [432, 16] on nav "08047224946 Select Location × Locks & Lustre Salon Ptd. Ltd, Virar(w) WhatsApp …" at bounding box center [505, 18] width 1011 height 36
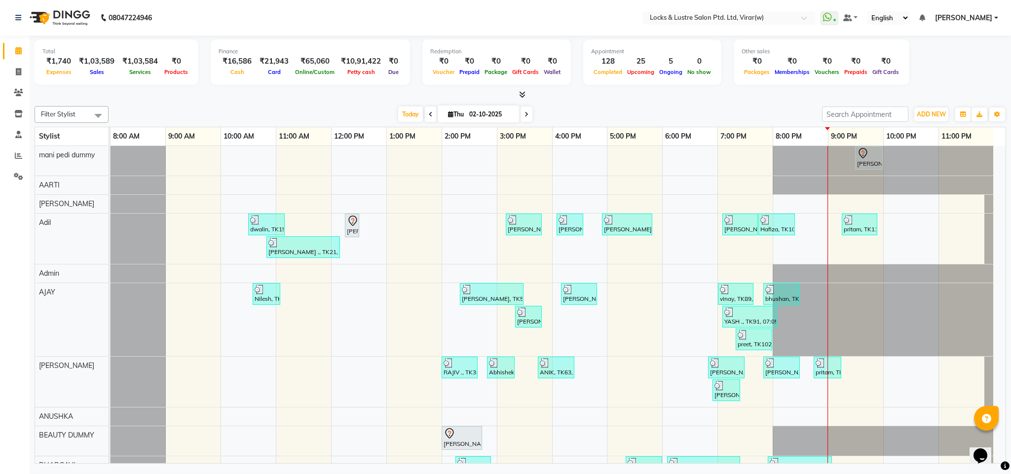
click at [351, 12] on nav "08047224946 Select Location × Locks & Lustre Salon Ptd. Ltd, Virar(w) WhatsApp …" at bounding box center [505, 18] width 1011 height 36
click at [329, 101] on div "Total ₹1,740 Expenses ₹1,03,589 Sales ₹1,03,584 Services ₹0 Products Finance ₹1…" at bounding box center [520, 251] width 981 height 431
click at [361, 1] on nav "08047224946 Select Location × Locks & Lustre Salon Ptd. Ltd, Virar(w) WhatsApp …" at bounding box center [505, 18] width 1011 height 36
click at [376, 1] on nav "08047224946 Select Location × Locks & Lustre Salon Ptd. Ltd, Virar(w) WhatsApp …" at bounding box center [505, 18] width 1011 height 36
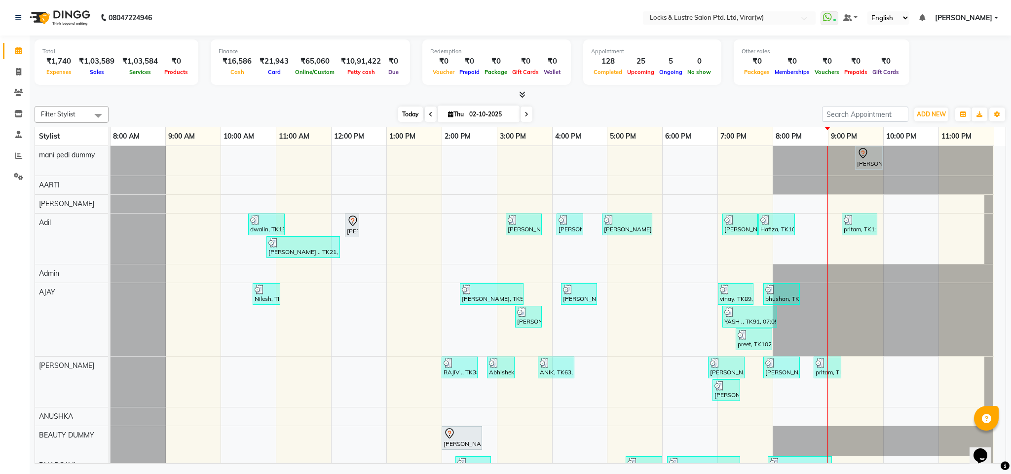
click at [407, 119] on span "Today" at bounding box center [410, 114] width 25 height 15
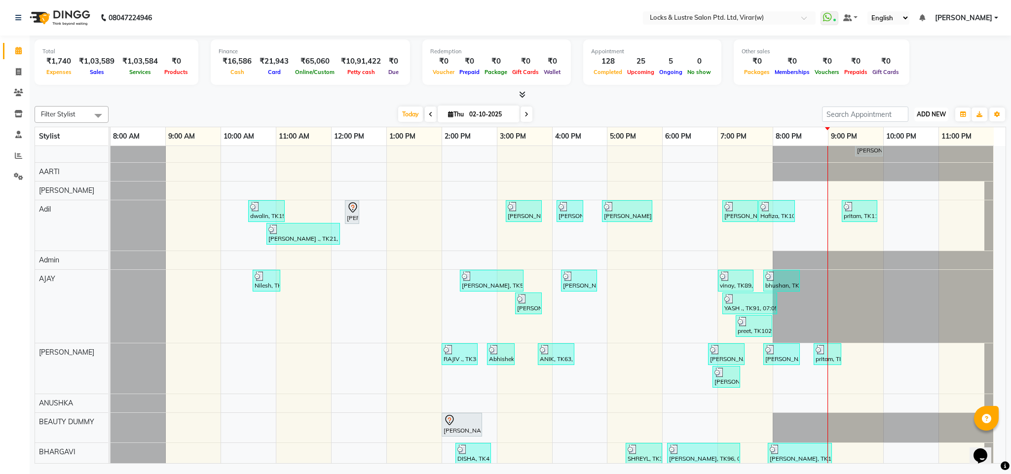
click at [943, 117] on span "ADD NEW" at bounding box center [931, 114] width 29 height 7
click at [912, 159] on link "Add Expense" at bounding box center [909, 158] width 78 height 13
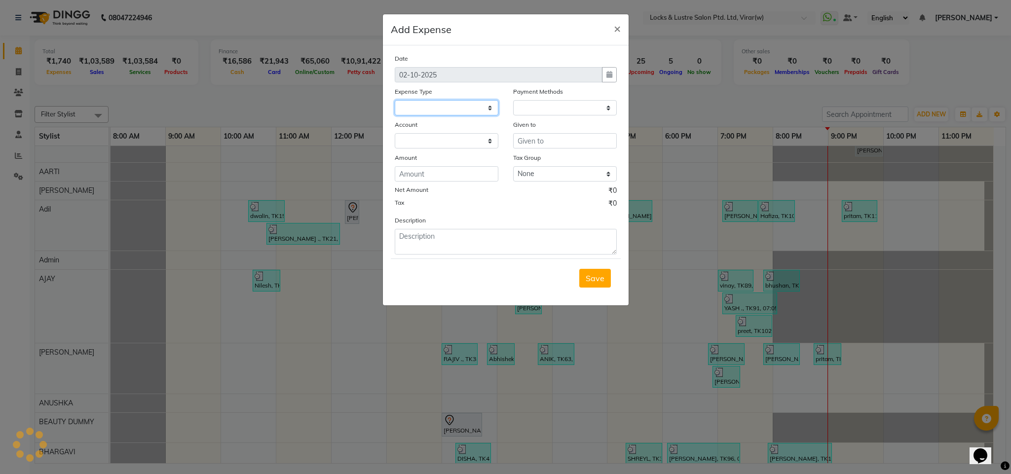
click at [452, 105] on select at bounding box center [447, 107] width 104 height 15
click at [452, 113] on select "Select Advance Salary Bank charges Cash transfer to bank Cash transfer to hub C…" at bounding box center [447, 107] width 104 height 15
select select "1"
select select "4920"
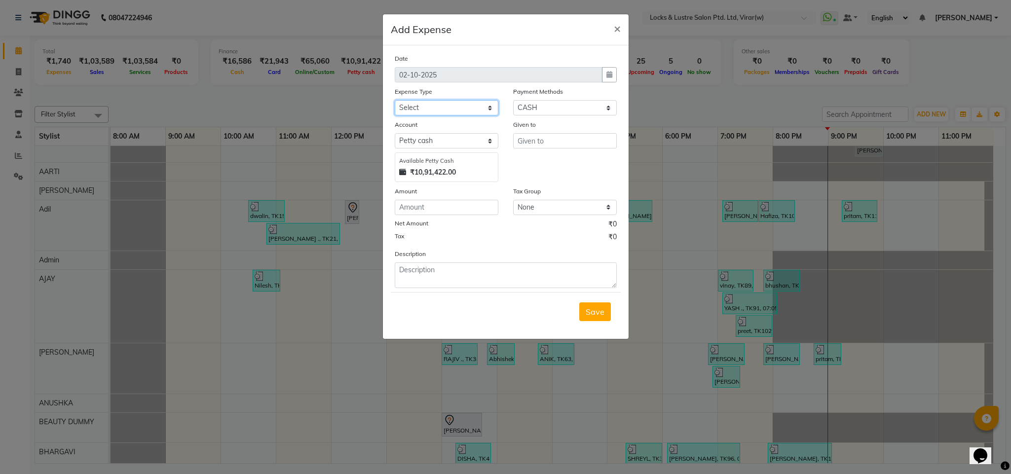
click at [452, 113] on select "Select Advance Salary Bank charges Cash transfer to bank Cash transfer to hub C…" at bounding box center [447, 107] width 104 height 15
select select "13749"
click at [395, 100] on select "Select Advance Salary Bank charges Cash transfer to bank Cash transfer to hub C…" at bounding box center [447, 107] width 104 height 15
click at [539, 140] on input "text" at bounding box center [565, 140] width 104 height 15
type input "subodh"
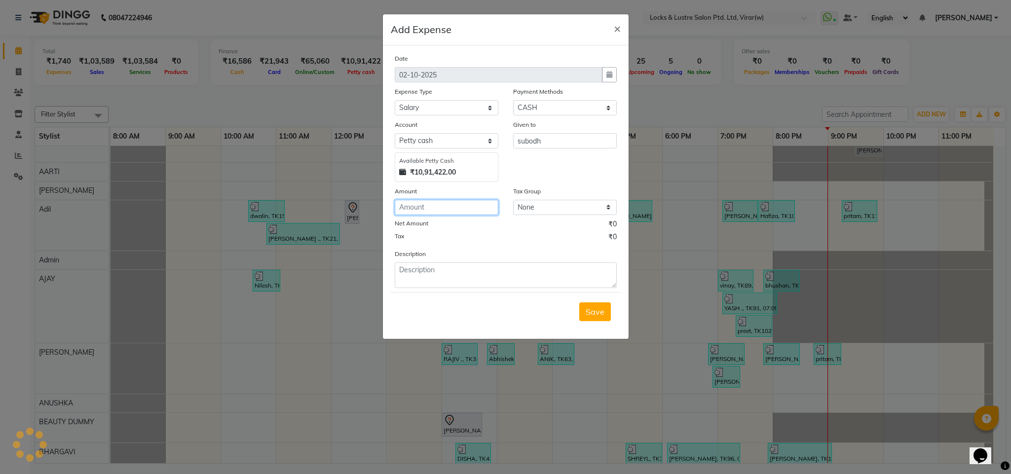
click at [419, 202] on input "number" at bounding box center [447, 207] width 104 height 15
type input "100"
click at [437, 274] on textarea at bounding box center [506, 275] width 222 height 26
click at [505, 268] on textarea at bounding box center [506, 275] width 222 height 26
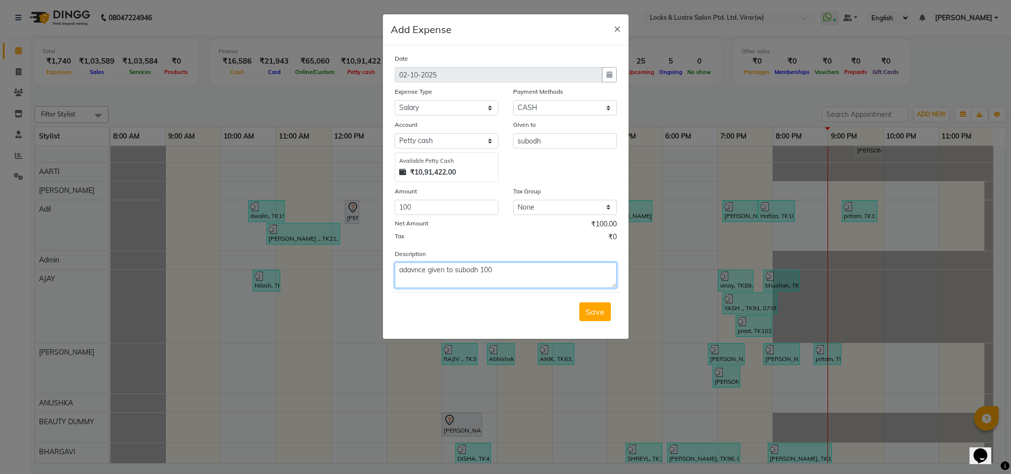
click at [536, 271] on textarea "adavnce given to subodh 100" at bounding box center [506, 275] width 222 height 26
type textarea "adavnce given to subodh 100rs"
click at [582, 316] on button "Save" at bounding box center [595, 311] width 32 height 19
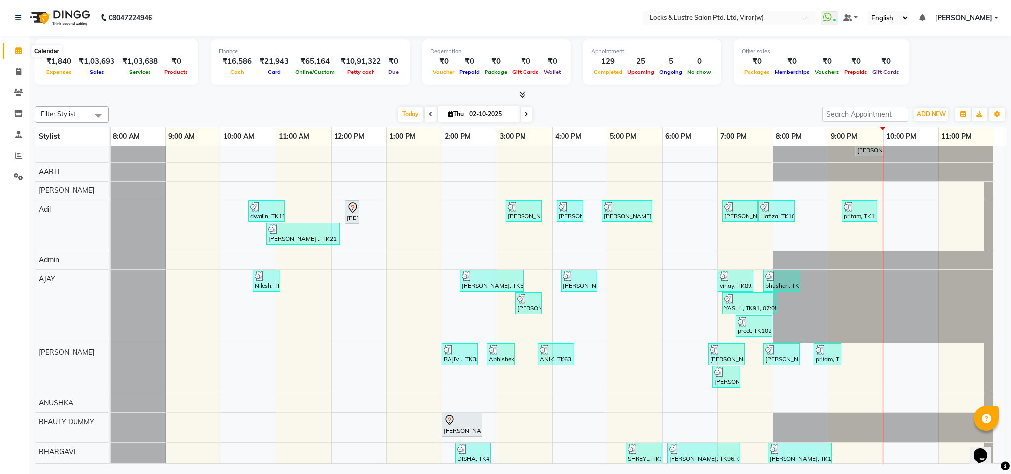
click at [24, 49] on span at bounding box center [18, 50] width 17 height 11
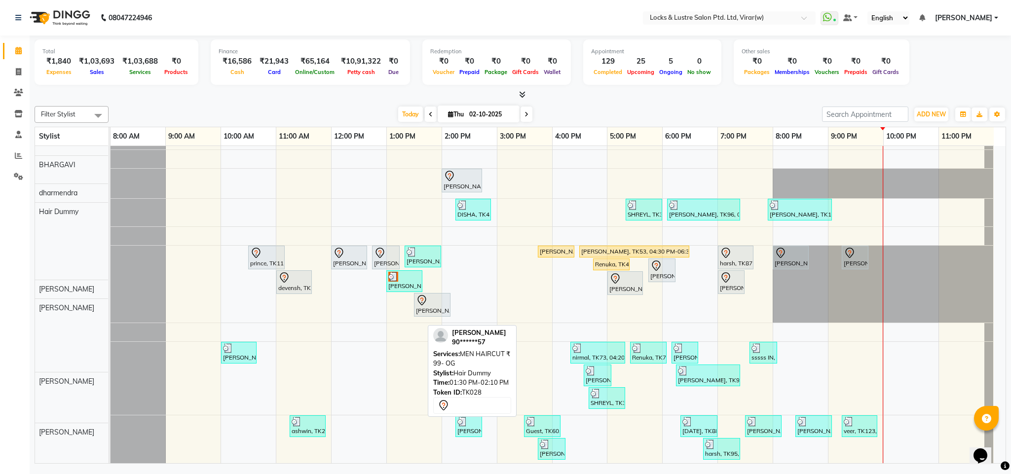
scroll to position [309, 0]
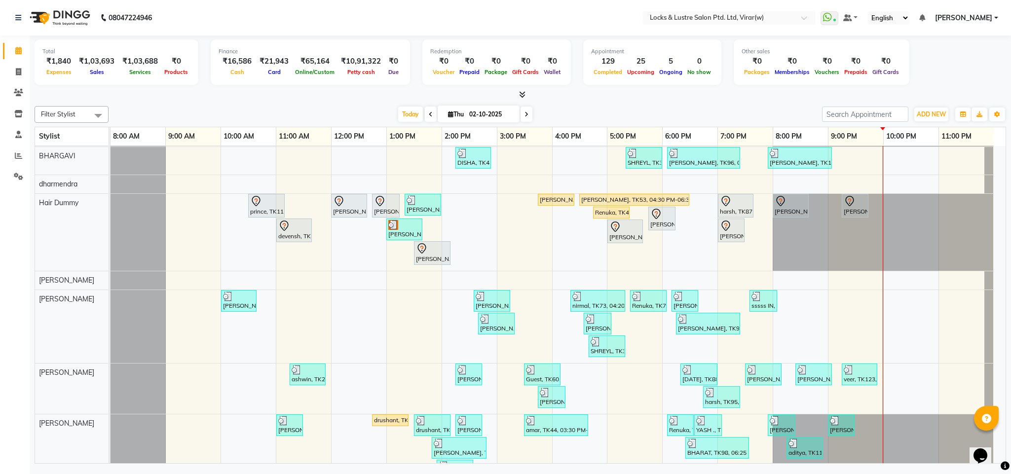
click at [812, 24] on nav "08047224946 Select Location × Locks & Lustre Salon Ptd. Ltd, Virar(w) WhatsApp …" at bounding box center [505, 18] width 1011 height 36
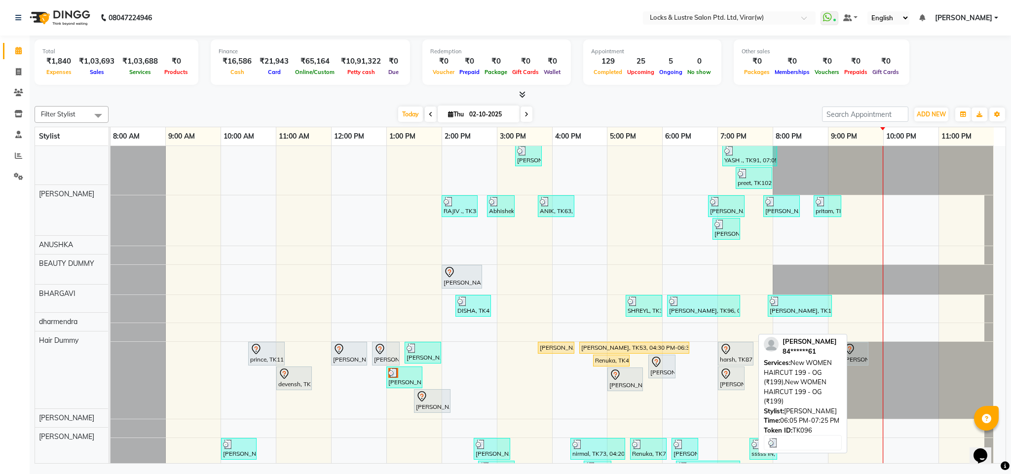
scroll to position [161, 0]
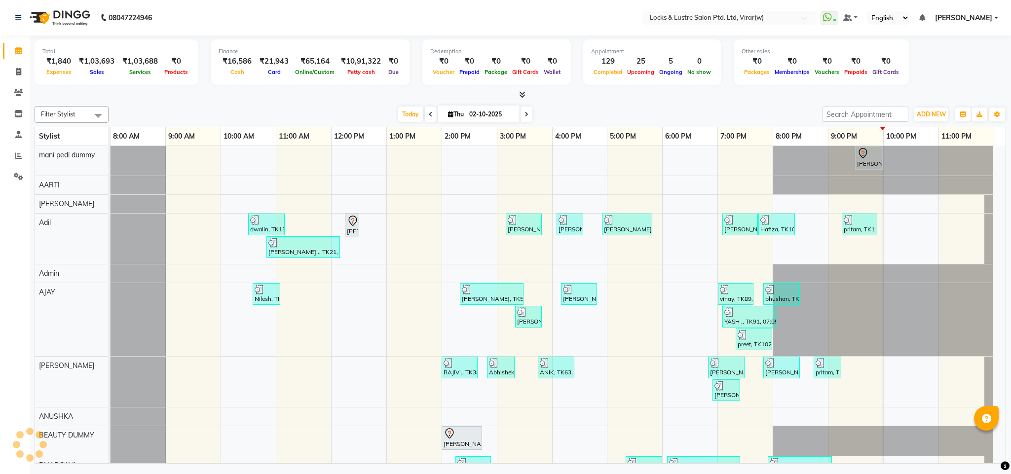
scroll to position [13, 0]
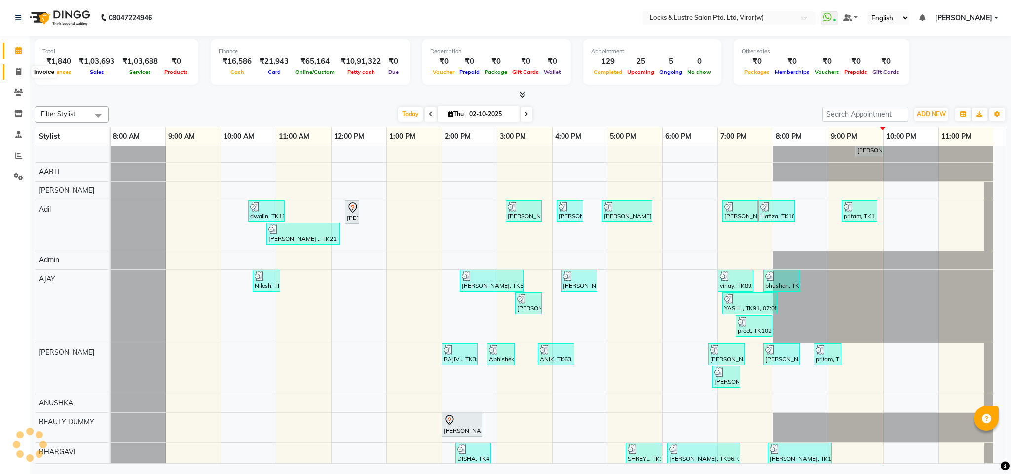
click at [16, 70] on icon at bounding box center [18, 71] width 5 height 7
select select "5944"
select select "service"
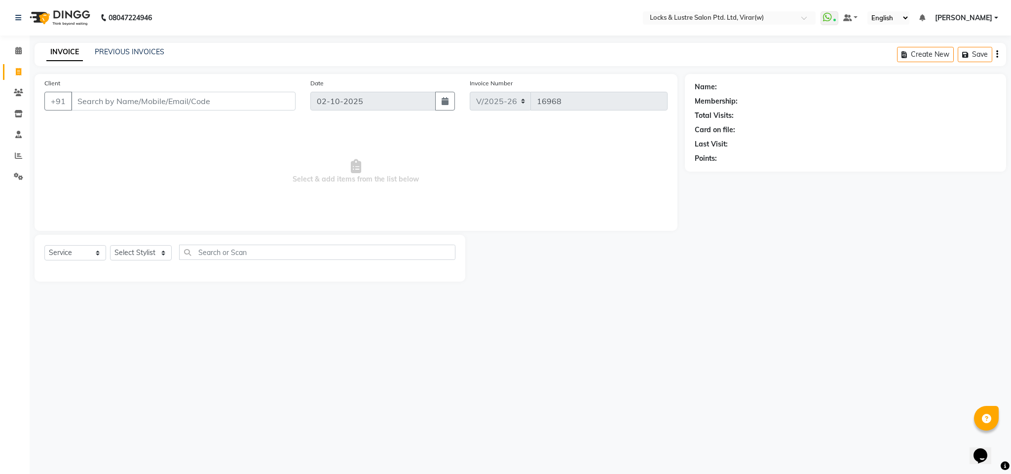
click at [178, 95] on input "Client" at bounding box center [183, 101] width 224 height 19
click at [128, 249] on select "Select Stylist" at bounding box center [141, 252] width 62 height 15
select select "42111"
click at [110, 246] on select "Select Stylist [PERSON_NAME] [PERSON_NAME] [PERSON_NAME] AKASH [PERSON_NAME] [P…" at bounding box center [142, 252] width 64 height 15
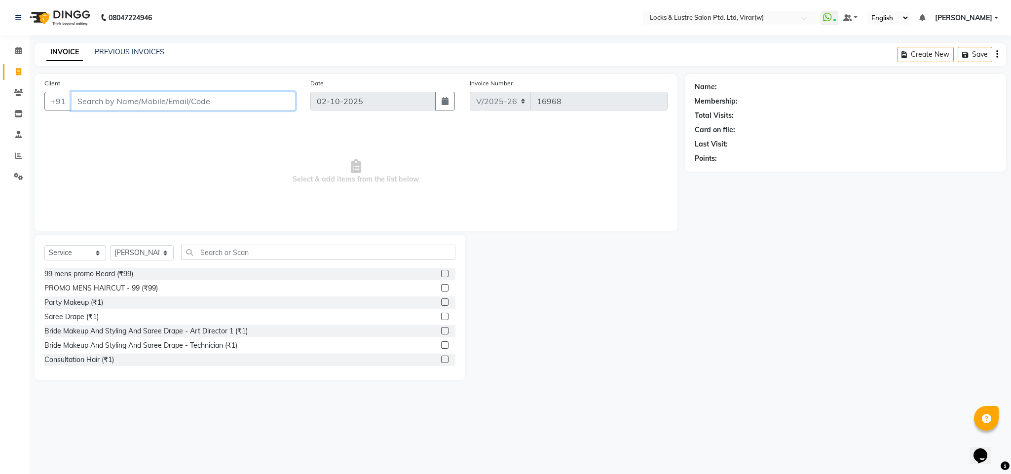
click at [128, 99] on input "Client" at bounding box center [183, 101] width 224 height 19
type input "9820660025"
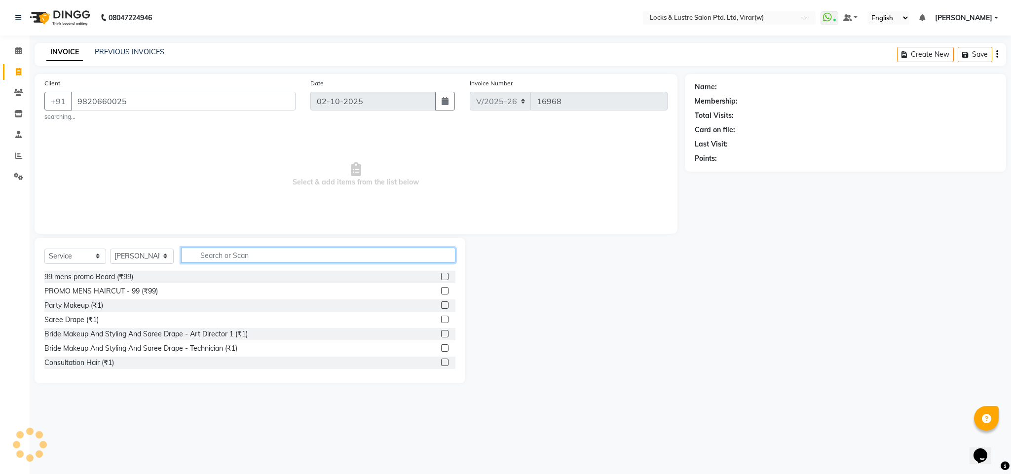
click at [221, 256] on input "text" at bounding box center [318, 255] width 274 height 15
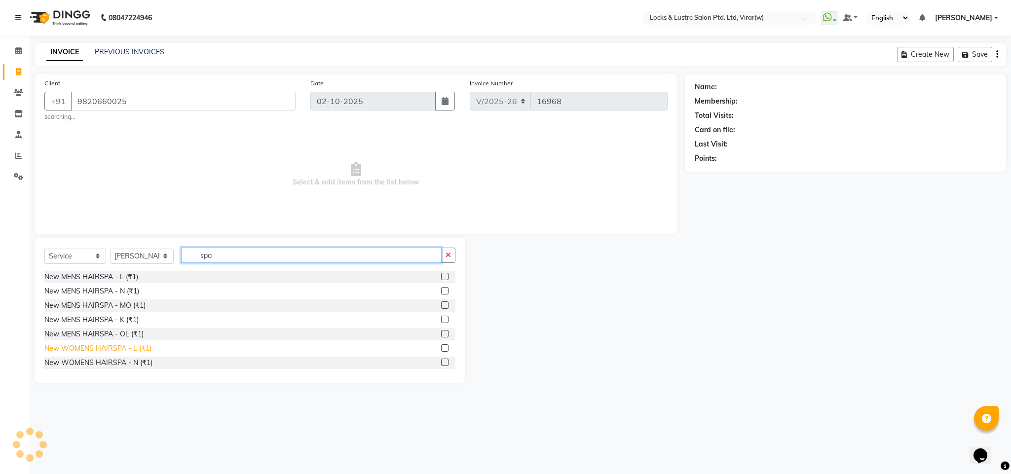
type input "spa"
drag, startPoint x: 103, startPoint y: 351, endPoint x: 165, endPoint y: 302, distance: 79.1
click at [104, 351] on div "New WOMENS HAIRSPA - L (₹1)" at bounding box center [97, 348] width 107 height 10
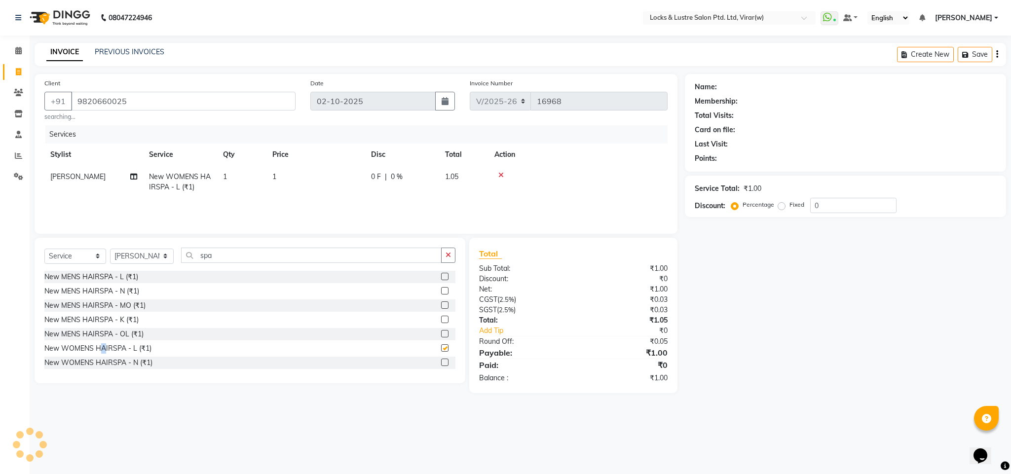
checkbox input "false"
click at [282, 172] on td "1" at bounding box center [315, 182] width 99 height 33
select select "42111"
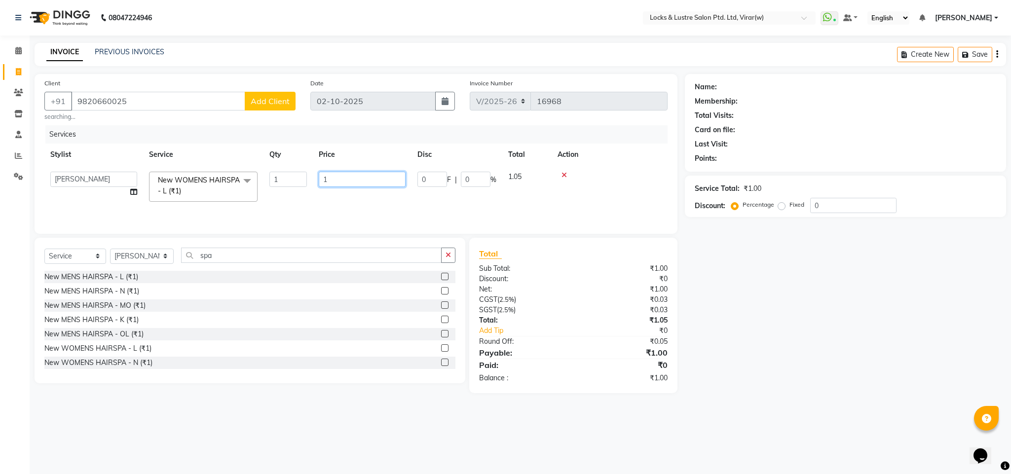
click at [338, 180] on input "1" at bounding box center [362, 179] width 87 height 15
type input "2000"
click at [326, 266] on div "Select Service Product Membership Package Voucher Prepaid Gift Card Select Styl…" at bounding box center [249, 259] width 411 height 23
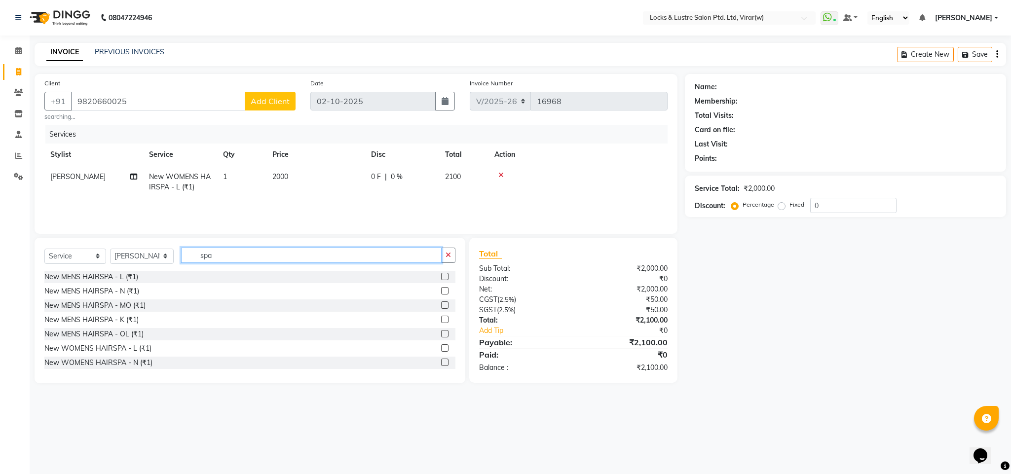
click at [318, 252] on input "spa" at bounding box center [311, 255] width 261 height 15
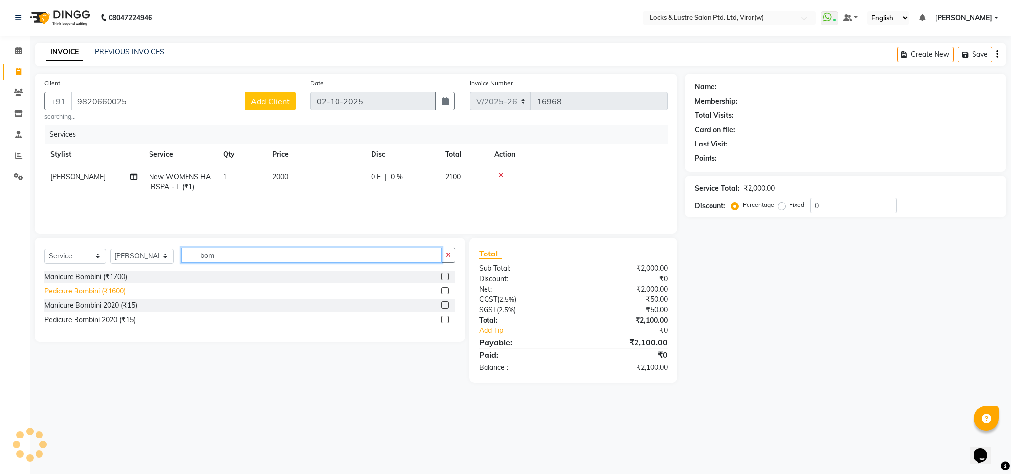
type input "bom"
drag, startPoint x: 98, startPoint y: 290, endPoint x: 200, endPoint y: 250, distance: 109.2
click at [101, 290] on div "Pedicure Bombini (₹1600)" at bounding box center [84, 291] width 81 height 10
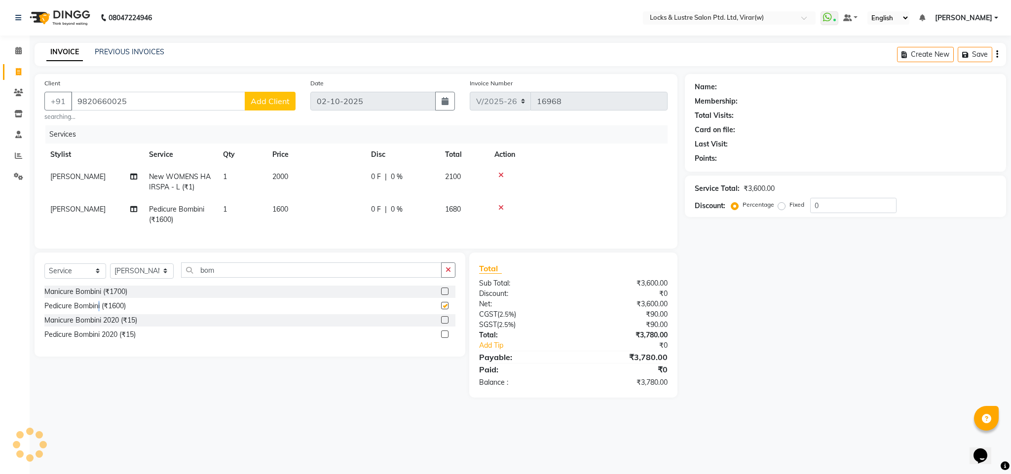
checkbox input "false"
drag, startPoint x: 406, startPoint y: 206, endPoint x: 413, endPoint y: 206, distance: 7.4
click at [410, 206] on div "0 F | 0 %" at bounding box center [402, 209] width 62 height 10
select select "42111"
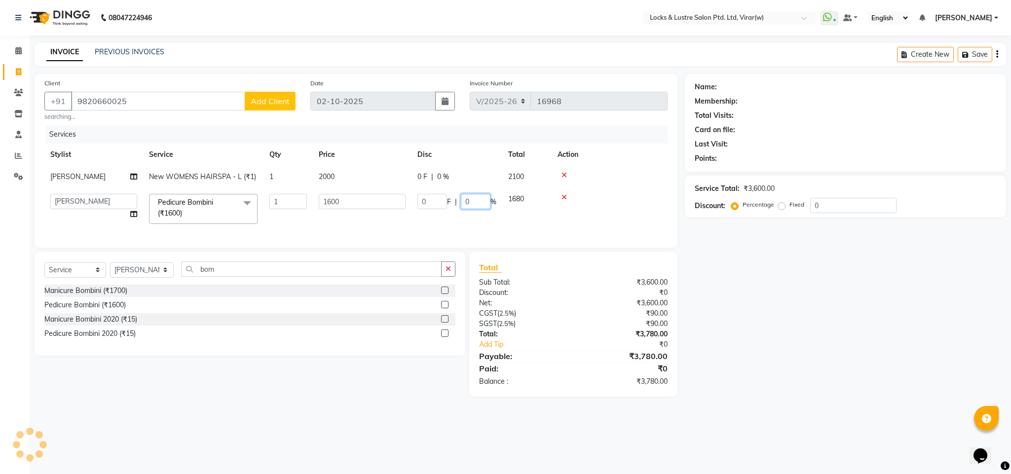
click at [469, 200] on input "0" at bounding box center [476, 201] width 30 height 15
type input "20"
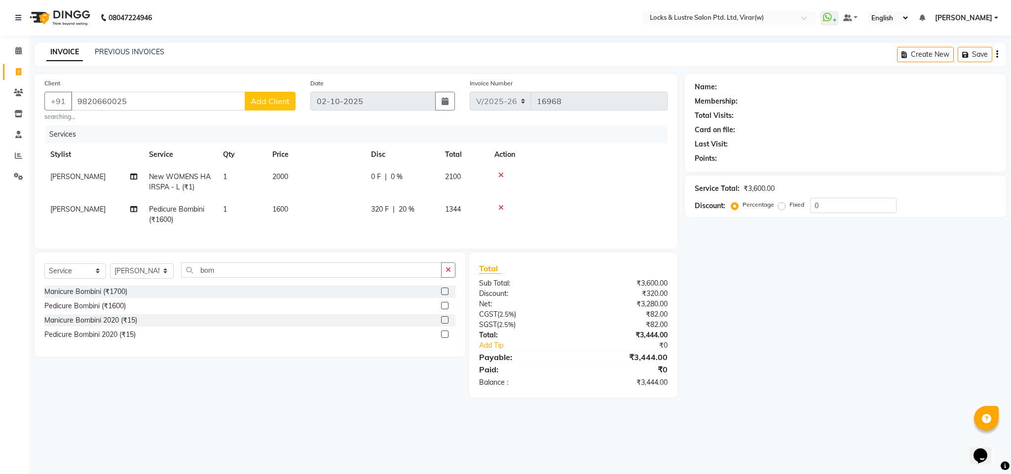
click at [834, 322] on div "Name: Membership: Total Visits: Card on file: Last Visit: Points: Service Total…" at bounding box center [849, 236] width 329 height 324
click at [223, 278] on input "bom" at bounding box center [311, 269] width 261 height 15
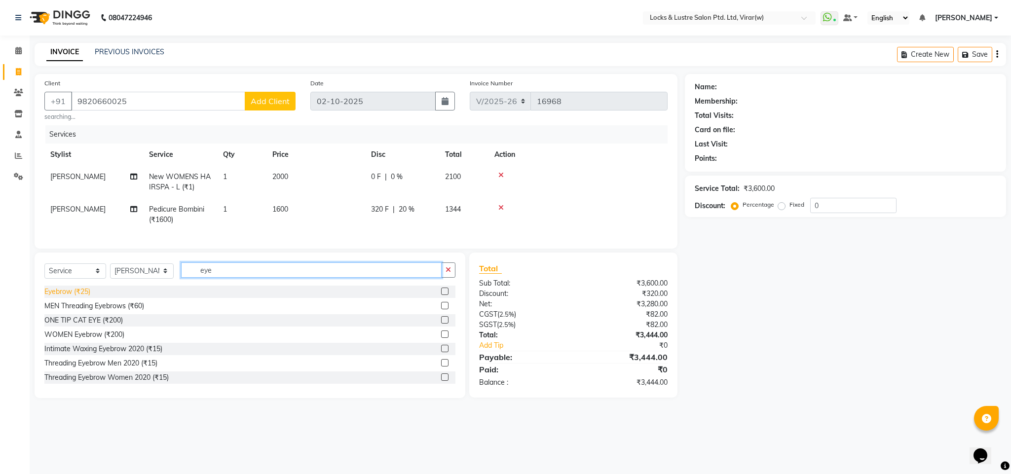
type input "eye"
click at [73, 297] on div "Eyebrow (₹25)" at bounding box center [67, 292] width 46 height 10
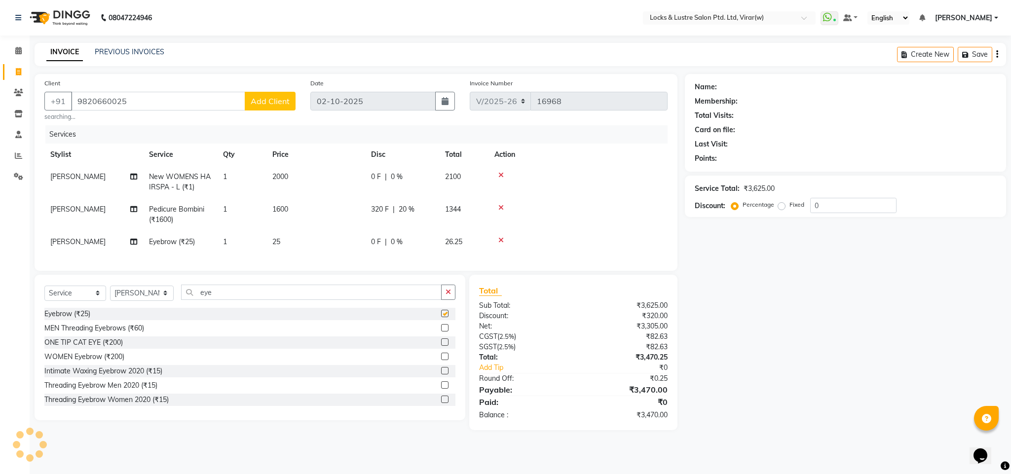
checkbox input "false"
click at [296, 244] on td "25" at bounding box center [315, 242] width 99 height 22
select select "42111"
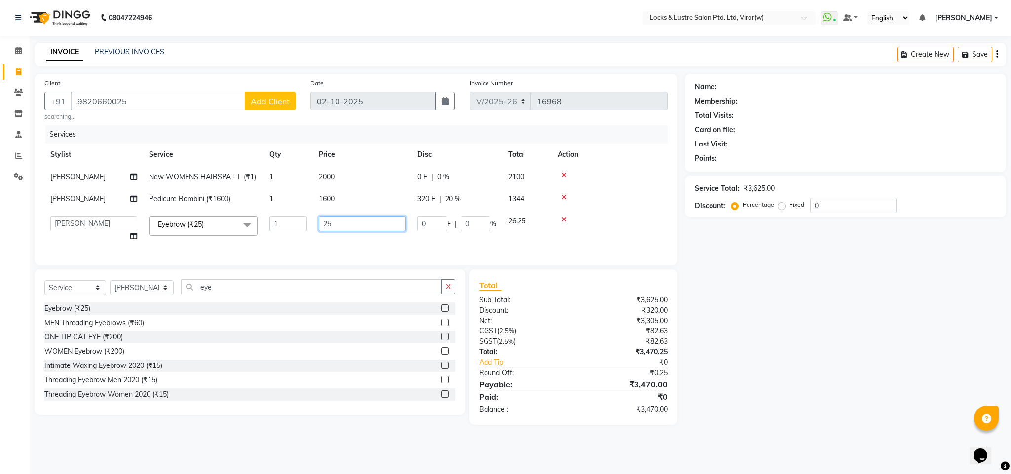
click at [352, 218] on input "25" at bounding box center [362, 223] width 87 height 15
type input "2"
type input "3"
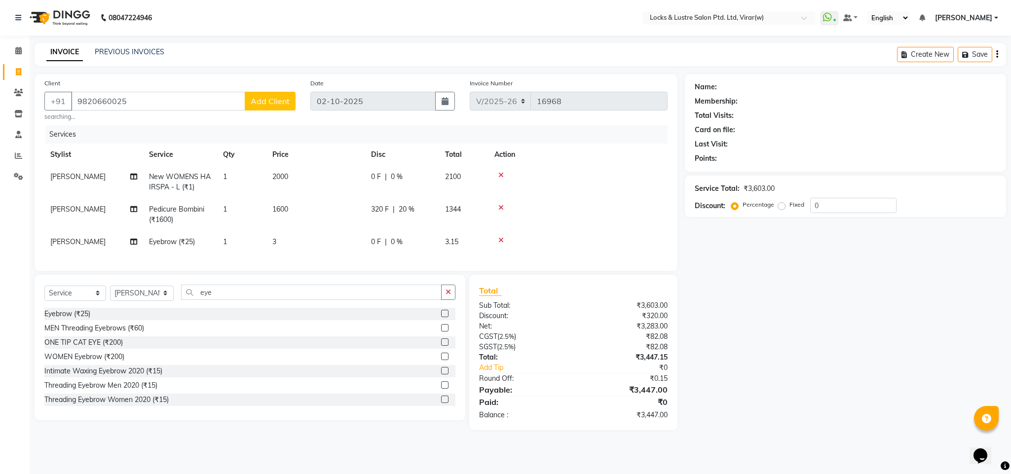
drag, startPoint x: 753, startPoint y: 291, endPoint x: 749, endPoint y: 301, distance: 11.1
click at [749, 301] on div "Name: Membership: Total Visits: Card on file: Last Visit: Points: Service Total…" at bounding box center [849, 252] width 329 height 356
click at [862, 333] on div "Name: Membership: Total Visits: Card on file: Last Visit: Points: Service Total…" at bounding box center [849, 252] width 329 height 356
click at [255, 299] on input "eye" at bounding box center [311, 292] width 261 height 15
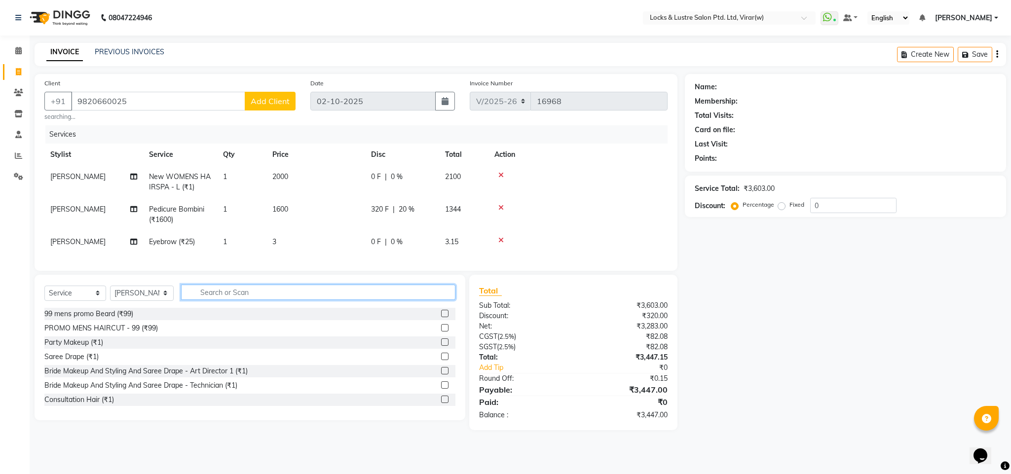
click at [210, 300] on input "text" at bounding box center [318, 292] width 274 height 15
click at [162, 301] on select "Select Stylist AARTI Abdul Khan Adil Admin AJAY AKASH NHAVI ANUSHKA Ashwini Saw…" at bounding box center [142, 293] width 64 height 15
select select "42117"
click at [110, 297] on select "Select Stylist AARTI Abdul Khan Adil Admin AJAY AKASH NHAVI ANUSHKA Ashwini Saw…" at bounding box center [142, 293] width 64 height 15
click at [234, 300] on input "text" at bounding box center [318, 292] width 274 height 15
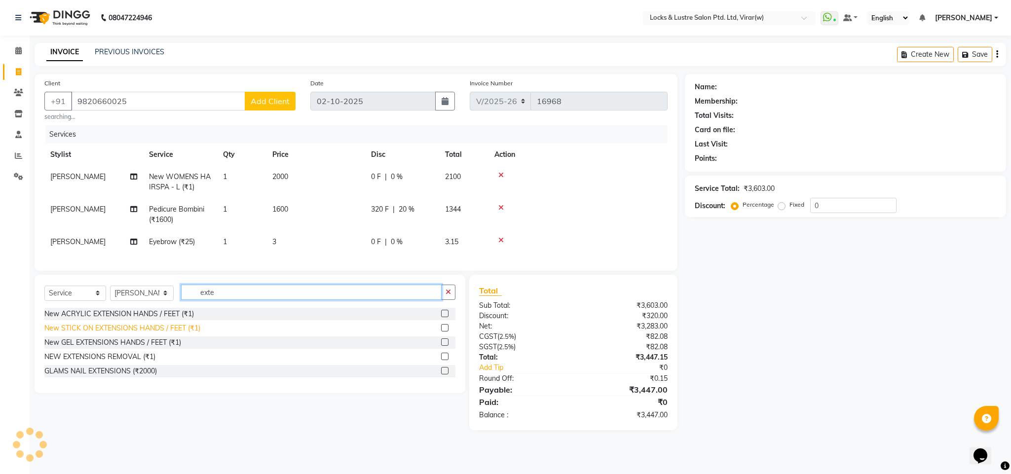
type input "exte"
click at [169, 334] on div "New STICK ON EXTENSIONS HANDS / FEET (₹1)" at bounding box center [122, 328] width 156 height 10
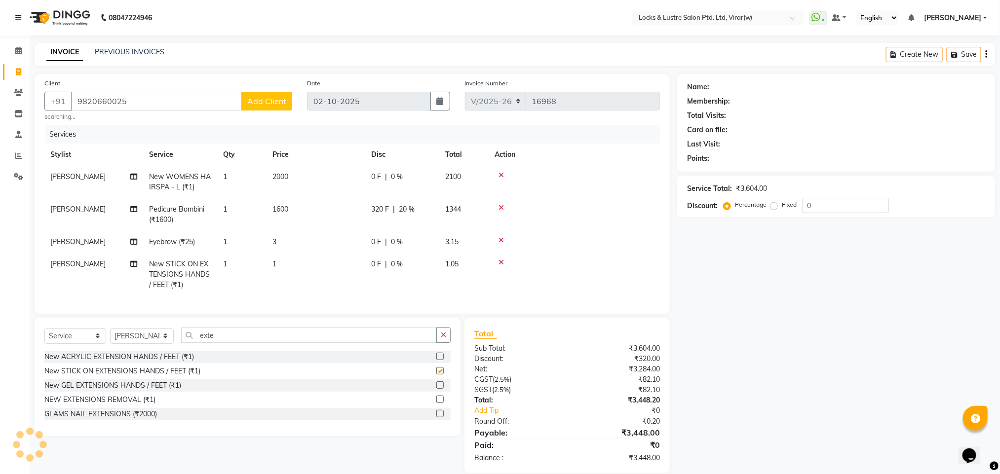
checkbox input "false"
click at [140, 344] on select "Select Stylist AARTI Abdul Khan Adil Admin AJAY AKASH NHAVI ANUSHKA Ashwini Saw…" at bounding box center [142, 336] width 64 height 15
click at [864, 104] on div "Membership:" at bounding box center [836, 101] width 298 height 10
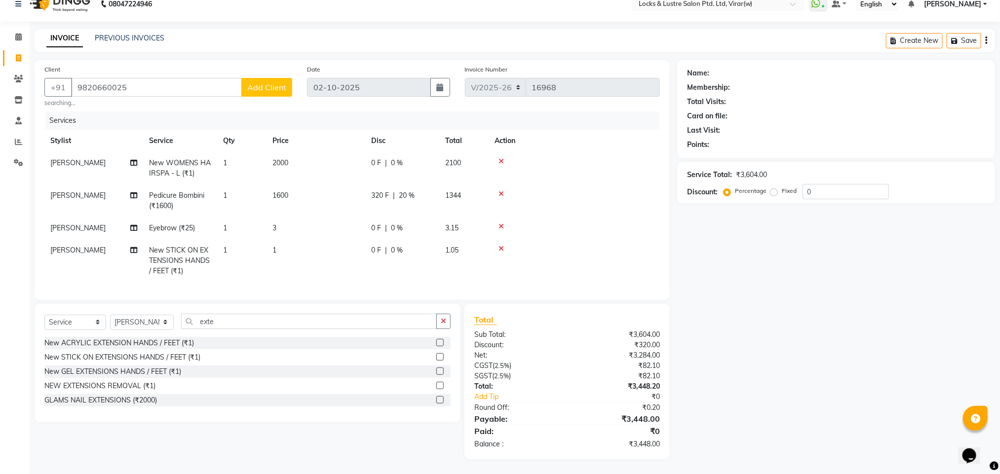
click at [502, 223] on icon at bounding box center [500, 226] width 5 height 7
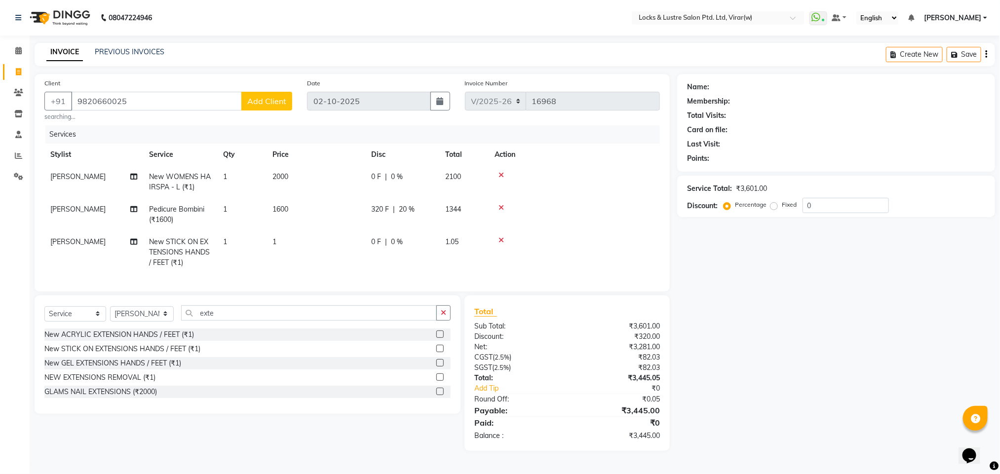
click at [329, 234] on td "1" at bounding box center [315, 252] width 99 height 43
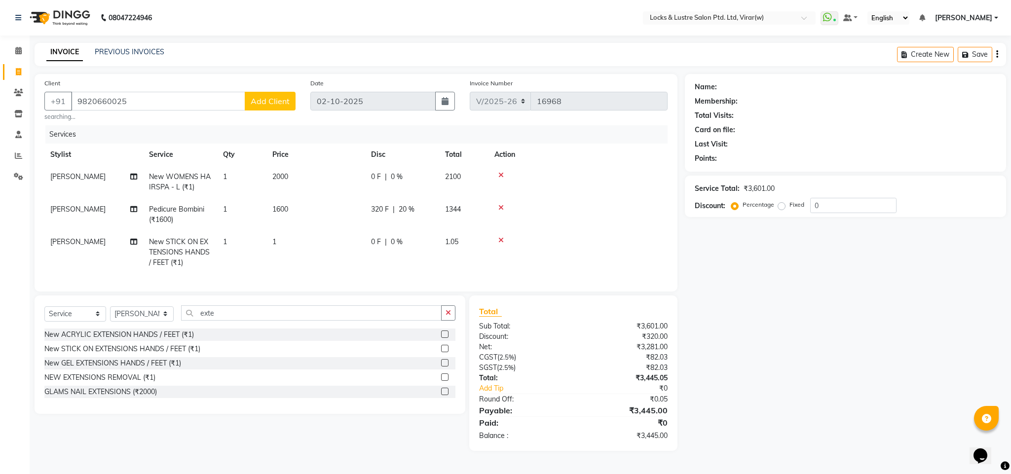
select select "42117"
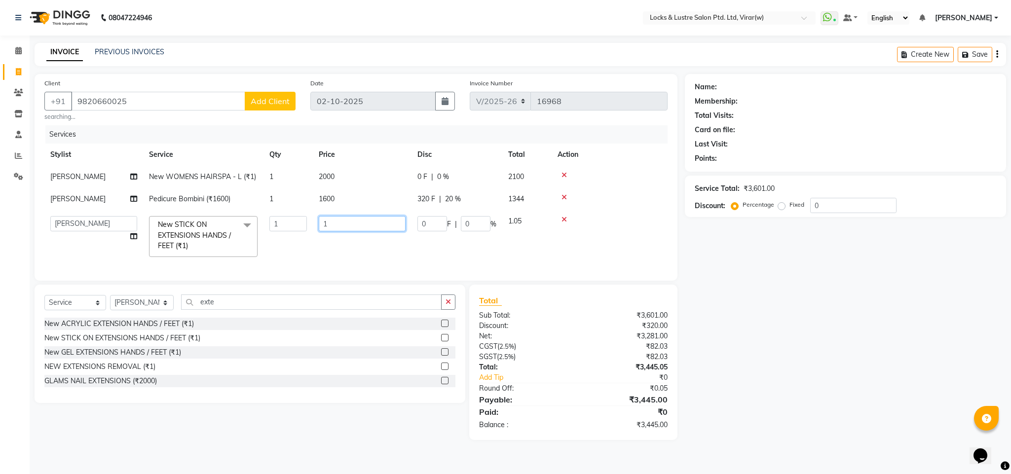
click at [335, 226] on input "1" at bounding box center [362, 223] width 87 height 15
type input "4"
type input "99"
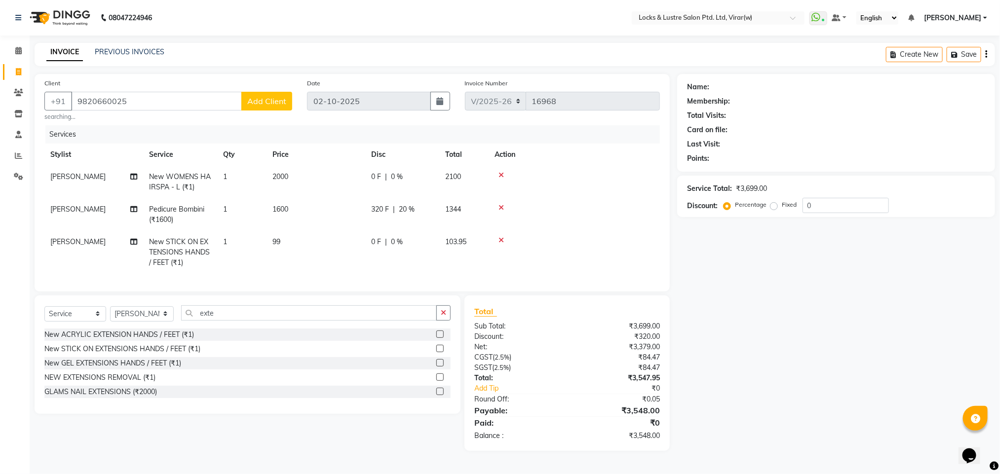
click at [735, 334] on div "Name: Membership: Total Visits: Card on file: Last Visit: Points: Service Total…" at bounding box center [839, 262] width 325 height 377
click at [224, 321] on input "exte" at bounding box center [309, 312] width 256 height 15
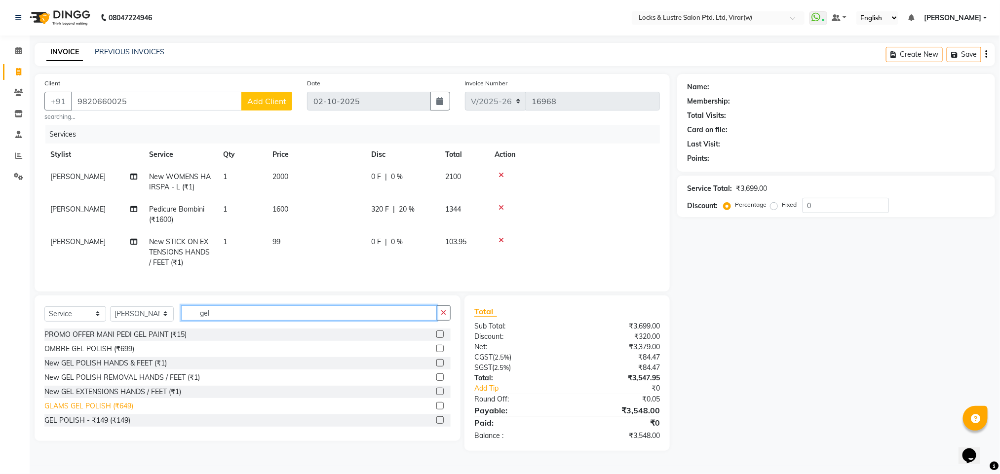
type input "gel"
click at [121, 411] on div "GLAMS GEL POLISH (₹649)" at bounding box center [88, 406] width 89 height 10
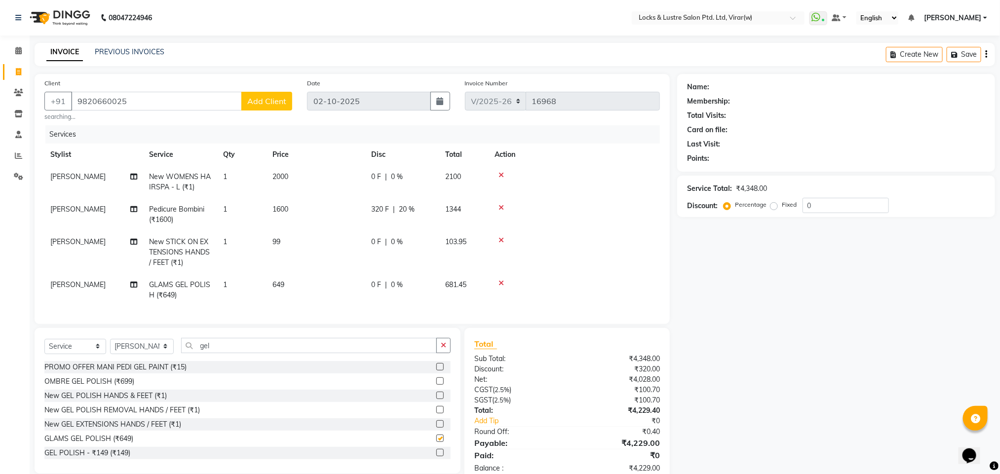
checkbox input "false"
click at [823, 284] on div "Name: Membership: Total Visits: Card on file: Last Visit: Points: Service Total…" at bounding box center [839, 279] width 325 height 410
drag, startPoint x: 278, startPoint y: 246, endPoint x: 293, endPoint y: 248, distance: 14.9
click at [280, 246] on span "99" at bounding box center [276, 241] width 8 height 9
select select "42117"
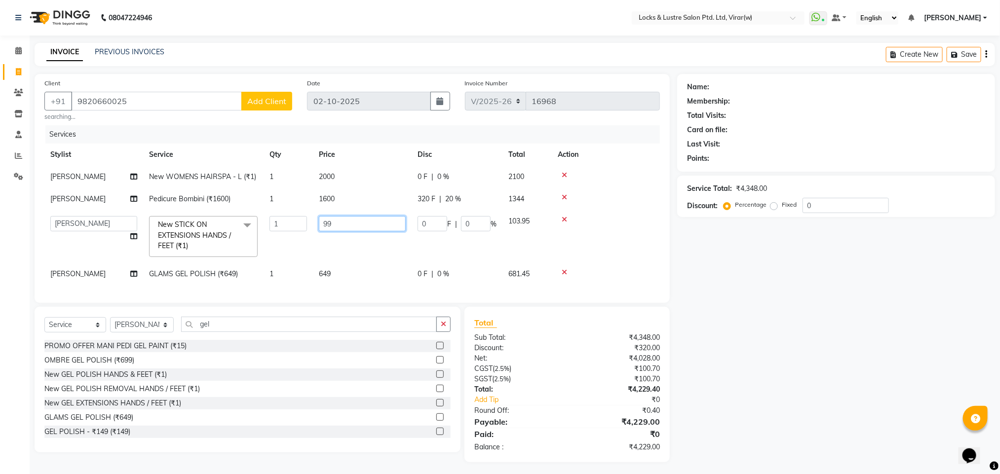
click at [353, 221] on input "99" at bounding box center [362, 223] width 87 height 15
type input "9"
type input "350"
click at [350, 276] on td "649" at bounding box center [362, 274] width 99 height 22
select select "42117"
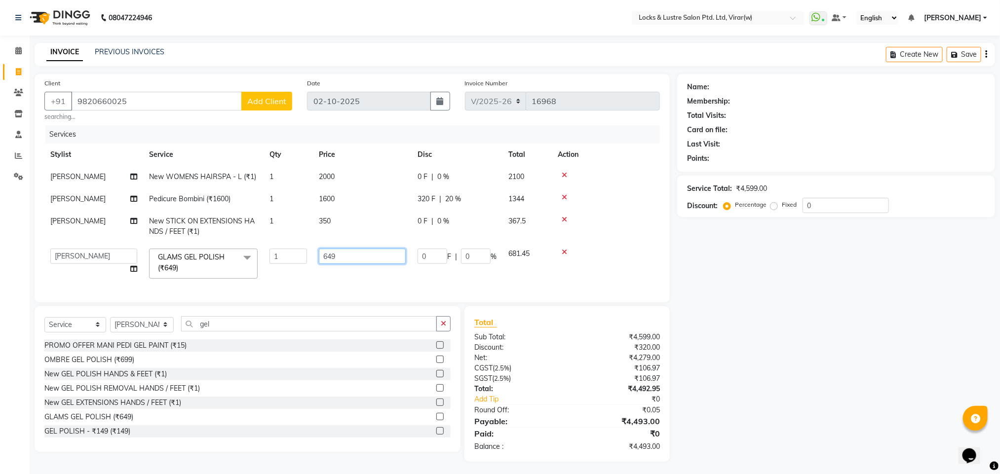
click at [367, 259] on input "649" at bounding box center [362, 256] width 87 height 15
type input "149"
click at [835, 328] on div "Name: Membership: Total Visits: Card on file: Last Visit: Points: Service Total…" at bounding box center [839, 268] width 325 height 388
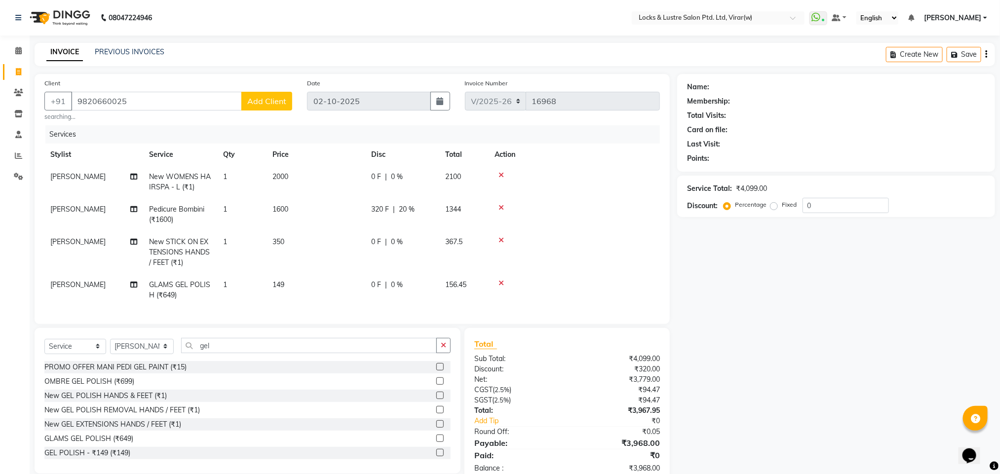
scroll to position [36, 0]
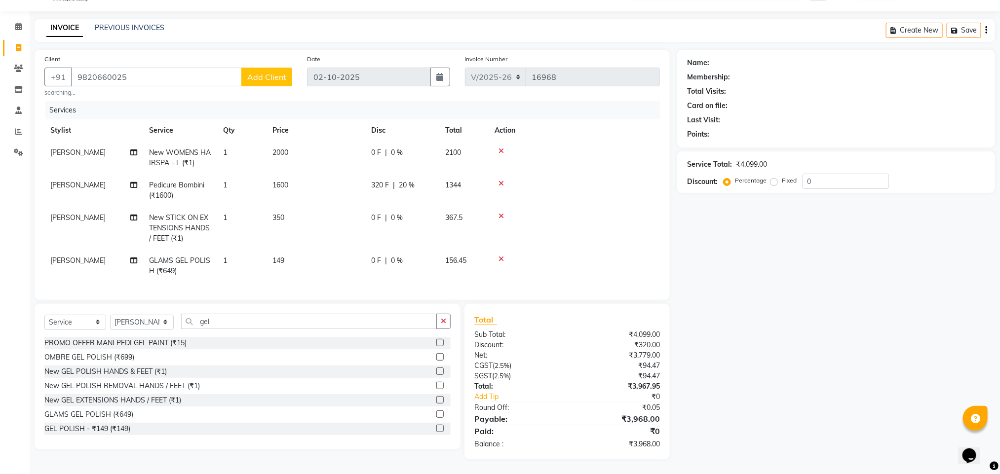
click at [272, 68] on button "Add Client" at bounding box center [266, 77] width 51 height 19
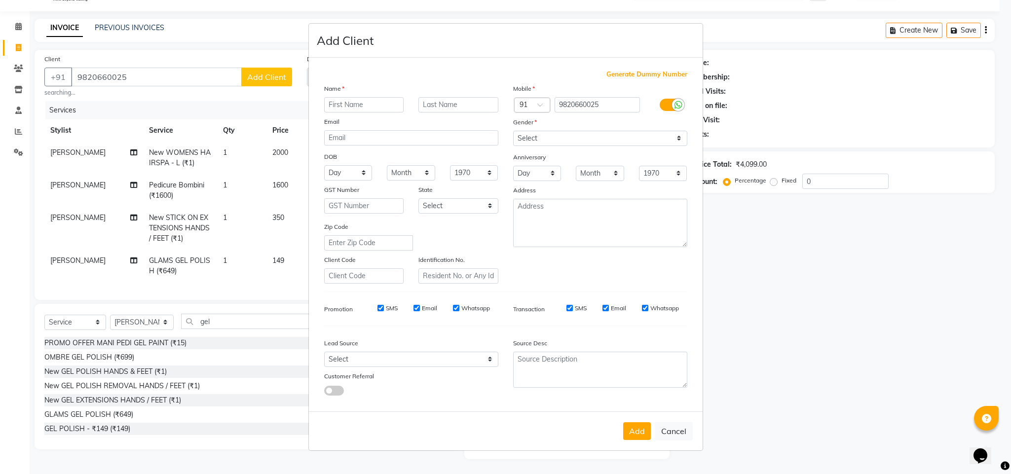
click at [371, 107] on input "text" at bounding box center [364, 104] width 80 height 15
type input "Soonam"
click at [568, 138] on select "Select Male Female Other Prefer Not To Say" at bounding box center [600, 138] width 174 height 15
select select "female"
click at [513, 131] on select "Select Male Female Other Prefer Not To Say" at bounding box center [600, 138] width 174 height 15
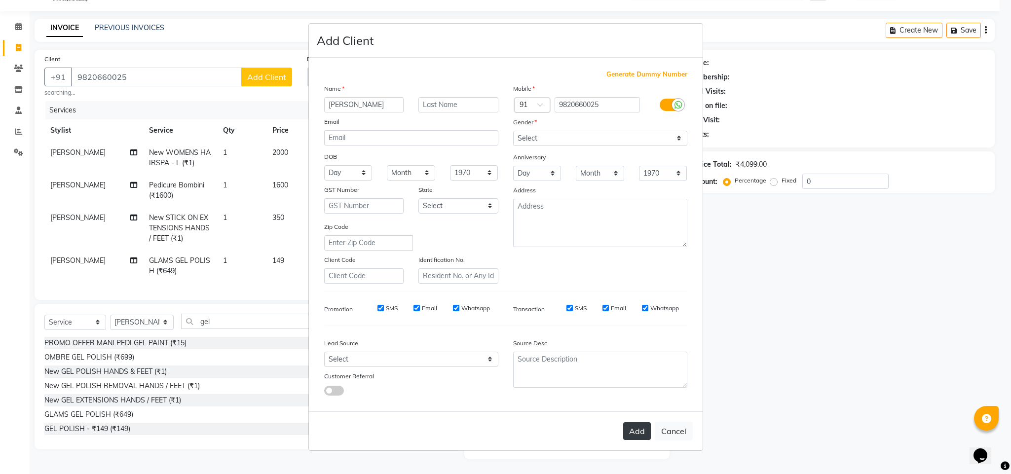
click at [628, 428] on button "Add" at bounding box center [637, 431] width 28 height 18
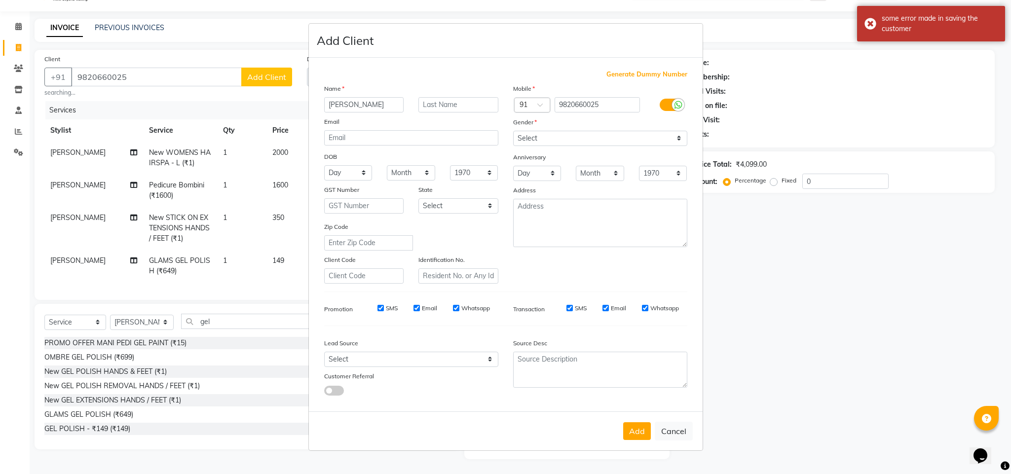
click at [644, 427] on button "Add" at bounding box center [637, 431] width 28 height 18
click at [572, 107] on input "9820660025" at bounding box center [597, 104] width 85 height 15
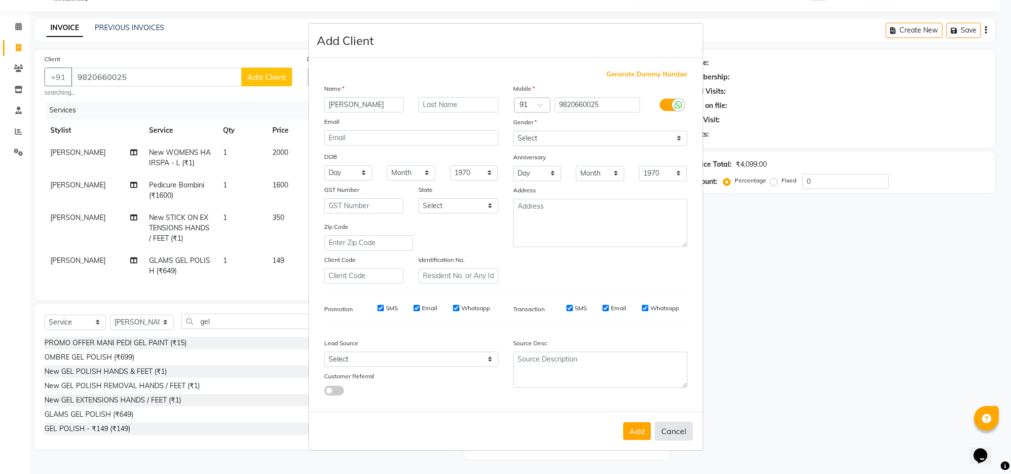
click at [674, 426] on button "Cancel" at bounding box center [674, 431] width 38 height 19
select select
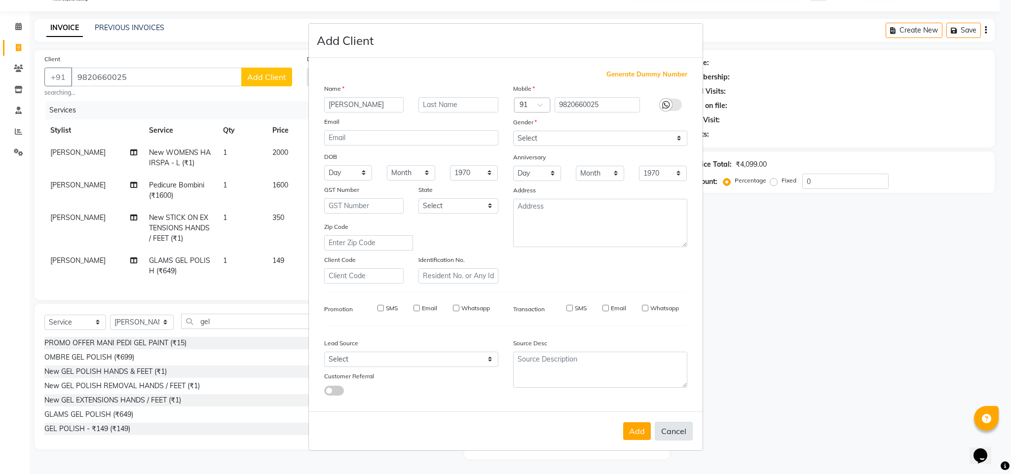
select select
checkbox input "false"
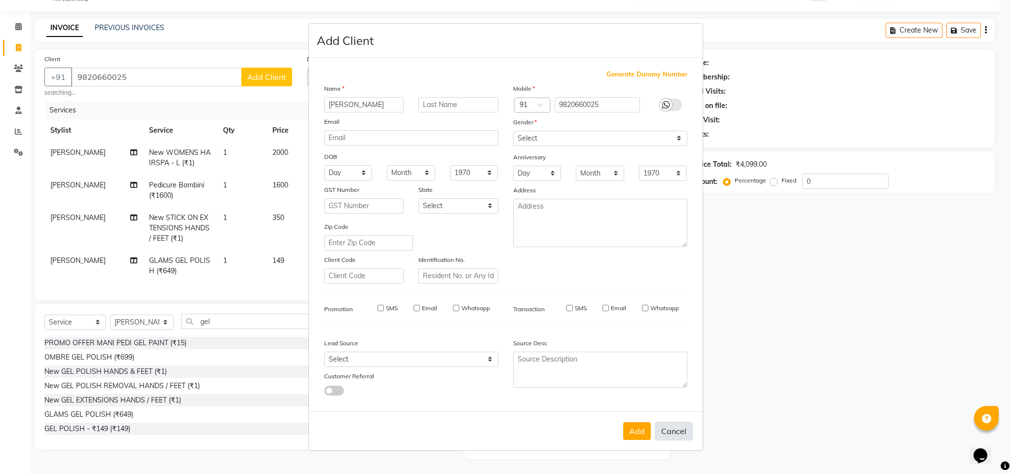
checkbox input "false"
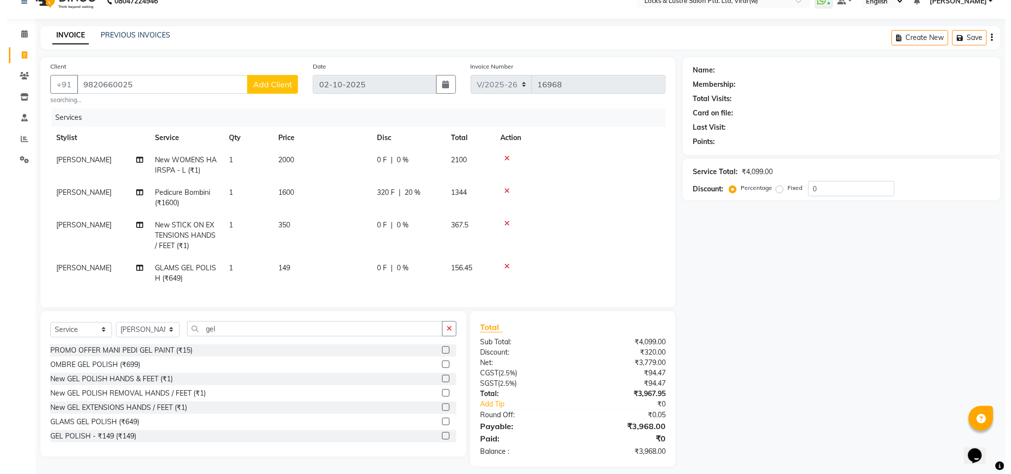
scroll to position [0, 0]
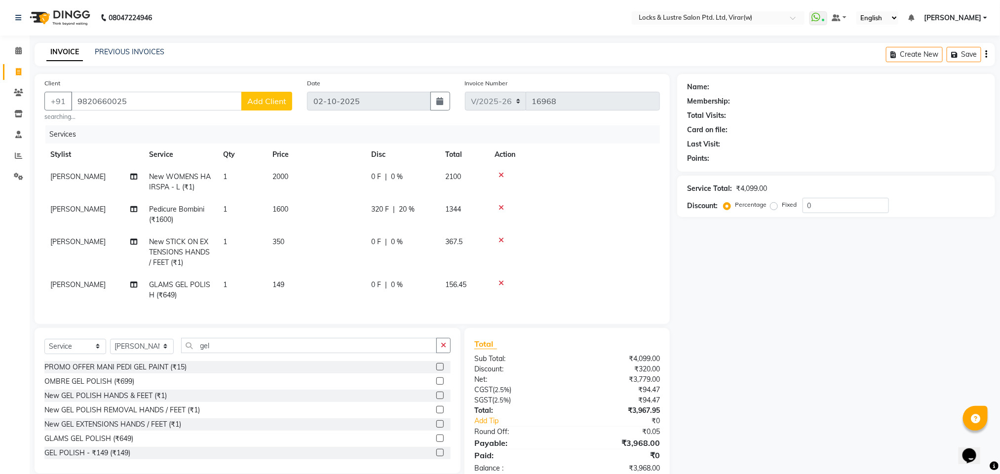
click at [272, 93] on button "Add Client" at bounding box center [266, 101] width 51 height 19
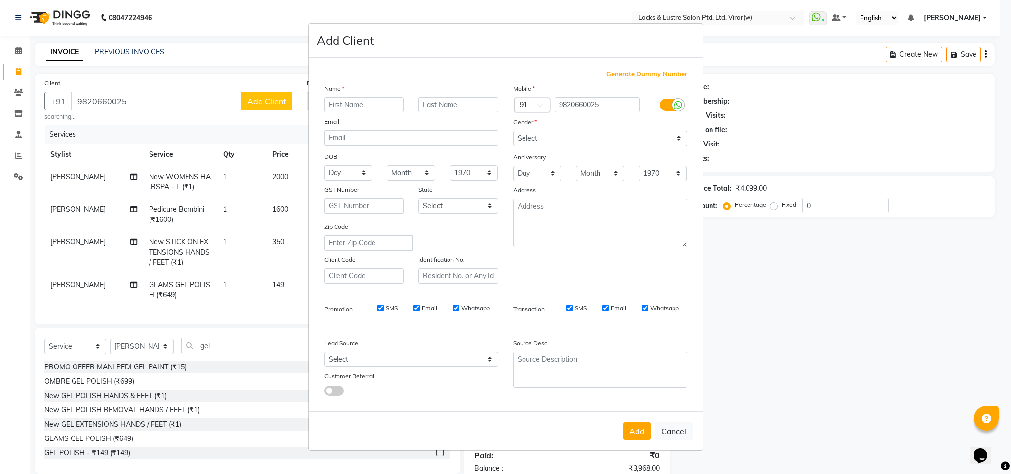
click at [391, 110] on input "text" at bounding box center [364, 104] width 80 height 15
type input "Soonam"
click at [632, 437] on button "Add" at bounding box center [637, 431] width 28 height 18
click at [597, 141] on select "Select Male Female Other Prefer Not To Say" at bounding box center [600, 138] width 174 height 15
select select "female"
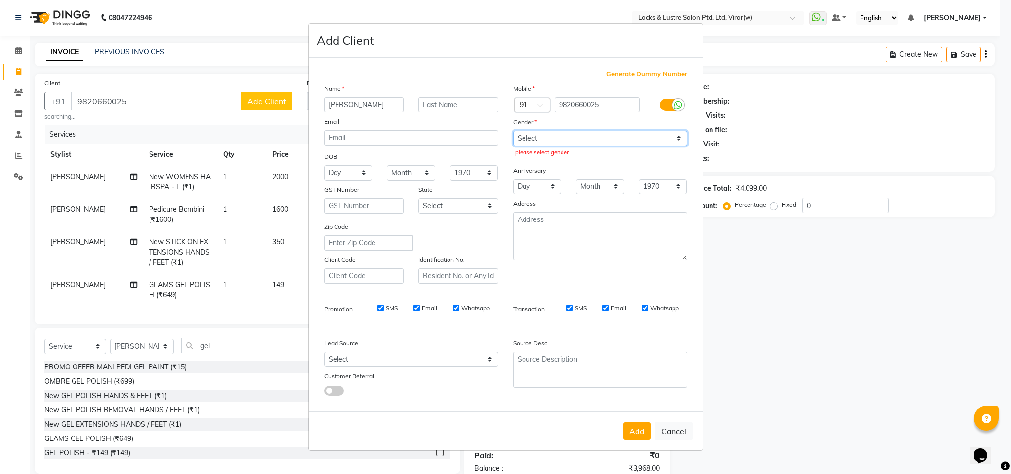
click at [513, 131] on select "Select Male Female Other Prefer Not To Say" at bounding box center [600, 138] width 174 height 15
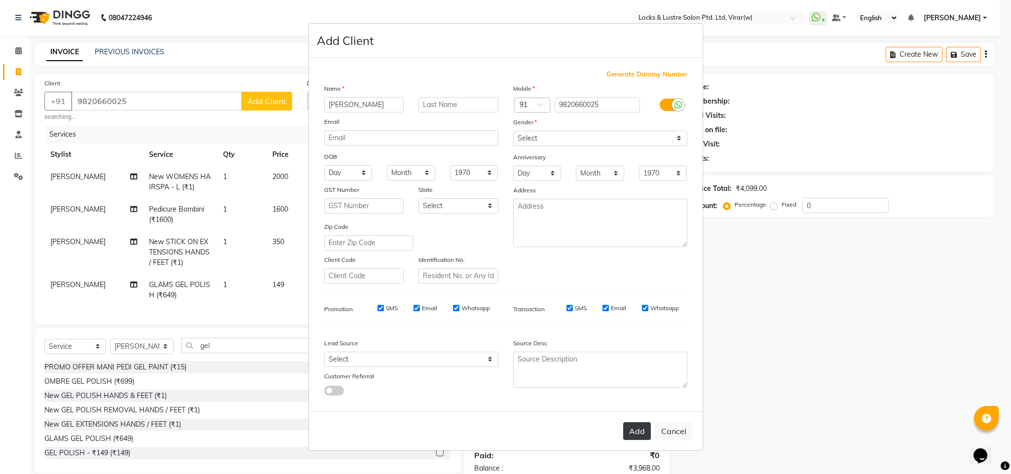
click at [633, 425] on button "Add" at bounding box center [637, 431] width 28 height 18
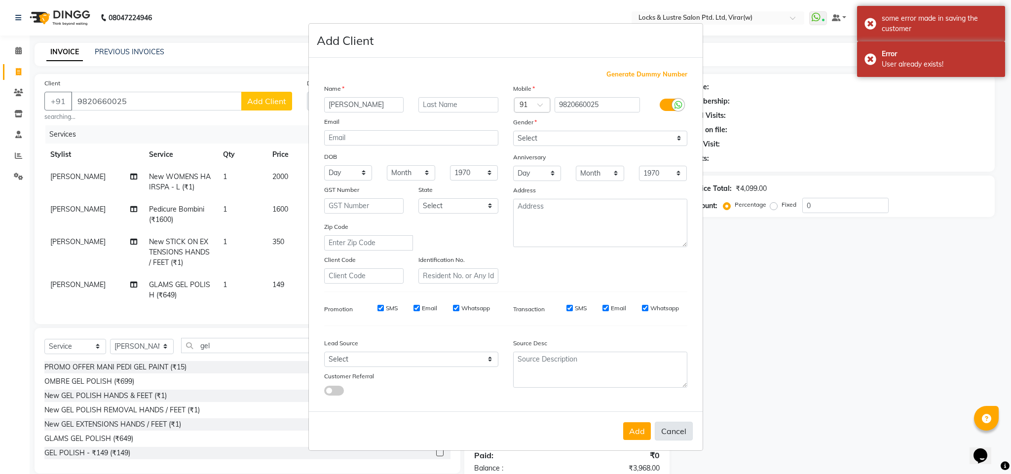
click at [668, 425] on button "Cancel" at bounding box center [674, 431] width 38 height 19
select select
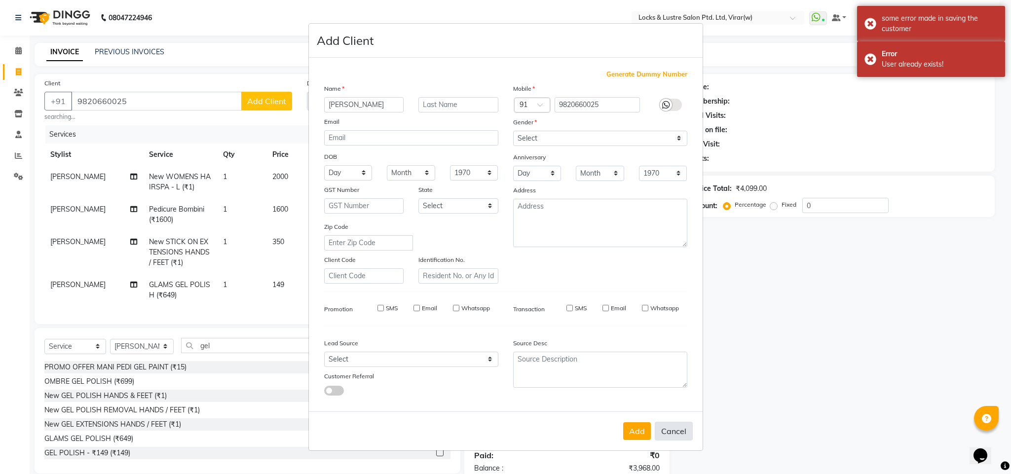
select select
checkbox input "false"
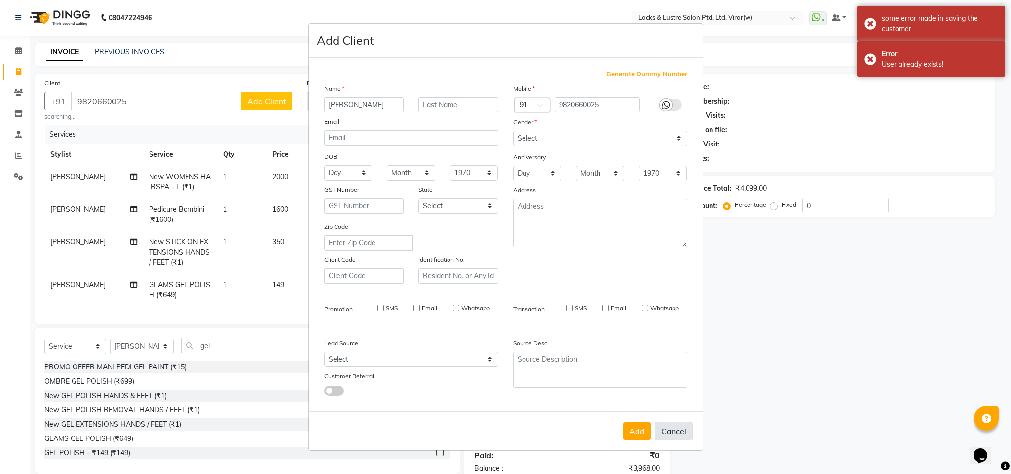
checkbox input "false"
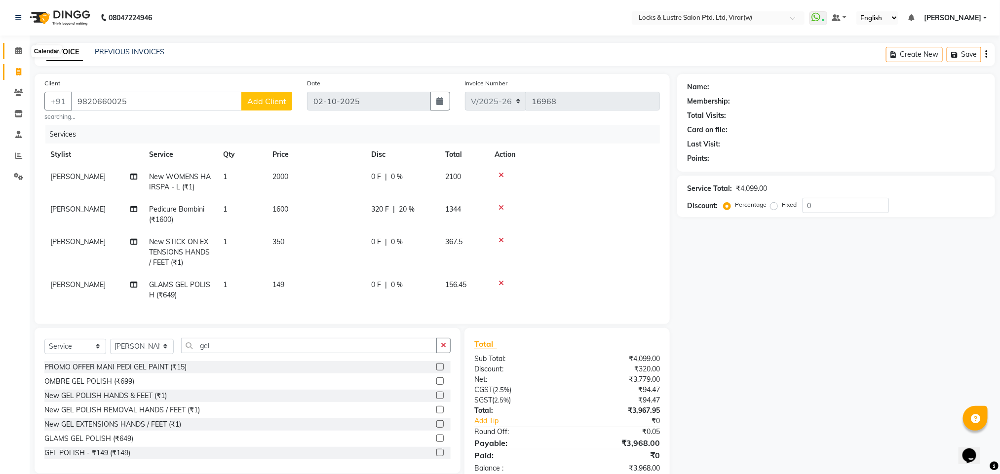
click at [21, 47] on icon at bounding box center [18, 50] width 6 height 7
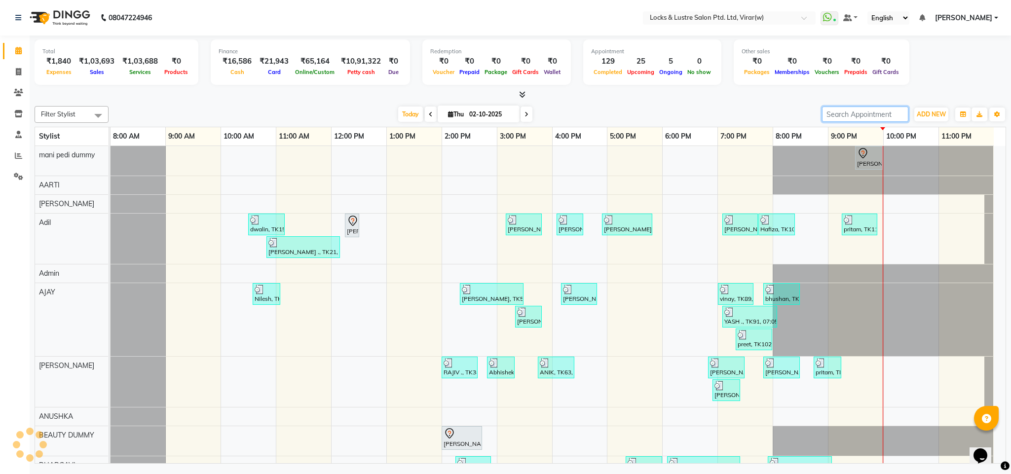
click at [857, 118] on input "search" at bounding box center [865, 114] width 86 height 15
paste input "Kindly contact us for appointments (W) 9665524606 7972465338 or Kindly Visit Lo…"
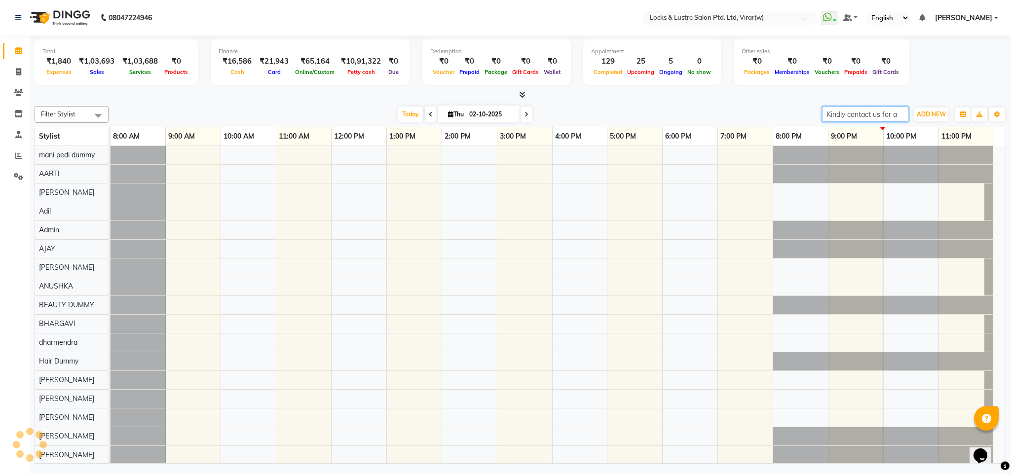
scroll to position [0, 520]
click at [857, 118] on input "Kindly contact us for appointments (W) 9665524606 7972465338 or Kindly Visit Lo…" at bounding box center [865, 114] width 86 height 15
type input "="
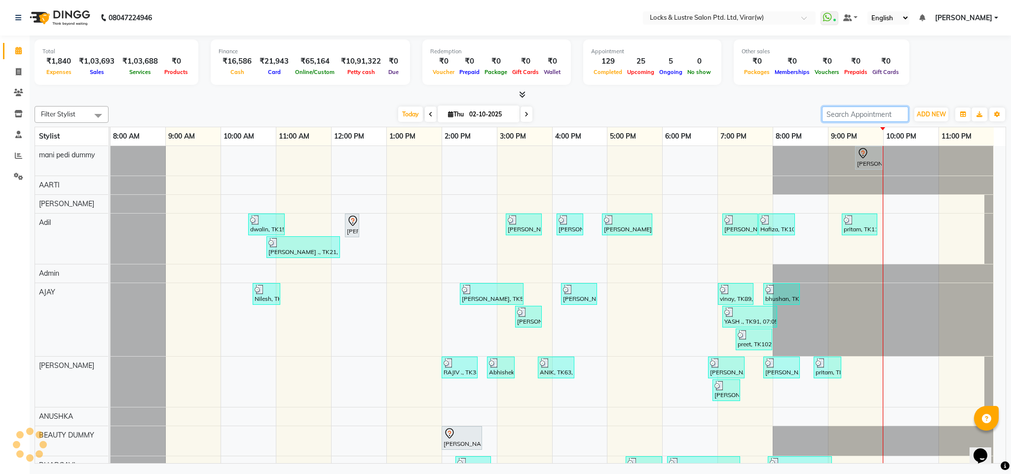
scroll to position [0, 0]
click at [663, 102] on div "Filter Stylist Select All mani pedi dummy [PERSON_NAME] [PERSON_NAME] Admin [PE…" at bounding box center [520, 283] width 971 height 362
click at [417, 112] on span "Today" at bounding box center [410, 114] width 25 height 15
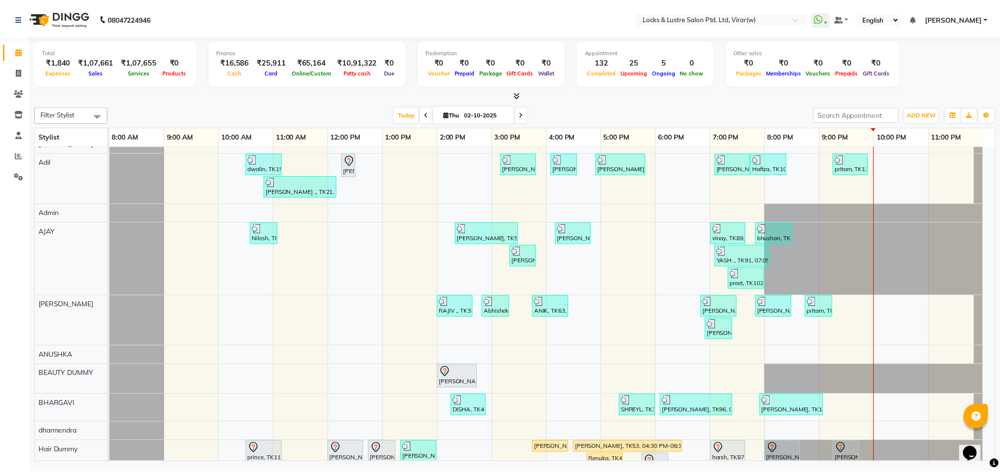
scroll to position [74, 0]
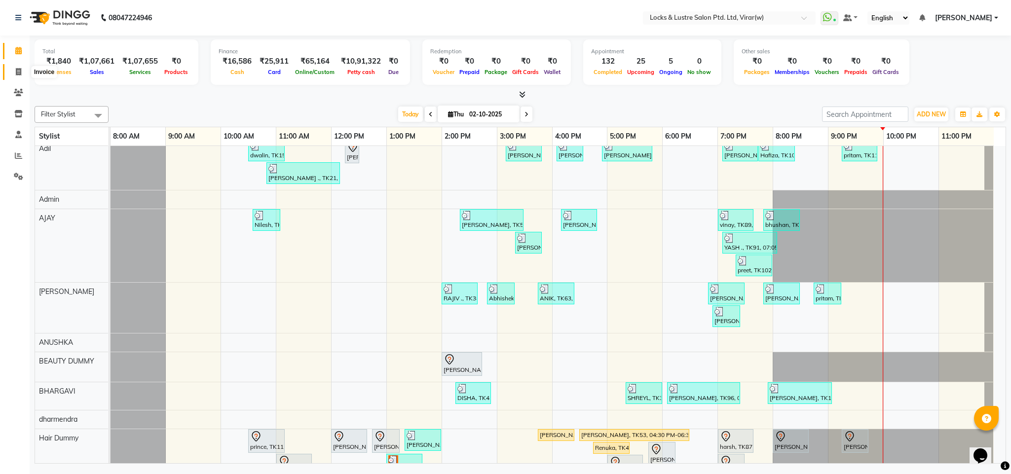
click at [22, 70] on span at bounding box center [18, 72] width 17 height 11
select select "service"
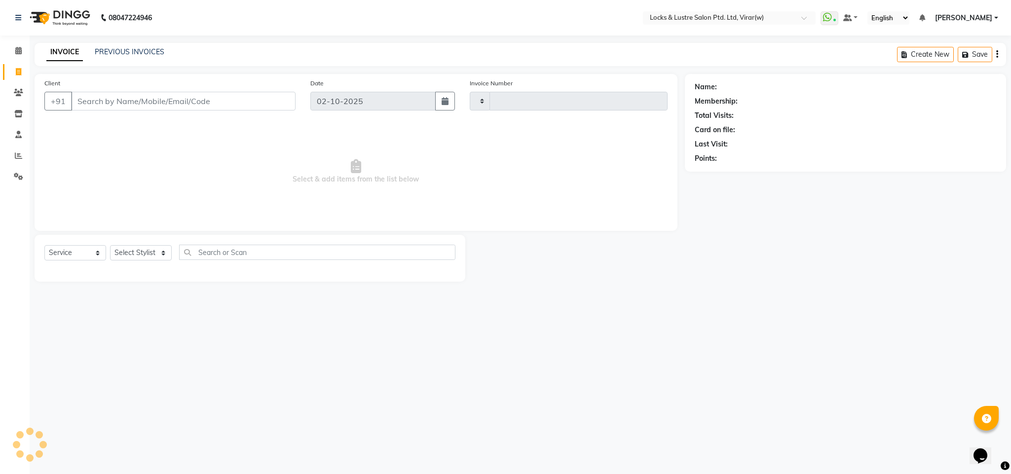
type input "16969"
select select "5944"
click at [177, 105] on input "Client" at bounding box center [183, 101] width 224 height 19
click at [335, 33] on nav "08047224946 Select Location × Locks & Lustre Salon Ptd. Ltd, Virar(w) WhatsApp …" at bounding box center [505, 18] width 1011 height 36
drag, startPoint x: 18, startPoint y: 157, endPoint x: 26, endPoint y: 172, distance: 16.8
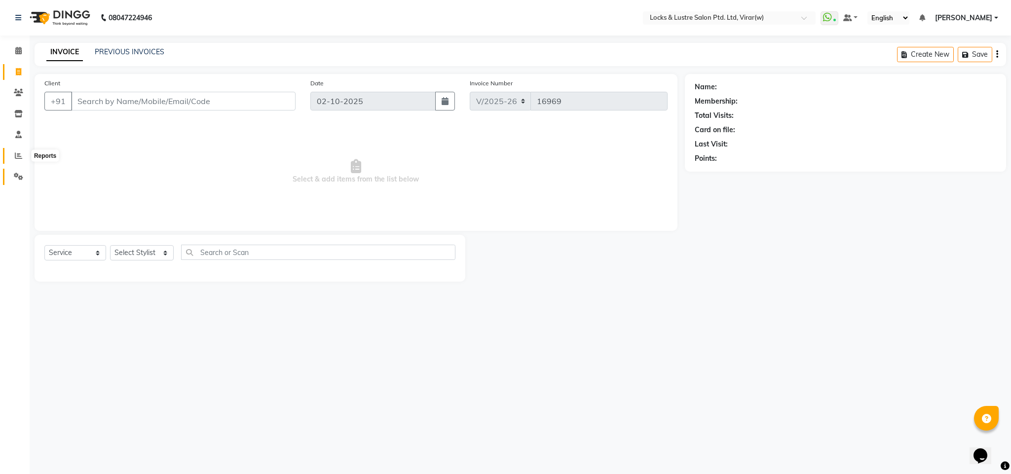
click at [18, 157] on icon at bounding box center [18, 155] width 7 height 7
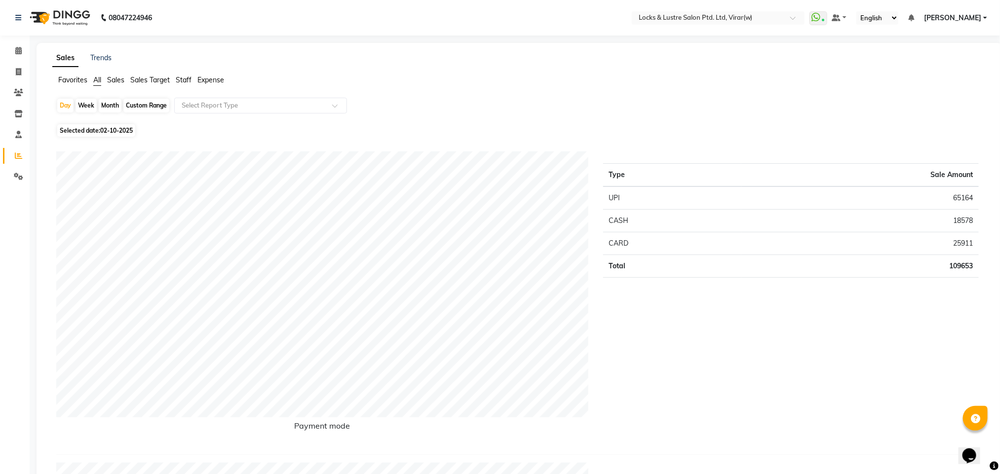
drag, startPoint x: 210, startPoint y: 67, endPoint x: 211, endPoint y: 78, distance: 11.4
drag, startPoint x: 211, startPoint y: 78, endPoint x: 212, endPoint y: 95, distance: 16.3
click at [211, 80] on span "Expense" at bounding box center [210, 79] width 27 height 9
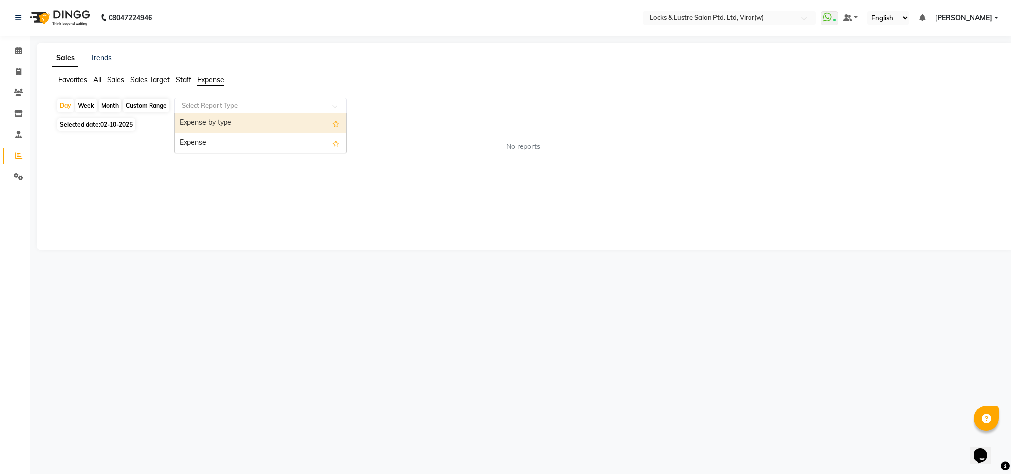
click at [214, 109] on input "text" at bounding box center [251, 106] width 142 height 10
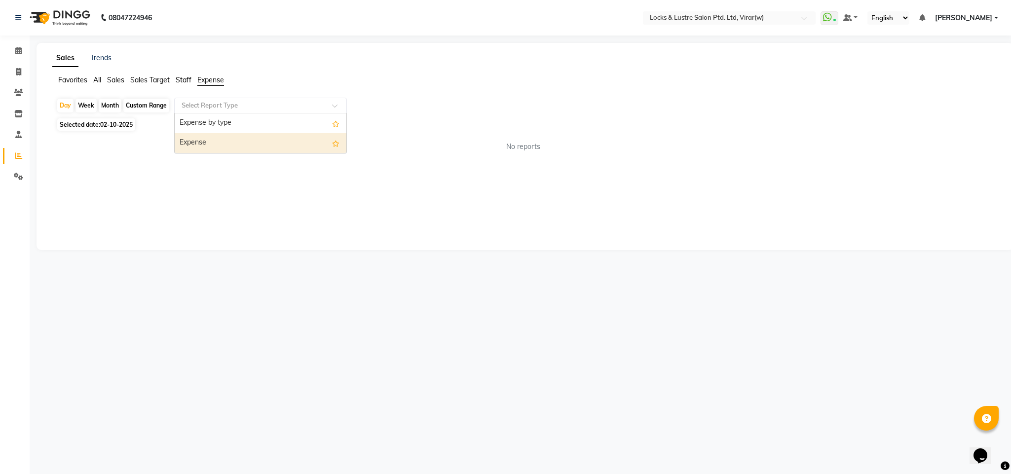
click at [221, 146] on div "Expense" at bounding box center [261, 143] width 172 height 20
select select "csv"
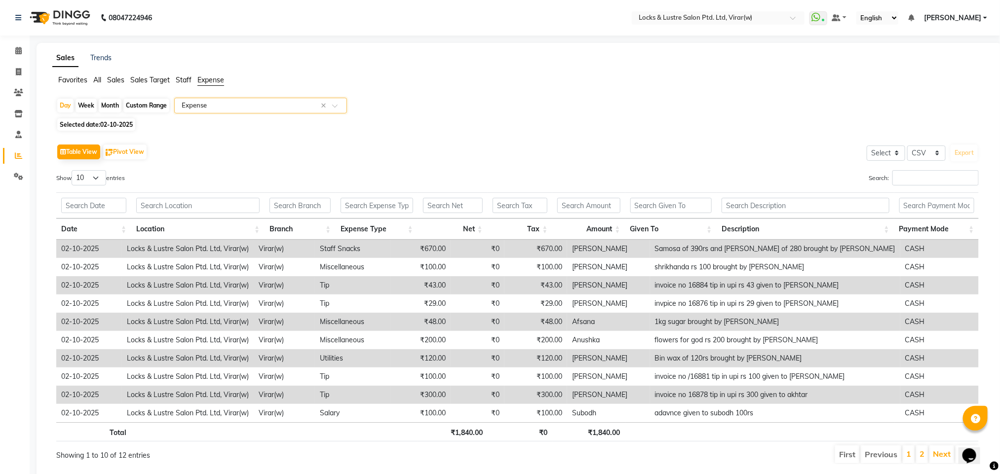
click at [509, 49] on div "Sales Trends Favorites All Sales Sales Target Staff Expense Day Week Month Cust…" at bounding box center [520, 262] width 966 height 439
